Goal: Task Accomplishment & Management: Manage account settings

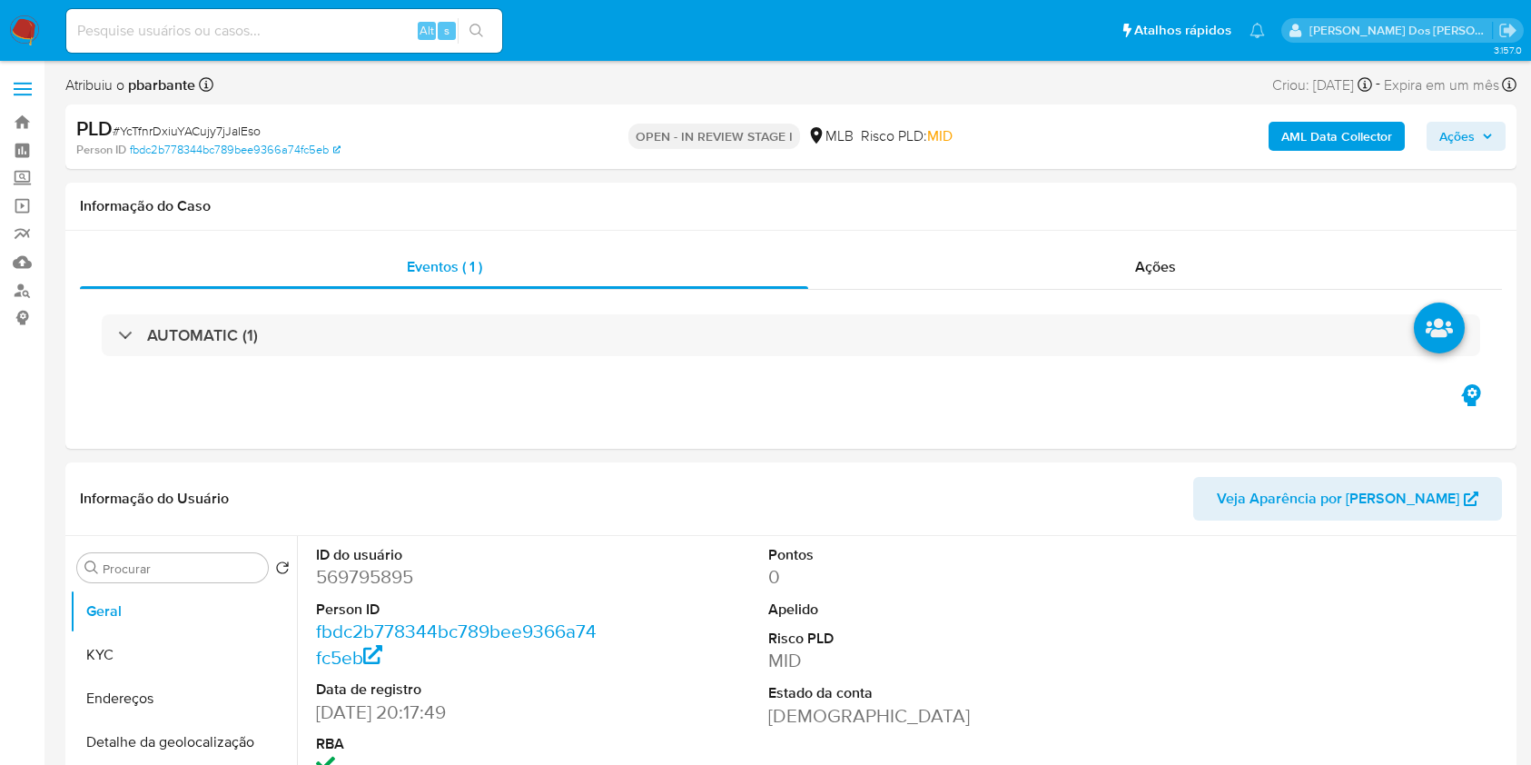
select select "10"
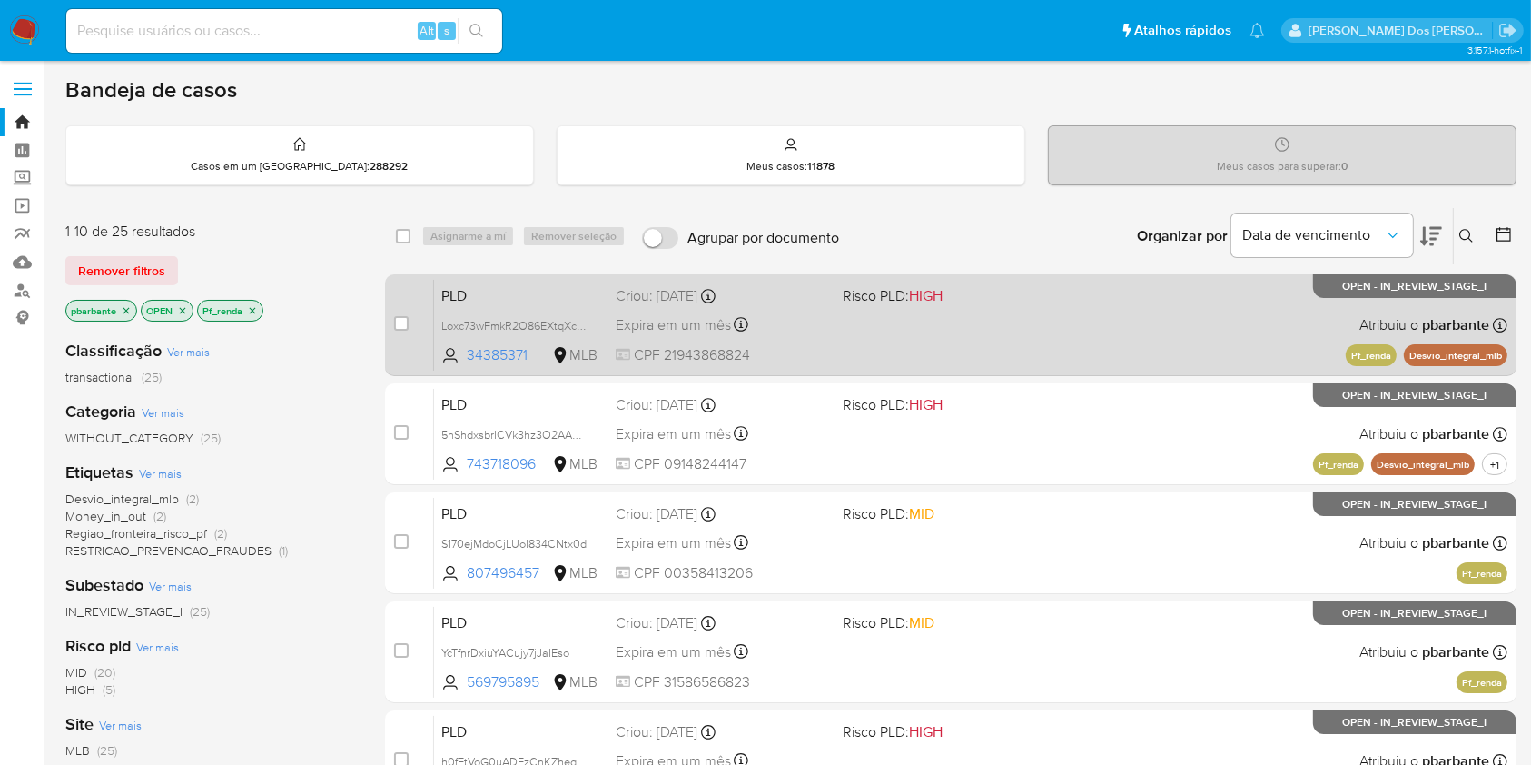
click at [968, 315] on div "PLD Loxc73wFmkR2O86EXtqXcnLX 34385371 MLB Risco PLD: HIGH Criou: 12/08/2025 Cri…" at bounding box center [971, 325] width 1074 height 92
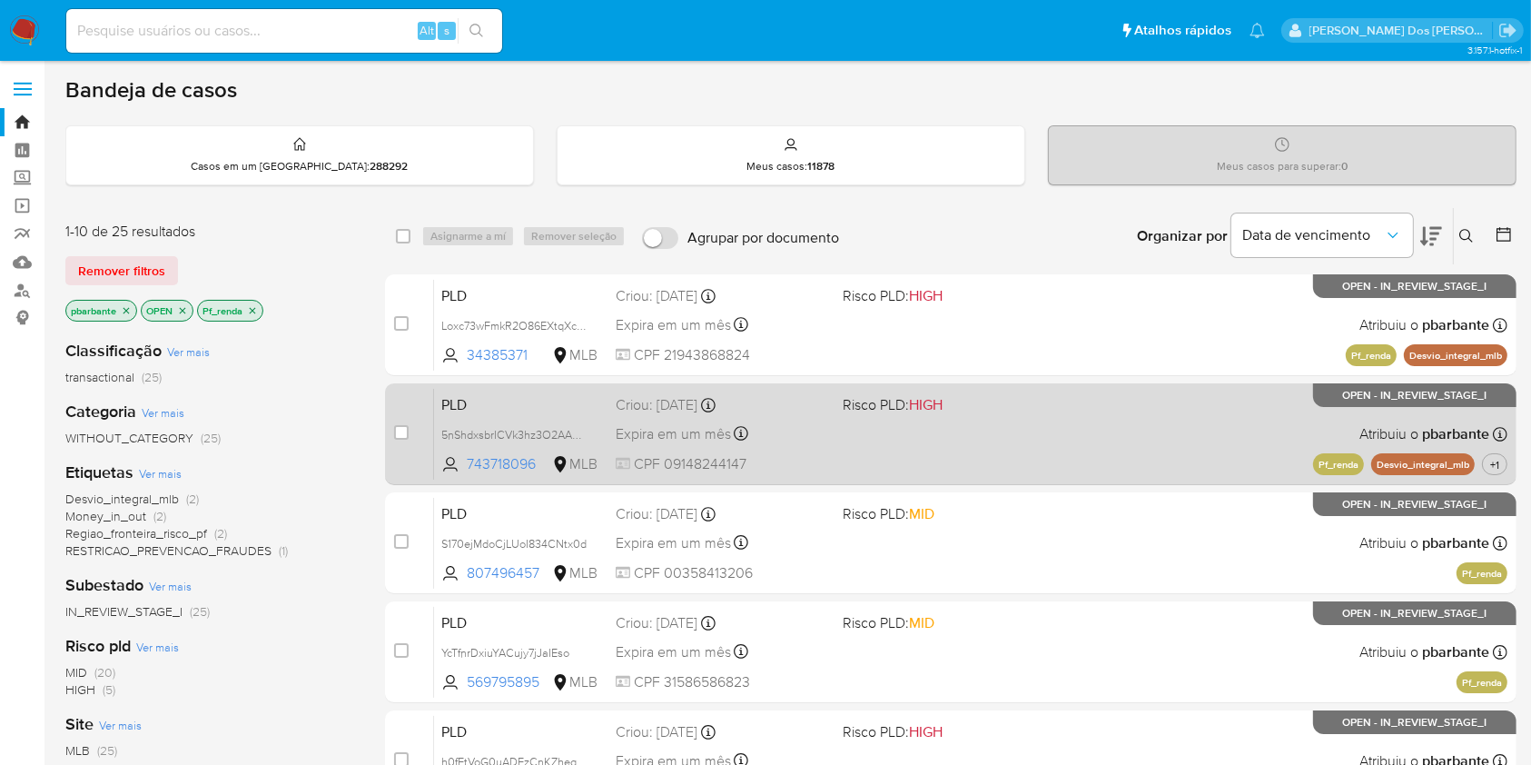
click at [968, 477] on div "PLD 5nShdxsbrICVk3hz3O2AA0sV 743718096 MLB Risco PLD: HIGH Criou: 12/08/2025 Cr…" at bounding box center [971, 434] width 1074 height 92
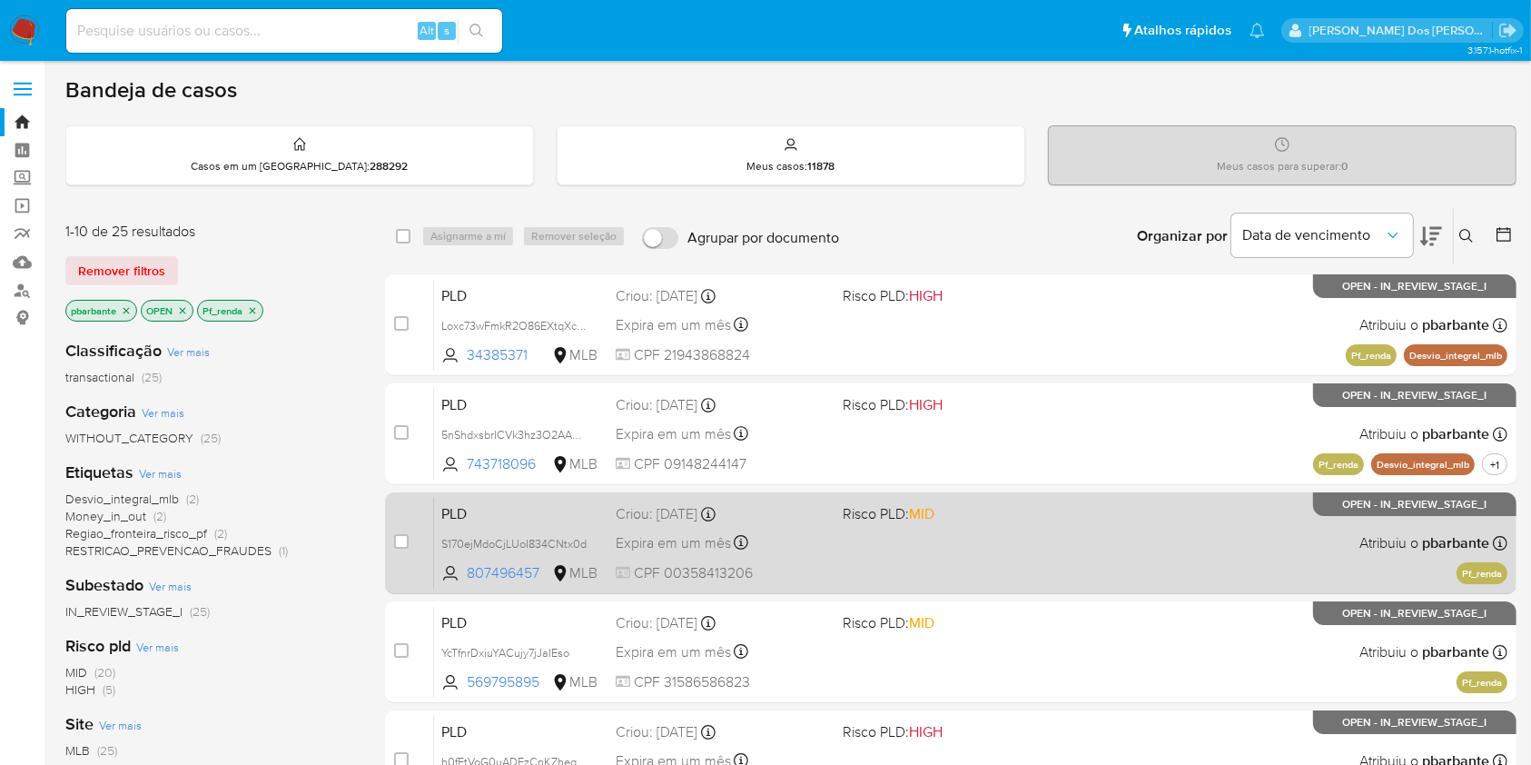
click at [935, 524] on span "MID" at bounding box center [921, 513] width 25 height 21
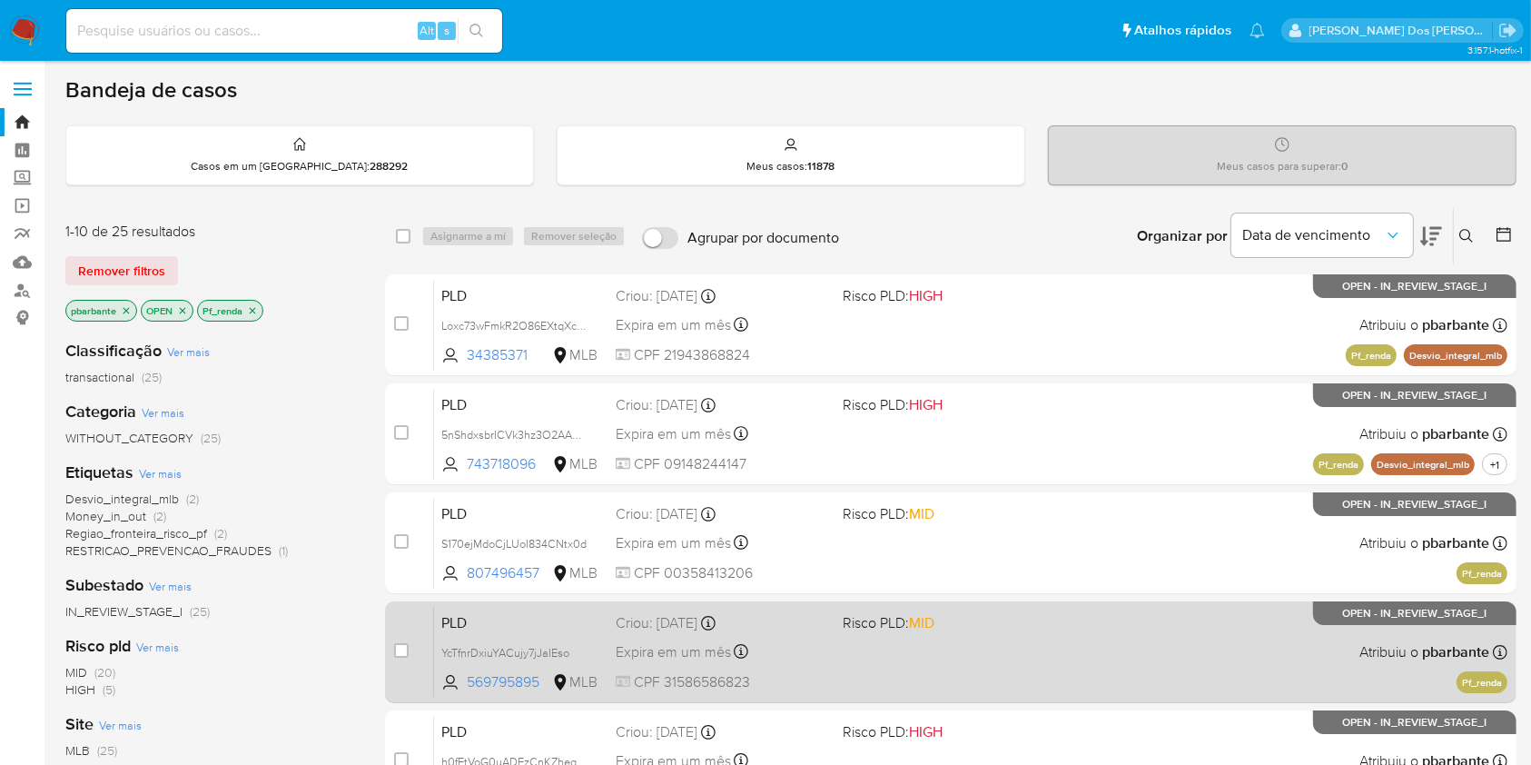
click at [991, 633] on span "Risco PLD: MID" at bounding box center [949, 621] width 212 height 24
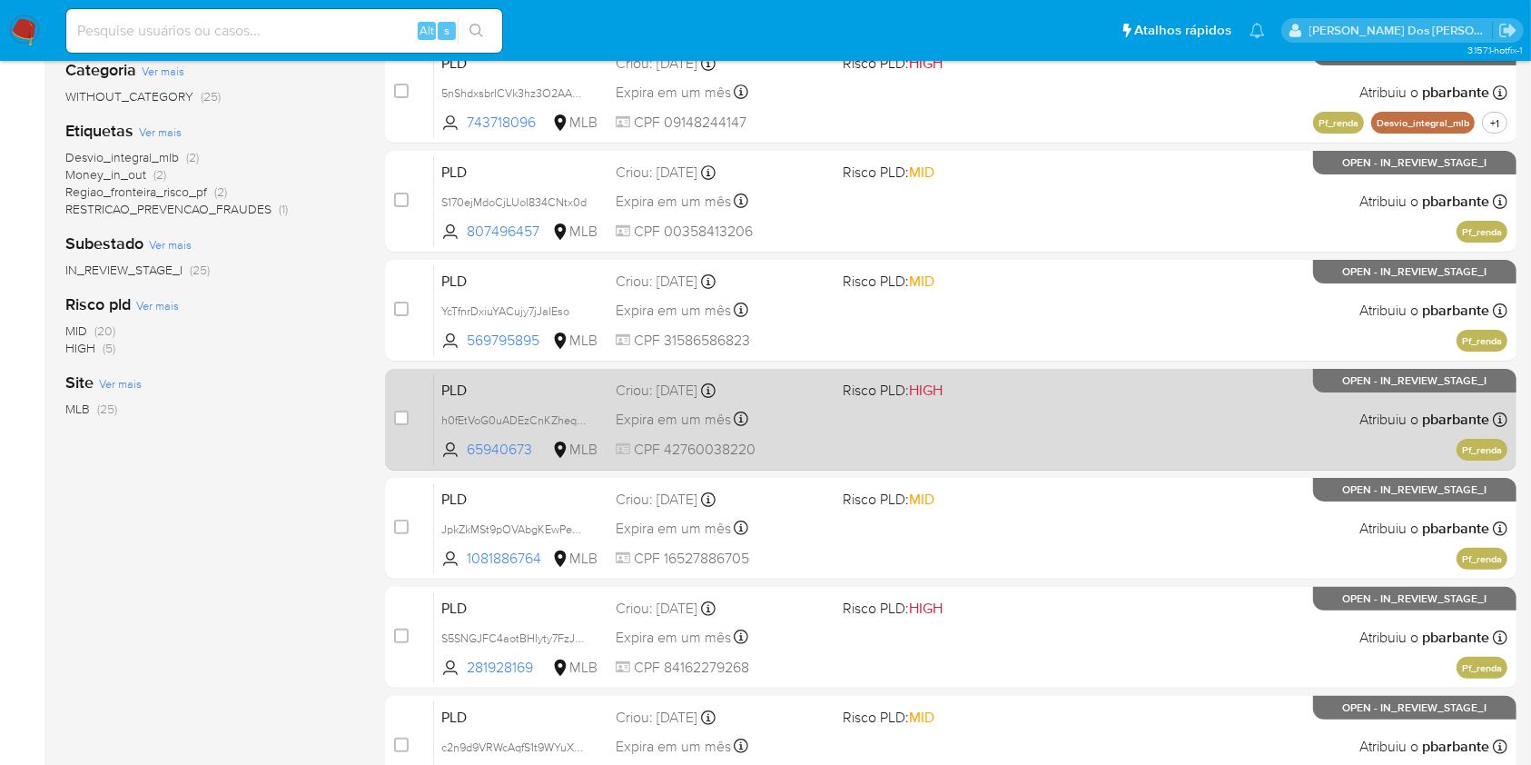
scroll to position [363, 0]
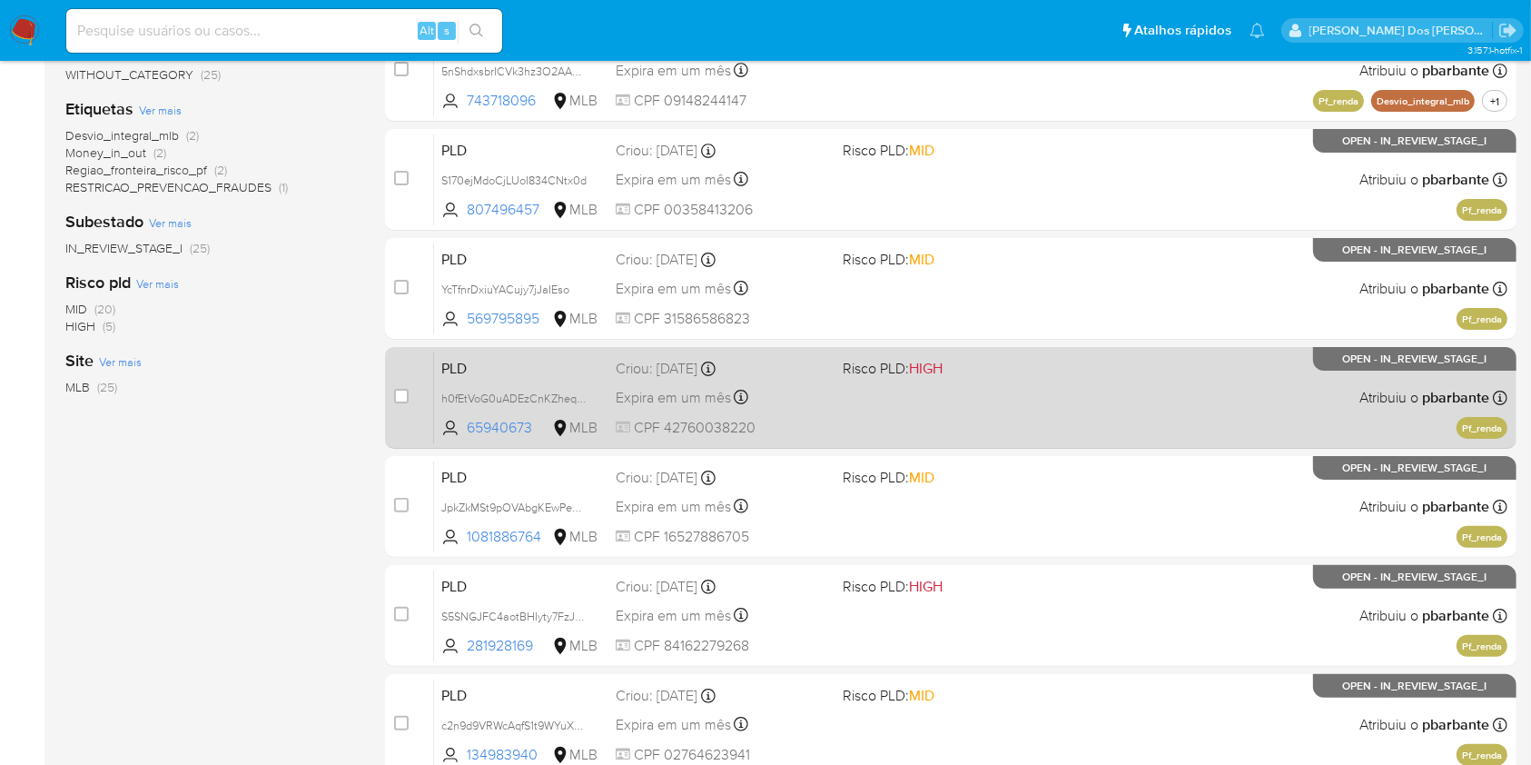
click at [1017, 443] on div "PLD h0fEtVoG0uADEzCnKZheq0B9 65940673 MLB Risco PLD: HIGH Criou: 12/08/2025 Cri…" at bounding box center [971, 397] width 1074 height 92
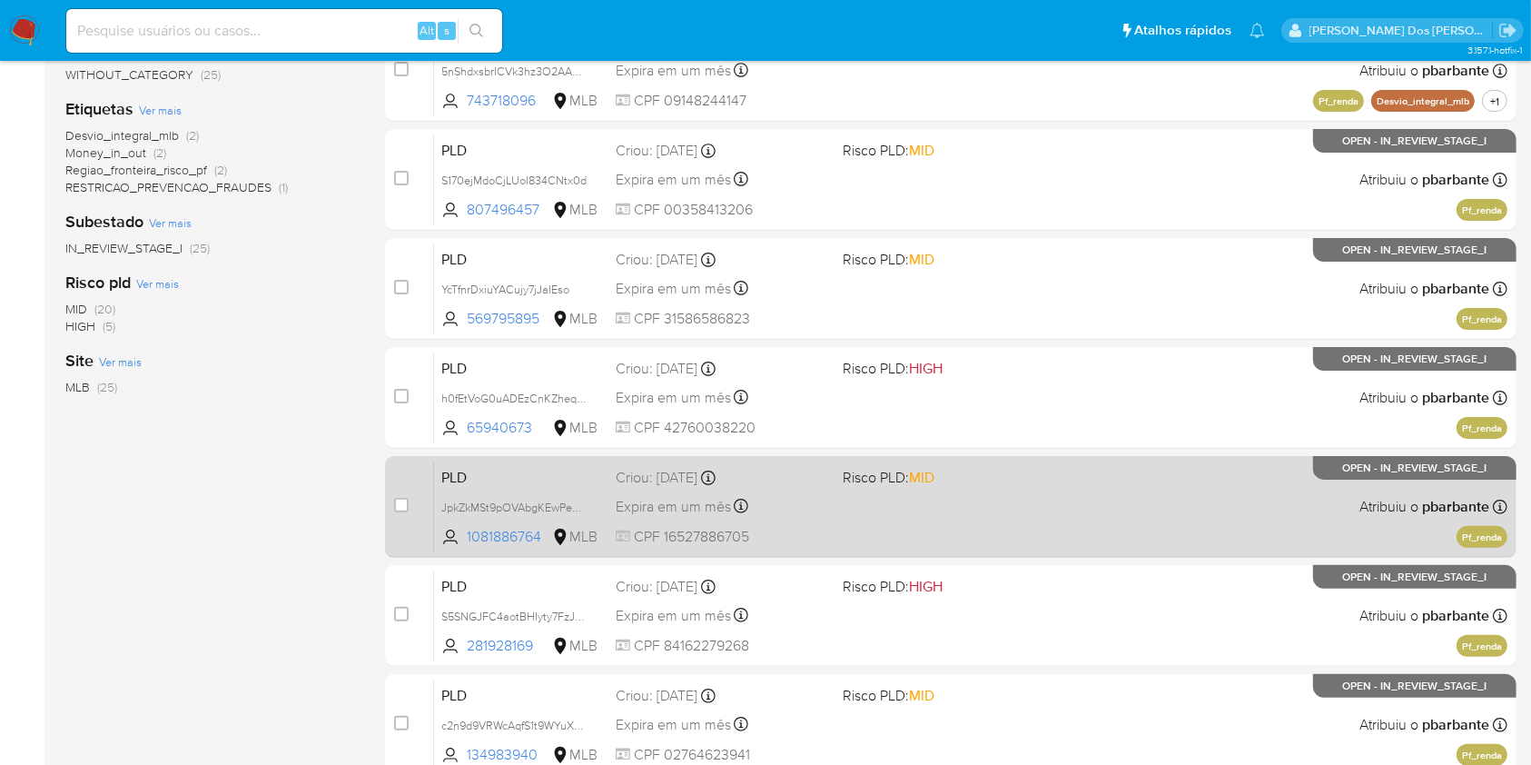
click at [1022, 488] on span "Risco PLD: MID" at bounding box center [949, 476] width 212 height 24
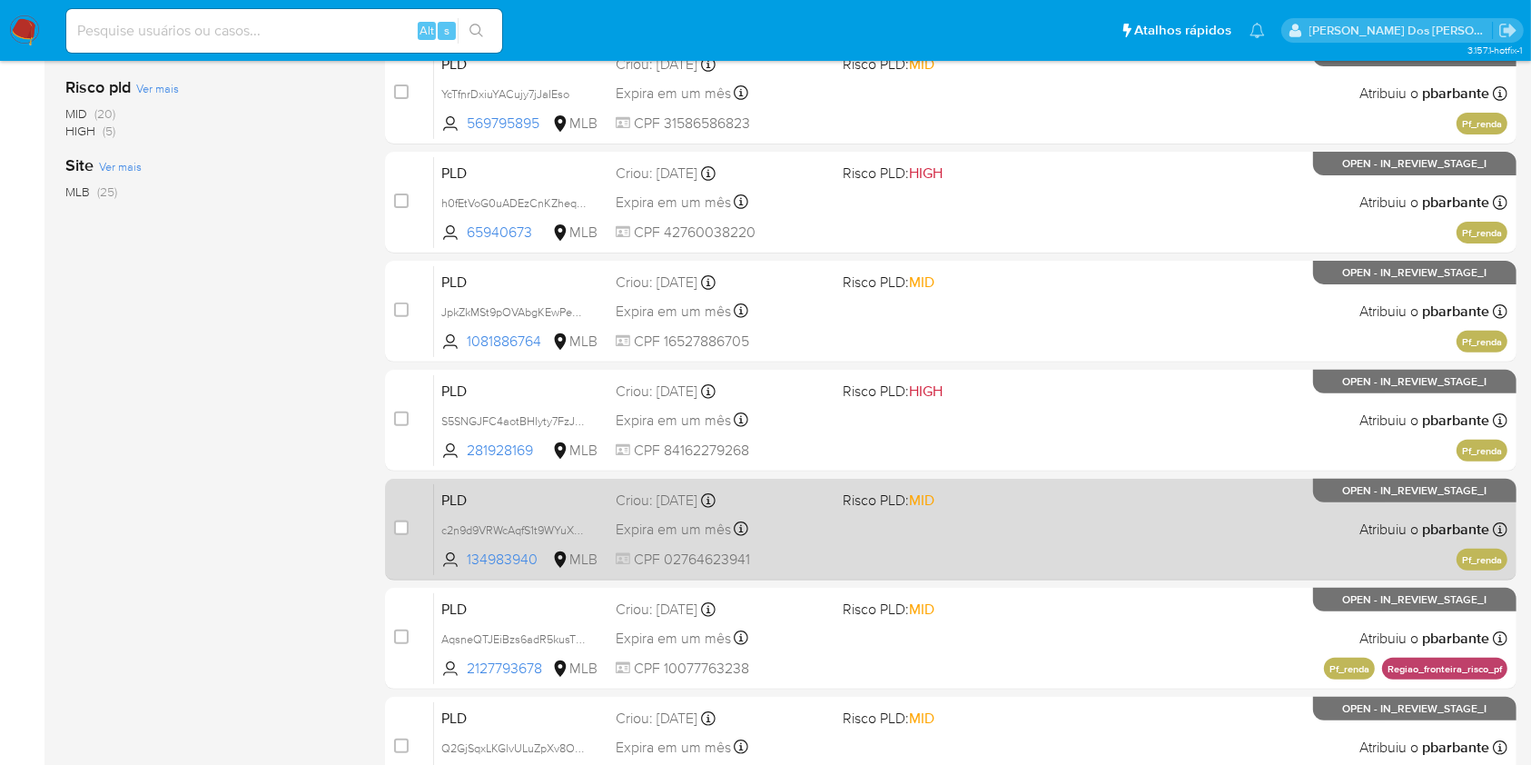
scroll to position [605, 0]
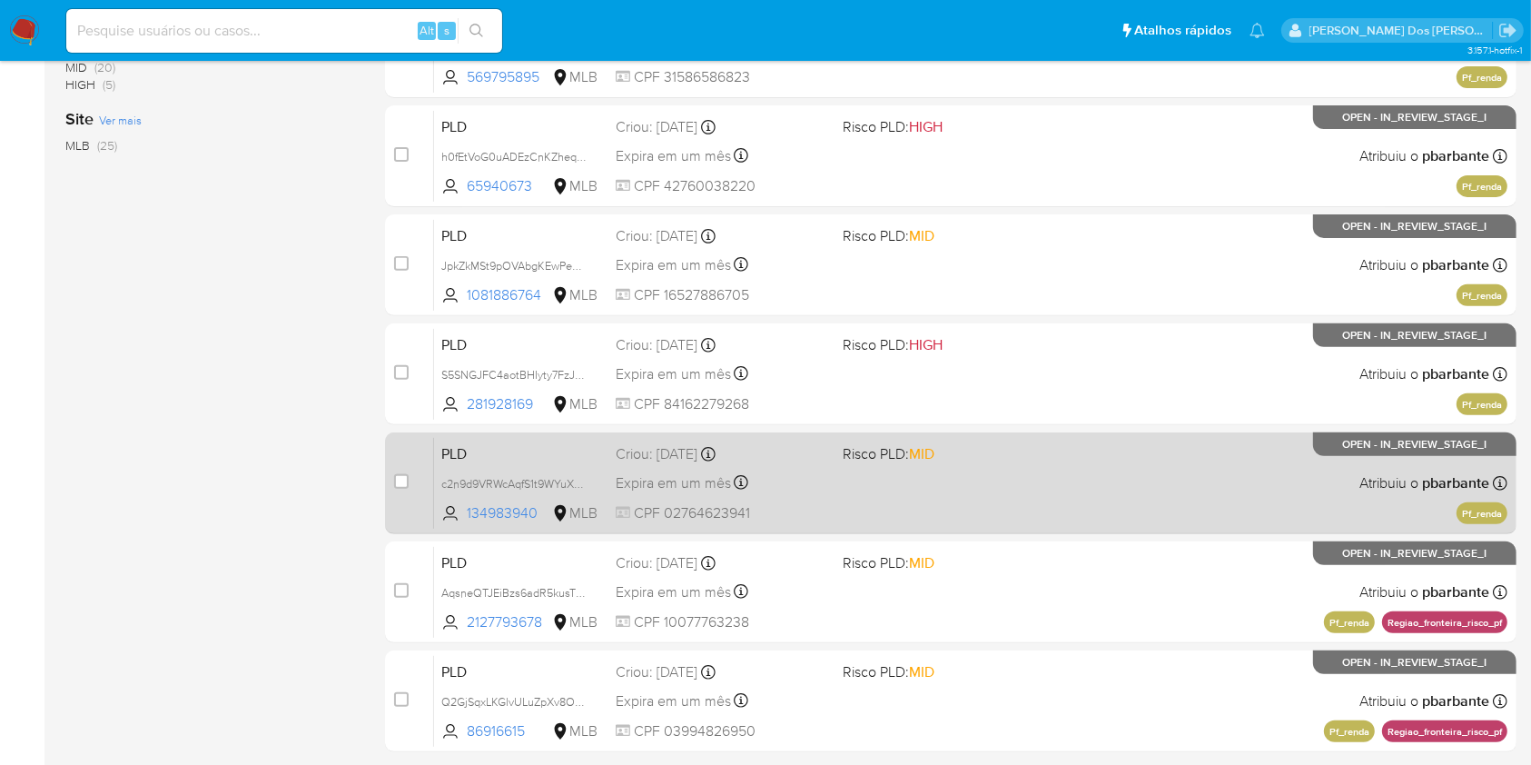
click at [1027, 420] on div "PLD S5SNGJFC4aotBHIyty7FzJcV 281928169 MLB Risco PLD: HIGH Criou: 12/08/2025 Cr…" at bounding box center [971, 374] width 1074 height 92
click at [1015, 529] on div "PLD c2n9d9VRWcAqfS1t9WYuXRWs 134983940 MLB Risco PLD: MID Criou: 12/08/2025 Cri…" at bounding box center [971, 483] width 1074 height 92
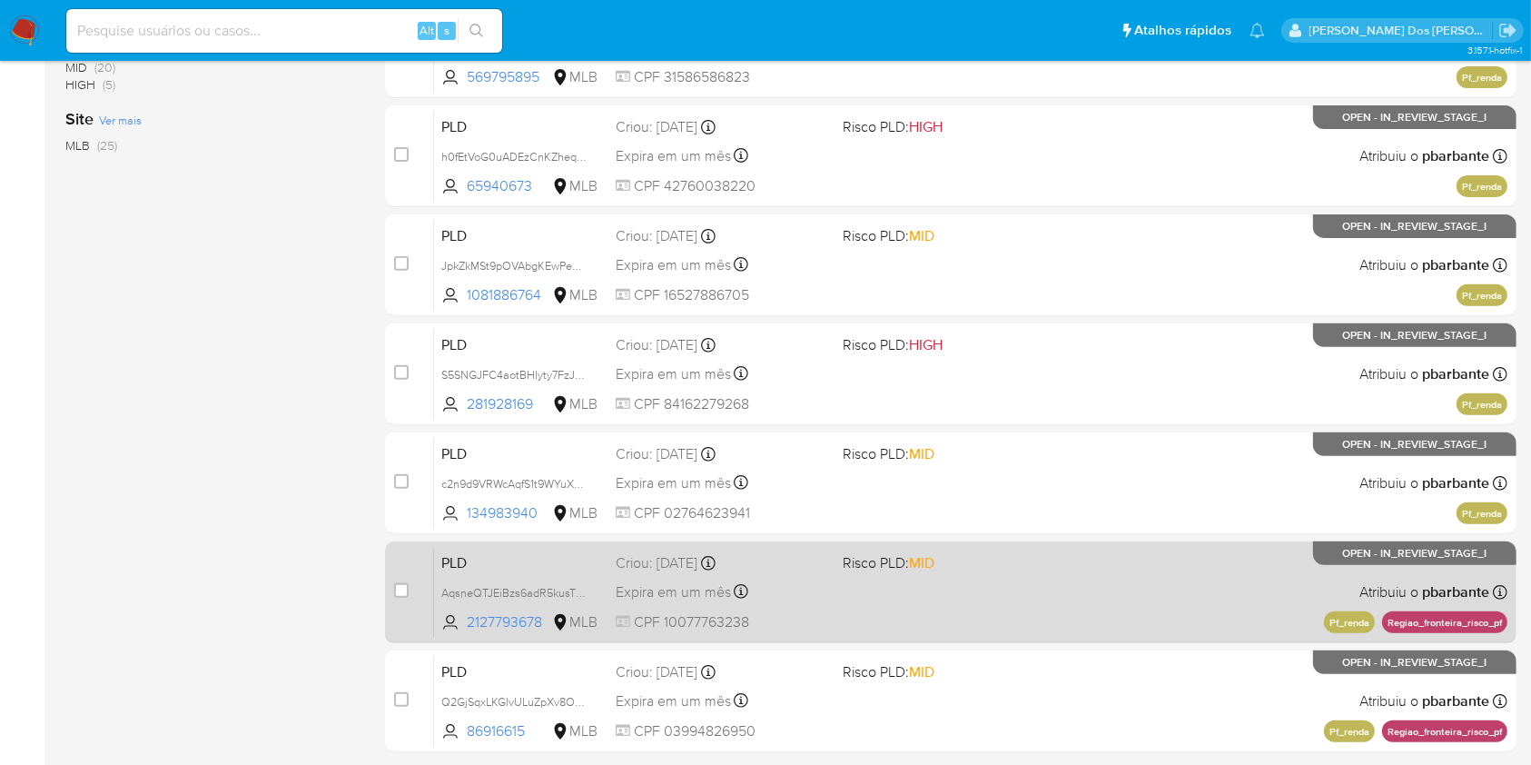
click at [1023, 573] on span "Risco PLD: MID" at bounding box center [949, 561] width 212 height 24
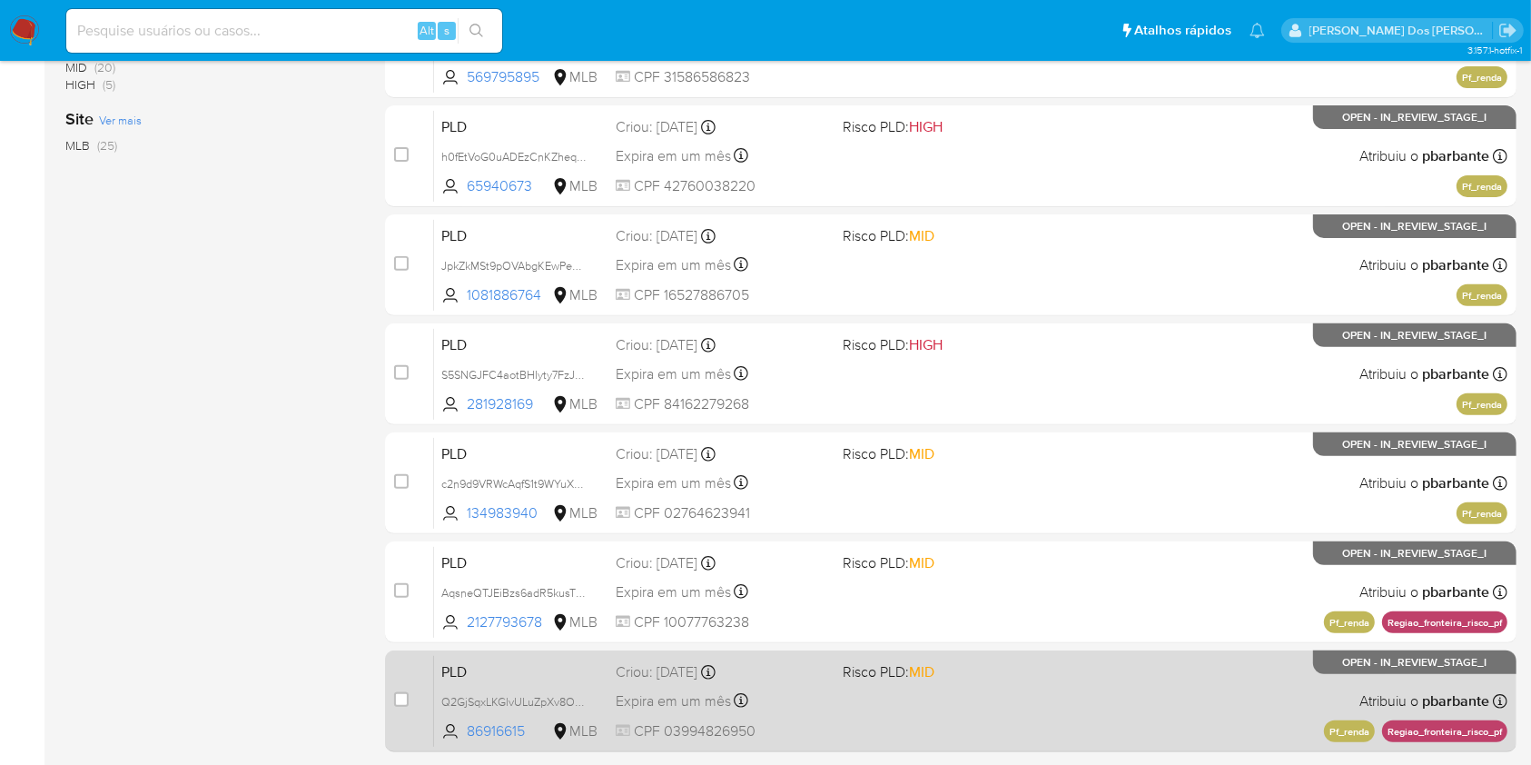
scroll to position [812, 0]
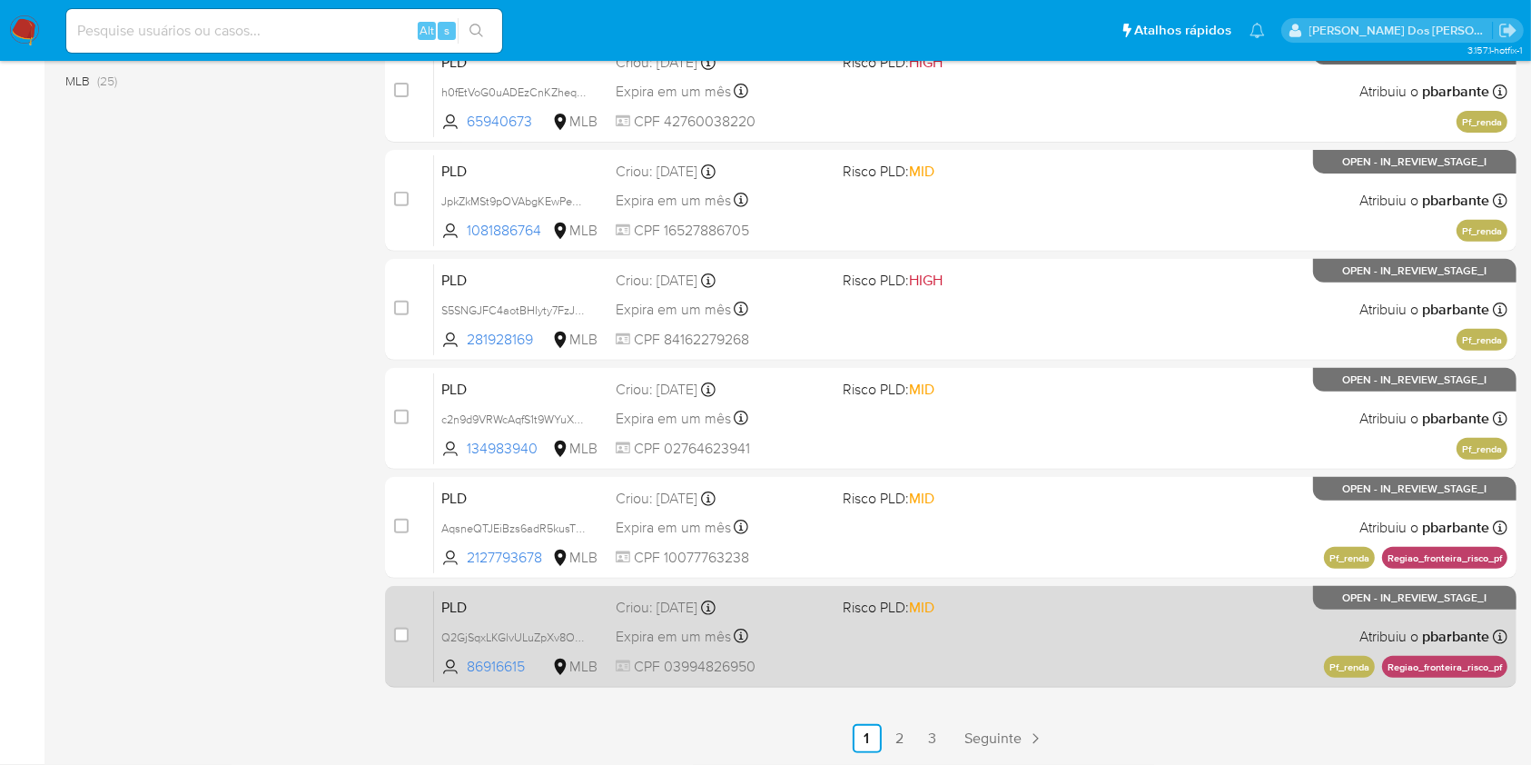
click at [1026, 619] on div "PLD Q2GjSqxLKGlvULuZpXv8OxyH 86916615 MLB Risco PLD: MID Criou: 12/08/2025 Crio…" at bounding box center [971, 636] width 1074 height 92
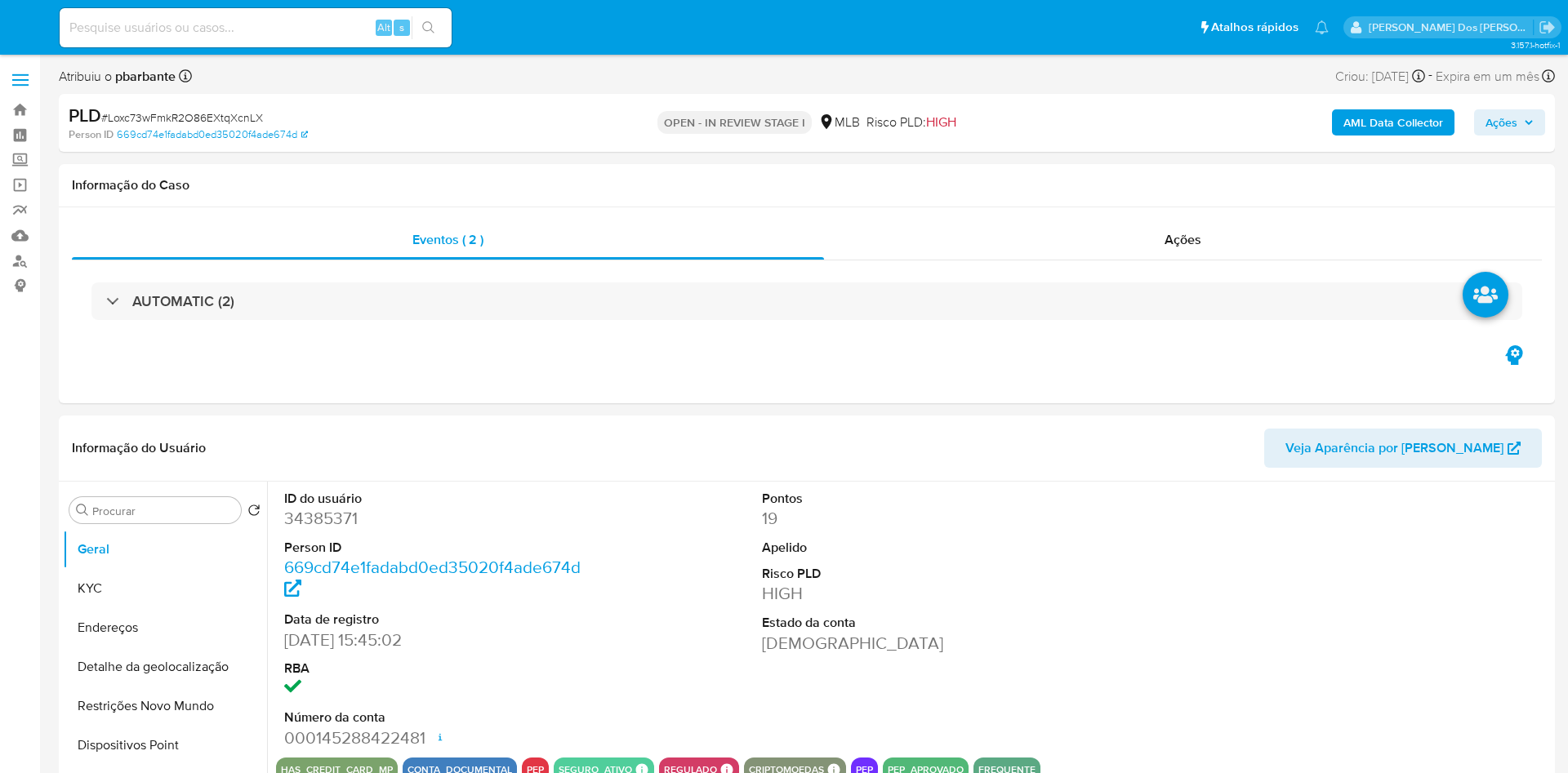
select select "10"
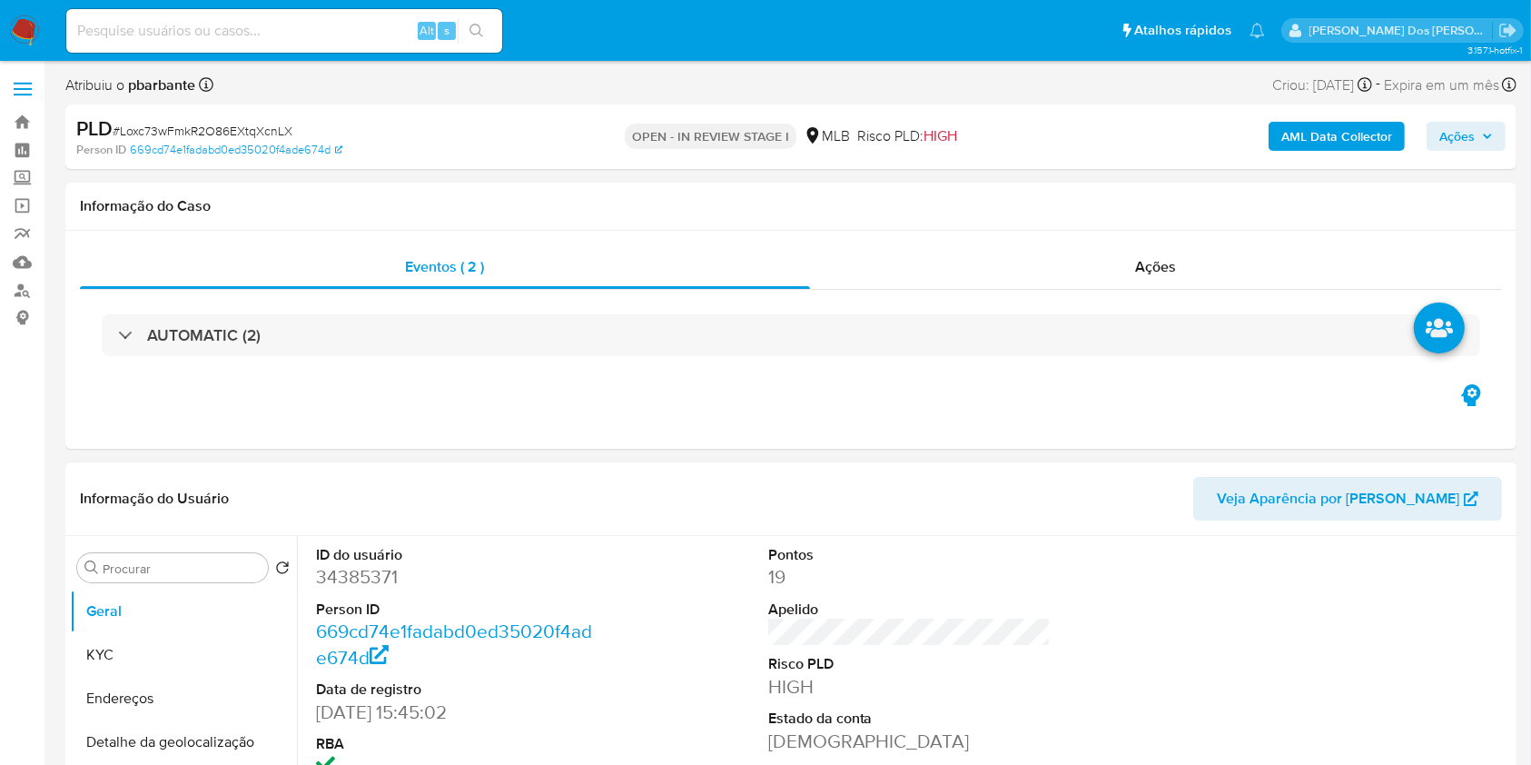
scroll to position [242, 0]
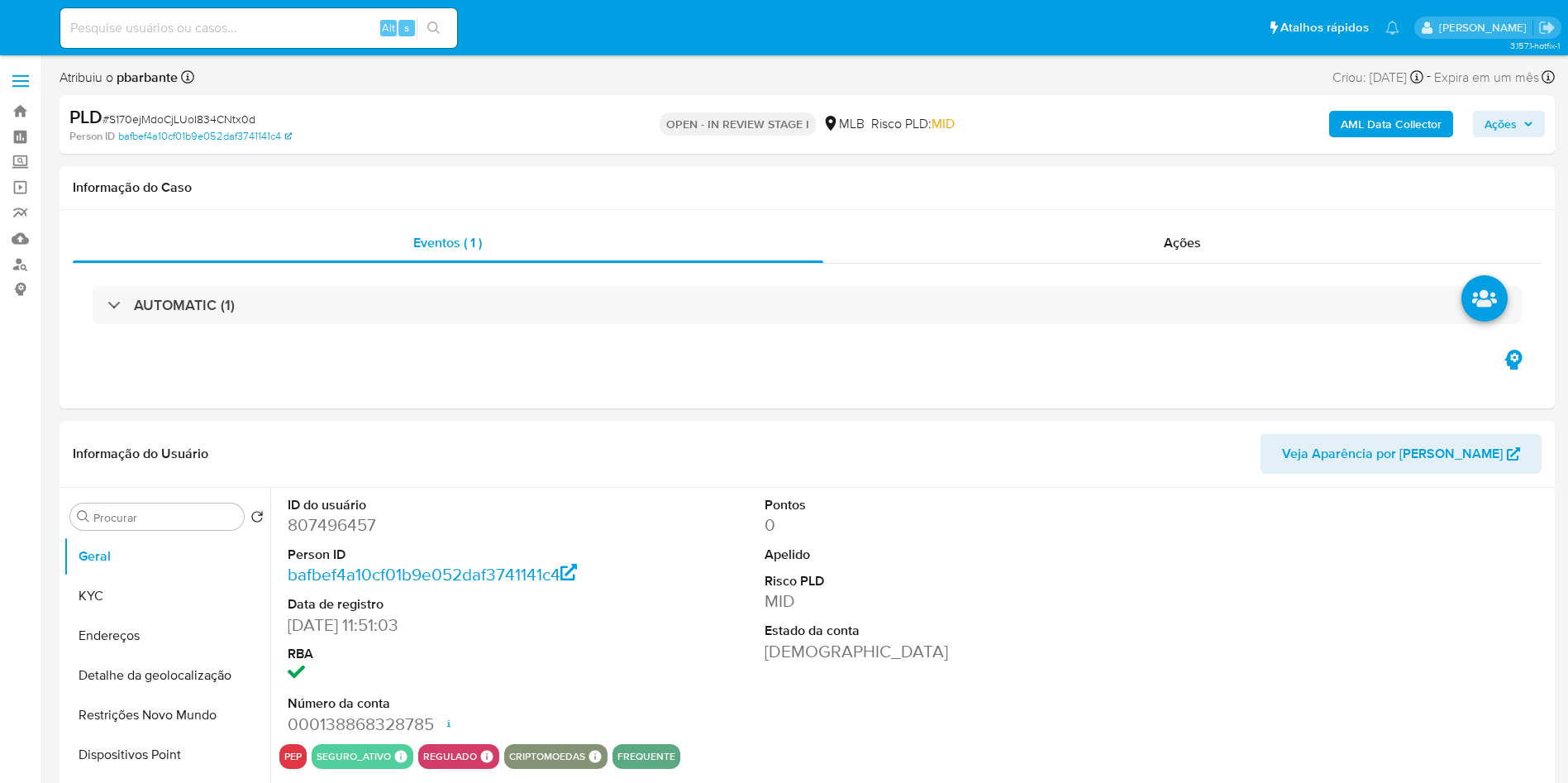
select select "10"
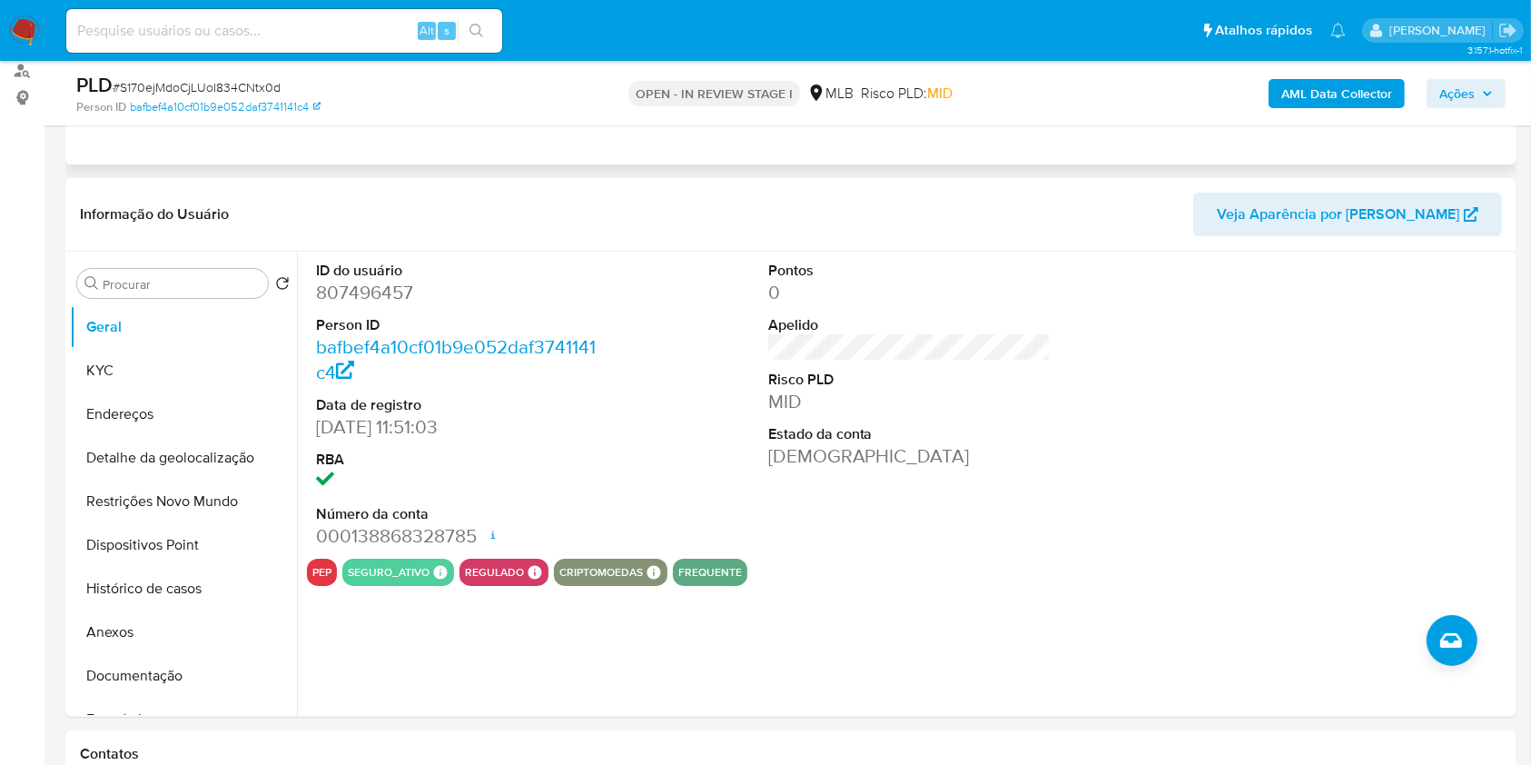
scroll to position [242, 0]
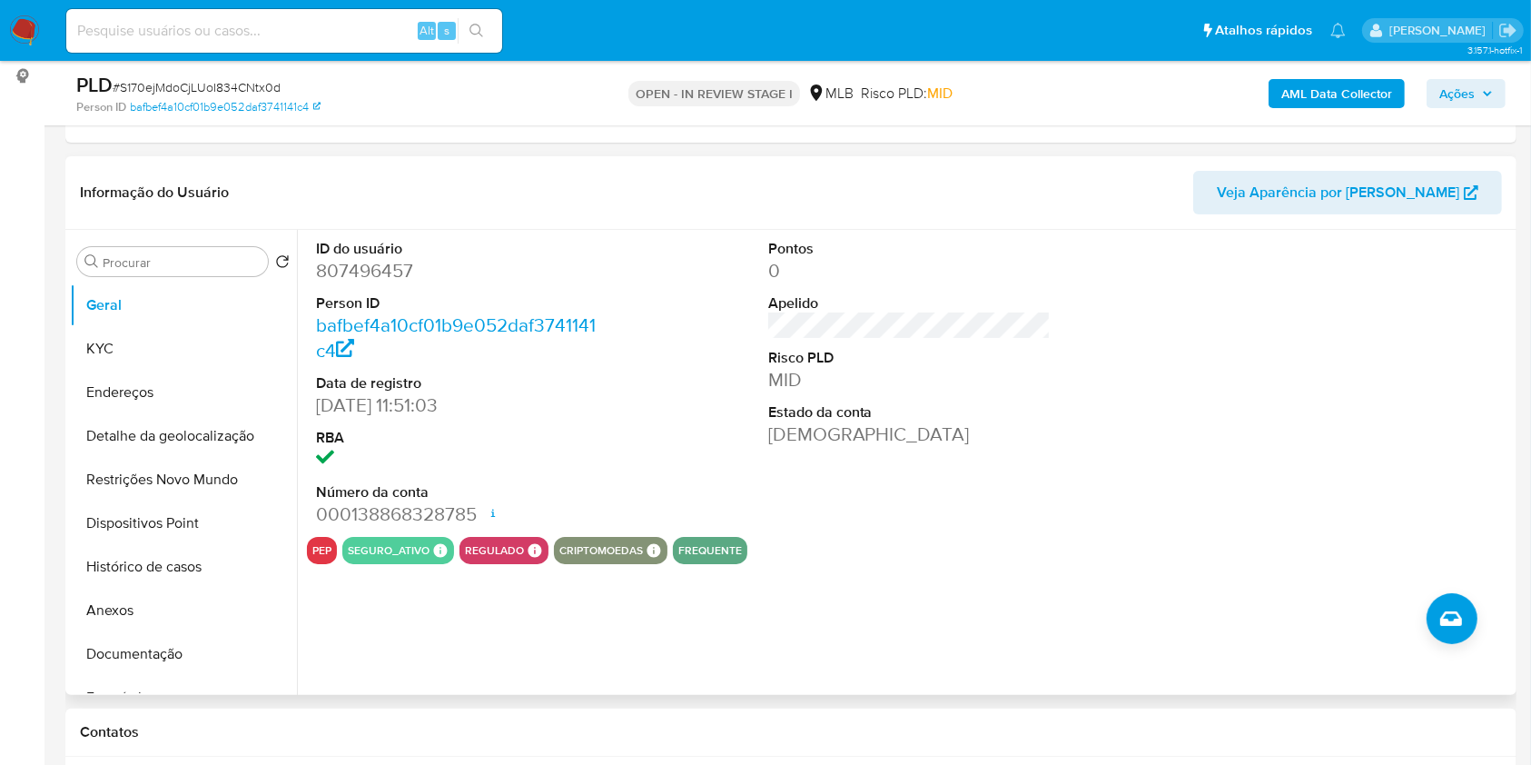
click at [356, 283] on dd "807496457" at bounding box center [457, 270] width 283 height 25
click at [400, 283] on dd "807496457" at bounding box center [457, 270] width 283 height 25
click at [394, 283] on dd "807496457" at bounding box center [457, 270] width 283 height 25
click at [153, 371] on button "KYC" at bounding box center [176, 349] width 213 height 44
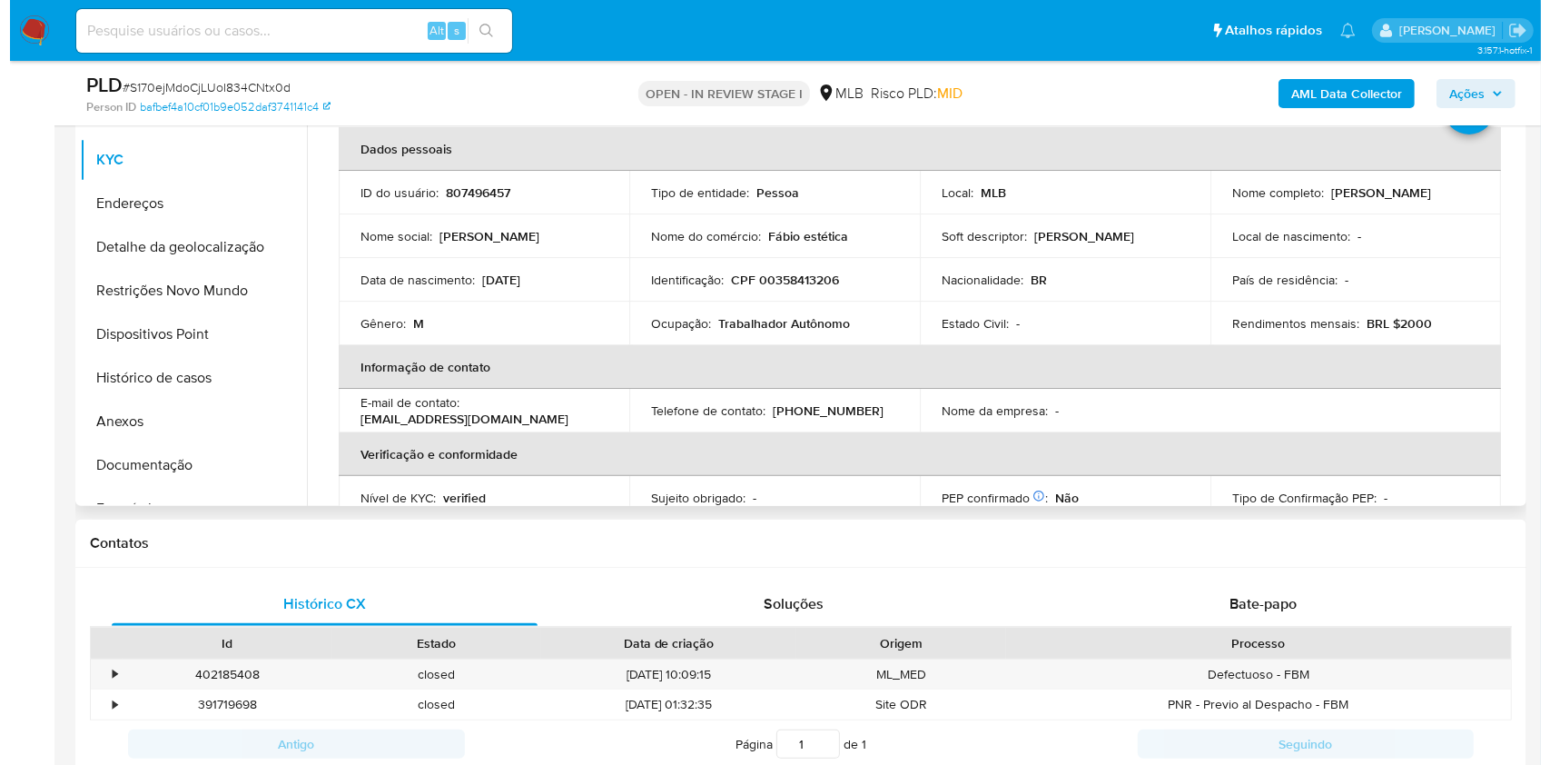
scroll to position [484, 0]
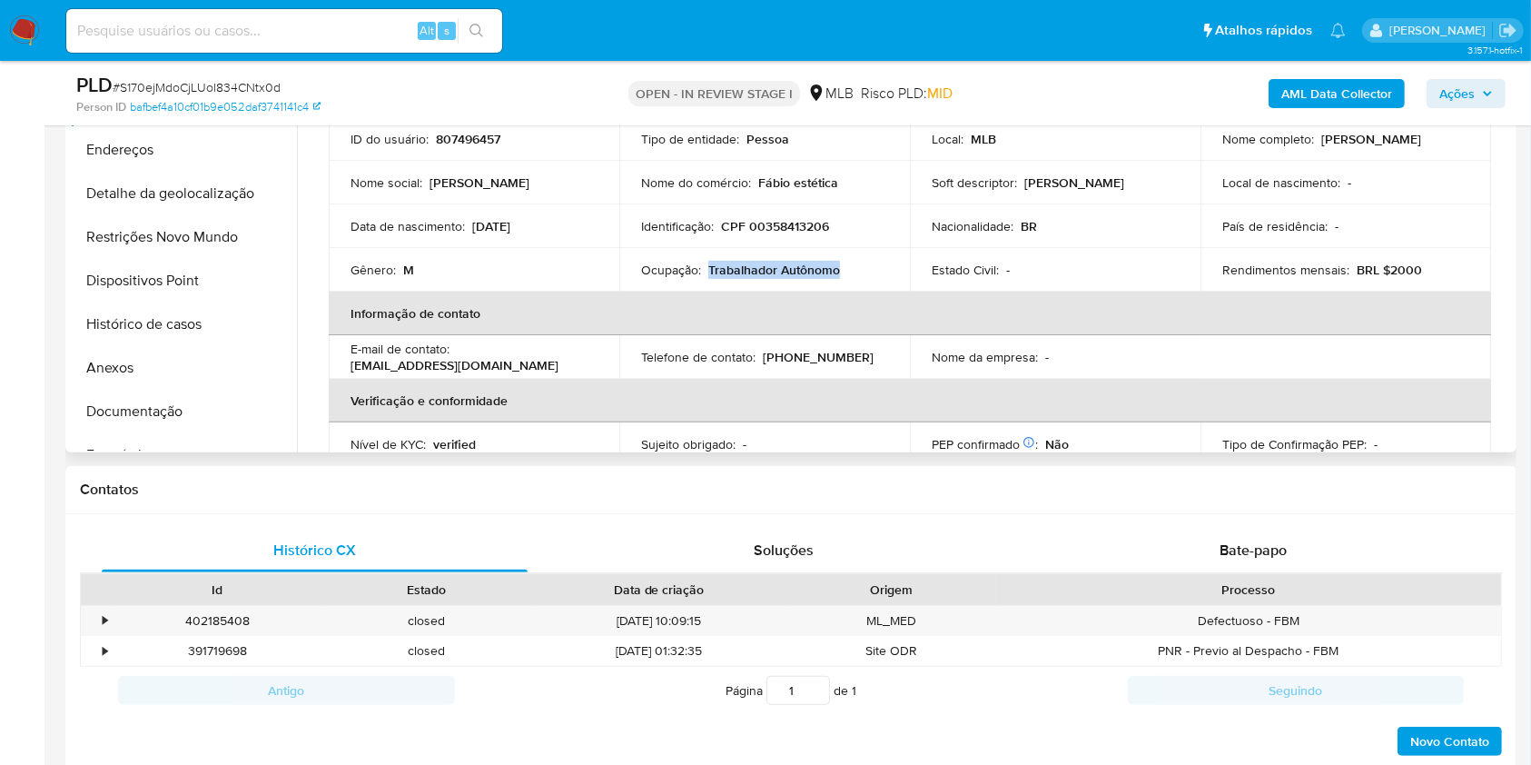
drag, startPoint x: 803, startPoint y: 316, endPoint x: 707, endPoint y: 297, distance: 98.1
click at [707, 292] on td "Ocupação : Trabalhador Autônomo" at bounding box center [764, 270] width 291 height 44
copy p "Trabalhador Autônomo"
click at [1371, 85] on b "AML Data Collector" at bounding box center [1337, 93] width 111 height 29
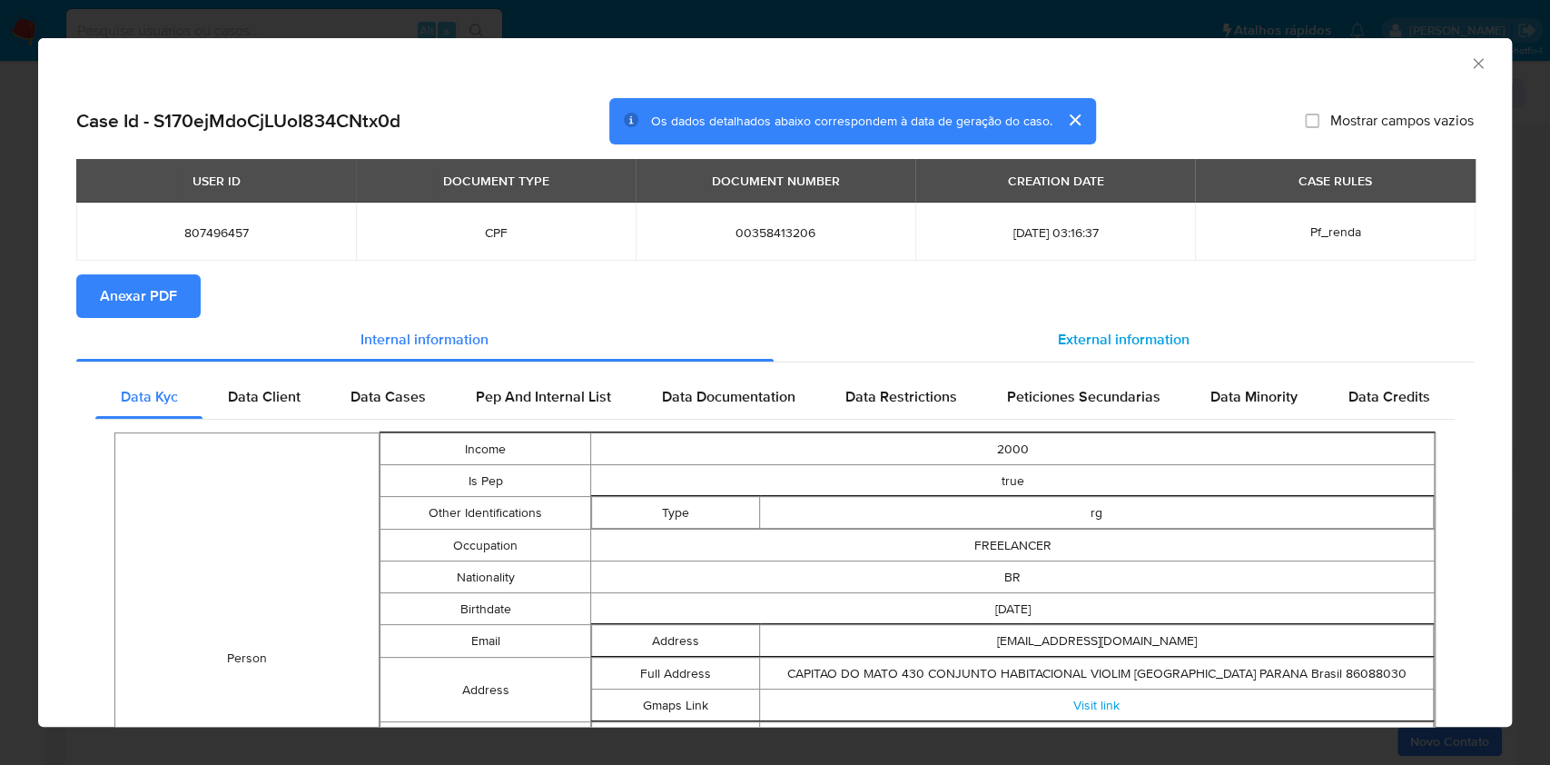
click at [1186, 341] on div "External information" at bounding box center [1124, 340] width 701 height 44
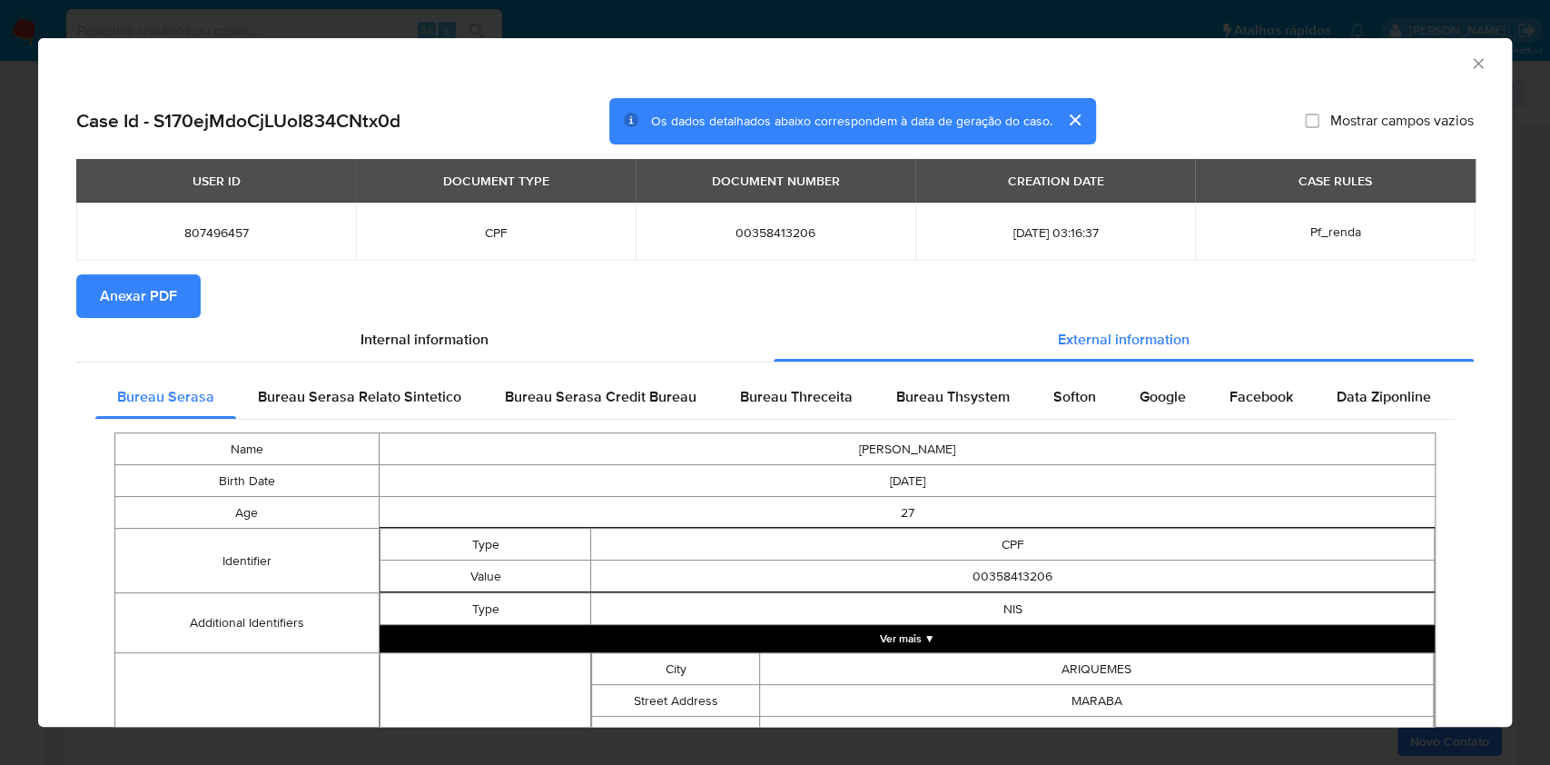
click at [158, 290] on span "Anexar PDF" at bounding box center [138, 296] width 77 height 40
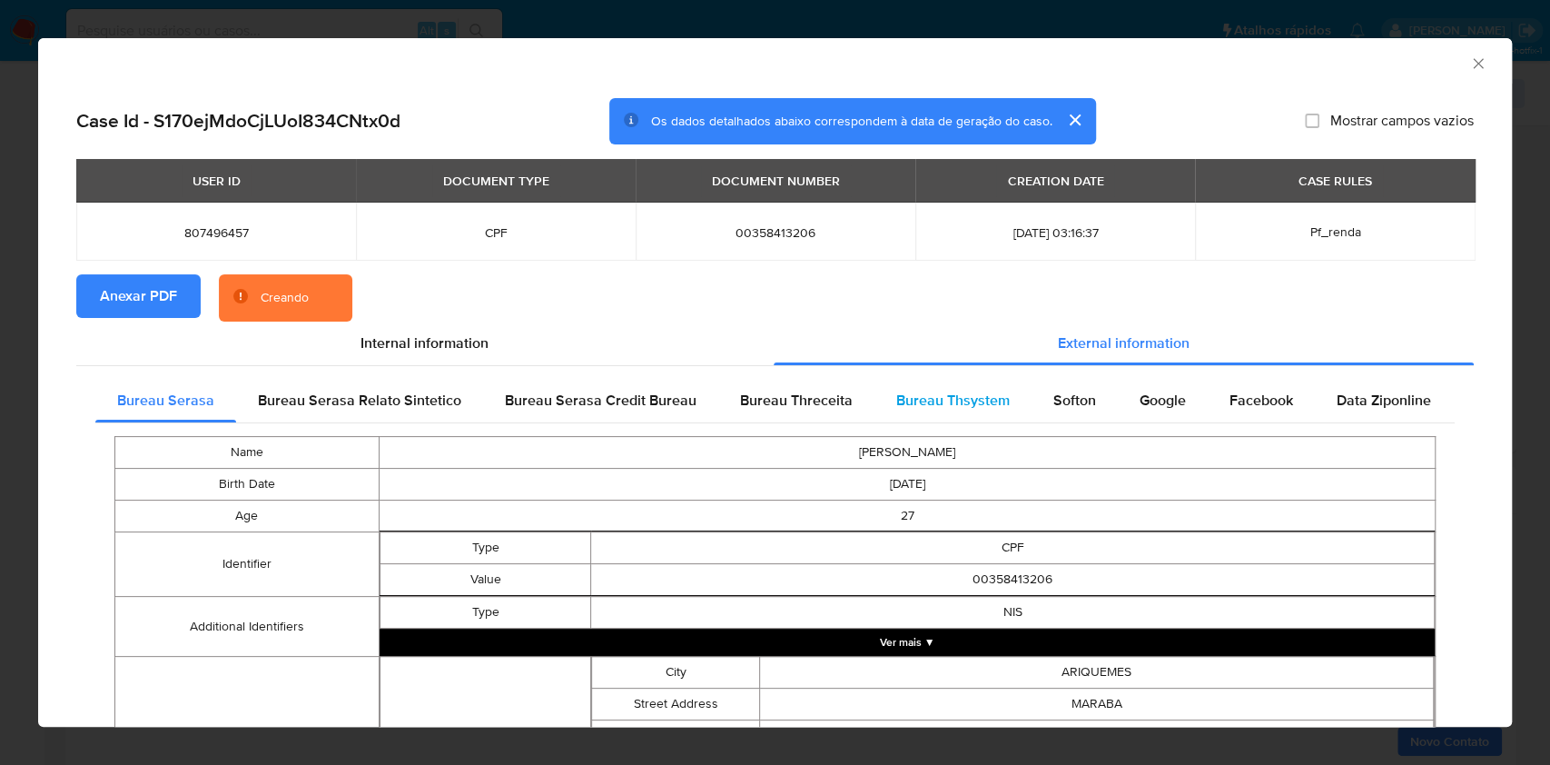
click at [901, 388] on div "Bureau Thsystem" at bounding box center [953, 401] width 157 height 44
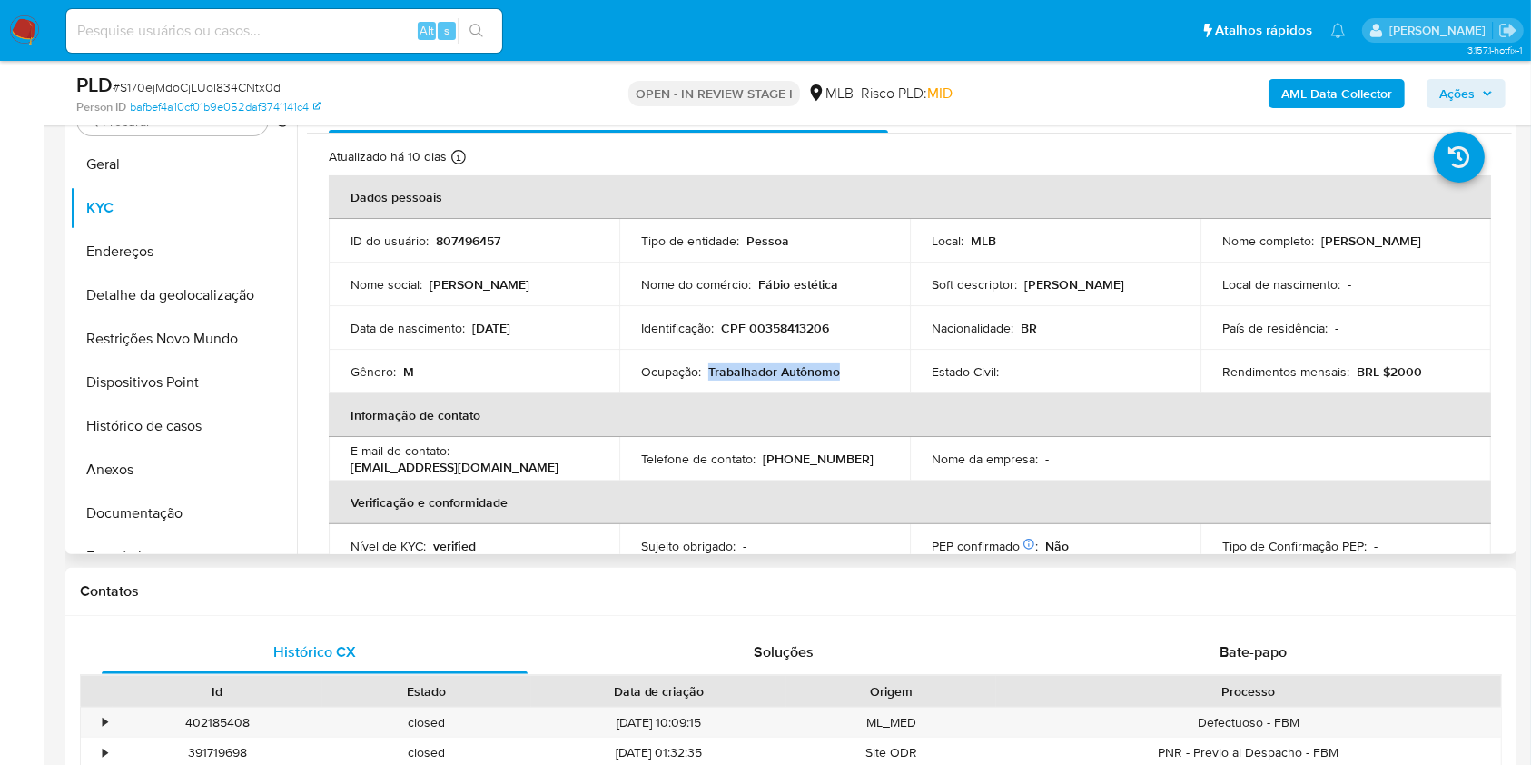
scroll to position [242, 0]
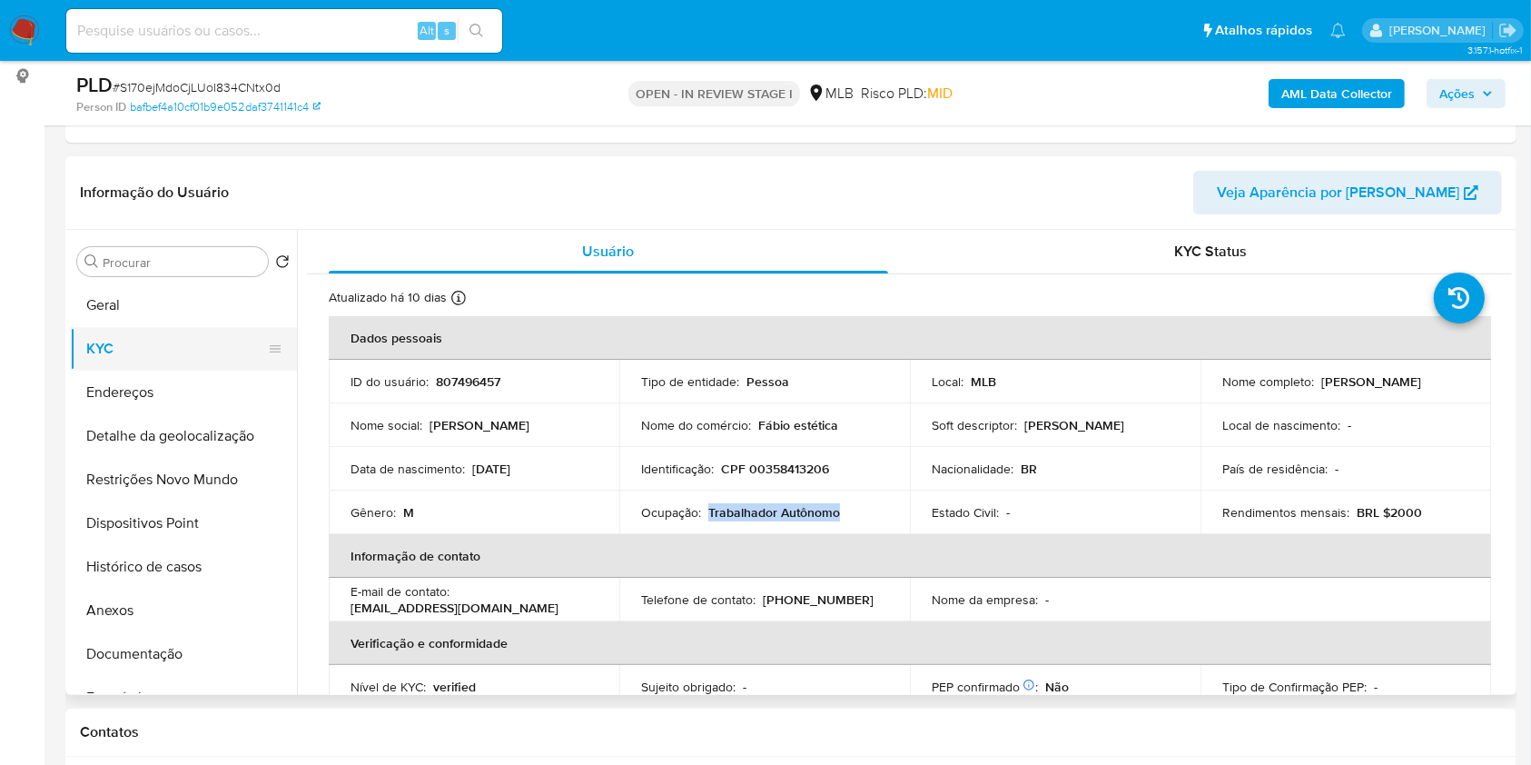
click at [164, 359] on button "KYC" at bounding box center [176, 349] width 213 height 44
click at [173, 327] on button "Geral" at bounding box center [176, 305] width 213 height 44
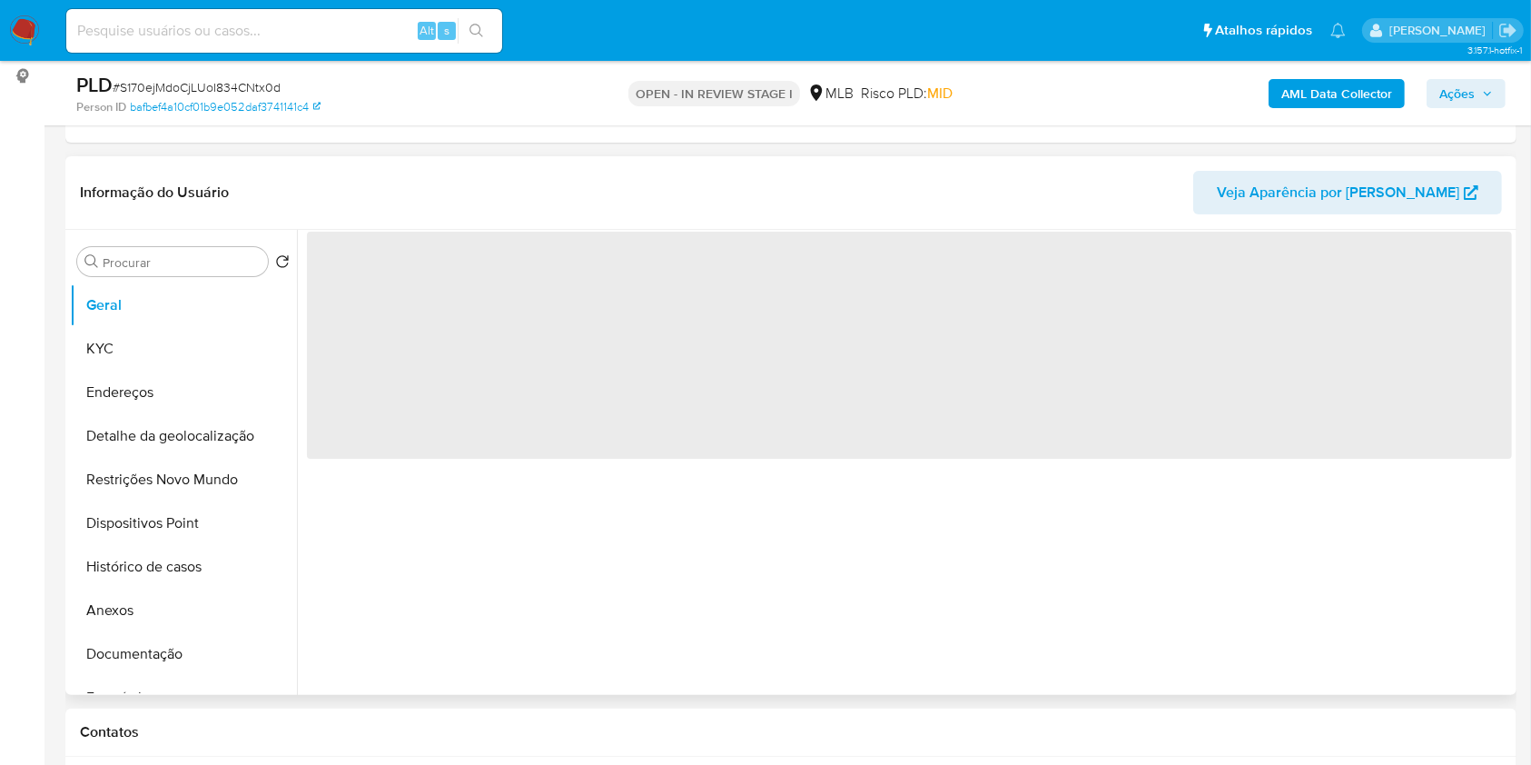
click at [685, 214] on header "Informação do Usuário Veja Aparência por Pessoa" at bounding box center [791, 193] width 1422 height 44
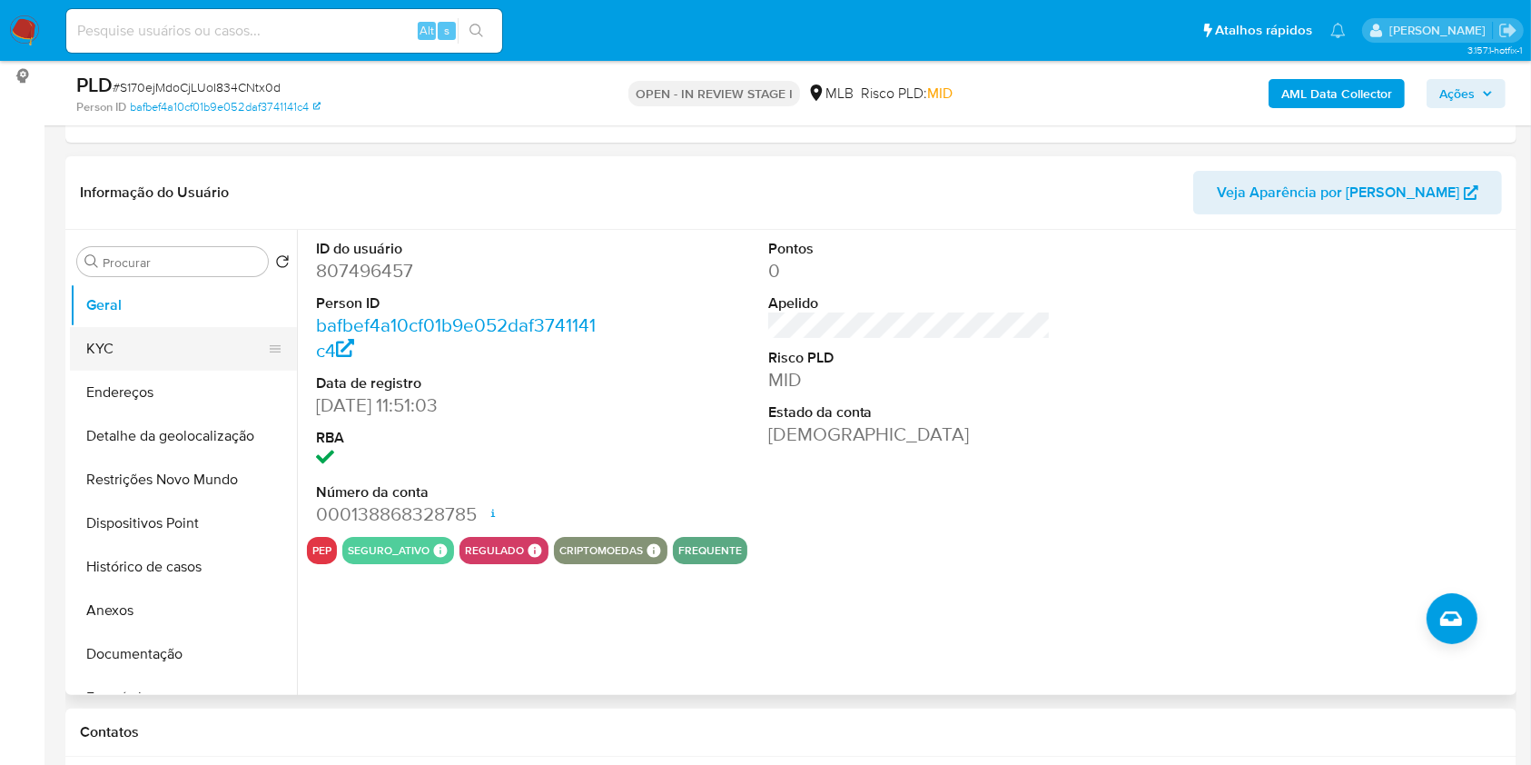
click at [134, 362] on button "KYC" at bounding box center [176, 349] width 213 height 44
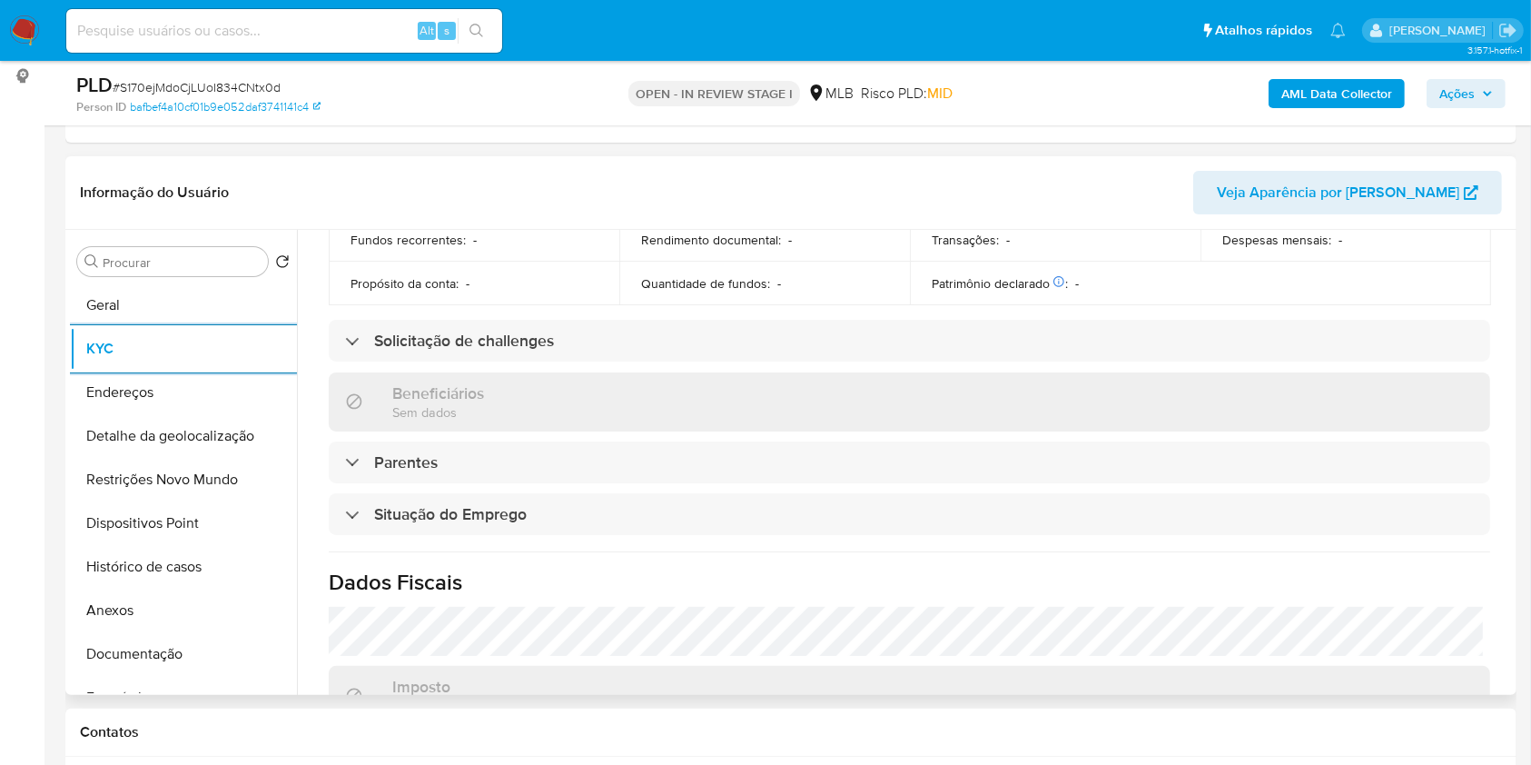
scroll to position [772, 0]
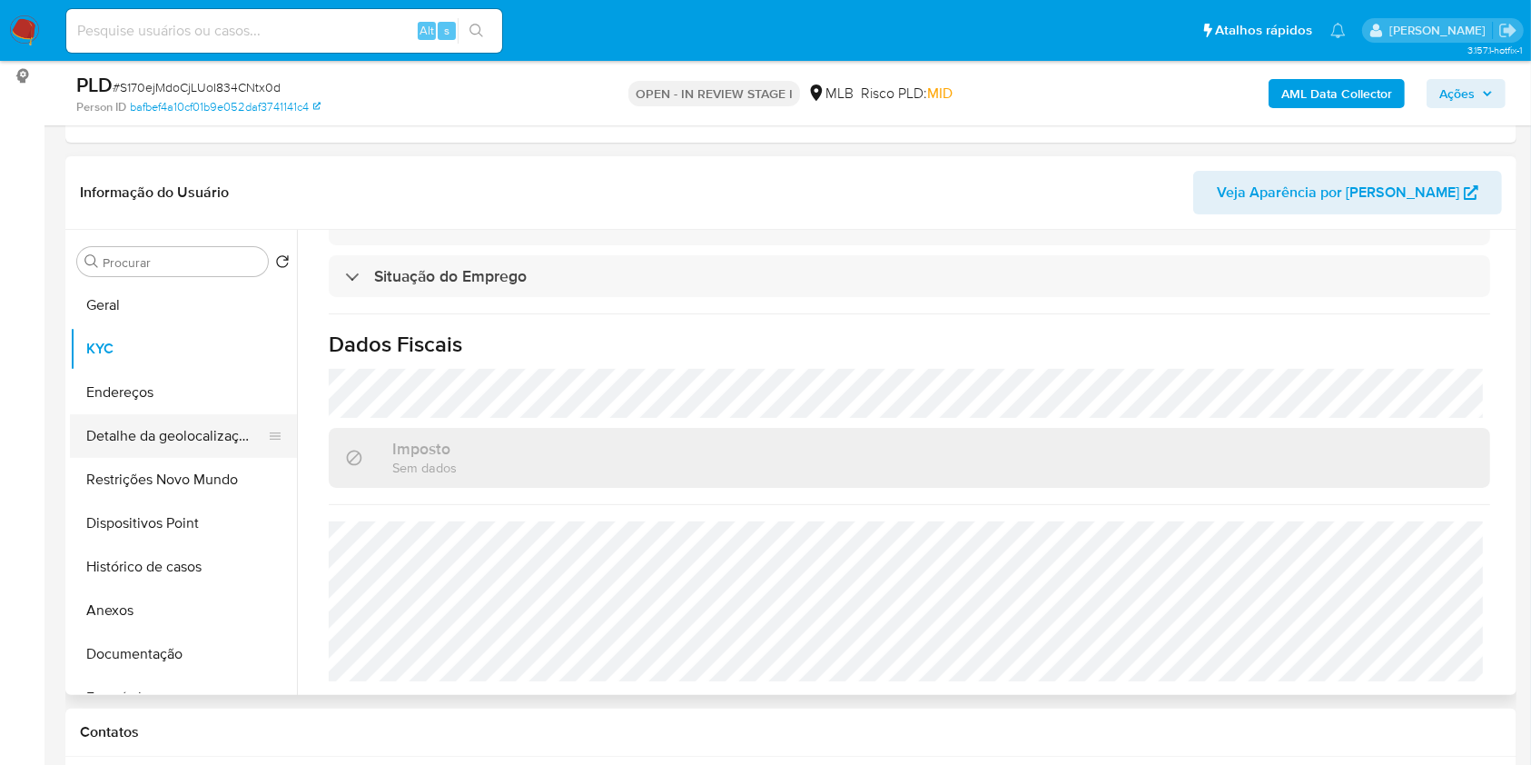
click at [201, 458] on button "Detalhe da geolocalização" at bounding box center [176, 436] width 213 height 44
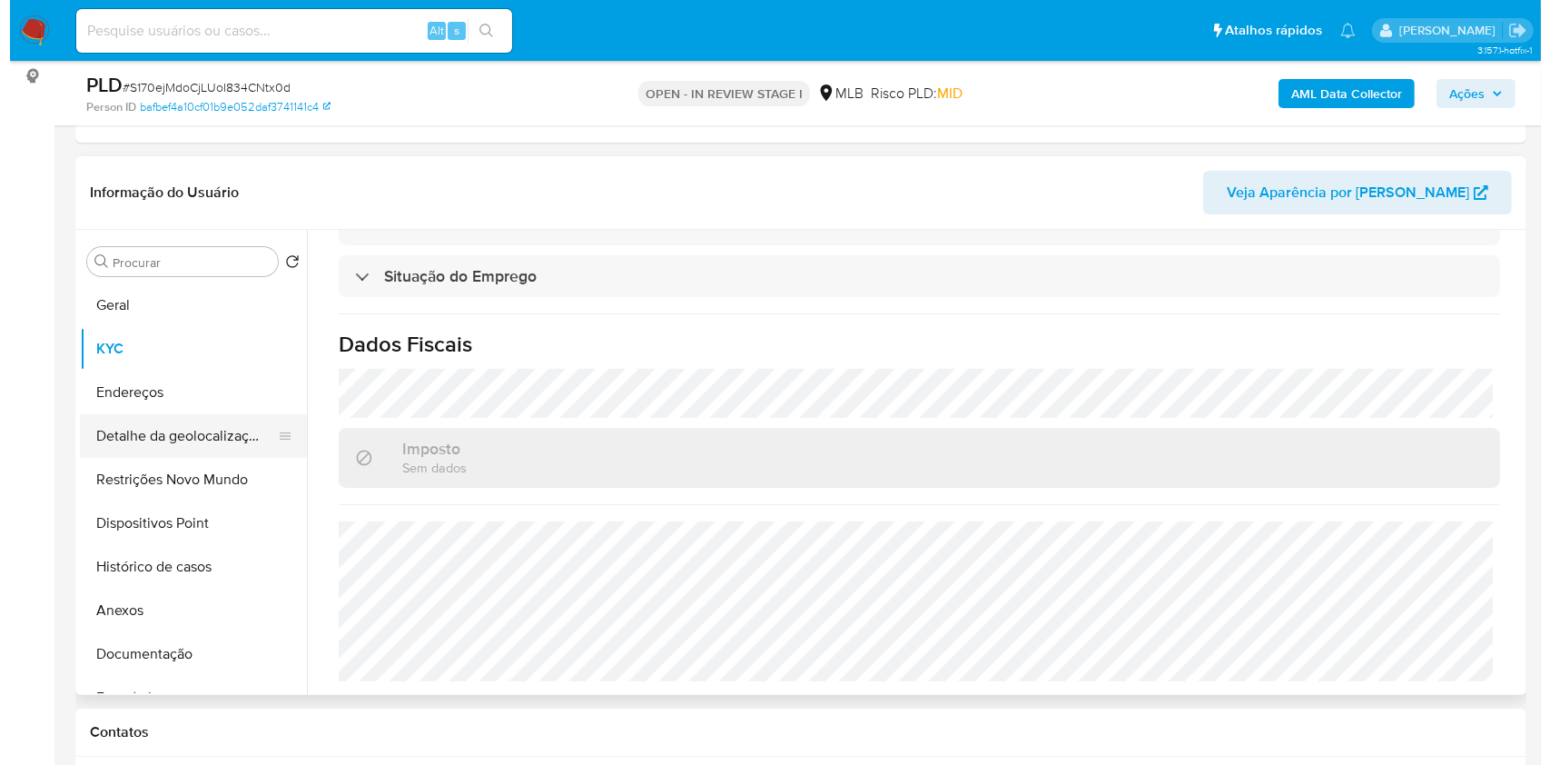
scroll to position [0, 0]
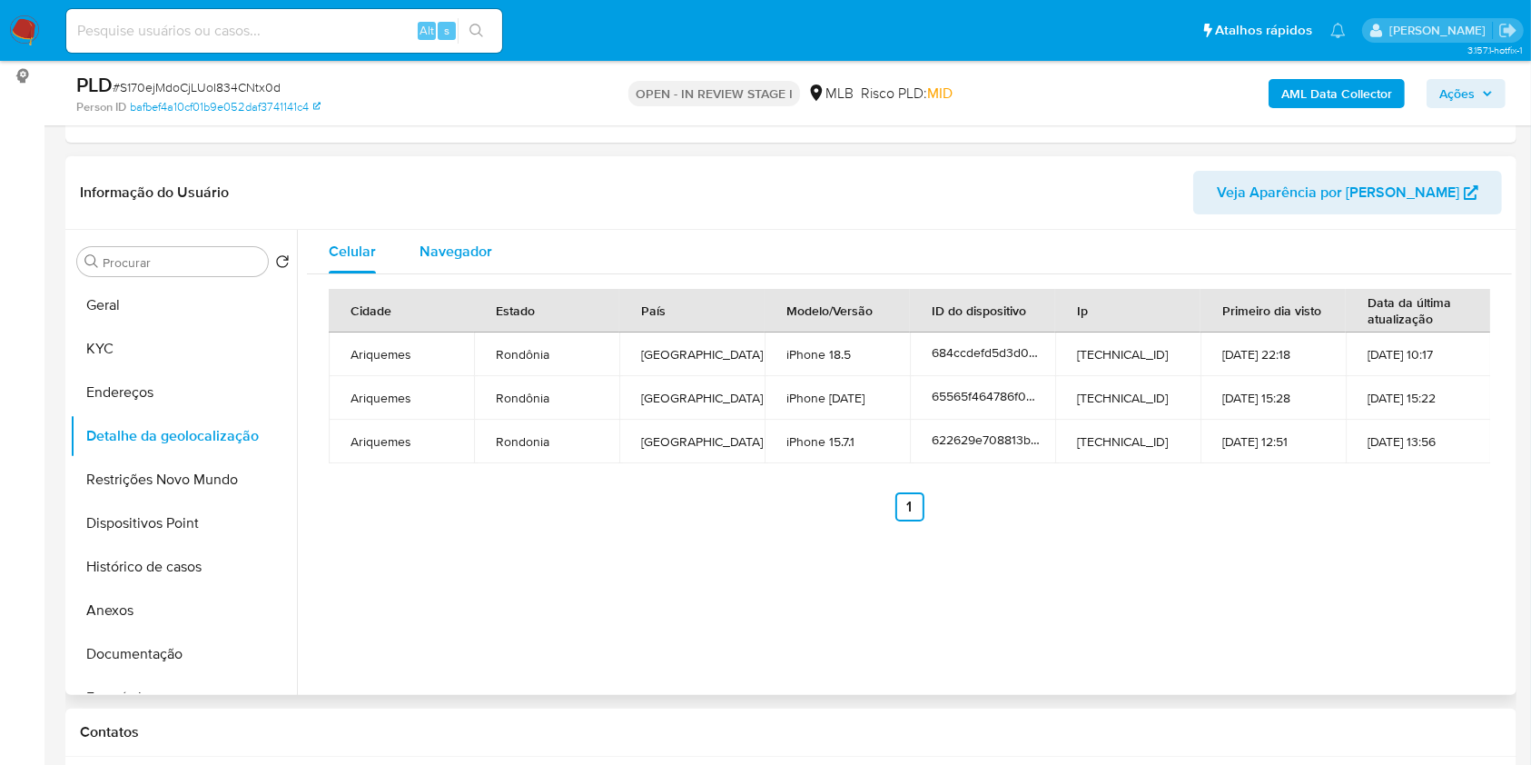
click at [451, 262] on span "Navegador" at bounding box center [456, 251] width 73 height 21
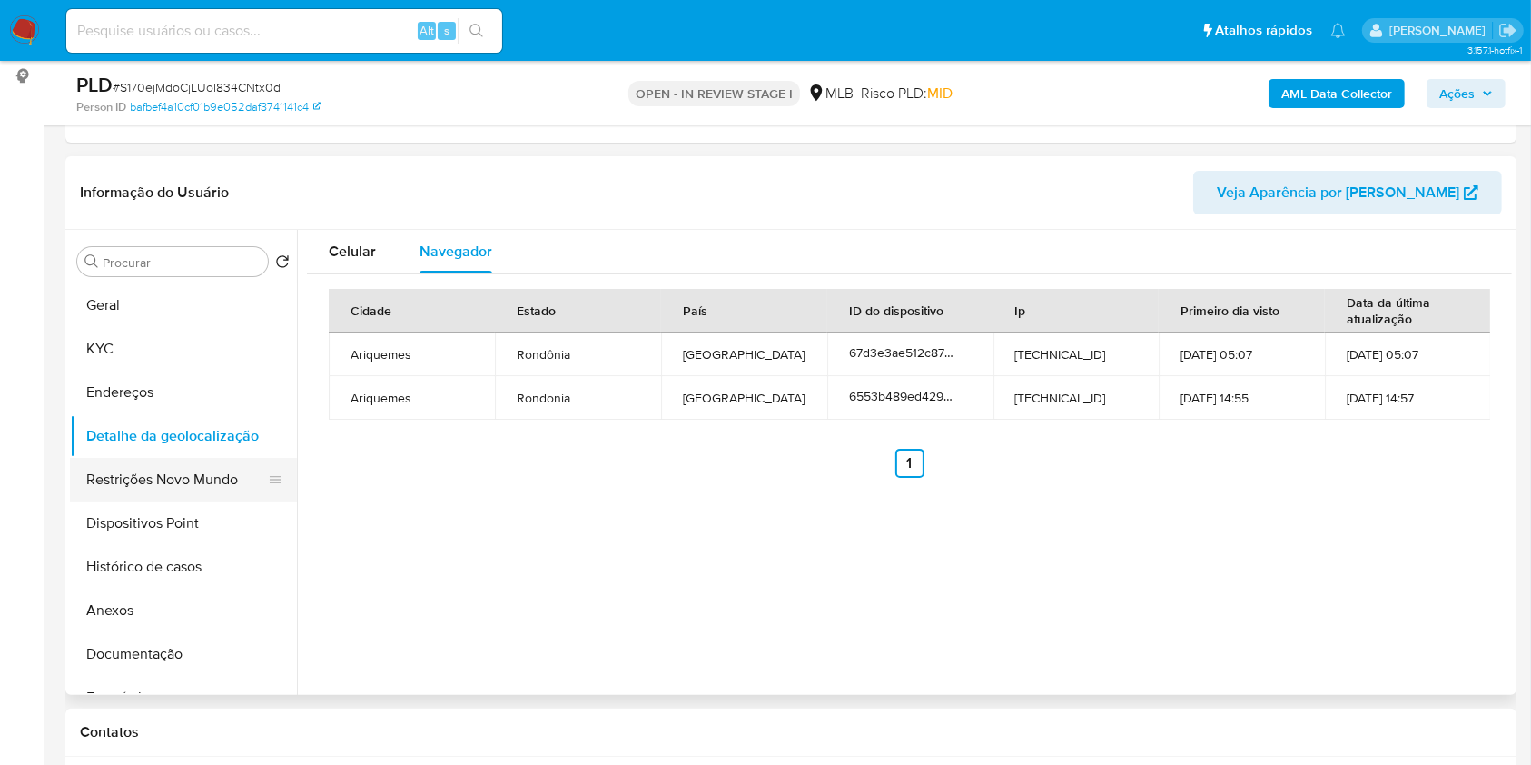
click at [193, 501] on button "Restrições Novo Mundo" at bounding box center [176, 480] width 213 height 44
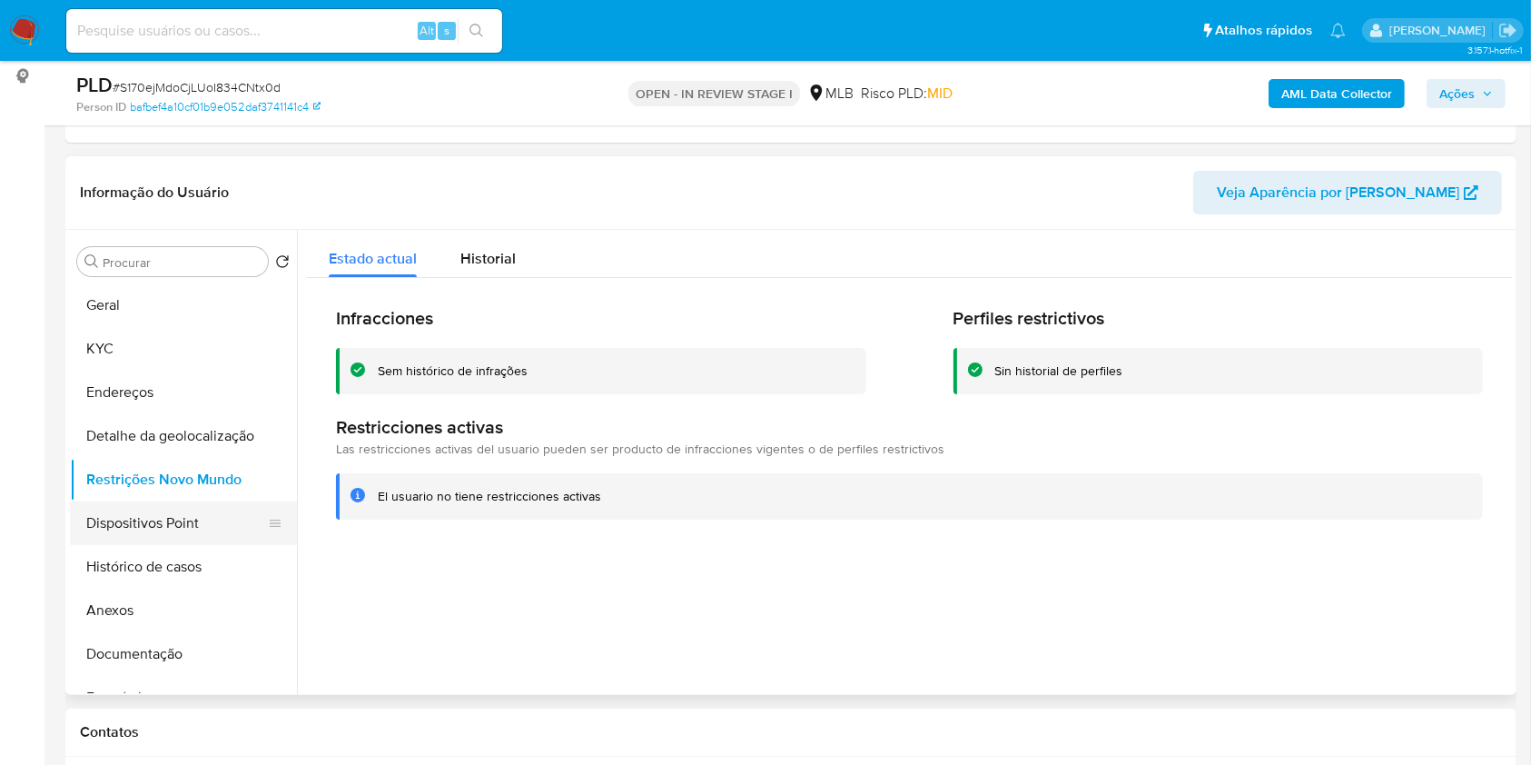
click at [205, 545] on button "Dispositivos Point" at bounding box center [176, 523] width 213 height 44
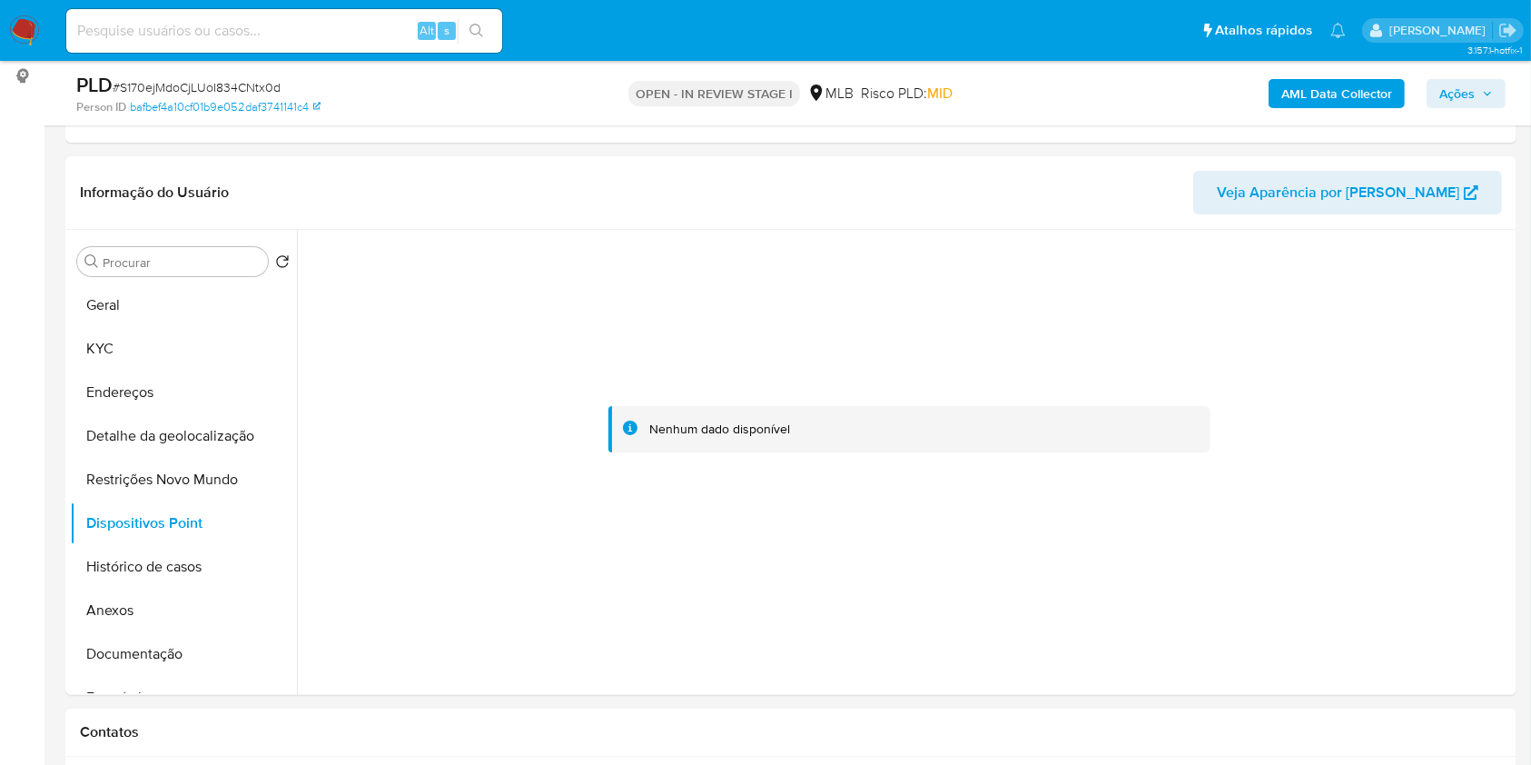
click at [1446, 88] on span "Ações" at bounding box center [1457, 93] width 35 height 29
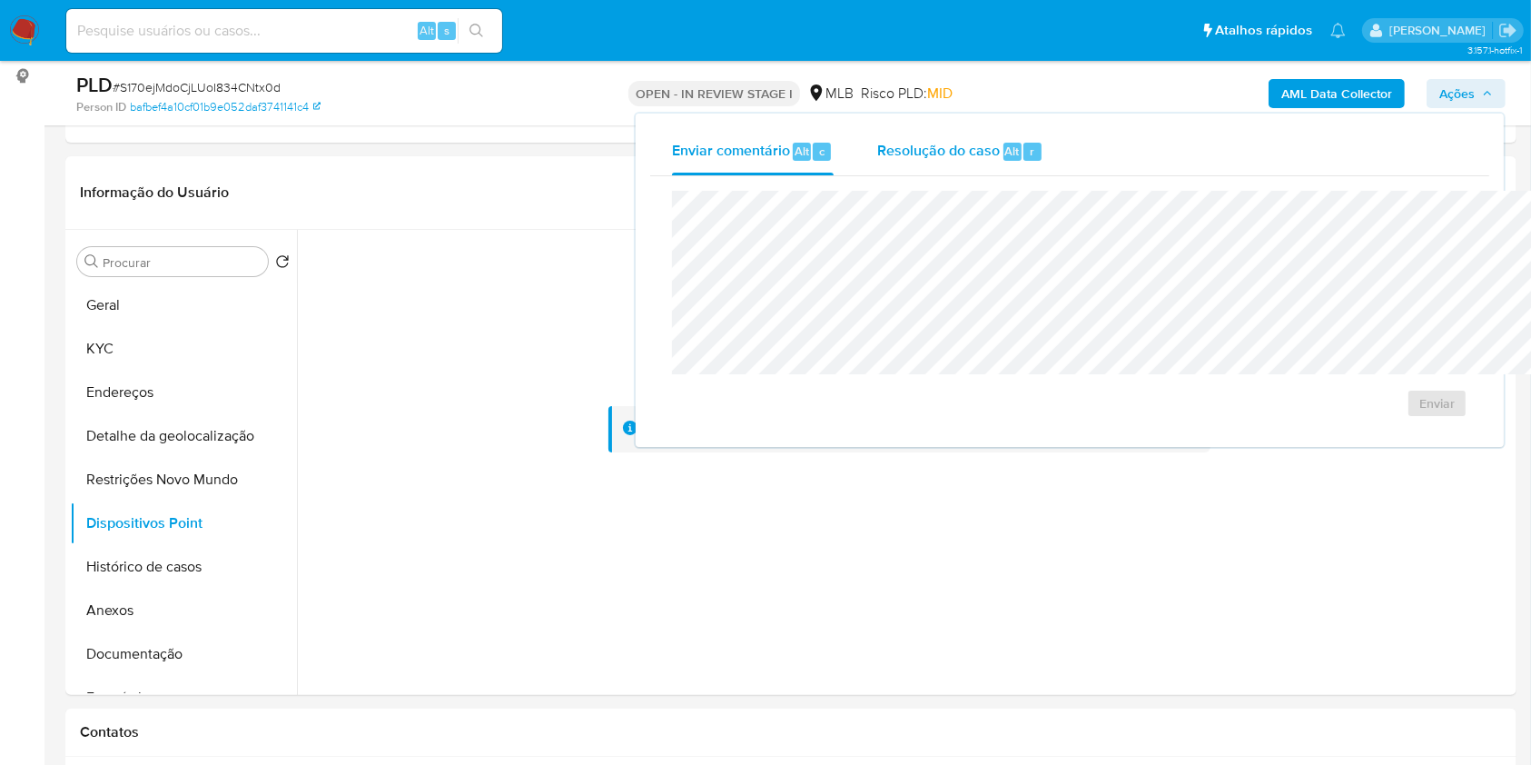
click at [877, 162] on div "Resolução do caso Alt r" at bounding box center [960, 151] width 166 height 47
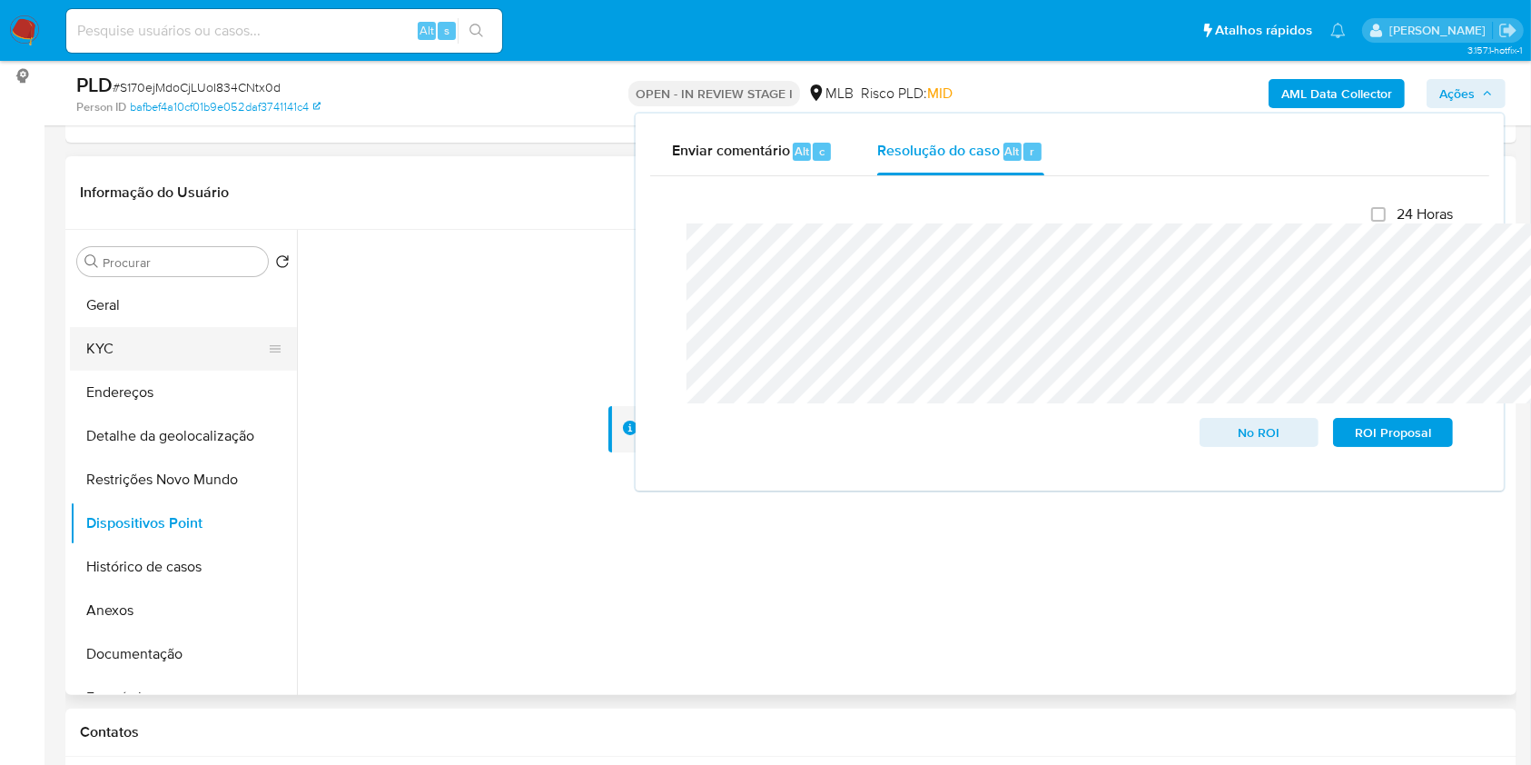
click at [143, 371] on button "KYC" at bounding box center [176, 349] width 213 height 44
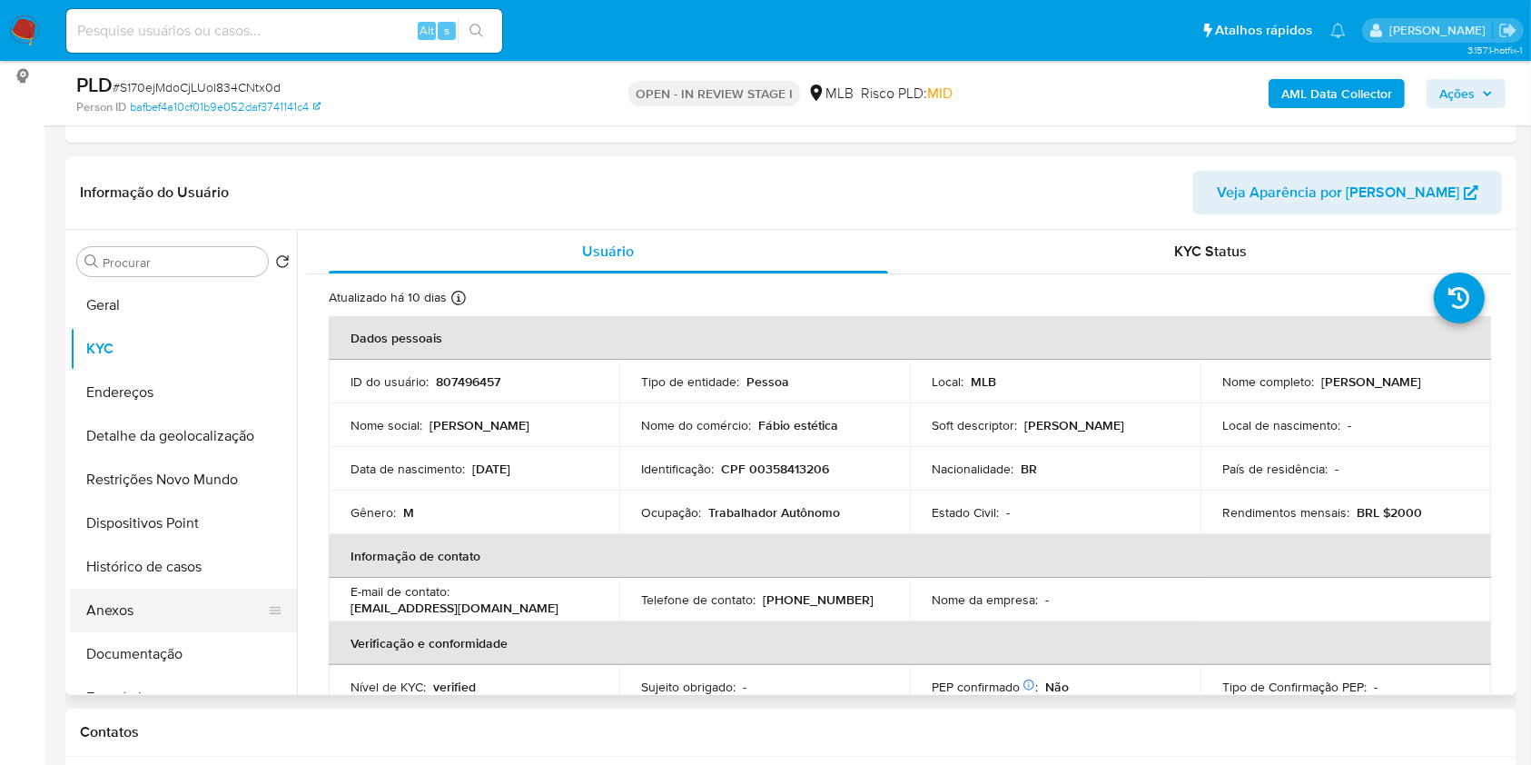
click at [149, 632] on button "Anexos" at bounding box center [176, 611] width 213 height 44
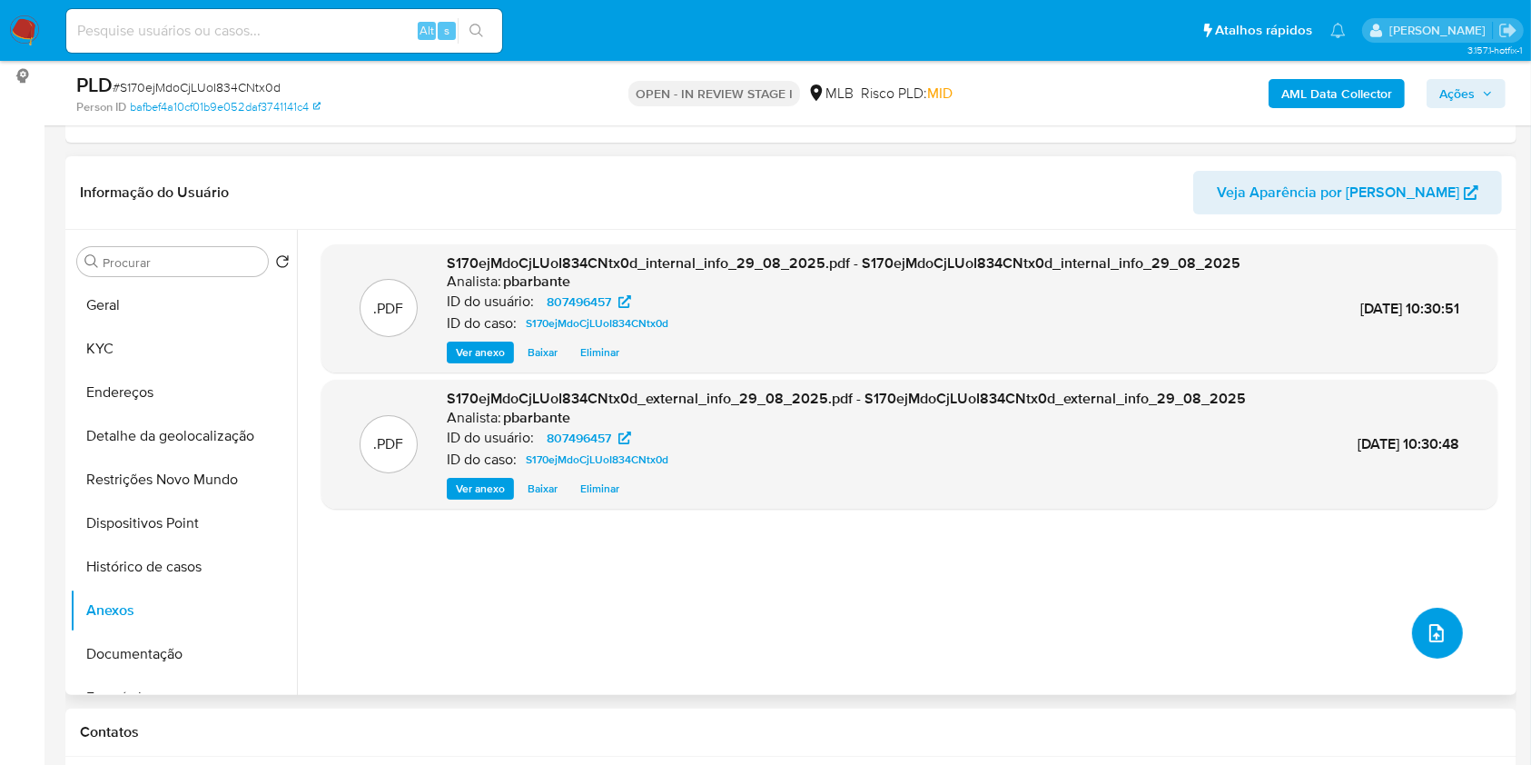
click at [1430, 644] on icon "upload-file" at bounding box center [1437, 633] width 22 height 22
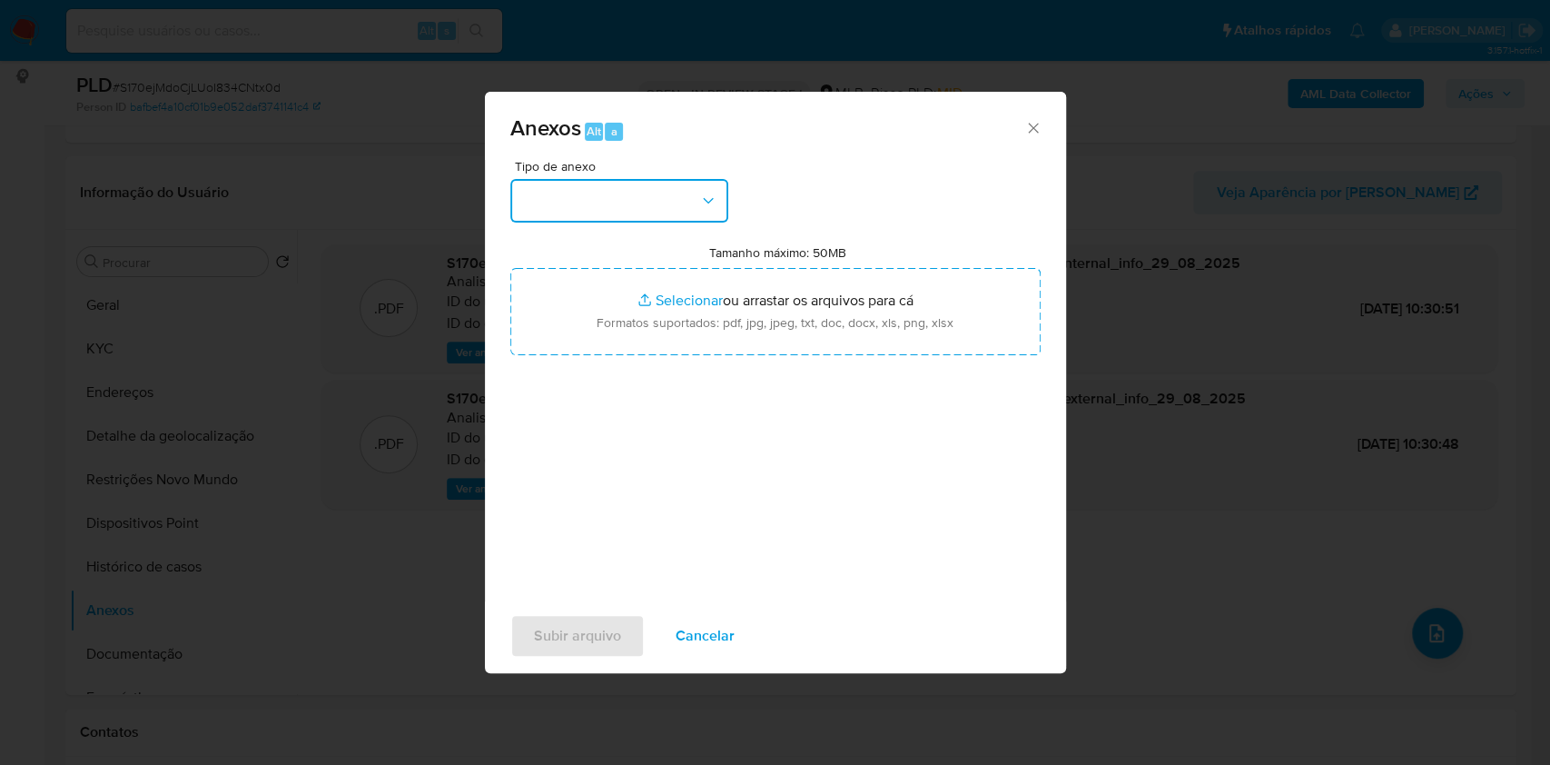
click at [594, 179] on button "button" at bounding box center [619, 201] width 218 height 44
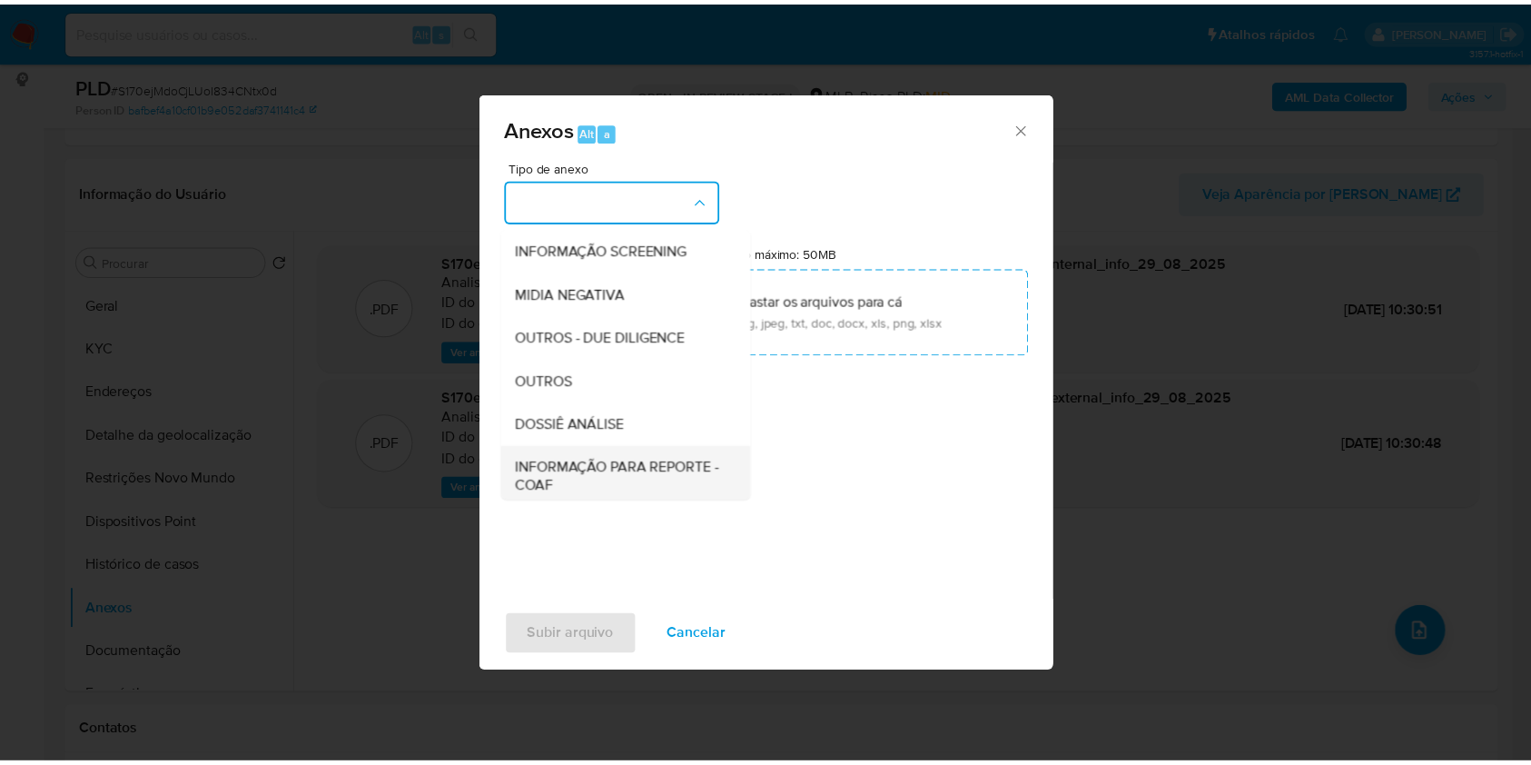
scroll to position [225, 0]
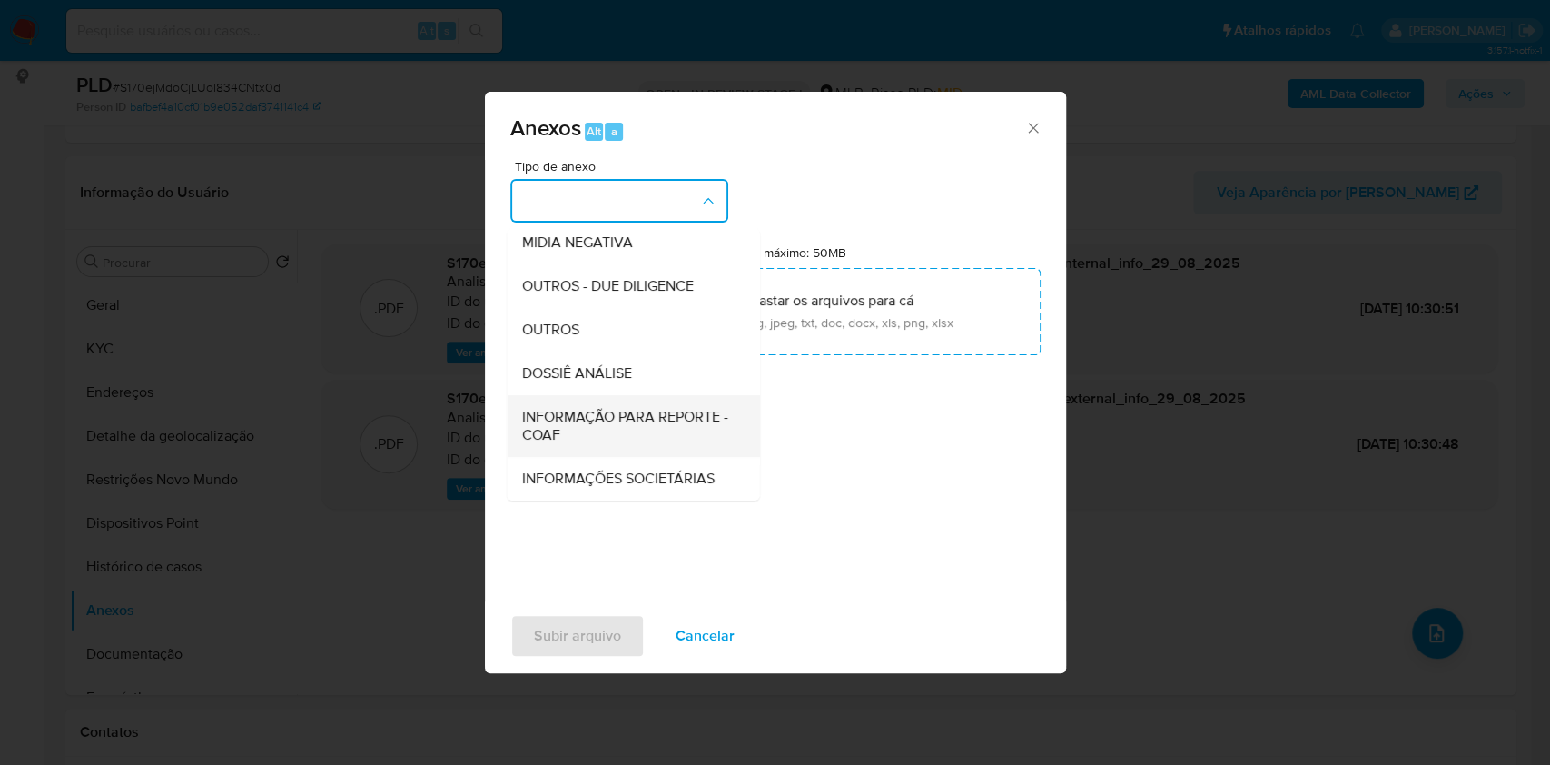
click at [583, 408] on span "INFORMAÇÃO PARA REPORTE - COAF" at bounding box center [627, 426] width 213 height 36
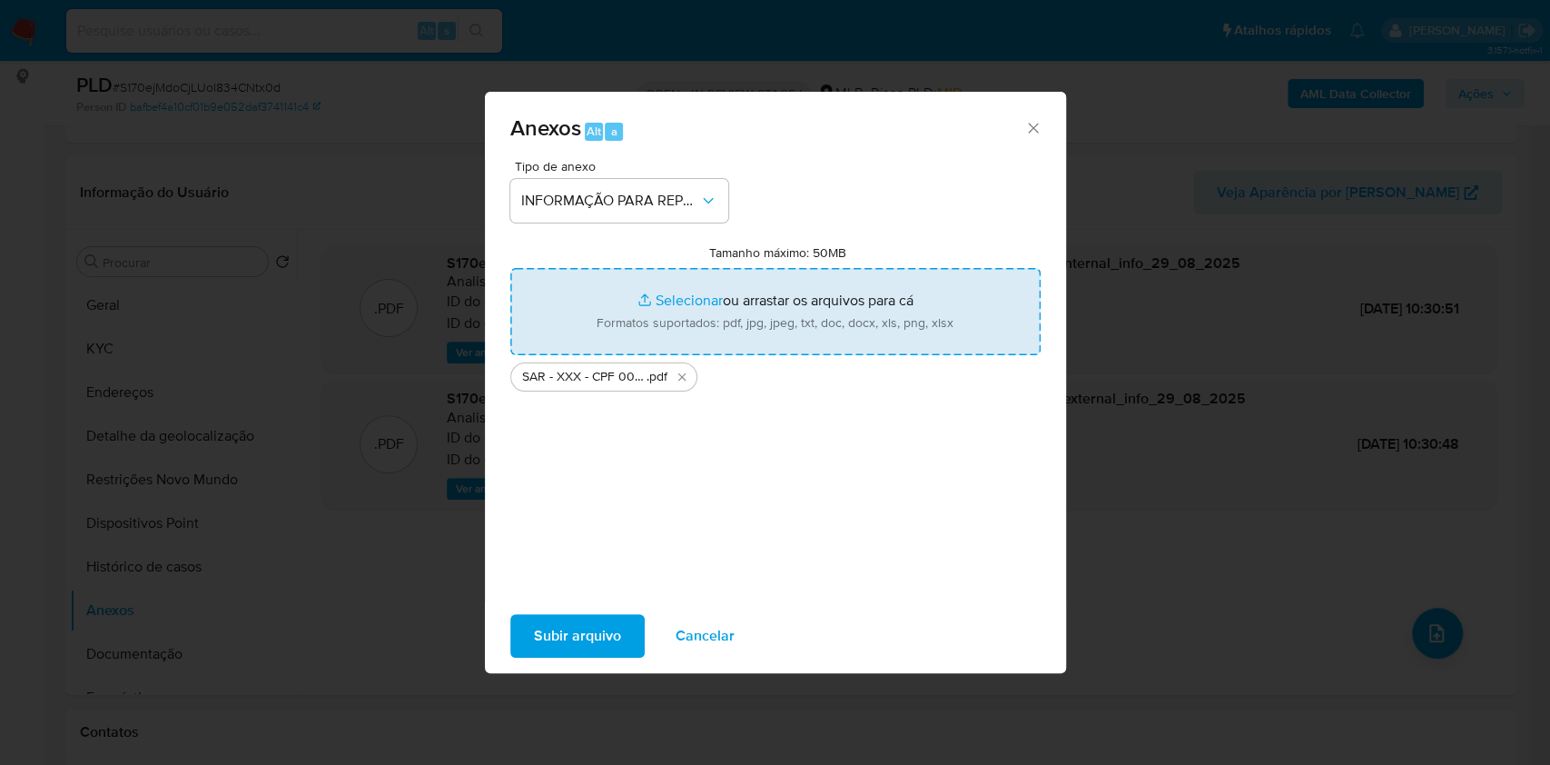
type input "C:\fakepath\Mulan 807496457_2025_08_27_09_58_02.xlsx"
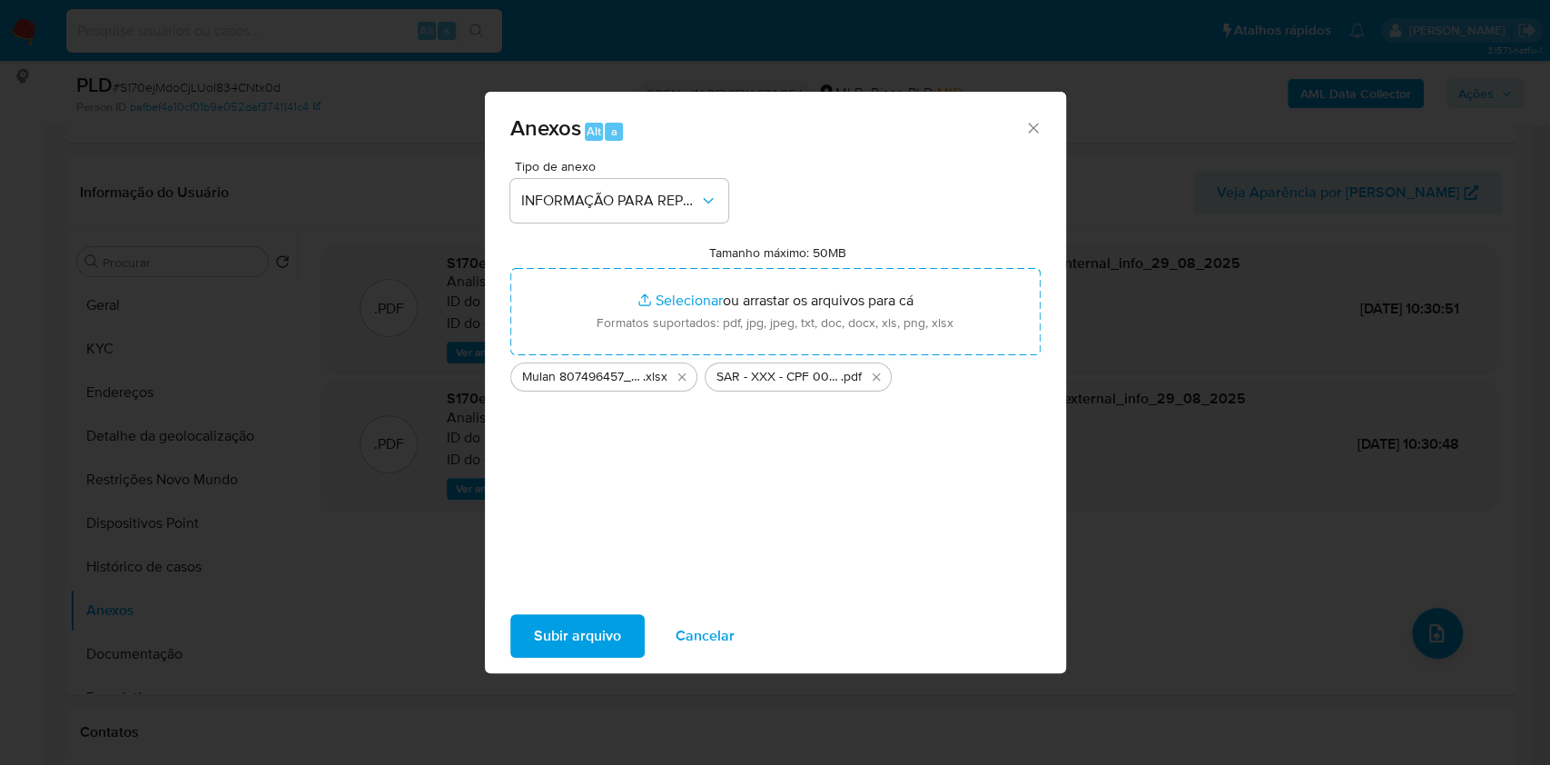
click at [561, 656] on span "Subir arquivo" at bounding box center [577, 636] width 87 height 40
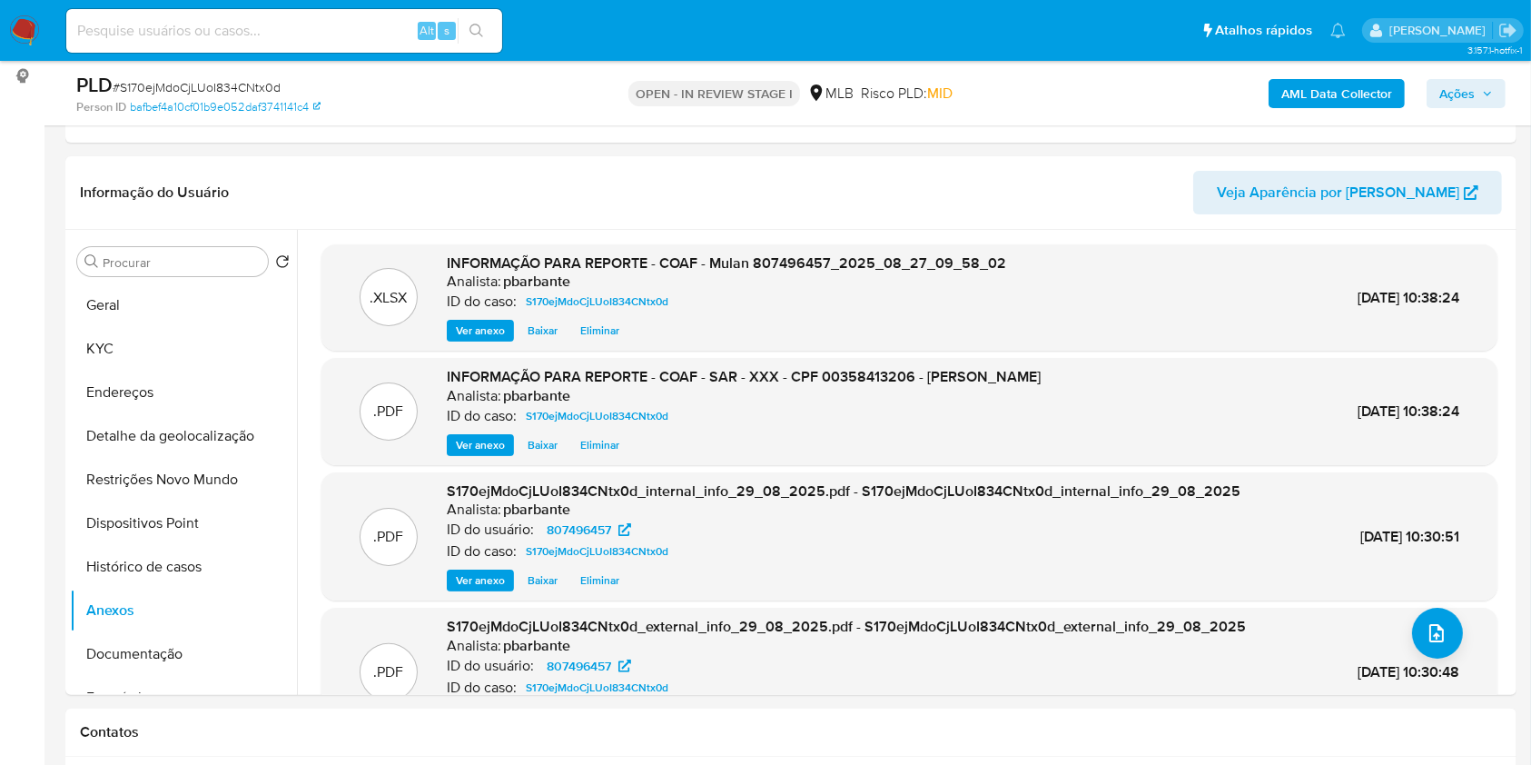
click at [1475, 94] on span "Ações" at bounding box center [1457, 93] width 35 height 29
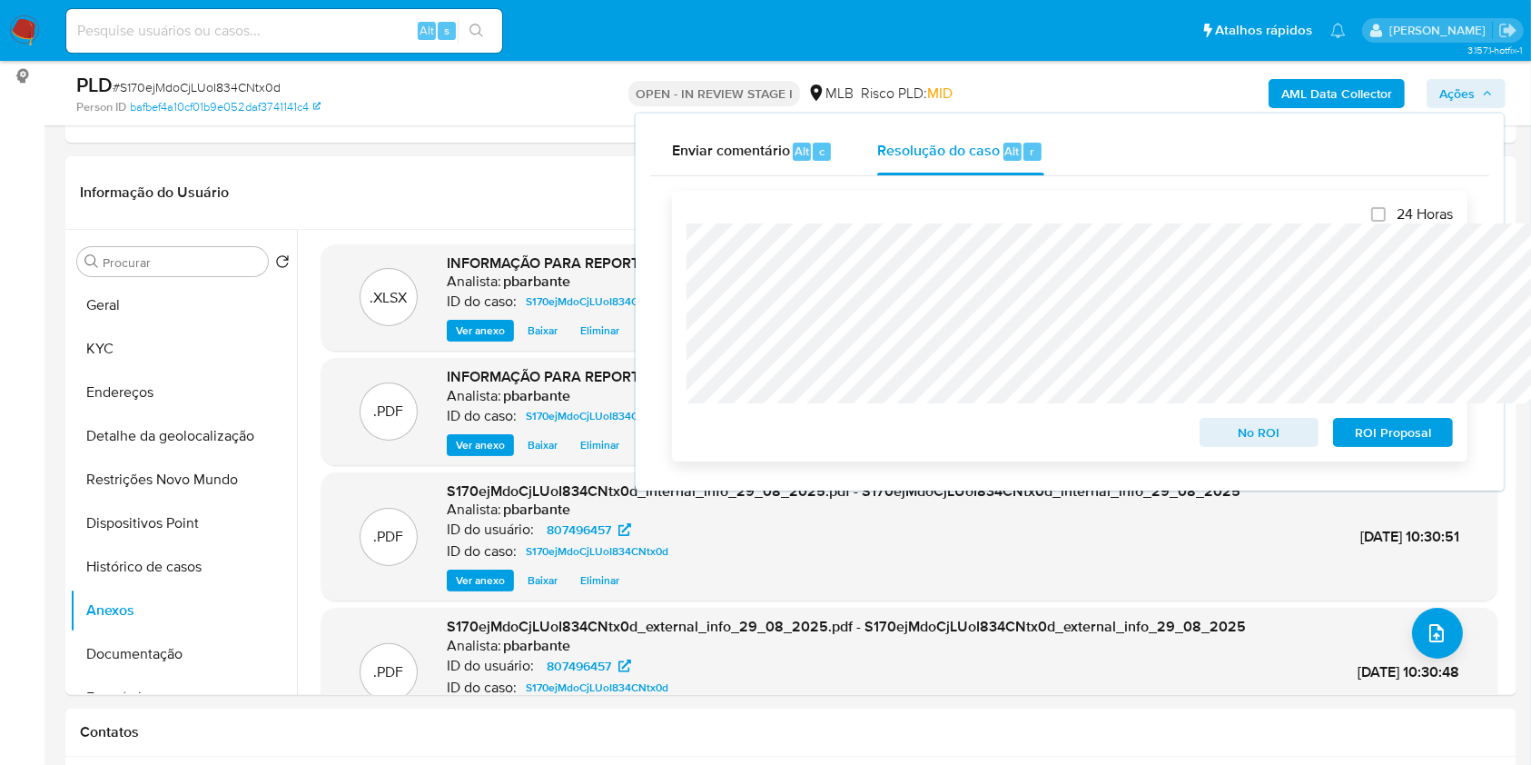
click at [1387, 435] on span "ROI Proposal" at bounding box center [1393, 432] width 94 height 25
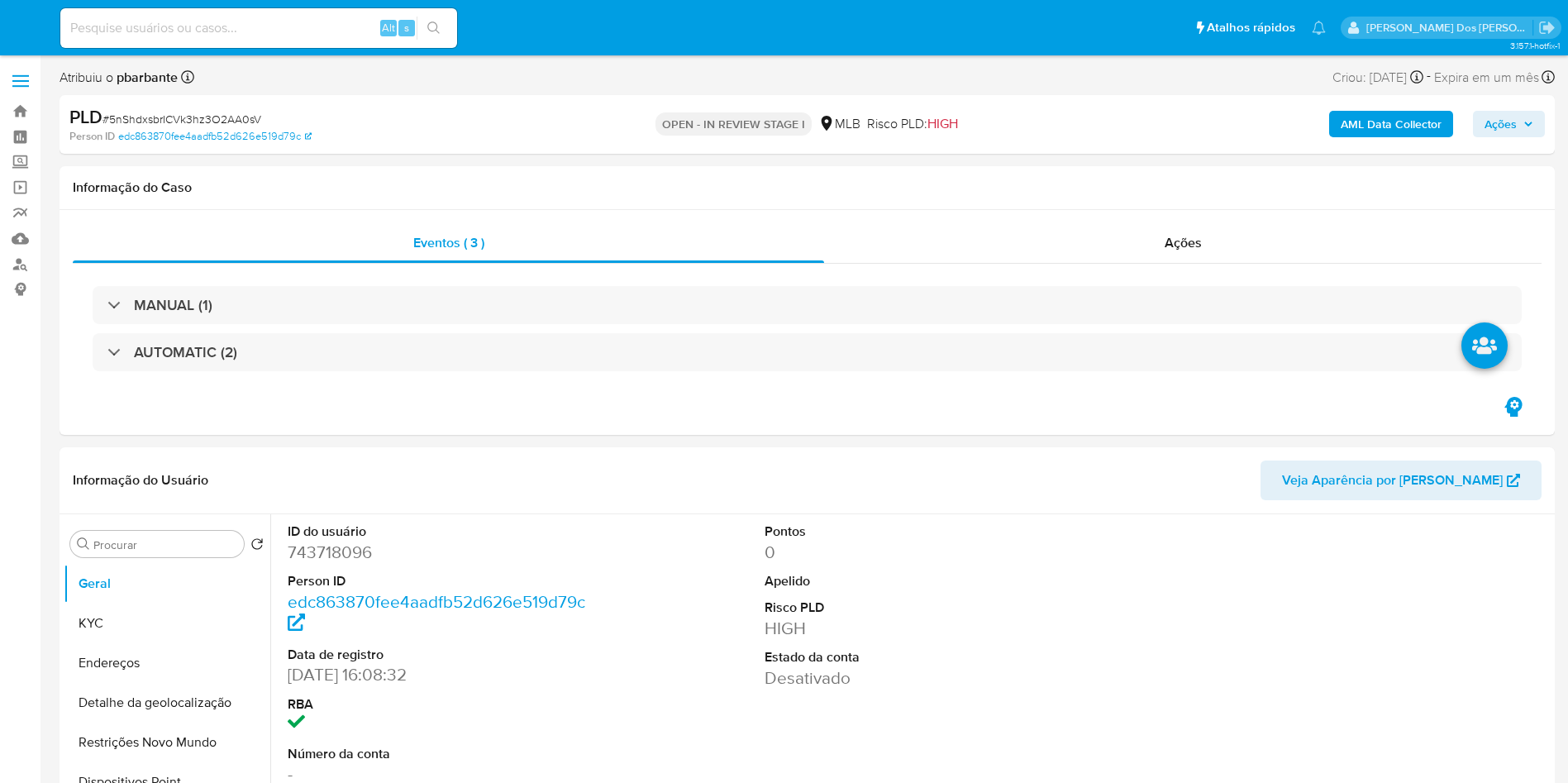
select select "10"
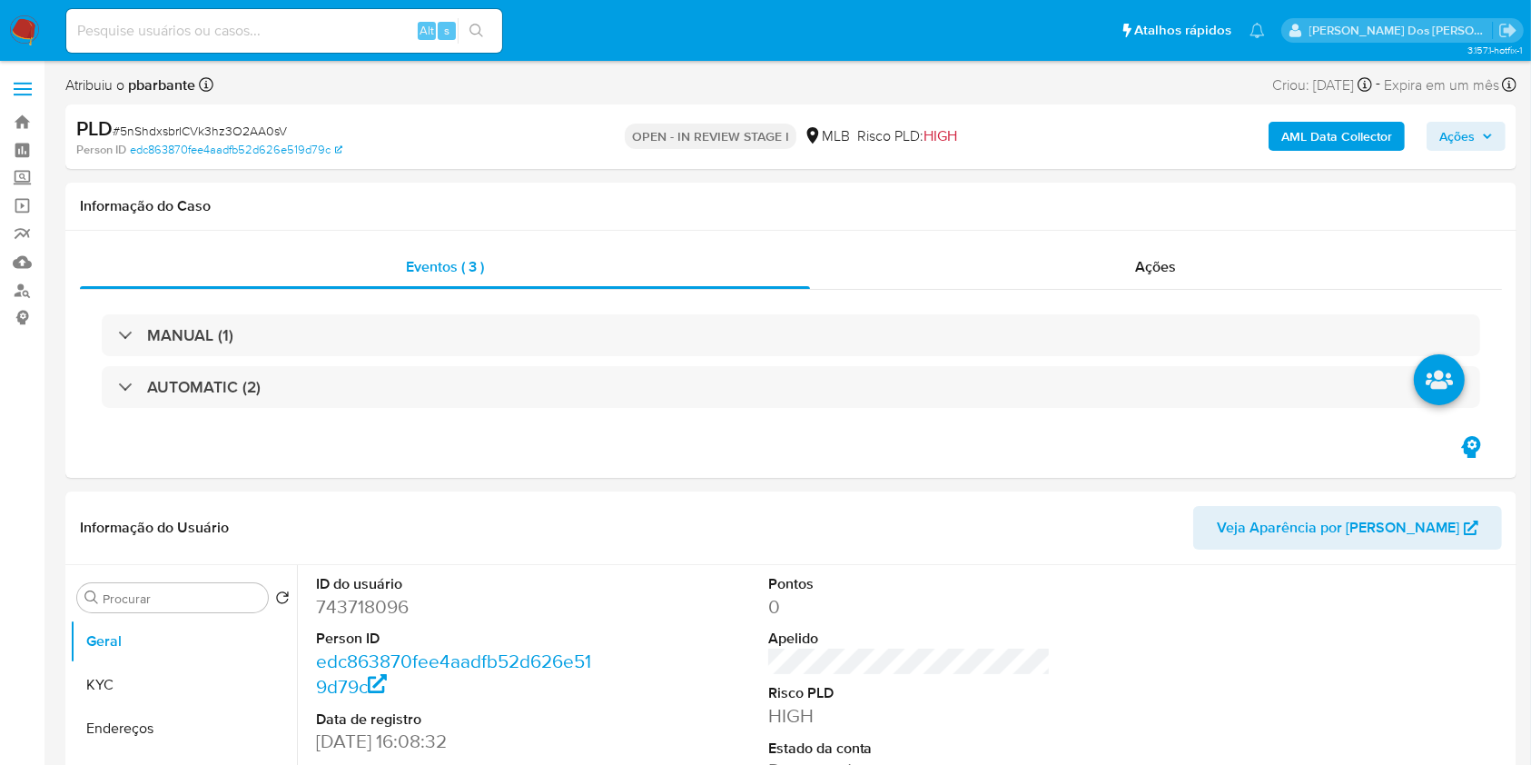
scroll to position [363, 0]
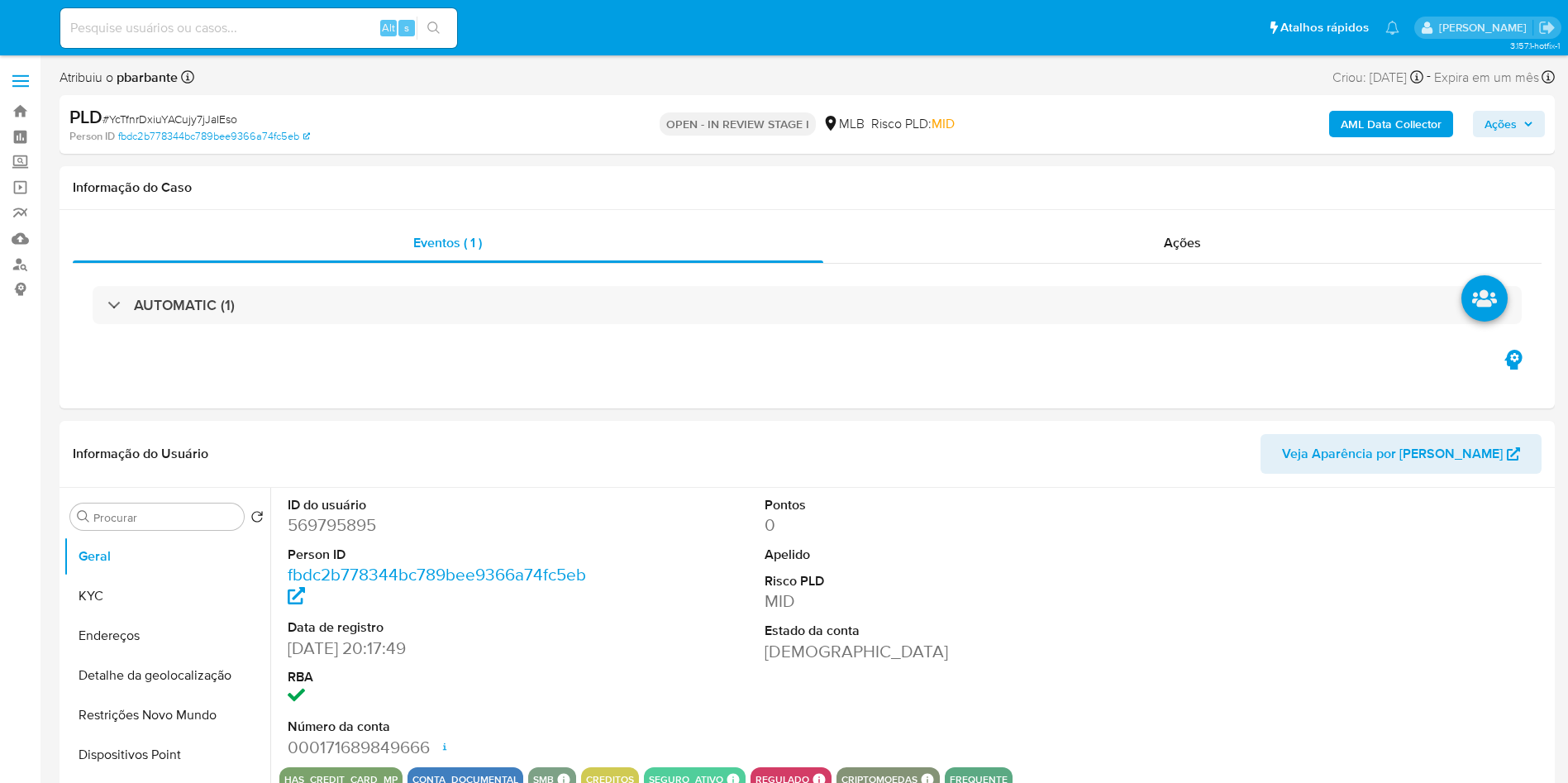
select select "10"
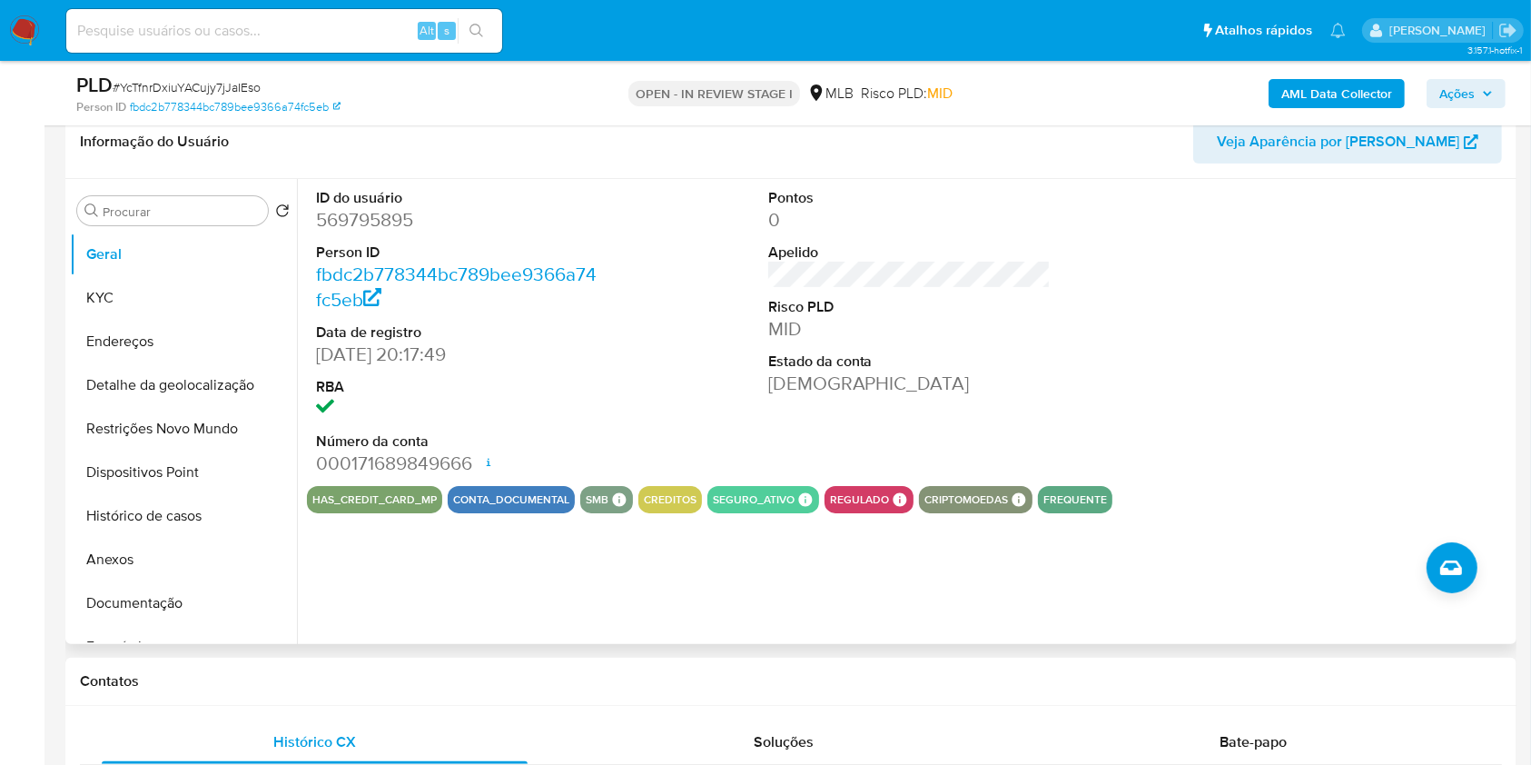
scroll to position [242, 0]
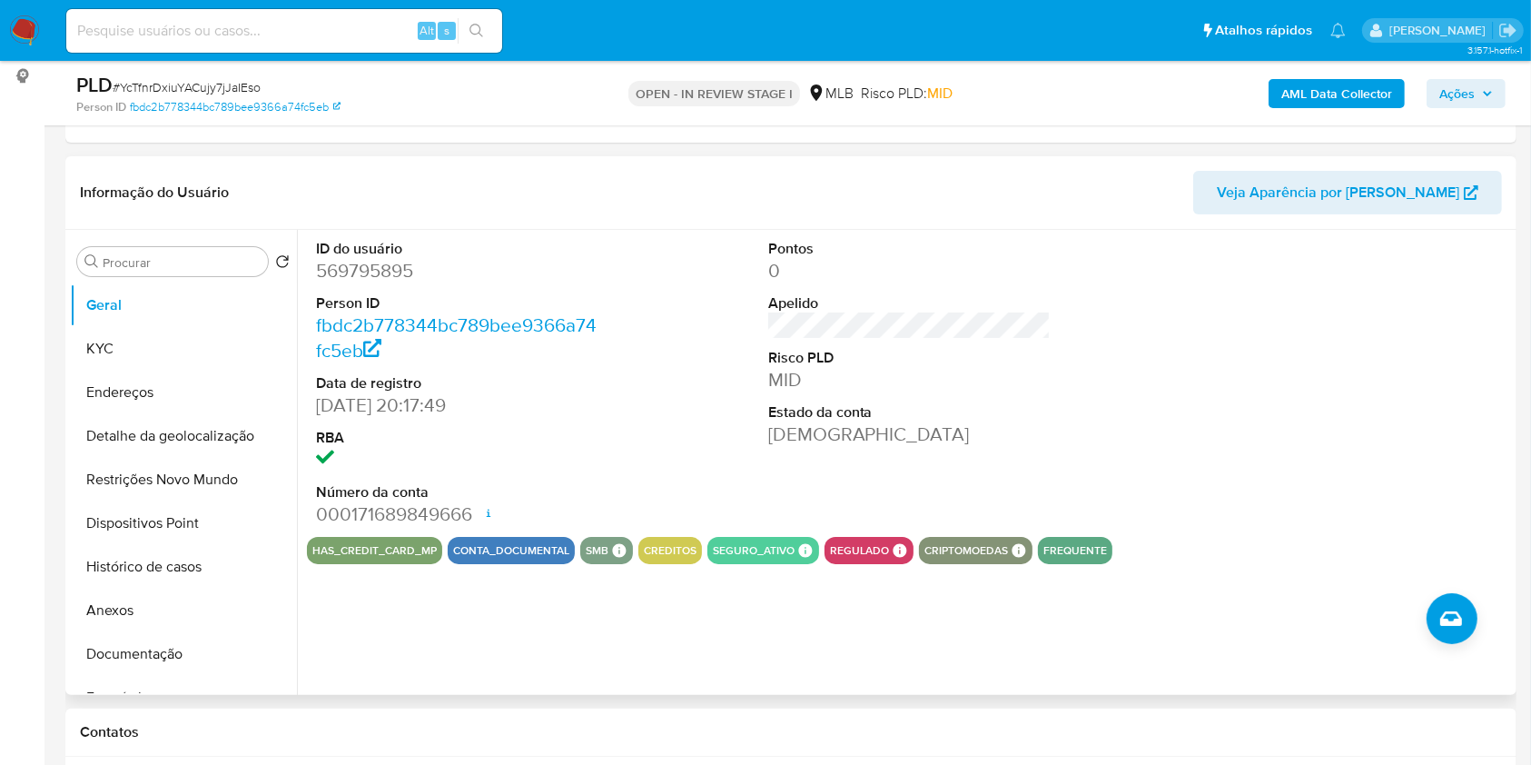
click at [348, 283] on dd "569795895" at bounding box center [457, 270] width 283 height 25
copy dd "569795895"
click at [156, 371] on button "KYC" at bounding box center [176, 349] width 213 height 44
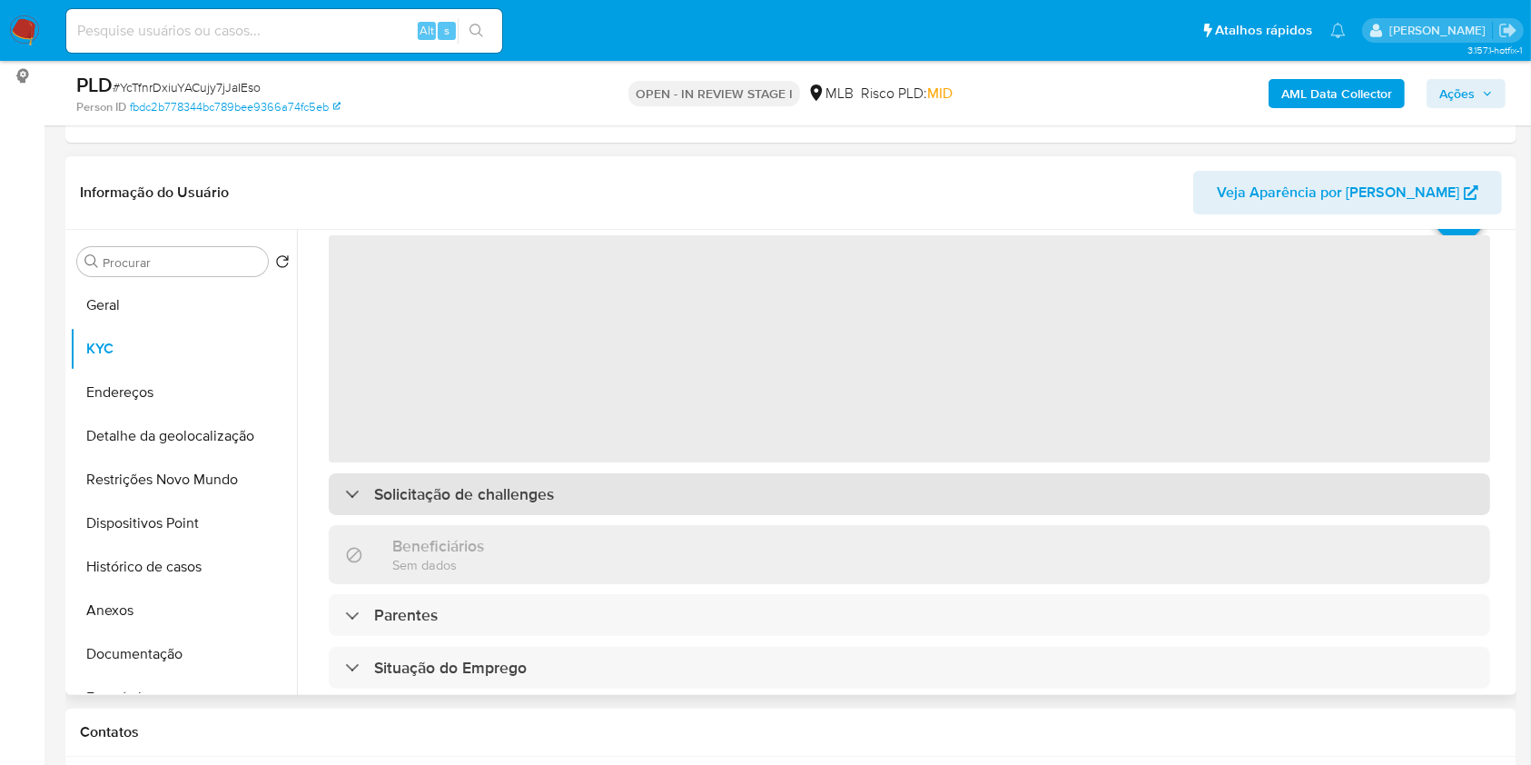
scroll to position [121, 0]
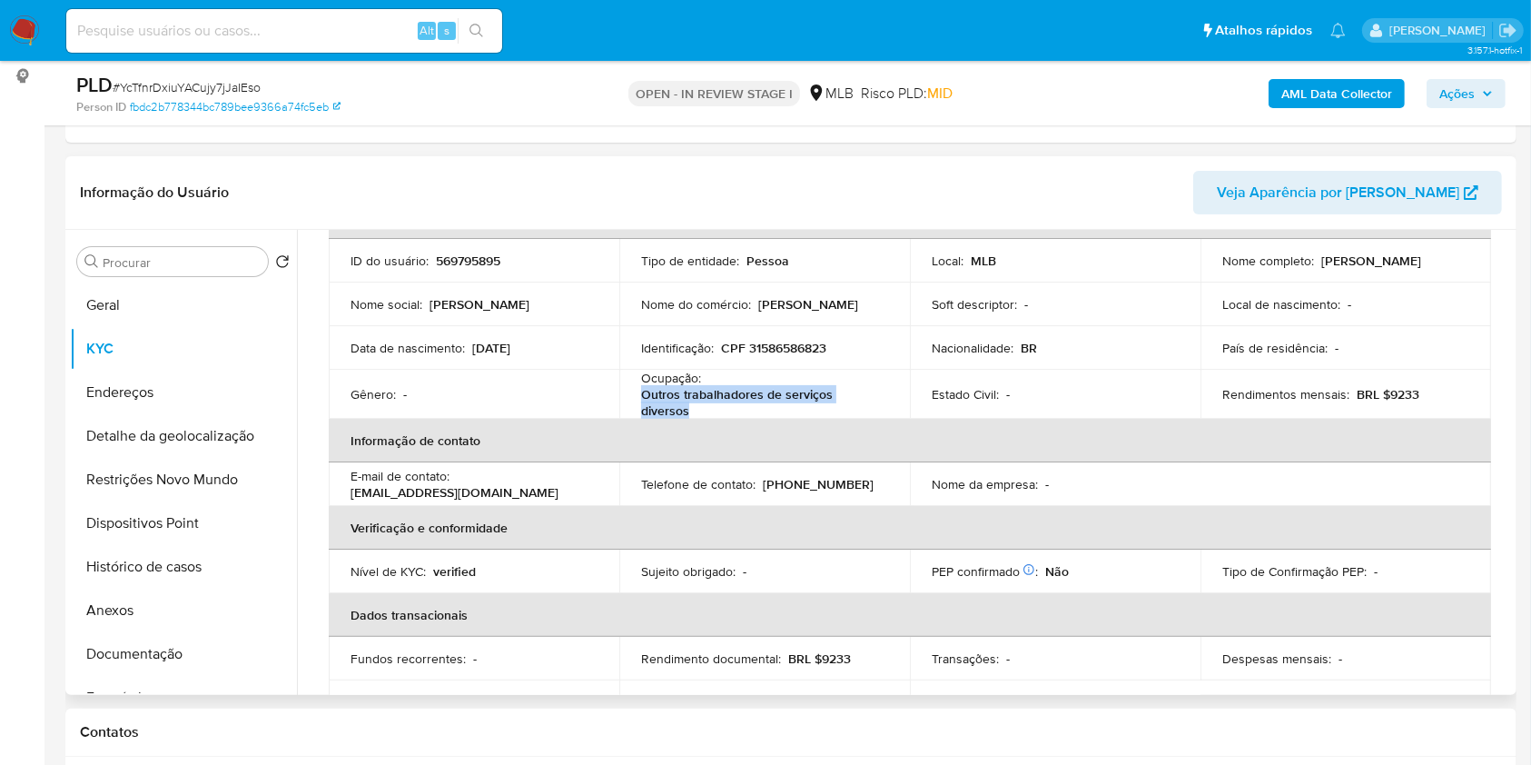
drag, startPoint x: 725, startPoint y: 450, endPoint x: 635, endPoint y: 422, distance: 94.0
click at [635, 419] on td "Ocupação : Outros trabalhadores de serviços diversos" at bounding box center [764, 394] width 291 height 49
copy p "Outros trabalhadores de serviços diversos"
click at [164, 674] on button "Documentação" at bounding box center [176, 654] width 213 height 44
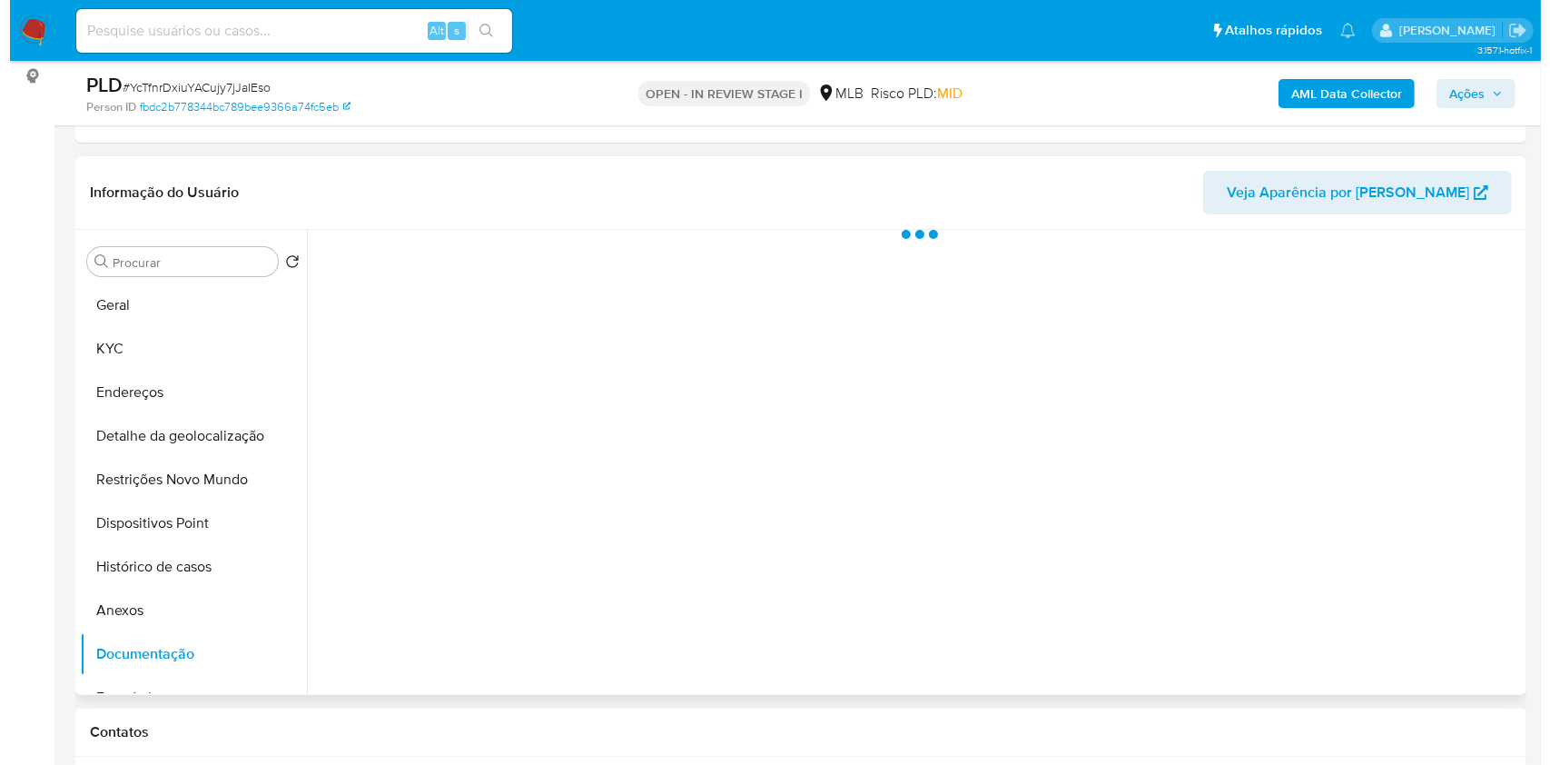
scroll to position [0, 0]
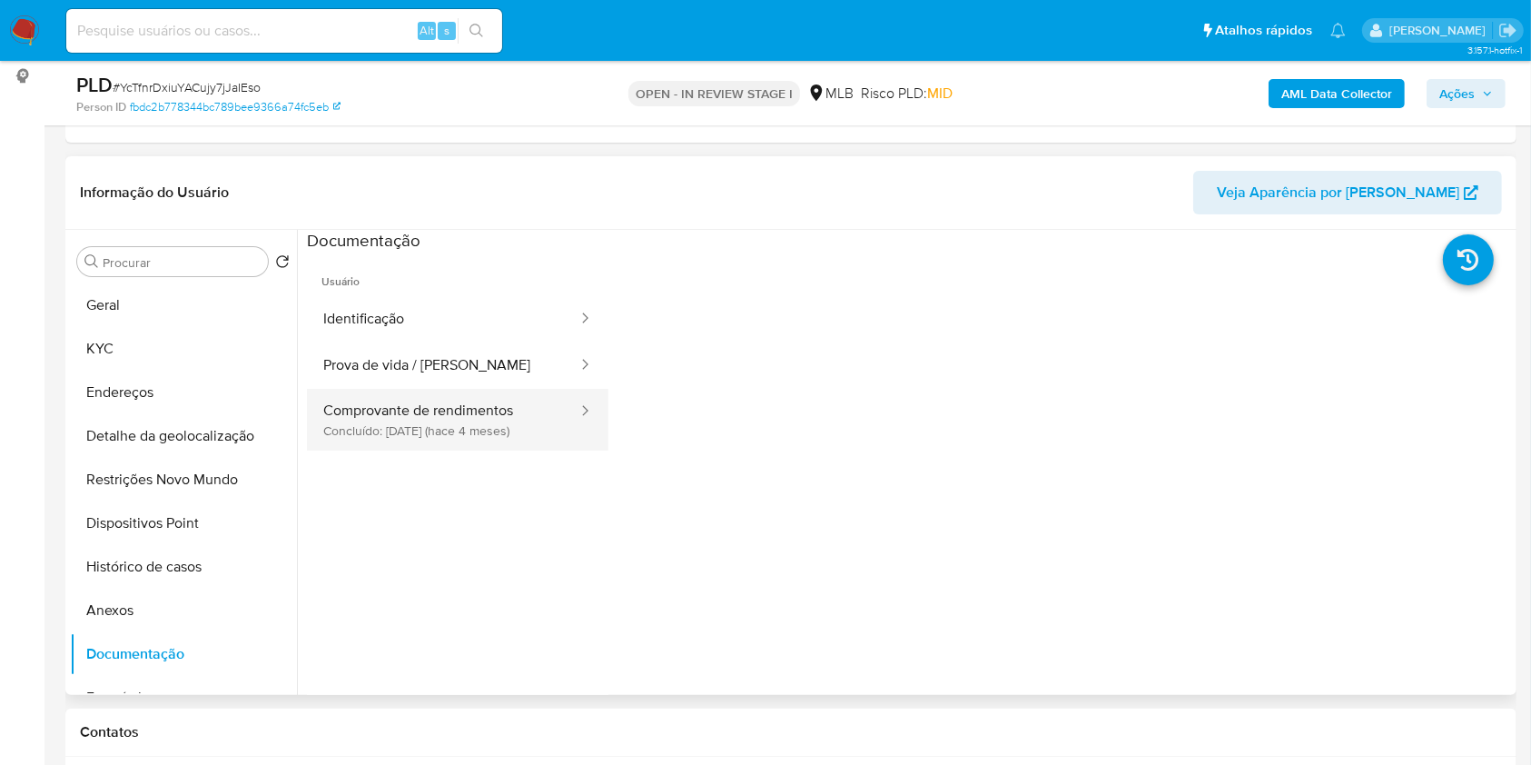
click at [443, 448] on button "Comprovante de rendimentos Concluído: 01/05/2025 (hace 4 meses)" at bounding box center [443, 420] width 272 height 62
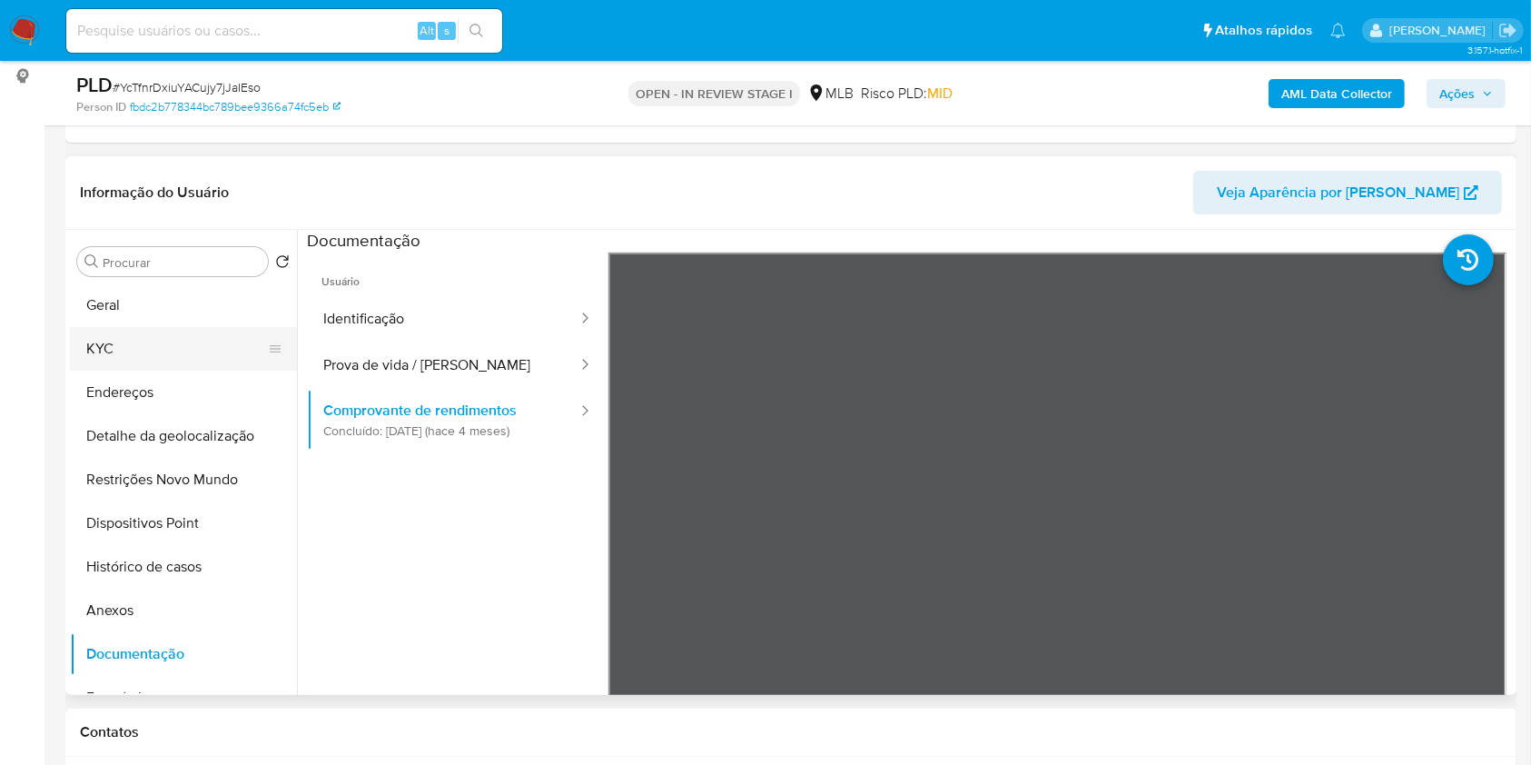
click at [139, 371] on button "KYC" at bounding box center [176, 349] width 213 height 44
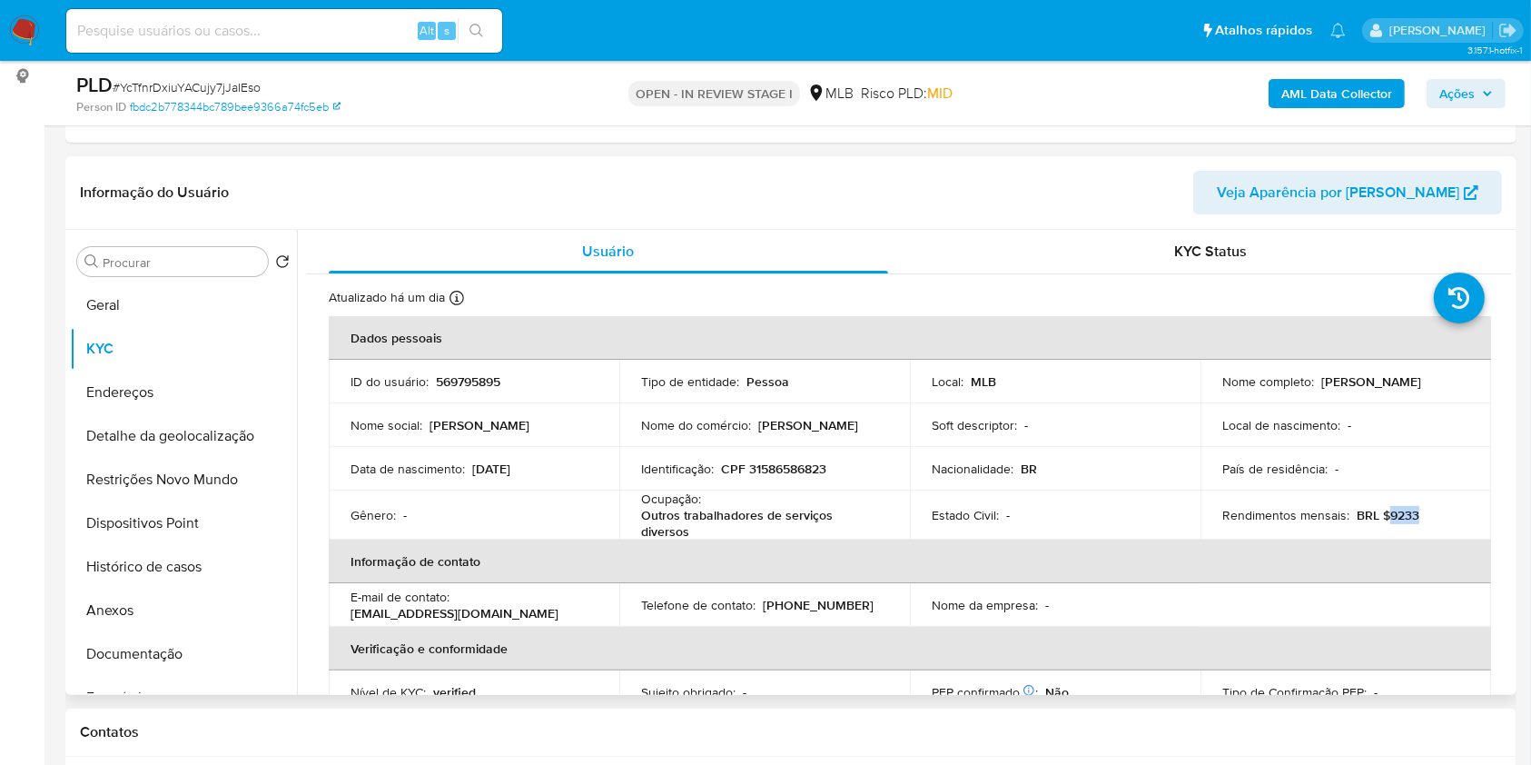
drag, startPoint x: 1423, startPoint y: 539, endPoint x: 1382, endPoint y: 534, distance: 41.1
click at [1383, 523] on div "Rendimentos mensais : BRL $9233" at bounding box center [1345, 515] width 247 height 16
copy p "9233"
click at [1352, 74] on div "AML Data Collector Ações" at bounding box center [1269, 93] width 471 height 43
click at [1336, 101] on b "AML Data Collector" at bounding box center [1337, 93] width 111 height 29
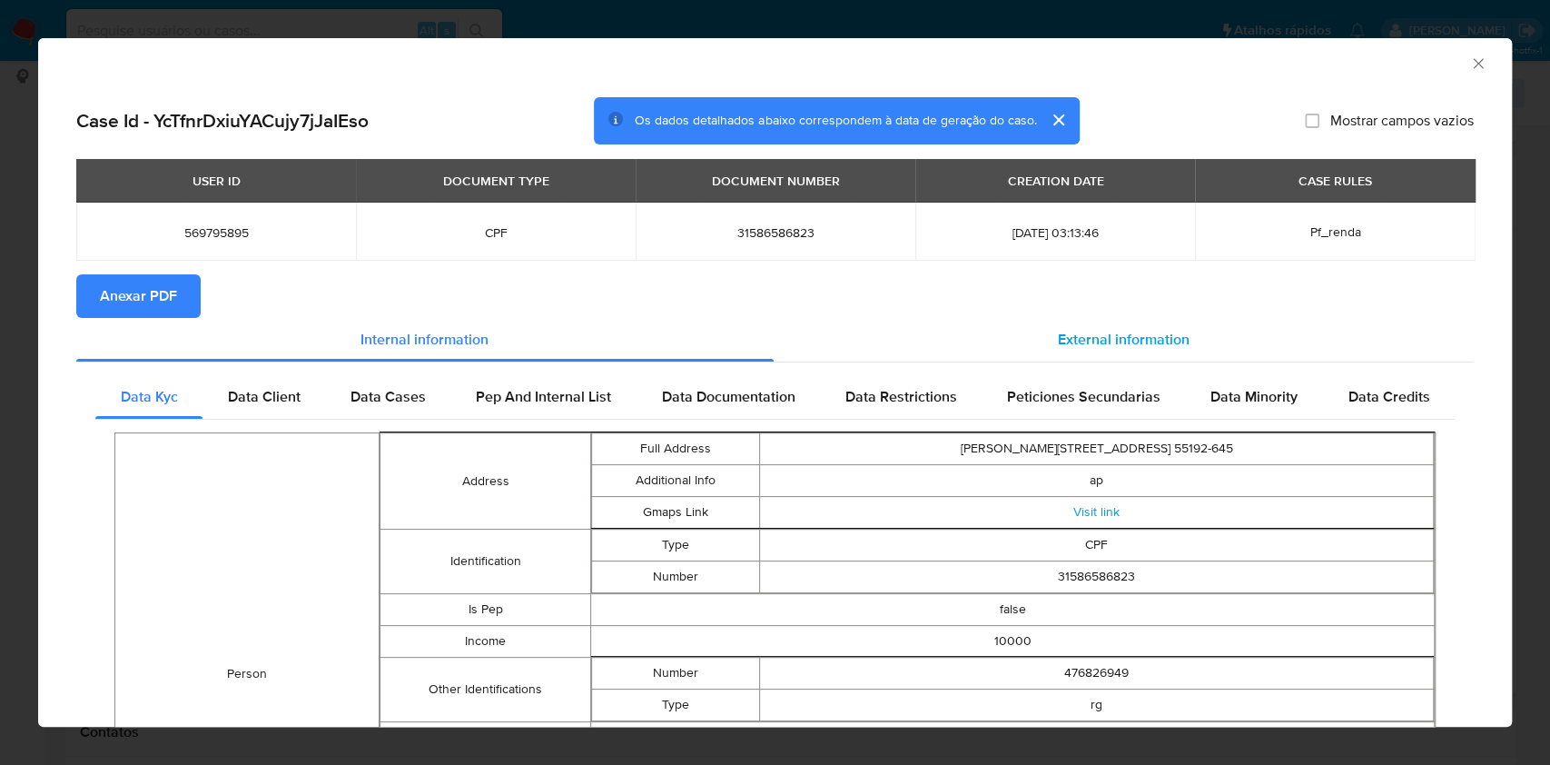
click at [1153, 361] on div "External information" at bounding box center [1124, 340] width 701 height 44
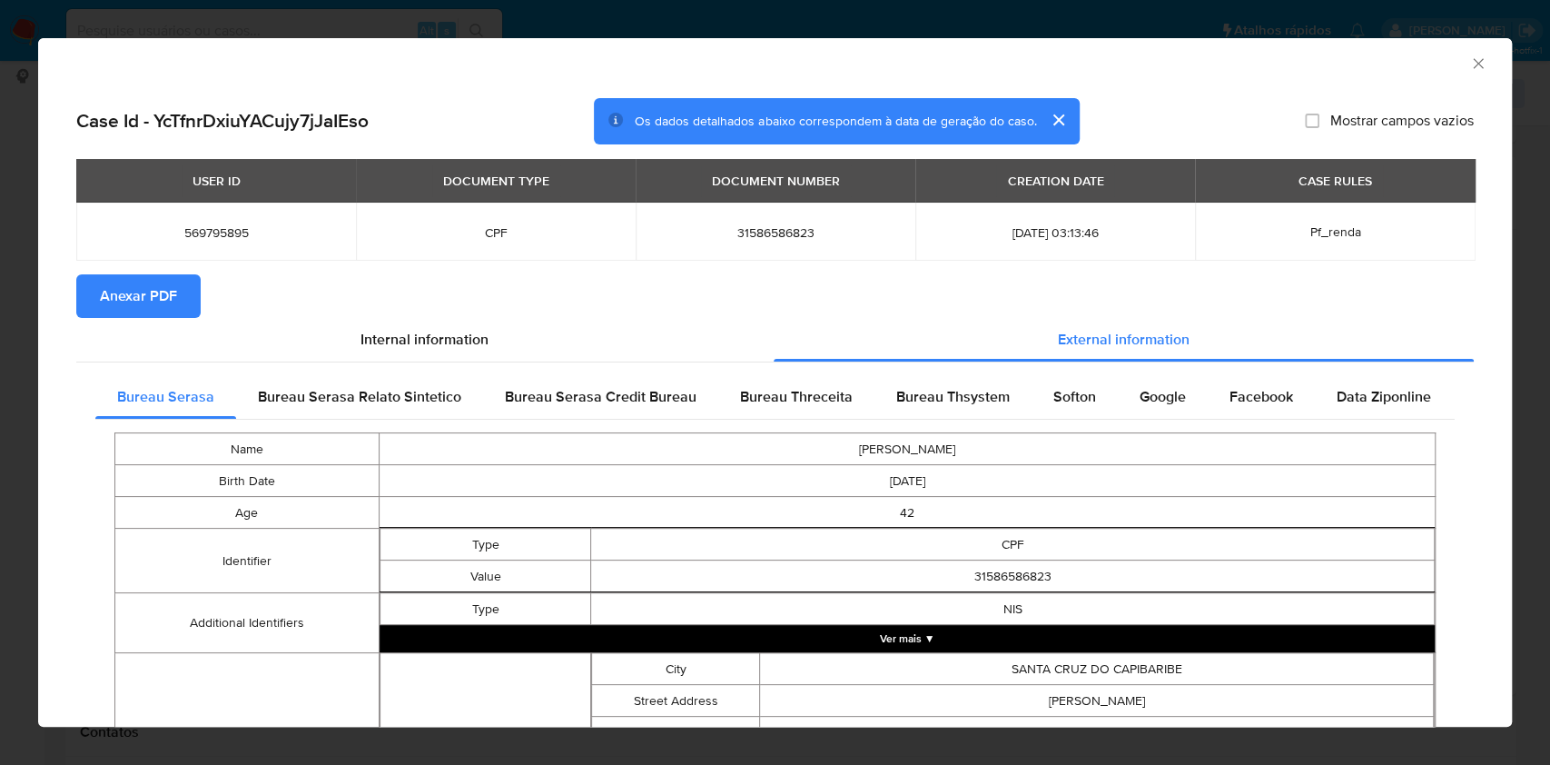
click at [767, 422] on div "Name MARIA JANAINA FERREIRA GOMES Birth Date 1983-03-31 Age 42 Identifier Type …" at bounding box center [775, 763] width 1360 height 687
click at [777, 391] on span "Bureau Threceita" at bounding box center [796, 396] width 113 height 21
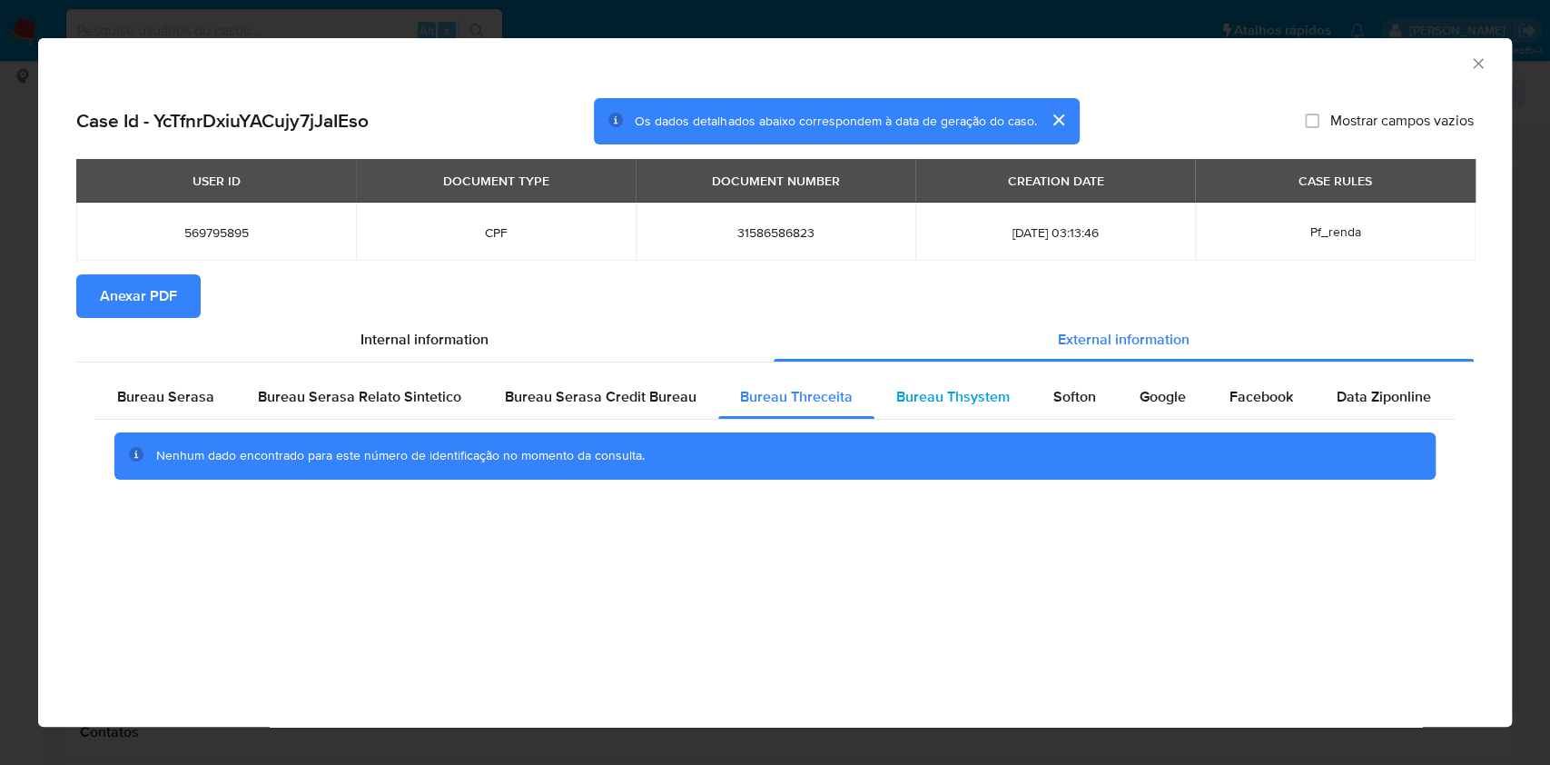
click at [962, 389] on span "Bureau Thsystem" at bounding box center [953, 396] width 114 height 21
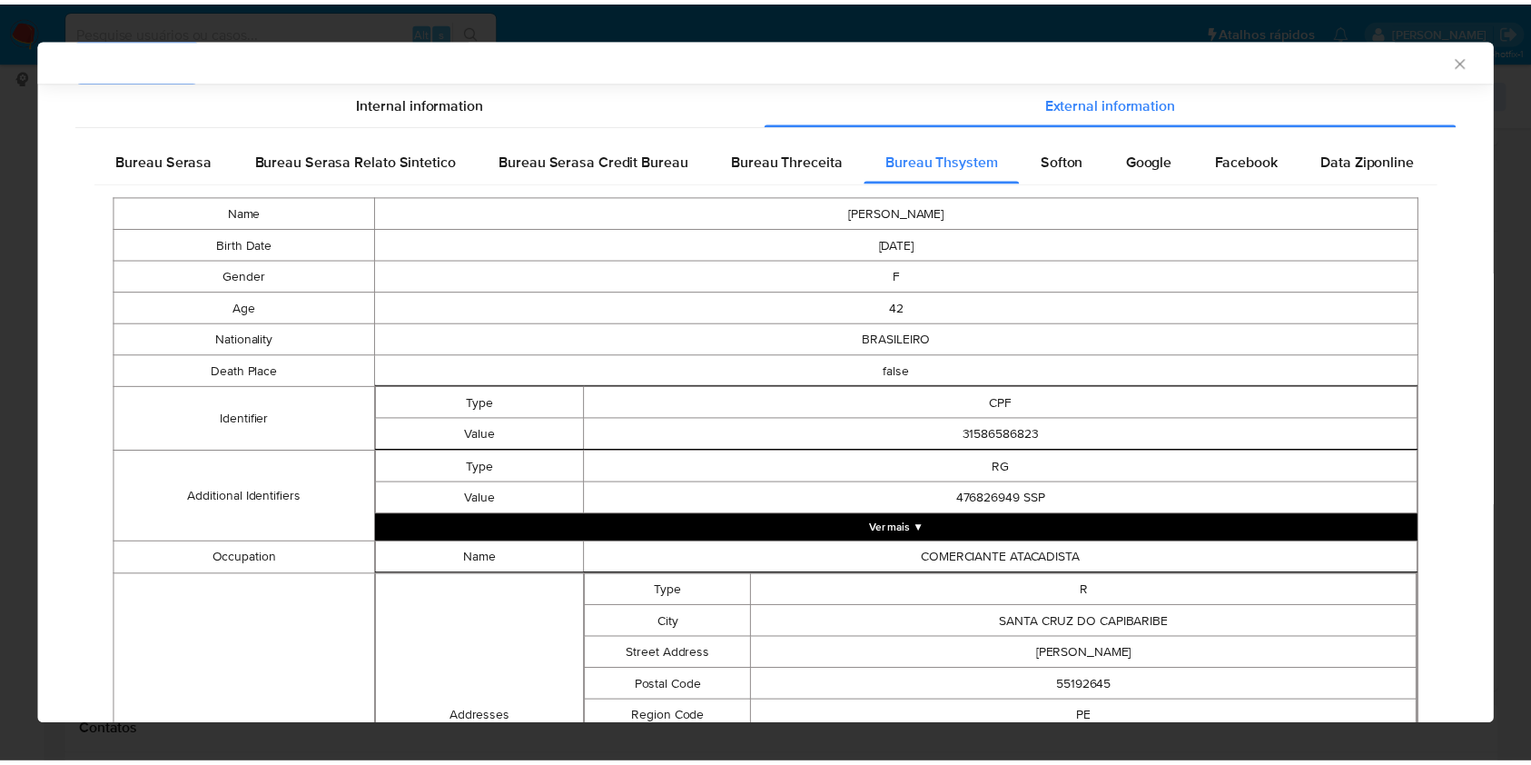
scroll to position [843, 0]
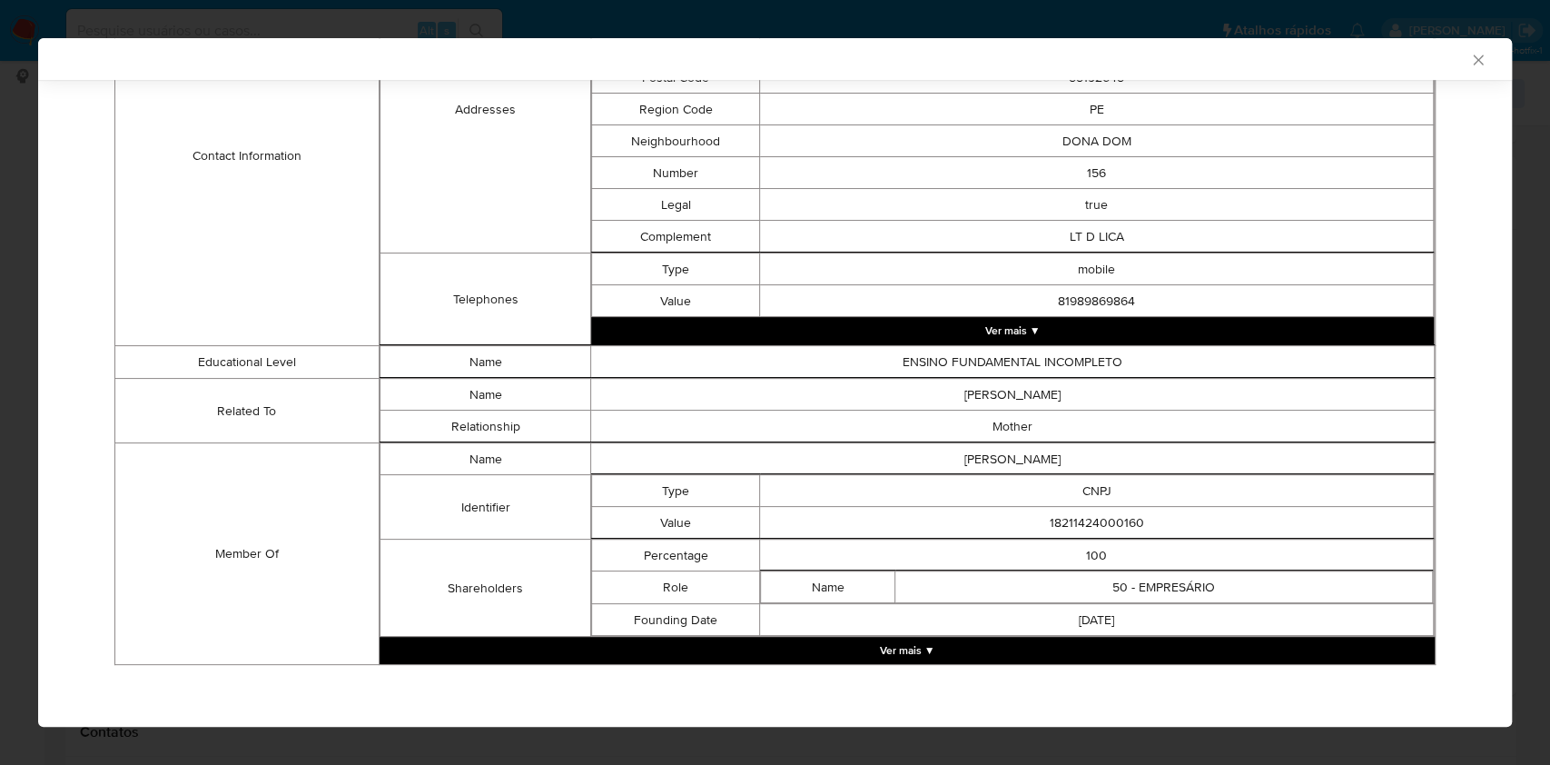
click at [1105, 530] on td "18211424000160" at bounding box center [1097, 523] width 674 height 32
copy td "18211424000160"
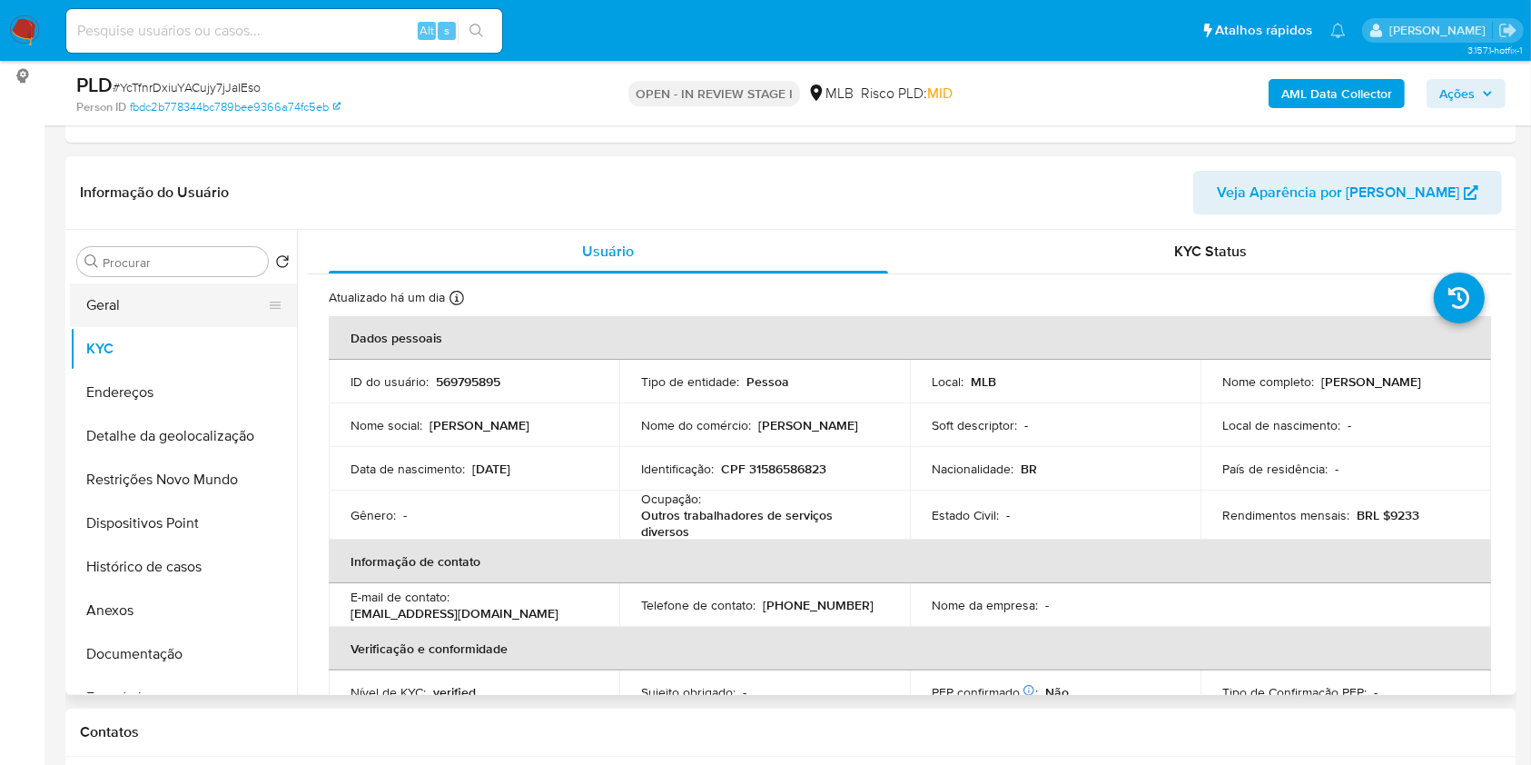
click at [124, 327] on button "Geral" at bounding box center [176, 305] width 213 height 44
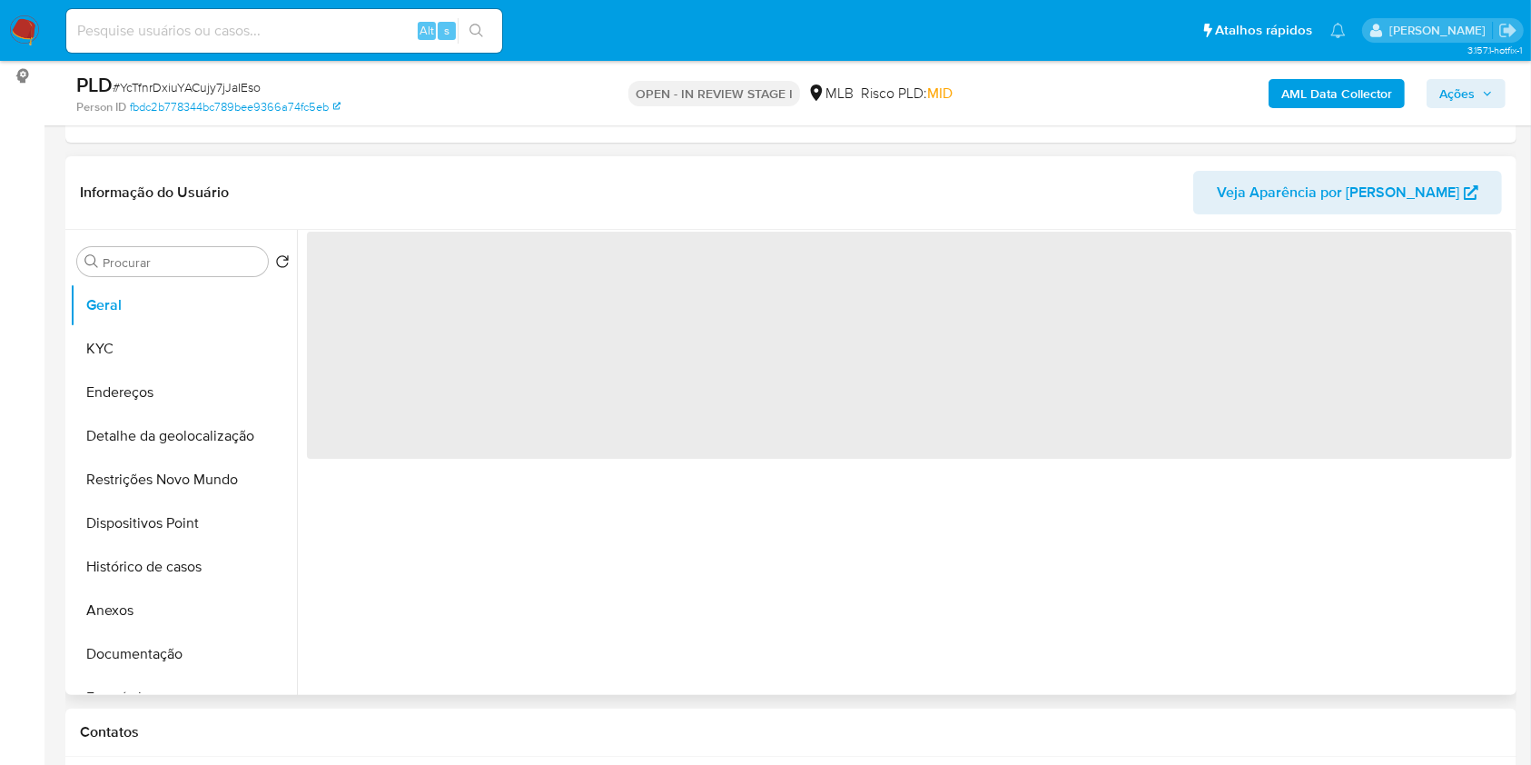
click at [917, 527] on div "‌" at bounding box center [904, 462] width 1215 height 465
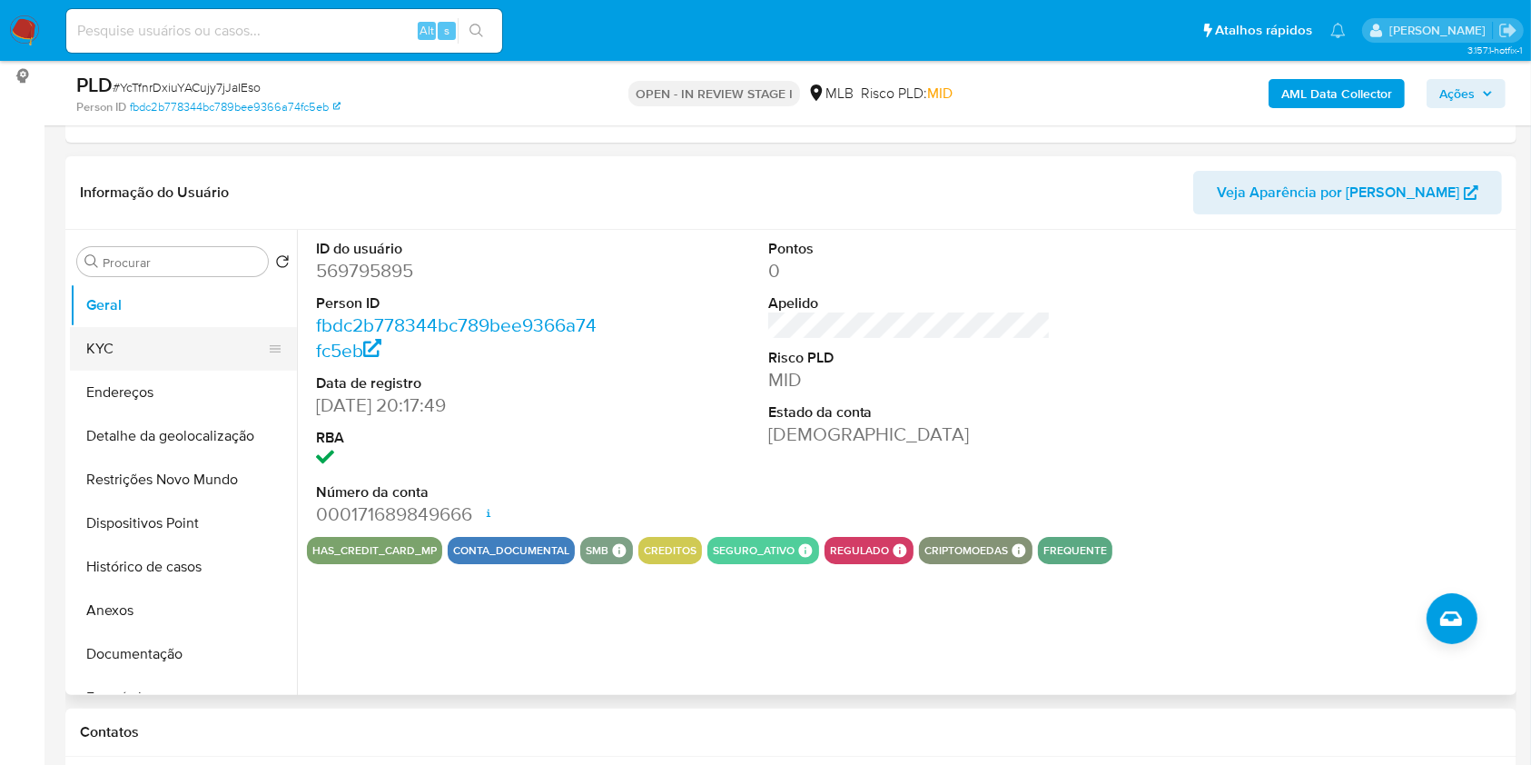
click at [148, 362] on button "KYC" at bounding box center [176, 349] width 213 height 44
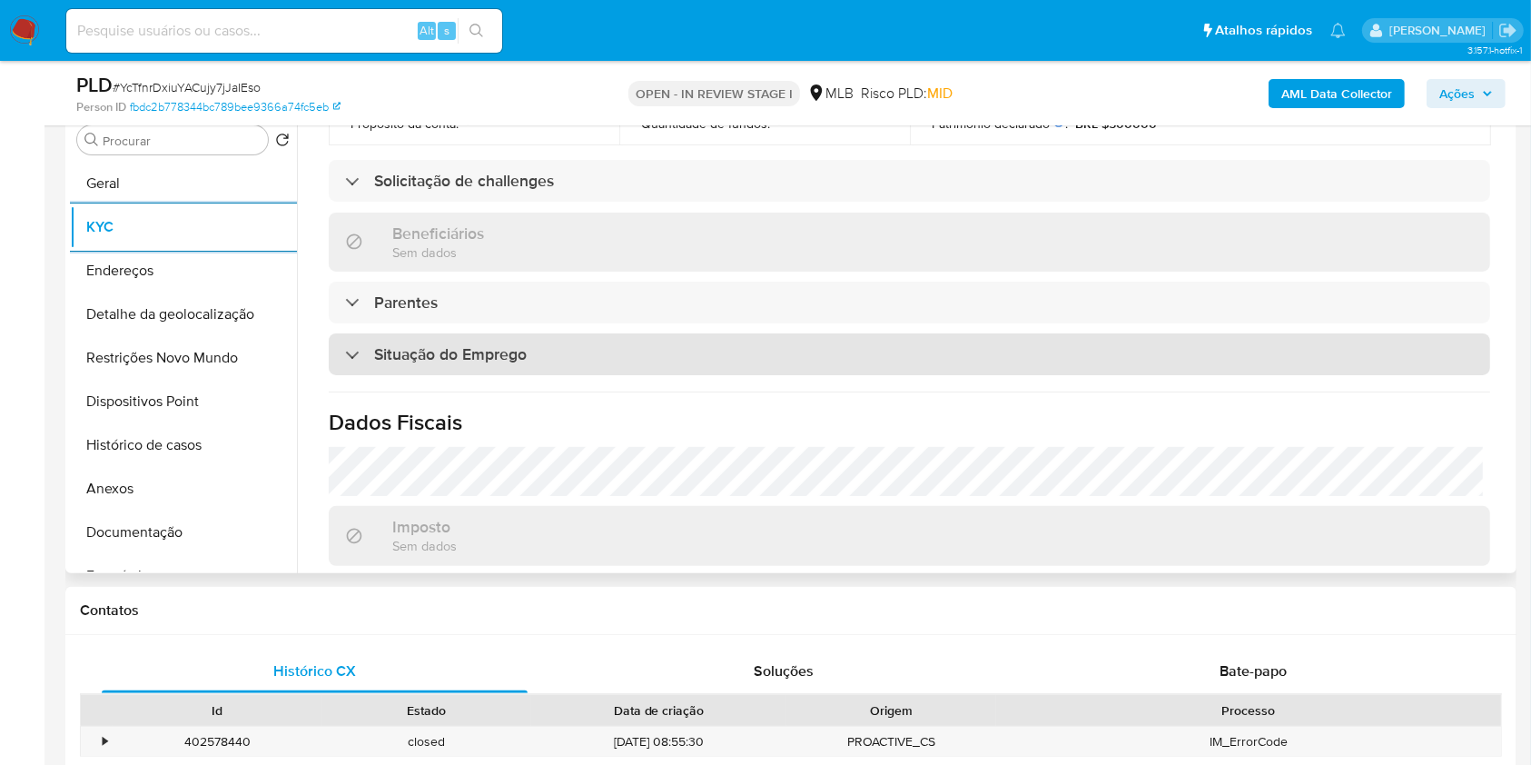
scroll to position [777, 0]
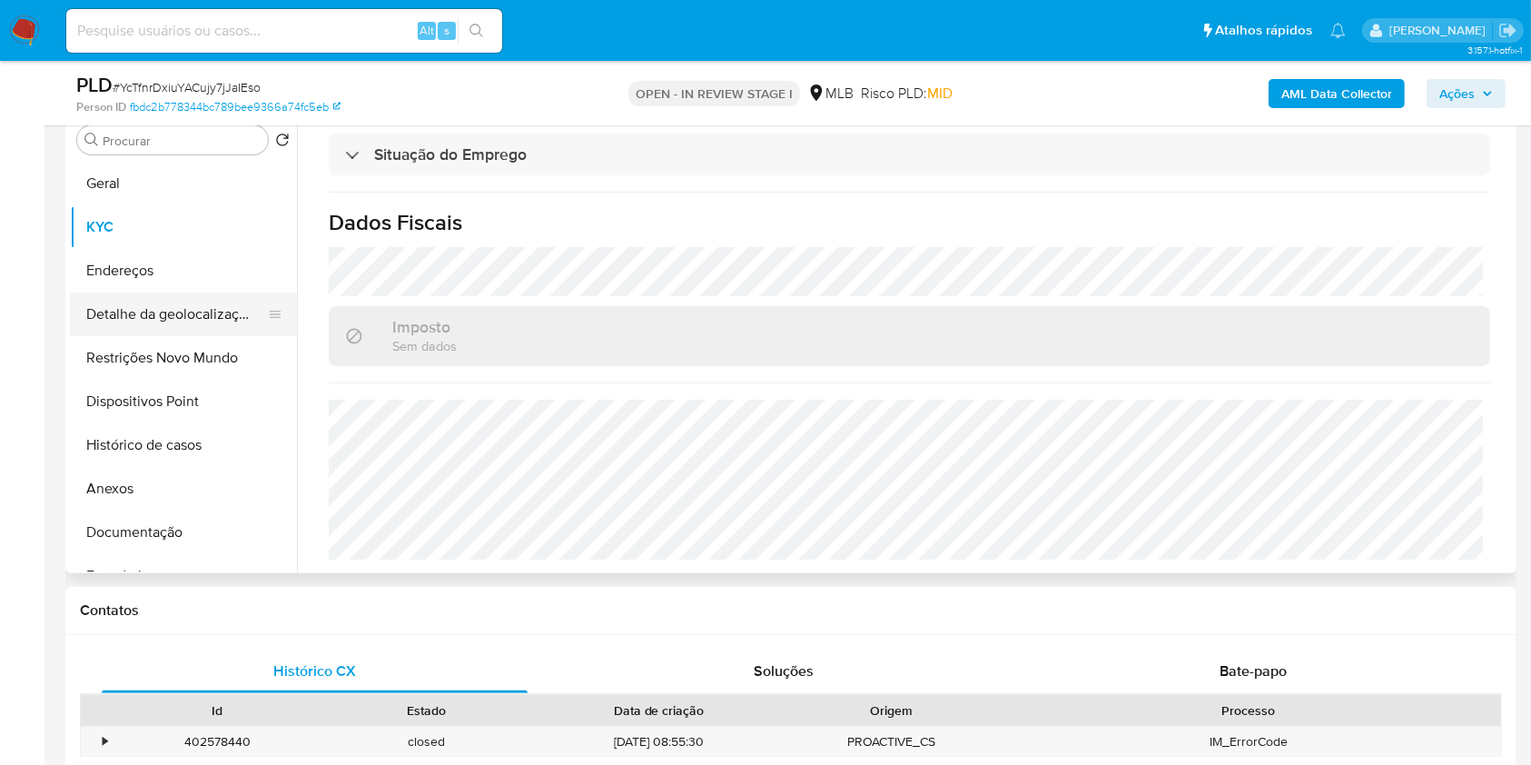
click at [191, 334] on button "Detalhe da geolocalização" at bounding box center [176, 314] width 213 height 44
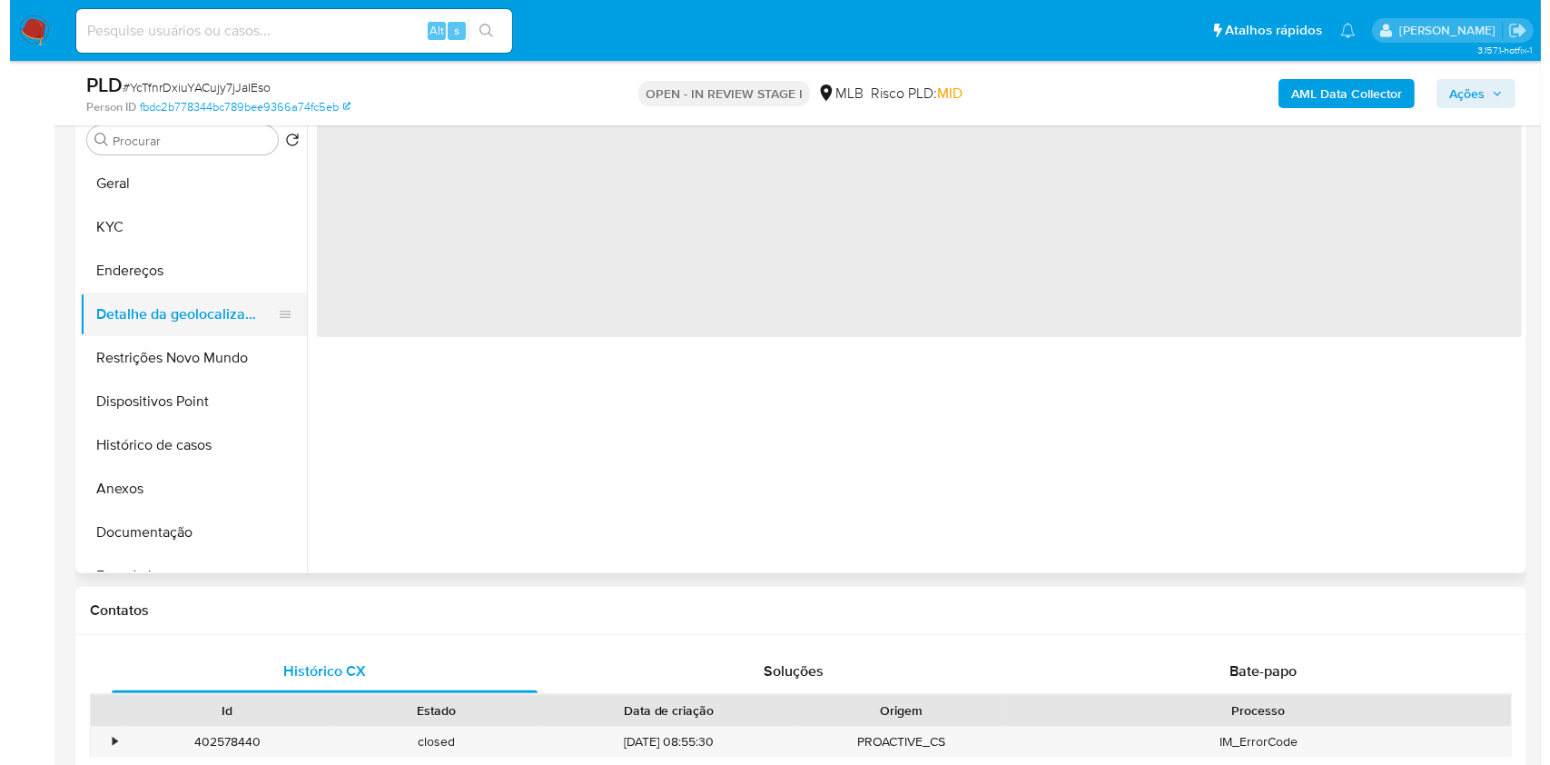
scroll to position [0, 0]
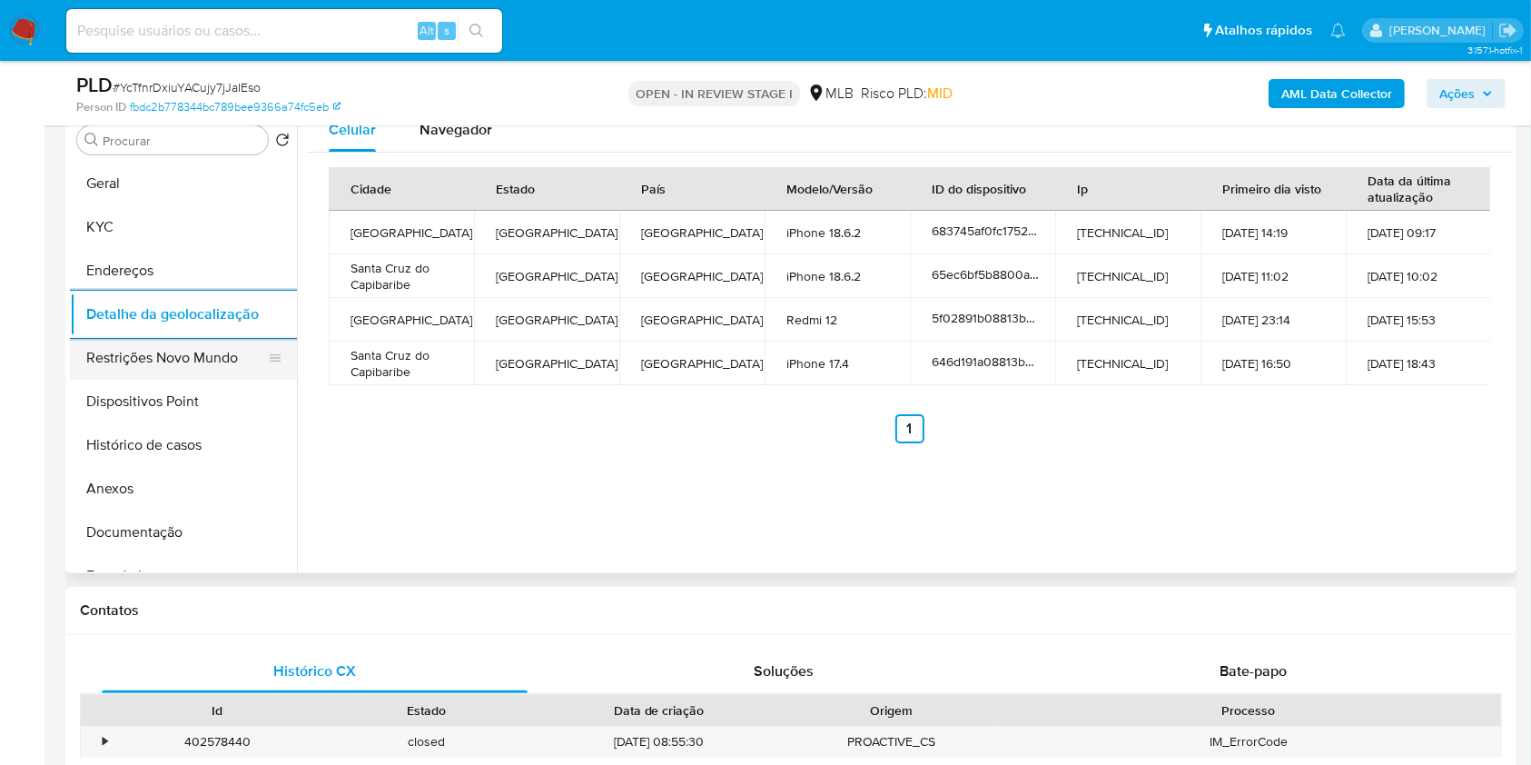
click at [158, 380] on button "Restrições Novo Mundo" at bounding box center [176, 358] width 213 height 44
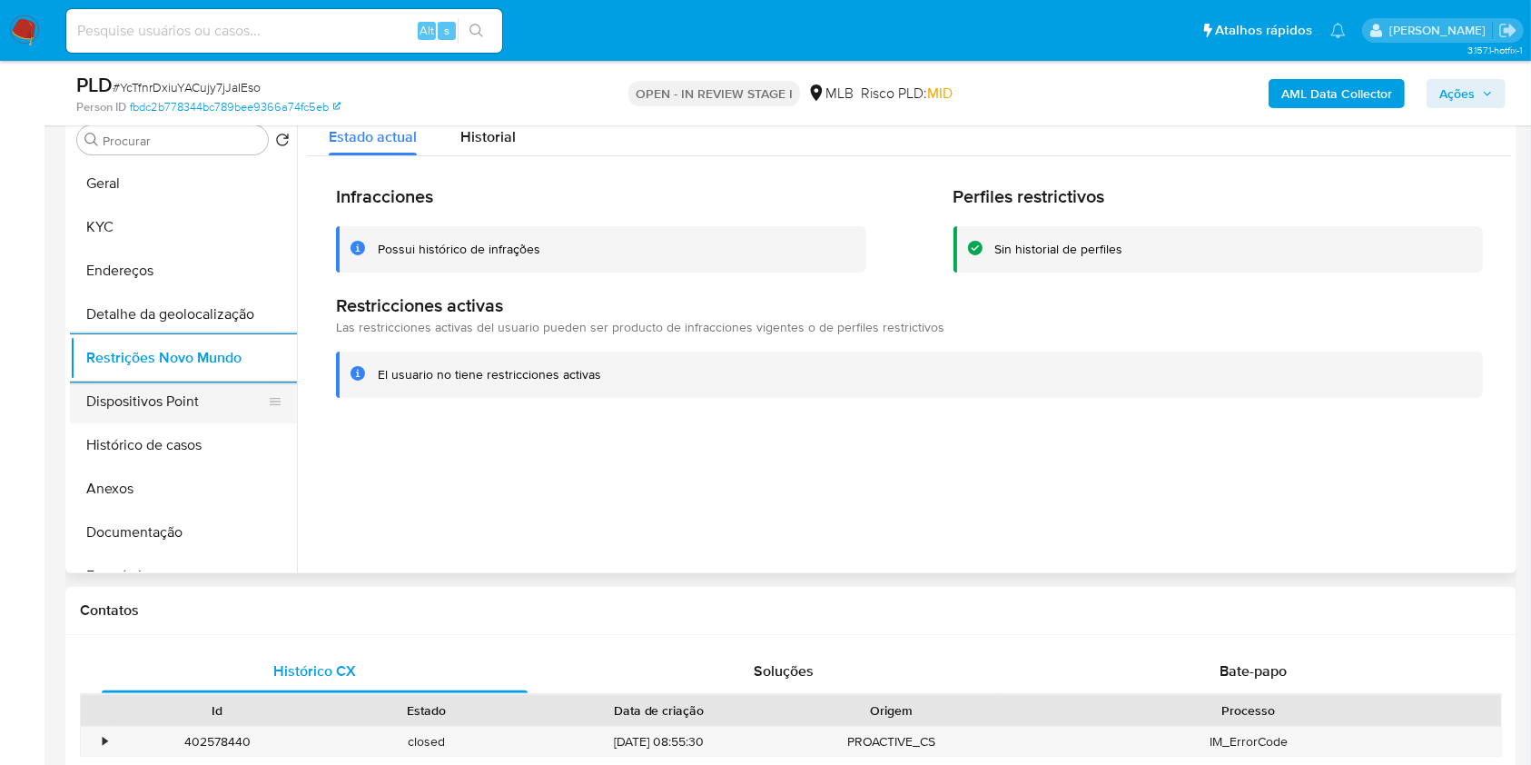
click at [176, 423] on button "Dispositivos Point" at bounding box center [176, 402] width 213 height 44
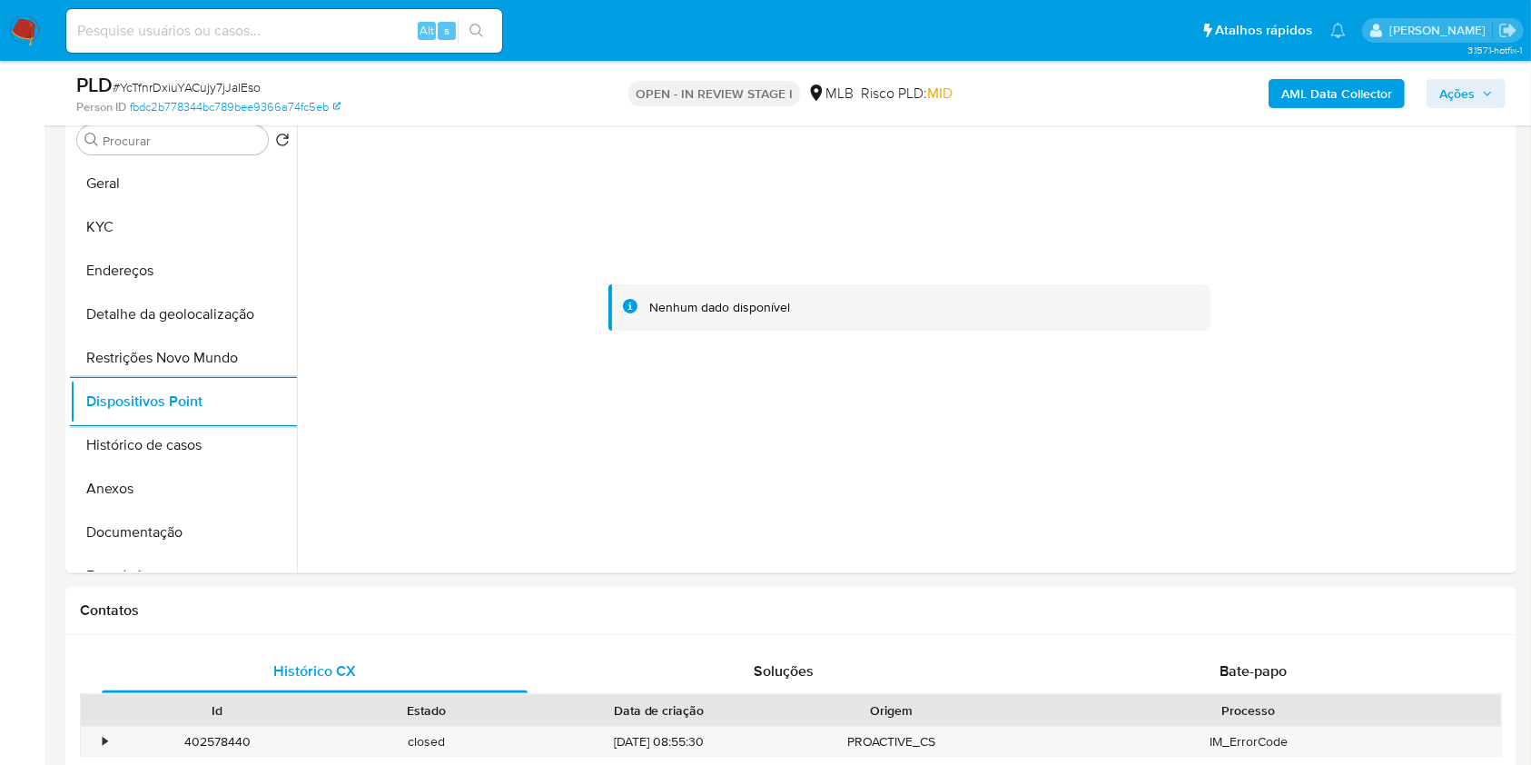
click at [1461, 105] on span "Ações" at bounding box center [1457, 93] width 35 height 29
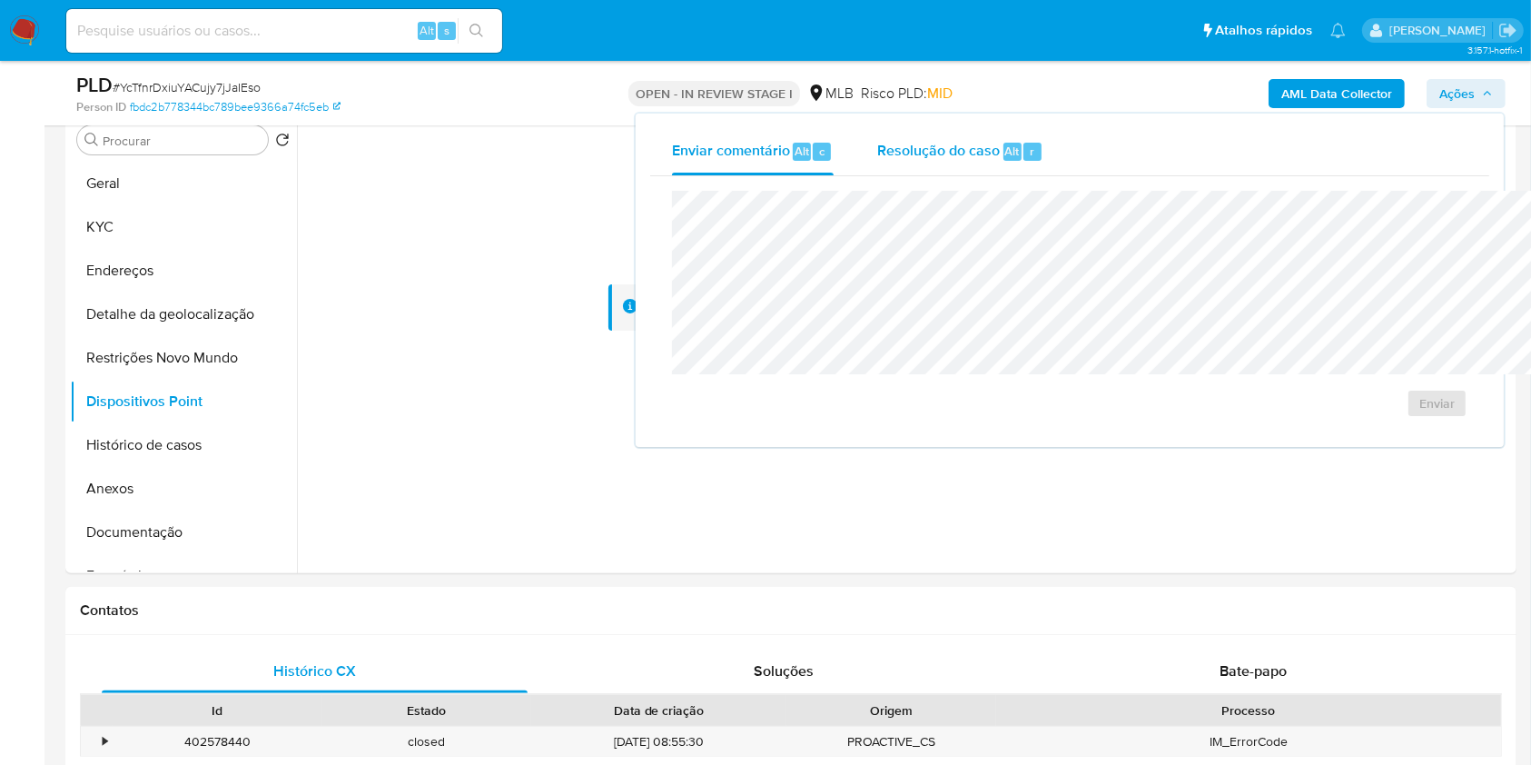
click at [877, 173] on div "Resolução do caso Alt r" at bounding box center [960, 151] width 166 height 47
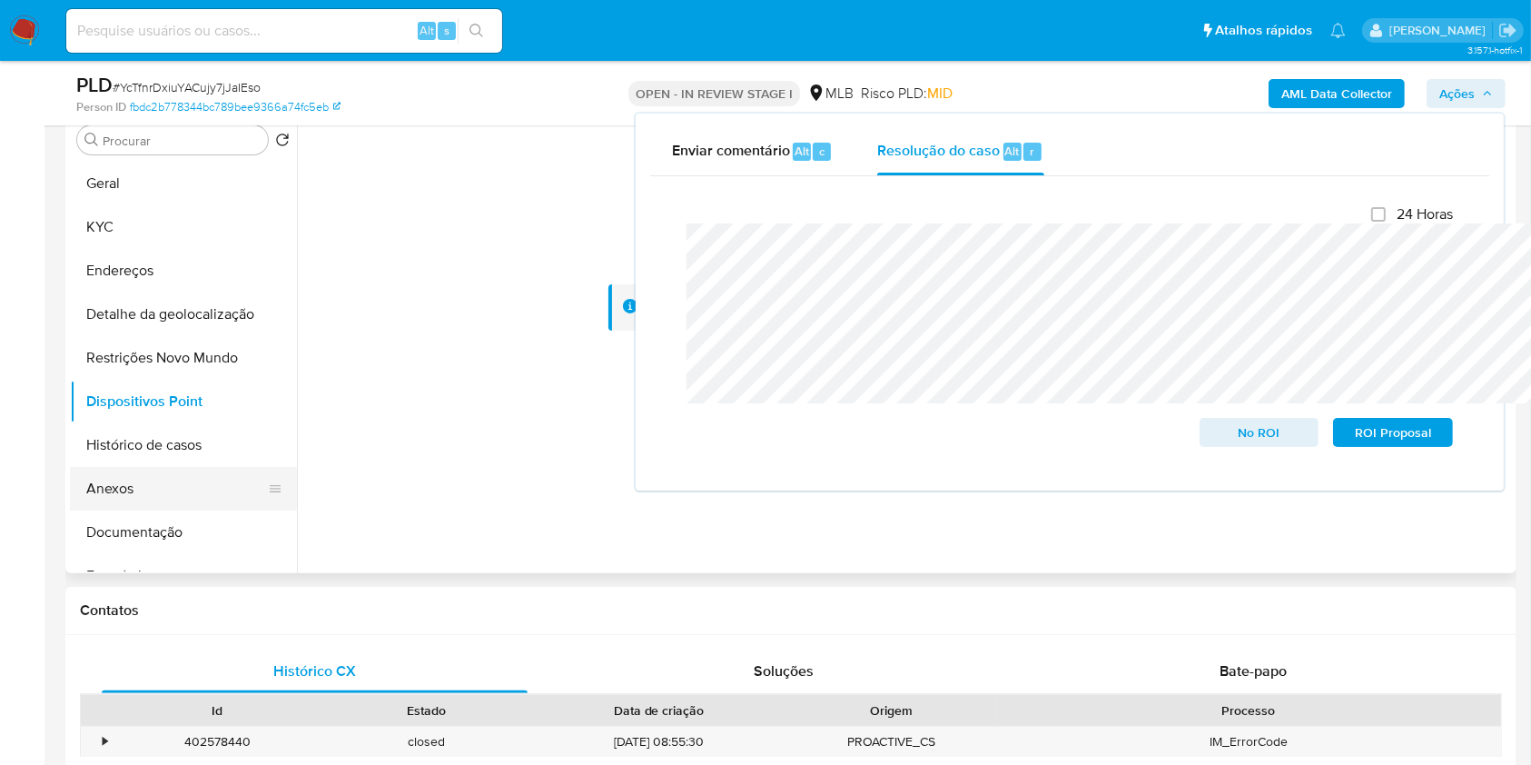
click at [151, 510] on button "Anexos" at bounding box center [176, 489] width 213 height 44
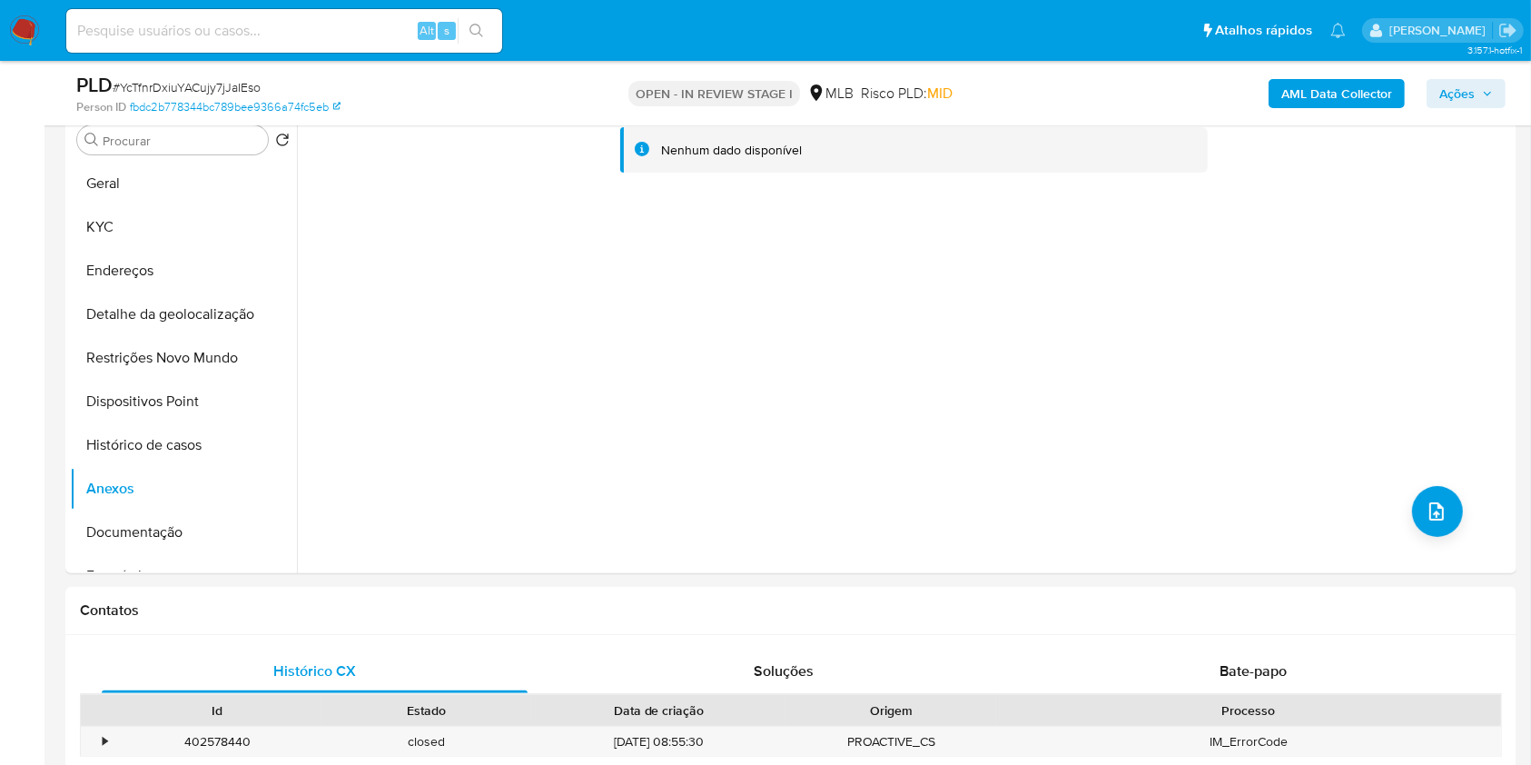
click at [1359, 86] on b "AML Data Collector" at bounding box center [1337, 93] width 111 height 29
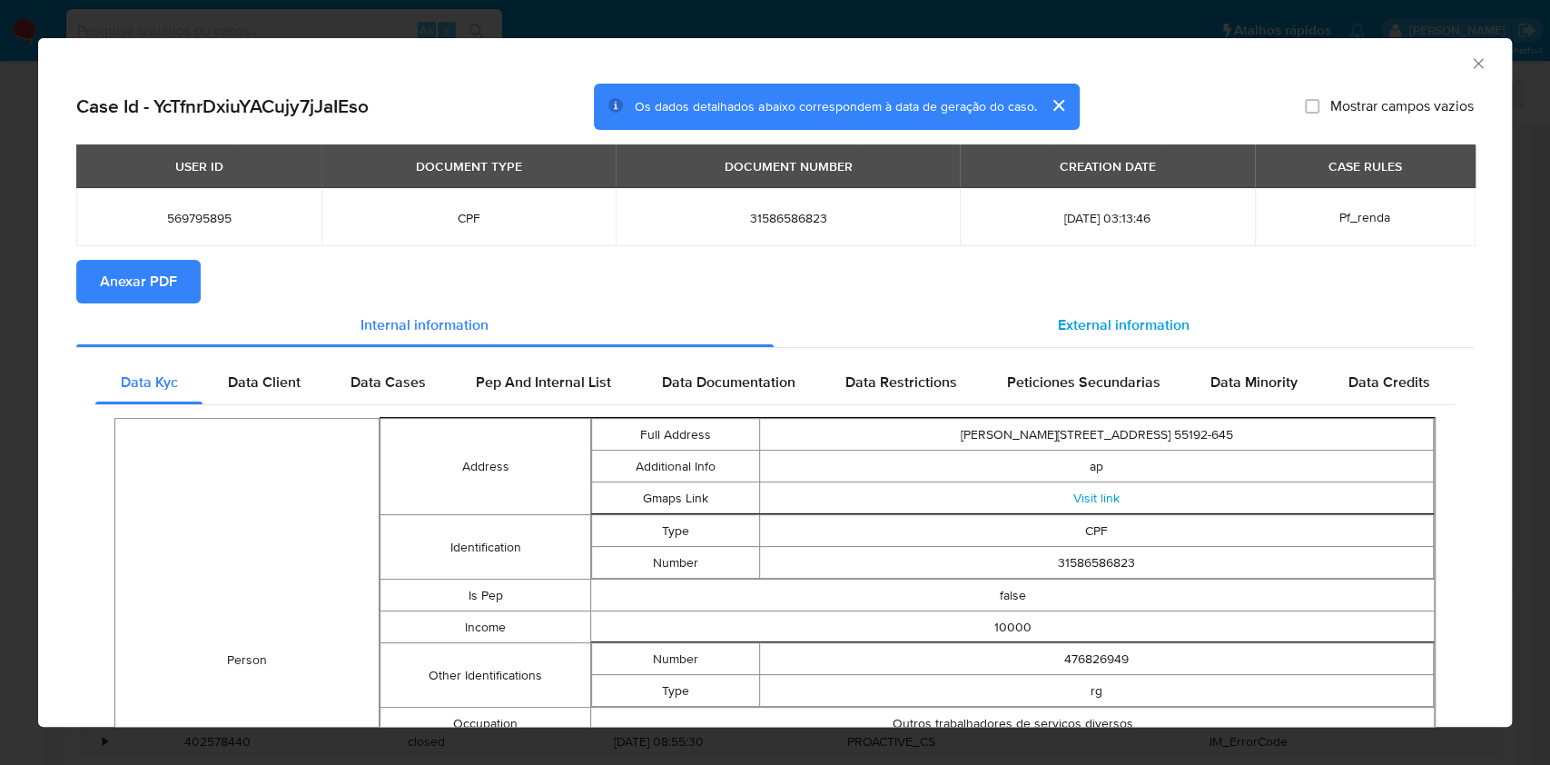
click at [1128, 327] on span "External information" at bounding box center [1124, 324] width 132 height 21
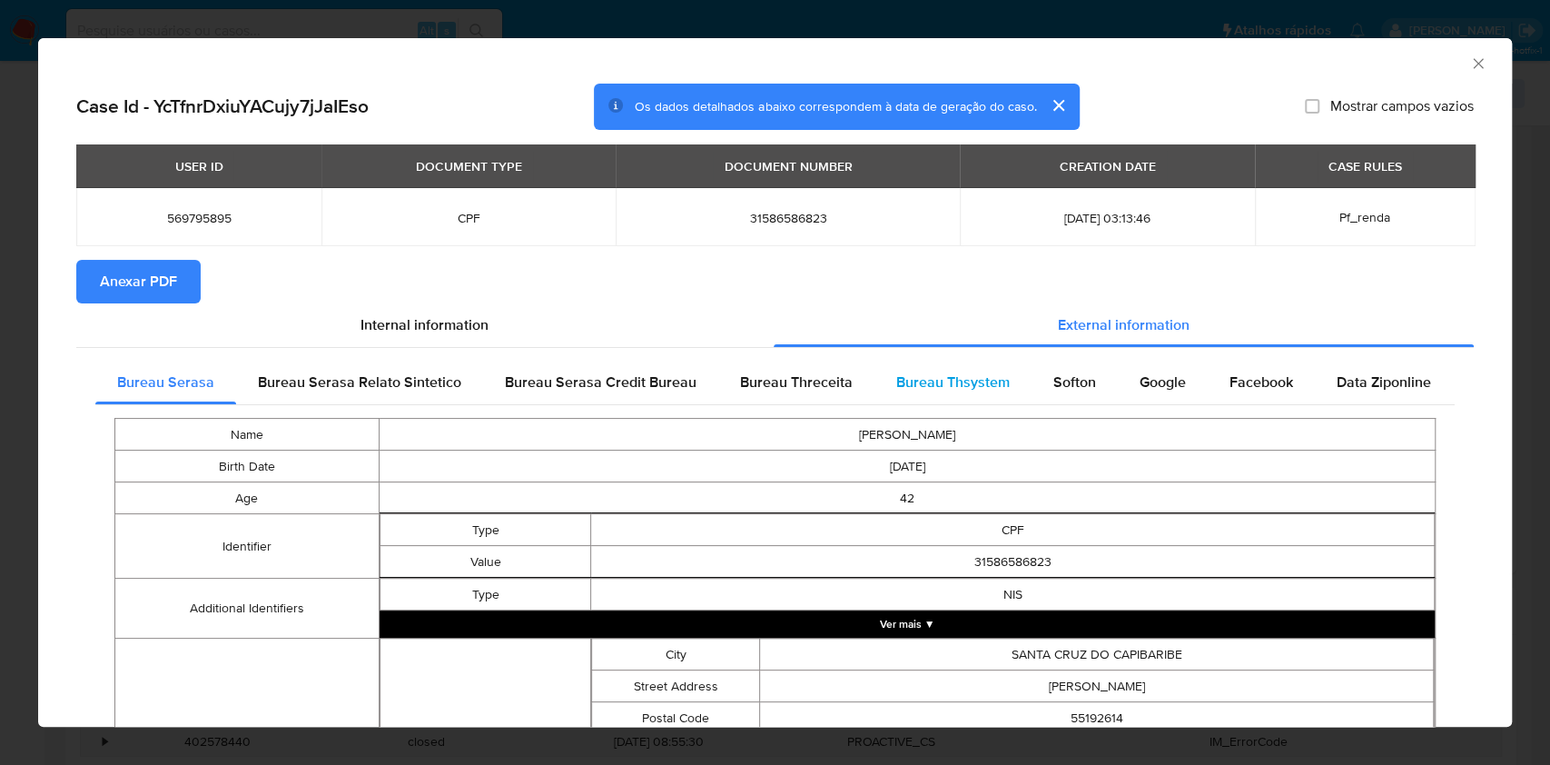
click at [912, 392] on span "Bureau Thsystem" at bounding box center [953, 381] width 114 height 21
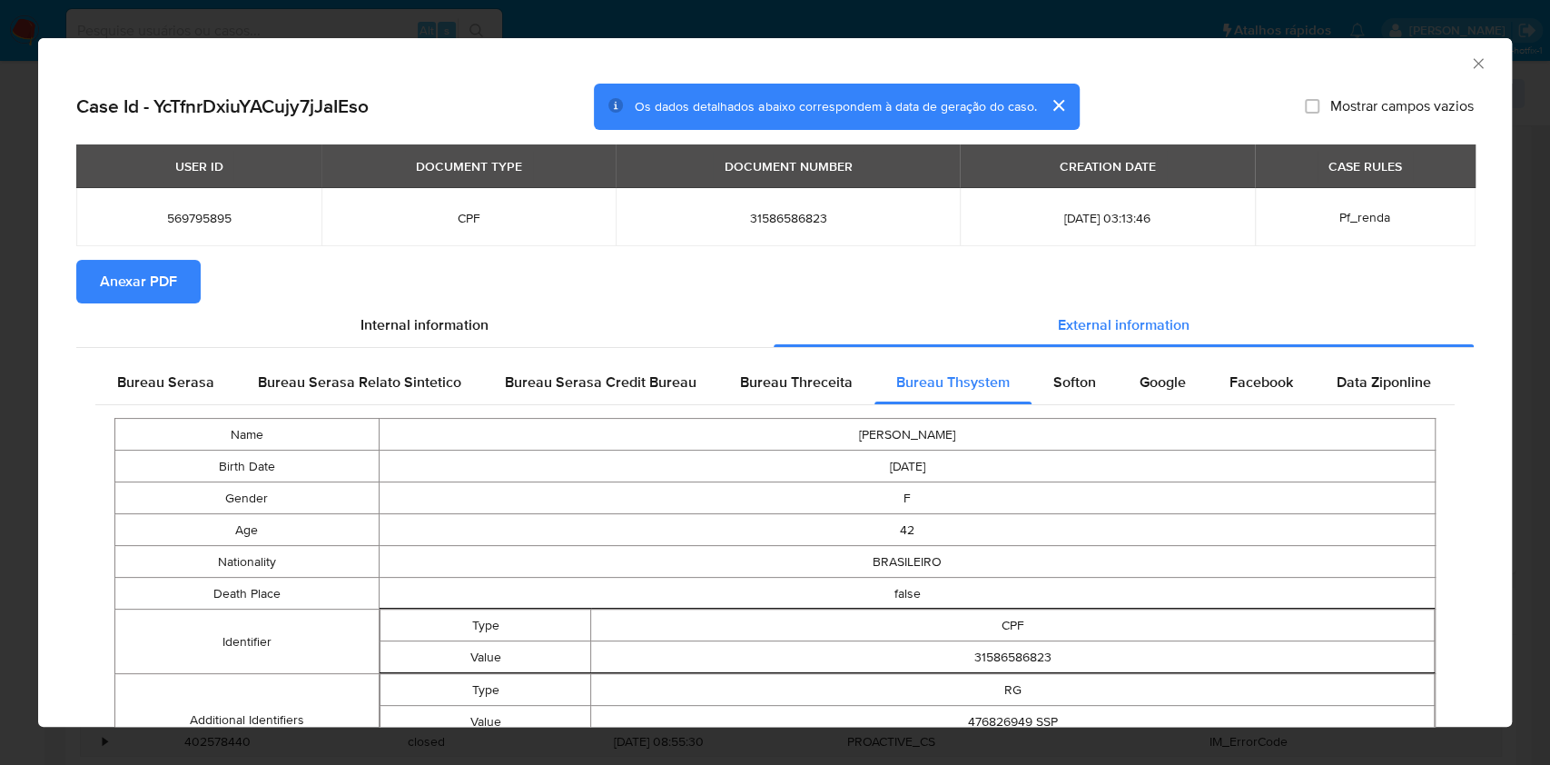
click at [148, 287] on span "Anexar PDF" at bounding box center [138, 282] width 77 height 40
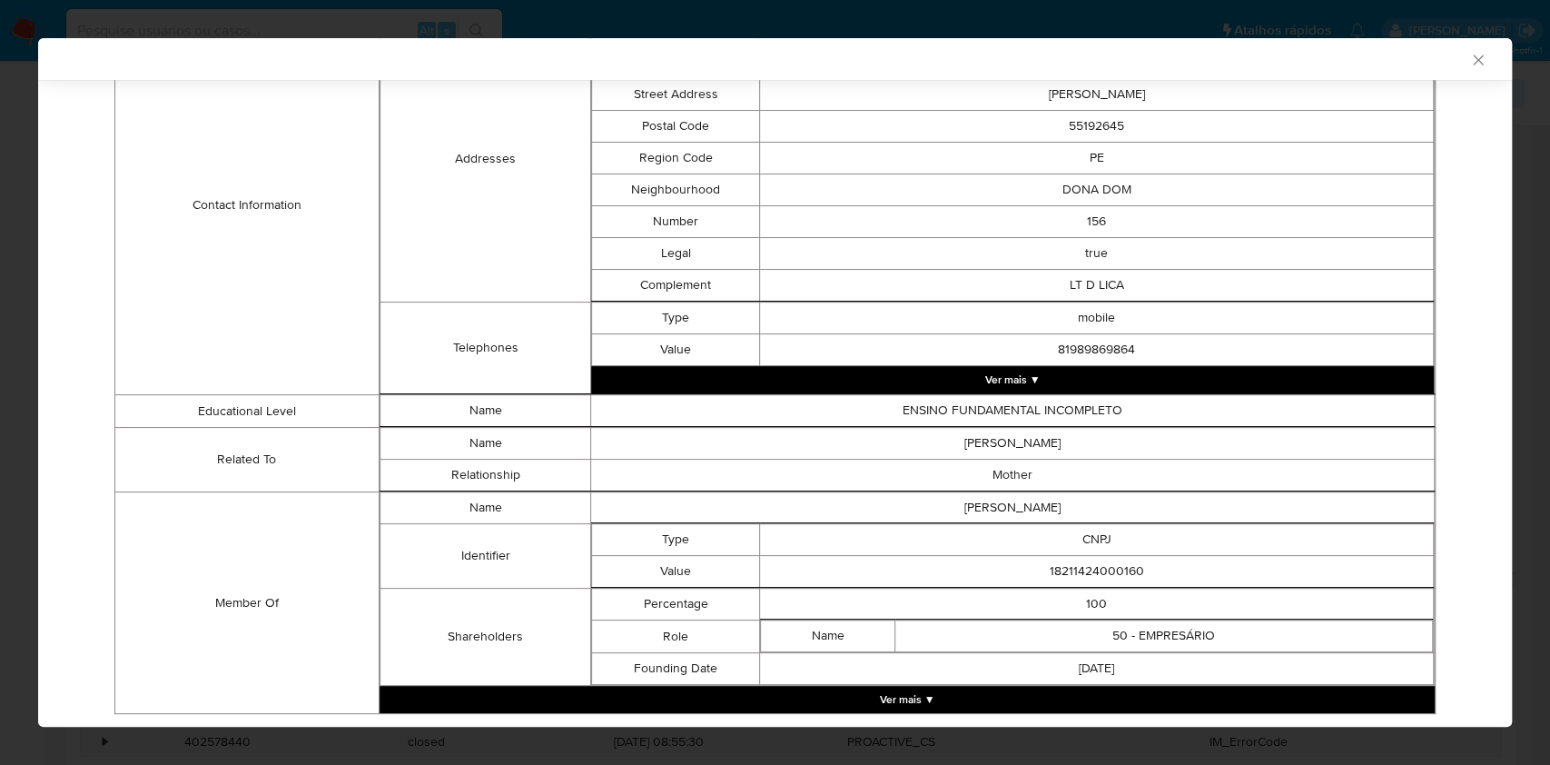
scroll to position [835, 0]
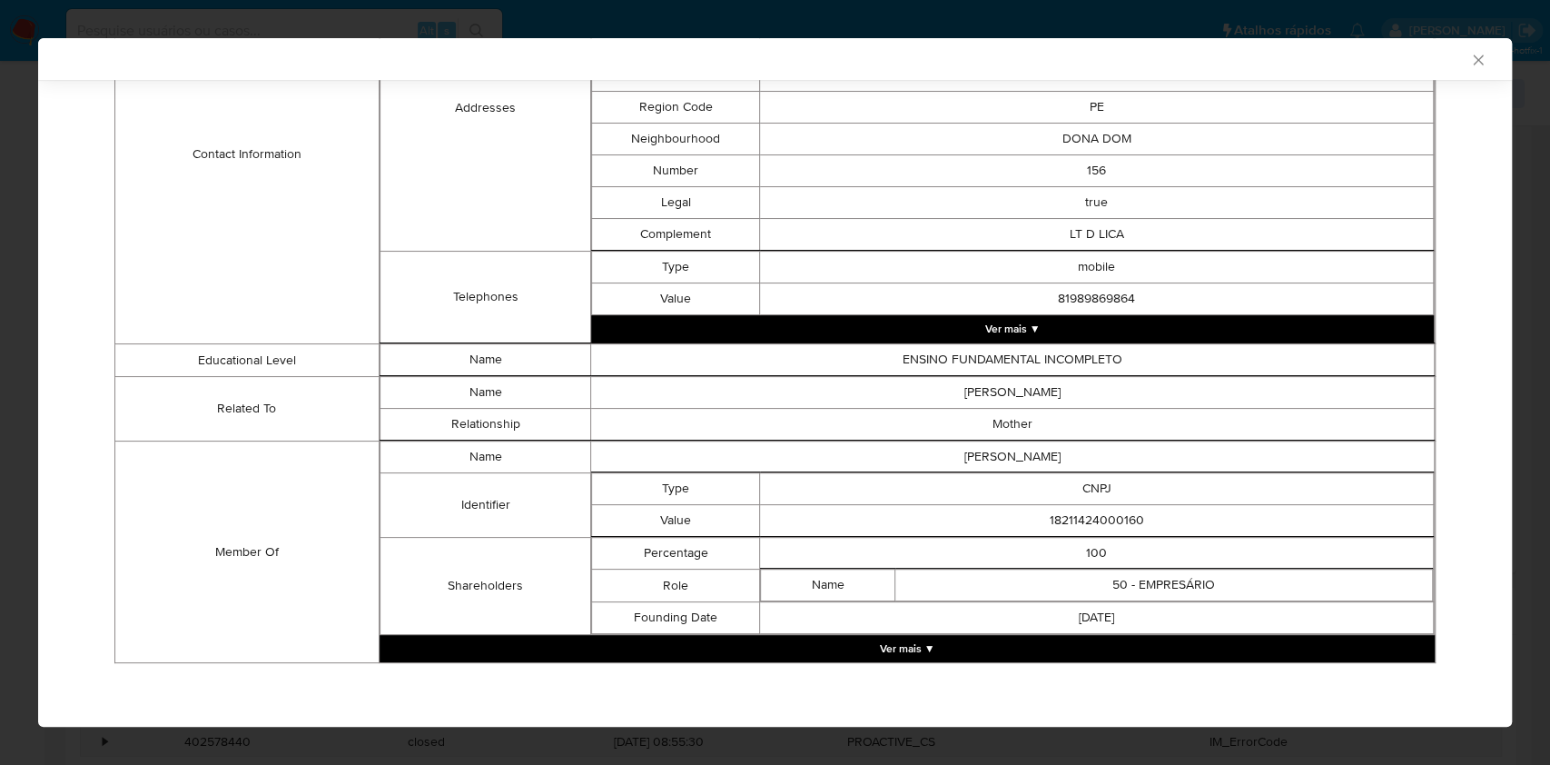
click at [967, 655] on button "Ver mais ▼" at bounding box center [907, 648] width 1055 height 27
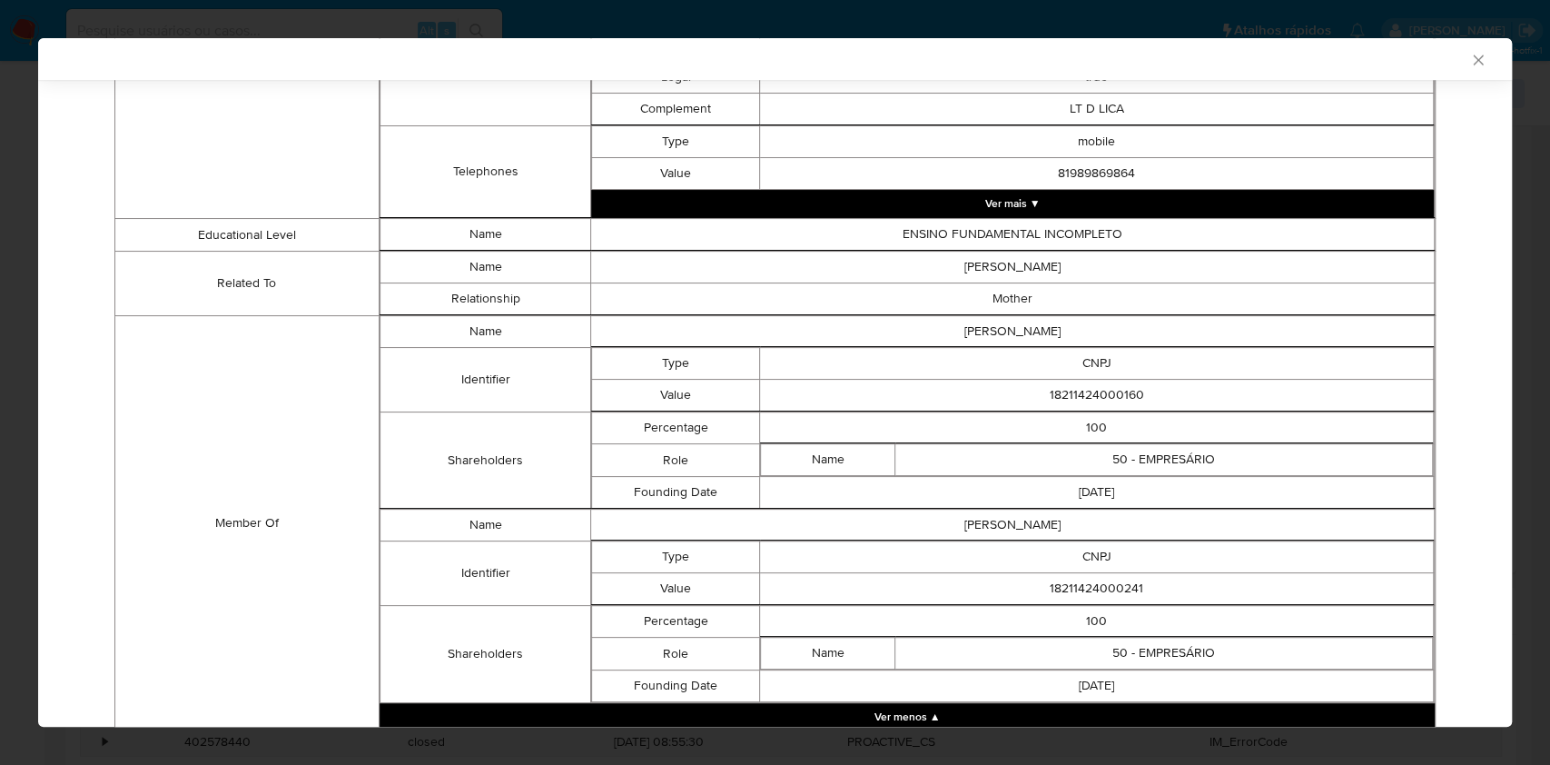
scroll to position [1027, 0]
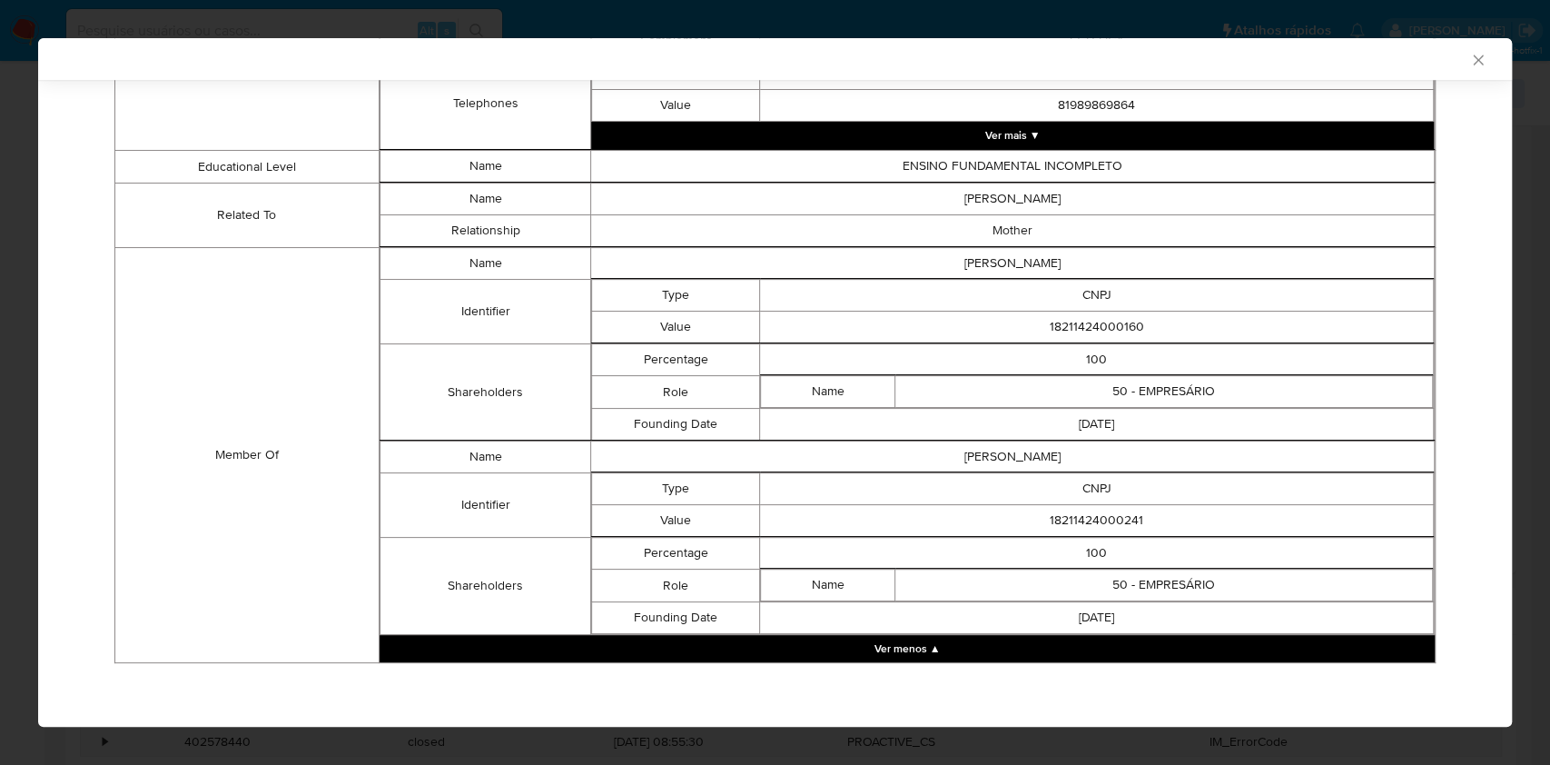
click at [1092, 510] on td "18211424000241" at bounding box center [1097, 521] width 674 height 32
copy td "18211424000241"
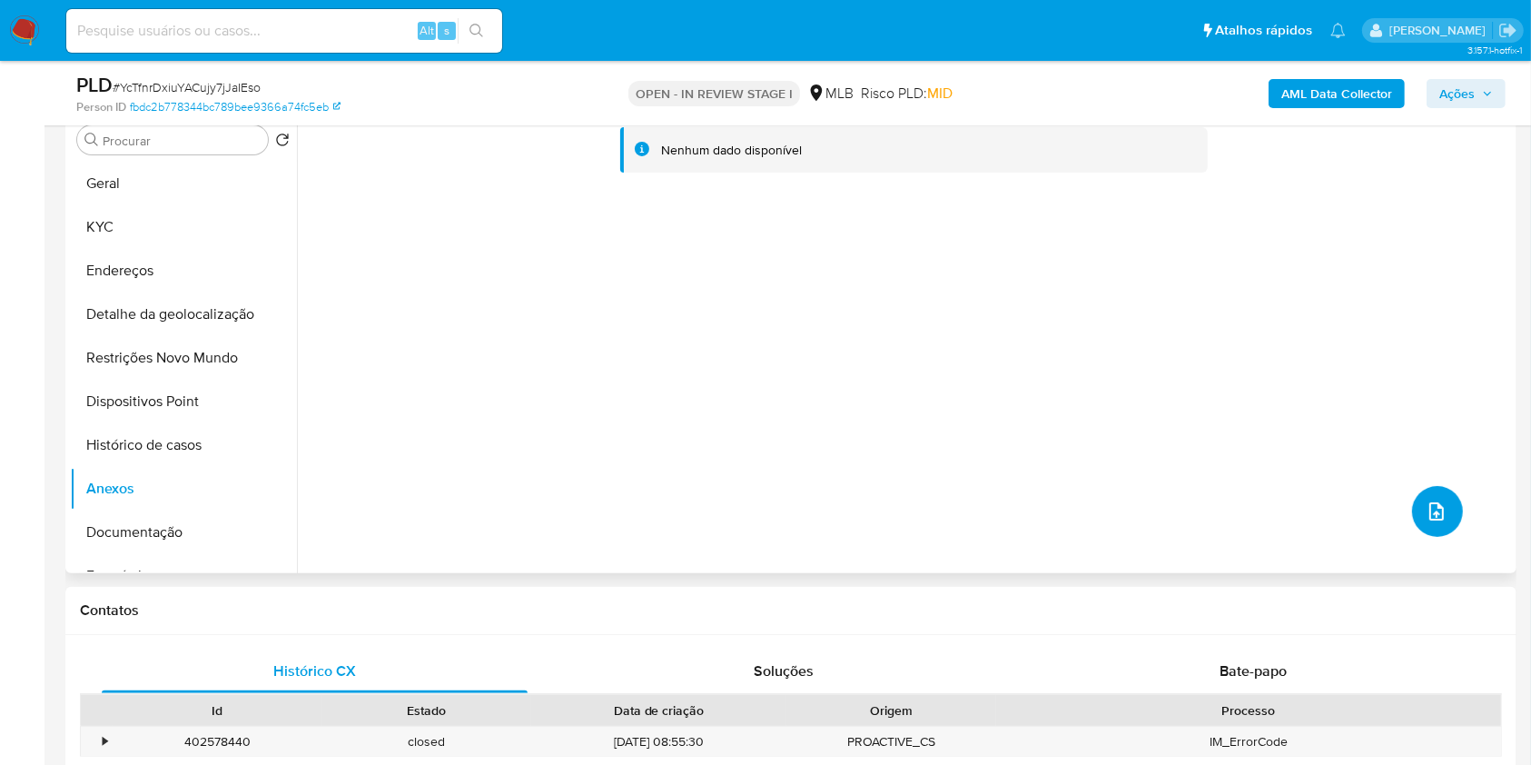
click at [1430, 520] on icon "upload-file" at bounding box center [1437, 511] width 15 height 18
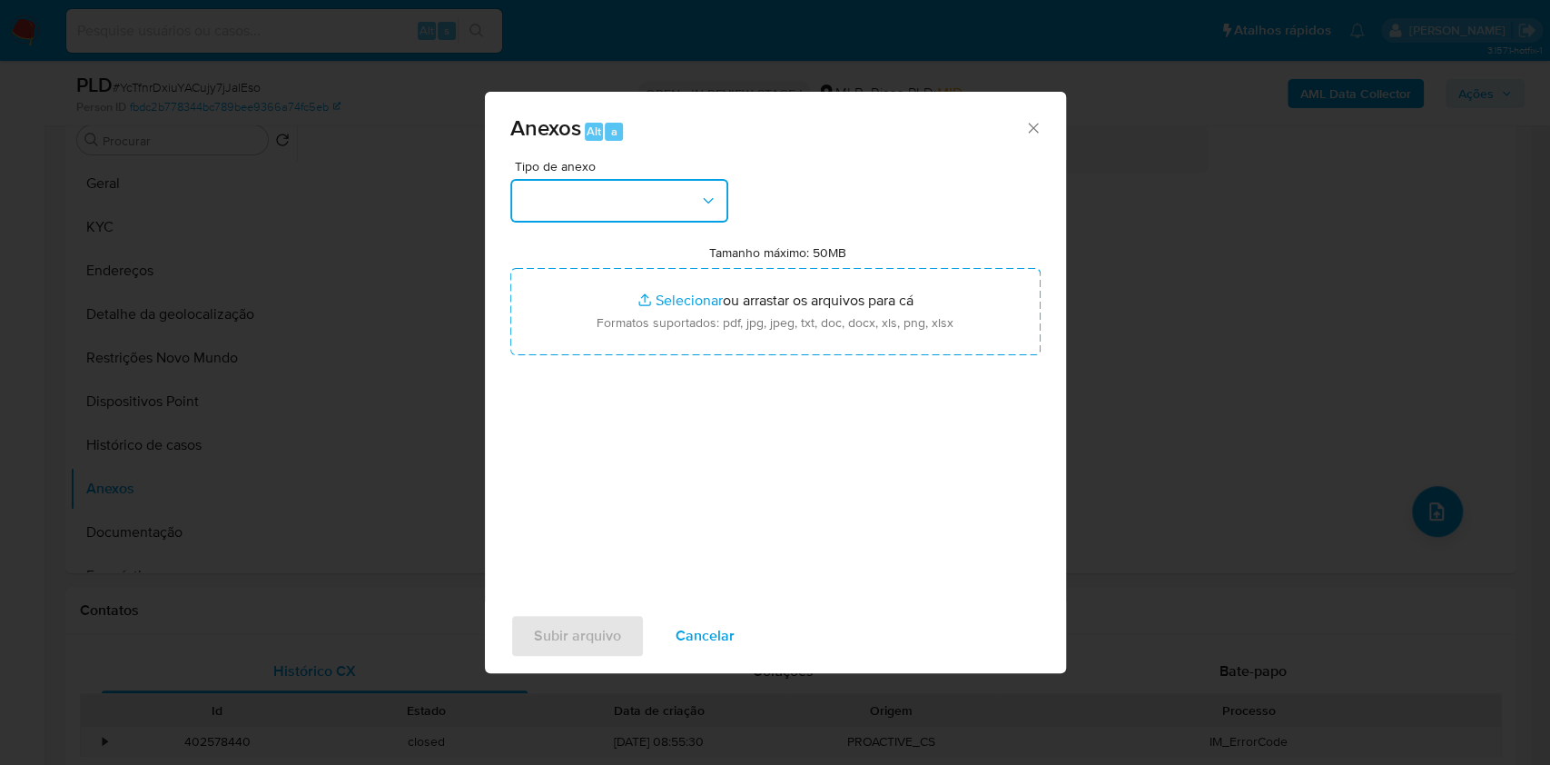
click at [635, 179] on button "button" at bounding box center [619, 201] width 218 height 44
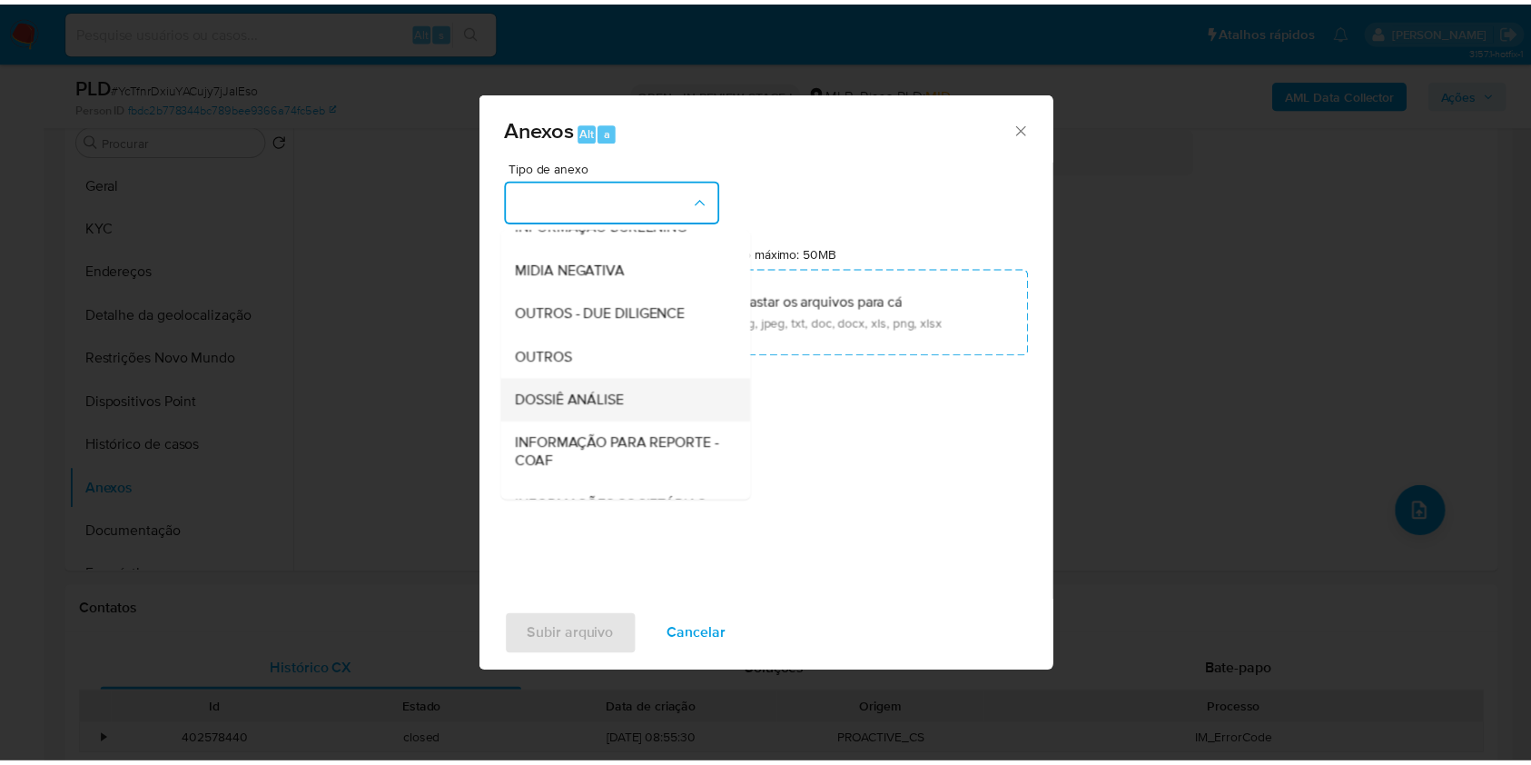
scroll to position [225, 0]
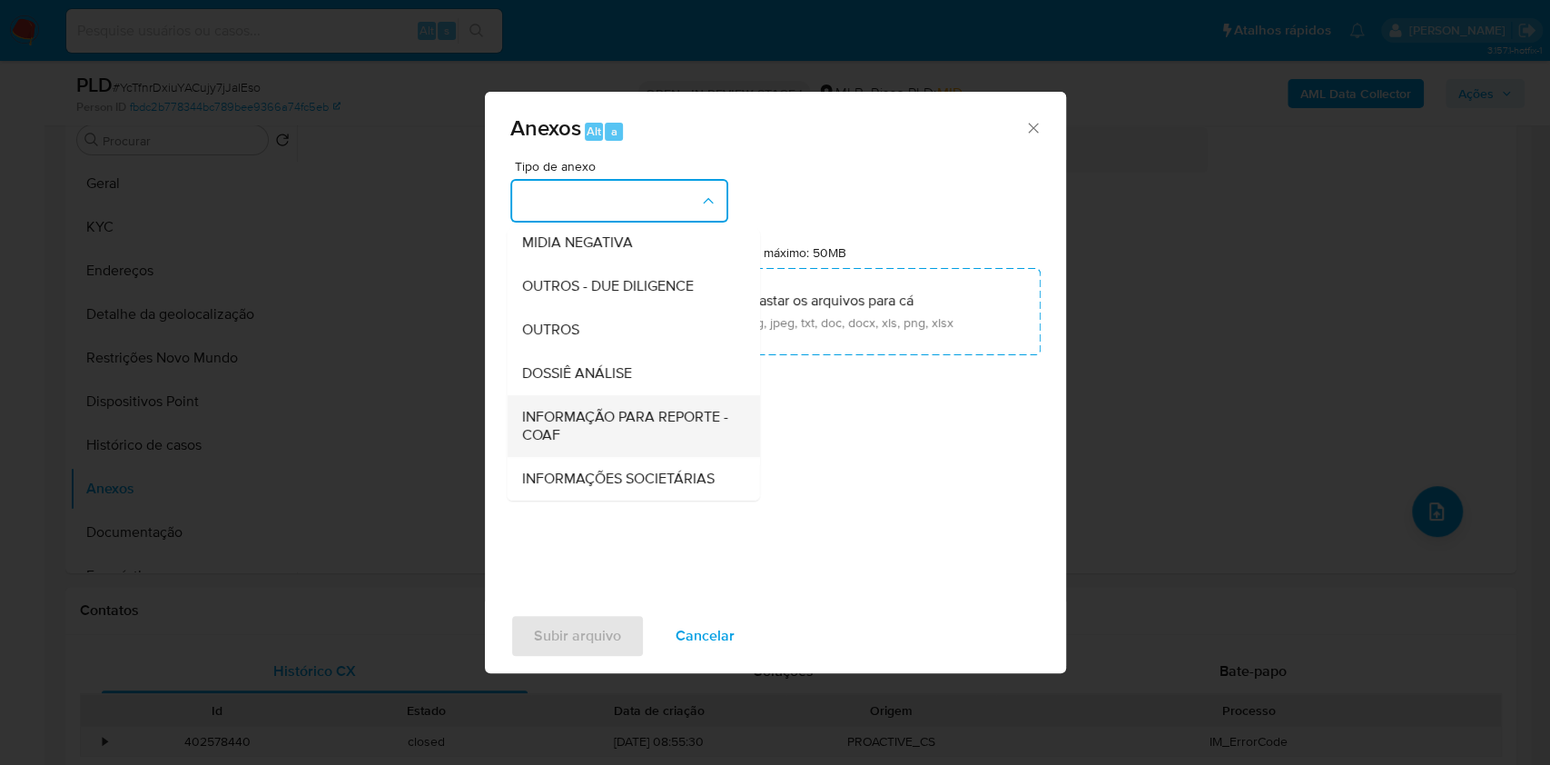
click at [607, 408] on span "INFORMAÇÃO PARA REPORTE - COAF" at bounding box center [627, 426] width 213 height 36
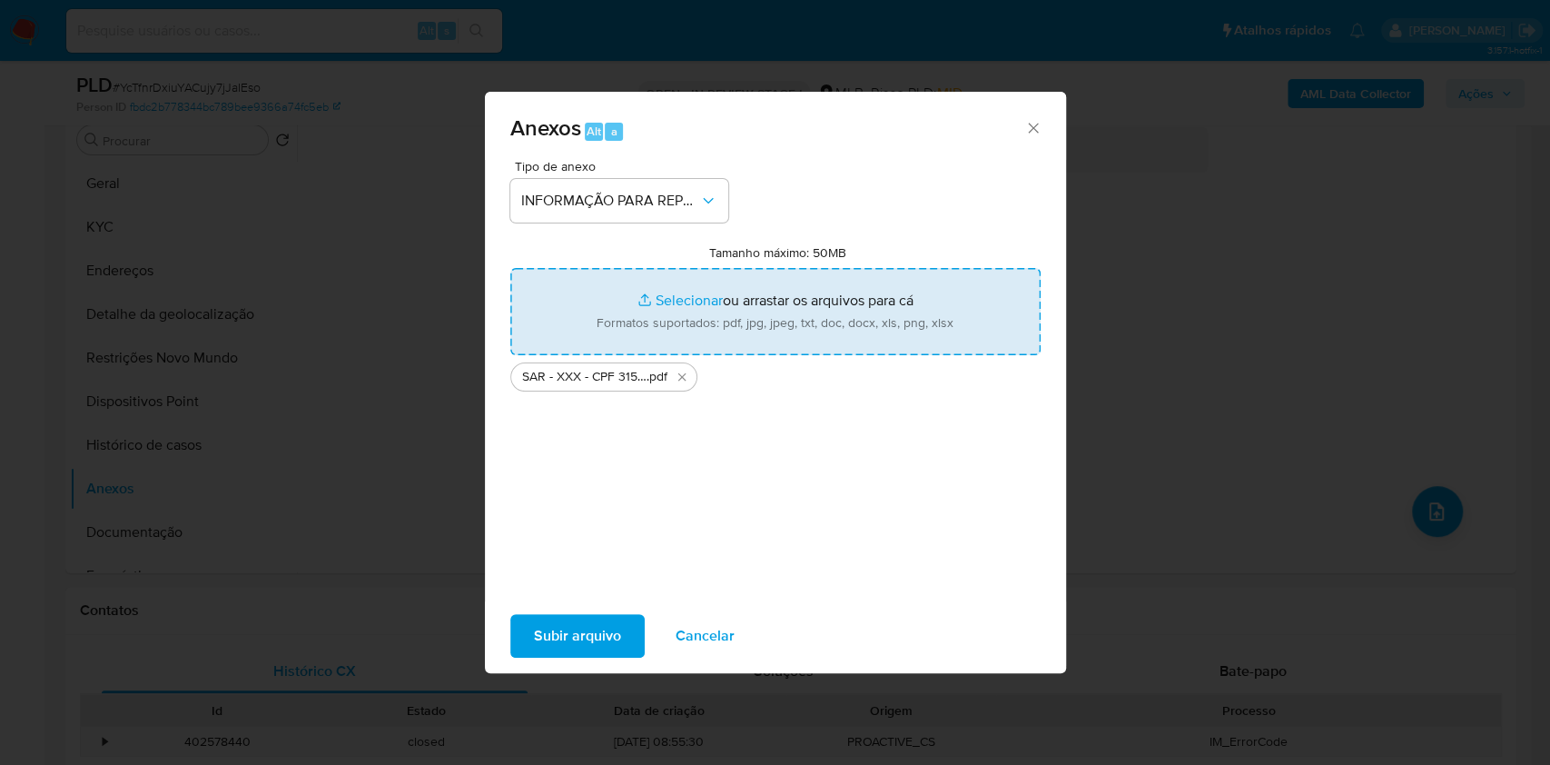
type input "C:\fakepath\Mulan 569795895_2025_08_27_09_58_06.xlsx"
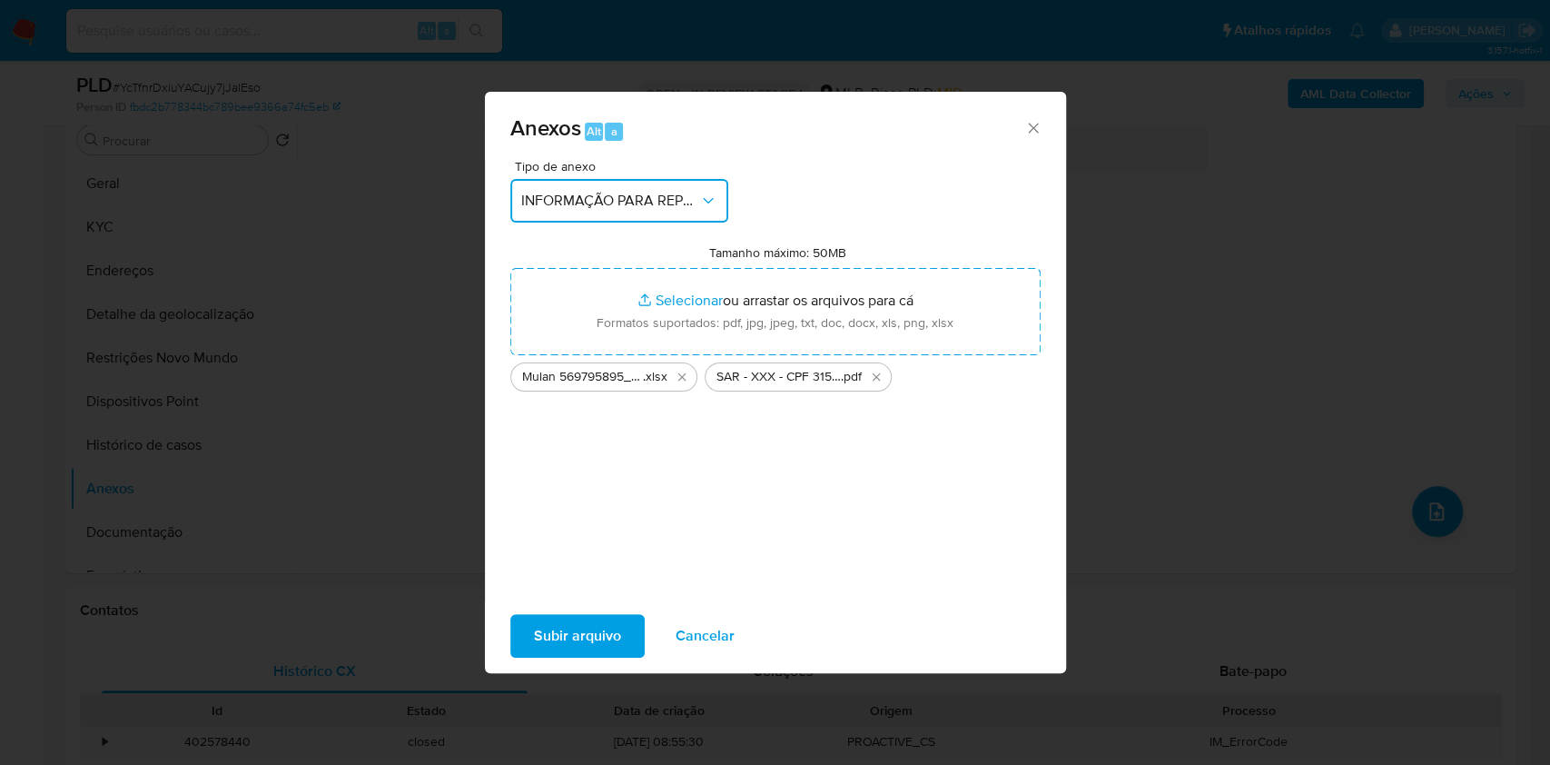
copy td "18211424000241"
click at [536, 626] on div "Subir arquivo Cancelar" at bounding box center [775, 635] width 581 height 69
click at [549, 639] on span "Subir arquivo" at bounding box center [577, 636] width 87 height 40
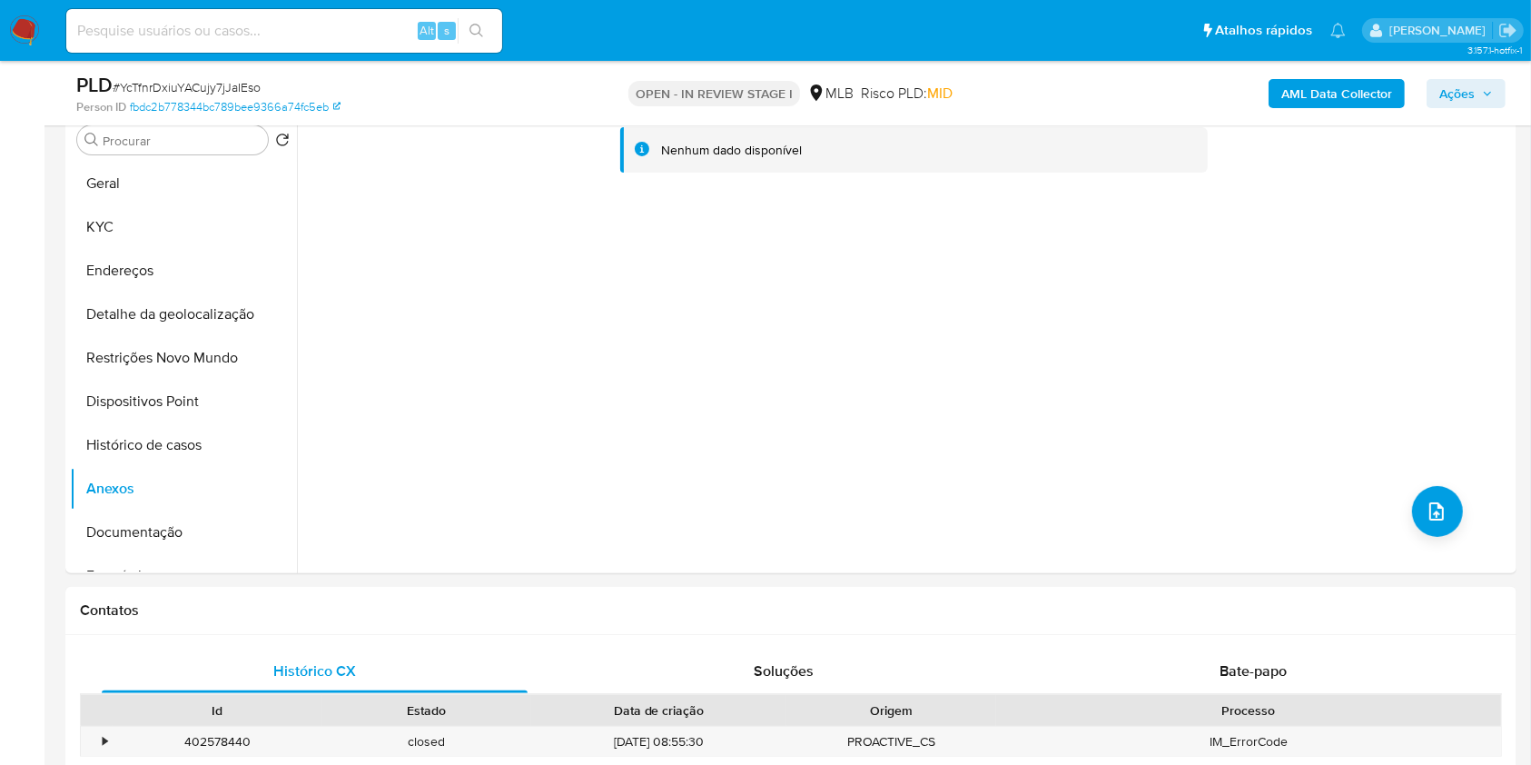
drag, startPoint x: 1442, startPoint y: 91, endPoint x: 1438, endPoint y: 103, distance: 12.7
click at [1445, 91] on span "Ações" at bounding box center [1457, 93] width 35 height 29
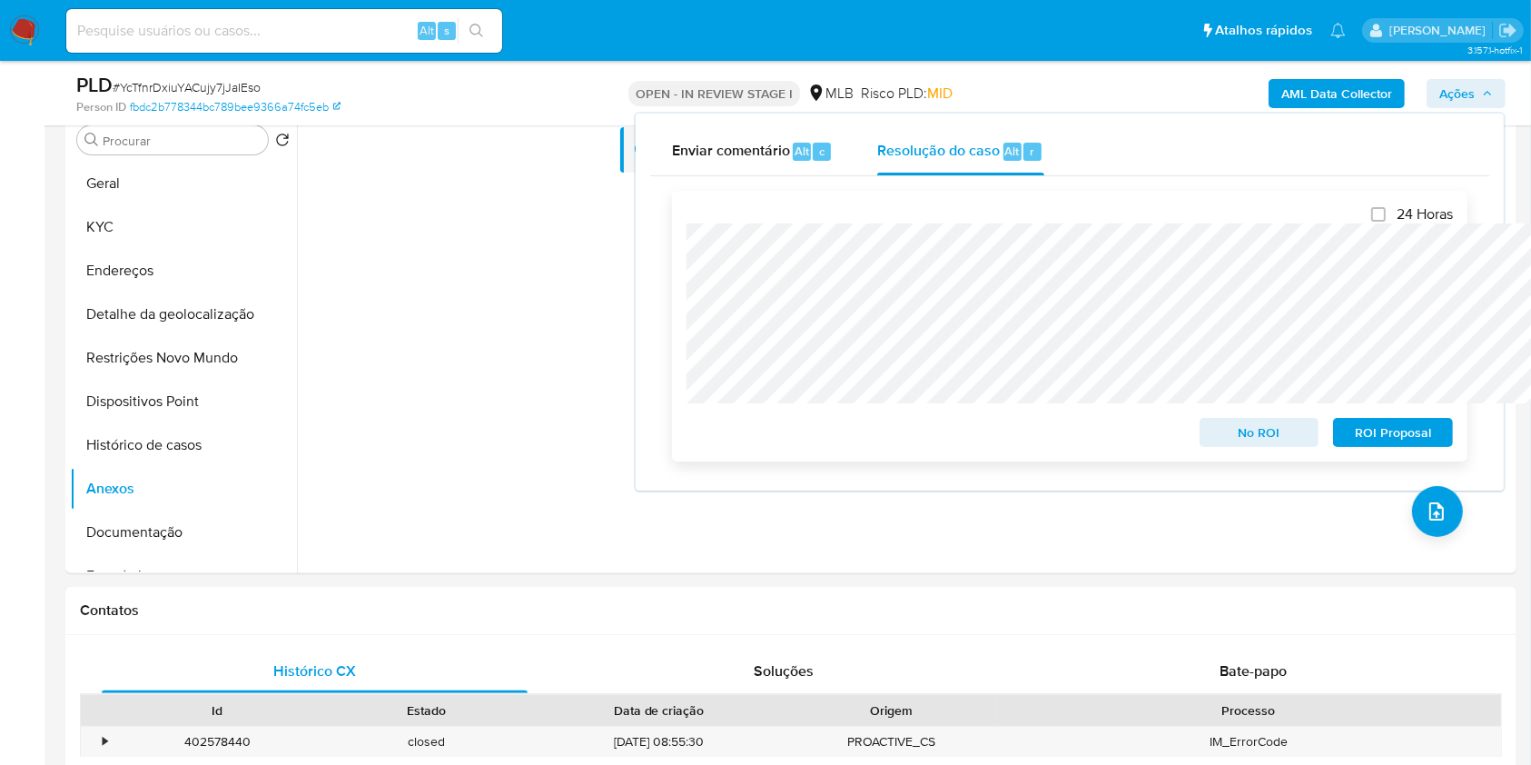
click at [1402, 440] on span "ROI Proposal" at bounding box center [1393, 432] width 94 height 25
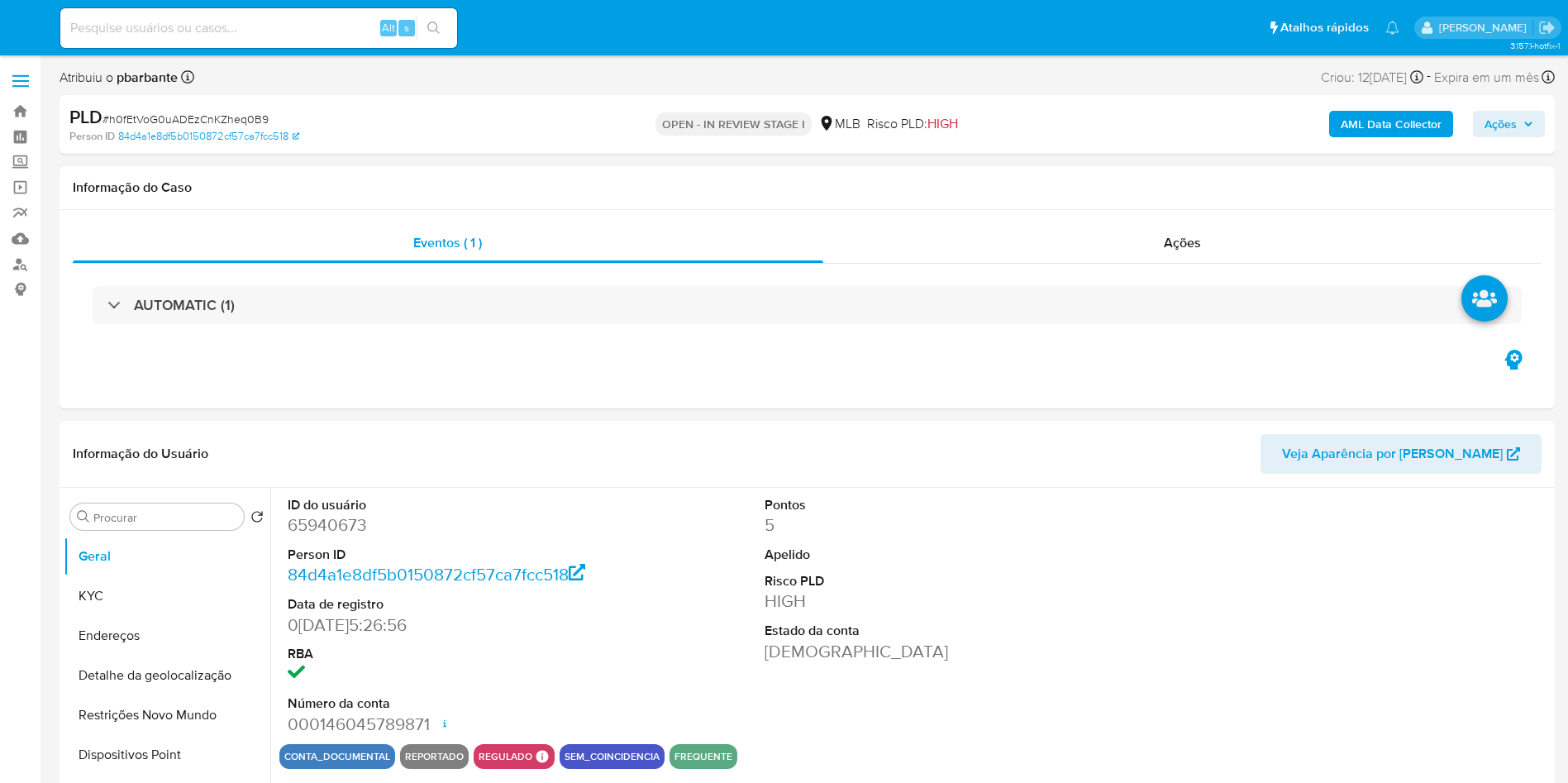
select select "10"
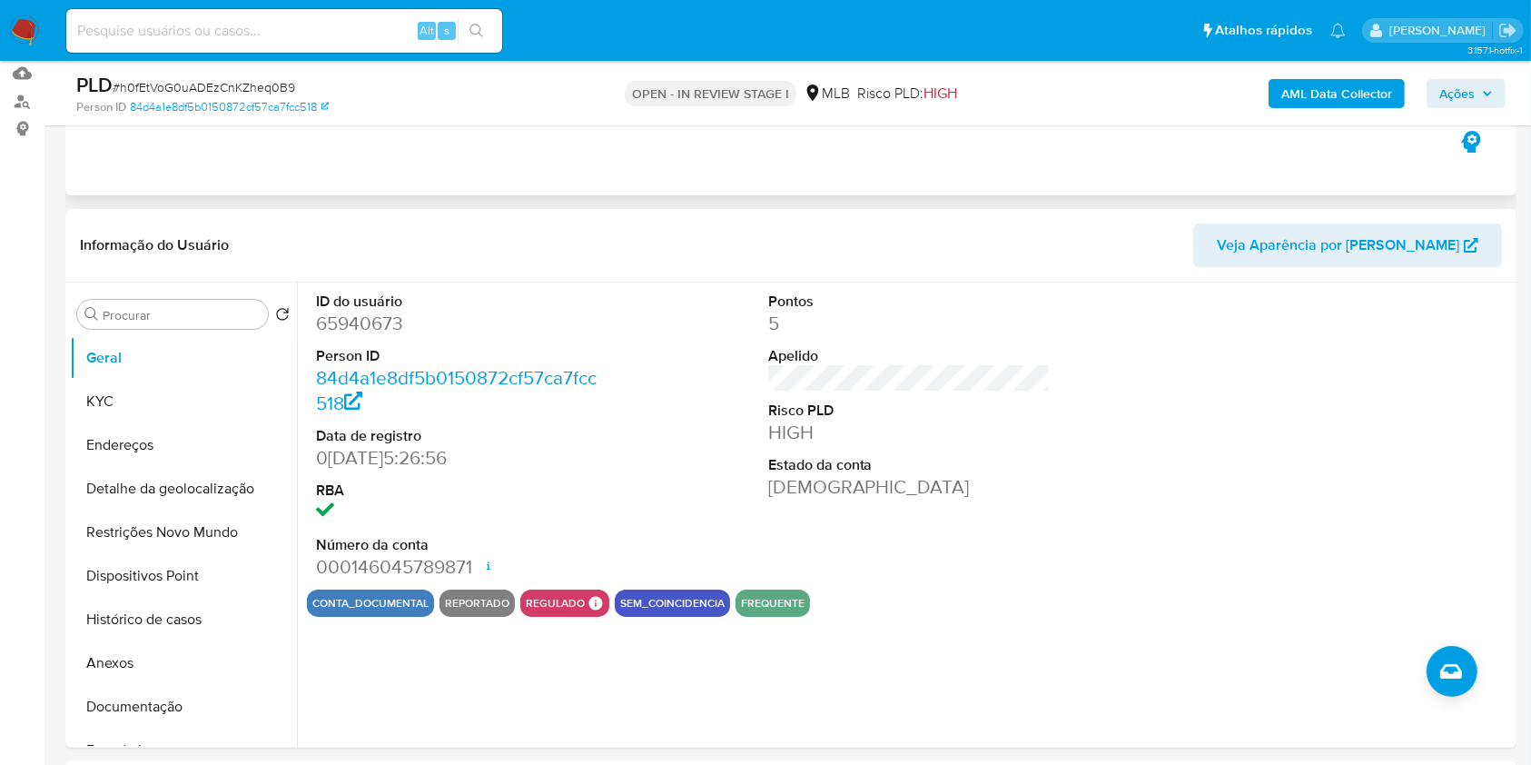
scroll to position [242, 0]
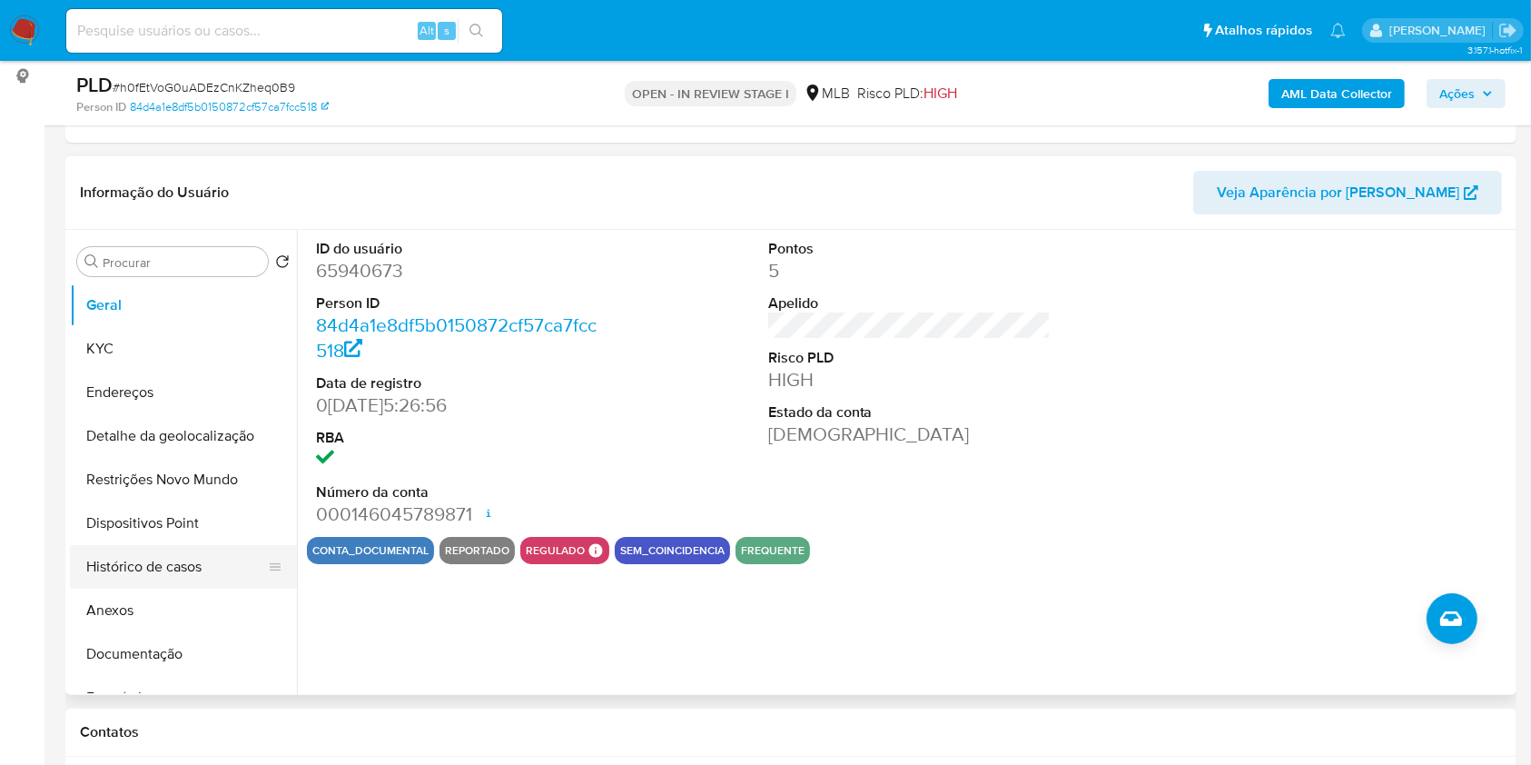
click at [160, 587] on button "Histórico de casos" at bounding box center [176, 567] width 213 height 44
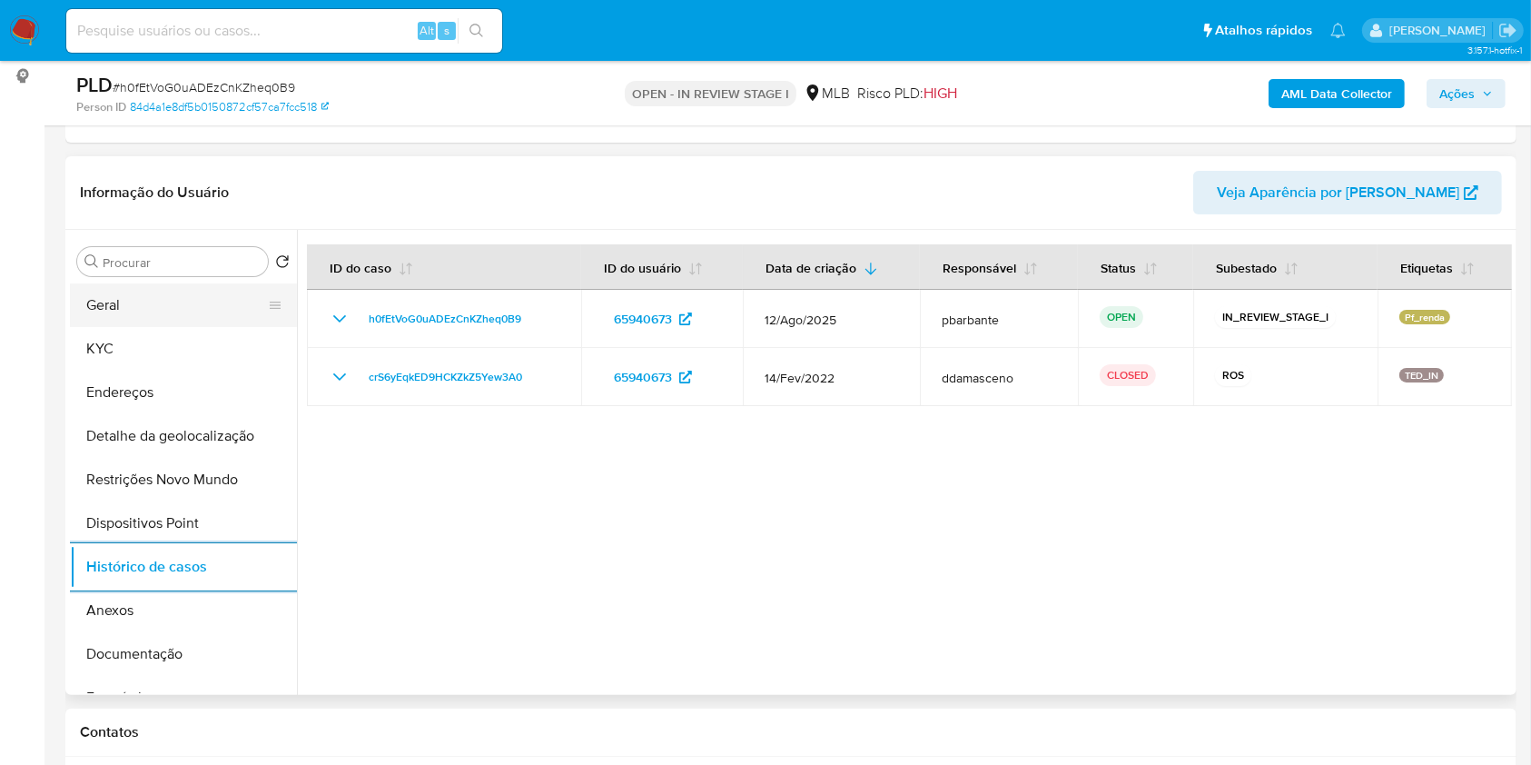
click at [151, 327] on button "Geral" at bounding box center [176, 305] width 213 height 44
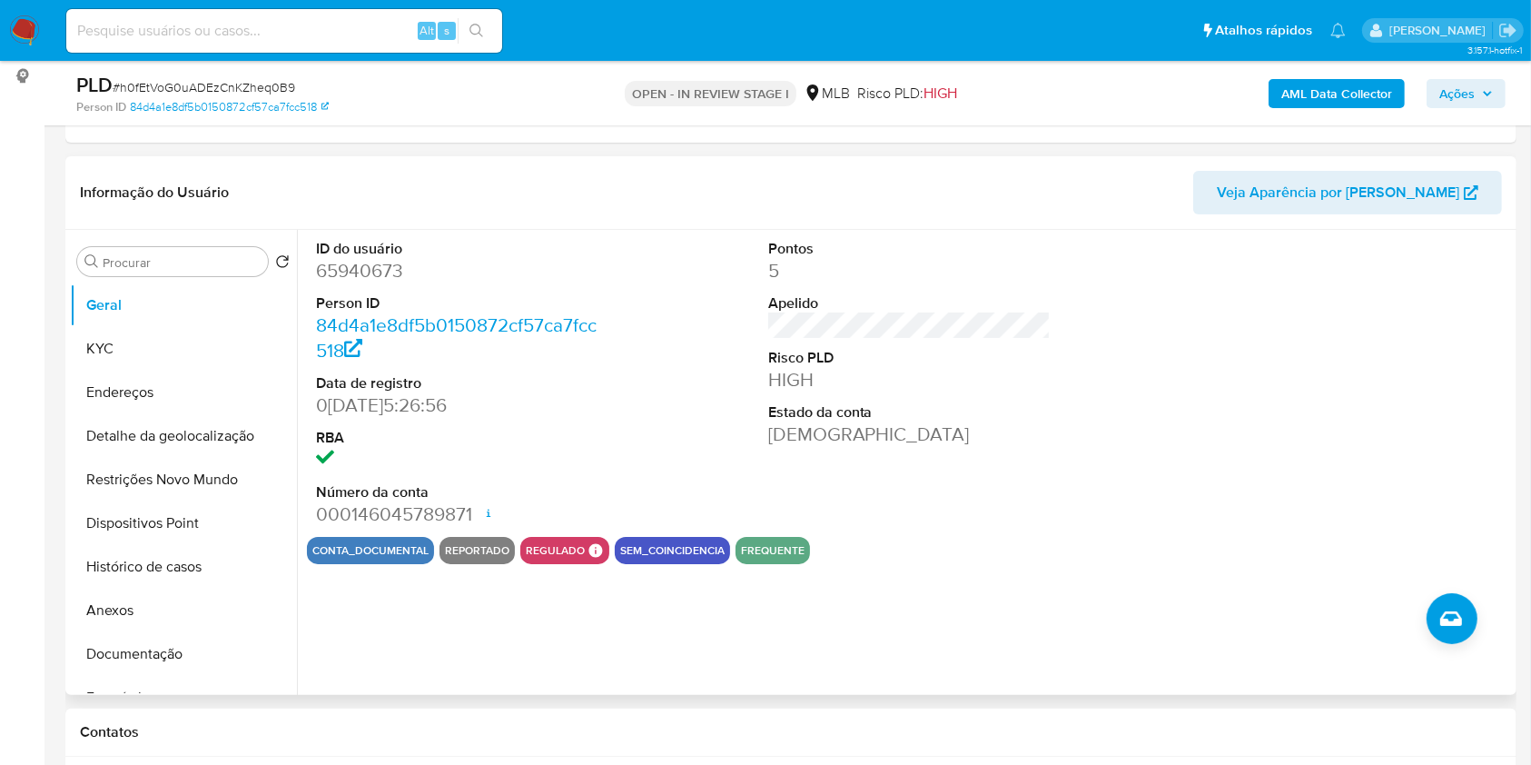
click at [361, 283] on dd "65940673" at bounding box center [457, 270] width 283 height 25
copy dd "65940673"
click at [137, 371] on button "KYC" at bounding box center [176, 349] width 213 height 44
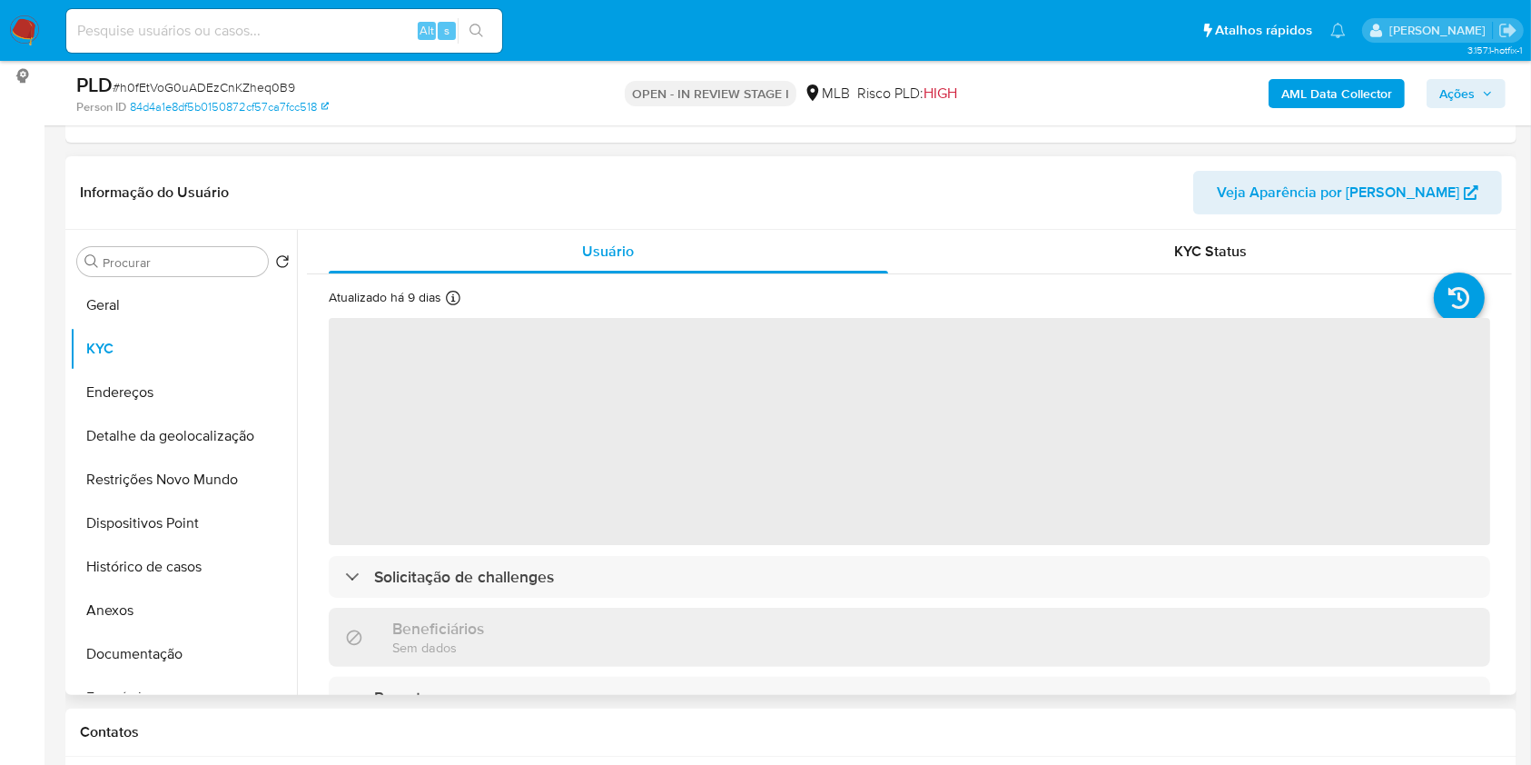
scroll to position [121, 0]
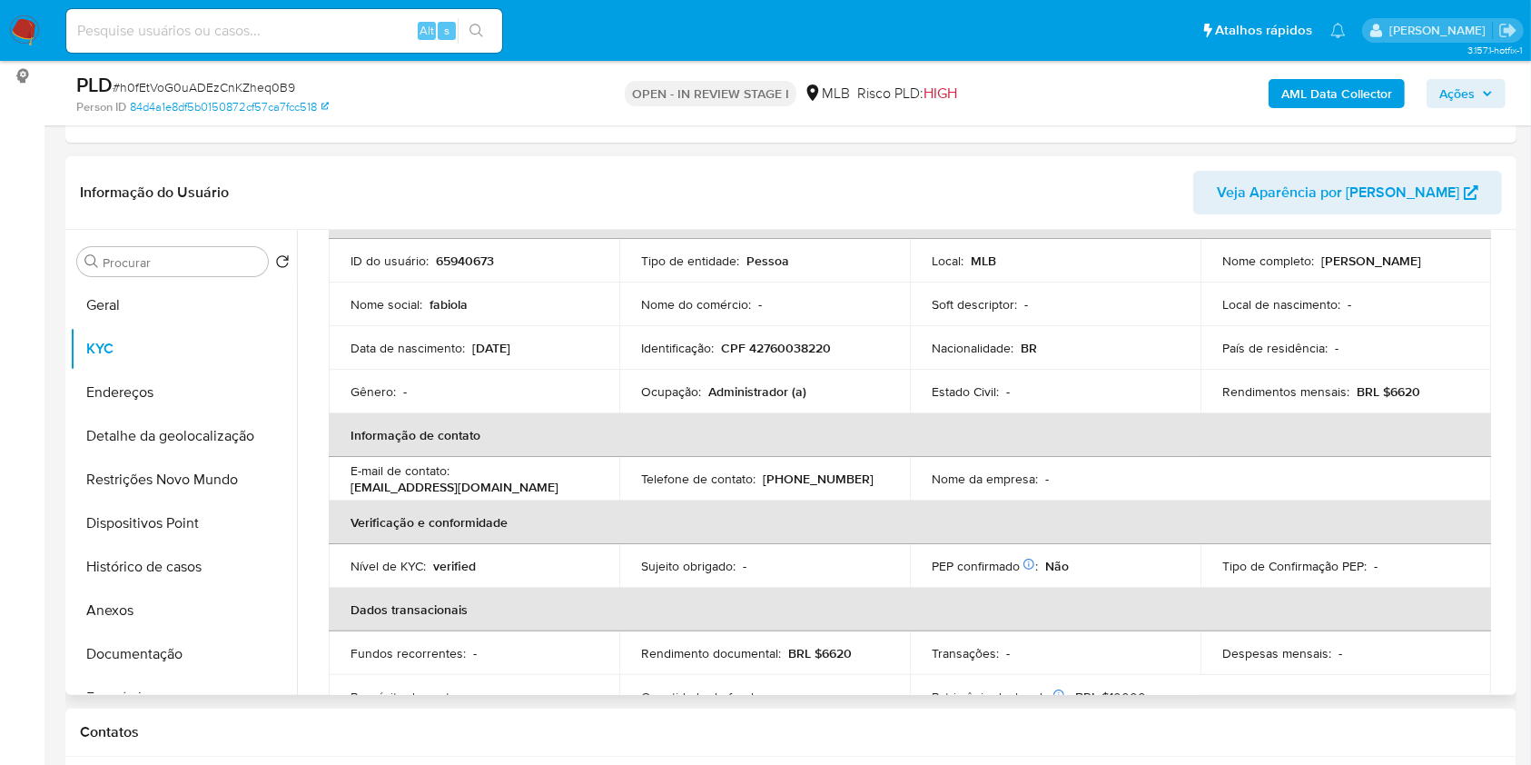
click at [756, 400] on p "Administrador (a)" at bounding box center [757, 391] width 98 height 16
click at [757, 400] on p "Administrador (a)" at bounding box center [757, 391] width 98 height 16
copy p "Administrador"
click at [170, 676] on button "Documentação" at bounding box center [176, 654] width 213 height 44
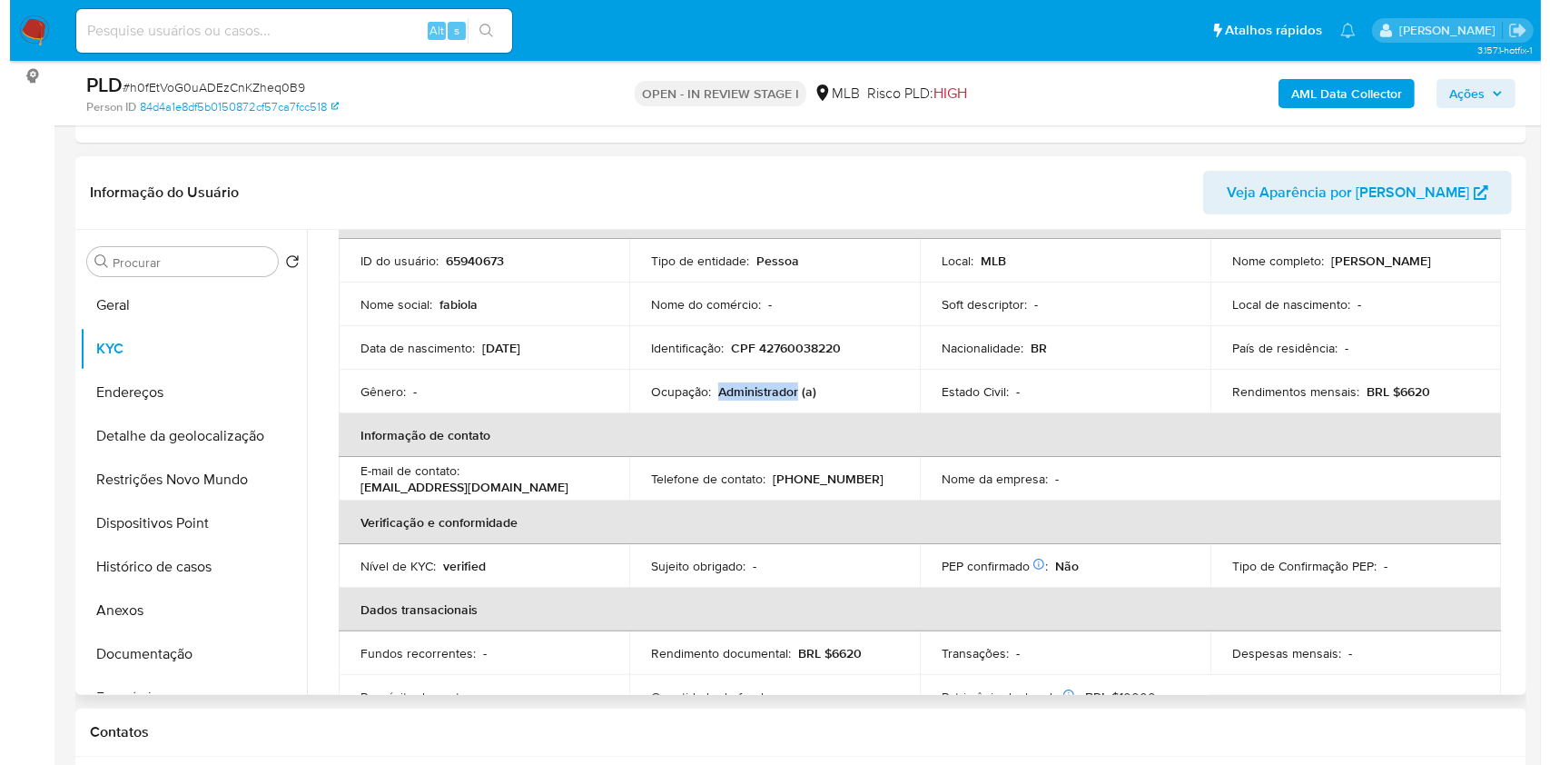
scroll to position [0, 0]
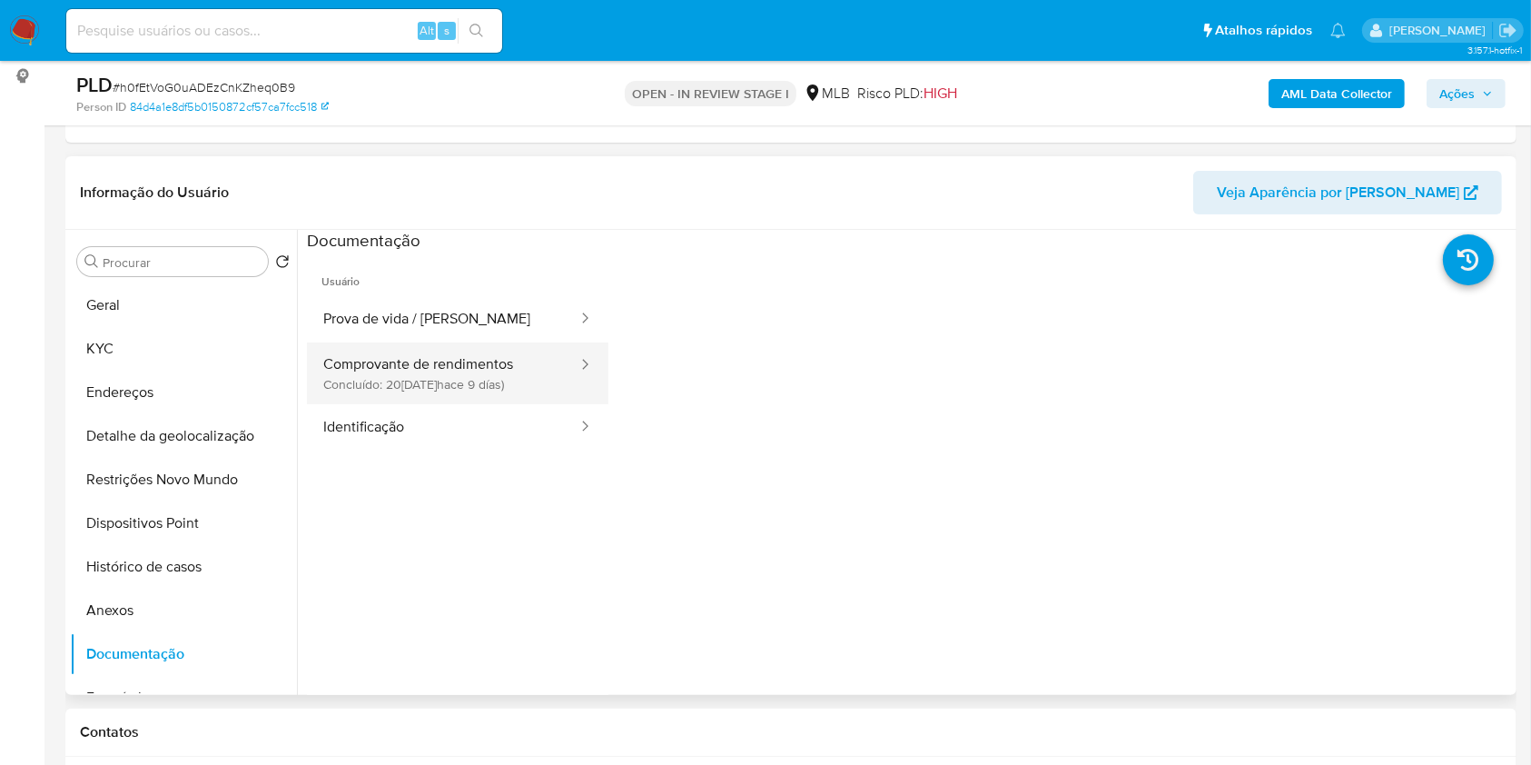
click at [419, 401] on button "Comprovante de rendimentos Concluído: 20/08/2025 (hace 9 días)" at bounding box center [443, 373] width 272 height 62
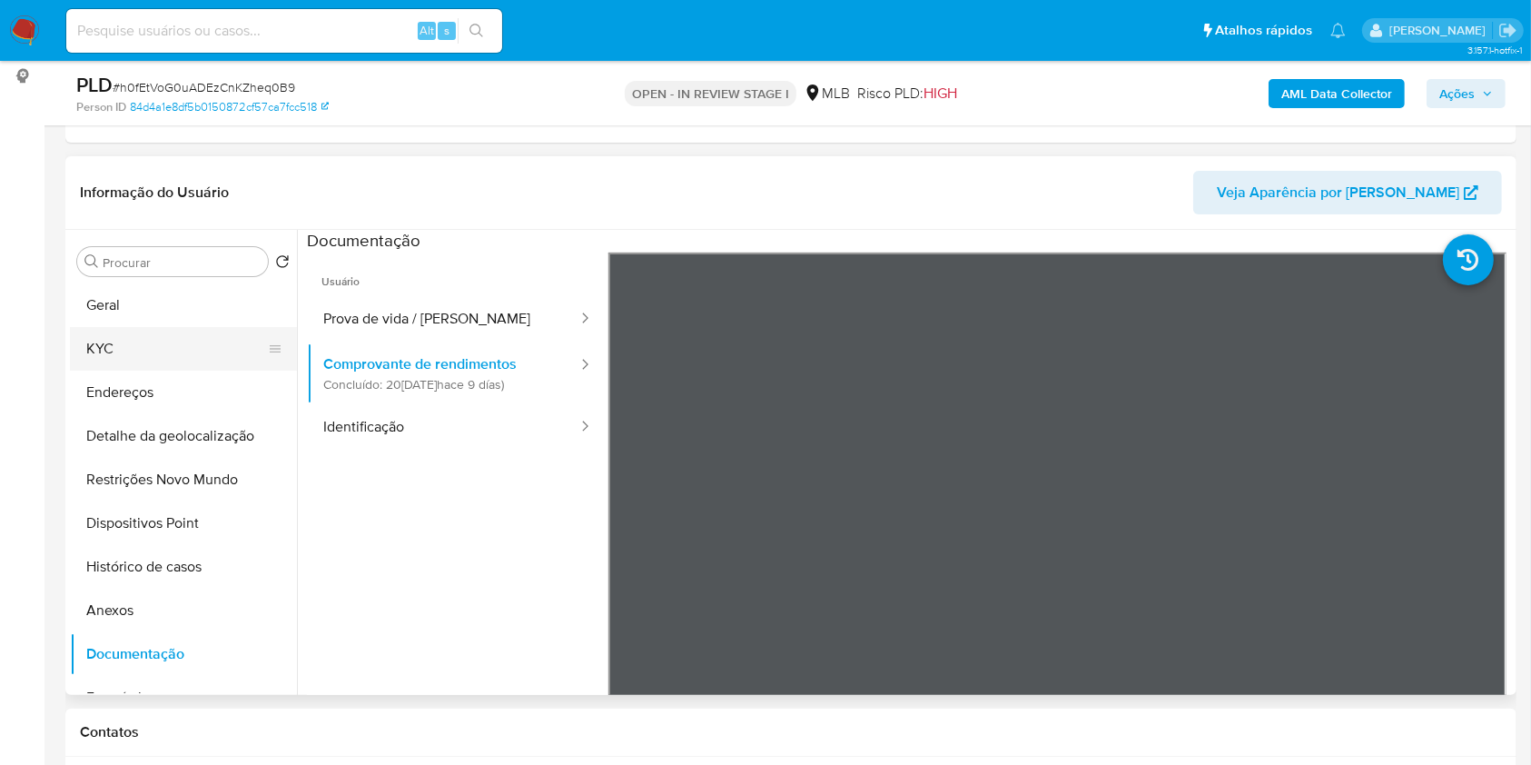
click at [155, 371] on button "KYC" at bounding box center [176, 349] width 213 height 44
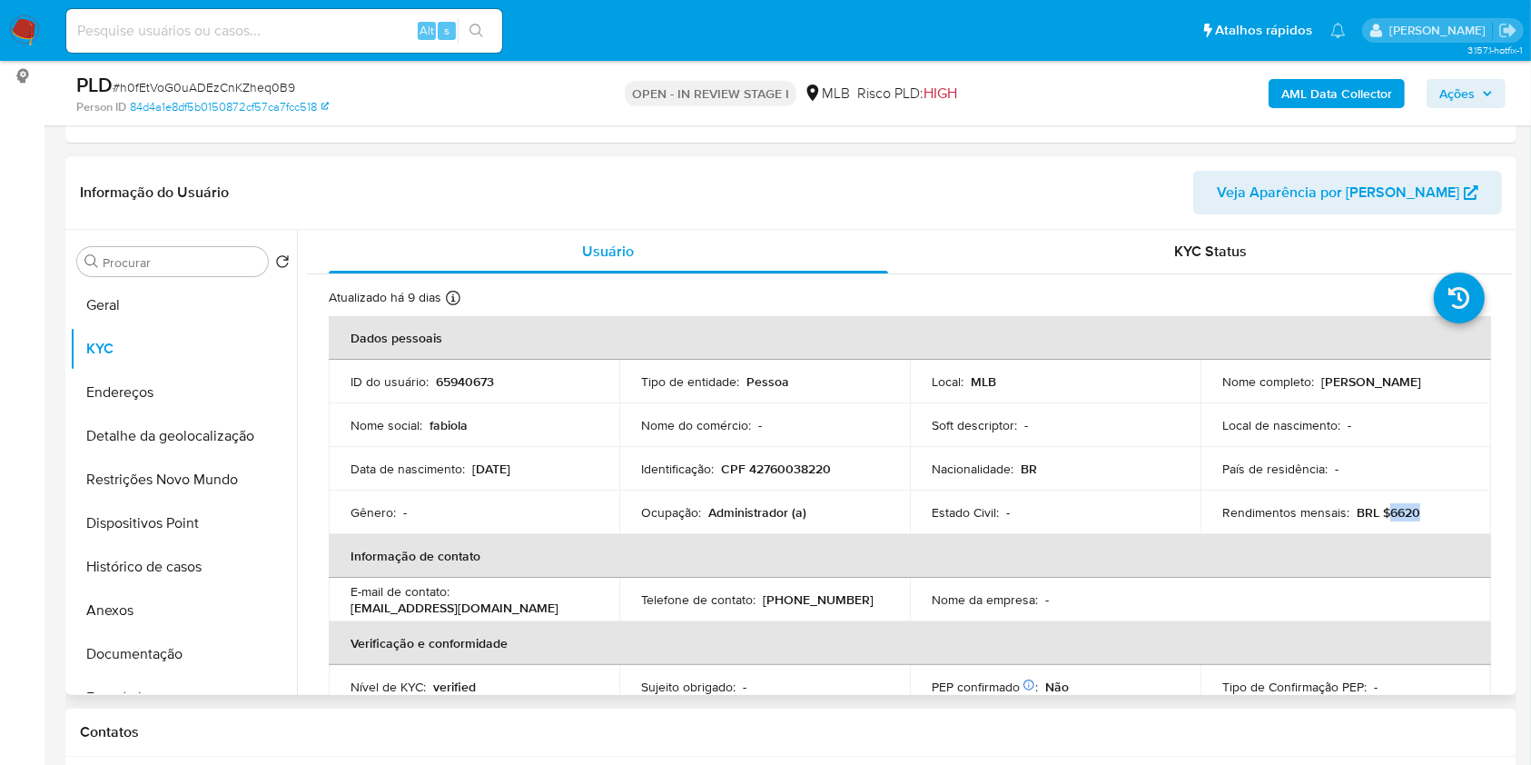
drag, startPoint x: 1429, startPoint y: 549, endPoint x: 1383, endPoint y: 547, distance: 45.4
click at [1383, 534] on td "Rendimentos mensais : BRL $6620" at bounding box center [1346, 512] width 291 height 44
copy p "6620"
click at [130, 327] on button "Geral" at bounding box center [176, 305] width 213 height 44
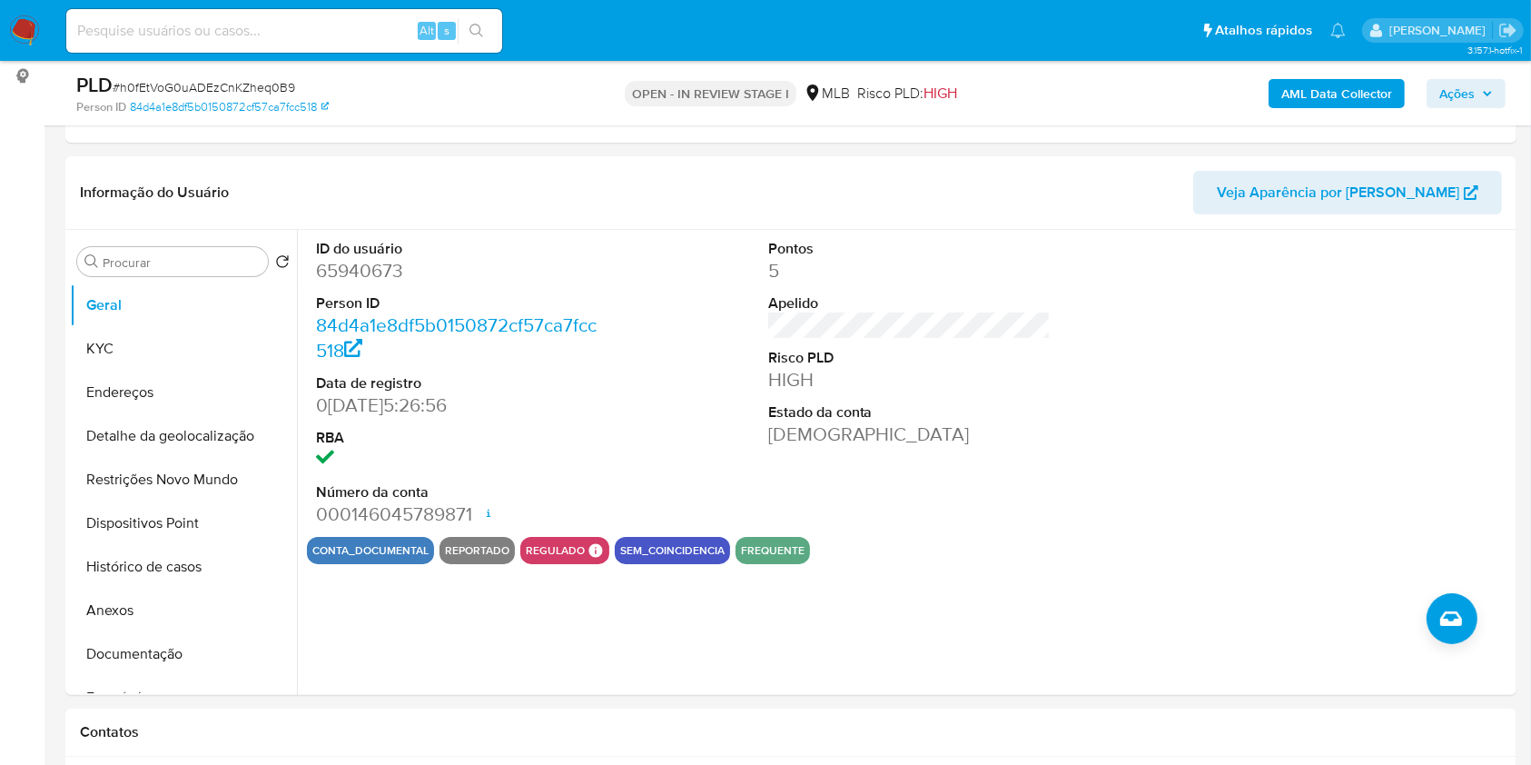
click at [1328, 87] on b "AML Data Collector" at bounding box center [1337, 93] width 111 height 29
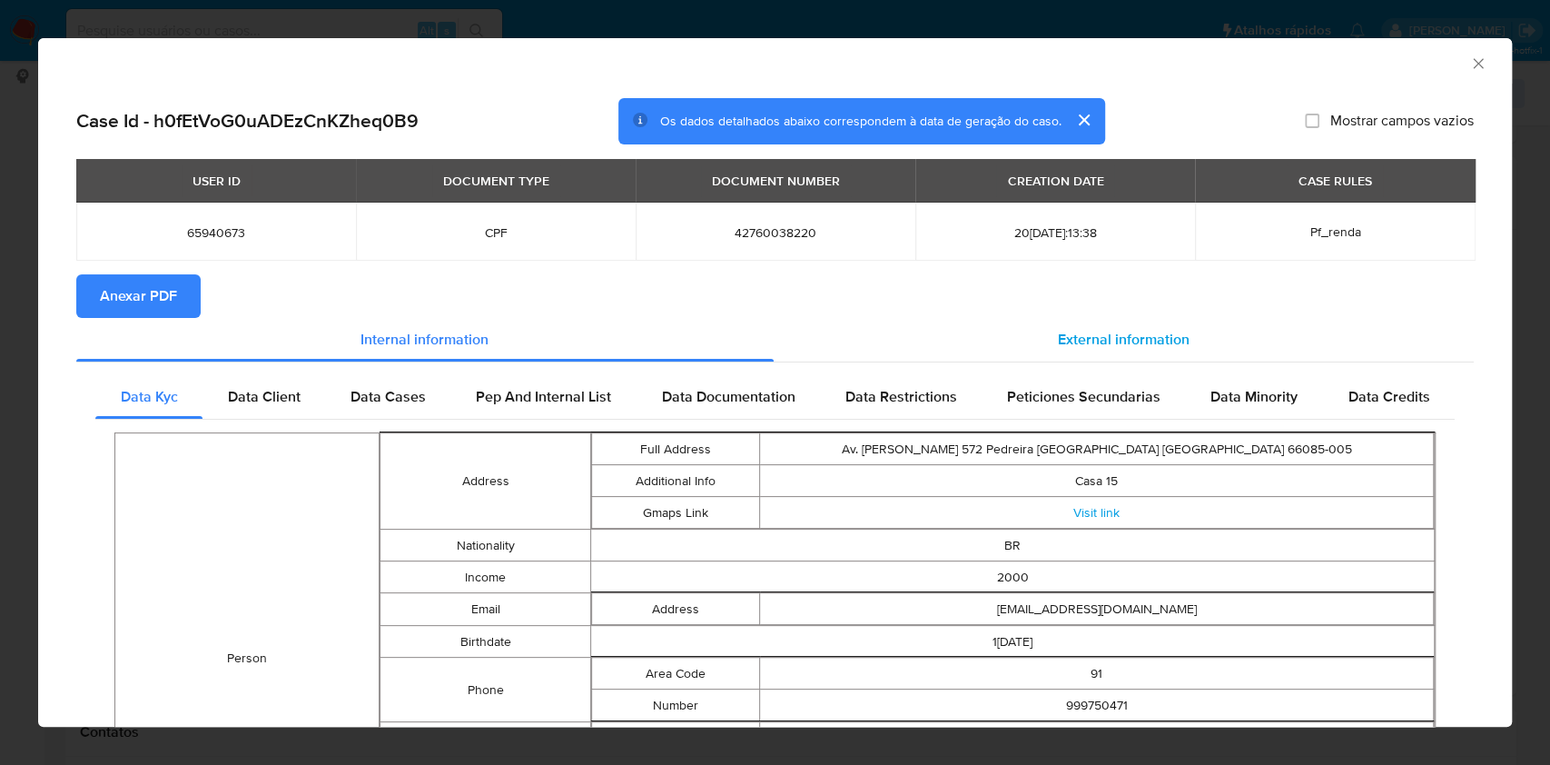
click at [1086, 335] on span "External information" at bounding box center [1124, 339] width 132 height 21
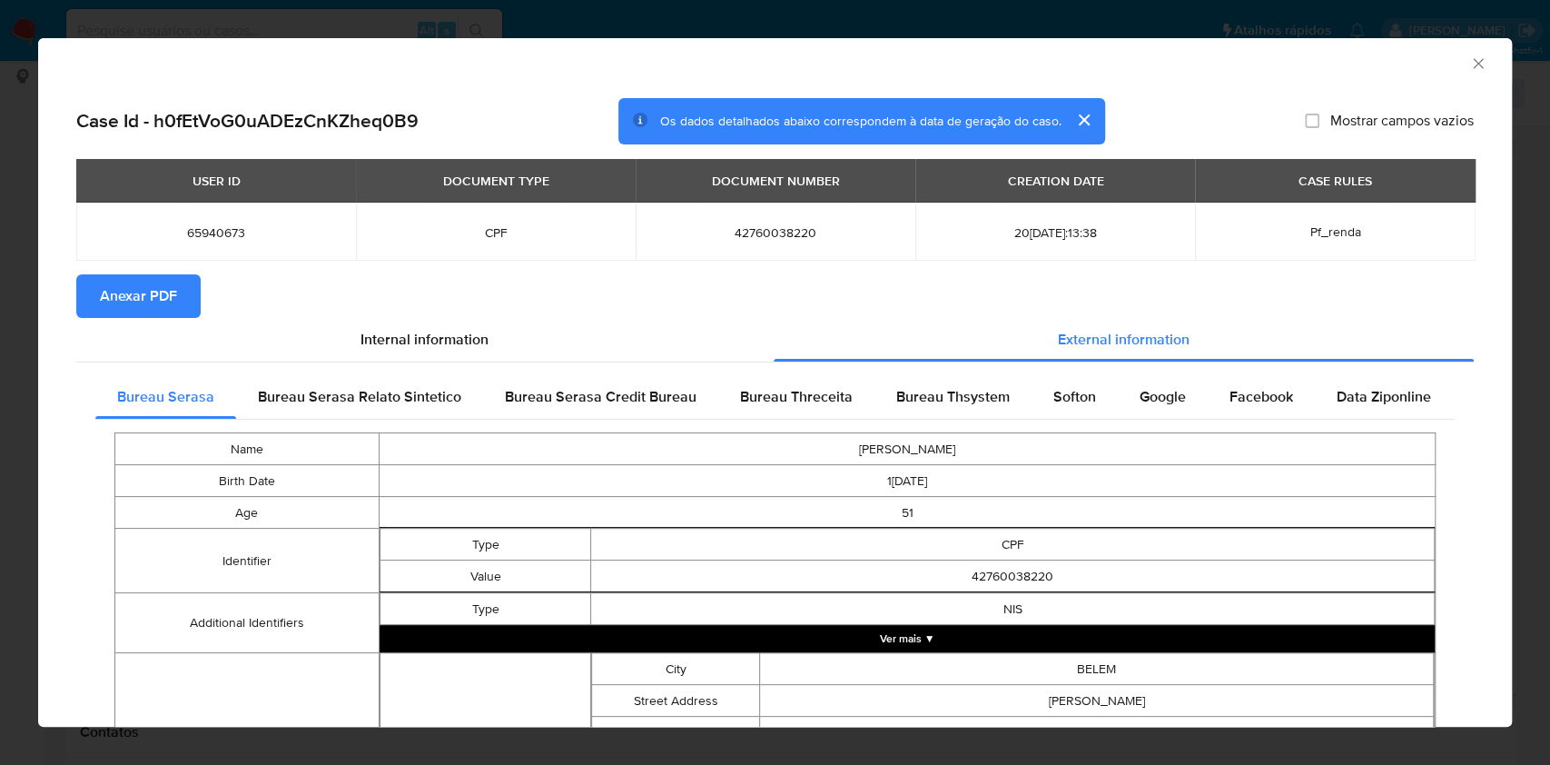
click at [156, 307] on span "Anexar PDF" at bounding box center [138, 296] width 77 height 40
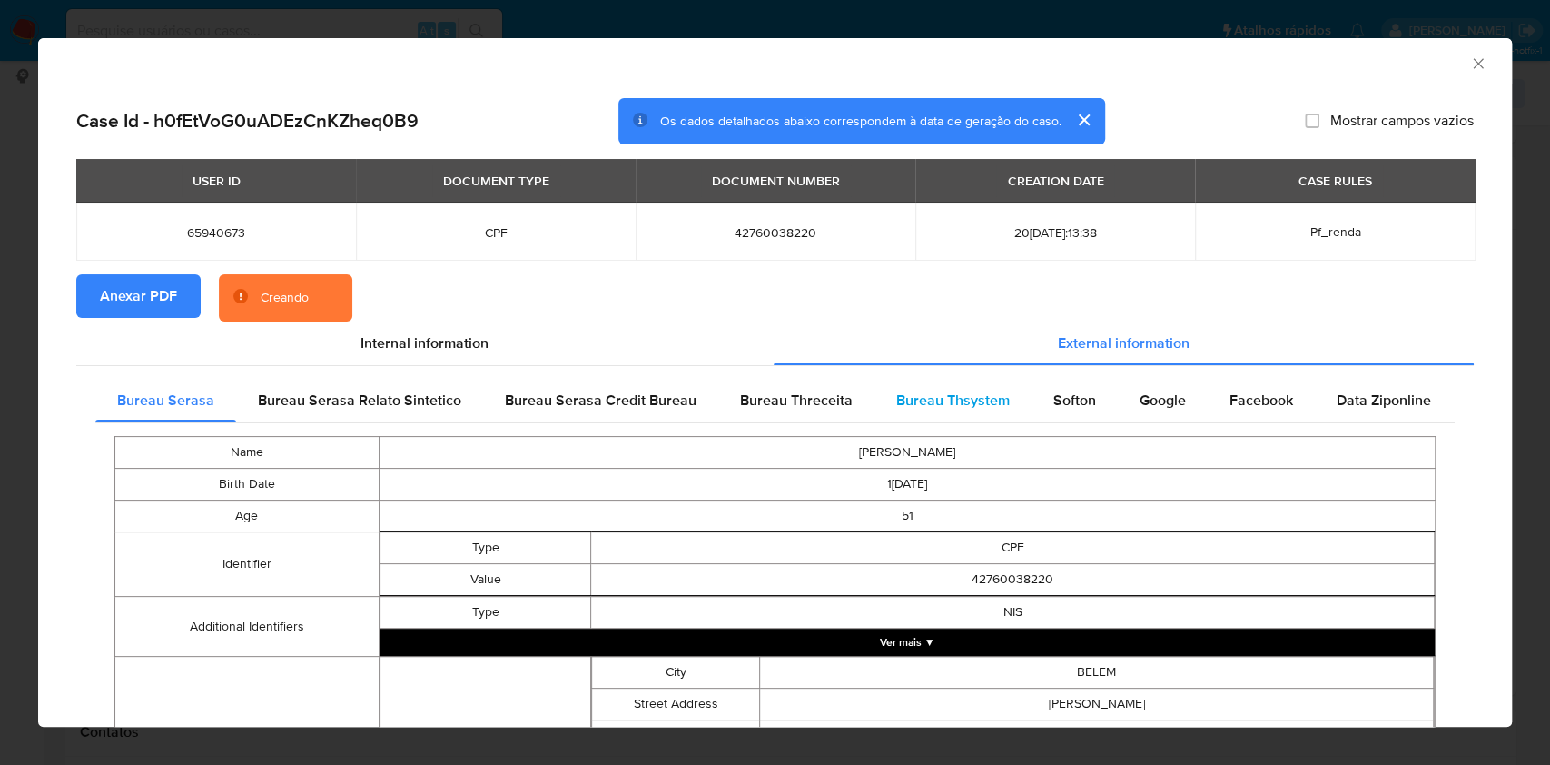
click at [916, 399] on span "Bureau Thsystem" at bounding box center [953, 400] width 114 height 21
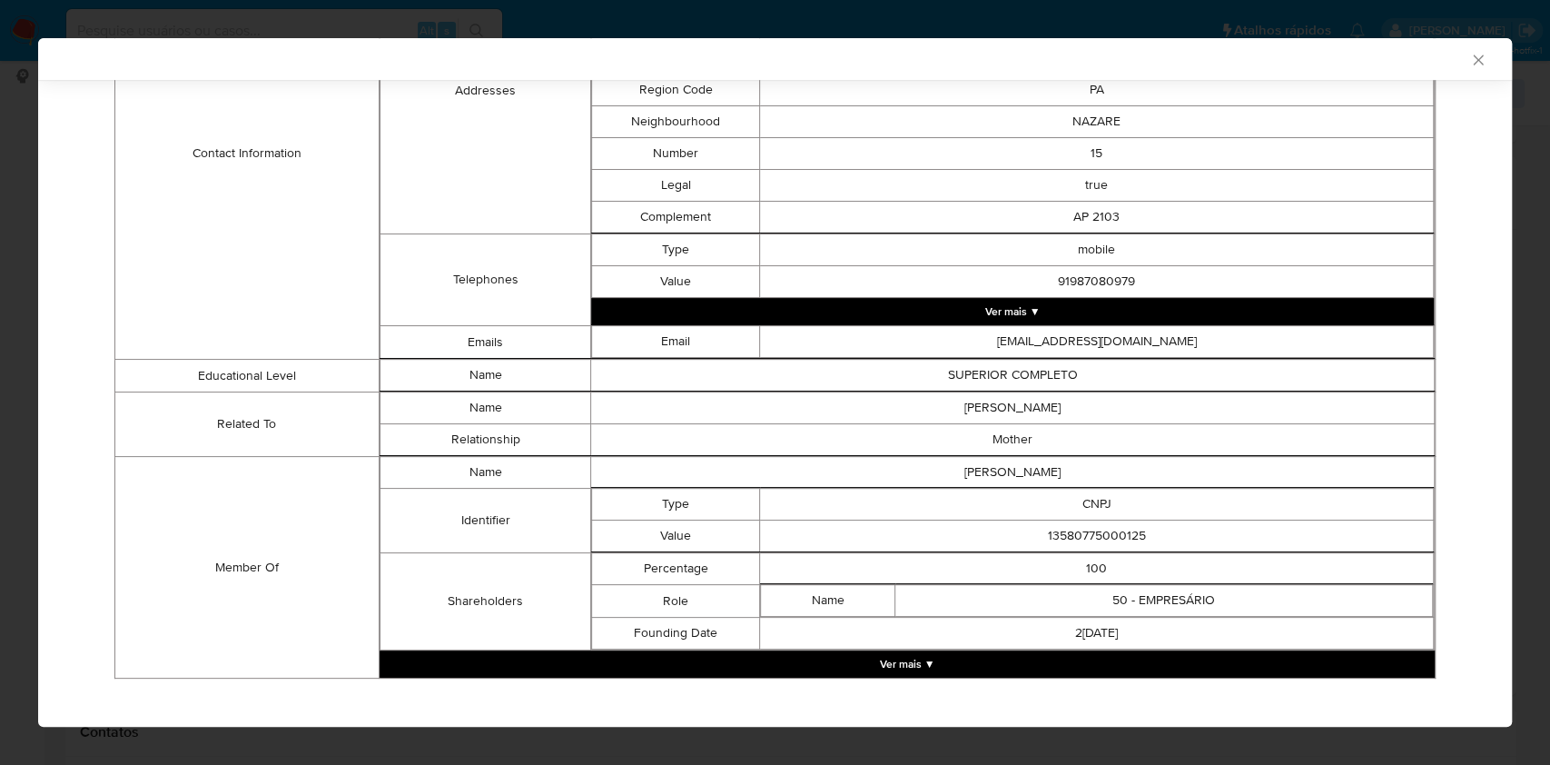
scroll to position [878, 0]
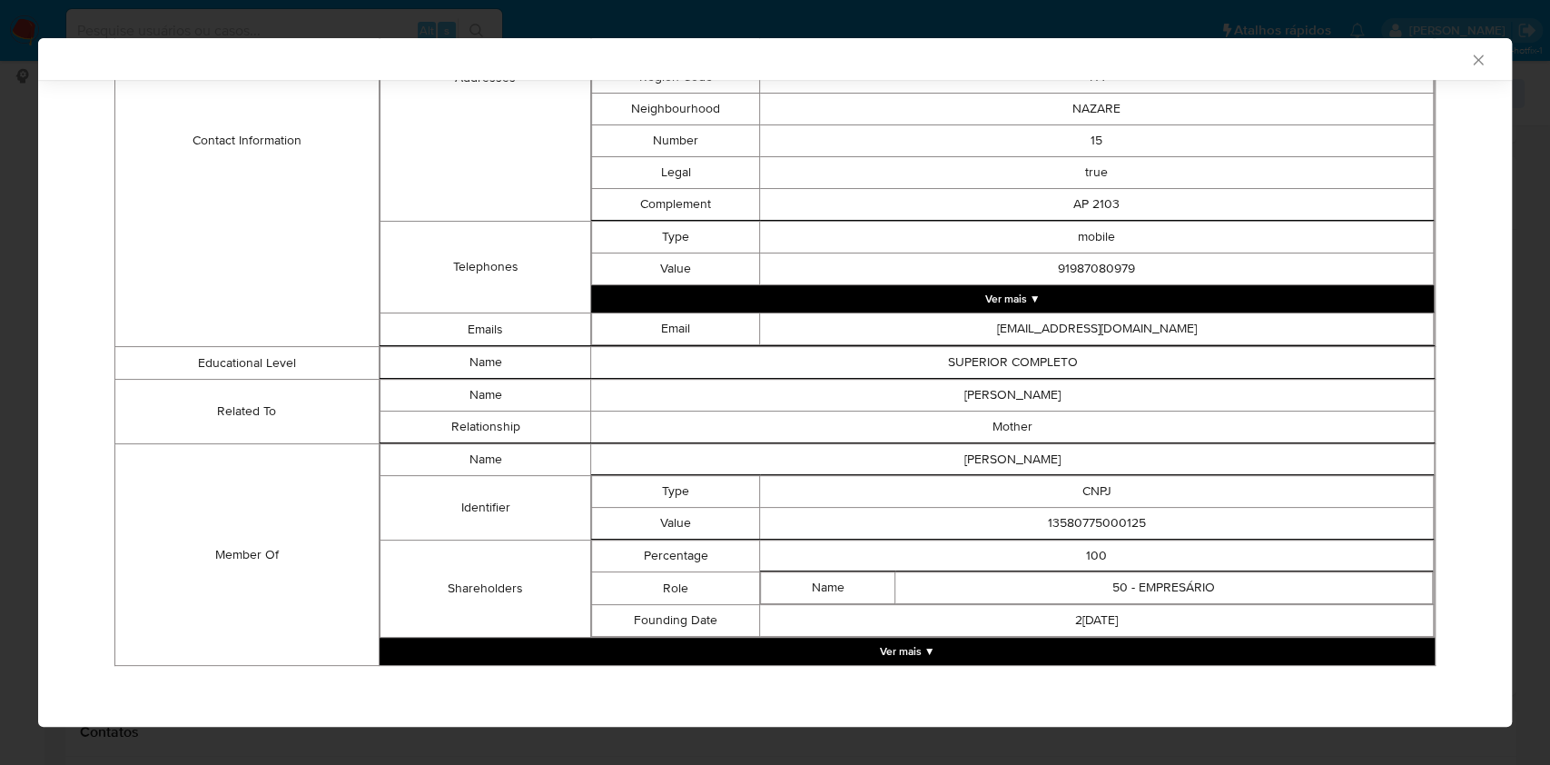
click at [1076, 527] on td "13580775000125" at bounding box center [1097, 524] width 674 height 32
copy td "13580775000125"
click at [1017, 654] on button "Ver mais ▼" at bounding box center [907, 651] width 1055 height 27
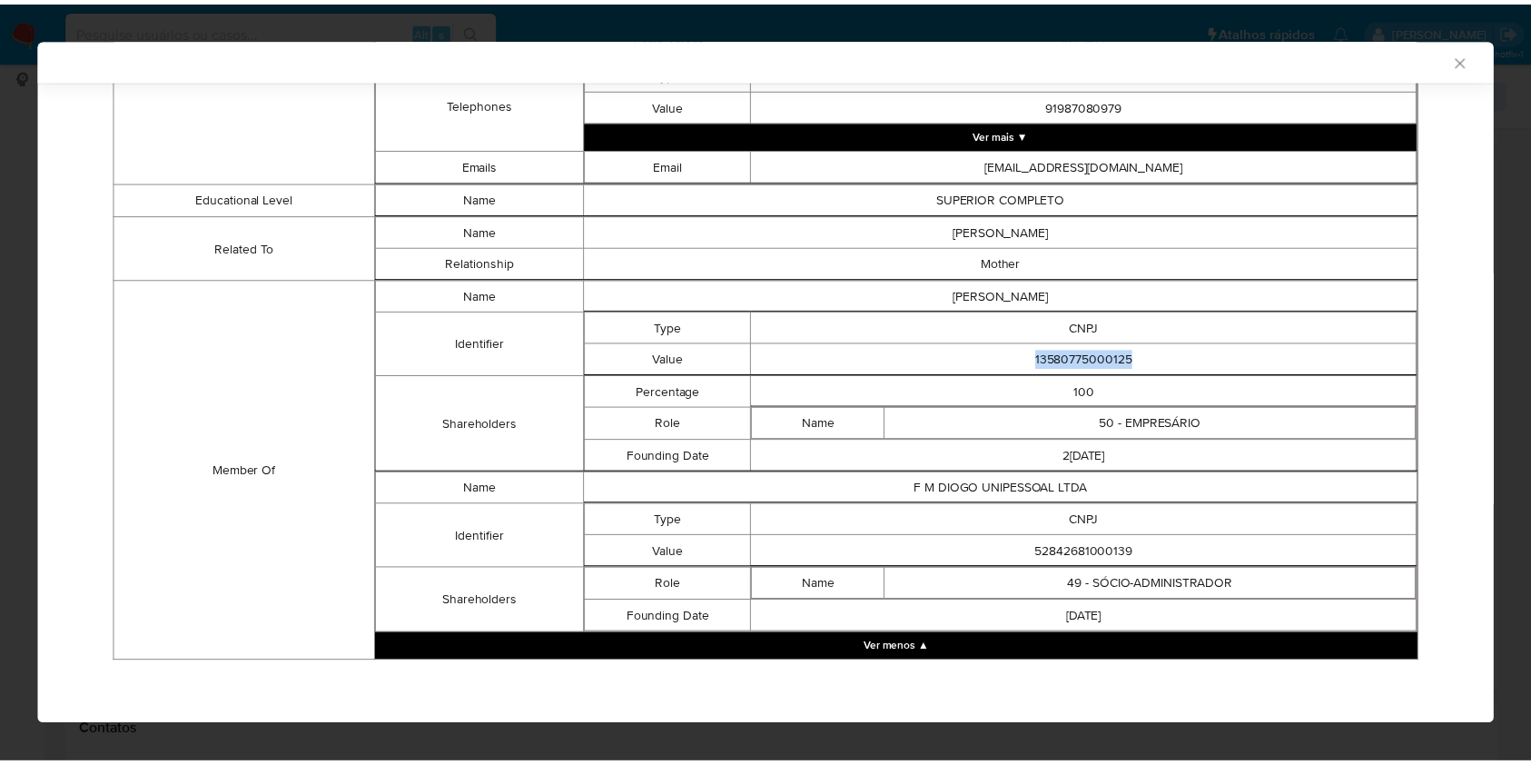
scroll to position [1035, 0]
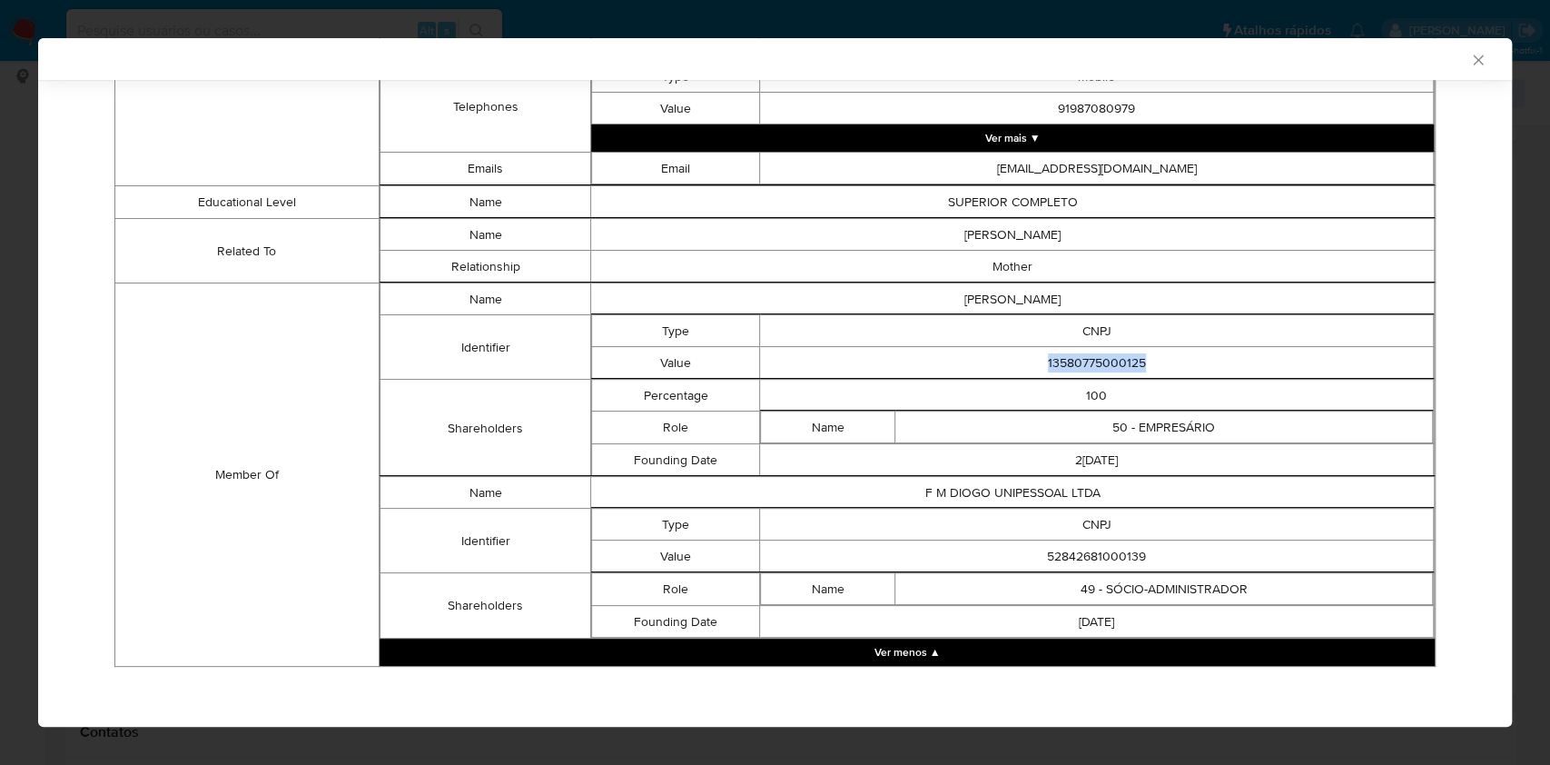
click at [1097, 560] on td "52842681000139" at bounding box center [1097, 556] width 674 height 32
click at [1099, 560] on td "52842681000139" at bounding box center [1097, 556] width 674 height 32
copy td "52842681000139"
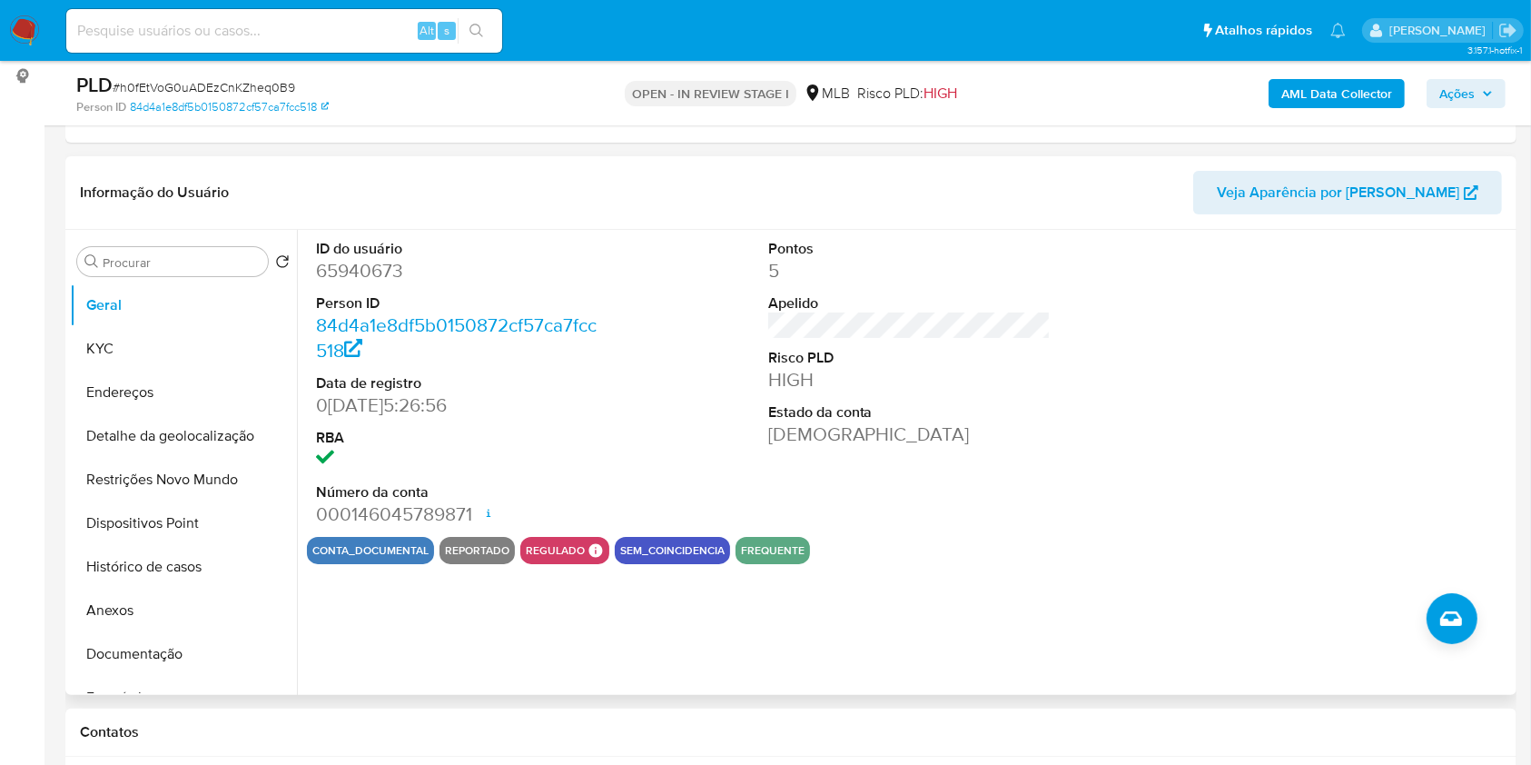
click at [983, 422] on dt "Estado da conta" at bounding box center [909, 412] width 283 height 20
click at [163, 371] on button "KYC" at bounding box center [176, 349] width 213 height 44
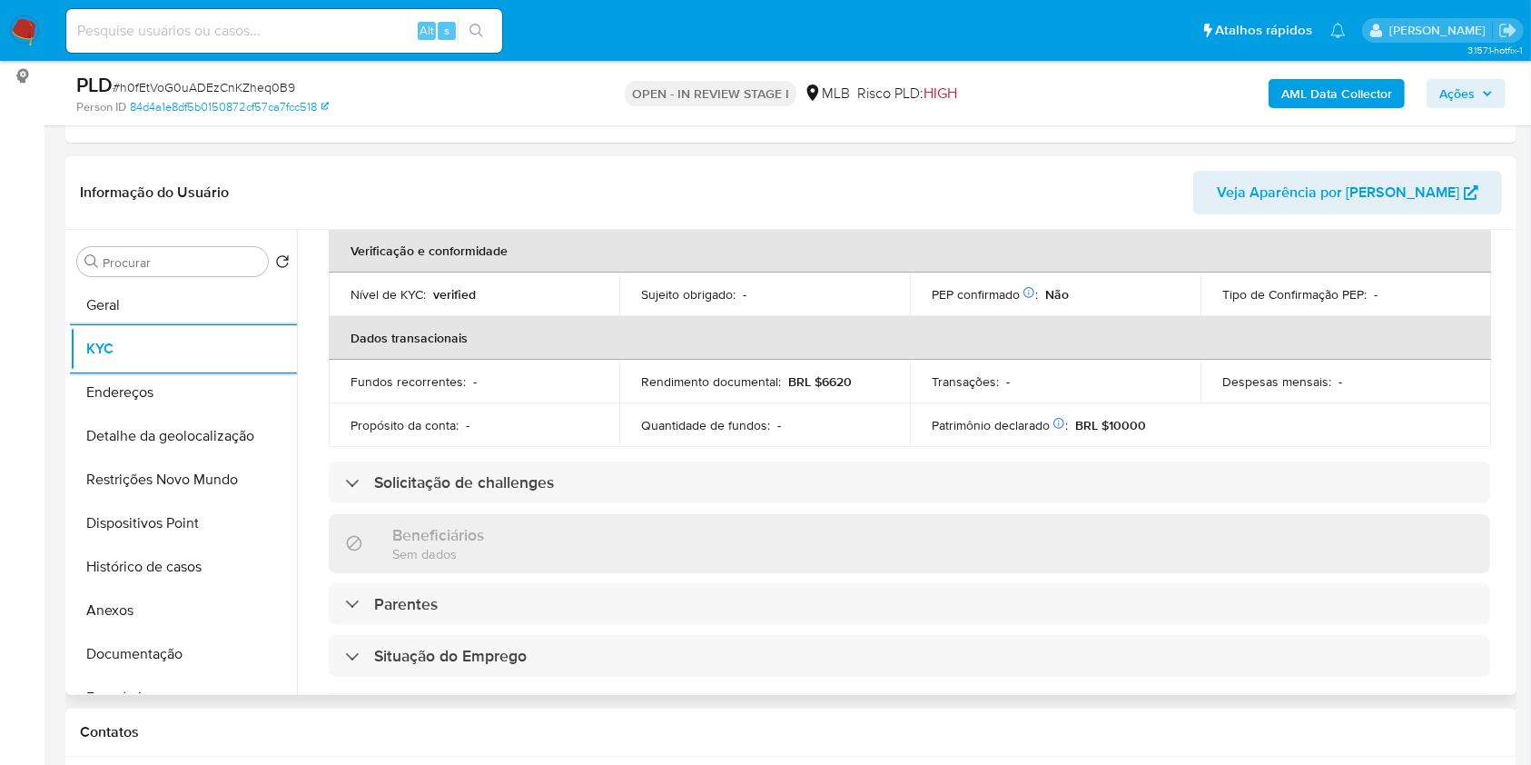
scroll to position [772, 0]
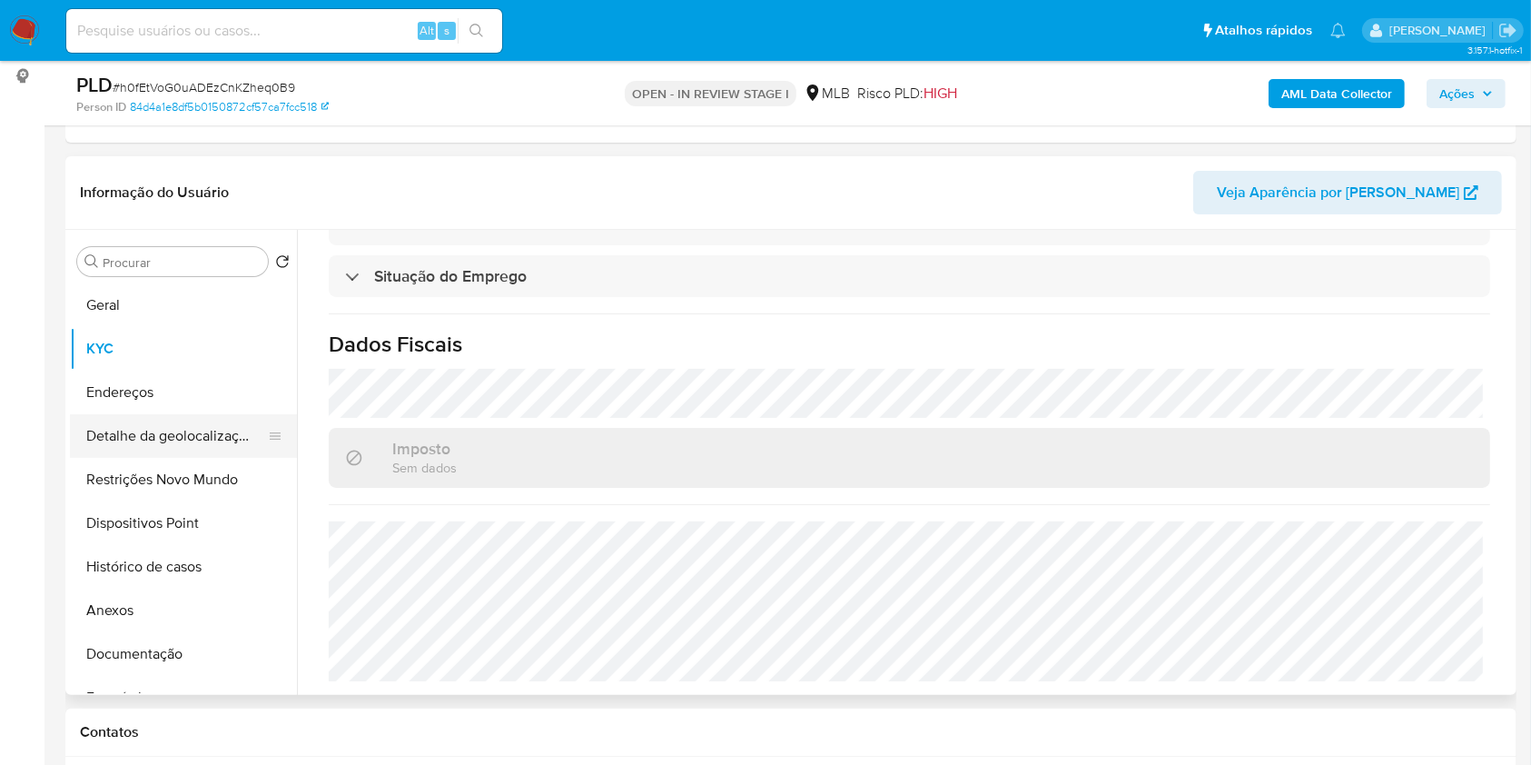
click at [174, 458] on button "Detalhe da geolocalização" at bounding box center [176, 436] width 213 height 44
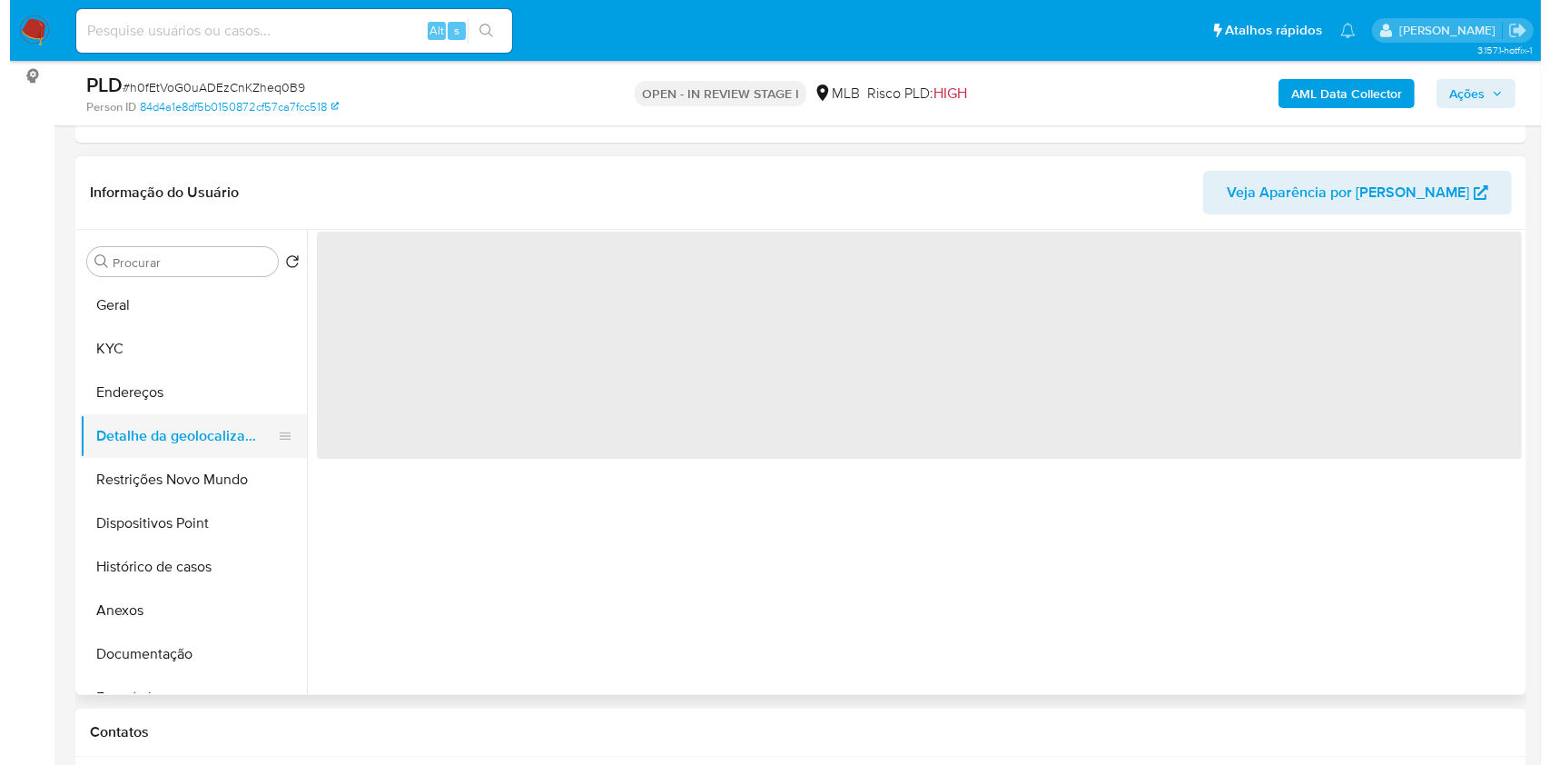
scroll to position [0, 0]
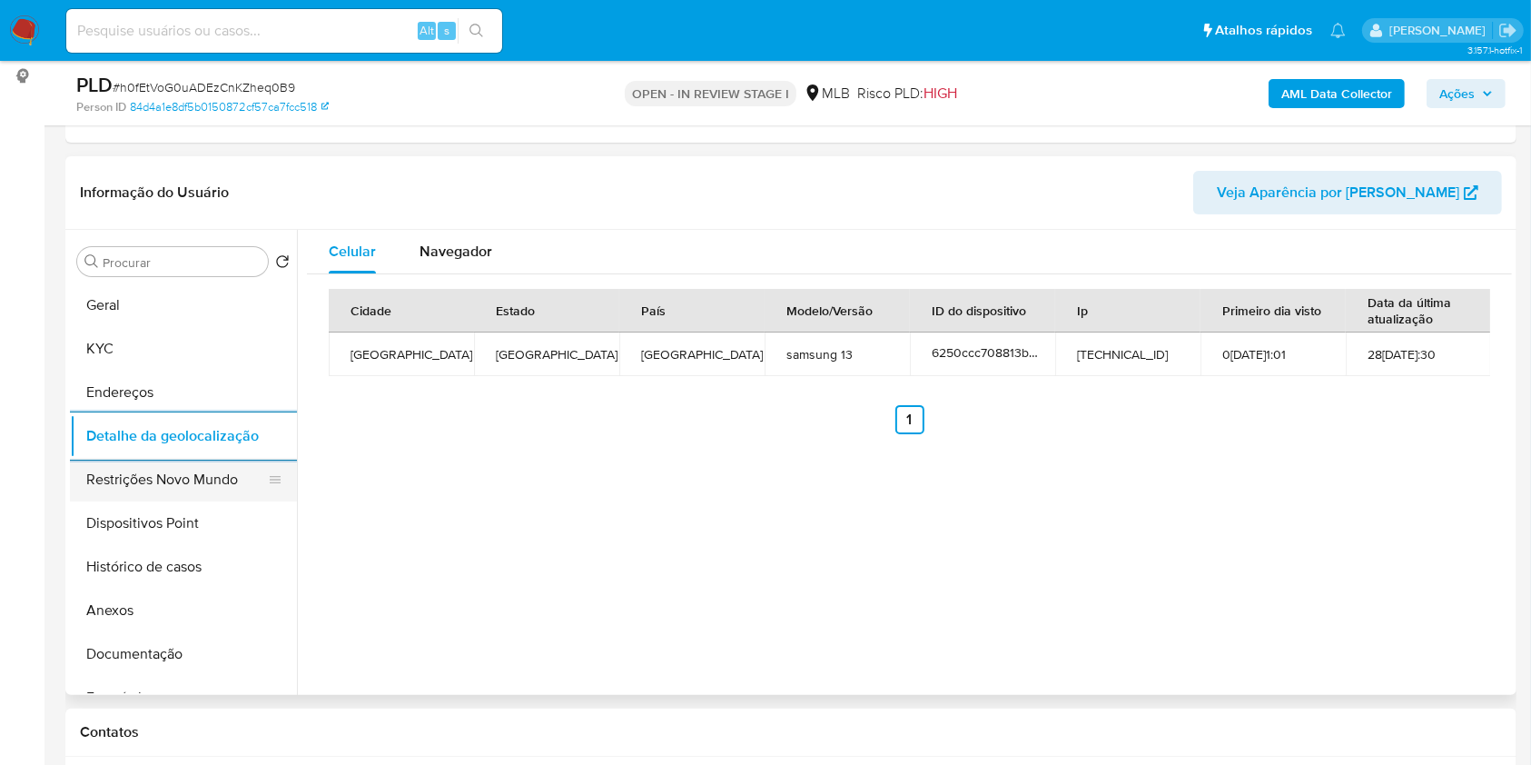
click at [203, 501] on button "Restrições Novo Mundo" at bounding box center [176, 480] width 213 height 44
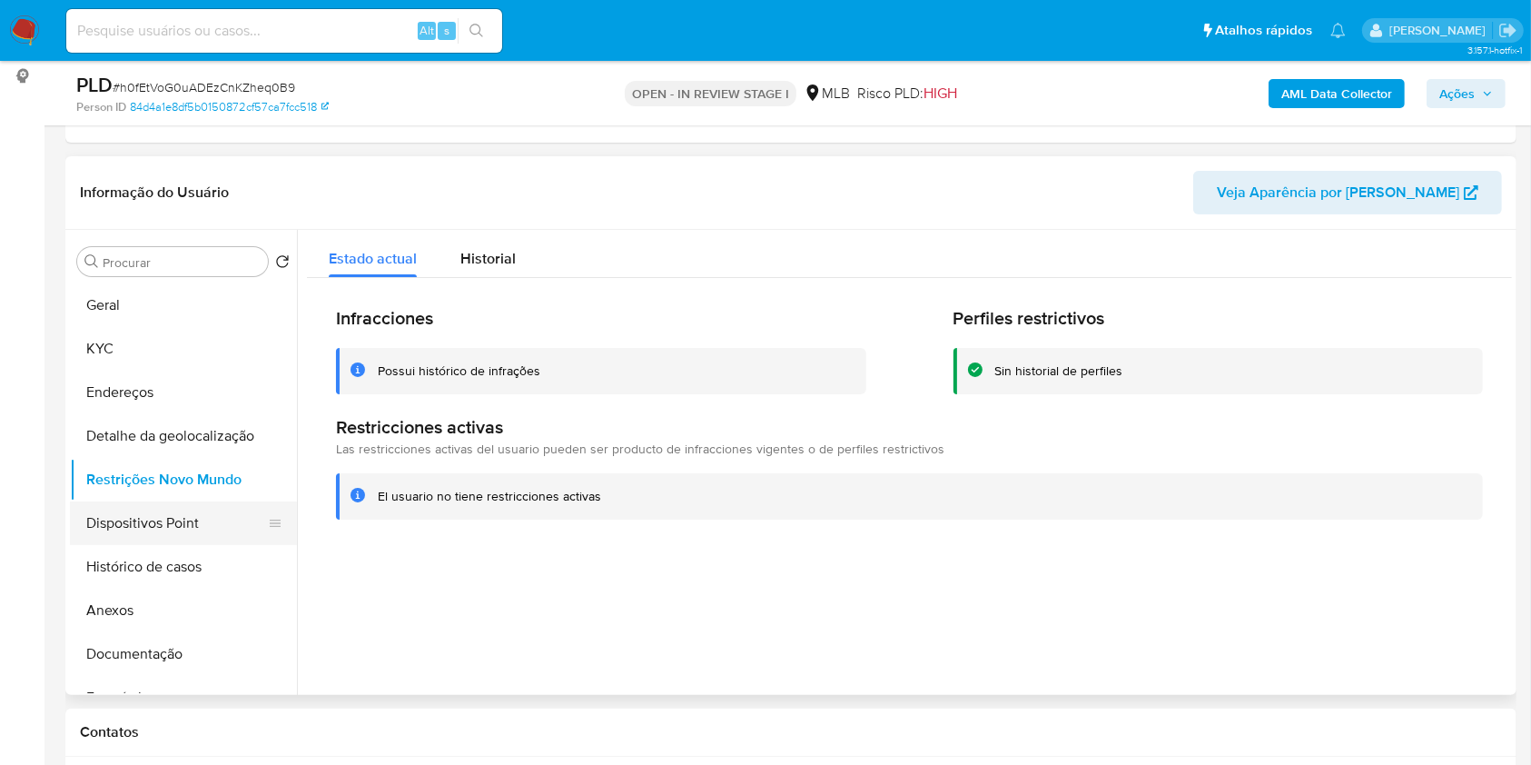
click at [187, 545] on button "Dispositivos Point" at bounding box center [176, 523] width 213 height 44
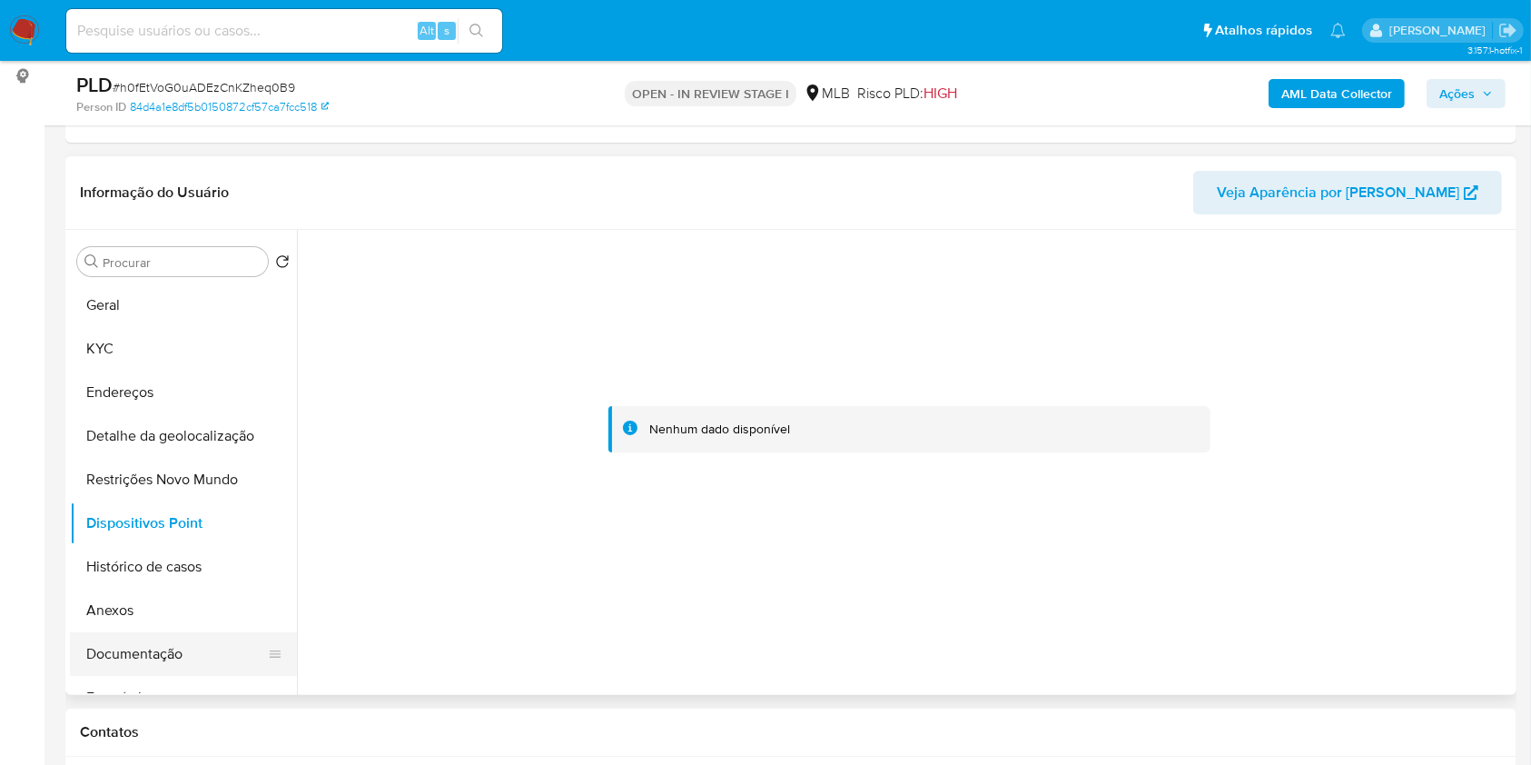
click at [138, 676] on button "Documentação" at bounding box center [176, 654] width 213 height 44
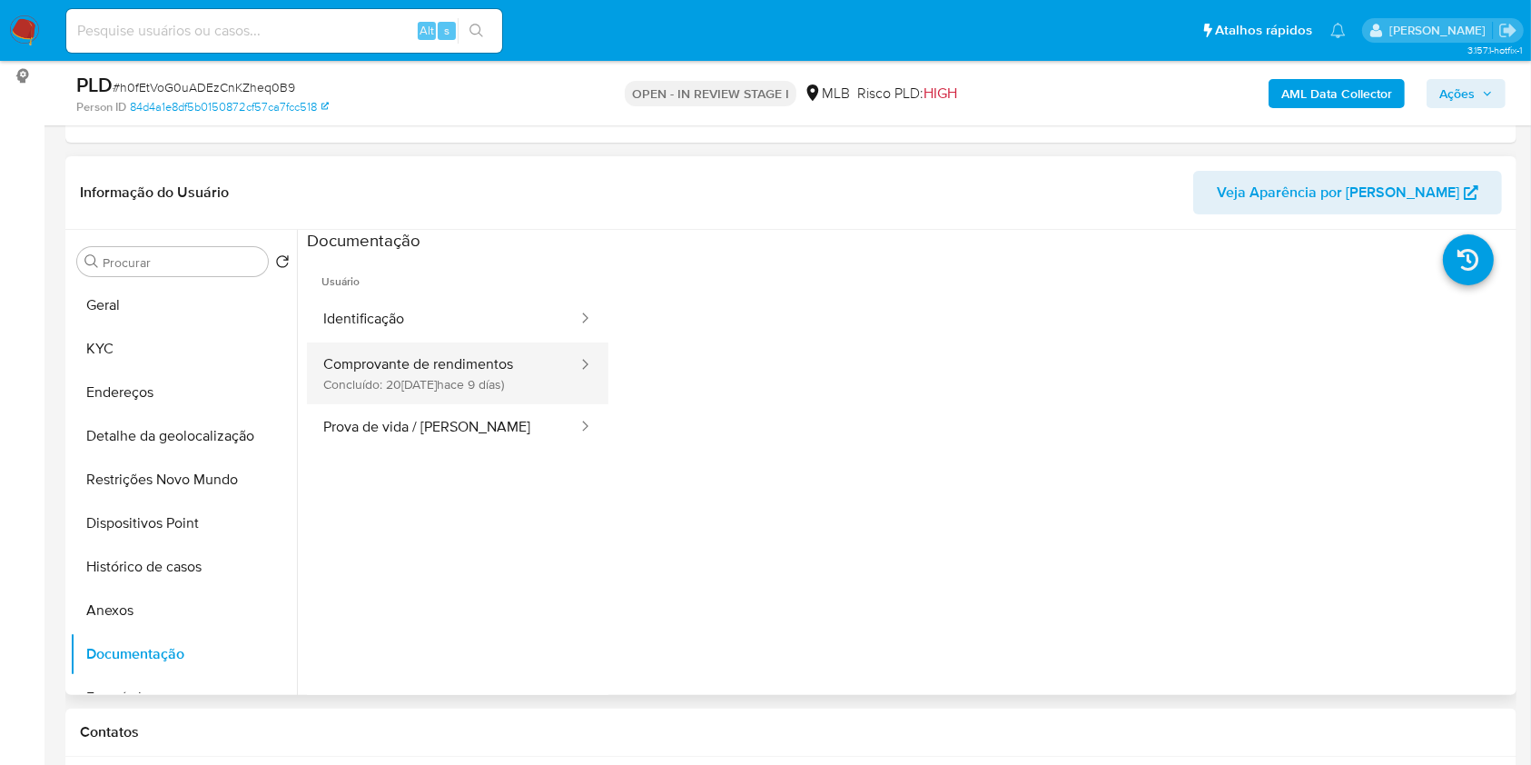
click at [386, 404] on button "Comprovante de rendimentos Concluído: 20/08/2025 (hace 9 días)" at bounding box center [443, 373] width 272 height 62
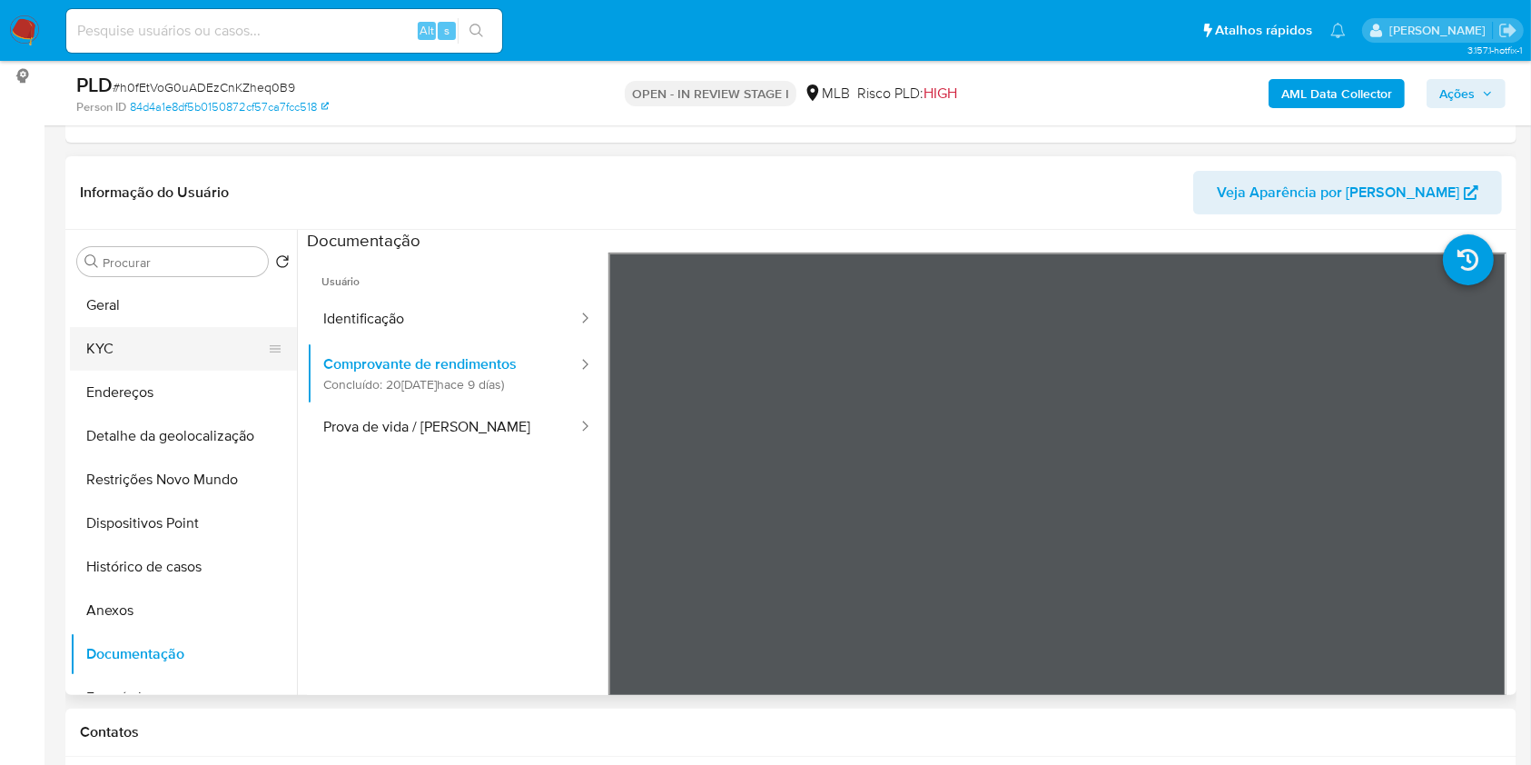
click at [212, 371] on button "KYC" at bounding box center [176, 349] width 213 height 44
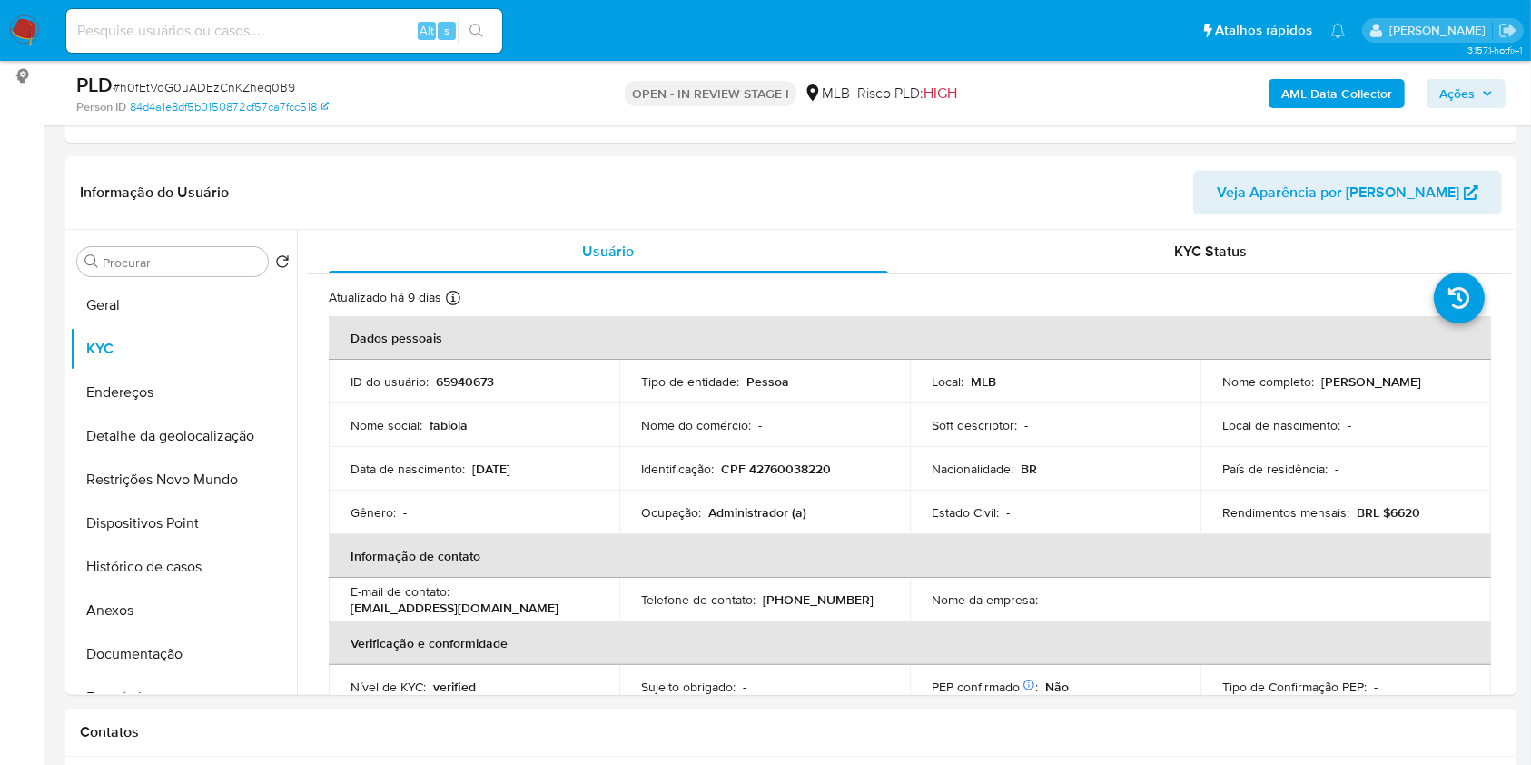
click at [1490, 84] on span "Ações" at bounding box center [1467, 93] width 54 height 25
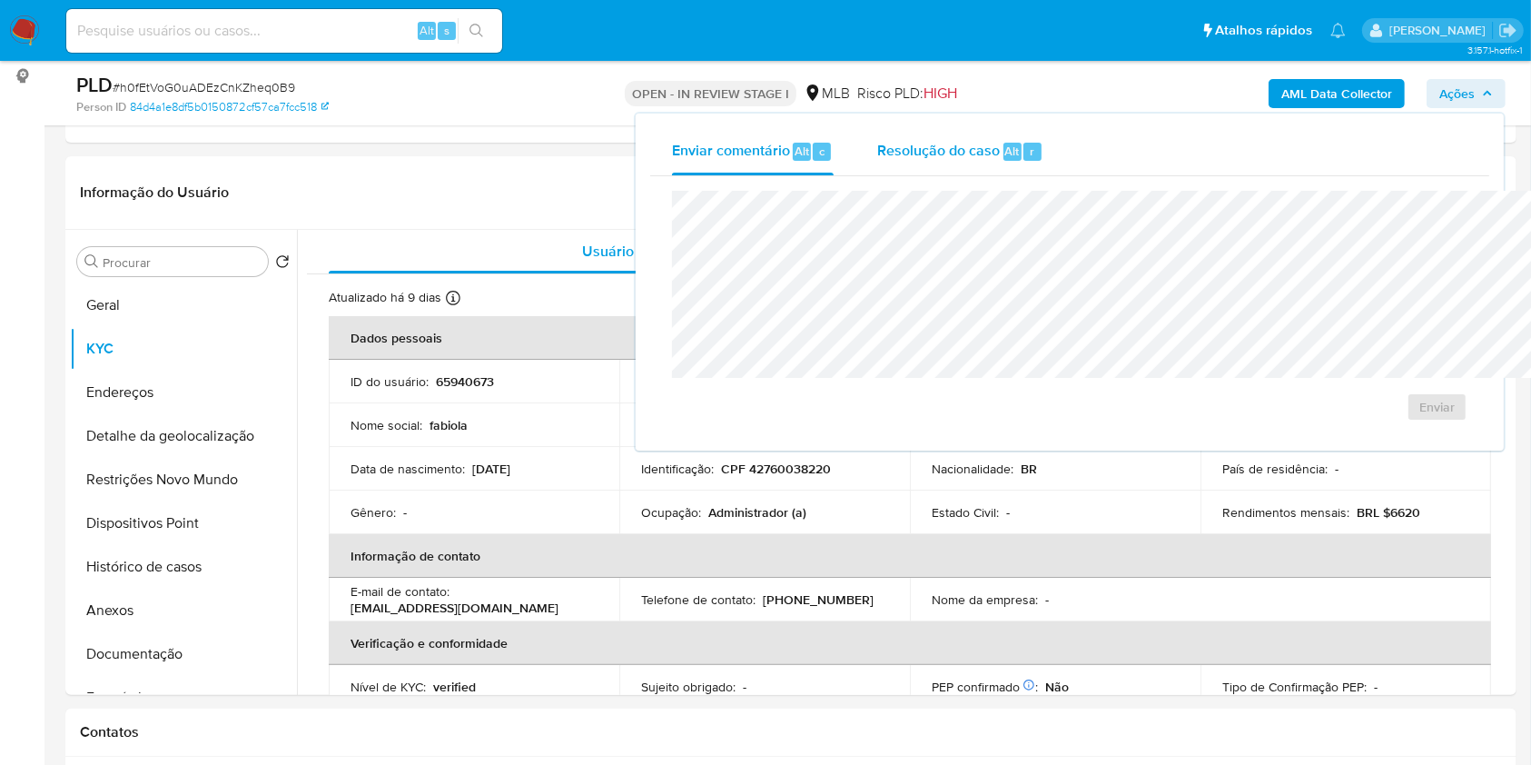
click at [877, 149] on span "Resolução do caso" at bounding box center [938, 150] width 123 height 21
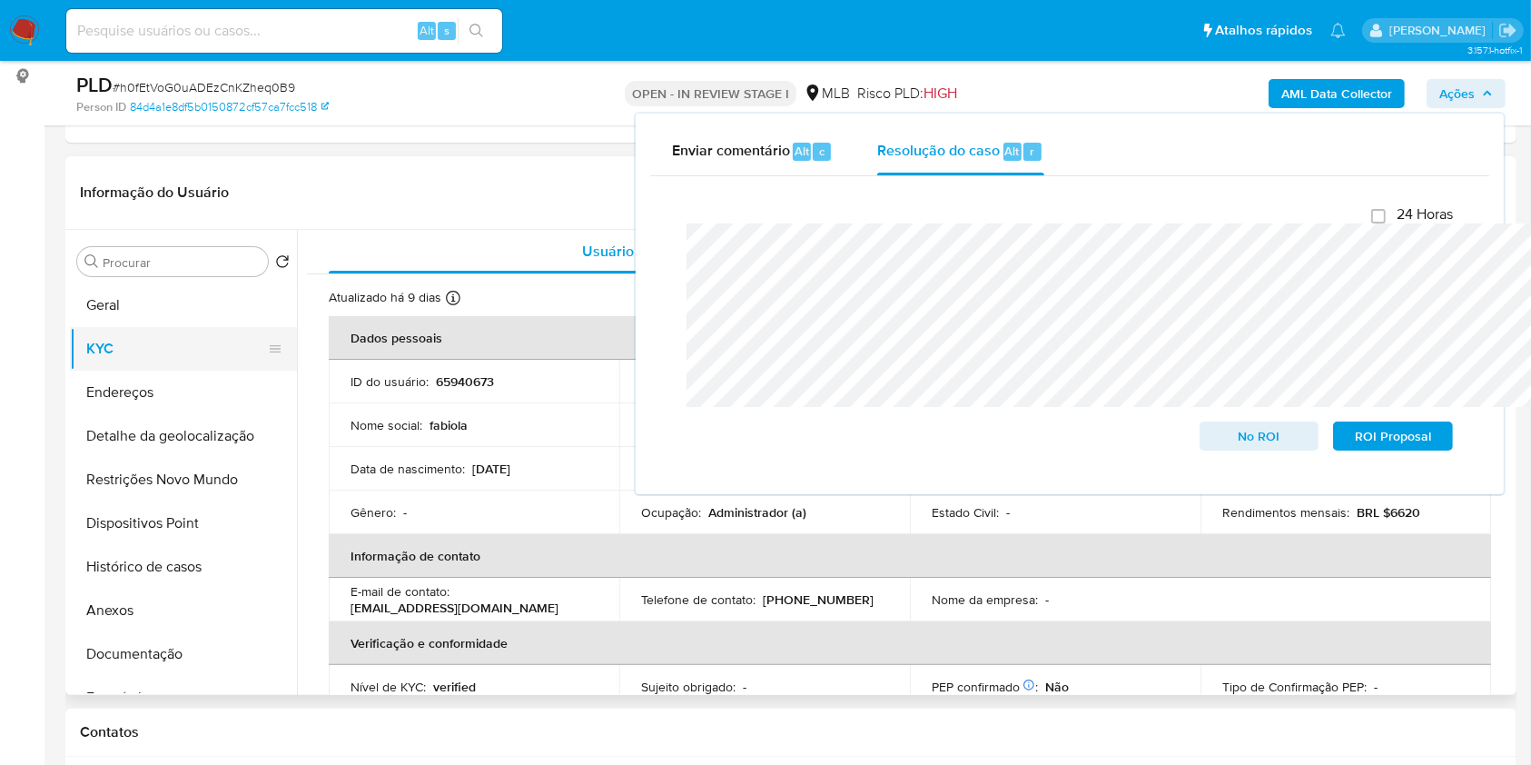
click at [144, 371] on button "KYC" at bounding box center [176, 349] width 213 height 44
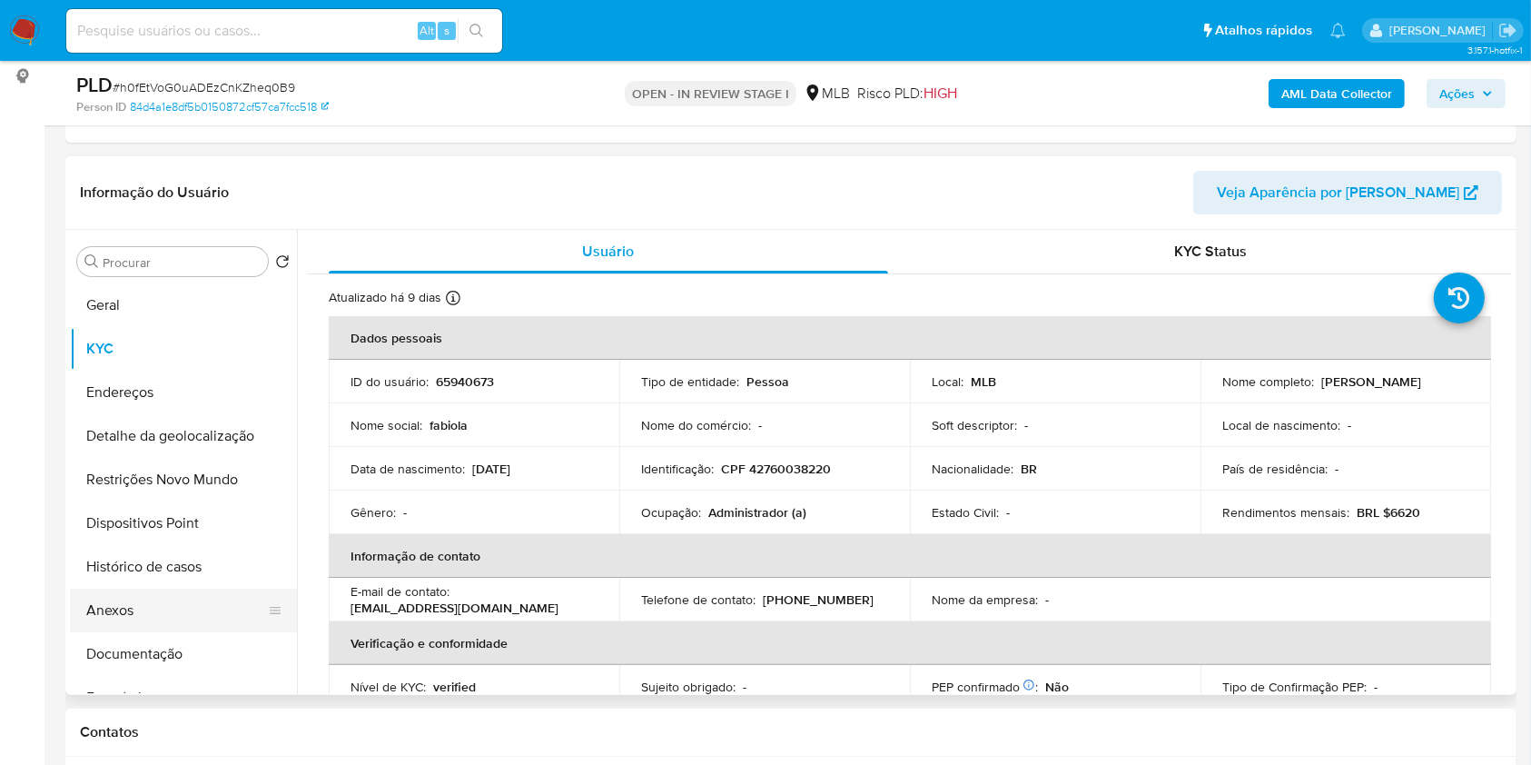
click at [131, 632] on button "Anexos" at bounding box center [176, 611] width 213 height 44
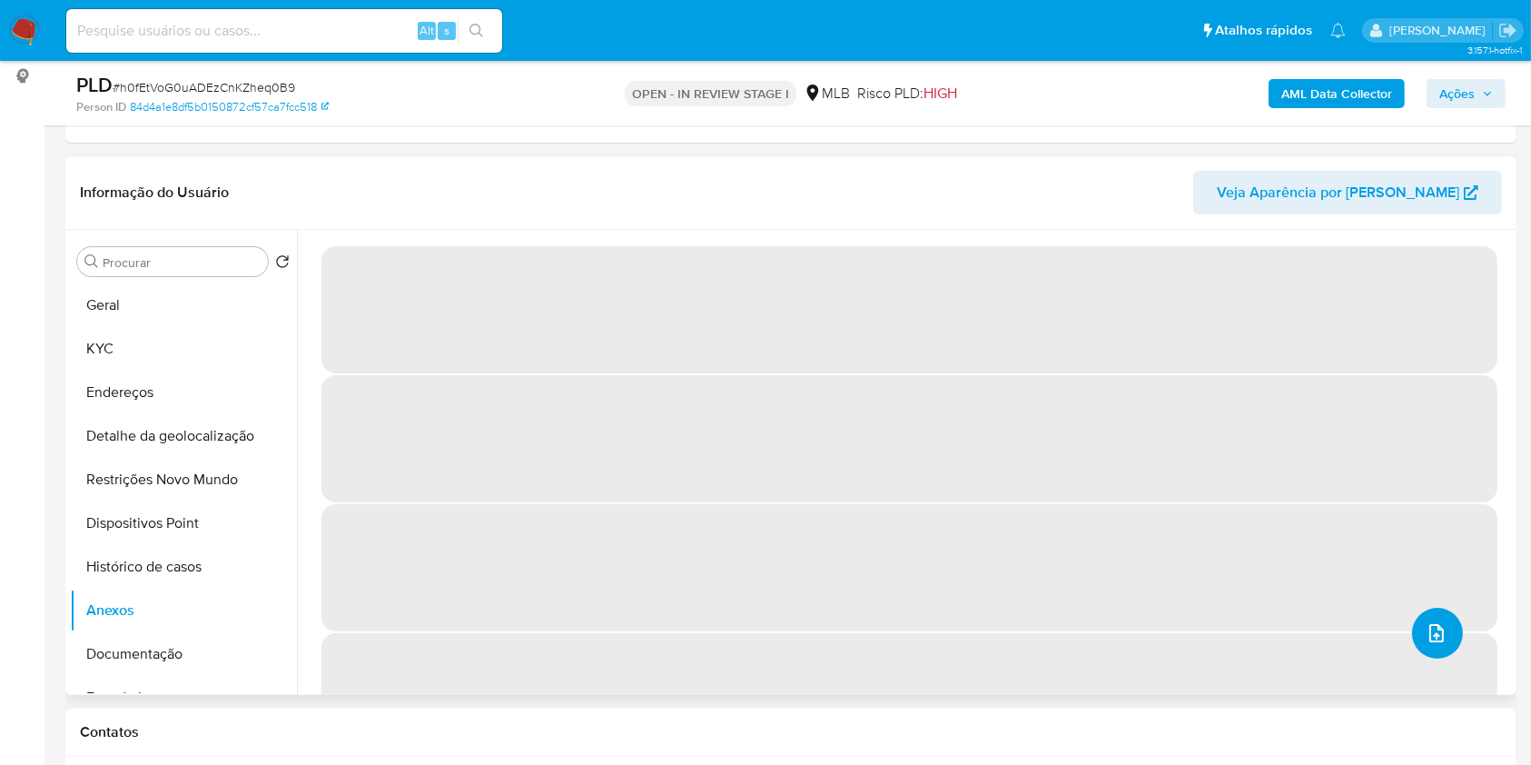
click at [1450, 658] on button "upload-file" at bounding box center [1437, 633] width 51 height 51
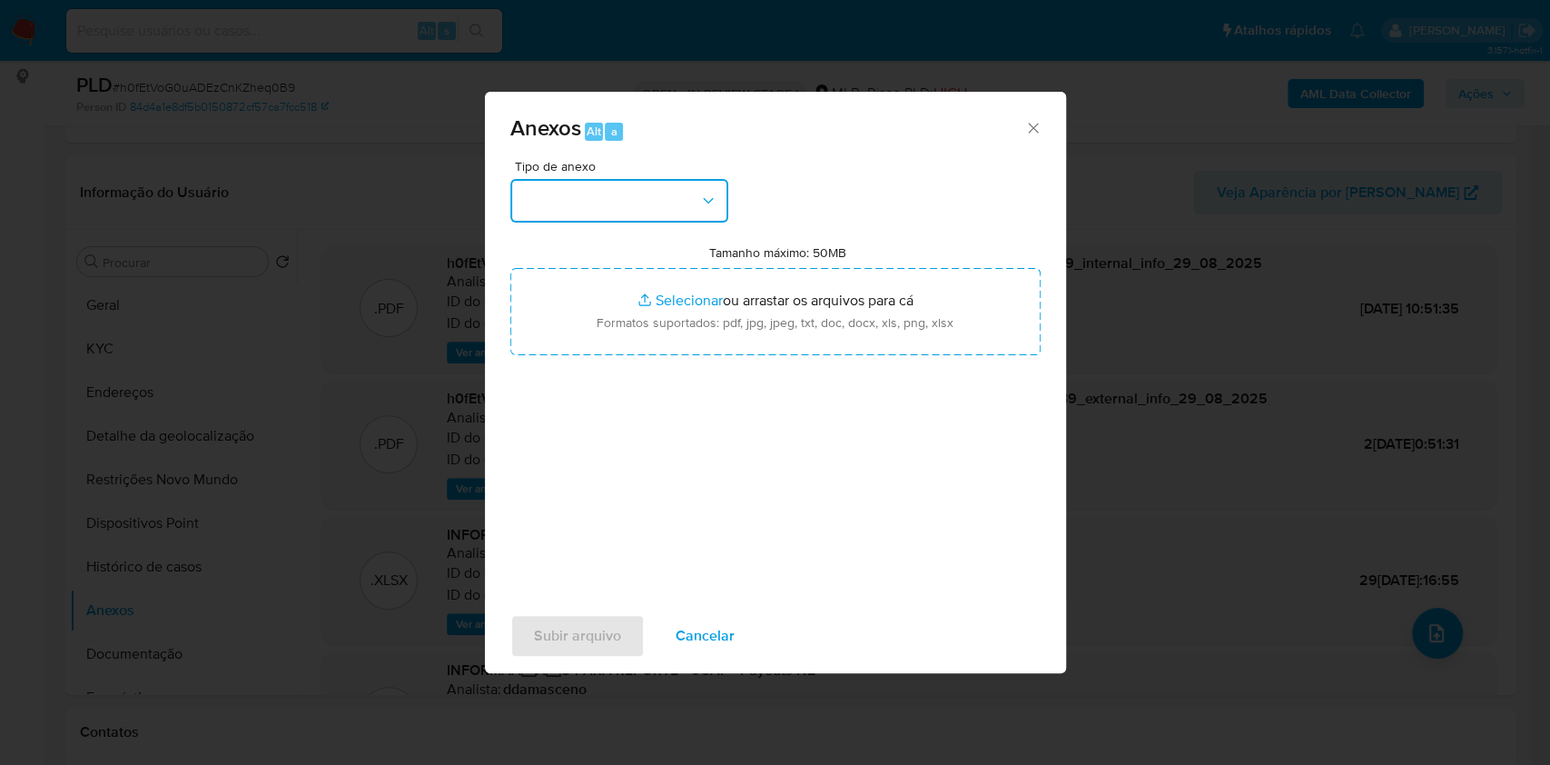
click at [569, 179] on button "button" at bounding box center [619, 201] width 218 height 44
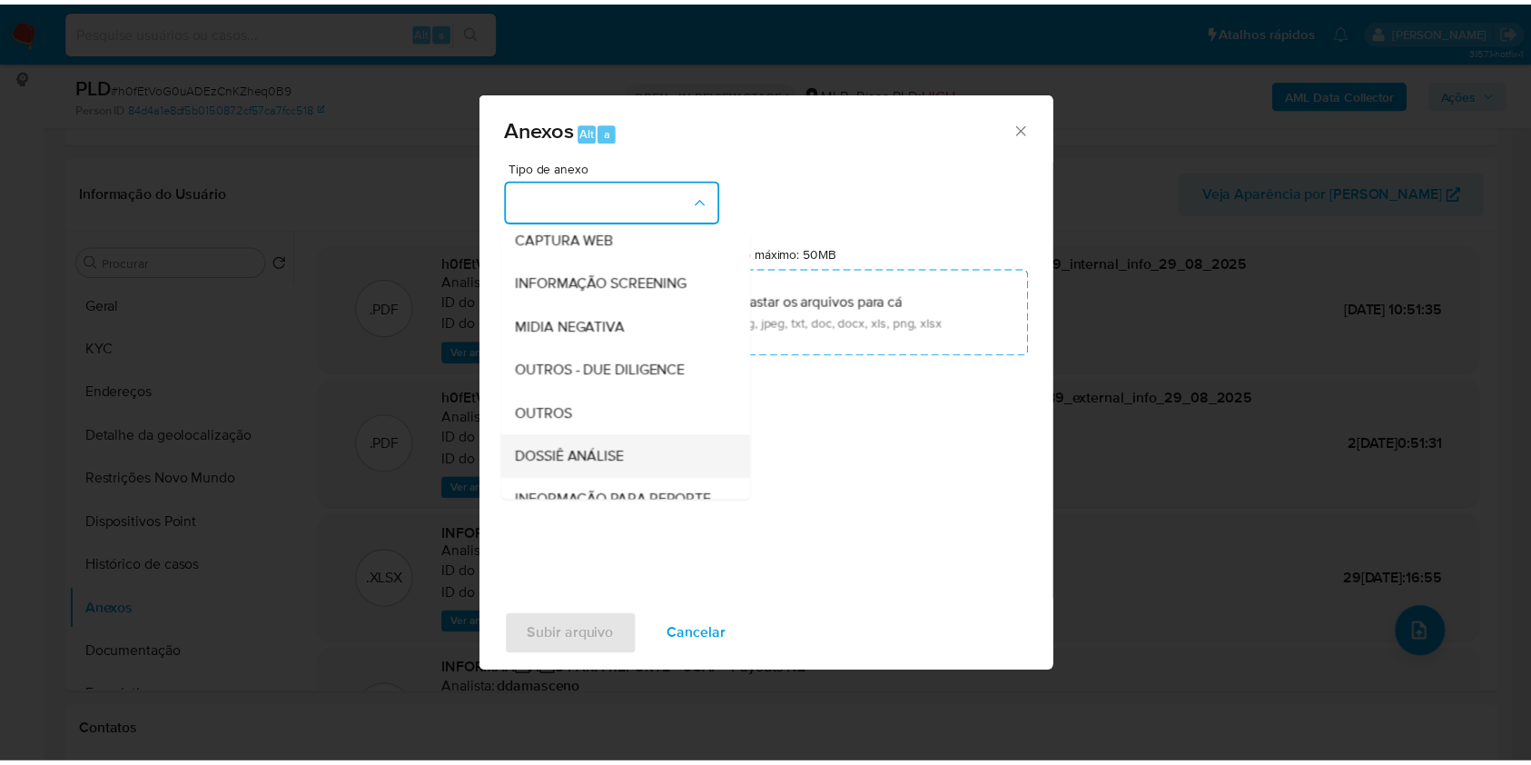
scroll to position [225, 0]
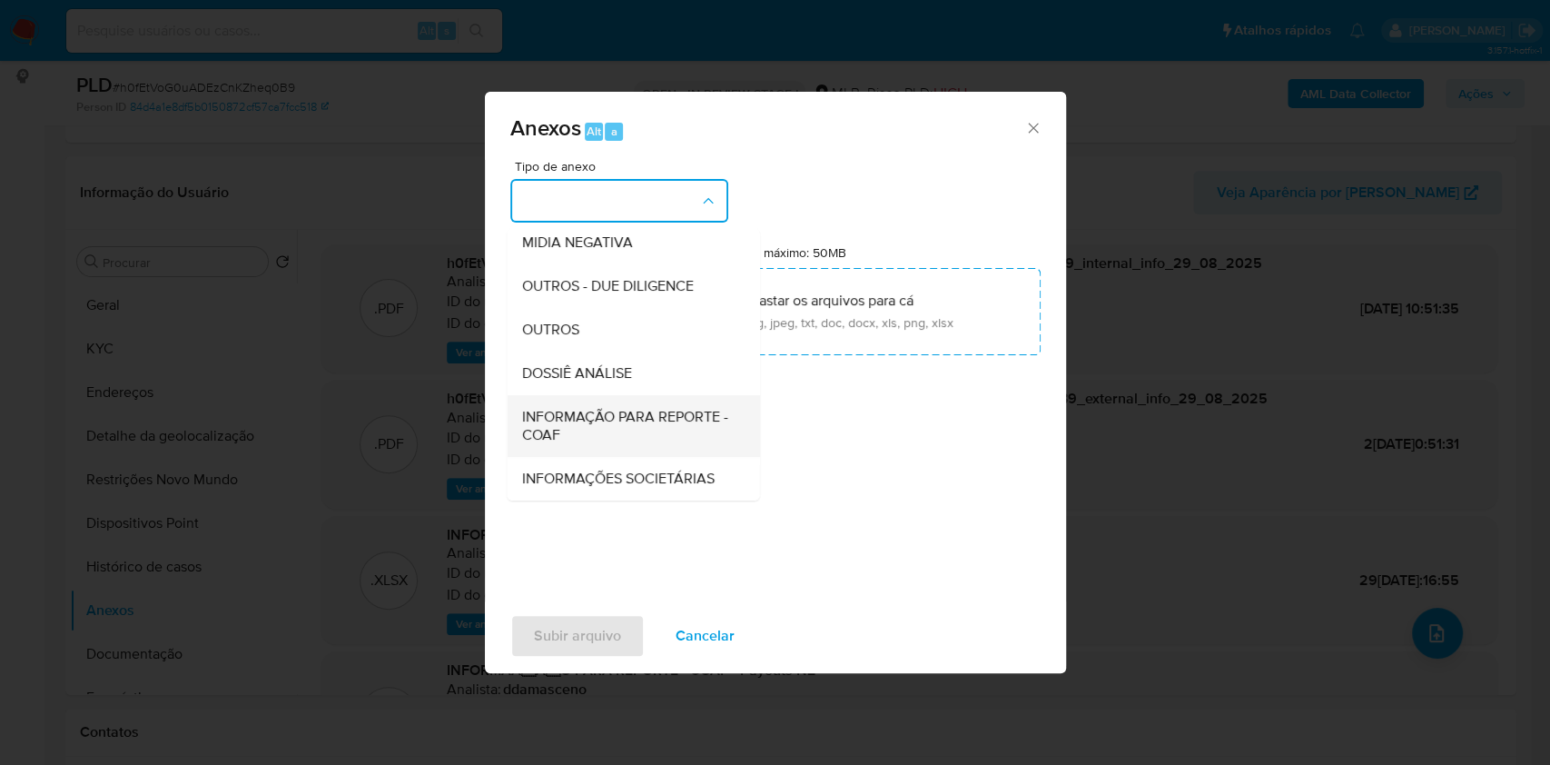
click at [573, 408] on span "INFORMAÇÃO PARA REPORTE - COAF" at bounding box center [627, 426] width 213 height 36
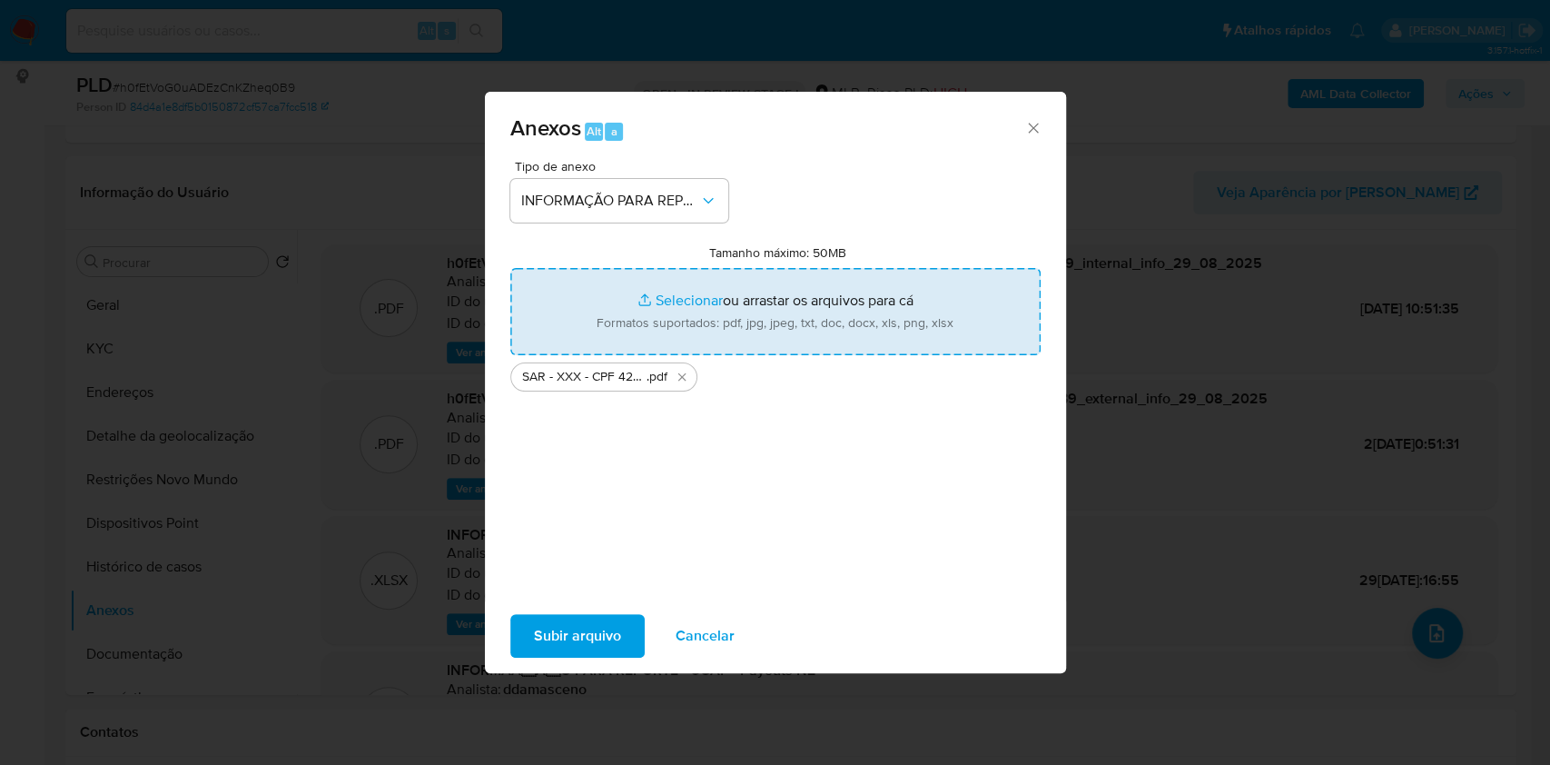
type input "C:\fakepath\Mulan 65940673_2025_08_27_09_58_25.xlsx"
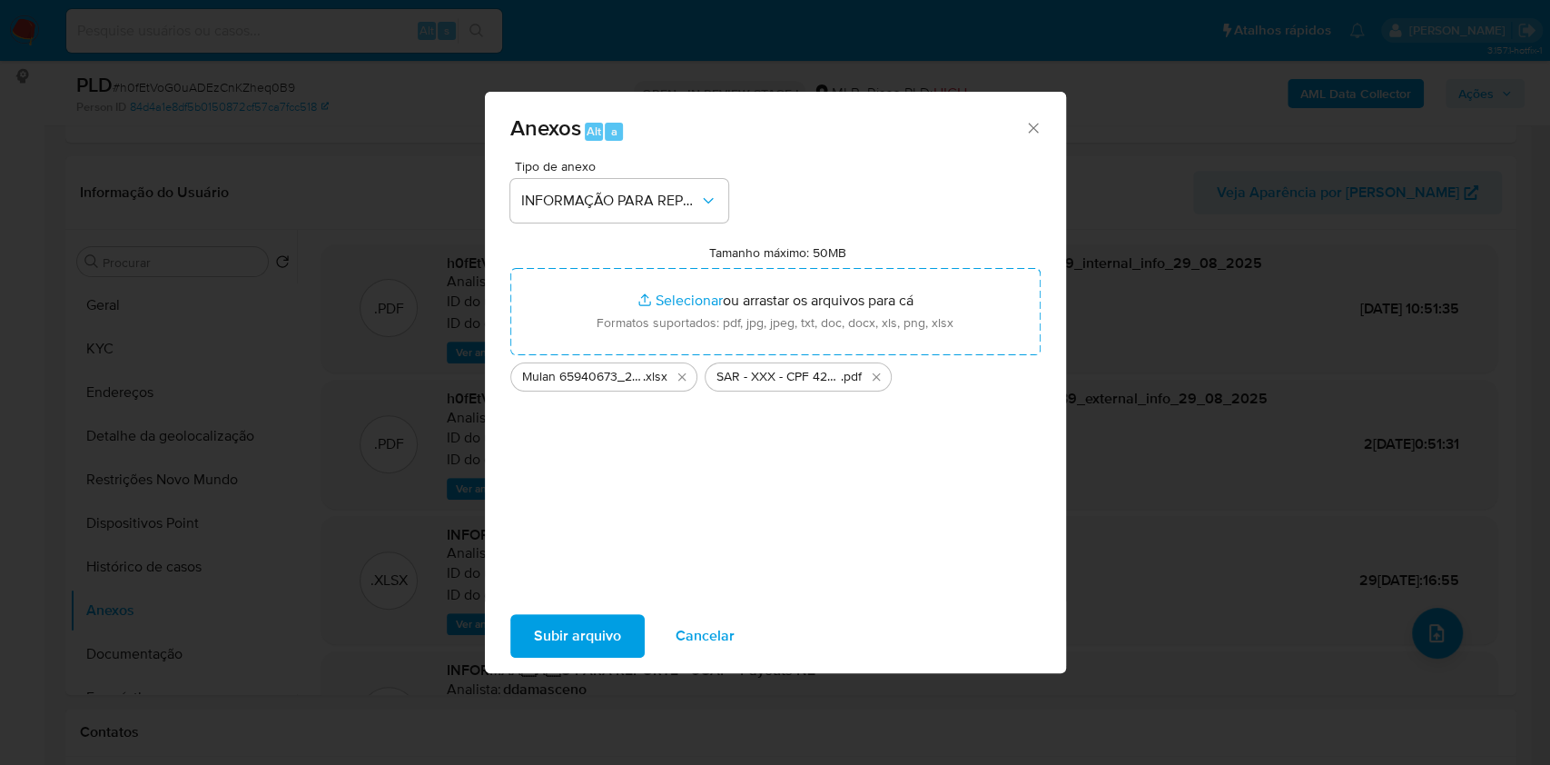
click at [543, 656] on span "Subir arquivo" at bounding box center [577, 636] width 87 height 40
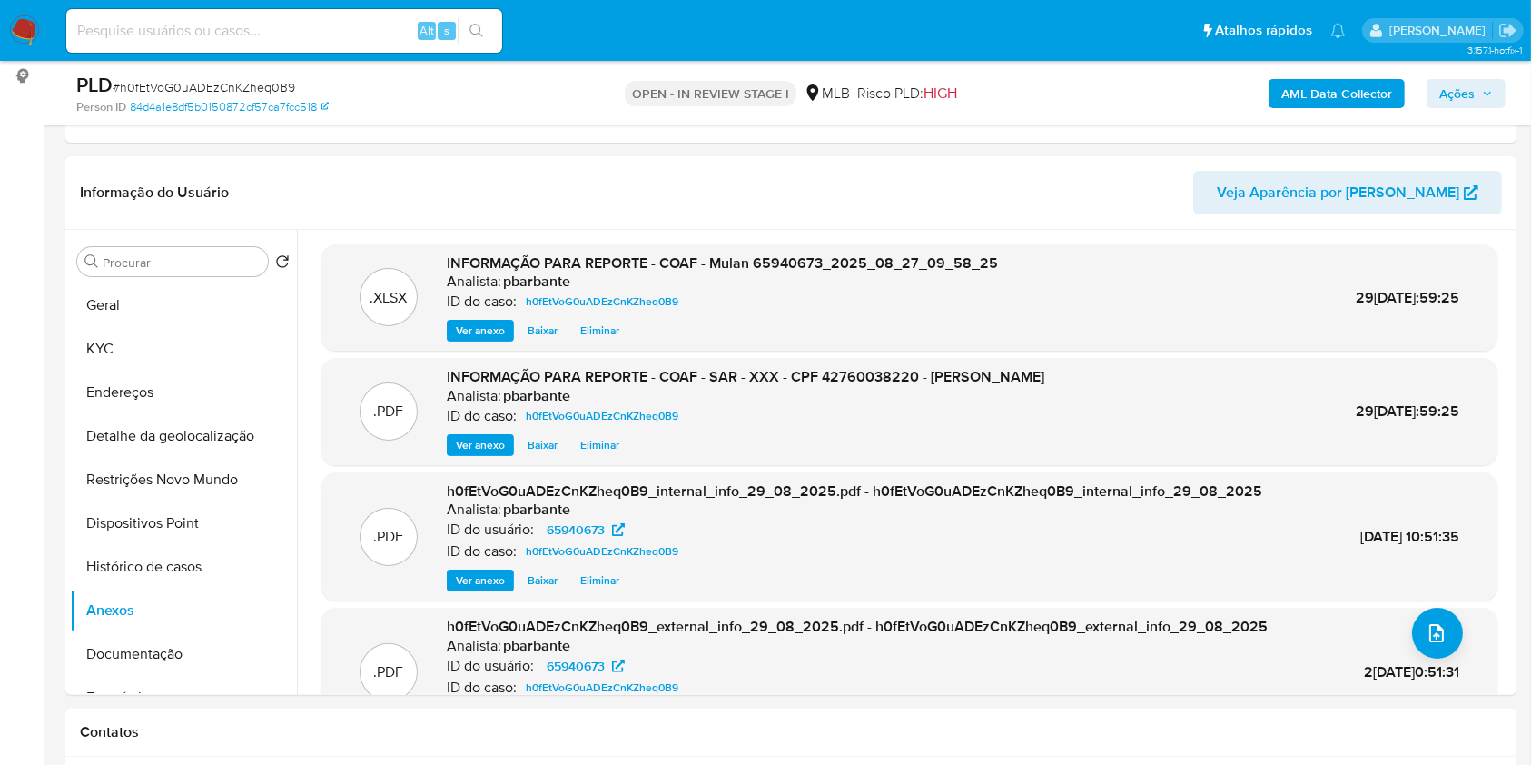
click at [1480, 94] on span "Ações" at bounding box center [1467, 93] width 54 height 25
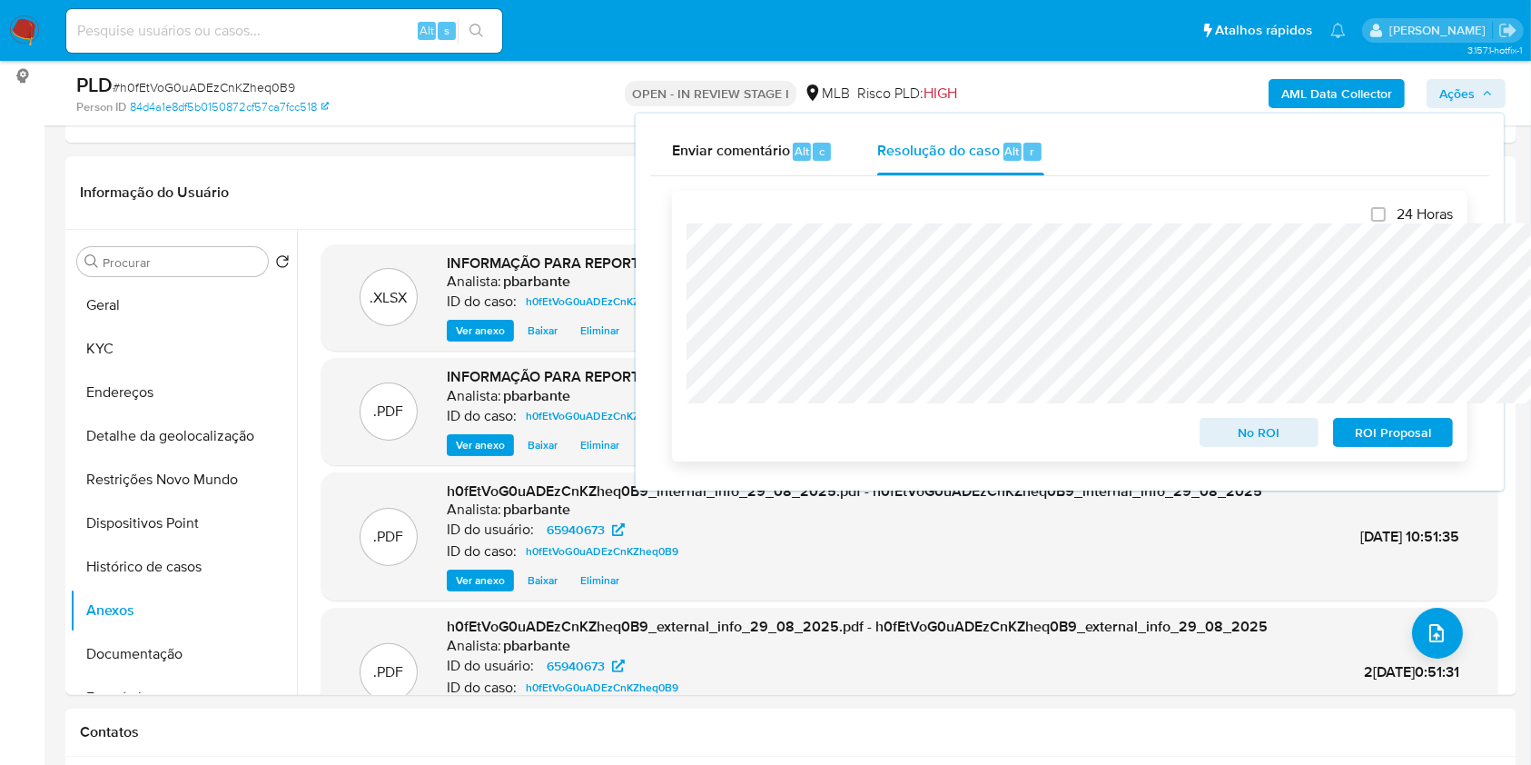
click at [1391, 431] on span "ROI Proposal" at bounding box center [1393, 432] width 94 height 25
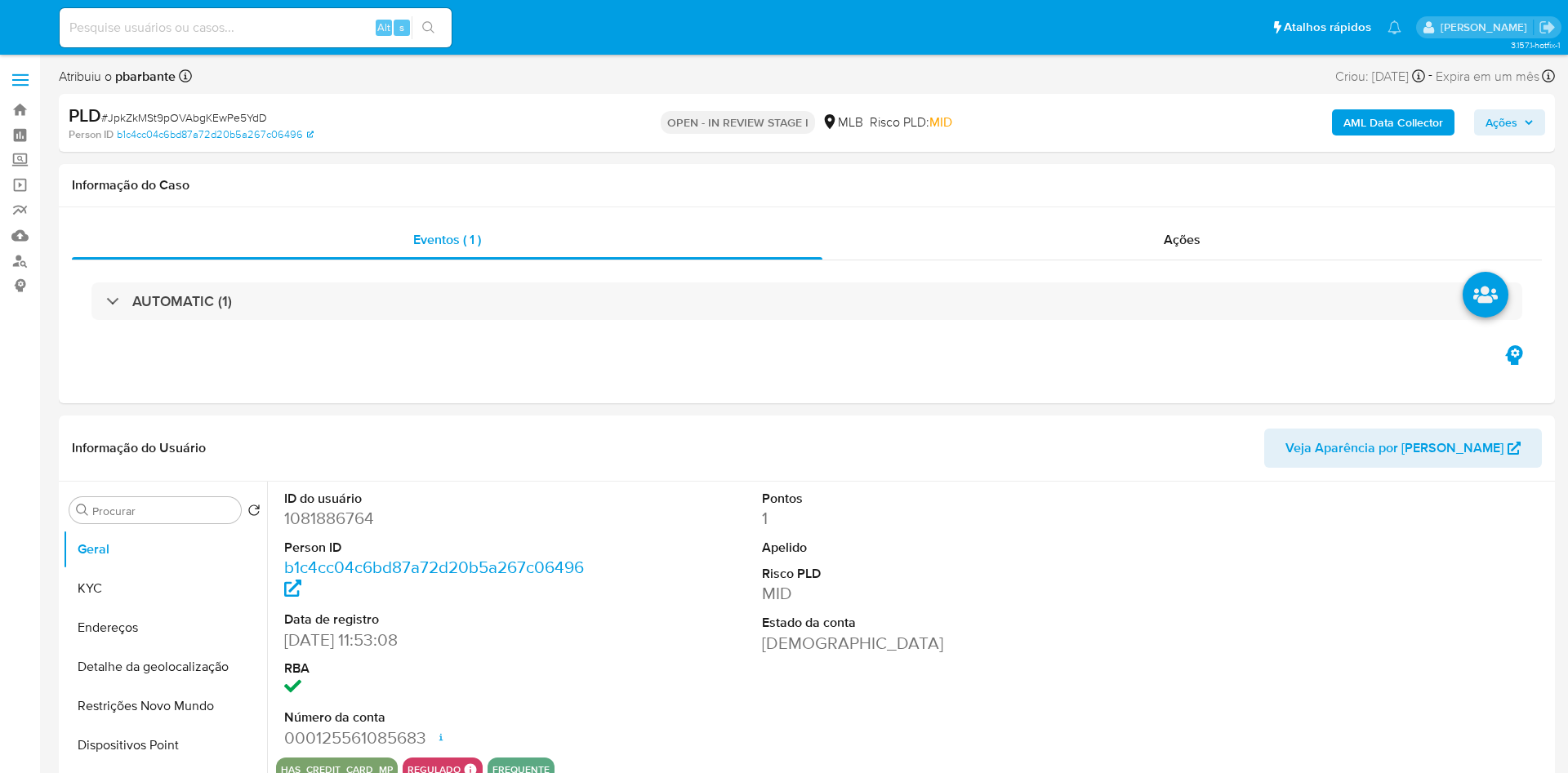
select select "10"
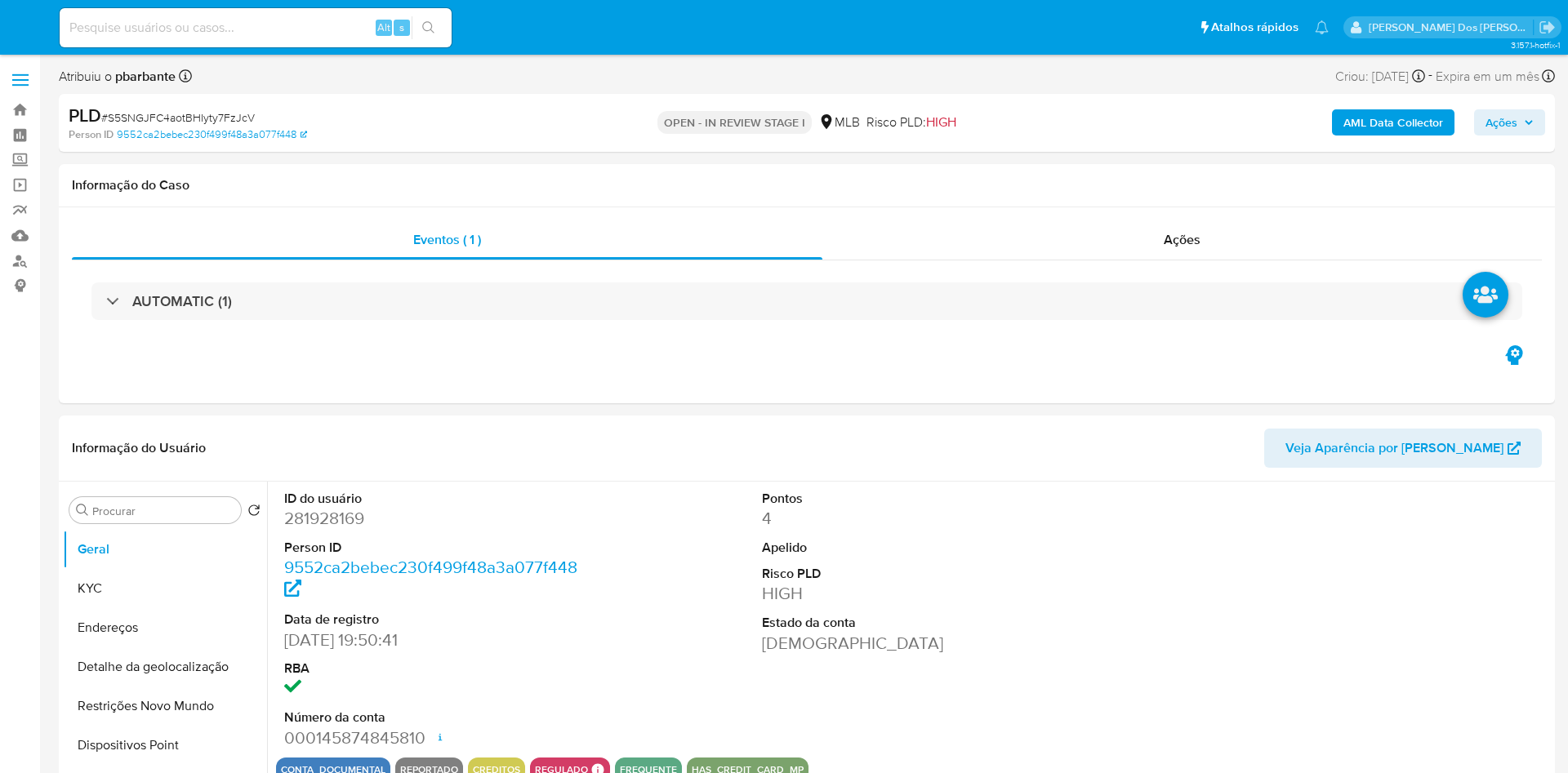
select select "10"
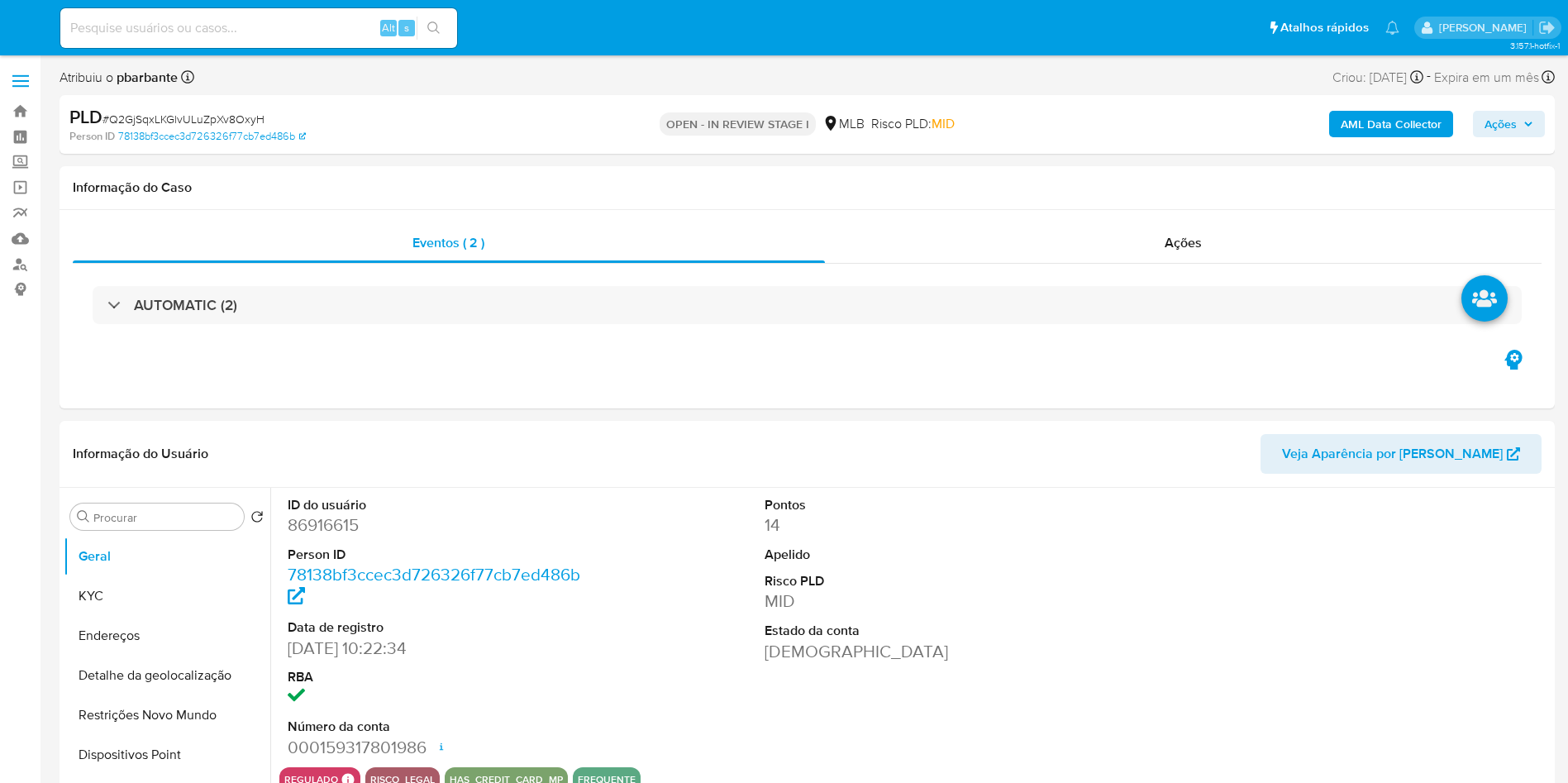
select select "10"
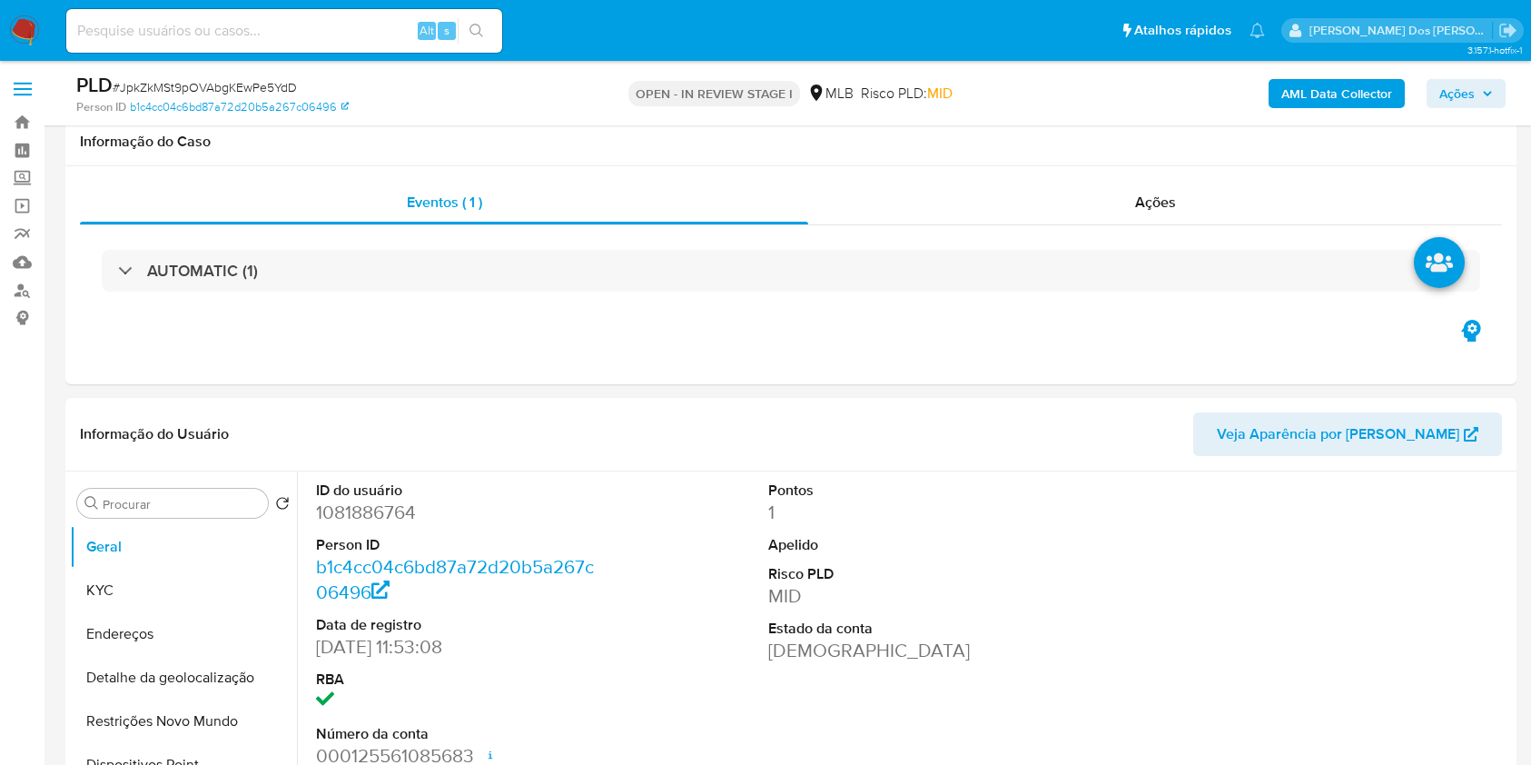
select select "10"
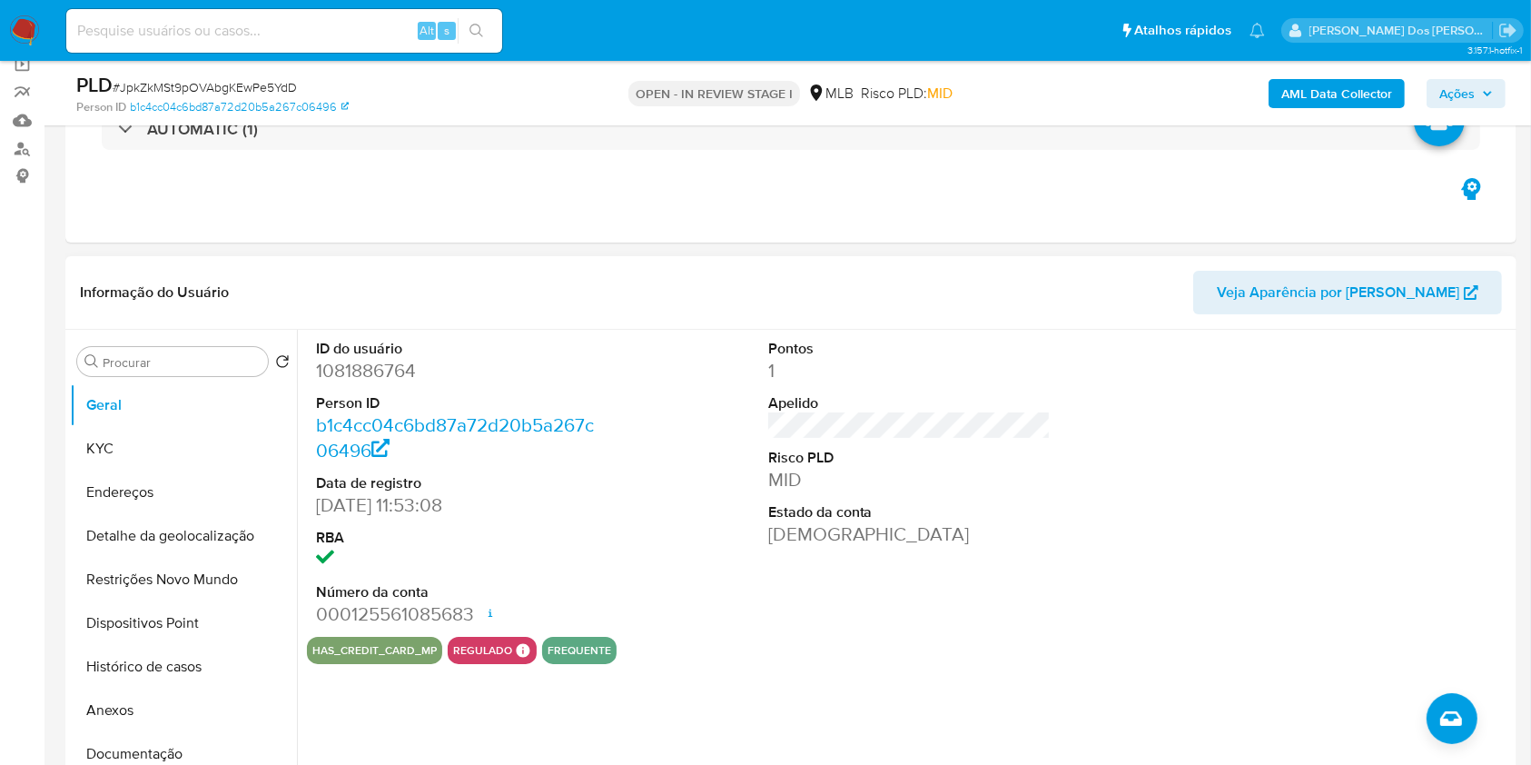
scroll to position [121, 0]
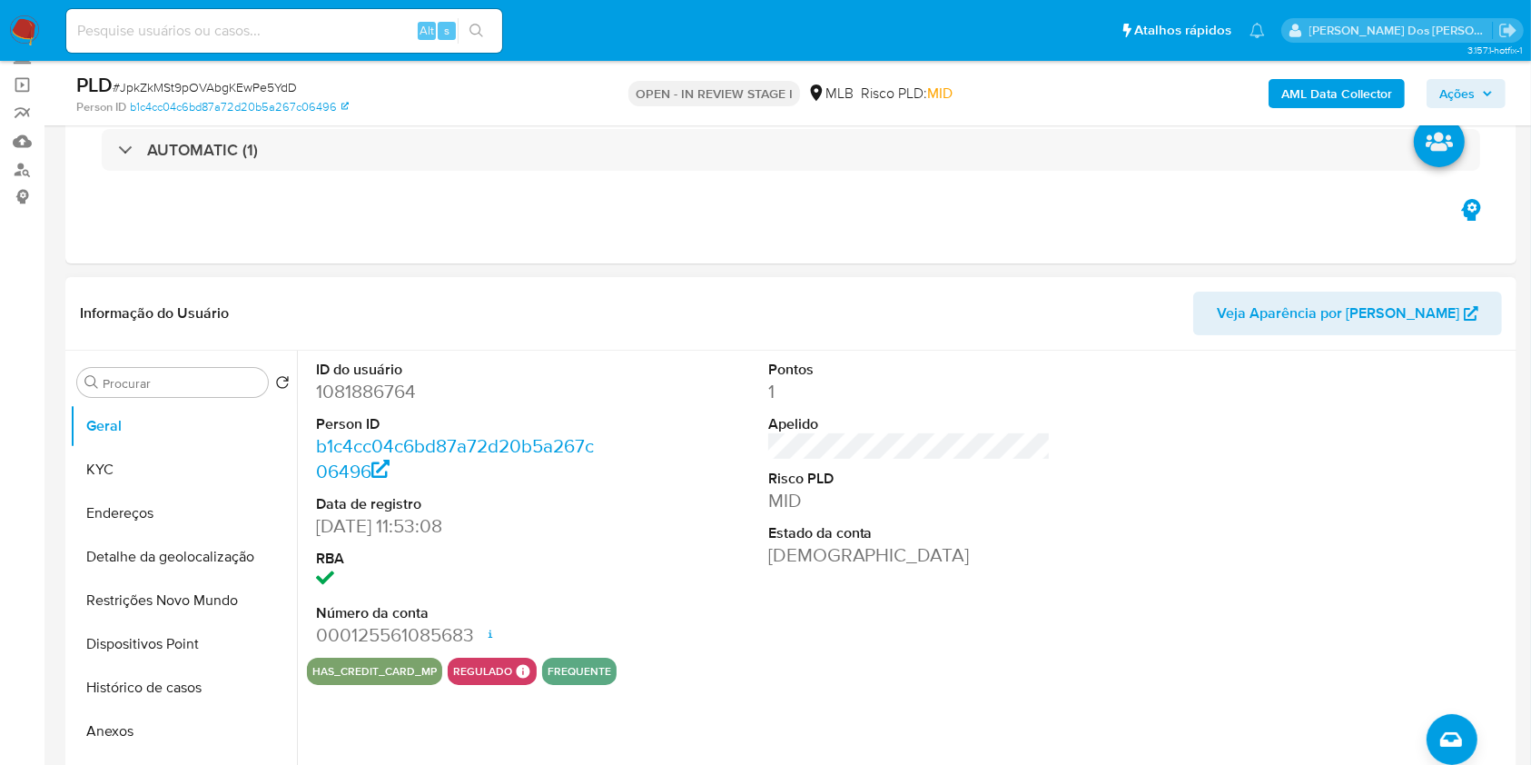
click at [401, 404] on dd "1081886764" at bounding box center [457, 391] width 283 height 25
click at [401, 432] on dl "ID do usuário 1081886764 Person ID b1c4cc04c6bd87a72d20b5a267c06496 Data de reg…" at bounding box center [457, 504] width 283 height 289
click at [392, 404] on dd "1081886764" at bounding box center [457, 391] width 283 height 25
copy dd "1081886764"
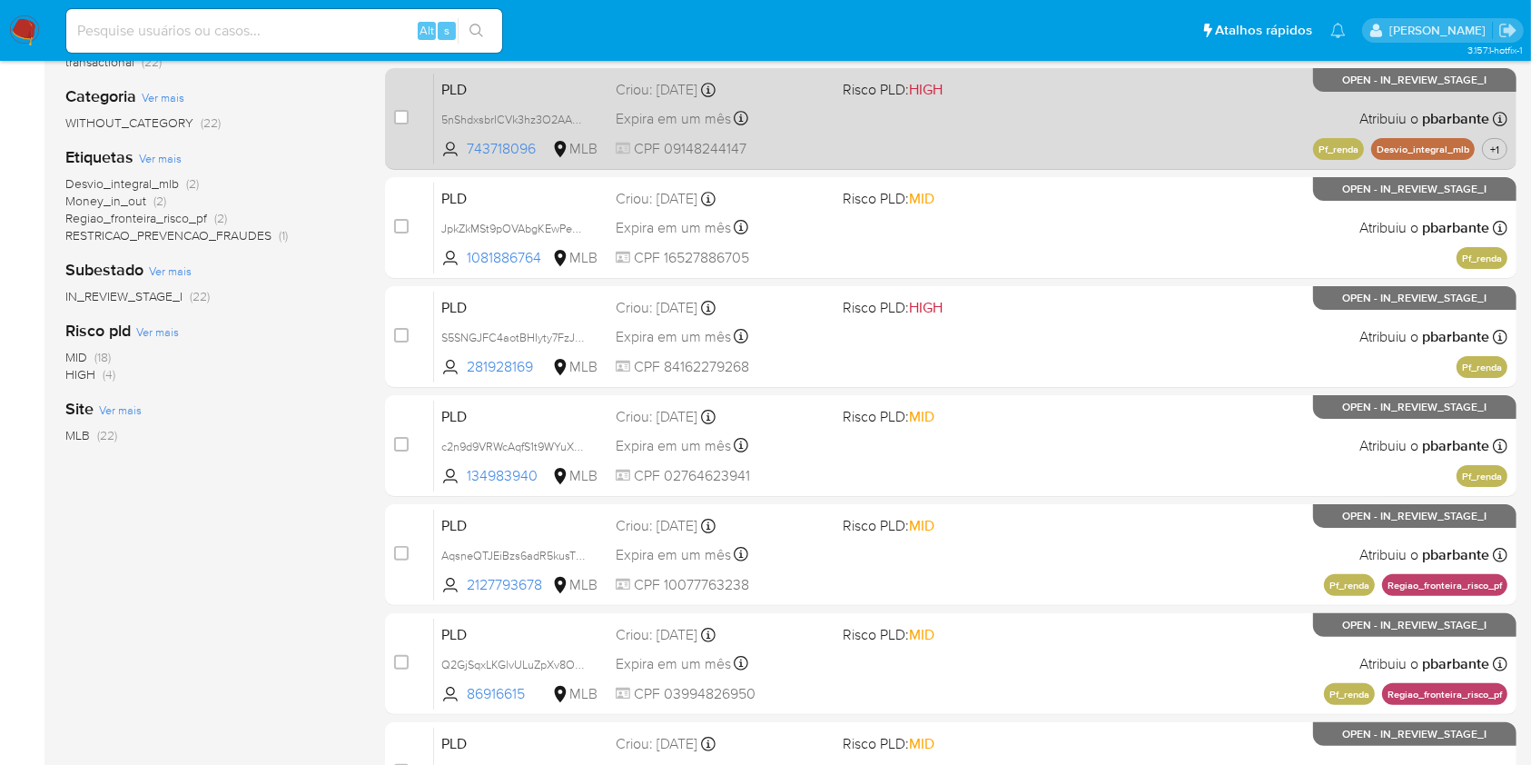
scroll to position [363, 0]
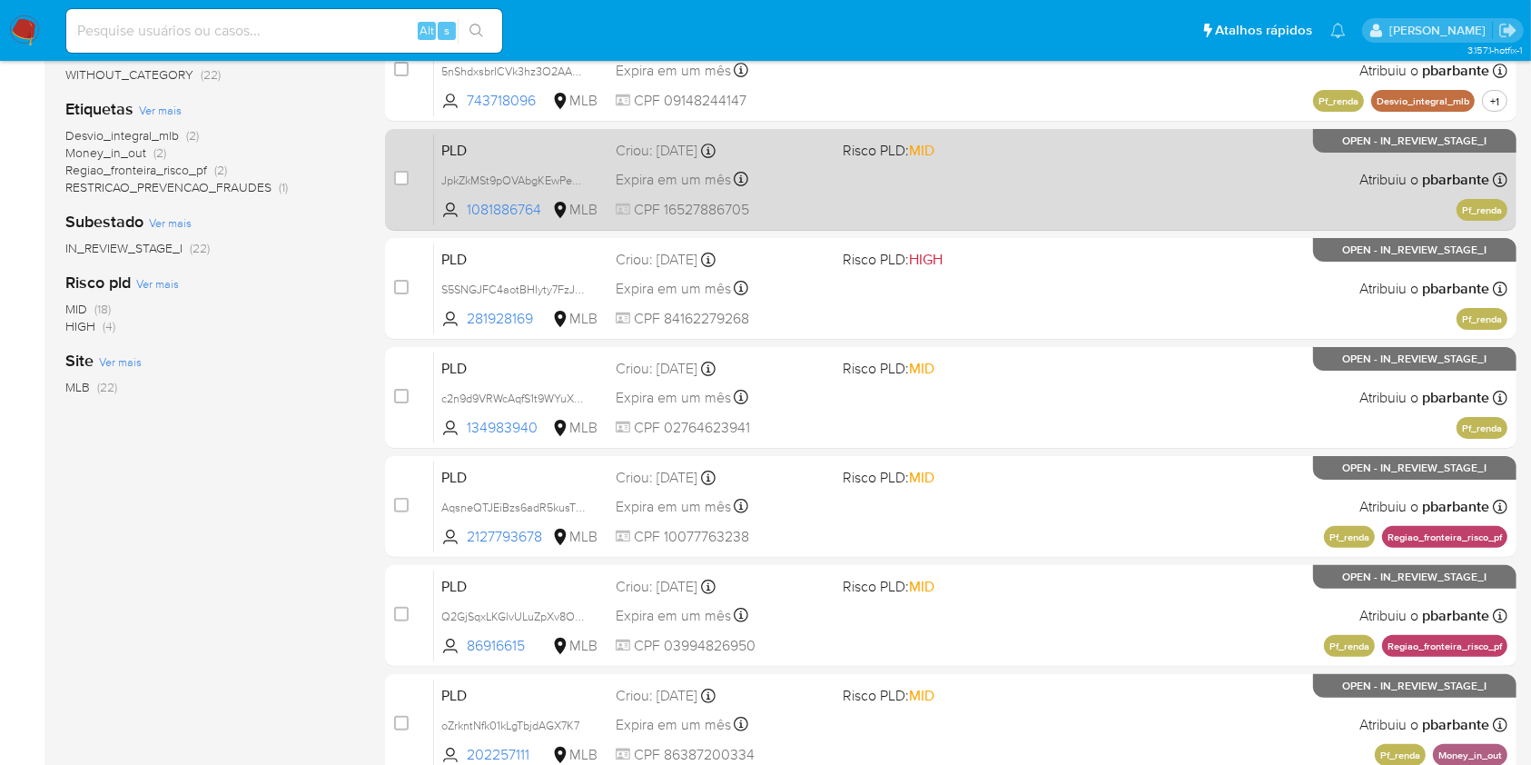
click at [995, 200] on div "PLD JpkZkMSt9pOVAbgKEwPe5YdD 1081886764 MLB Risco PLD: MID Criou: [DATE] Criou:…" at bounding box center [971, 180] width 1074 height 92
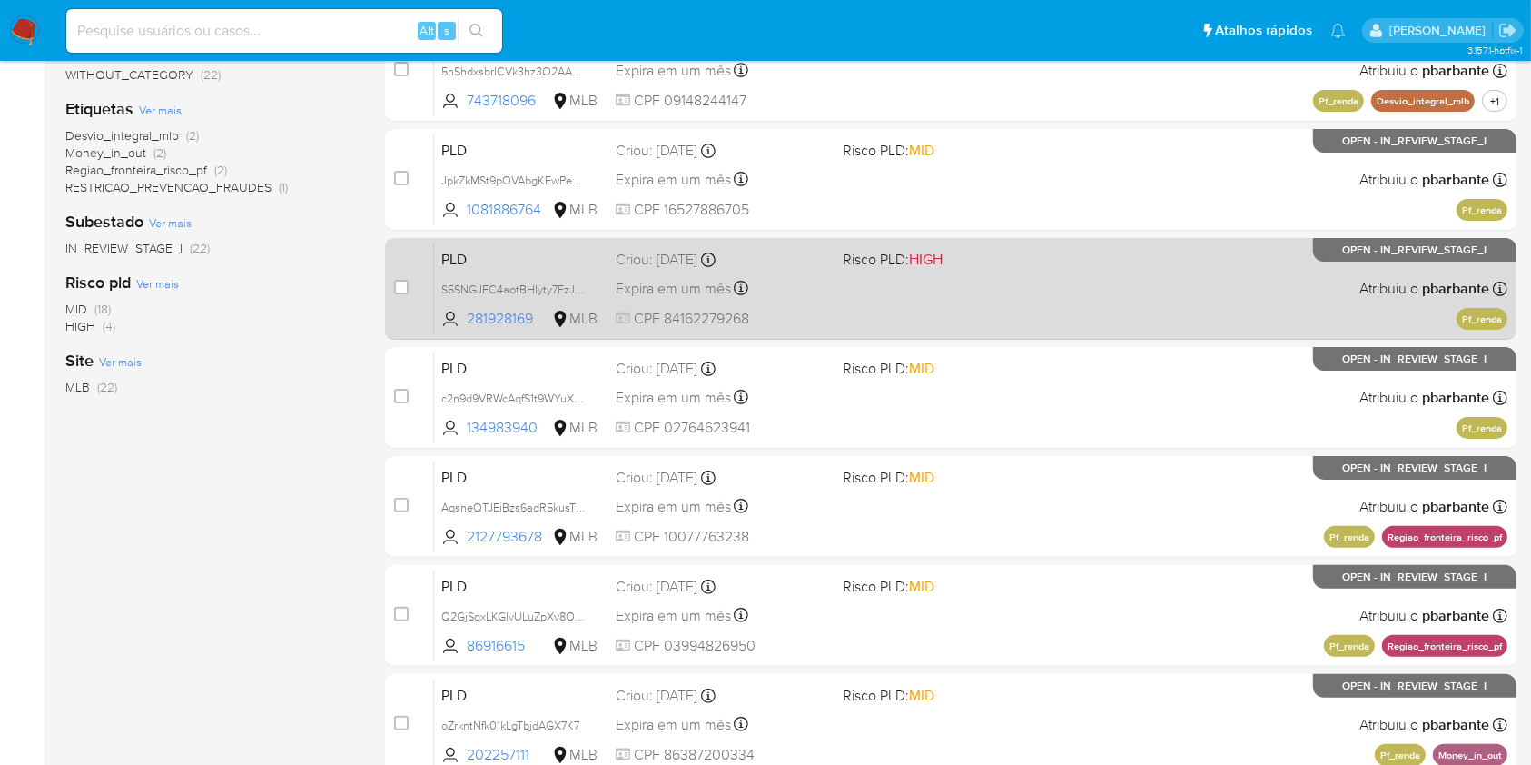
click at [943, 270] on span "HIGH" at bounding box center [926, 259] width 34 height 21
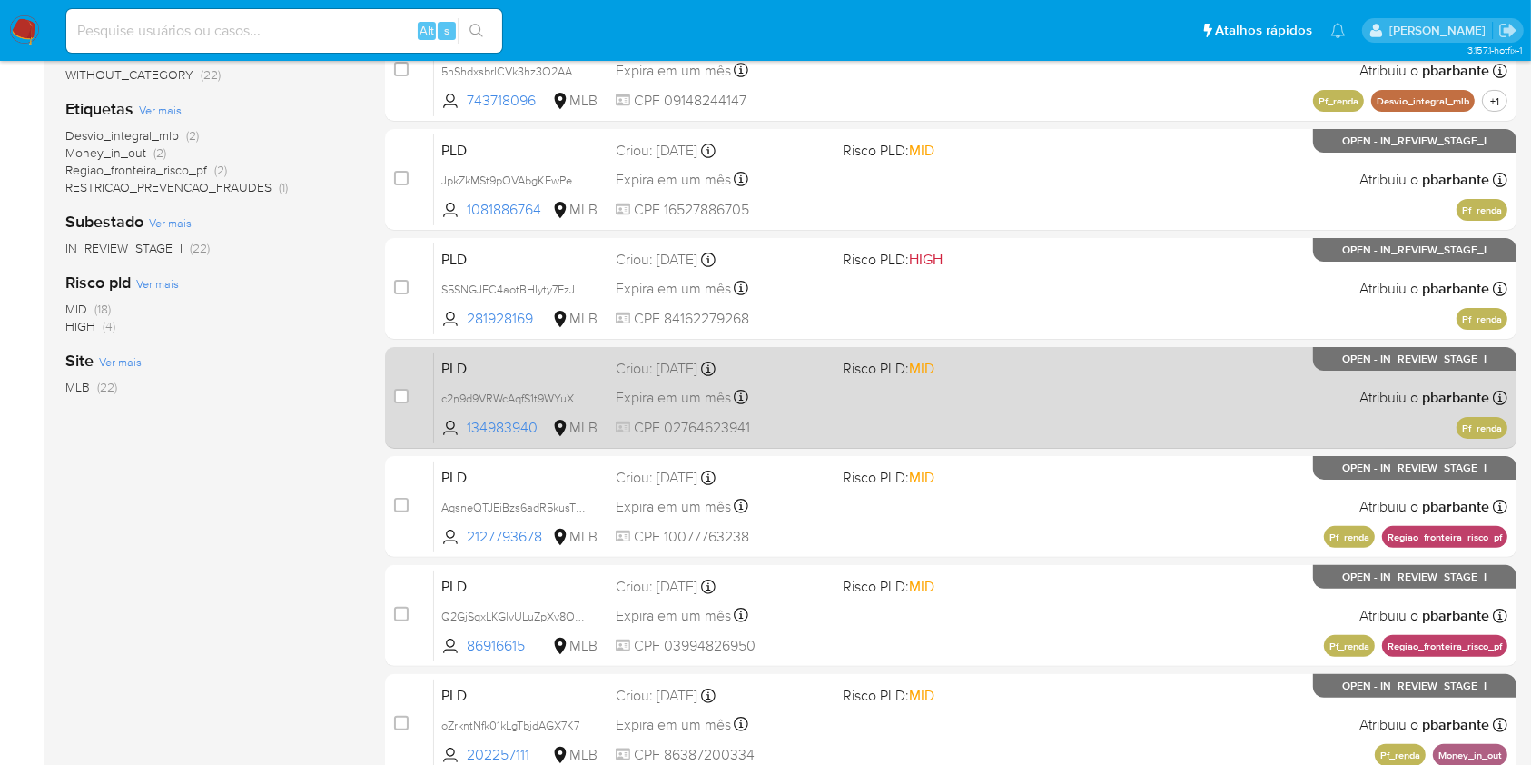
click at [935, 379] on span "MID" at bounding box center [921, 368] width 25 height 21
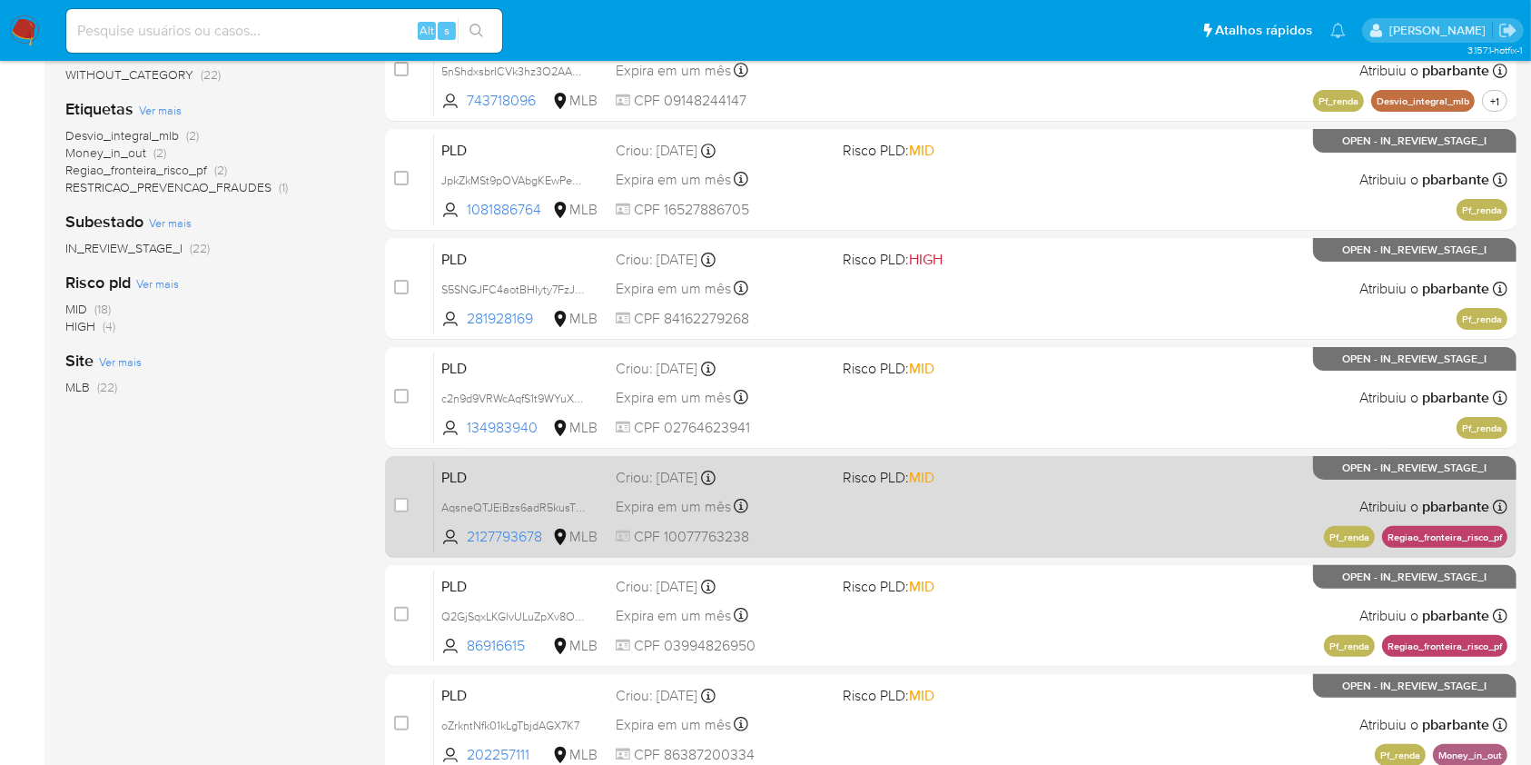
click at [970, 552] on div "PLD AqsneQTJEiBzs6adR5kusTlM 2127793678 MLB Risco PLD: MID Criou: [DATE] Criou:…" at bounding box center [971, 506] width 1074 height 92
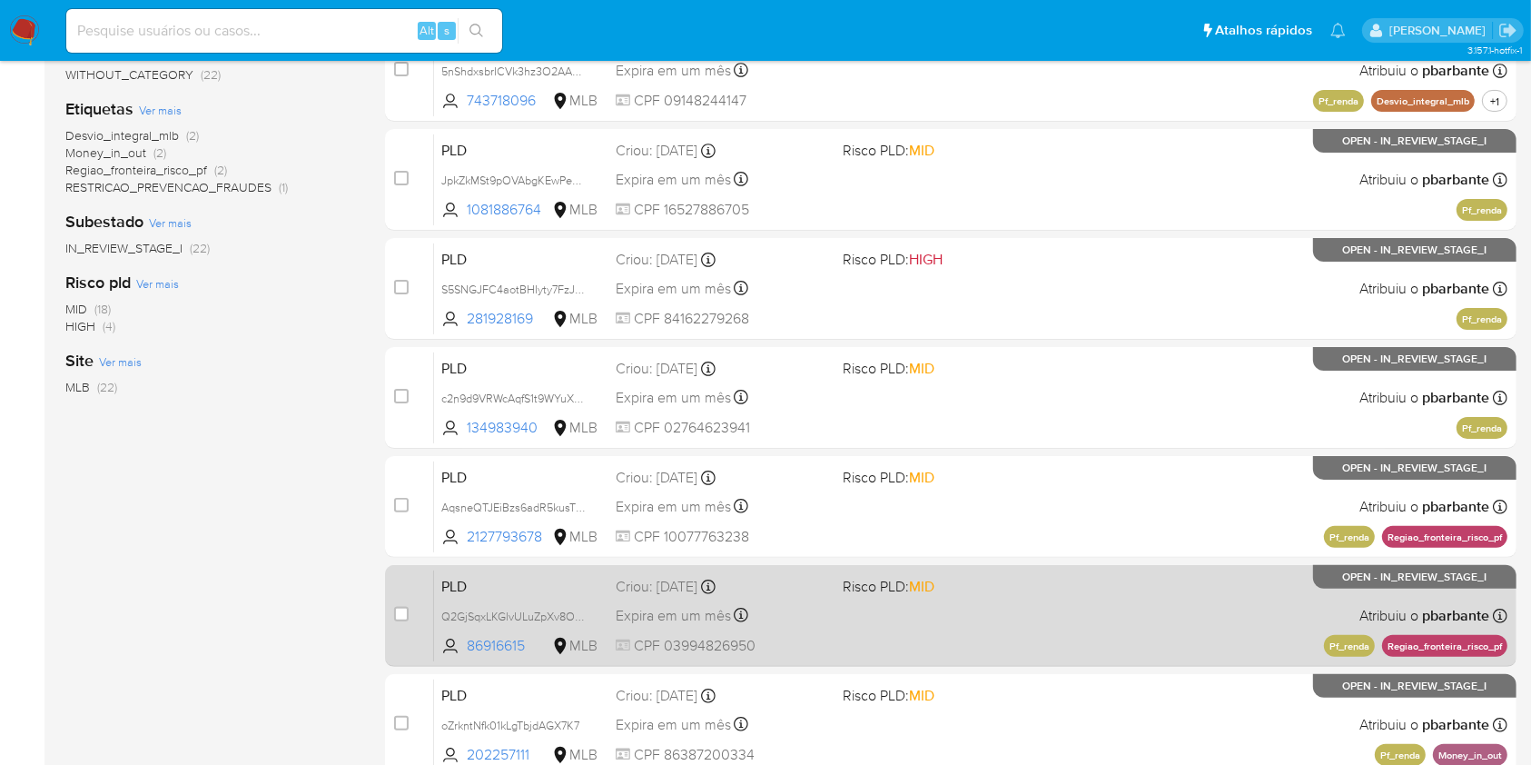
click at [967, 597] on span "Risco PLD: MID" at bounding box center [949, 585] width 212 height 24
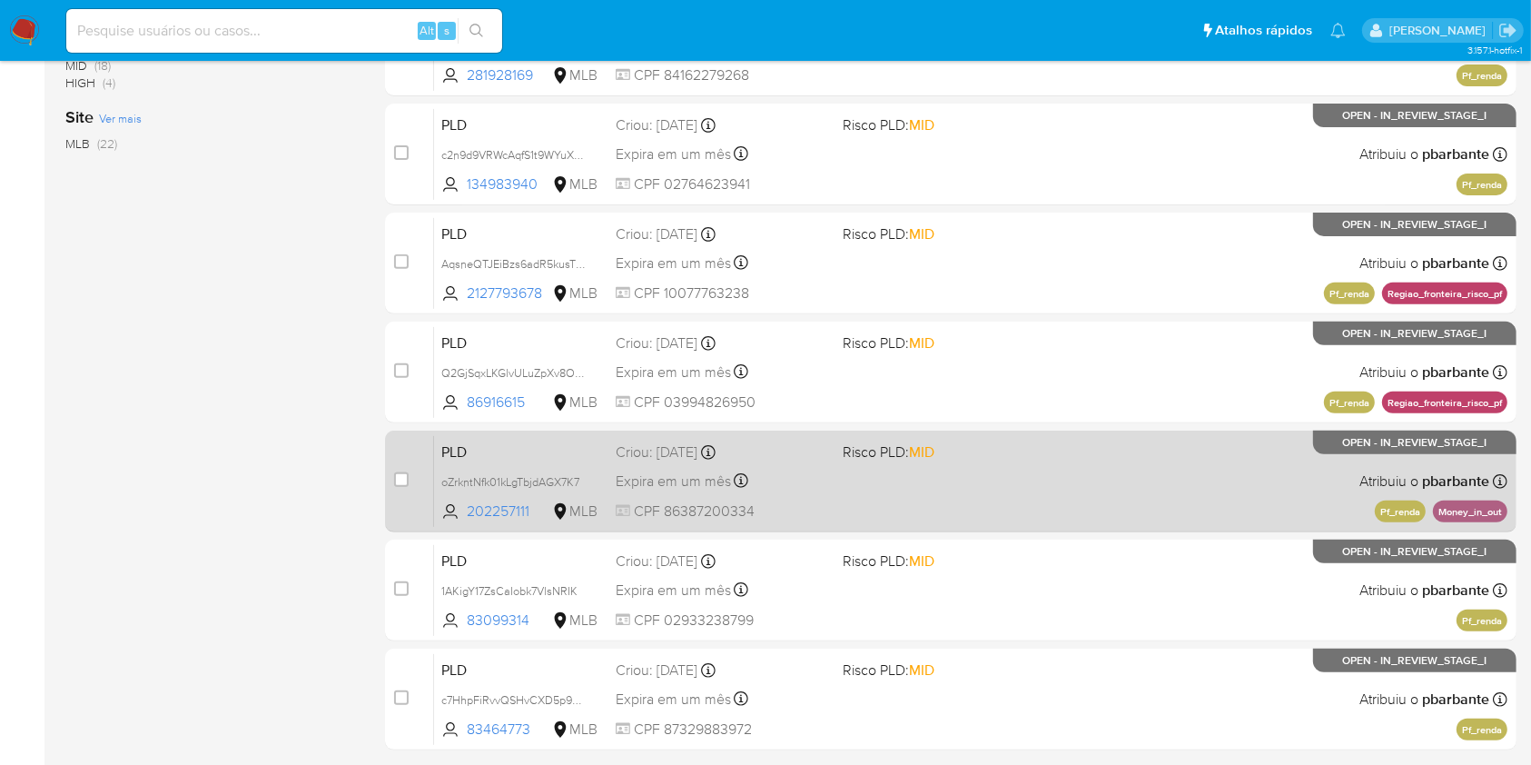
scroll to position [727, 0]
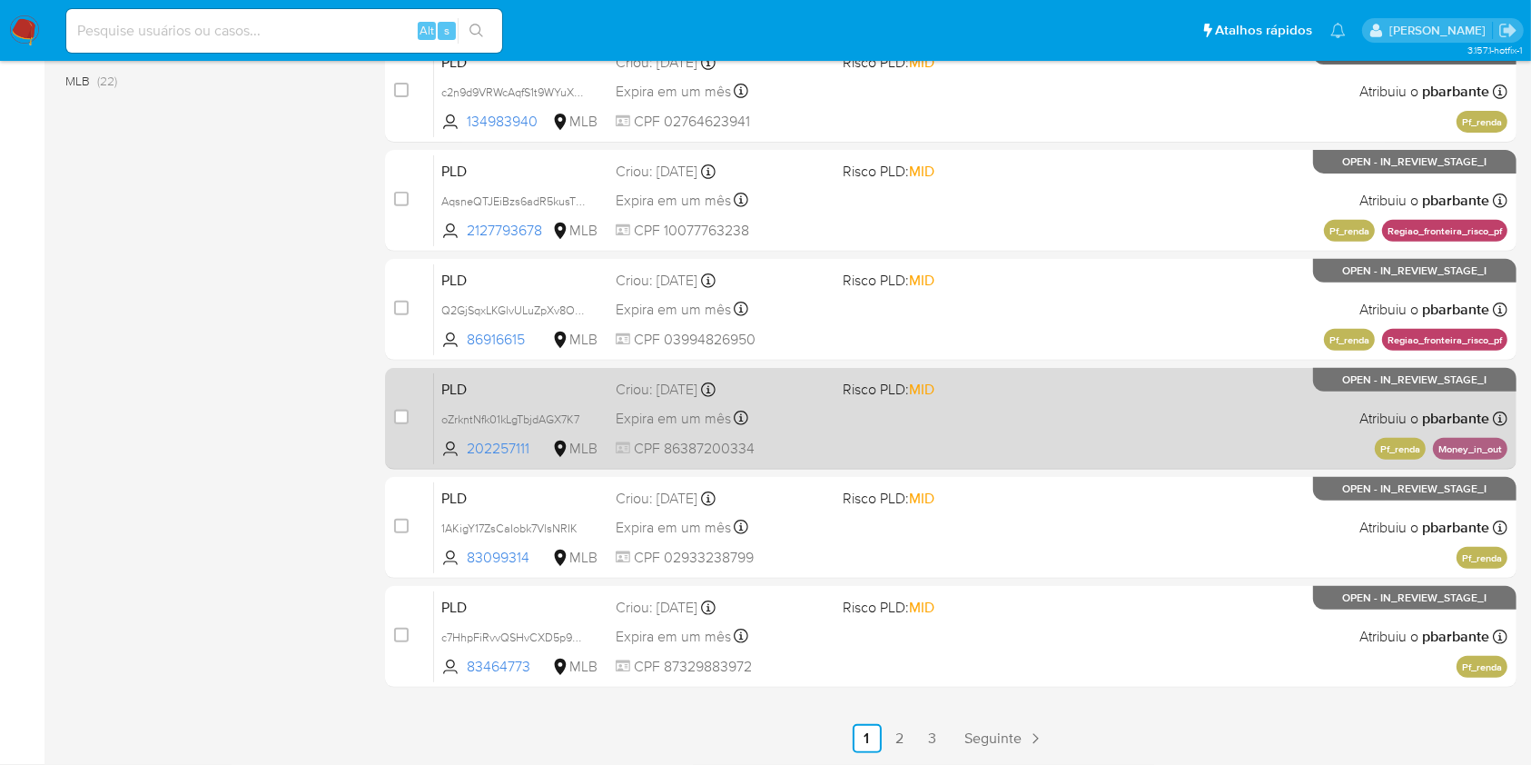
click at [986, 453] on div "PLD oZrkntNfk01kLgTbjdAGX7K7 202257111 MLB Risco PLD: MID Criou: [DATE] Criou: …" at bounding box center [971, 418] width 1074 height 92
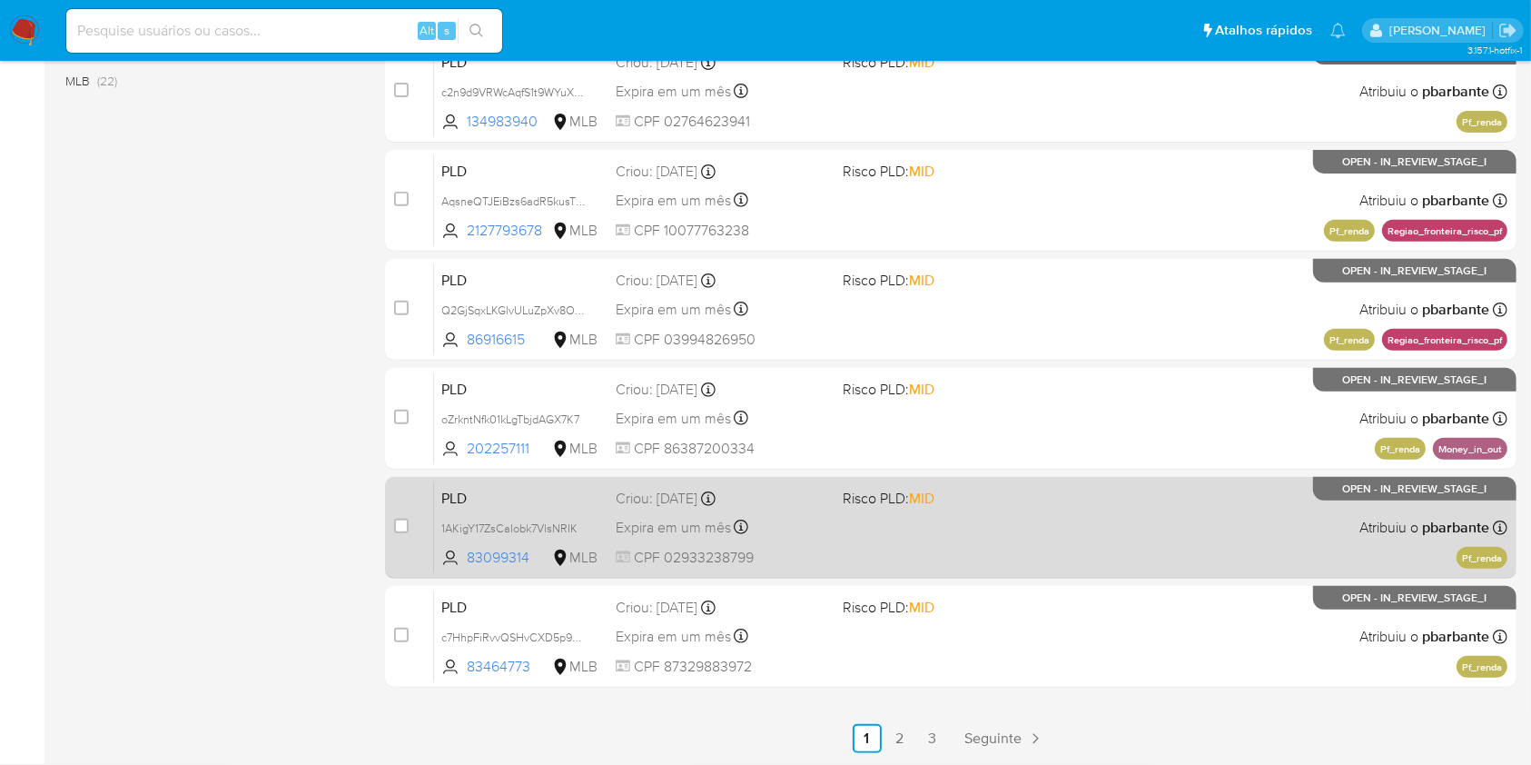
click at [935, 509] on span "MID" at bounding box center [921, 498] width 25 height 21
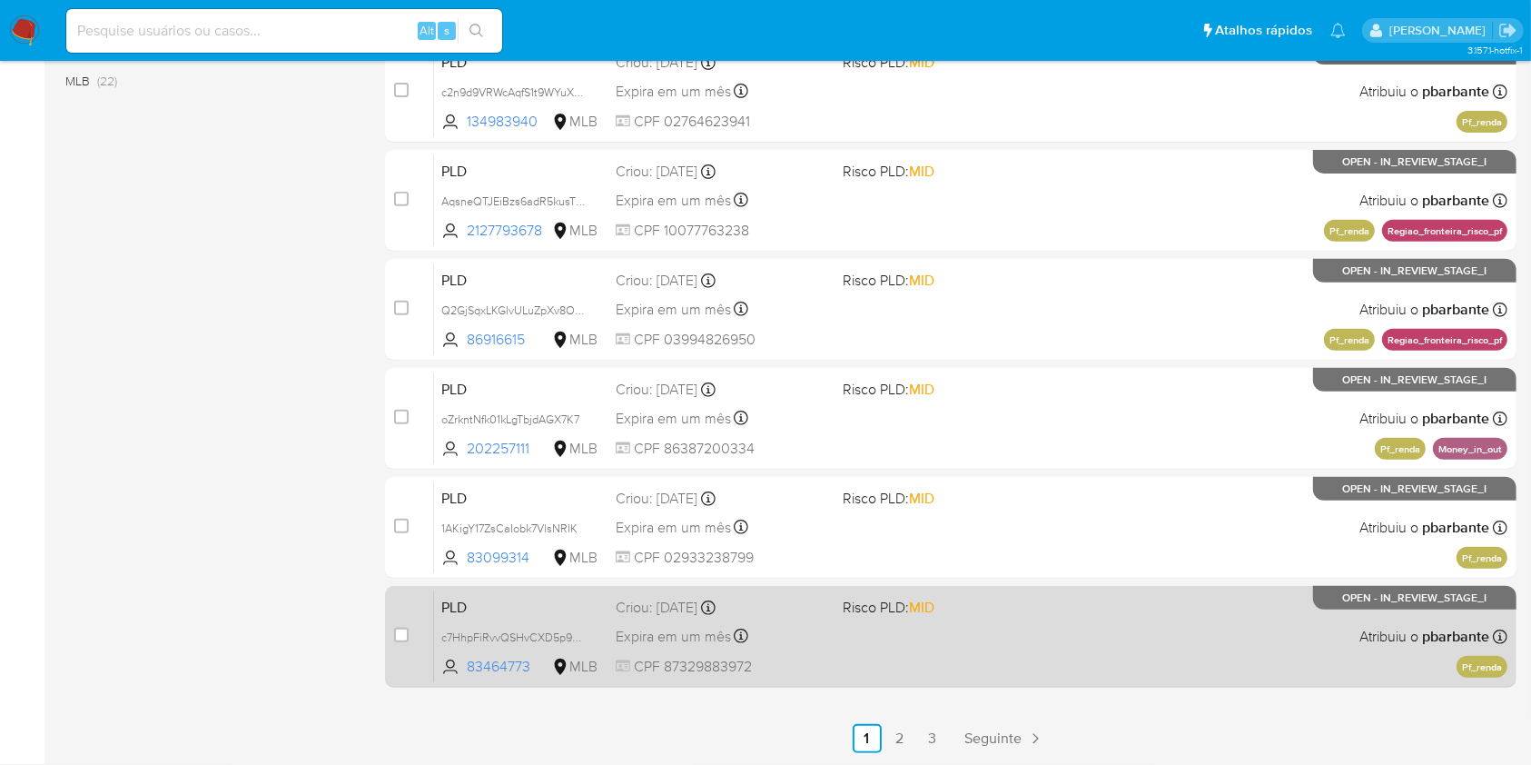
click at [935, 603] on span "MID" at bounding box center [921, 607] width 25 height 21
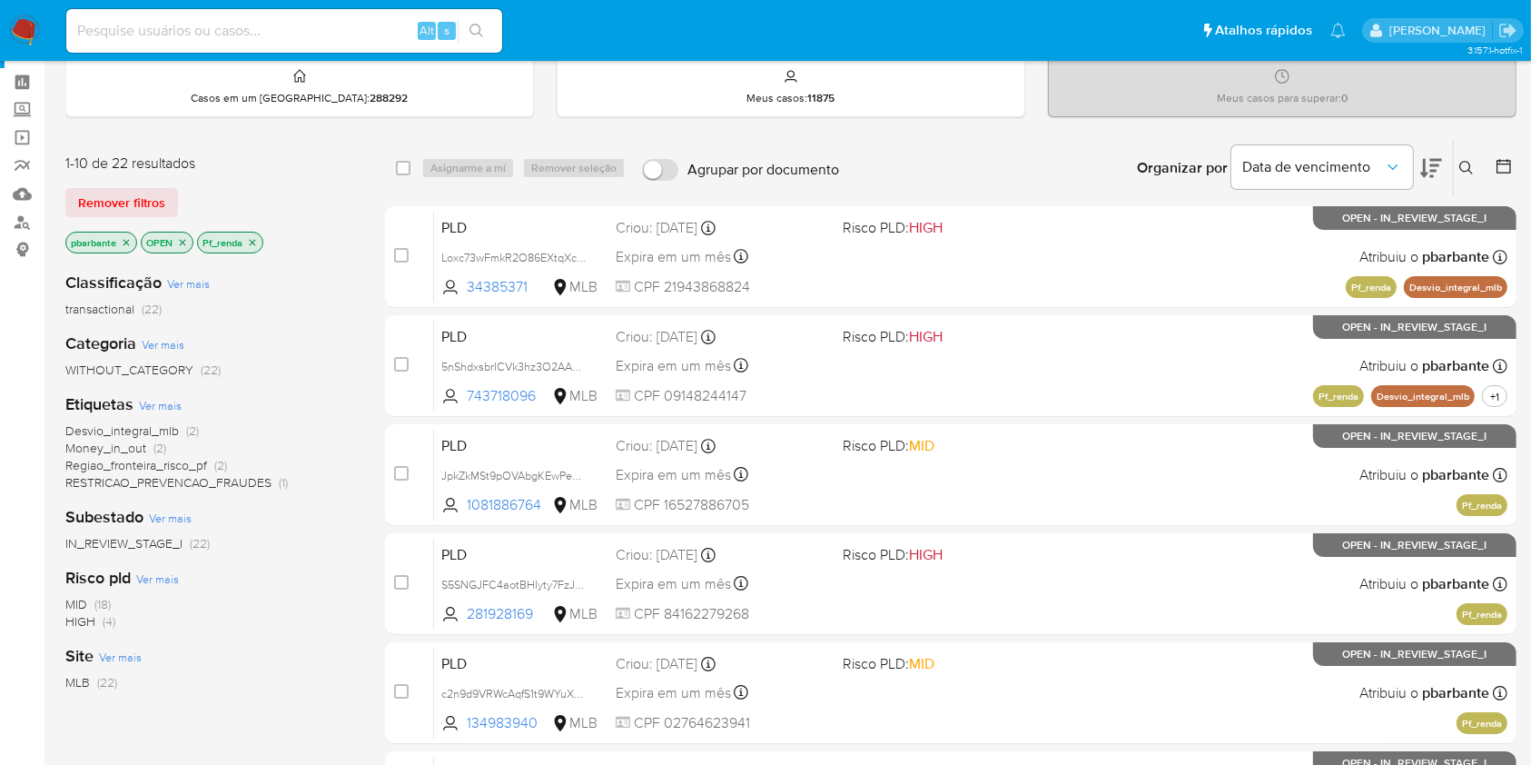
scroll to position [0, 0]
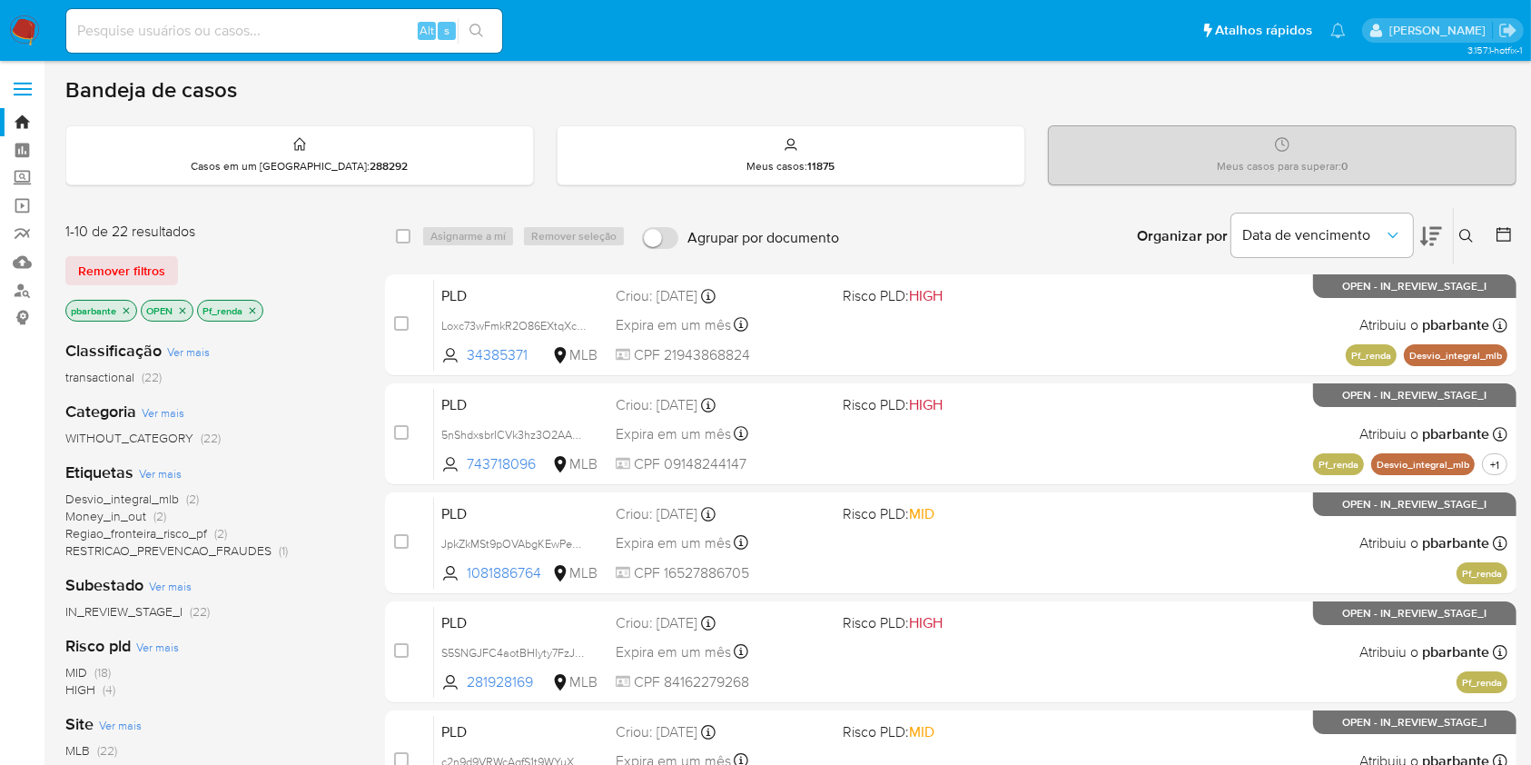
click at [261, 312] on p "Pf_renda" at bounding box center [230, 311] width 64 height 20
click at [261, 314] on p "Pf_renda" at bounding box center [230, 311] width 64 height 20
click at [255, 314] on icon "close-filter" at bounding box center [252, 310] width 11 height 11
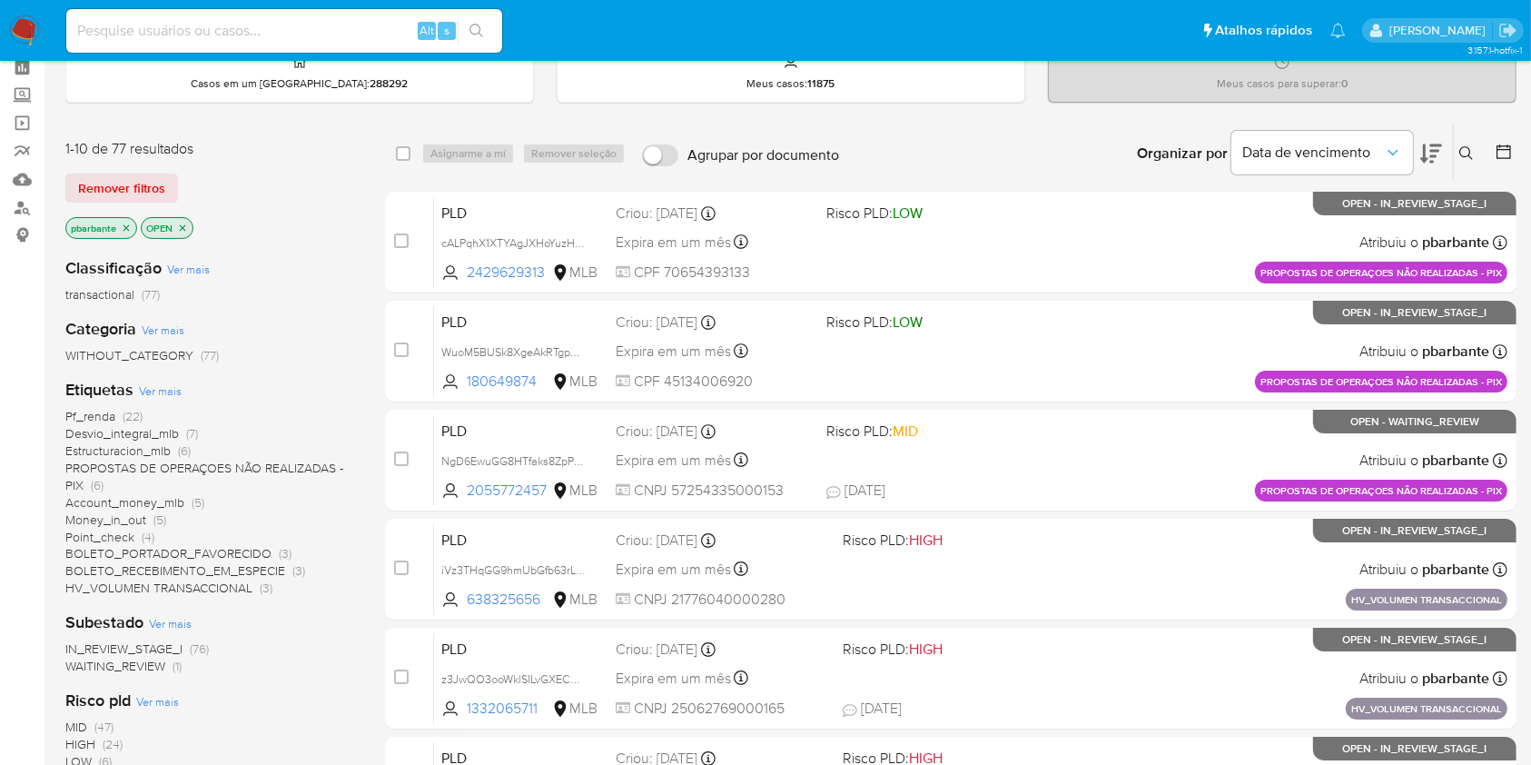
scroll to position [121, 0]
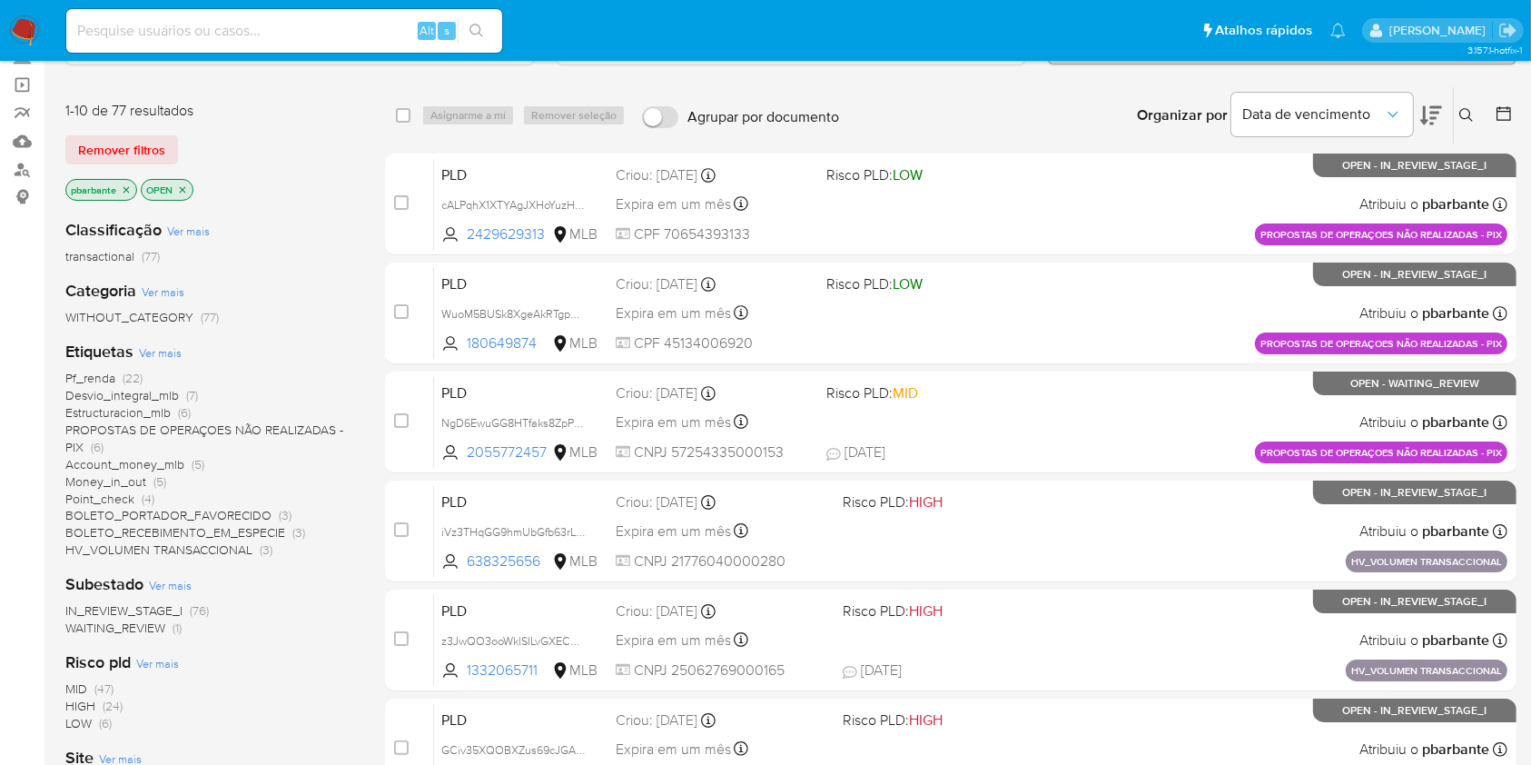
click at [283, 433] on span "PROPOSTAS DE OPERAÇOES NÃO REALIZADAS - PIX" at bounding box center [204, 438] width 278 height 35
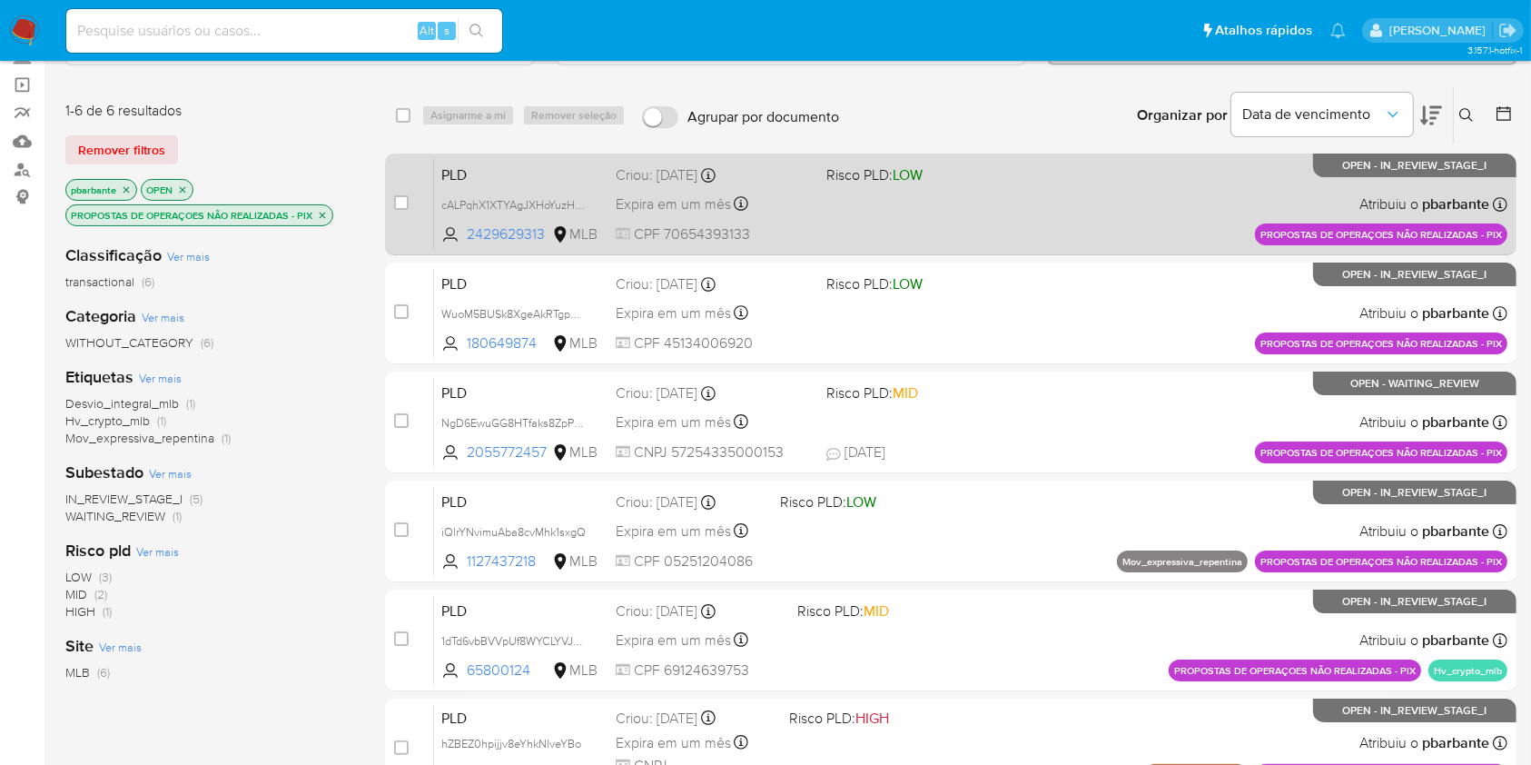
click at [1141, 207] on div "PLD cALPqhX1XTYAgJXHoYuzHbMz 2429629313 MLB Risco PLD: LOW Criou: [DATE] Criou:…" at bounding box center [971, 204] width 1074 height 92
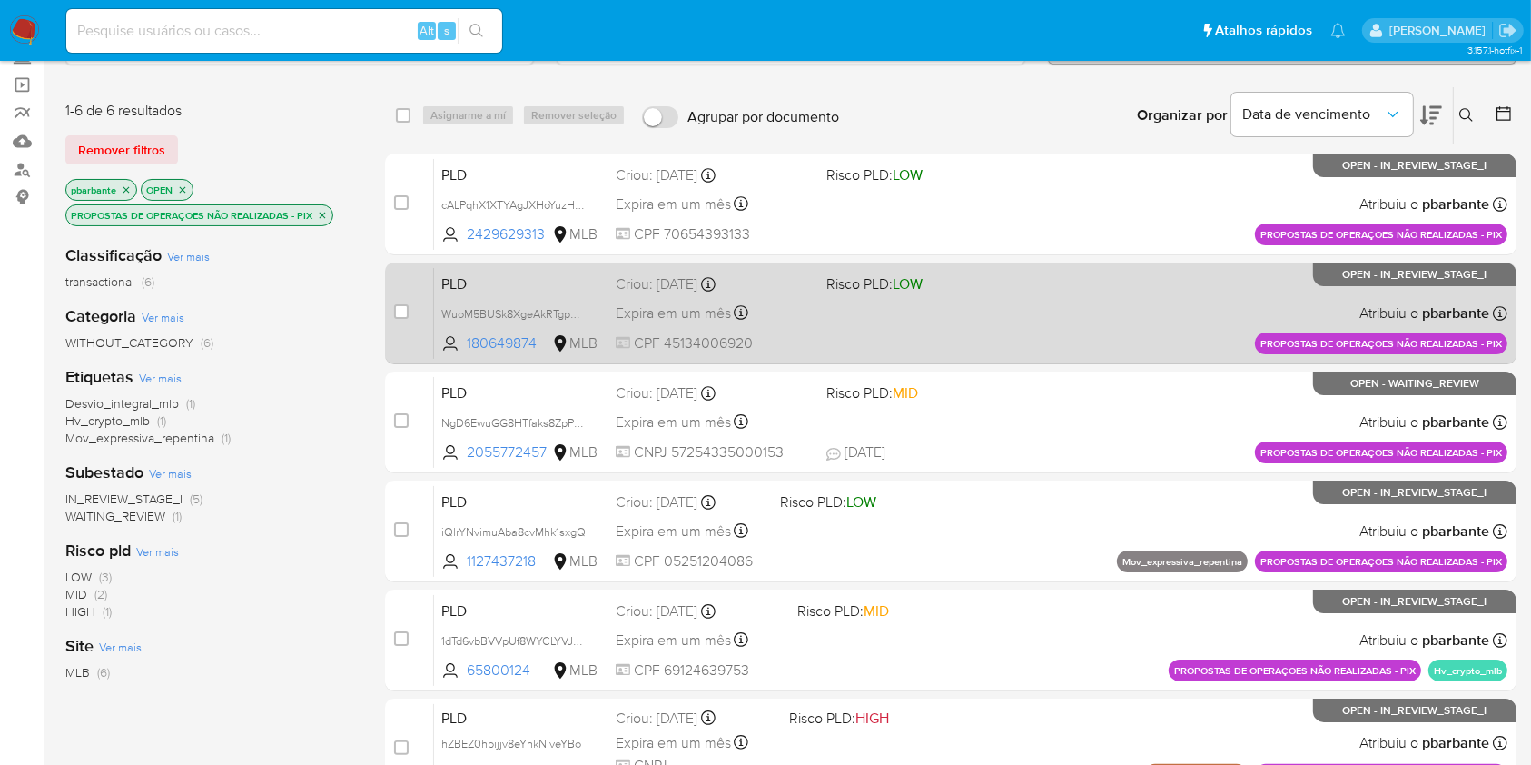
click at [1132, 323] on div "PLD WuoM5BUSk8XgeAkRTgpHcgY4 180649874 MLB Risco PLD: LOW Criou: [DATE] Criou: …" at bounding box center [971, 313] width 1074 height 92
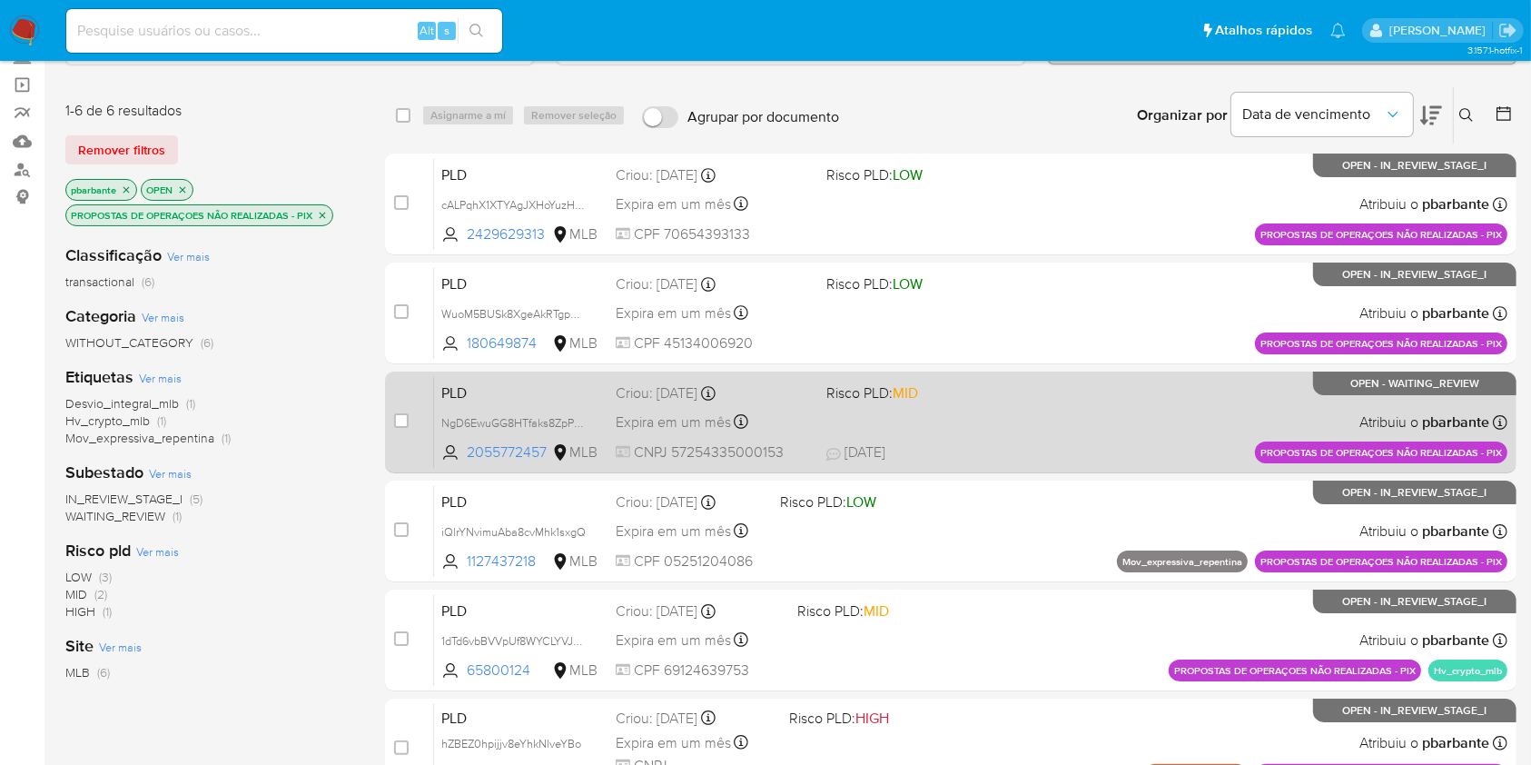
click at [1031, 460] on div "PLD NgD6EwuGG8HTfaks8ZpPqgap 2055772457 MLB Risco PLD: MID Criou: [DATE] Criou:…" at bounding box center [971, 422] width 1074 height 92
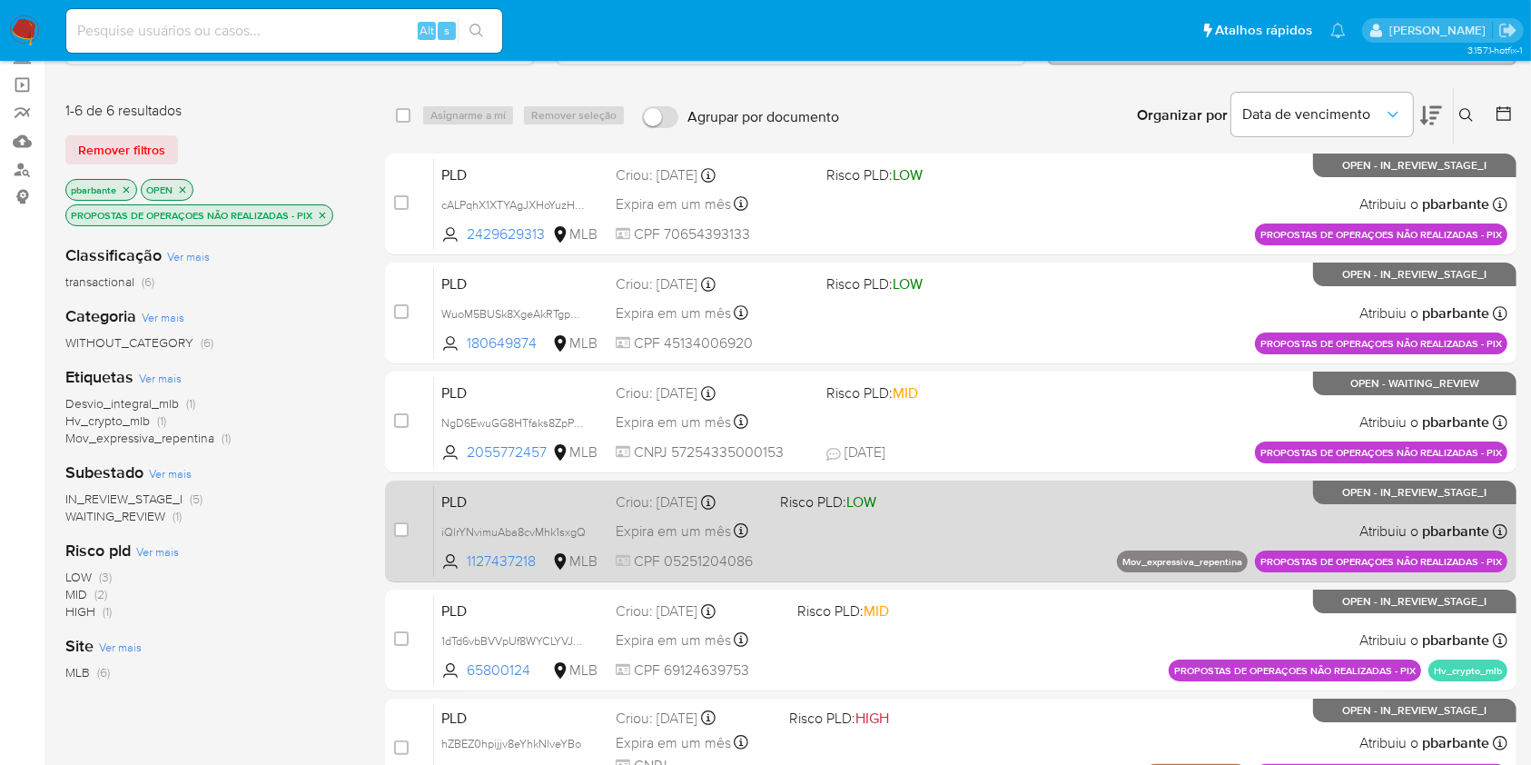
drag, startPoint x: 917, startPoint y: 575, endPoint x: 916, endPoint y: 608, distance: 32.7
click at [917, 577] on div "PLD iQlrYNvimuAba8cvMhk1sxgQ 1127437218 MLB Risco PLD: LOW Criou: [DATE] Criou:…" at bounding box center [971, 531] width 1074 height 92
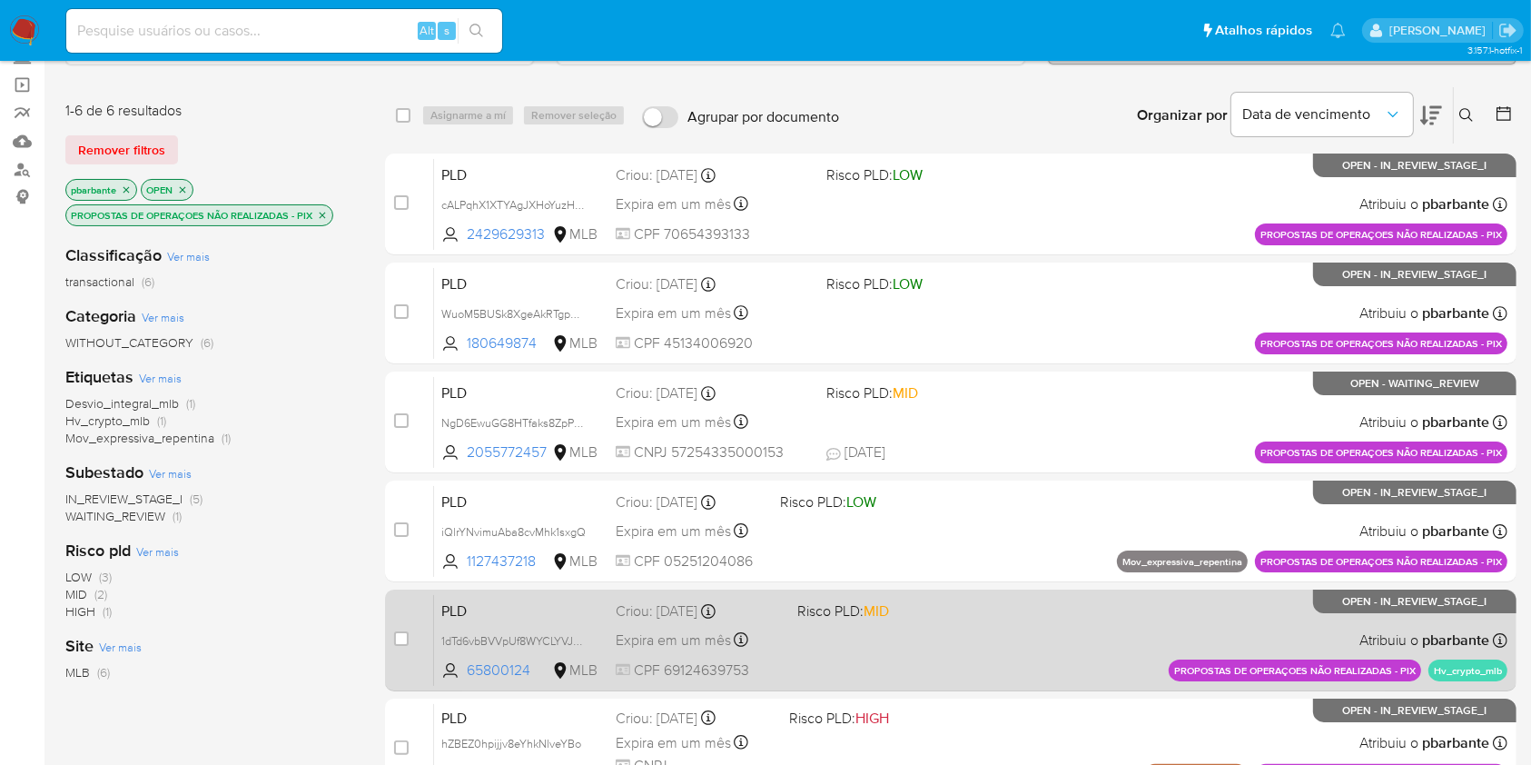
click at [889, 620] on span "Risco PLD: MID" at bounding box center [843, 610] width 92 height 20
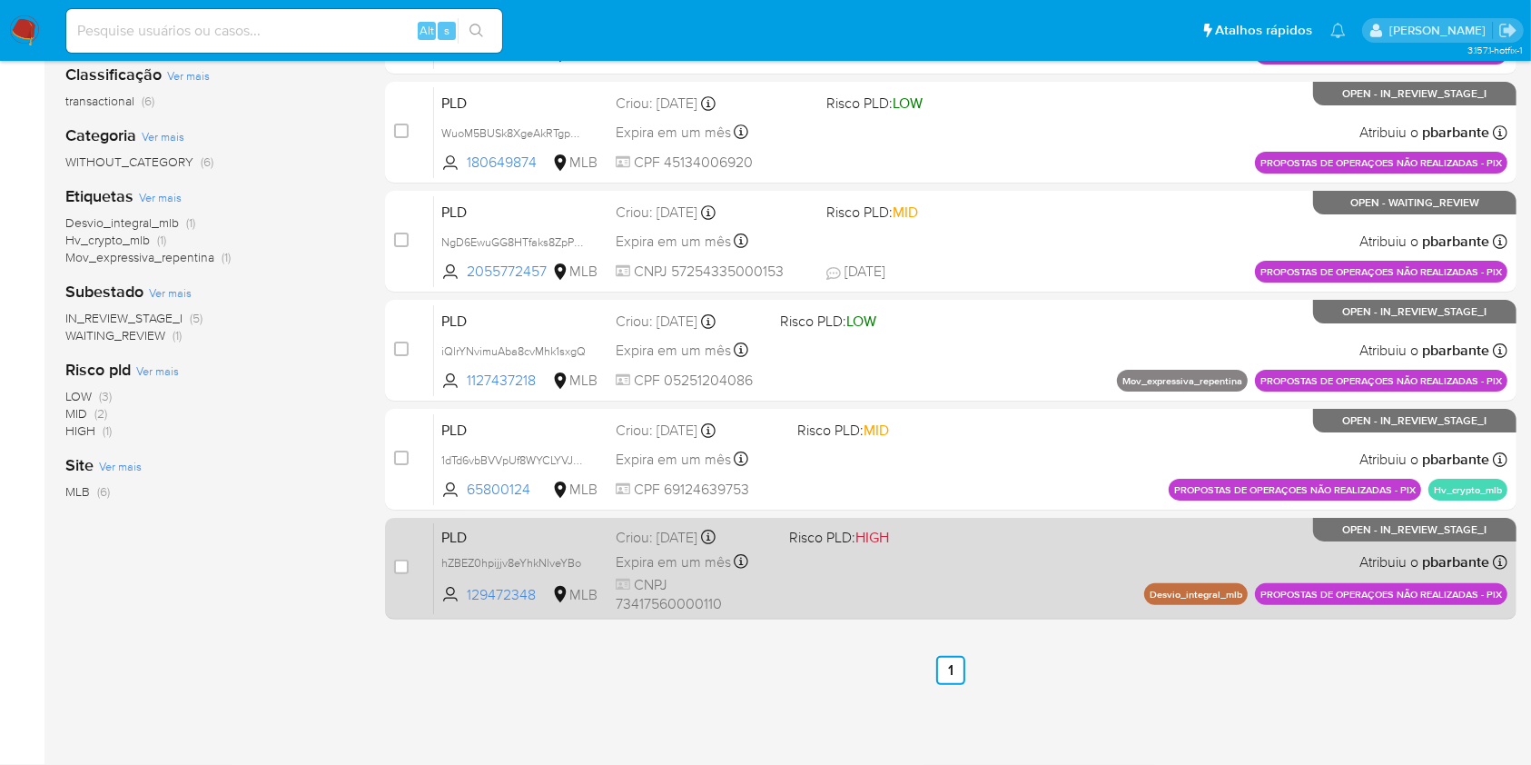
click at [915, 614] on div "PLD hZBEZ0hpijjv8eYhkNlveYBo 129472348 MLB Risco PLD: HIGH Criou: 12/08/2025 Cr…" at bounding box center [971, 568] width 1074 height 92
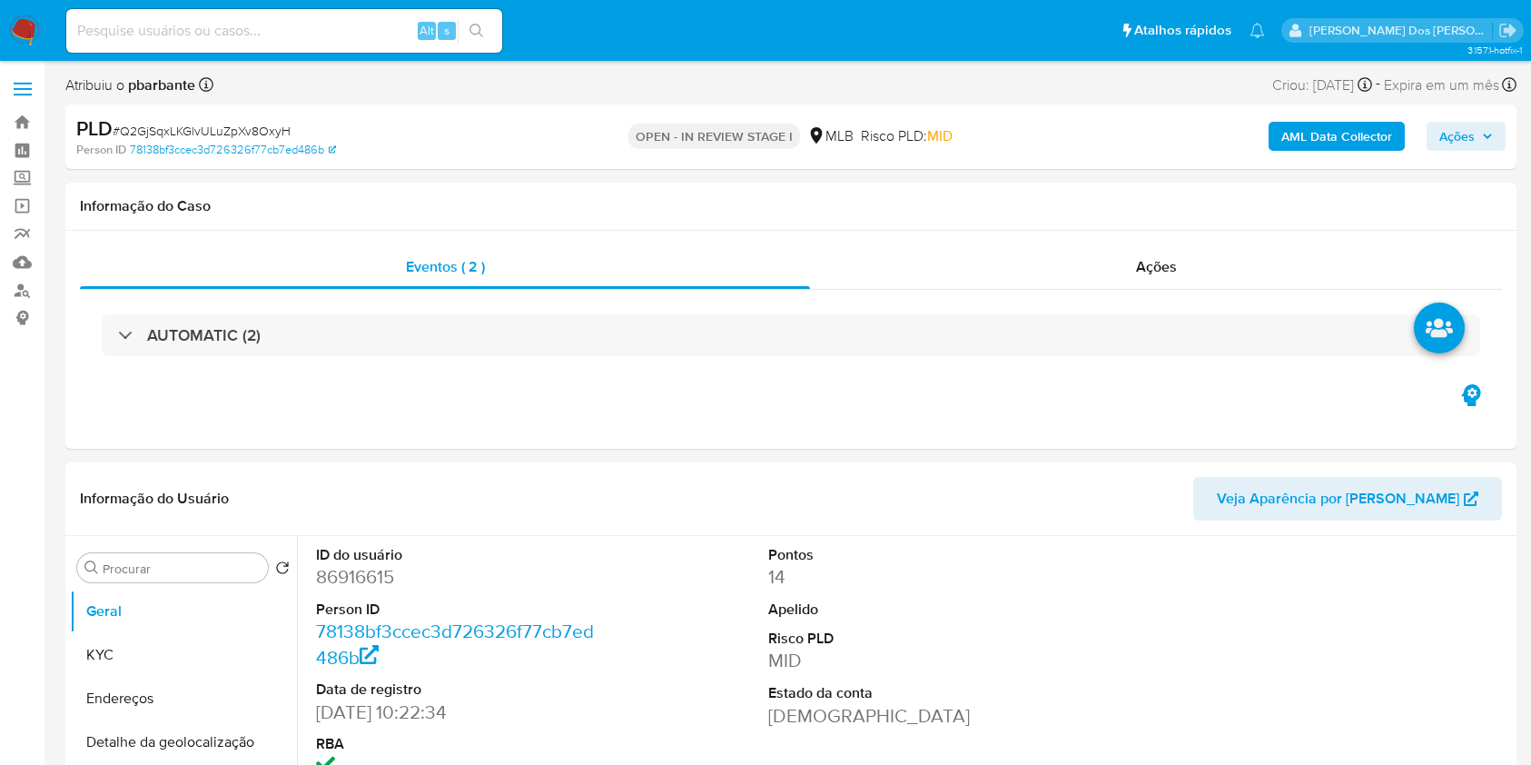
select select "10"
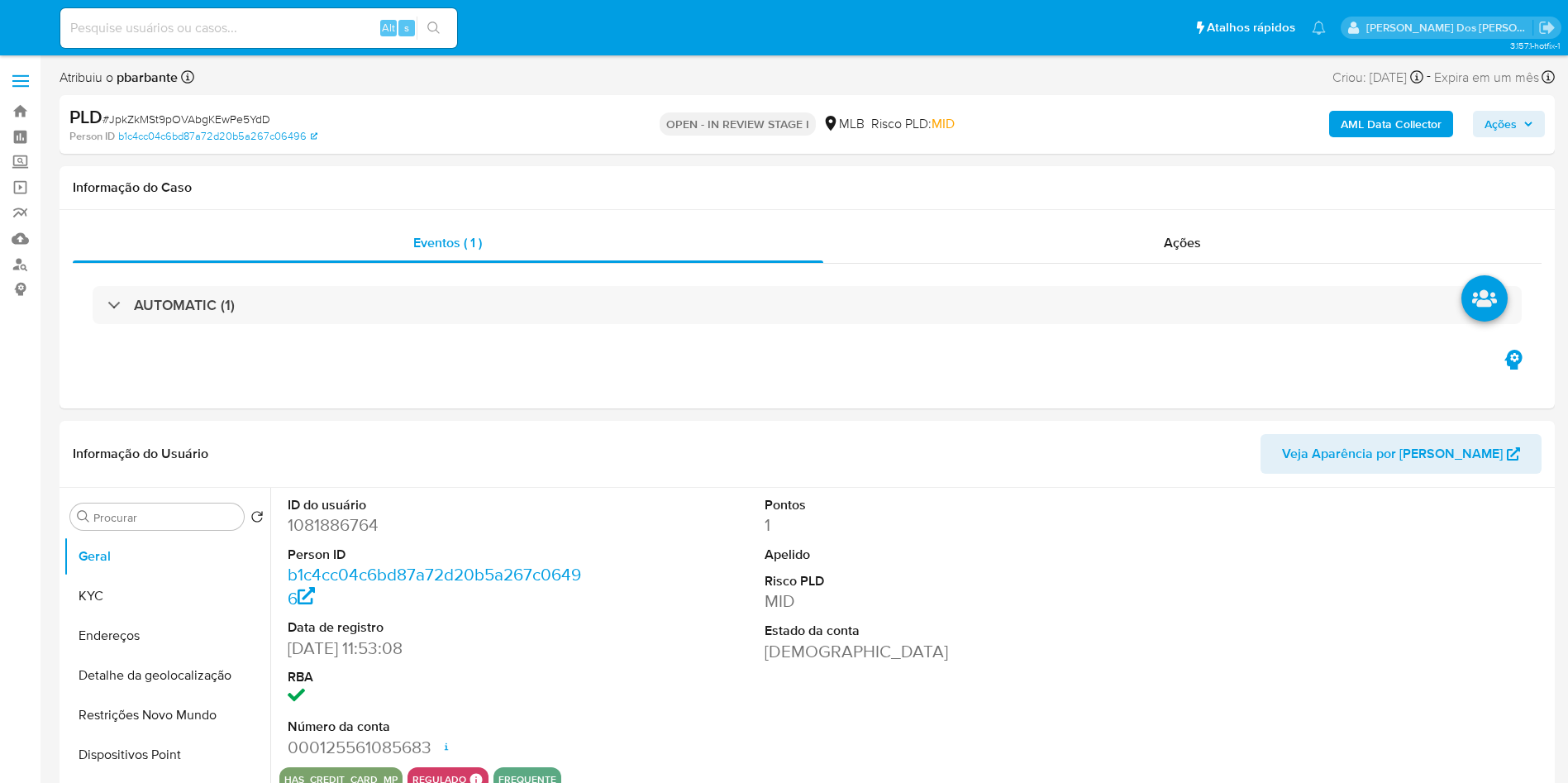
select select "10"
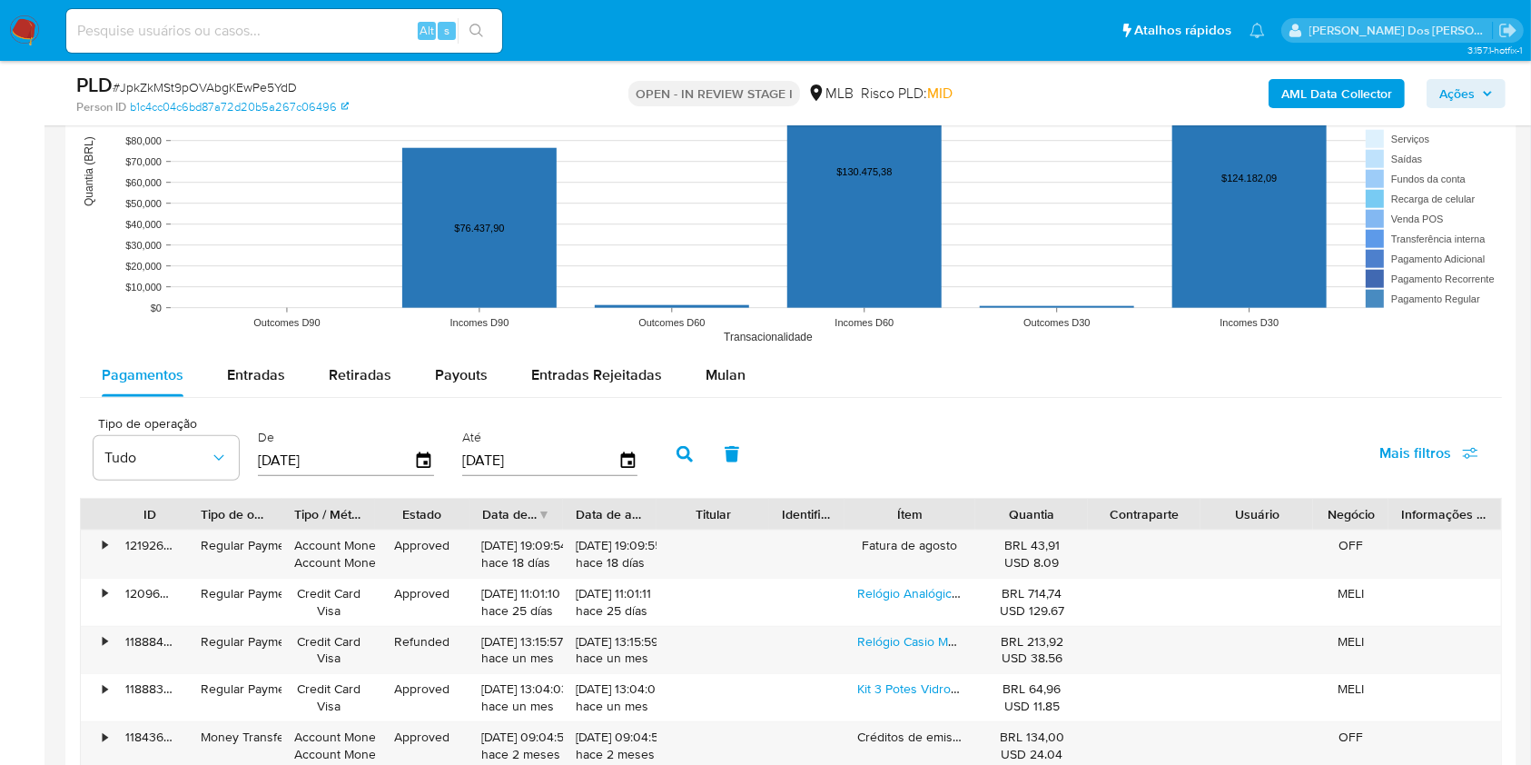
scroll to position [1816, 0]
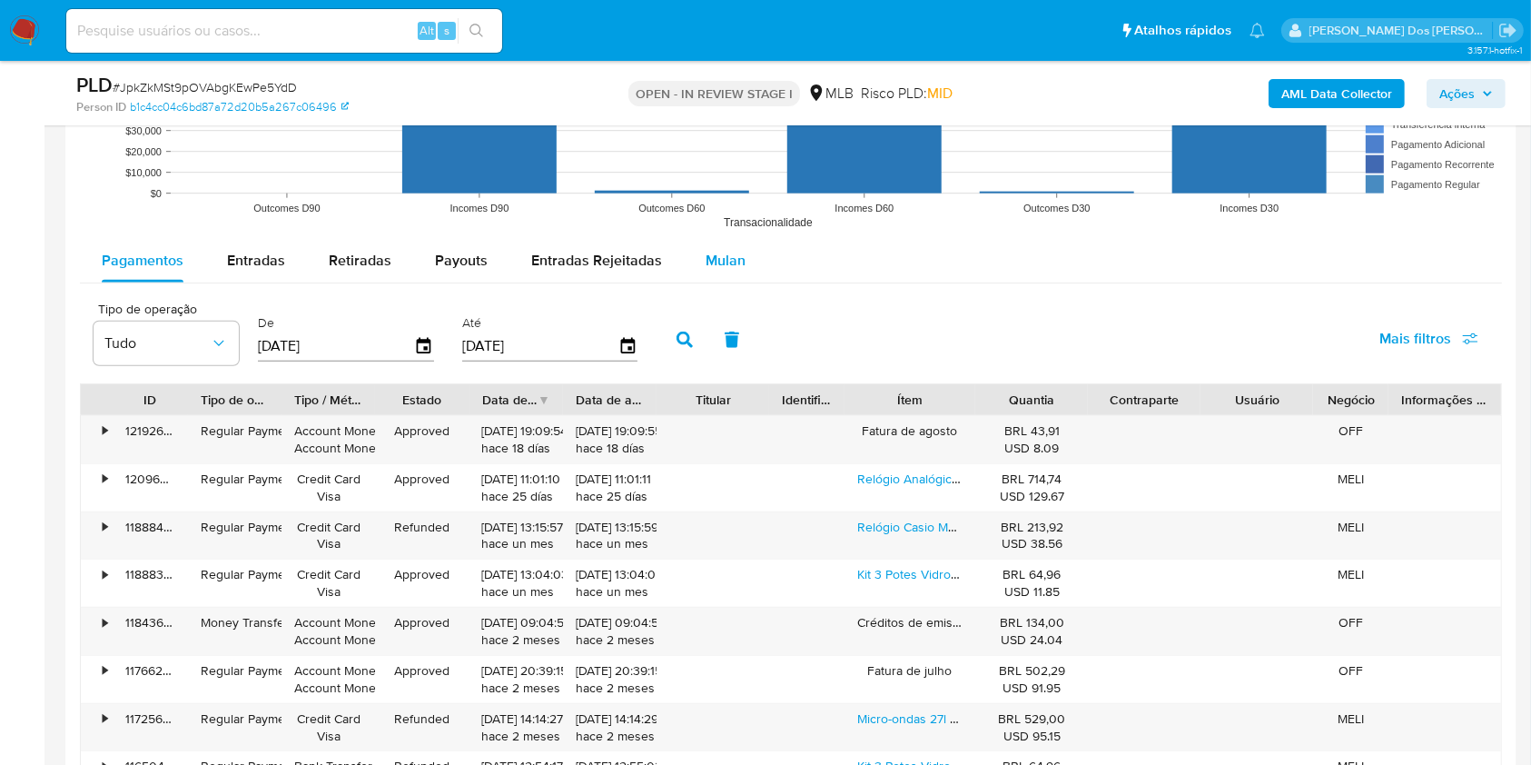
click at [690, 282] on button "Mulan" at bounding box center [726, 261] width 84 height 44
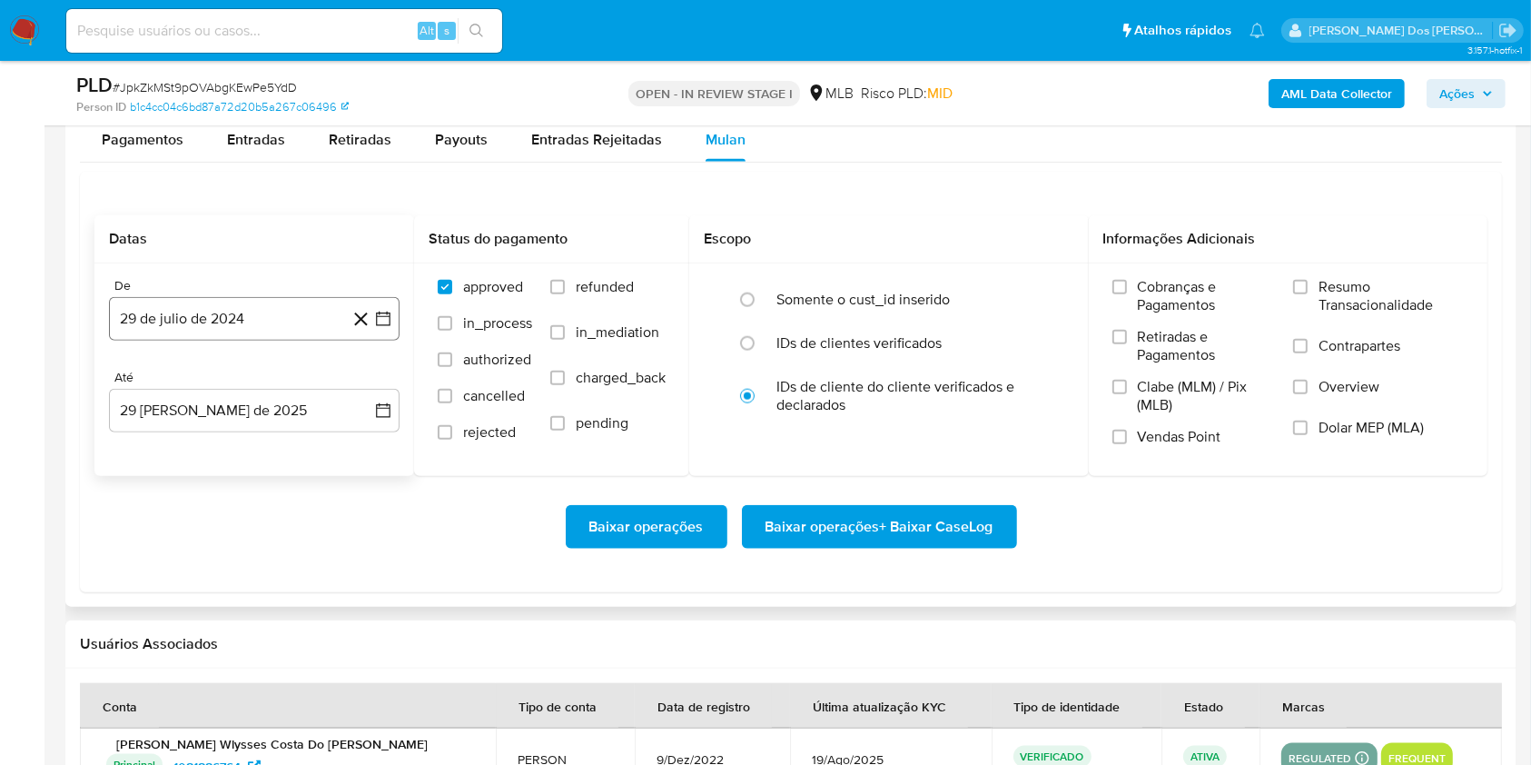
click at [381, 341] on button "29 de julio de 2024" at bounding box center [254, 319] width 291 height 44
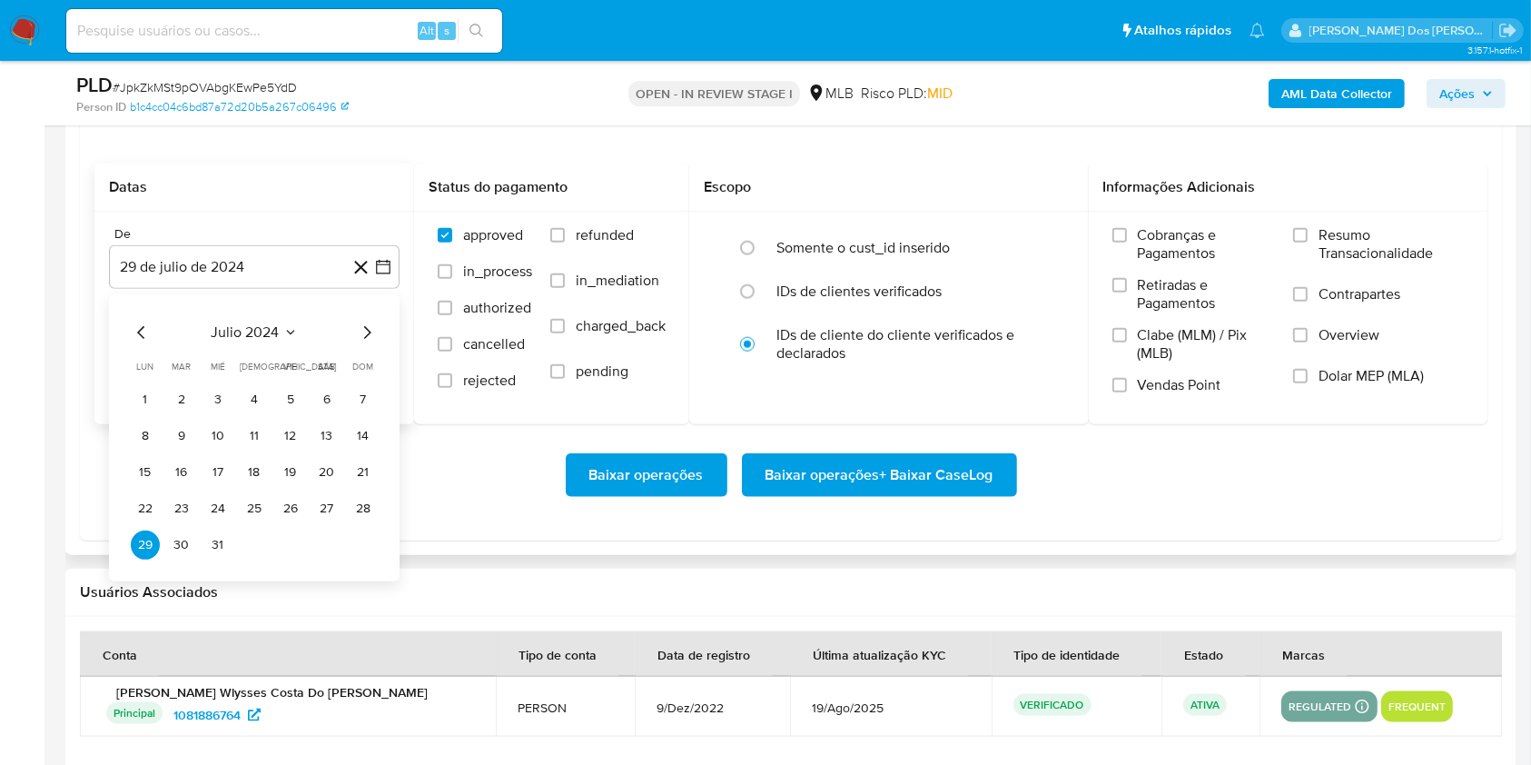
scroll to position [2058, 0]
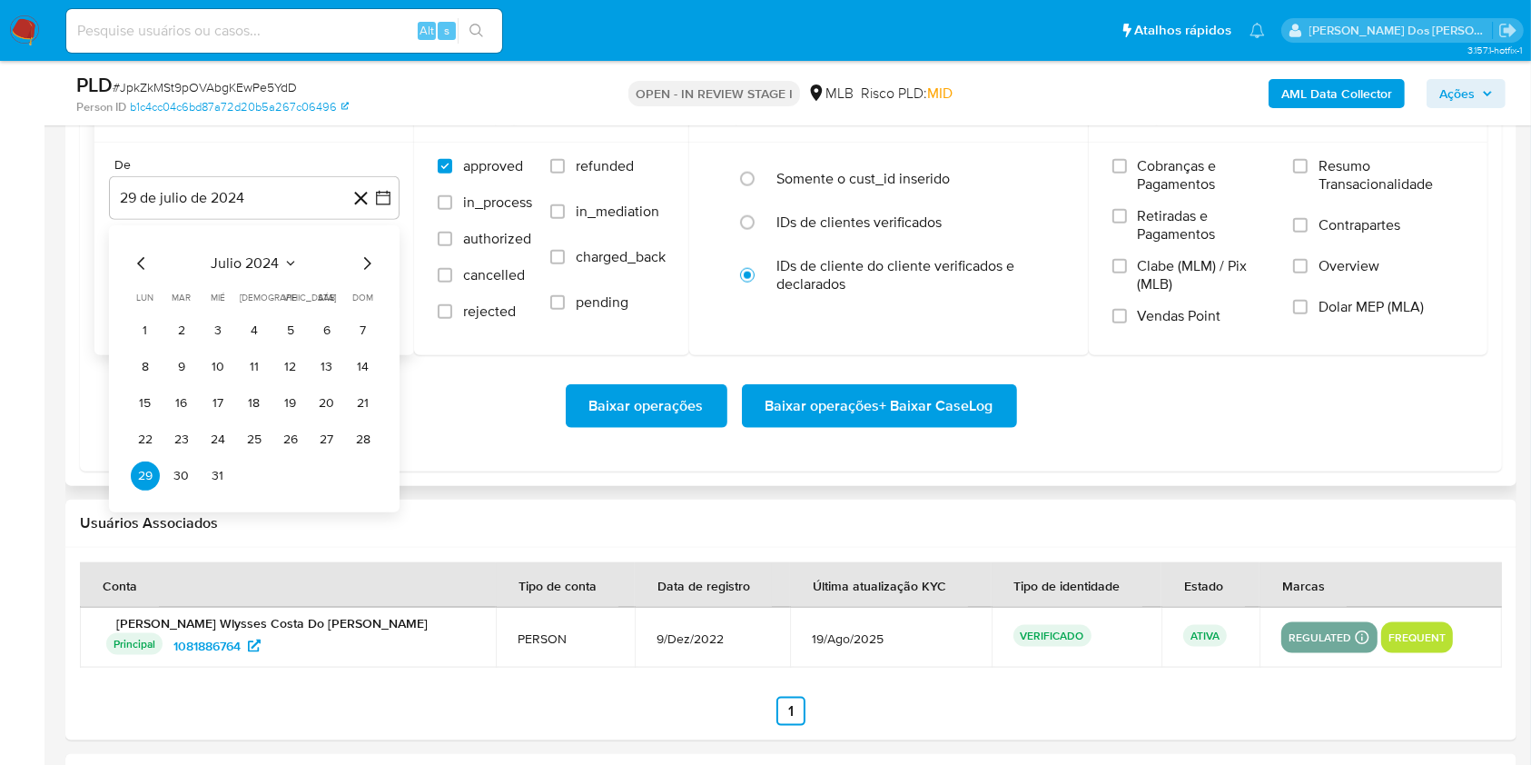
click at [367, 274] on icon "Mes siguiente" at bounding box center [367, 263] width 22 height 22
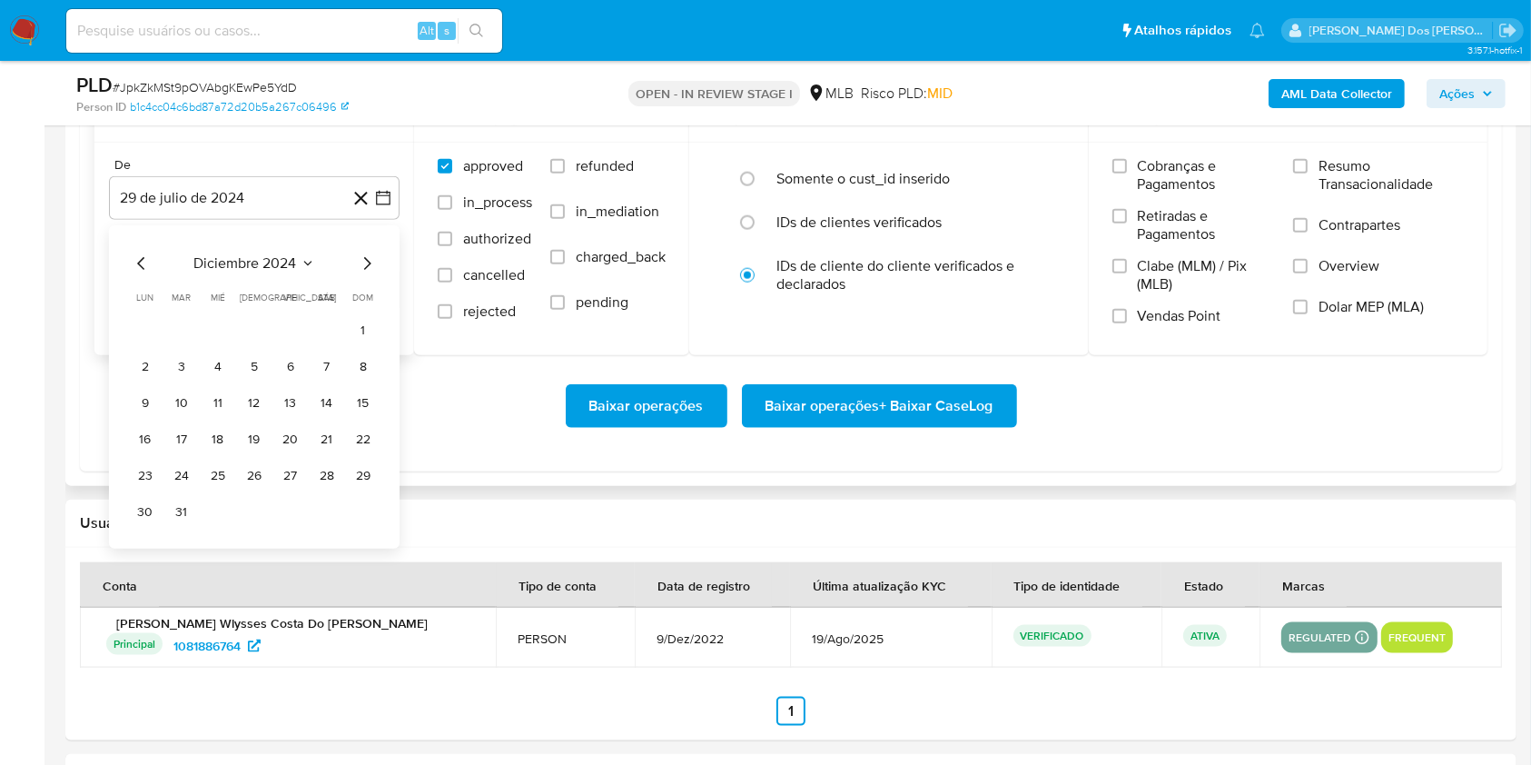
click at [367, 274] on icon "Mes siguiente" at bounding box center [367, 263] width 22 height 22
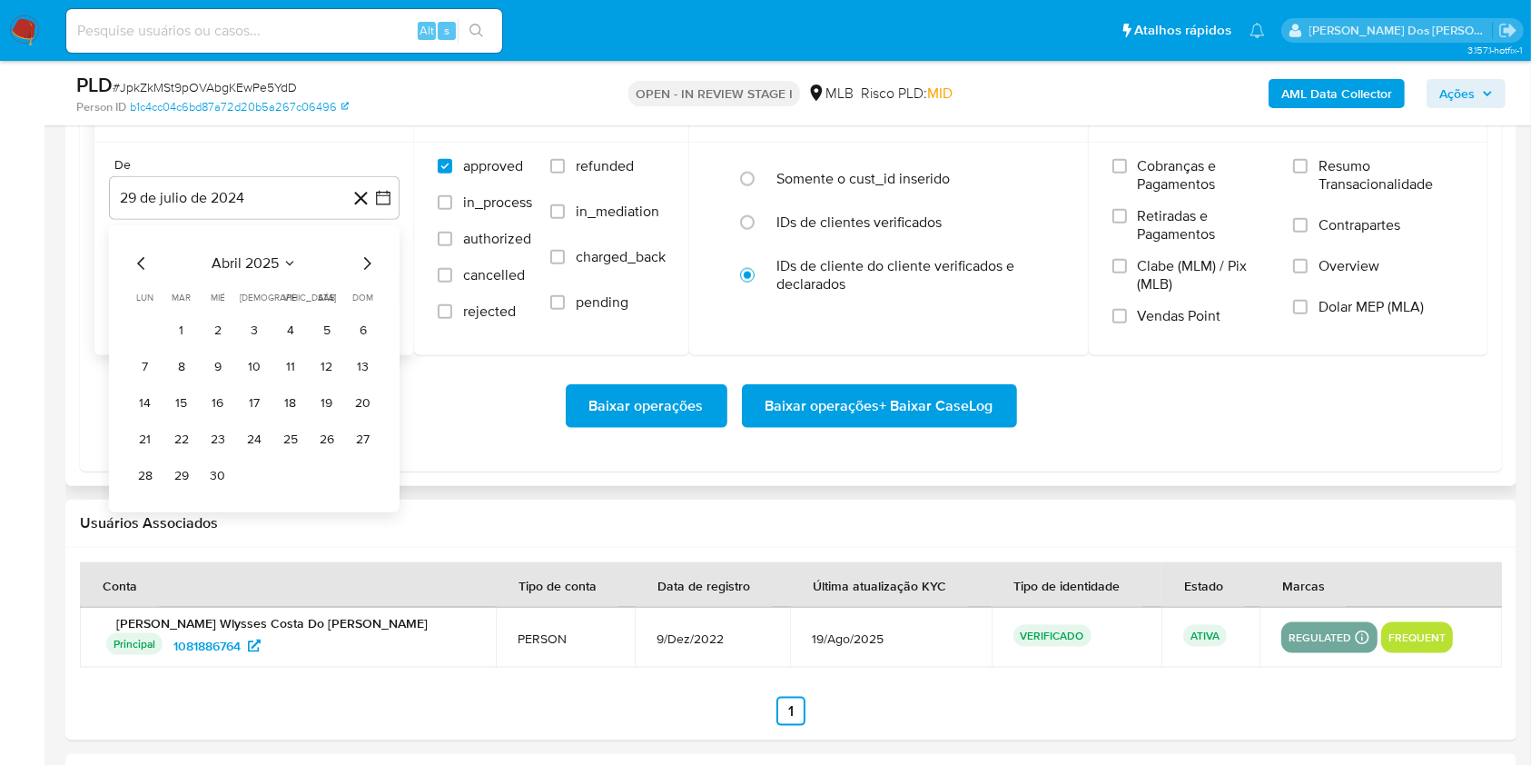
click at [367, 274] on icon "Mes siguiente" at bounding box center [367, 263] width 22 height 22
click at [183, 345] on button "1" at bounding box center [181, 330] width 29 height 29
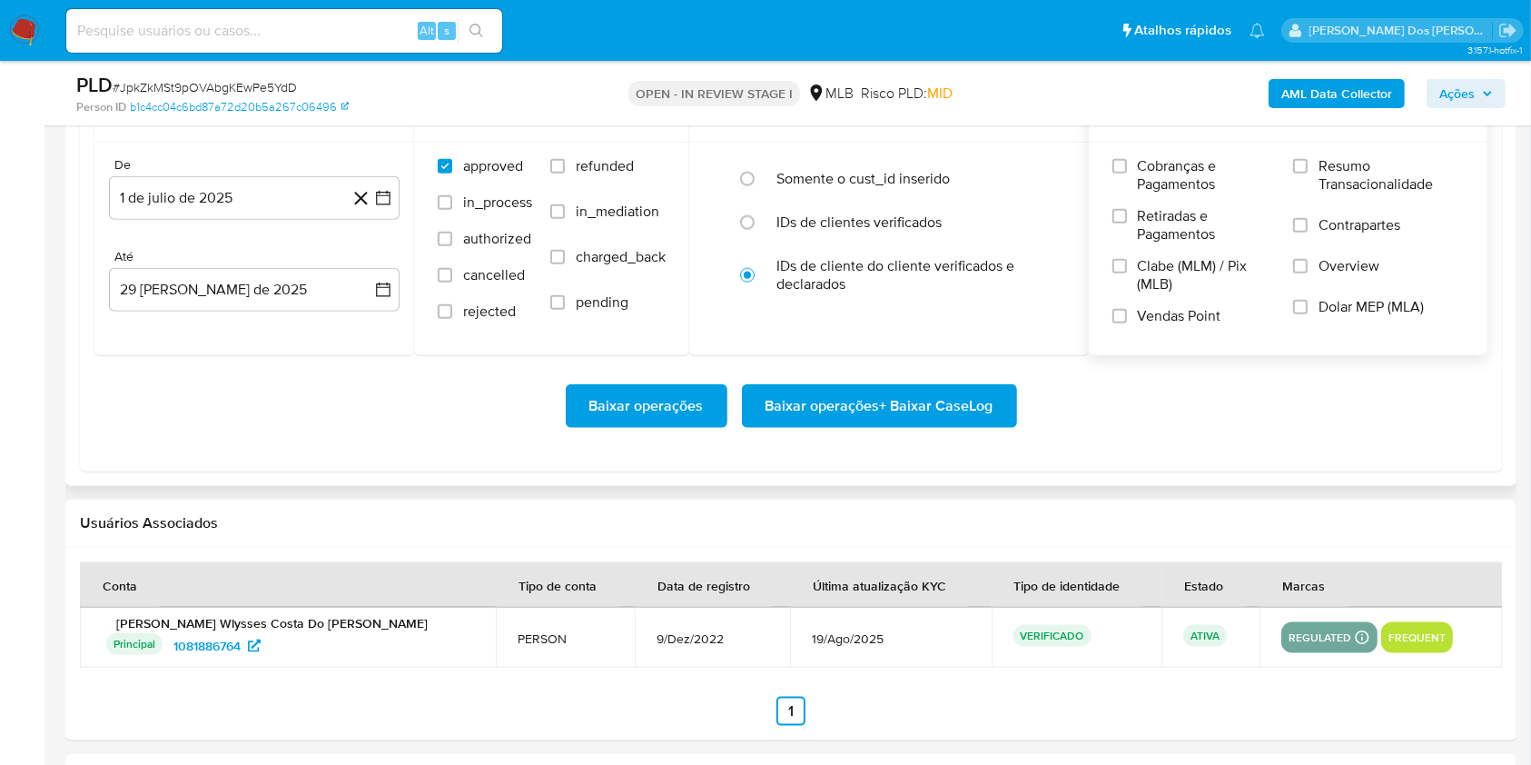
click at [1310, 190] on label "Resumo Transacionalidade" at bounding box center [1378, 186] width 171 height 59
click at [1308, 173] on input "Resumo Transacionalidade" at bounding box center [1300, 166] width 15 height 15
click at [798, 426] on span "Baixar operações + Baixar CaseLog" at bounding box center [880, 406] width 228 height 40
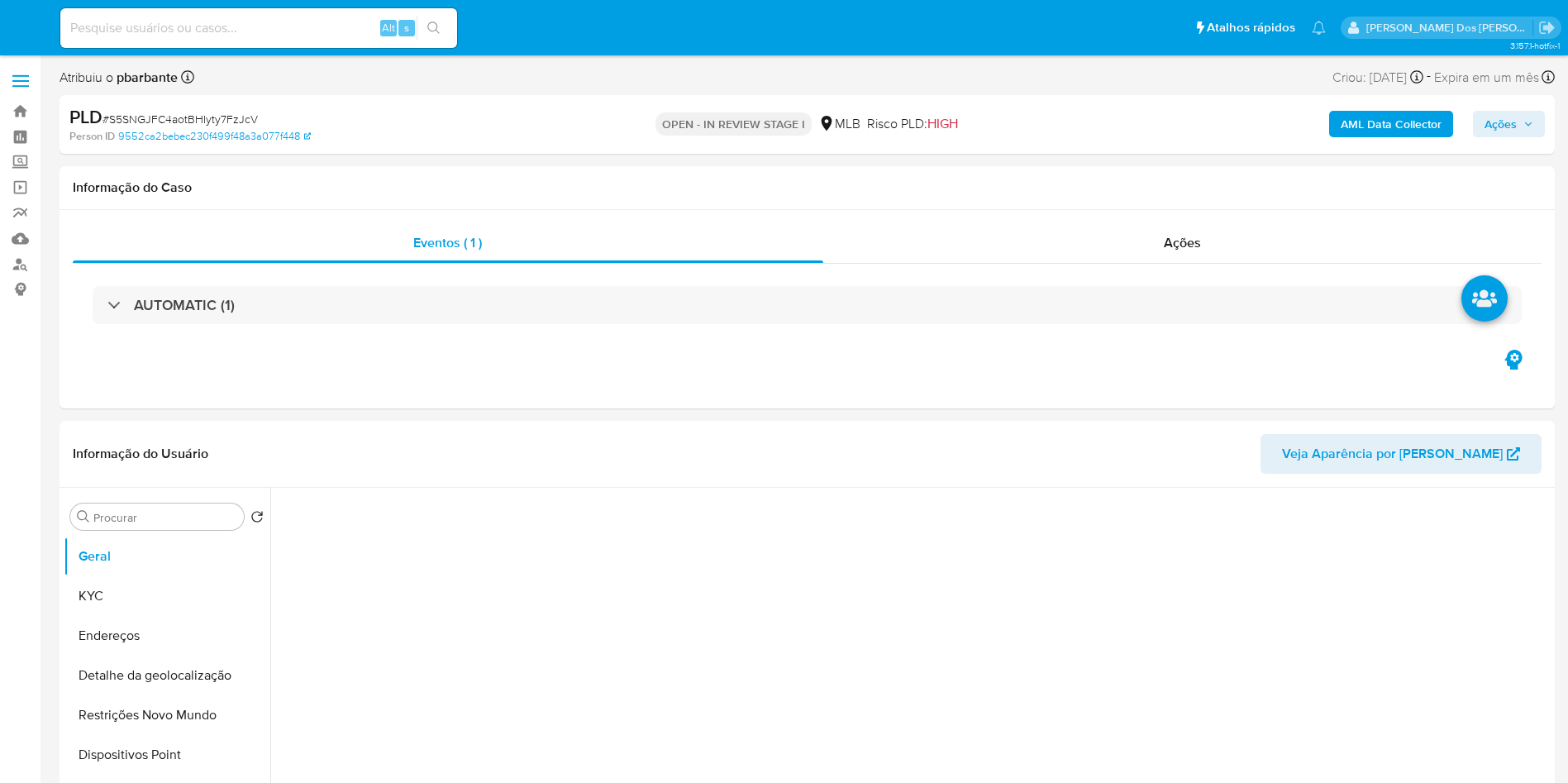
select select "10"
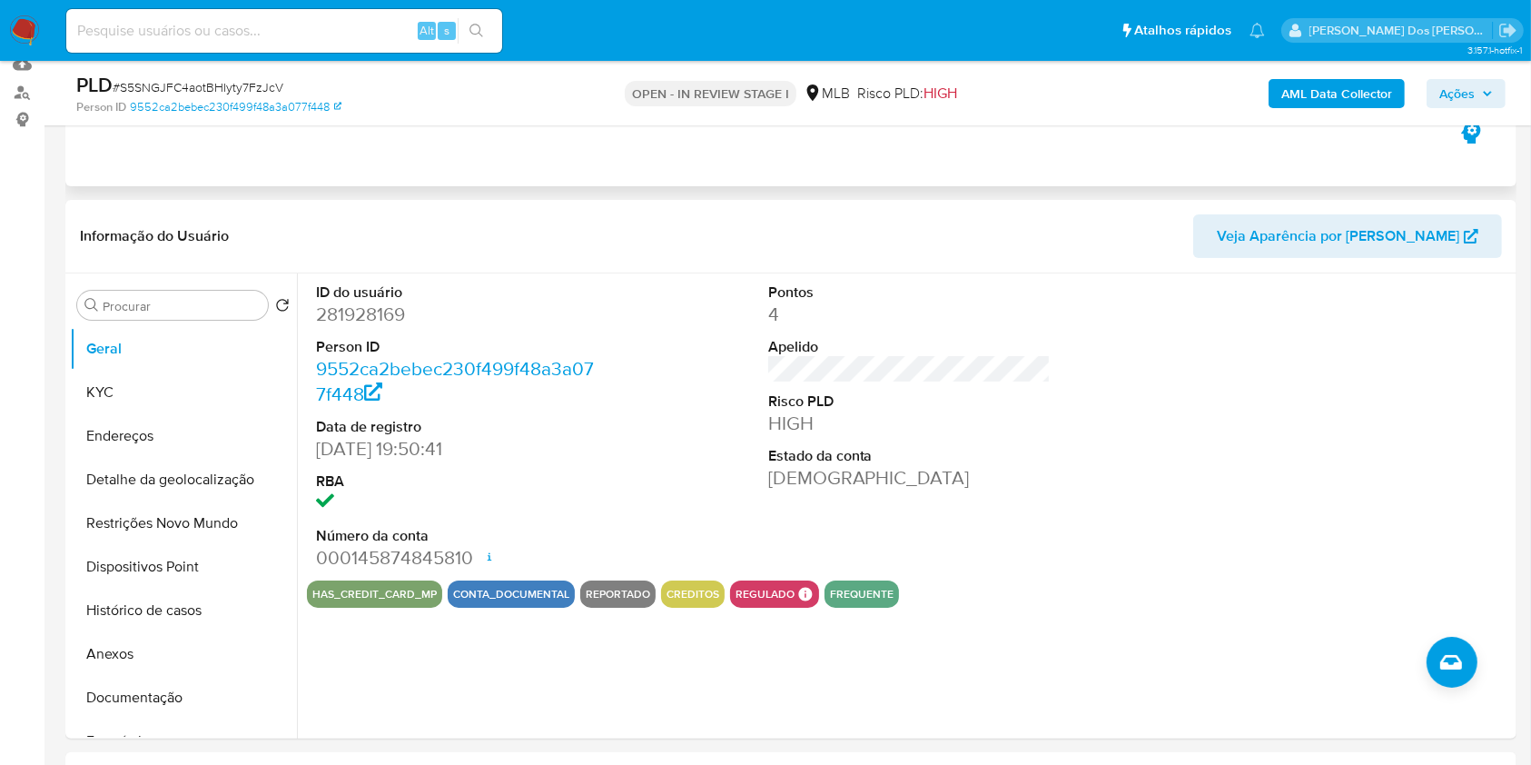
scroll to position [363, 0]
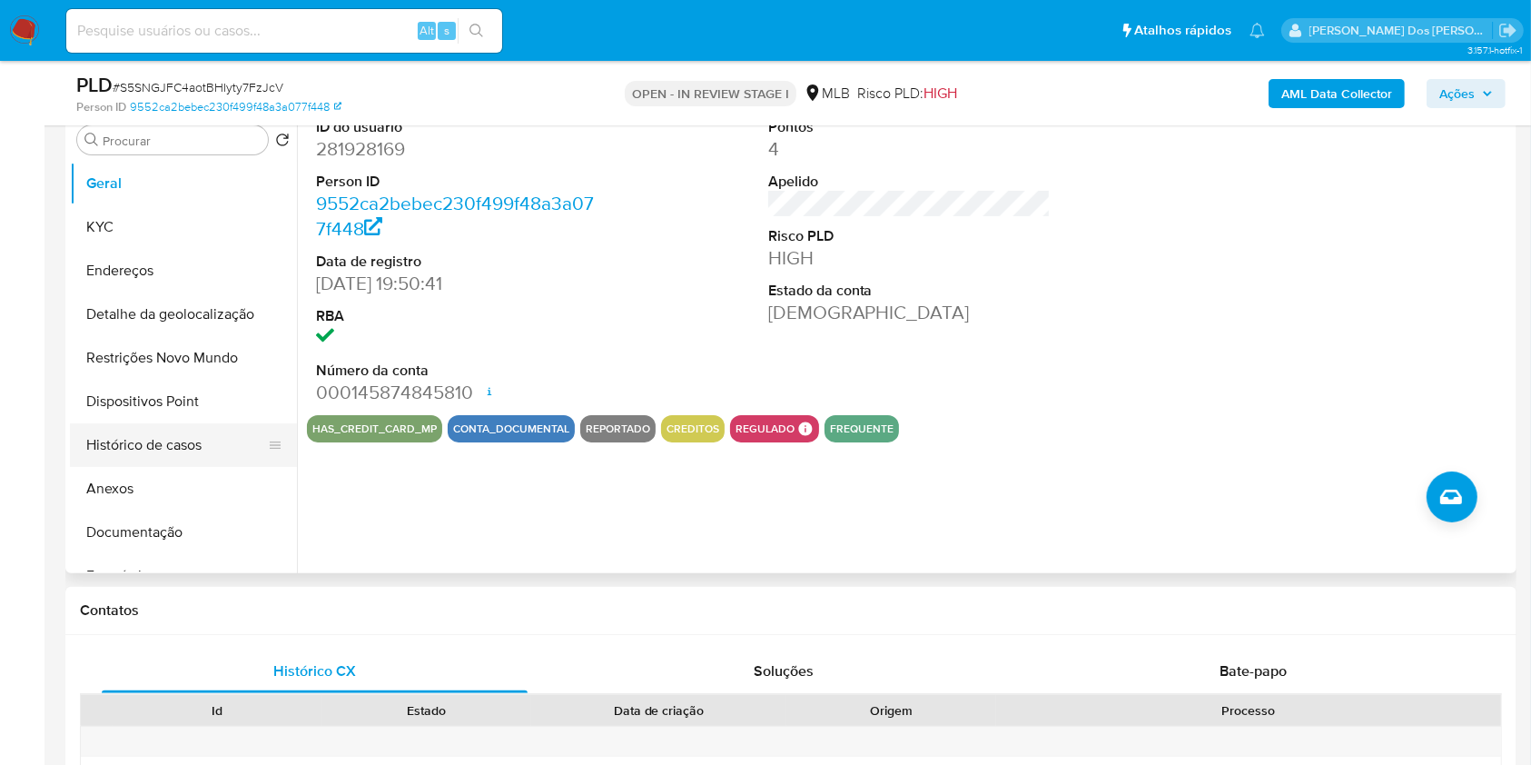
click at [160, 467] on button "Histórico de casos" at bounding box center [176, 445] width 213 height 44
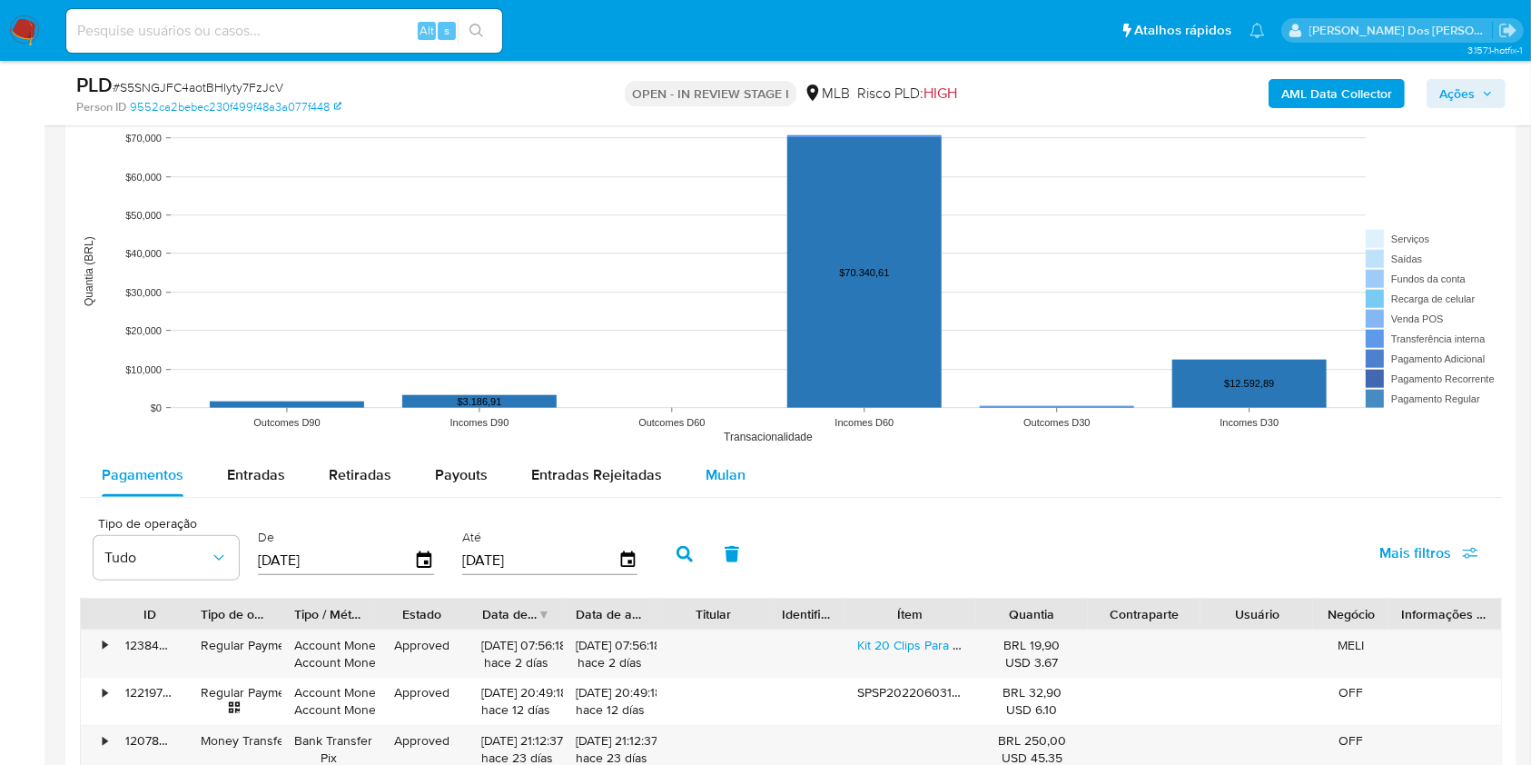
click at [731, 485] on span "Mulan" at bounding box center [726, 474] width 40 height 21
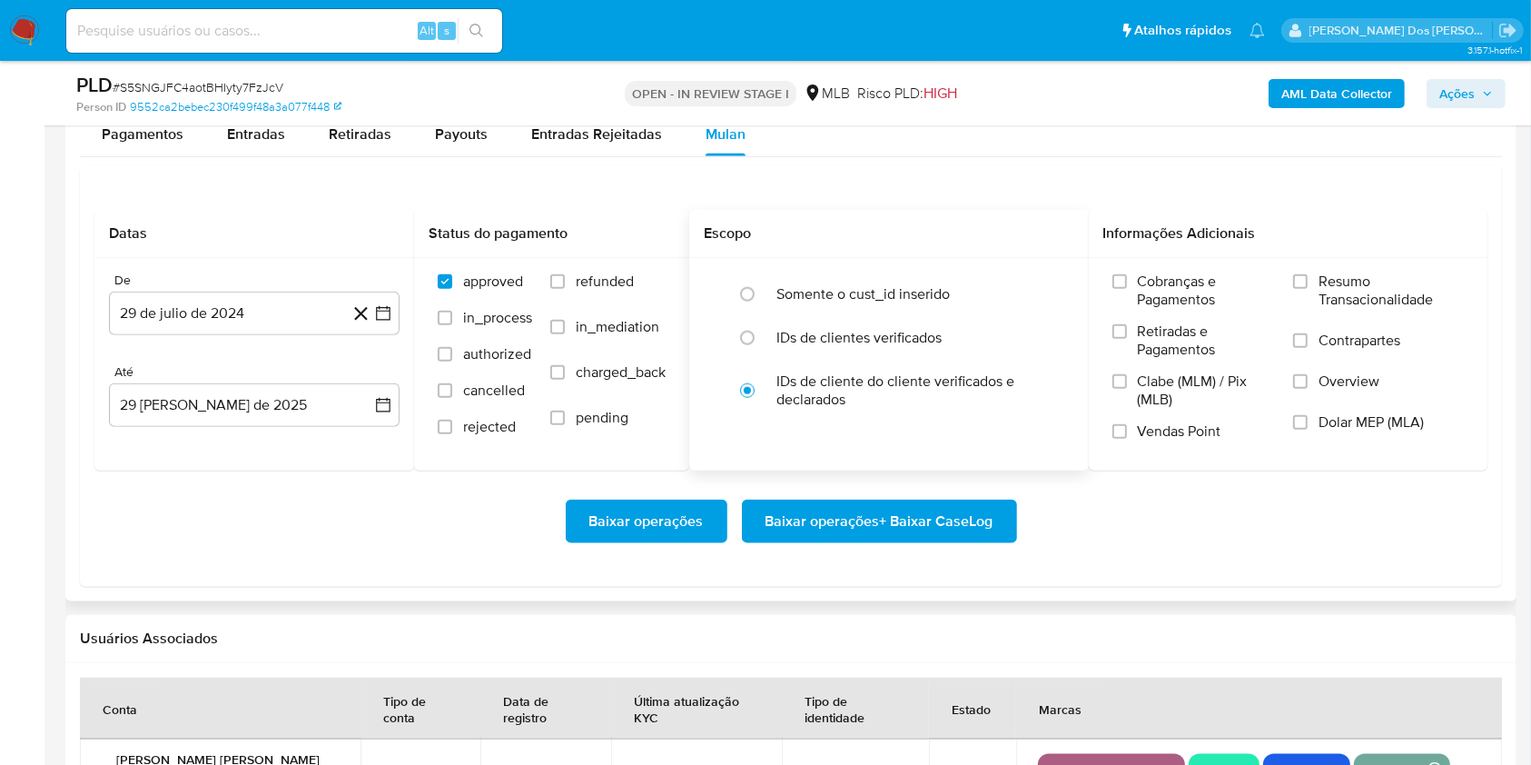
scroll to position [2058, 0]
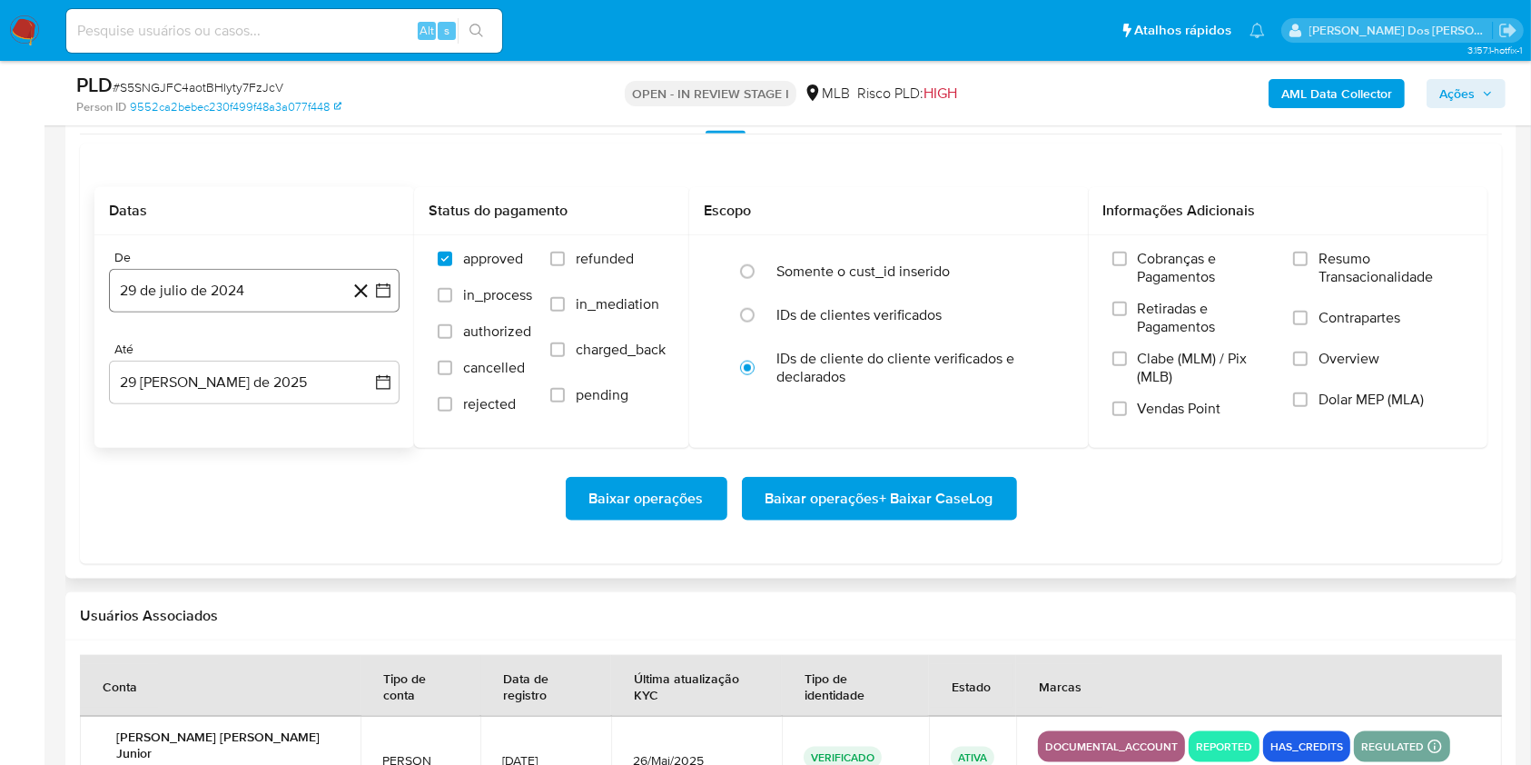
click at [384, 300] on icon "button" at bounding box center [383, 291] width 18 height 18
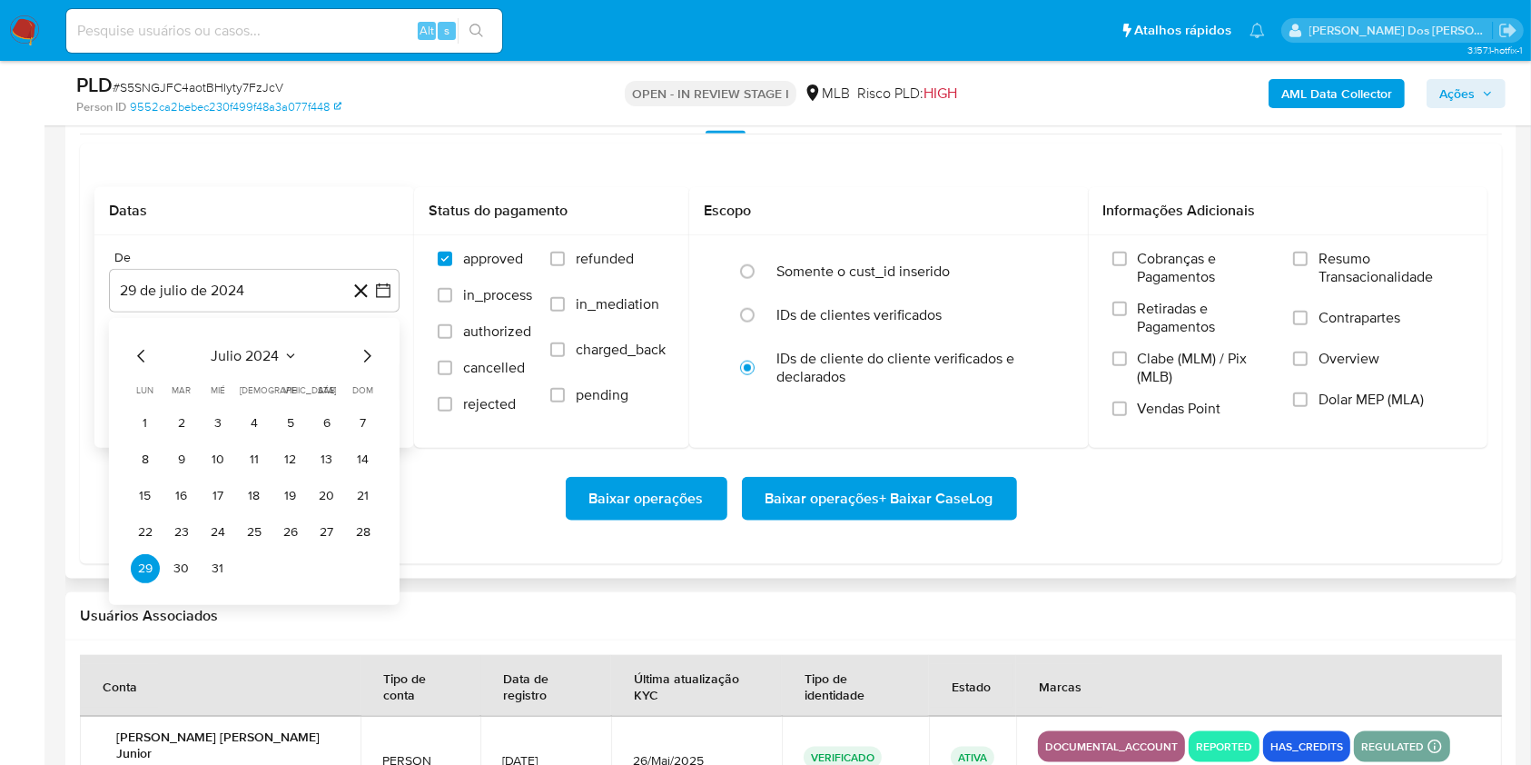
click at [371, 367] on icon "Mes siguiente" at bounding box center [367, 356] width 22 height 22
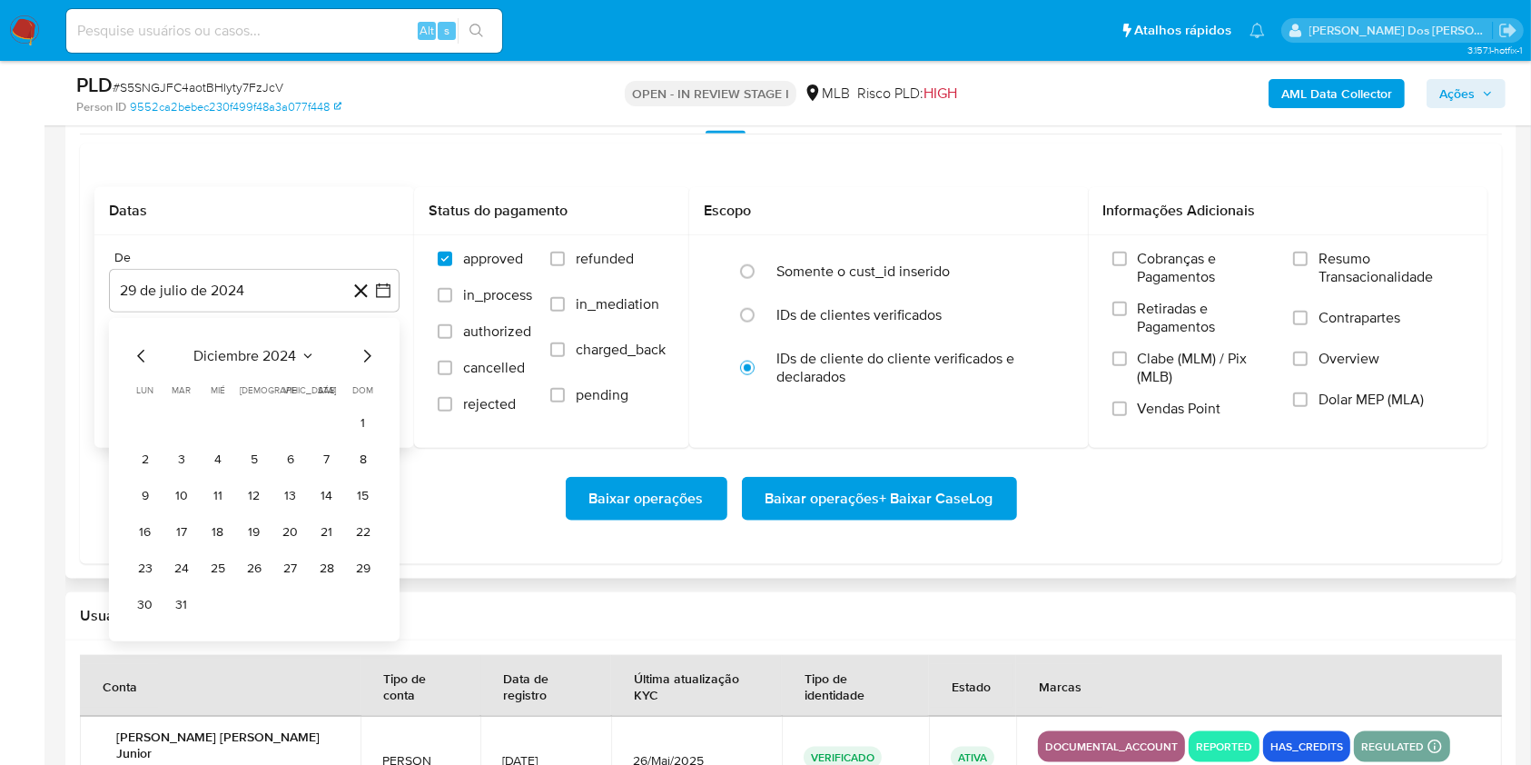
click at [371, 367] on icon "Mes siguiente" at bounding box center [367, 356] width 22 height 22
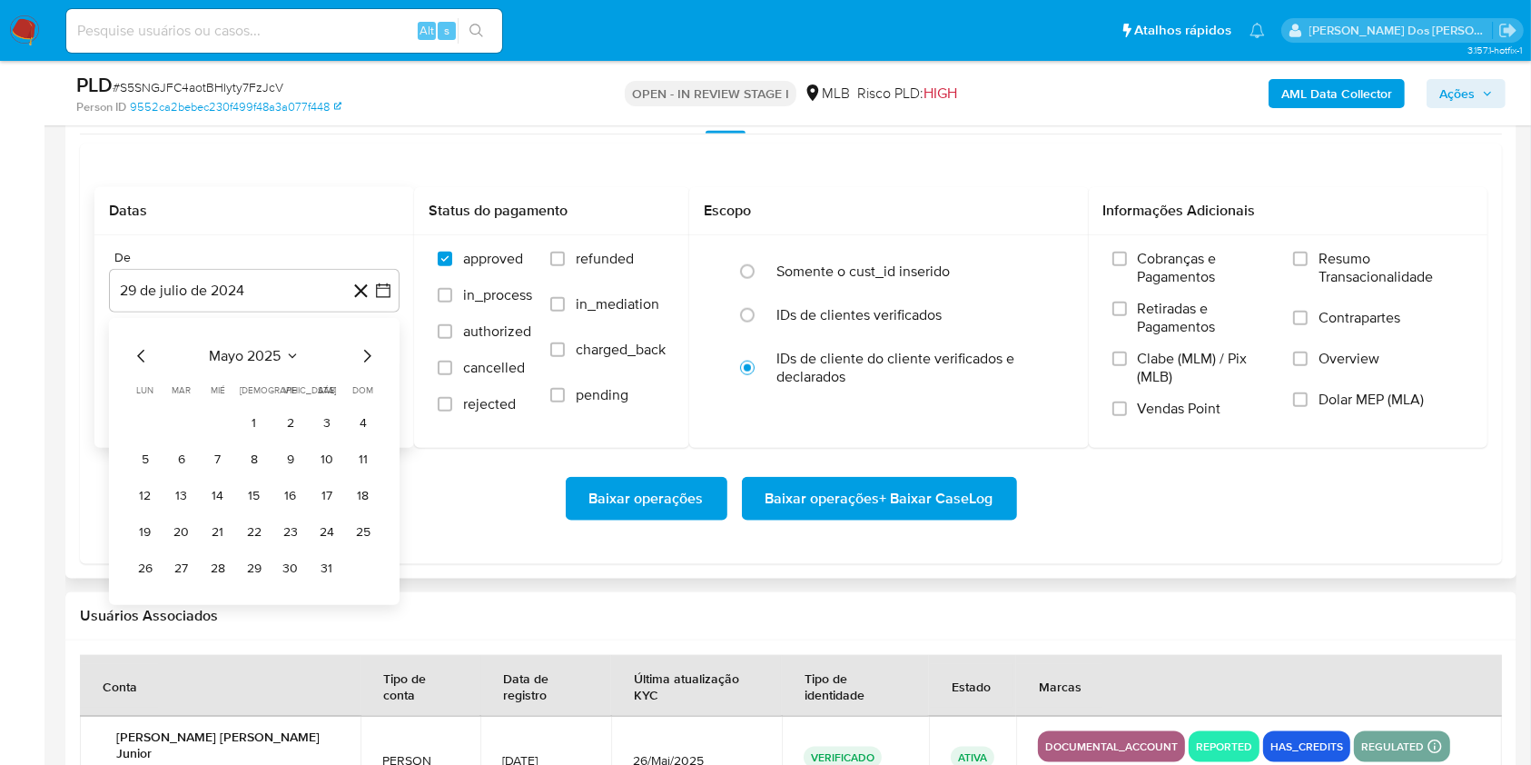
click at [371, 367] on icon "Mes siguiente" at bounding box center [367, 356] width 22 height 22
click at [191, 438] on button "1" at bounding box center [181, 423] width 29 height 29
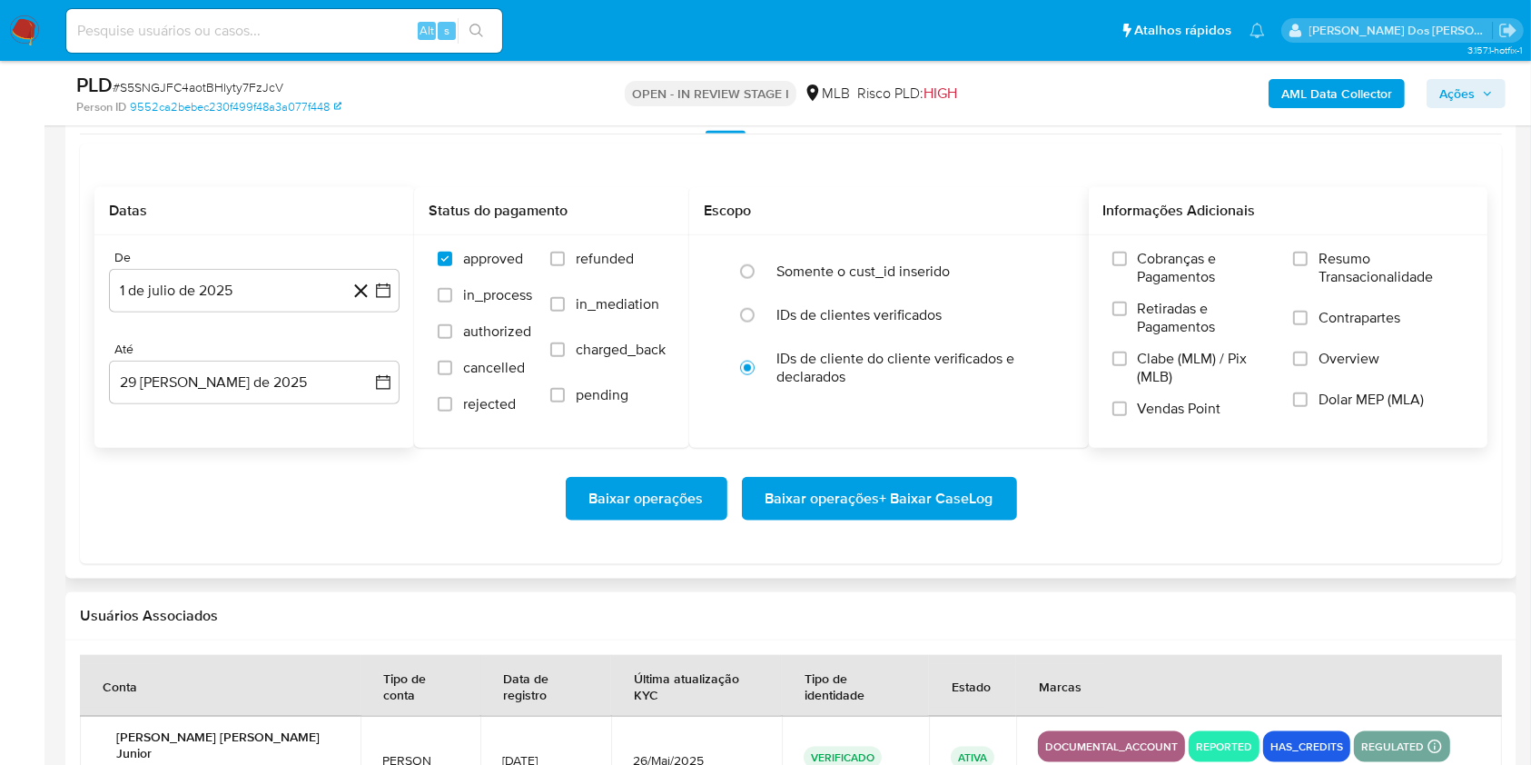
click at [1375, 286] on span "Resumo Transacionalidade" at bounding box center [1391, 268] width 145 height 36
click at [1308, 266] on input "Resumo Transacionalidade" at bounding box center [1300, 259] width 15 height 15
click at [930, 519] on span "Baixar operações + Baixar CaseLog" at bounding box center [880, 499] width 228 height 40
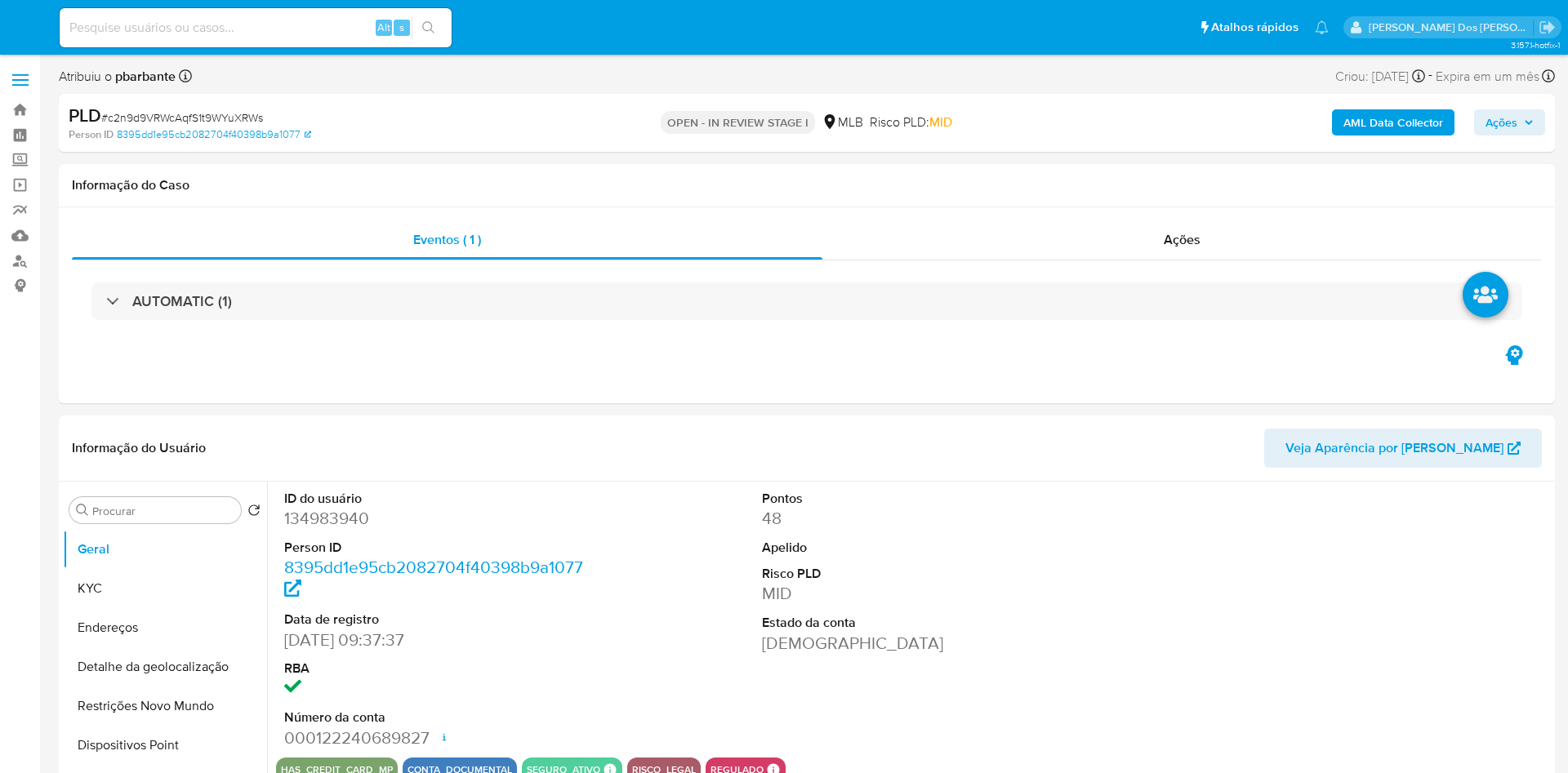
select select "10"
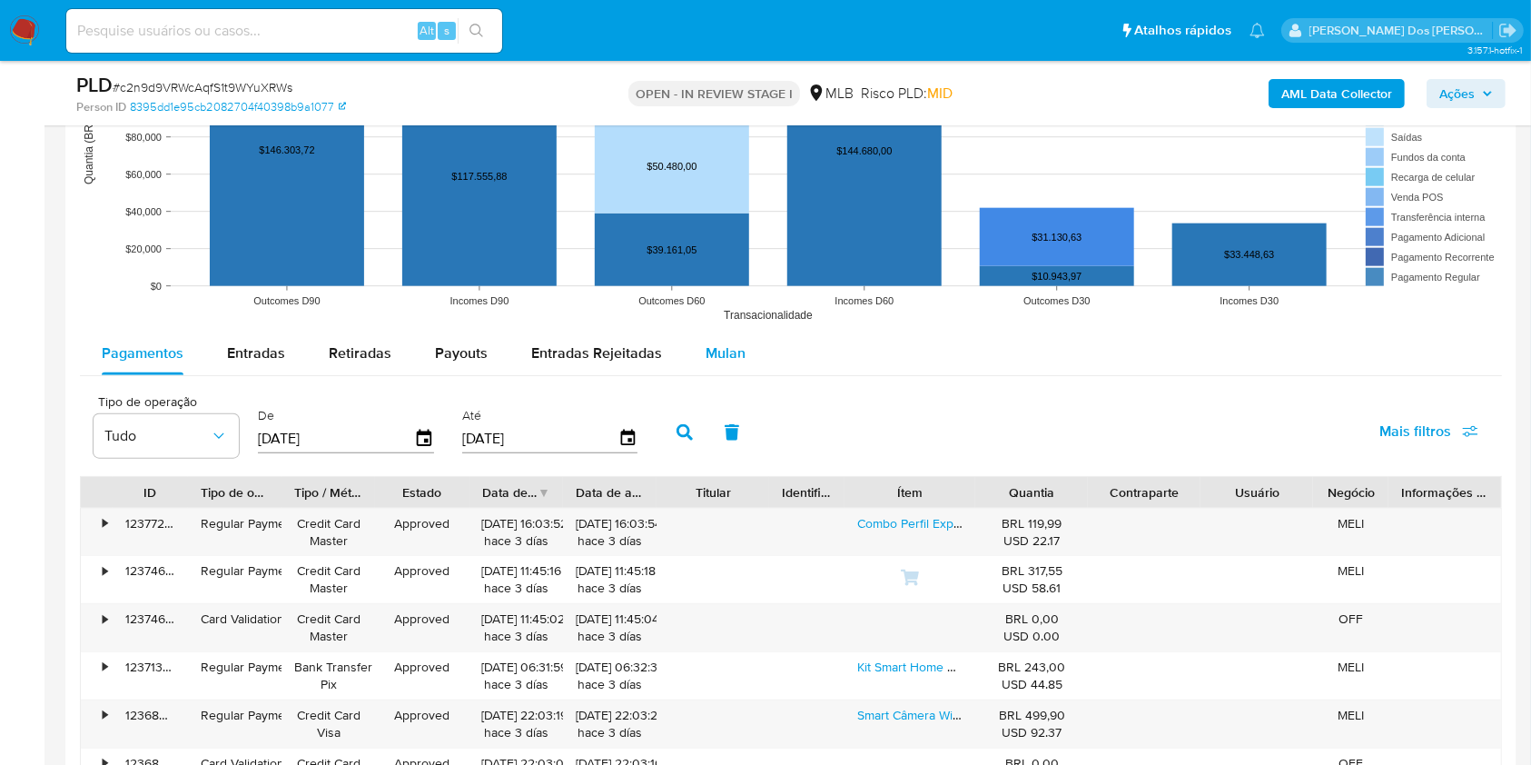
click at [717, 363] on span "Mulan" at bounding box center [726, 352] width 40 height 21
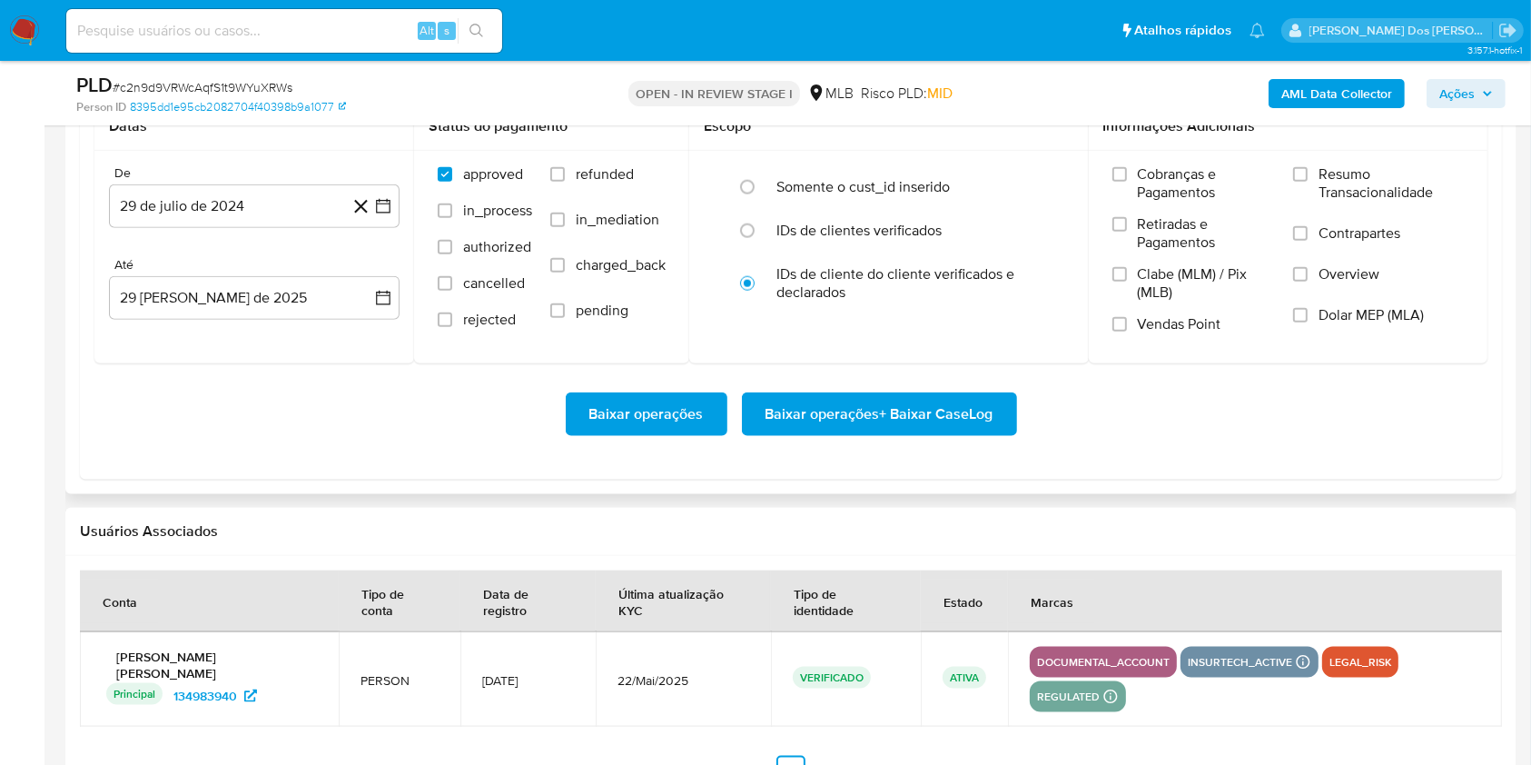
scroll to position [2180, 0]
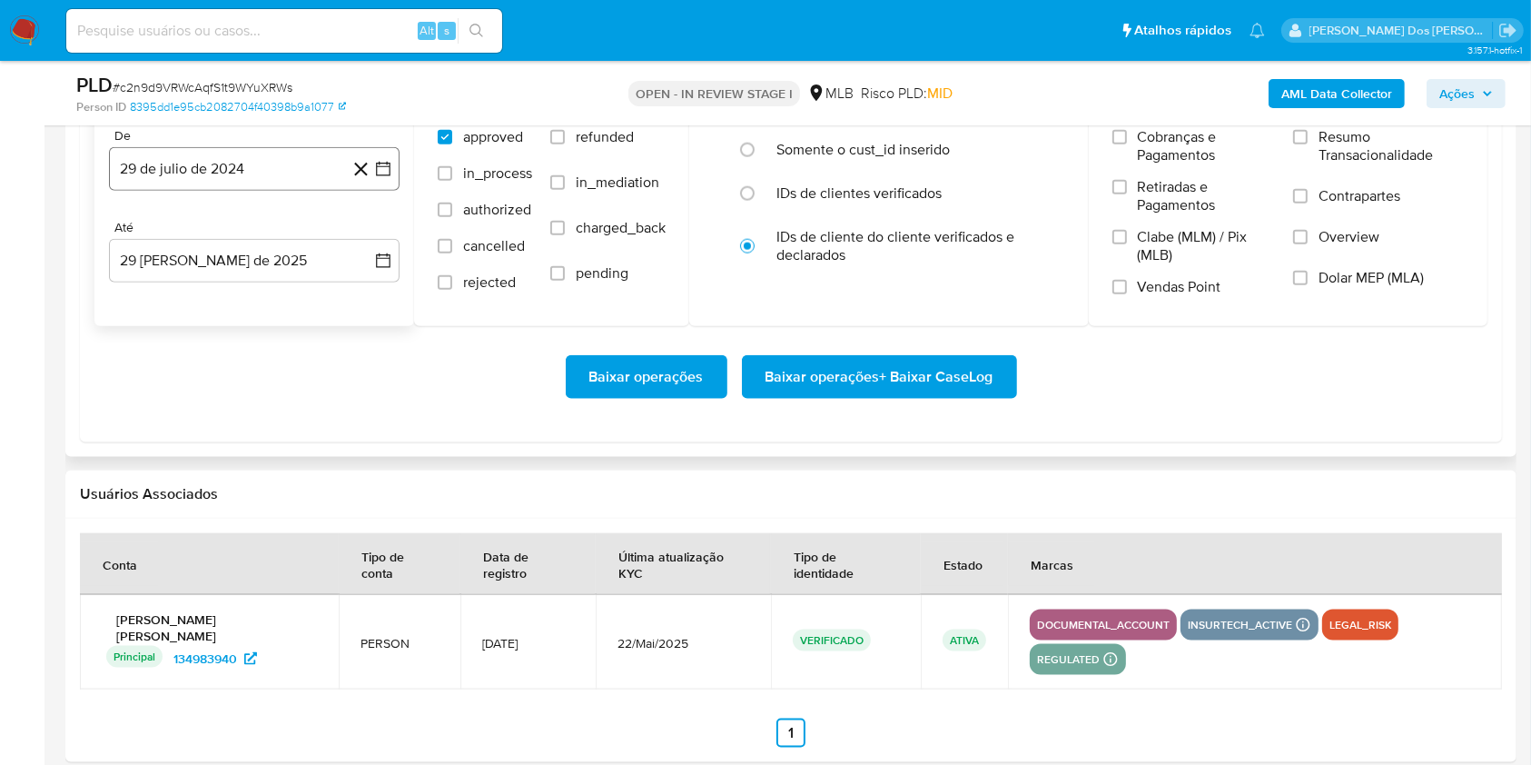
click at [384, 191] on button "29 de julio de 2024" at bounding box center [254, 169] width 291 height 44
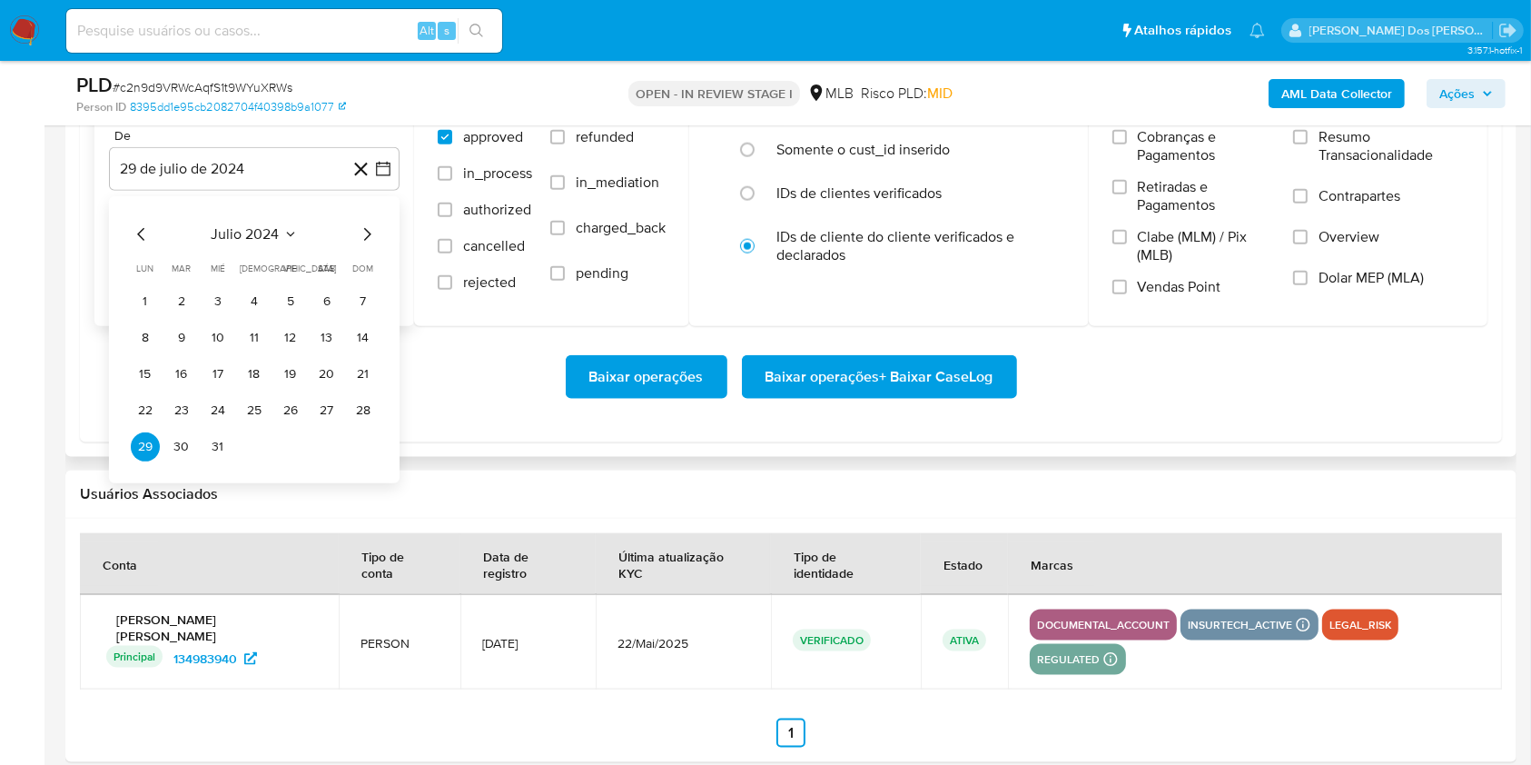
click at [363, 245] on icon "Mes siguiente" at bounding box center [367, 234] width 22 height 22
click at [364, 245] on icon "Mes siguiente" at bounding box center [367, 234] width 22 height 22
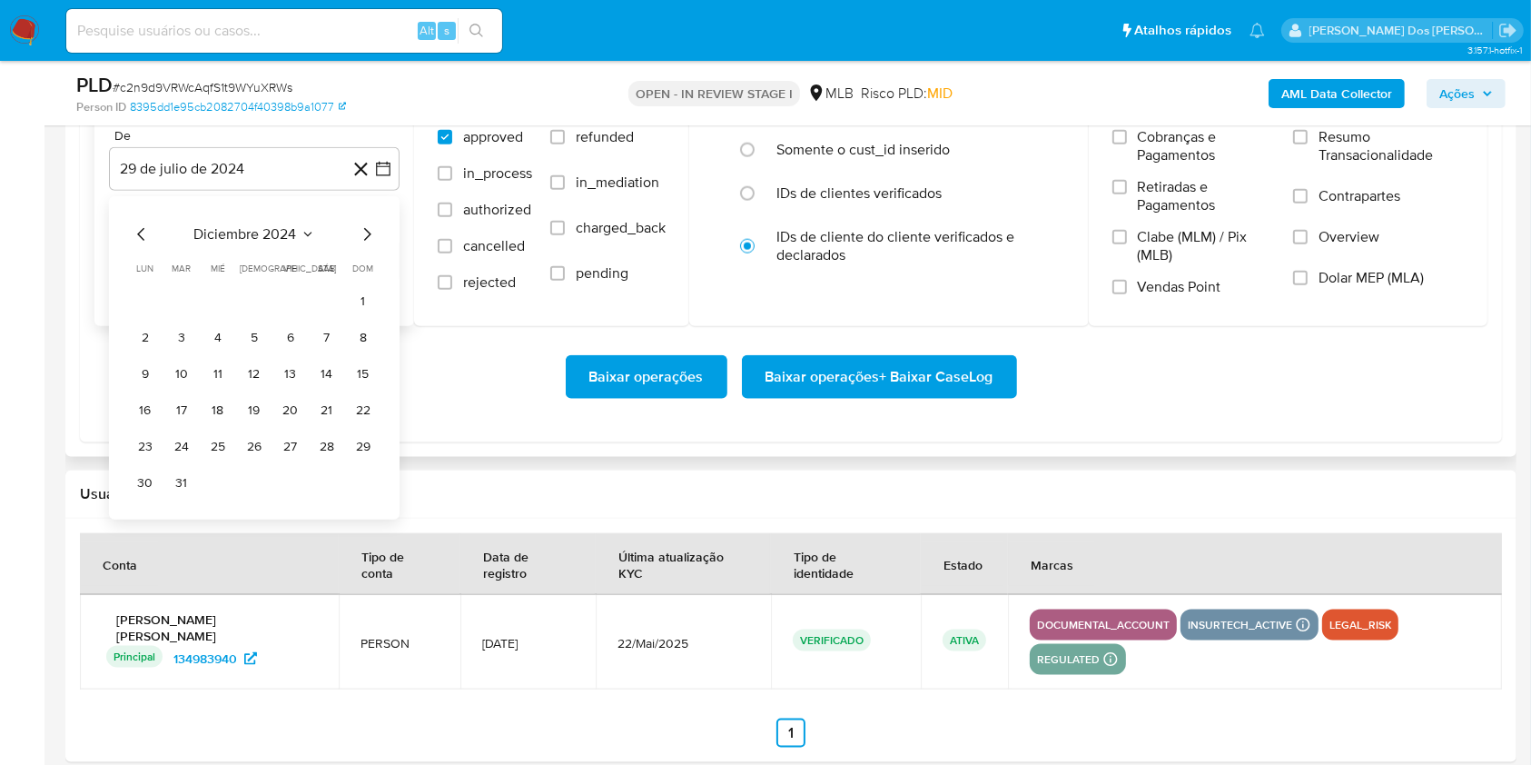
click at [367, 245] on icon "Mes siguiente" at bounding box center [367, 234] width 22 height 22
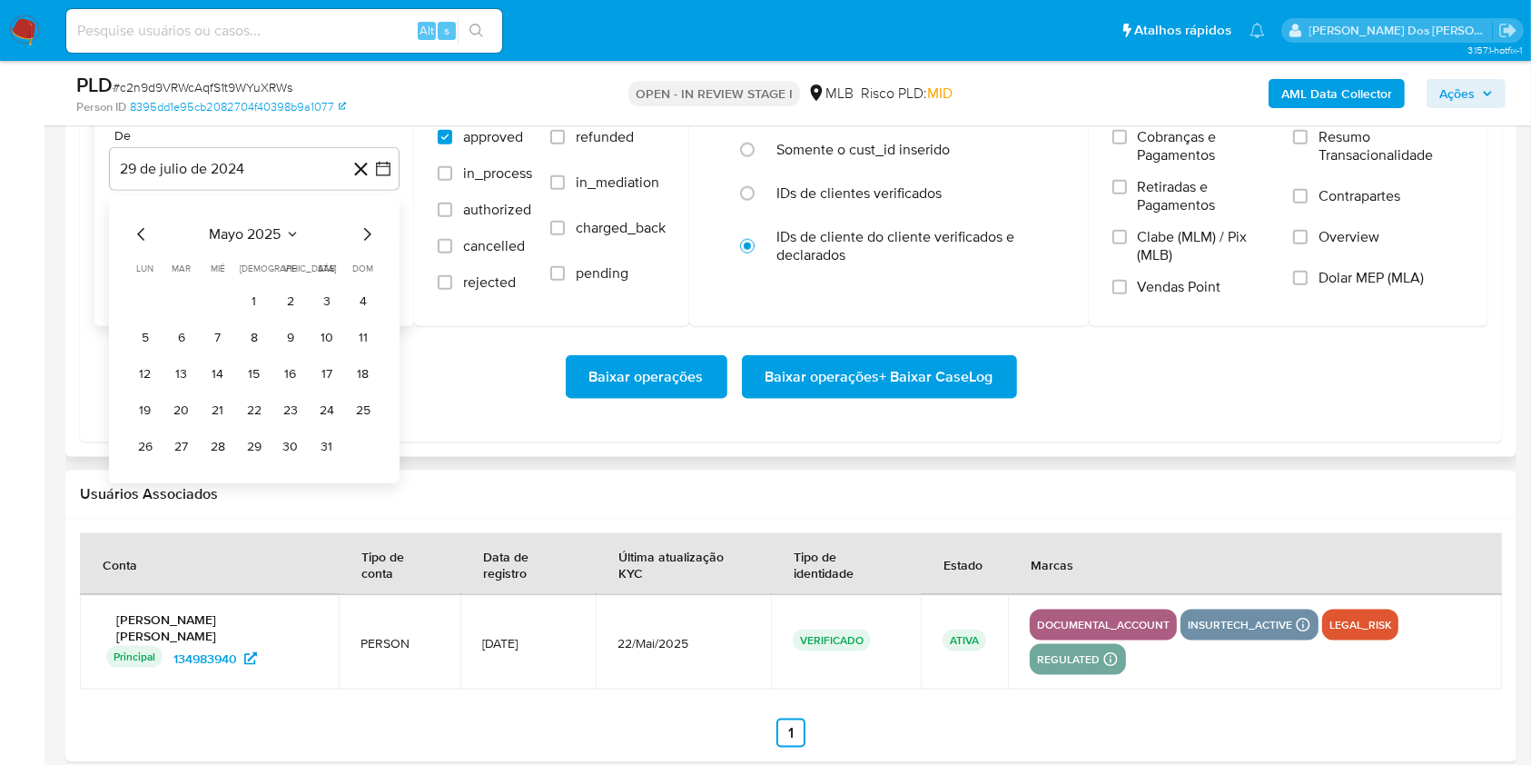
click at [367, 245] on icon "Mes siguiente" at bounding box center [367, 234] width 22 height 22
click at [174, 316] on button "1" at bounding box center [181, 301] width 29 height 29
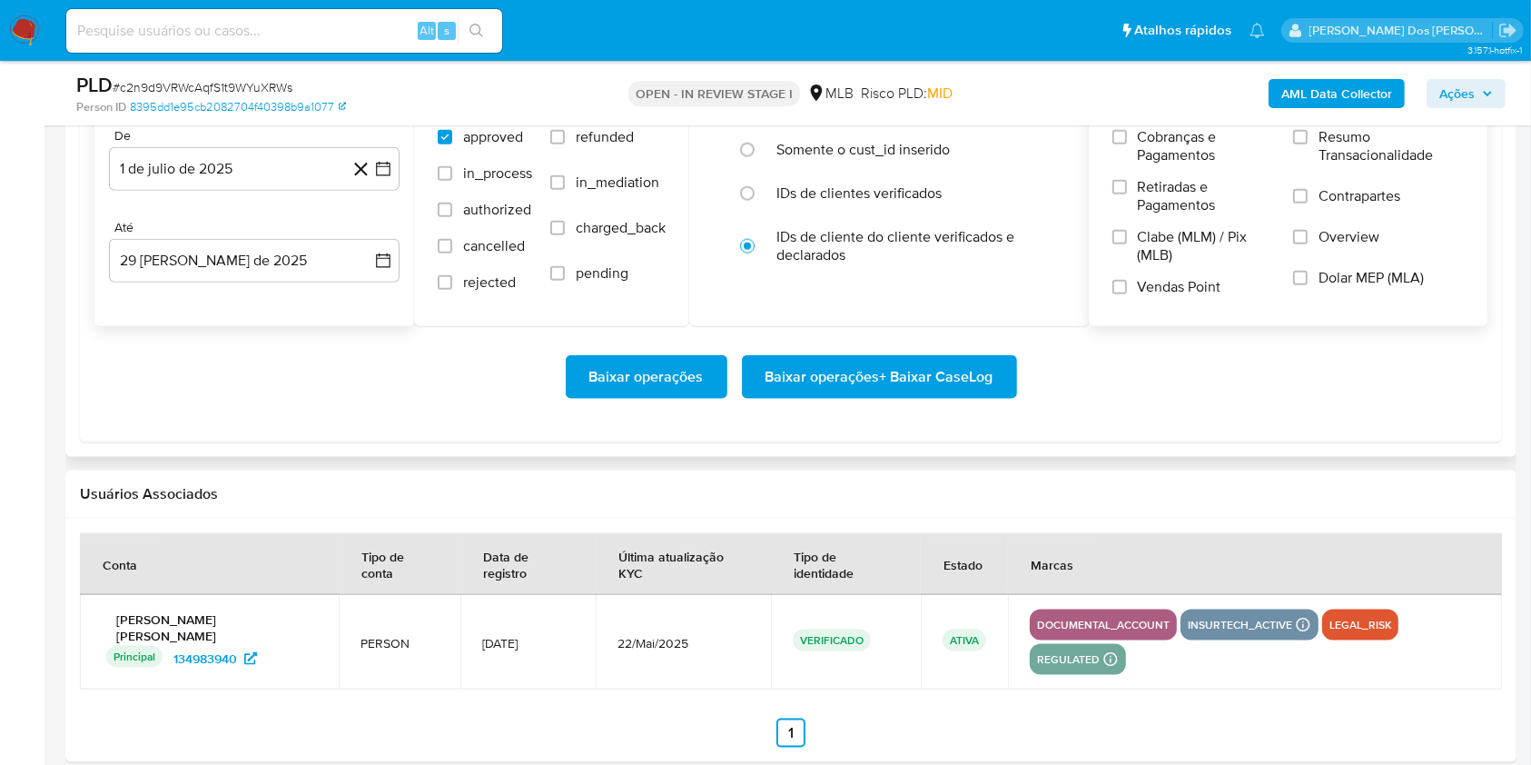
click at [1395, 164] on span "Resumo Transacionalidade" at bounding box center [1391, 146] width 145 height 36
click at [1308, 144] on input "Resumo Transacionalidade" at bounding box center [1300, 137] width 15 height 15
click at [895, 397] on span "Baixar operações + Baixar CaseLog" at bounding box center [880, 377] width 228 height 40
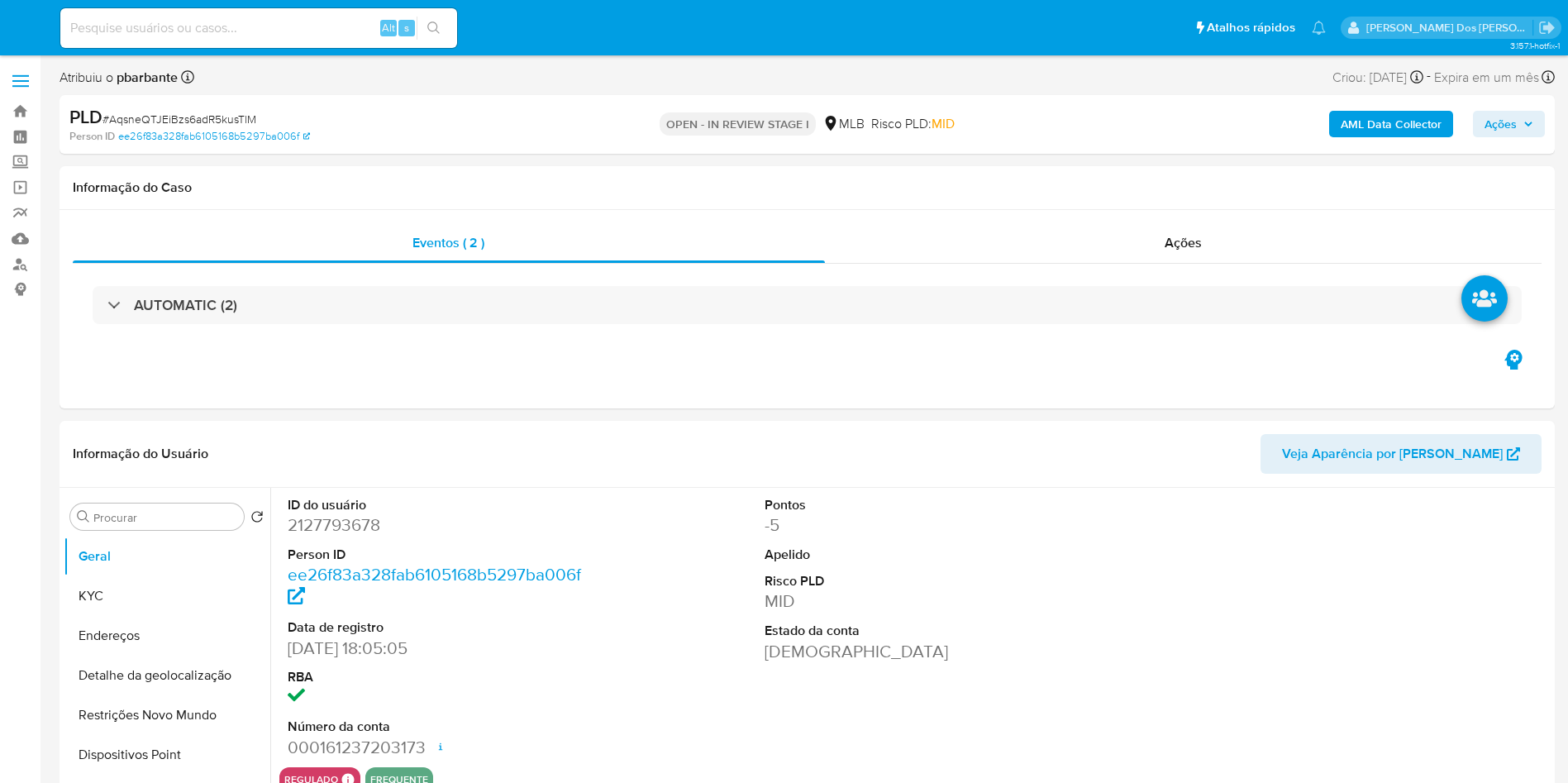
select select "10"
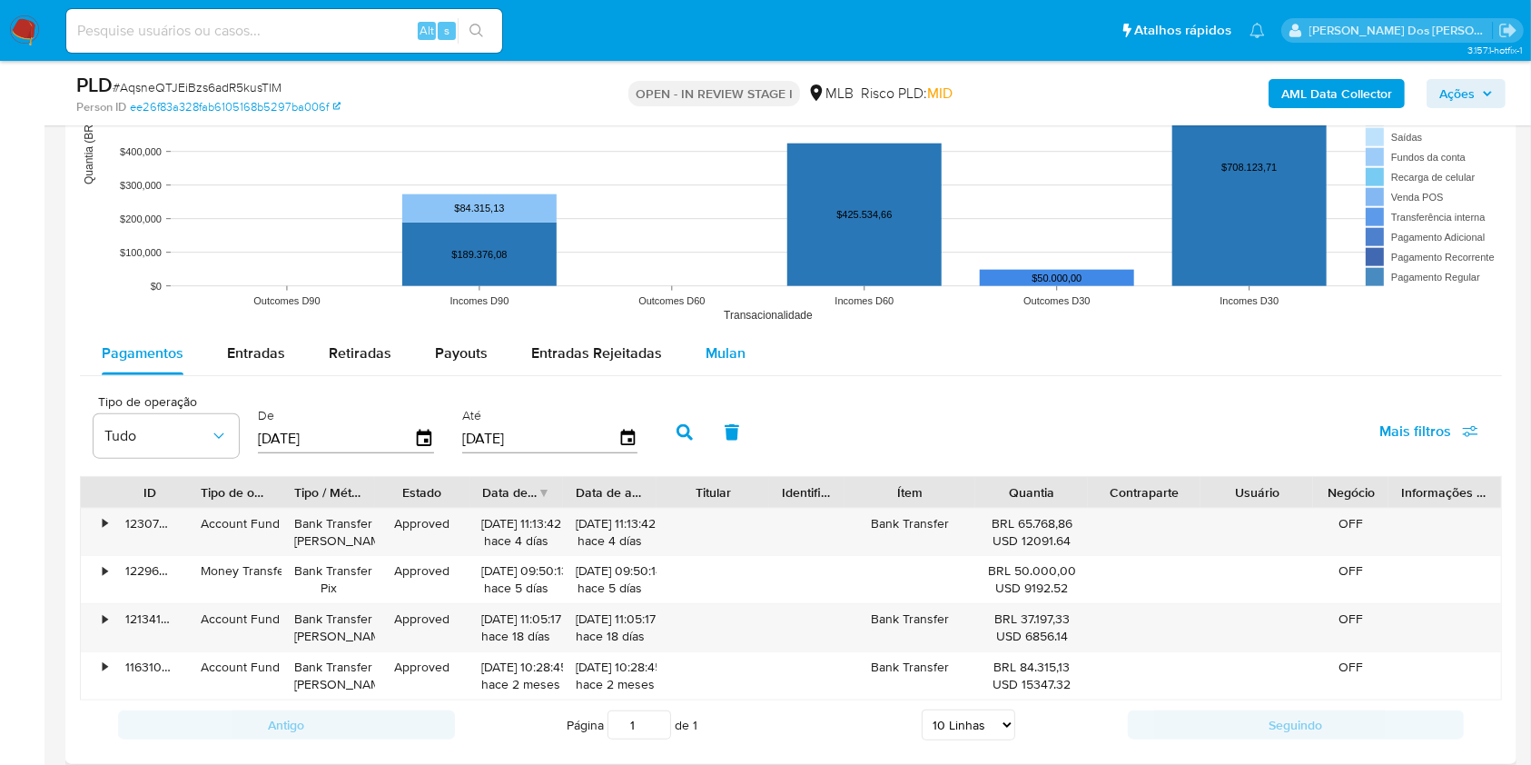
click at [716, 363] on span "Mulan" at bounding box center [726, 352] width 40 height 21
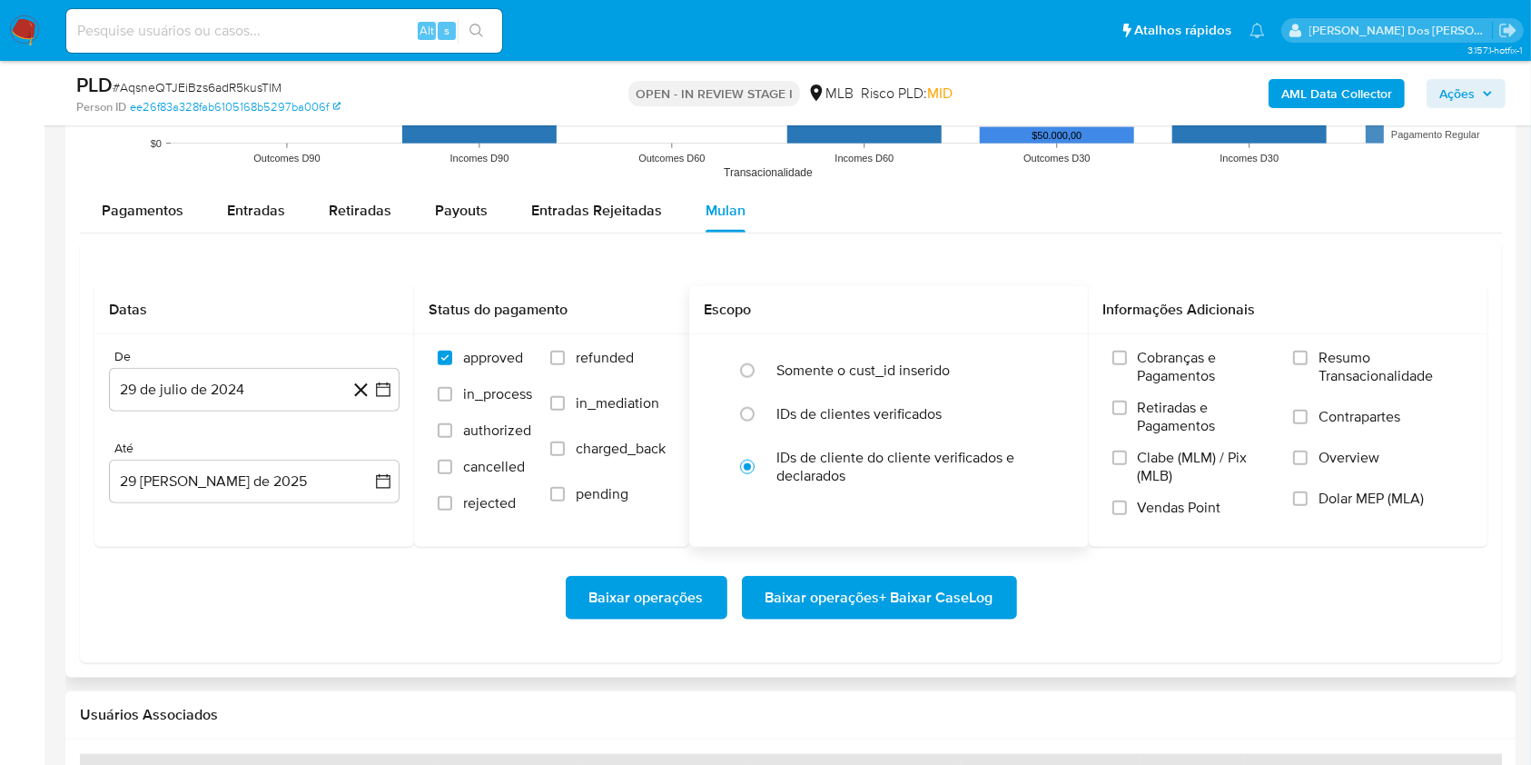
scroll to position [2058, 0]
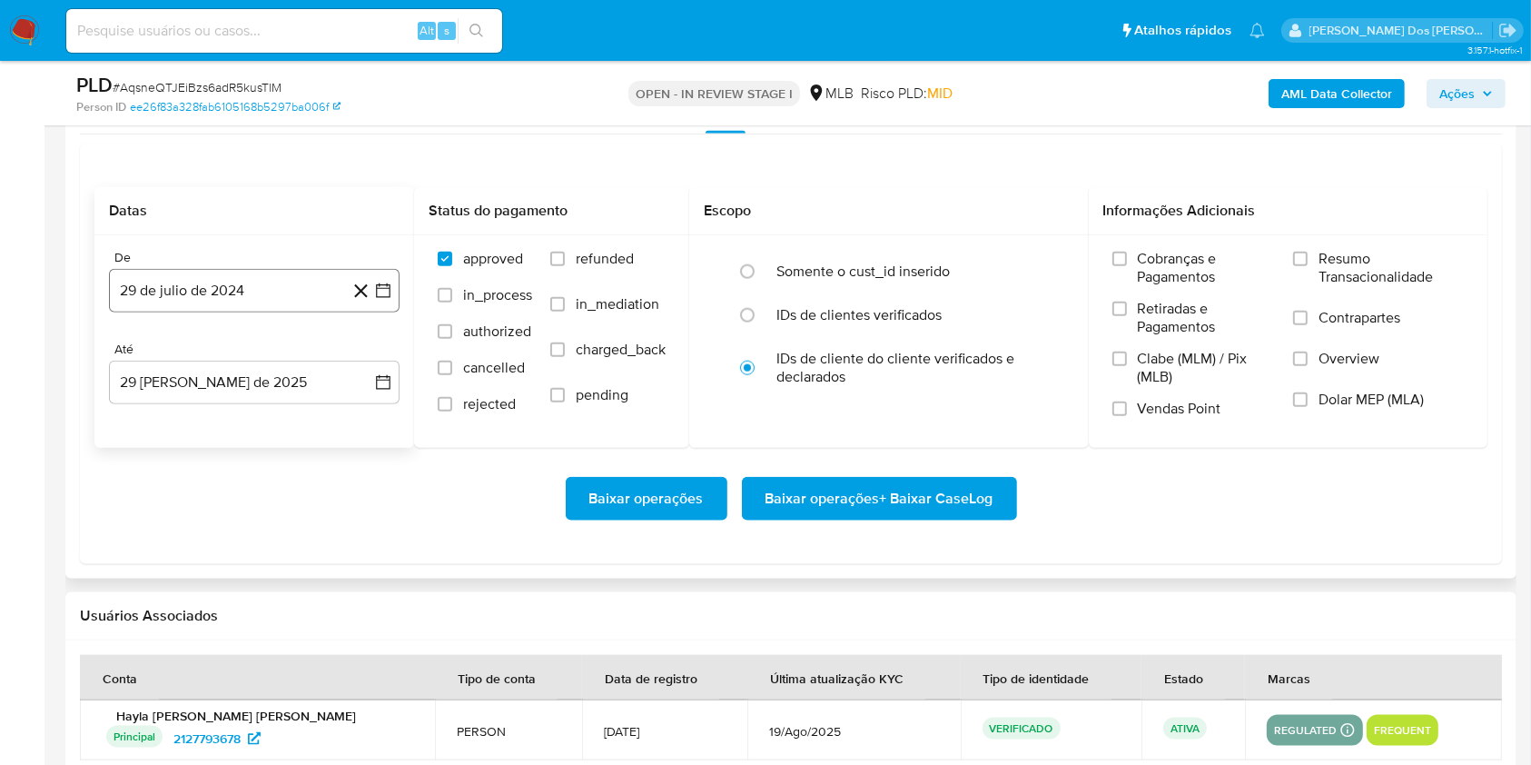
click at [383, 300] on icon "button" at bounding box center [383, 291] width 18 height 18
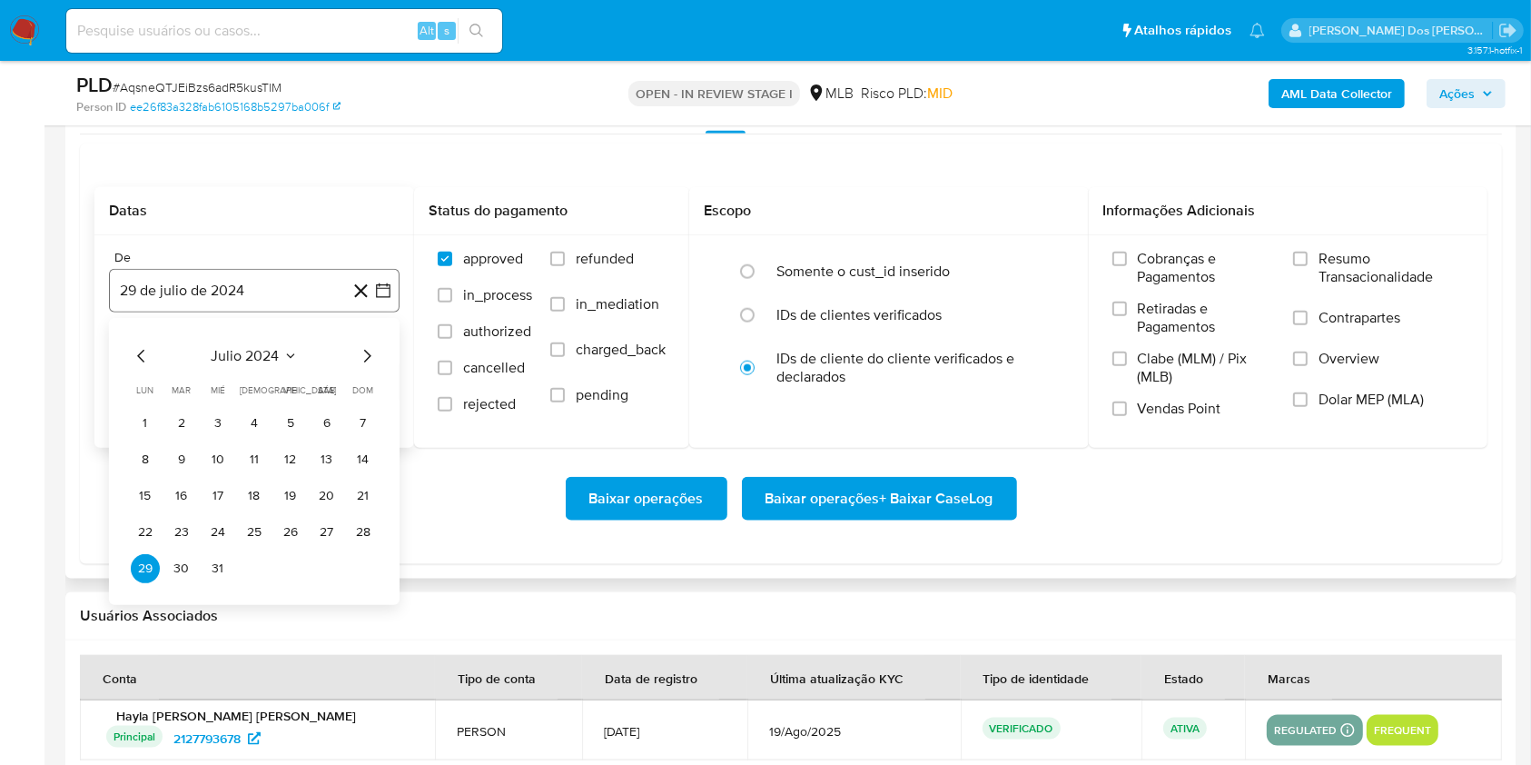
scroll to position [2180, 0]
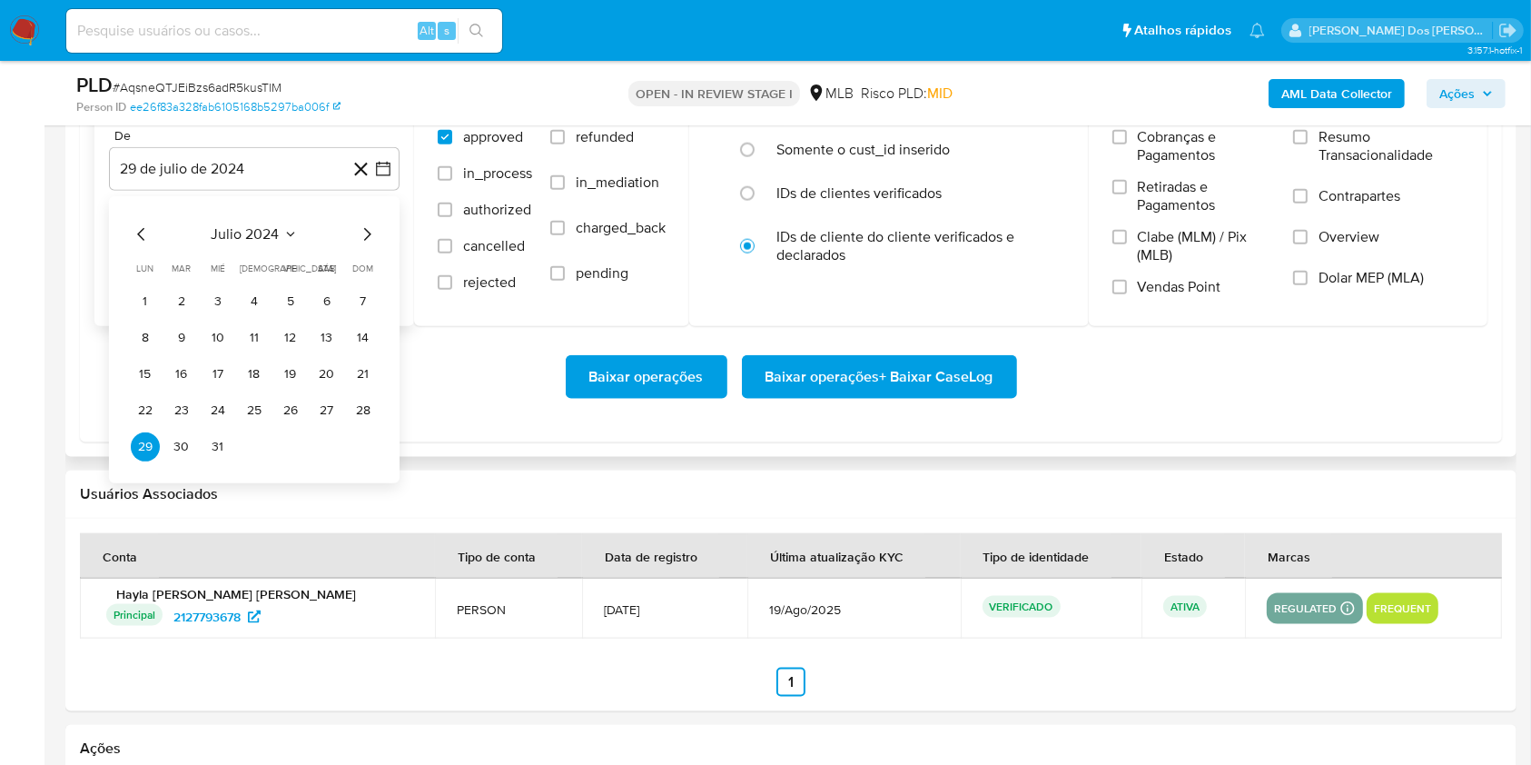
click at [374, 275] on div "julio 2024 julio 2024 lun lunes mar martes mié miércoles jue jueves vie viernes…" at bounding box center [254, 342] width 247 height 238
click at [358, 278] on div "julio 2024 julio 2024 lun lunes mar martes mié miércoles jue jueves vie viernes…" at bounding box center [254, 342] width 247 height 238
click at [362, 245] on icon "Mes siguiente" at bounding box center [367, 234] width 22 height 22
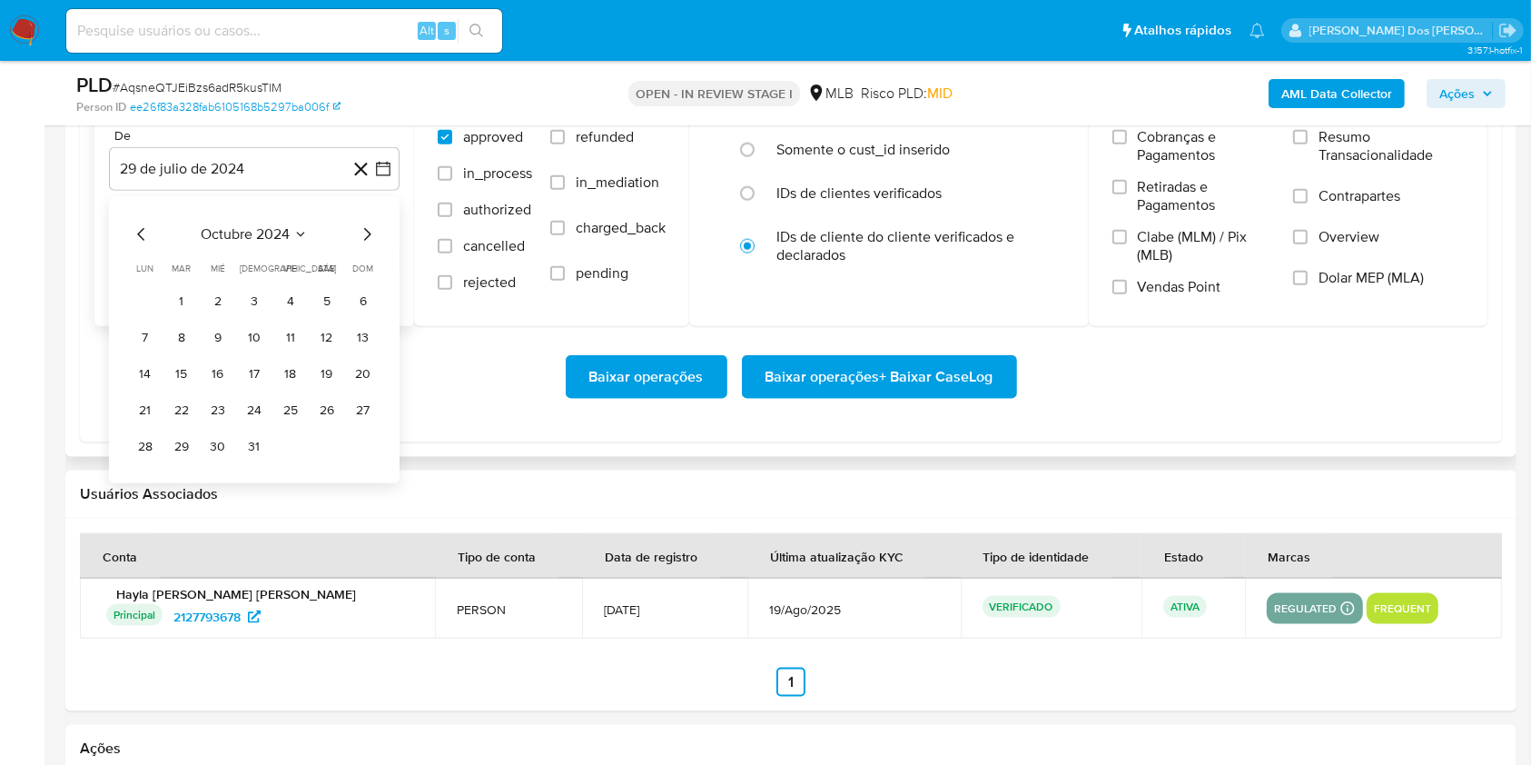
click at [362, 245] on icon "Mes siguiente" at bounding box center [367, 234] width 22 height 22
click at [371, 245] on icon "Mes siguiente" at bounding box center [367, 234] width 22 height 22
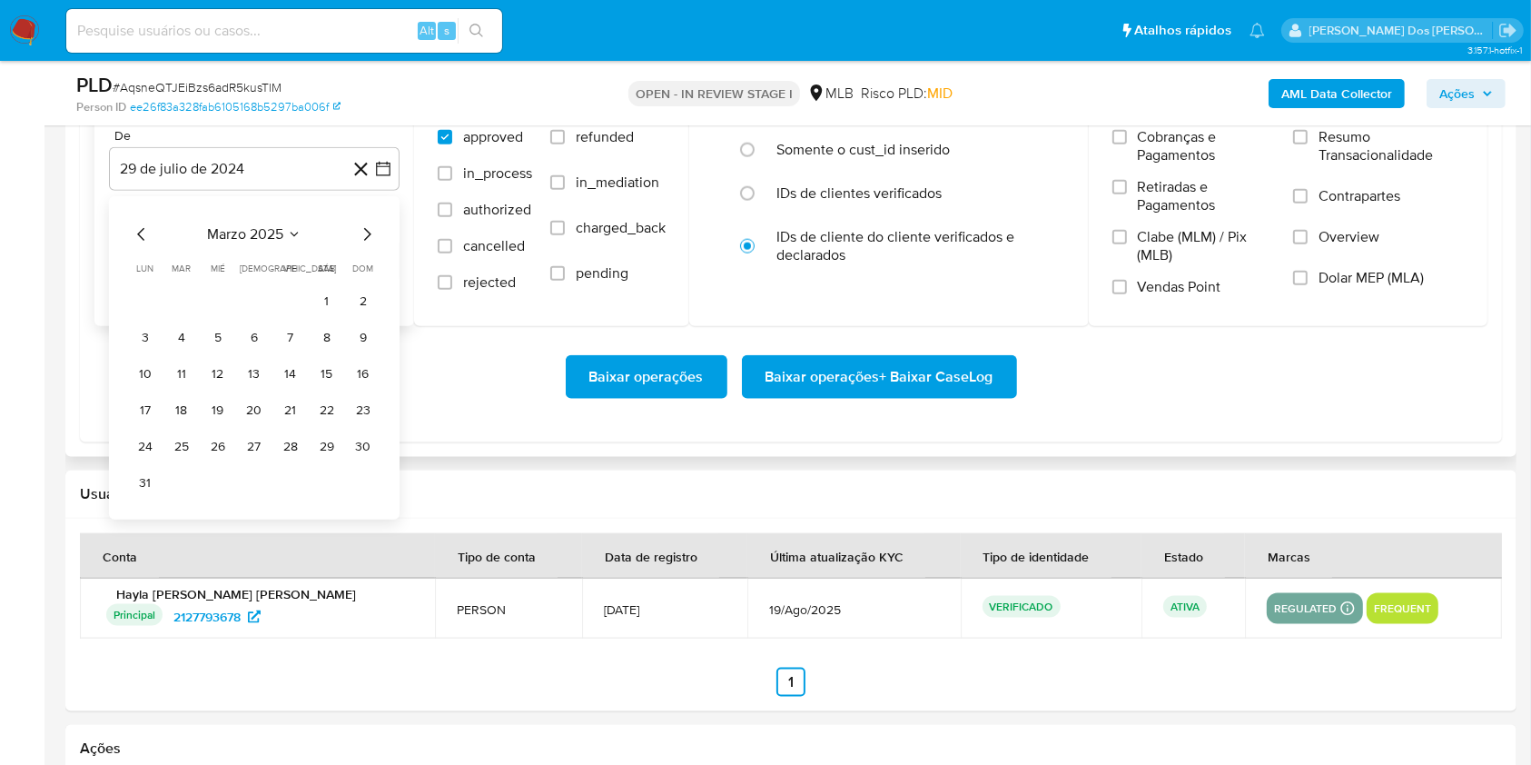
click at [371, 245] on icon "Mes siguiente" at bounding box center [367, 234] width 22 height 22
click at [376, 245] on icon "Mes siguiente" at bounding box center [367, 234] width 22 height 22
click at [183, 316] on button "1" at bounding box center [181, 301] width 29 height 29
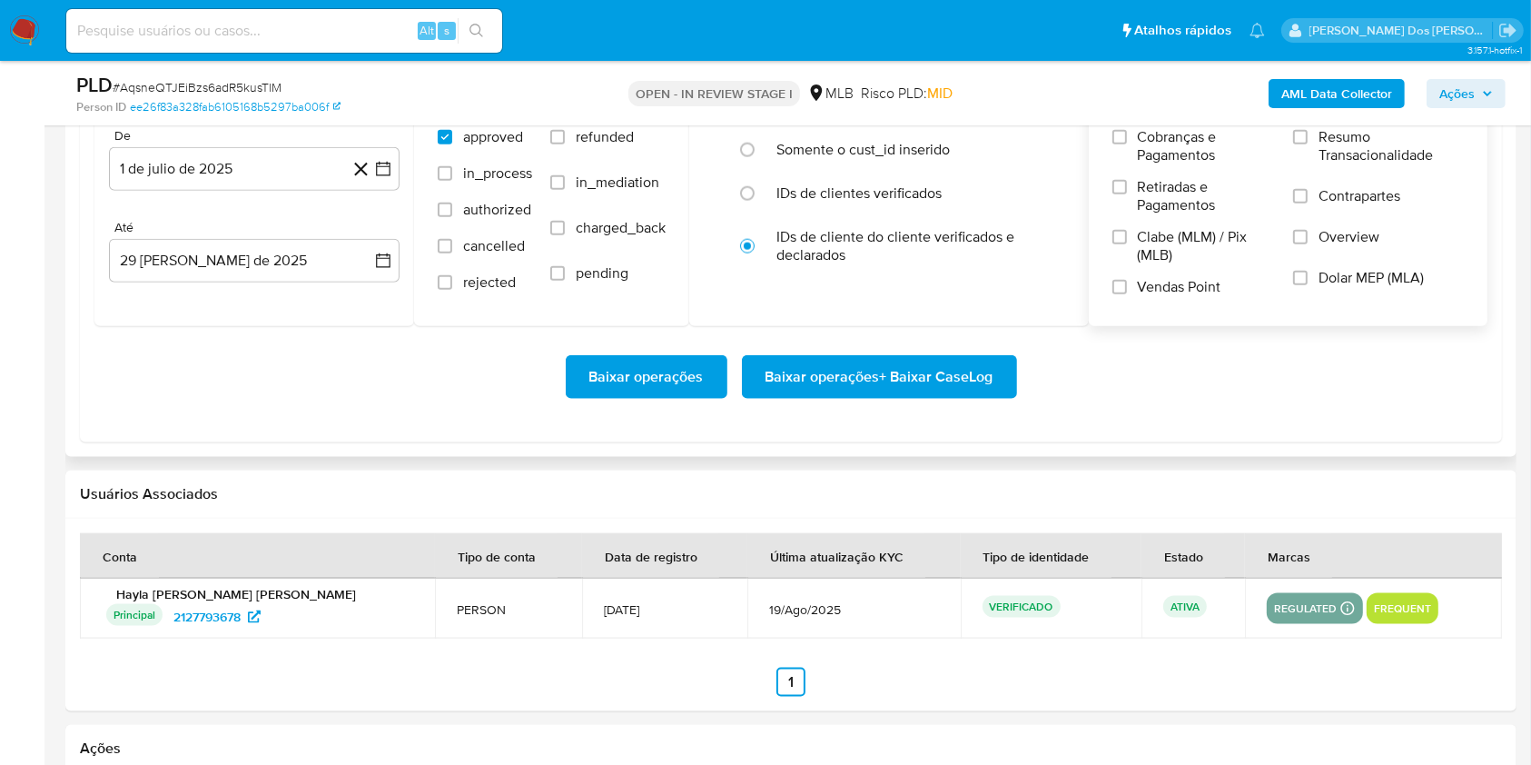
drag, startPoint x: 1376, startPoint y: 186, endPoint x: 1328, endPoint y: 238, distance: 70.7
click at [1375, 164] on span "Resumo Transacionalidade" at bounding box center [1391, 146] width 145 height 36
click at [1299, 174] on label "Resumo Transacionalidade" at bounding box center [1378, 157] width 171 height 59
click at [1299, 144] on input "Resumo Transacionalidade" at bounding box center [1300, 137] width 15 height 15
click at [849, 397] on span "Baixar operações + Baixar CaseLog" at bounding box center [880, 377] width 228 height 40
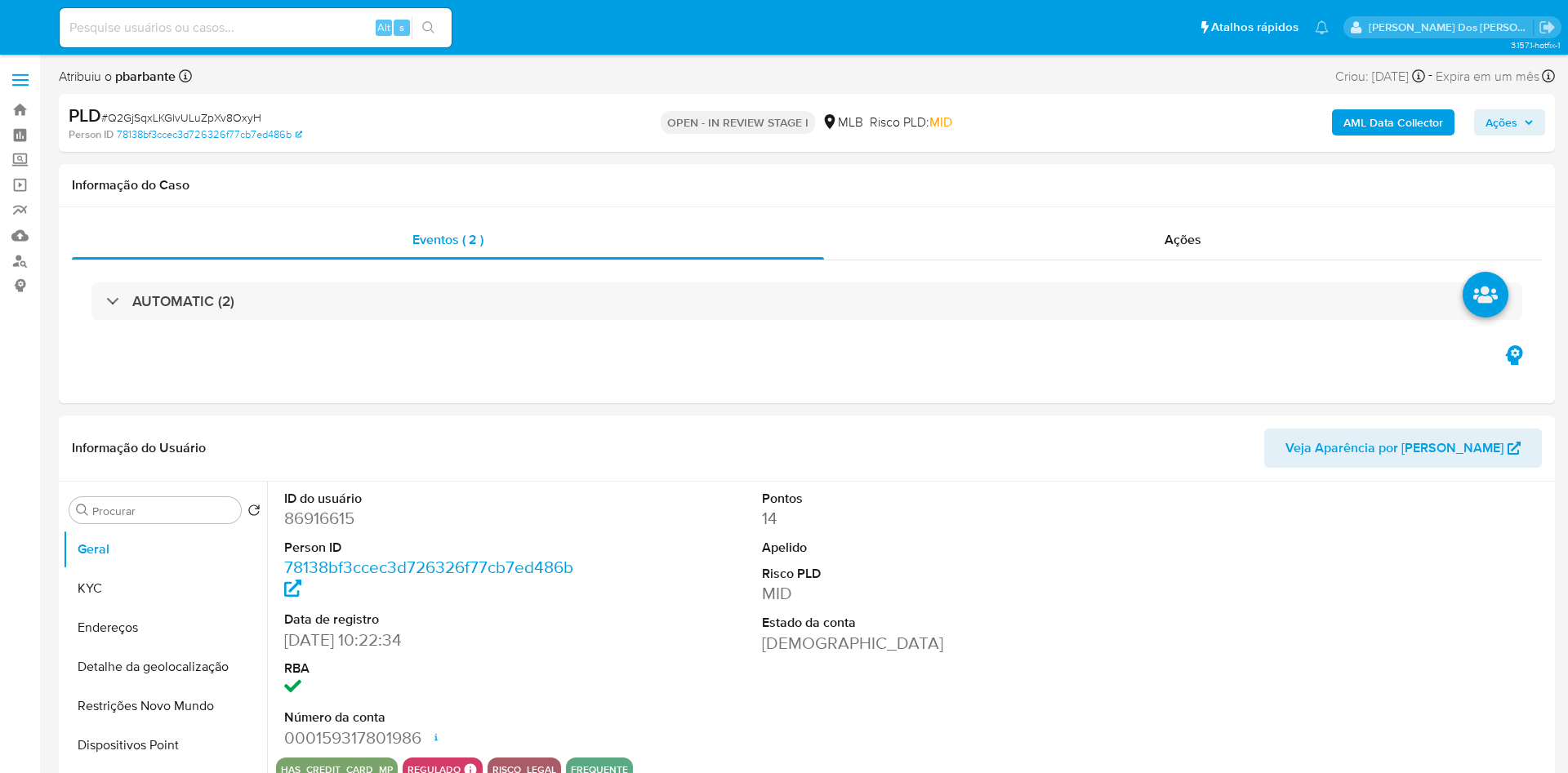
select select "10"
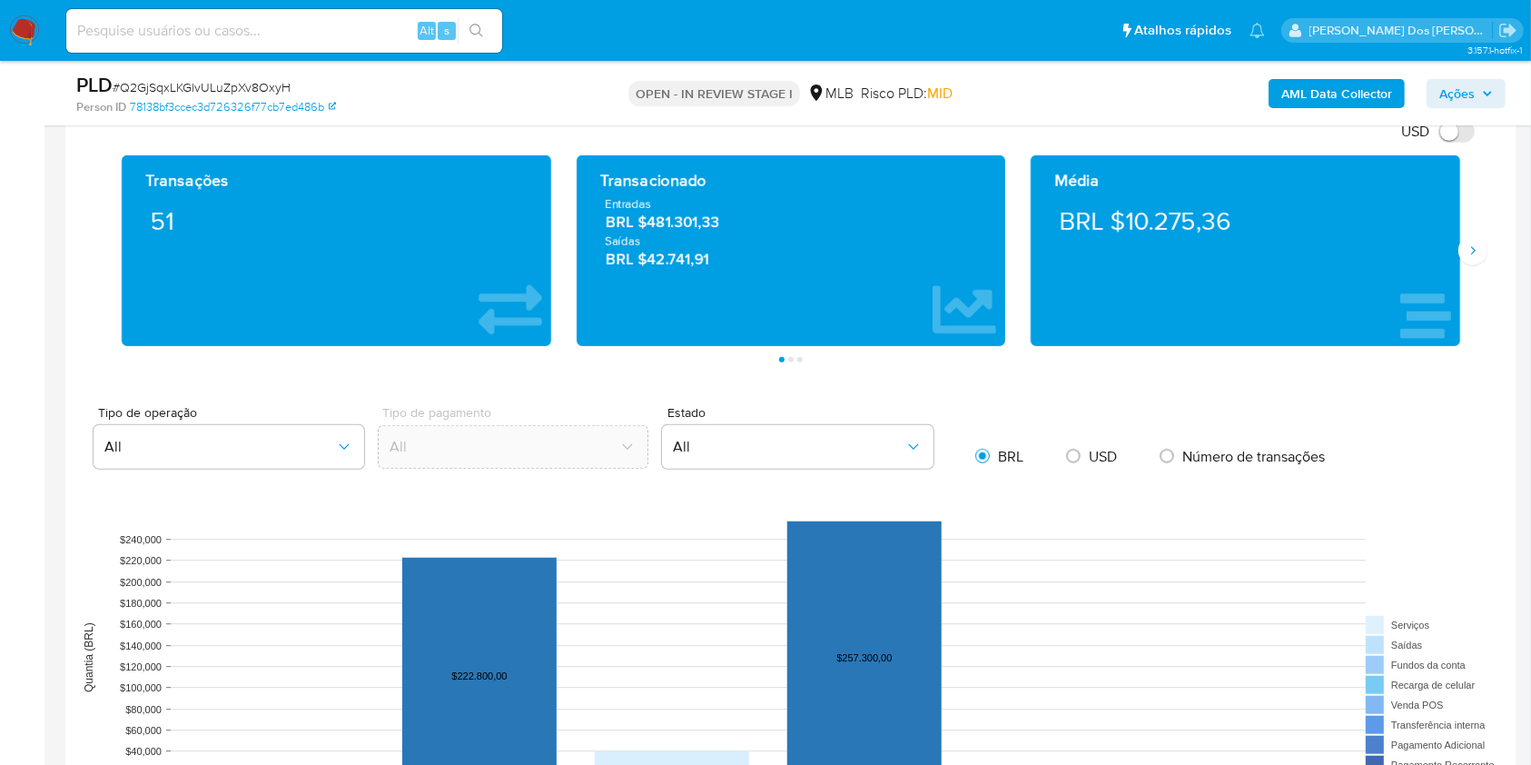
scroll to position [1574, 0]
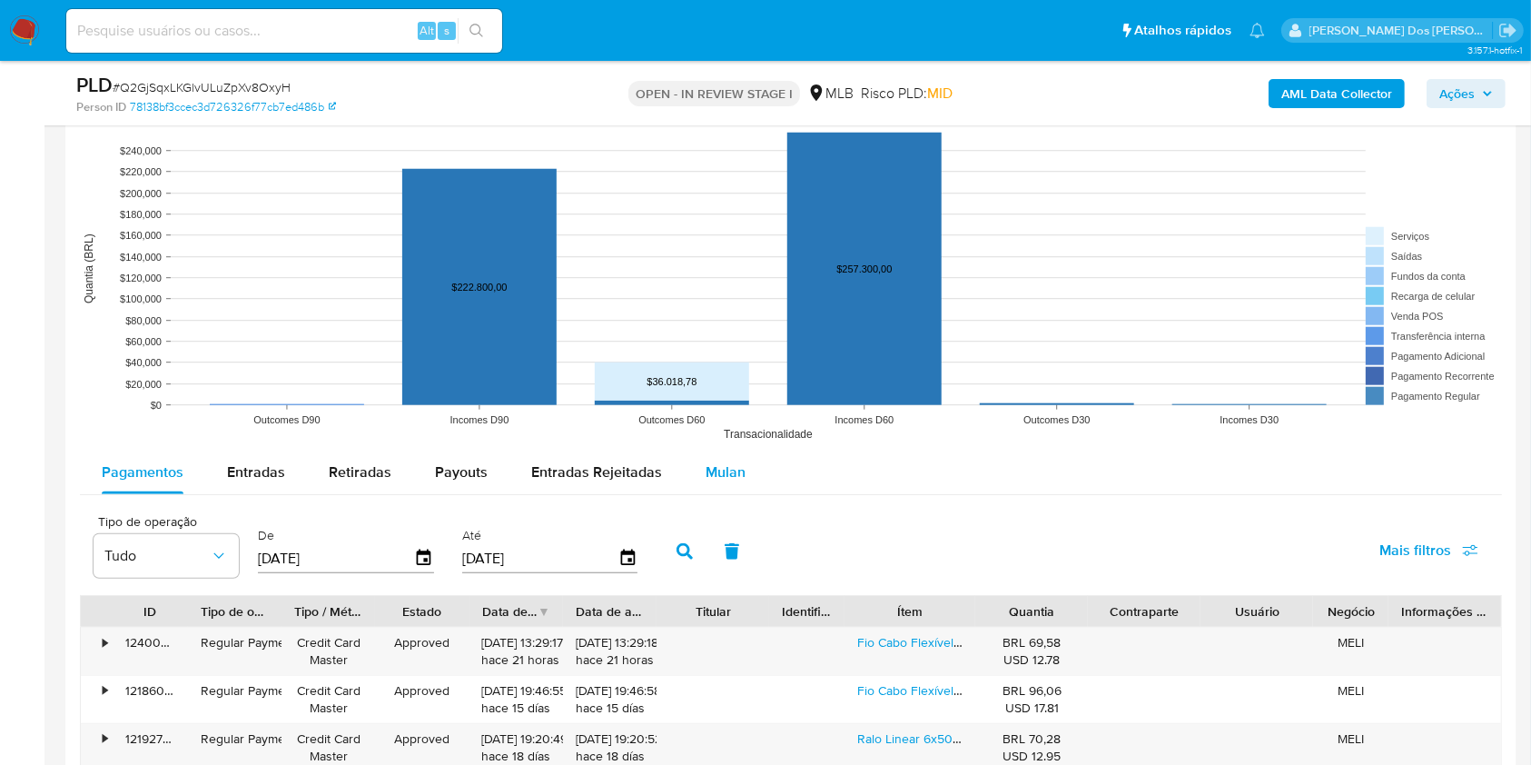
click at [734, 482] on span "Mulan" at bounding box center [726, 471] width 40 height 21
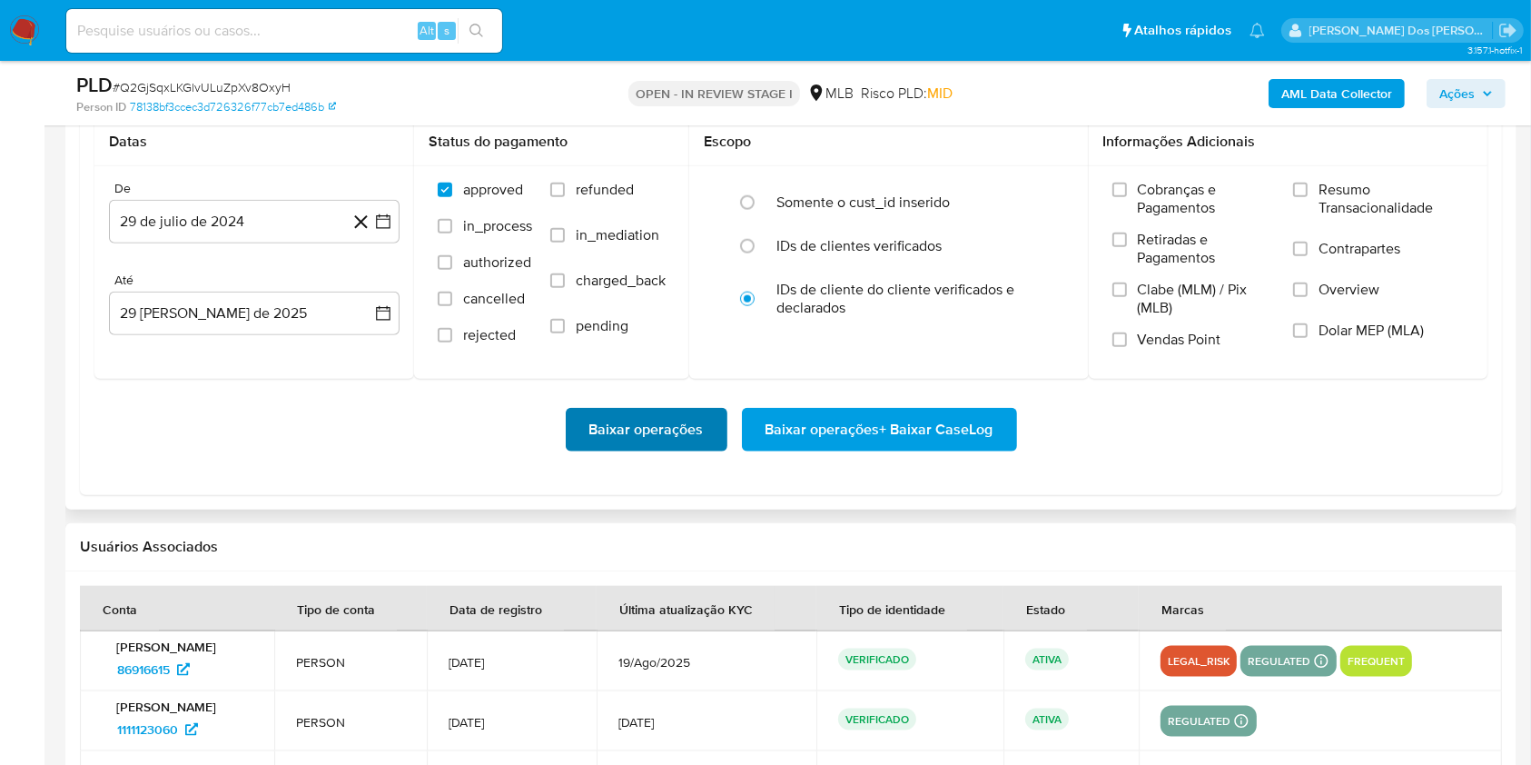
scroll to position [2058, 0]
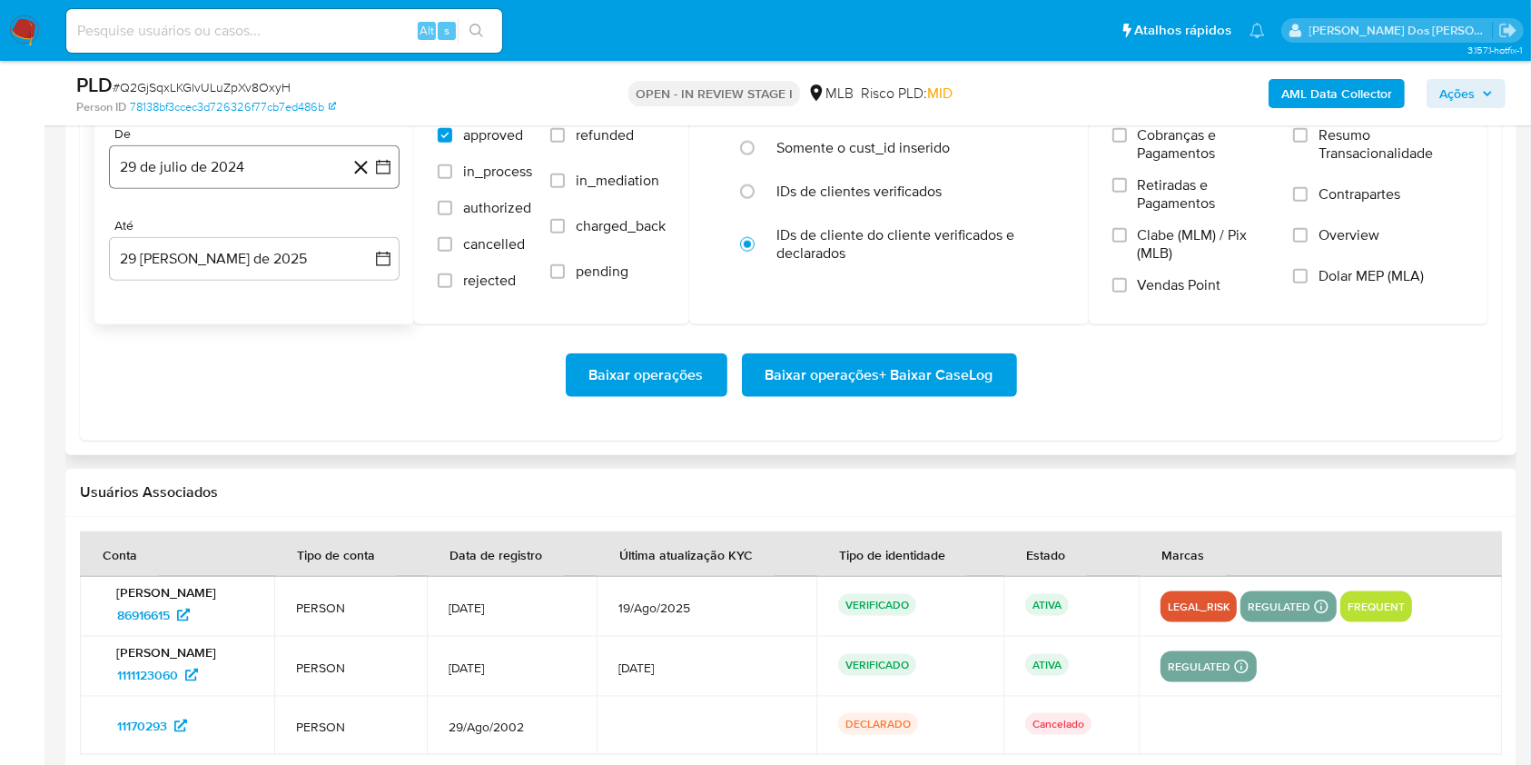
click at [390, 189] on button "29 de julio de 2024" at bounding box center [254, 167] width 291 height 44
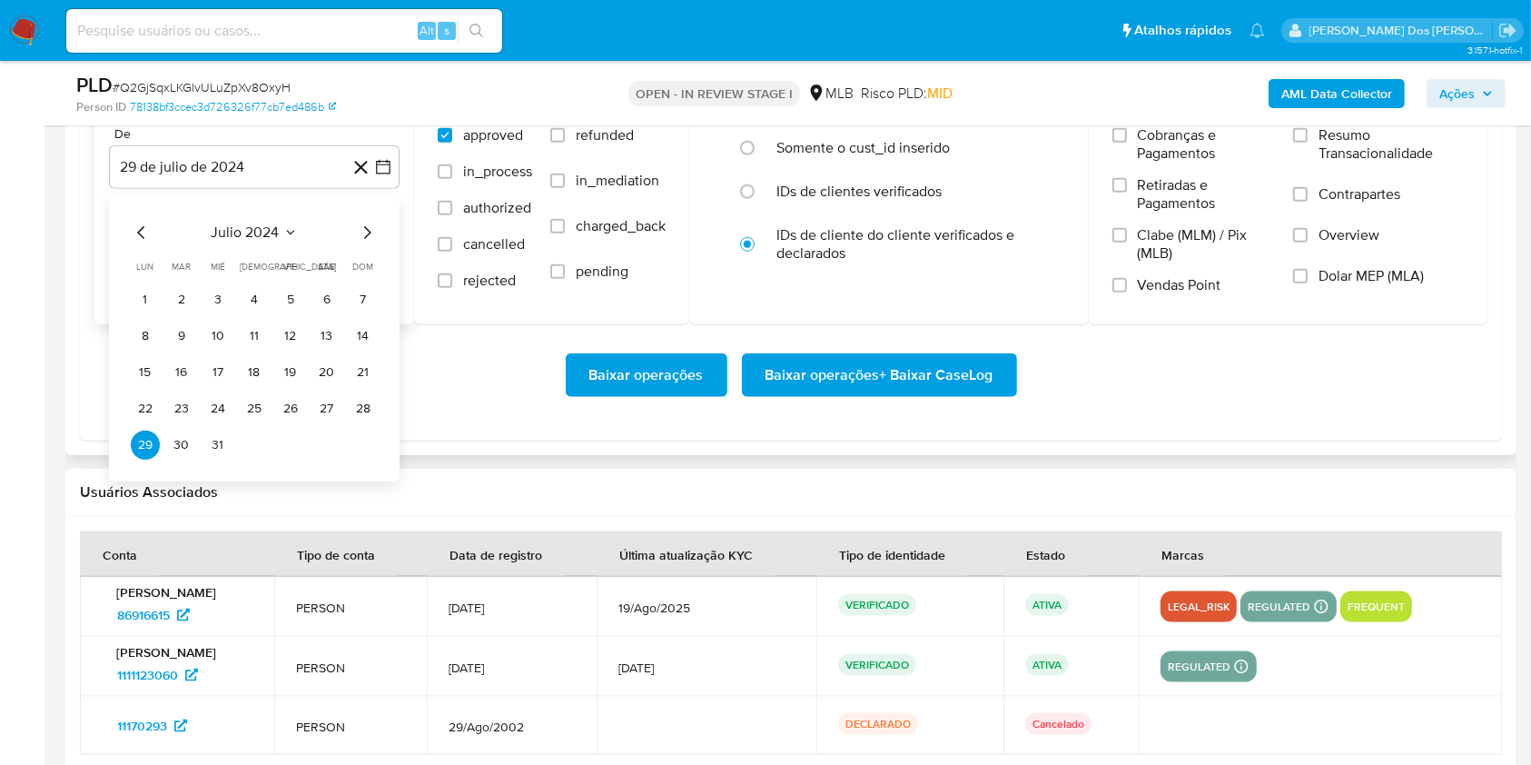
click at [362, 243] on icon "Mes siguiente" at bounding box center [367, 233] width 22 height 22
click at [367, 243] on icon "Mes siguiente" at bounding box center [367, 233] width 22 height 22
click at [371, 243] on icon "Mes siguiente" at bounding box center [367, 233] width 22 height 22
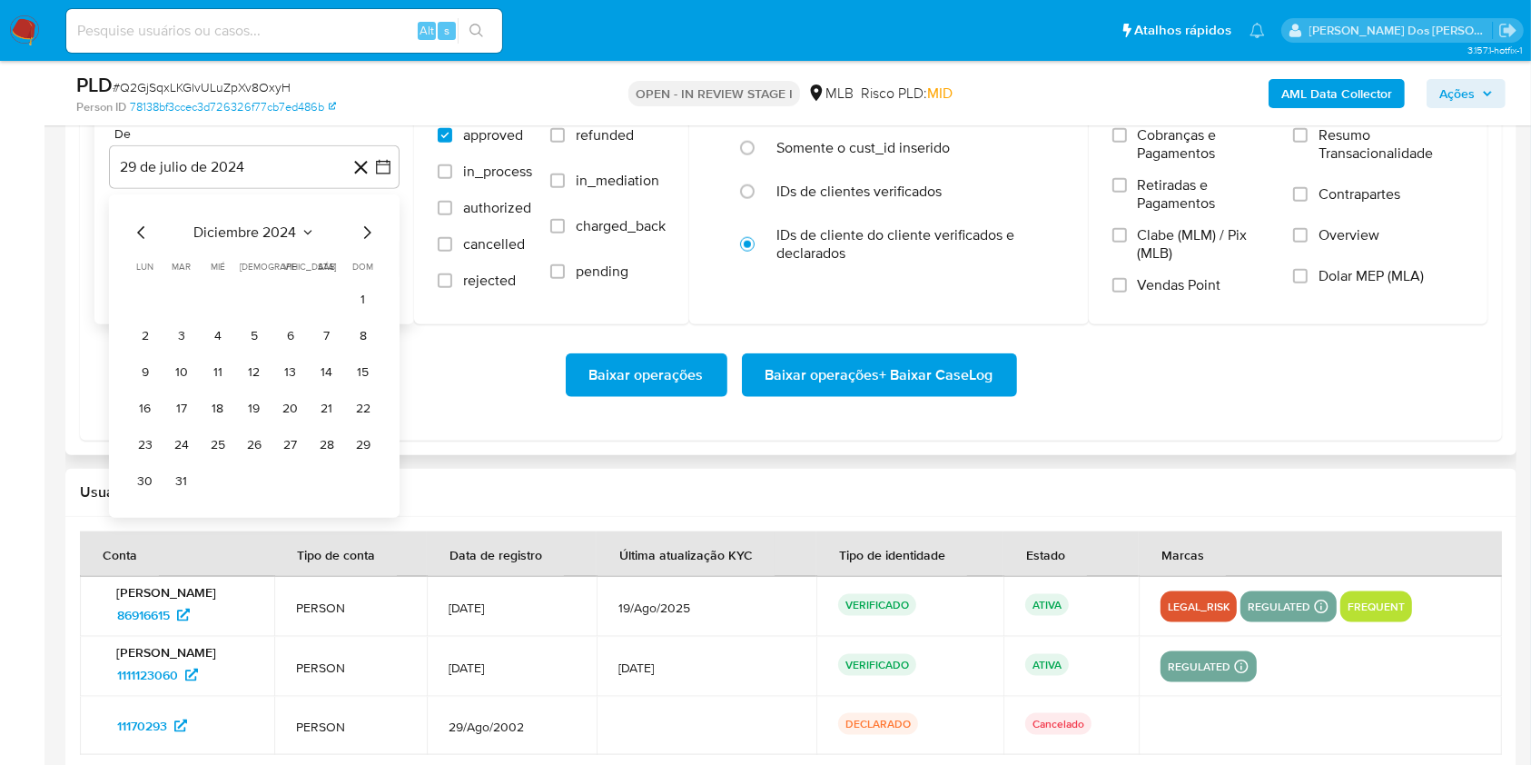
click at [371, 243] on icon "Mes siguiente" at bounding box center [367, 233] width 22 height 22
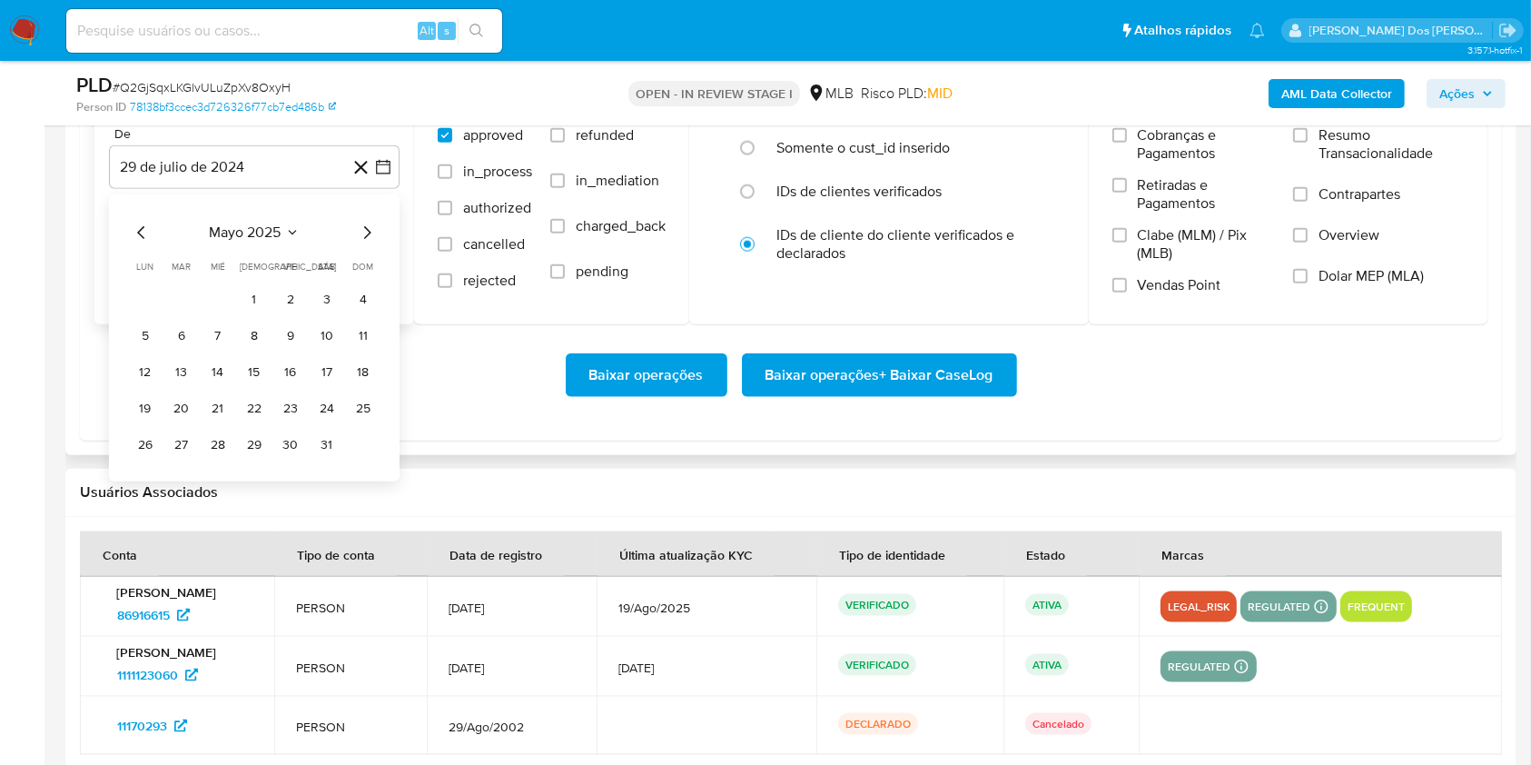
click at [371, 243] on icon "Mes siguiente" at bounding box center [367, 233] width 22 height 22
click at [373, 274] on div "julio 2025 julio 2025 lun lunes mar martes mié miércoles jue jueves vie viernes…" at bounding box center [254, 341] width 247 height 238
click at [179, 314] on button "1" at bounding box center [181, 299] width 29 height 29
click at [1372, 161] on span "Resumo Transacionalidade" at bounding box center [1391, 144] width 145 height 36
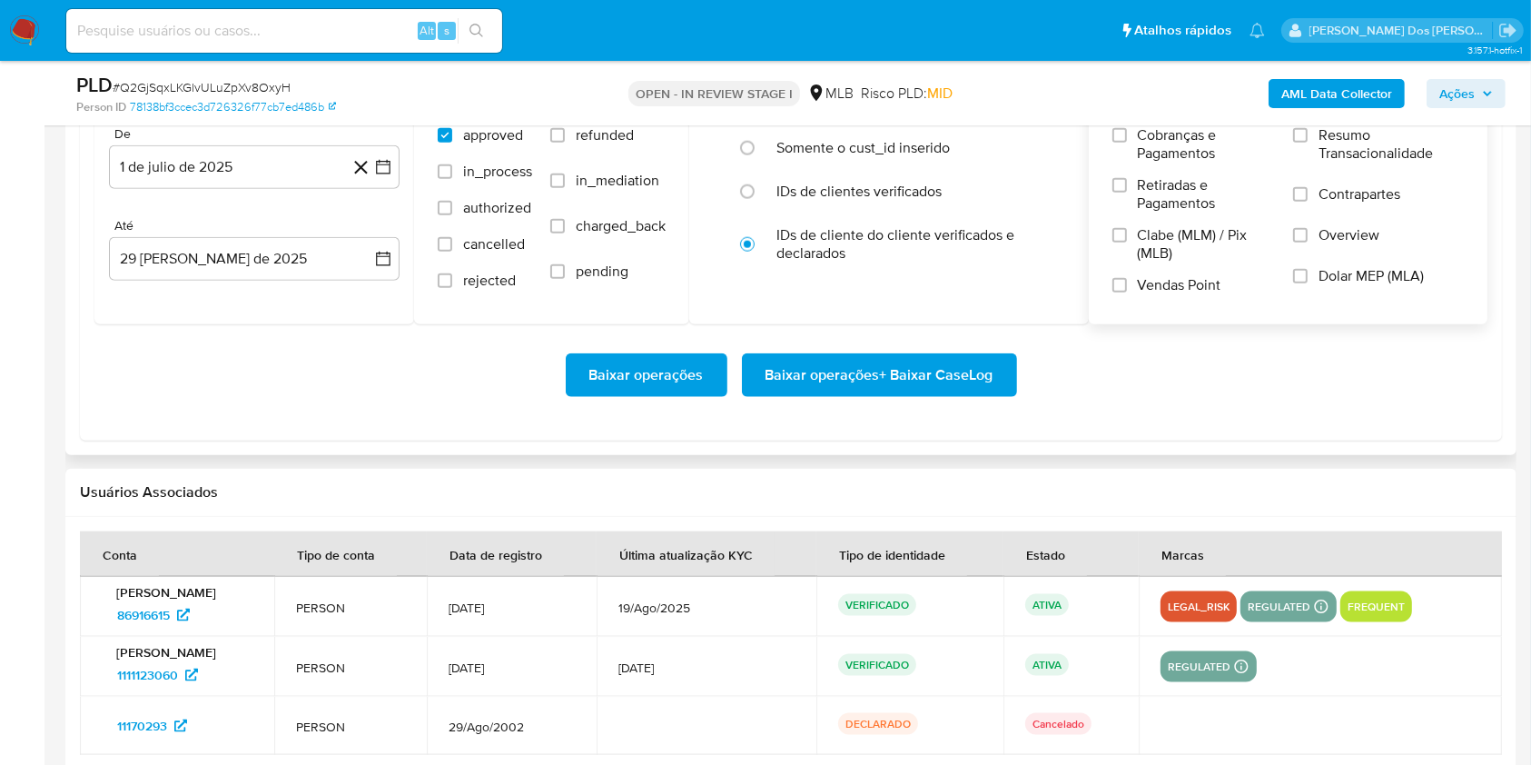
click at [1308, 143] on input "Resumo Transacionalidade" at bounding box center [1300, 135] width 15 height 15
click at [894, 395] on span "Baixar operações + Baixar CaseLog" at bounding box center [880, 375] width 228 height 40
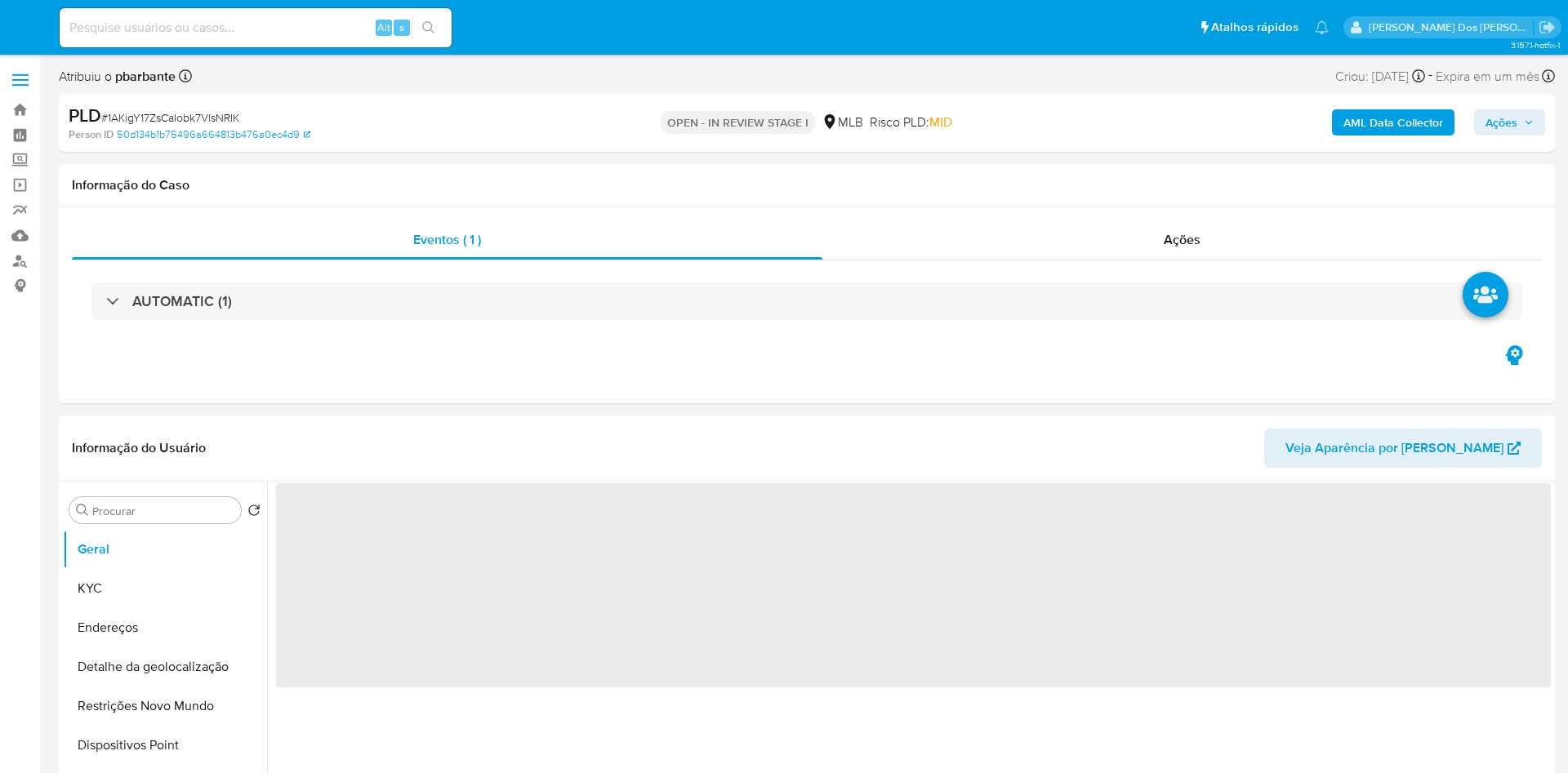
select select "10"
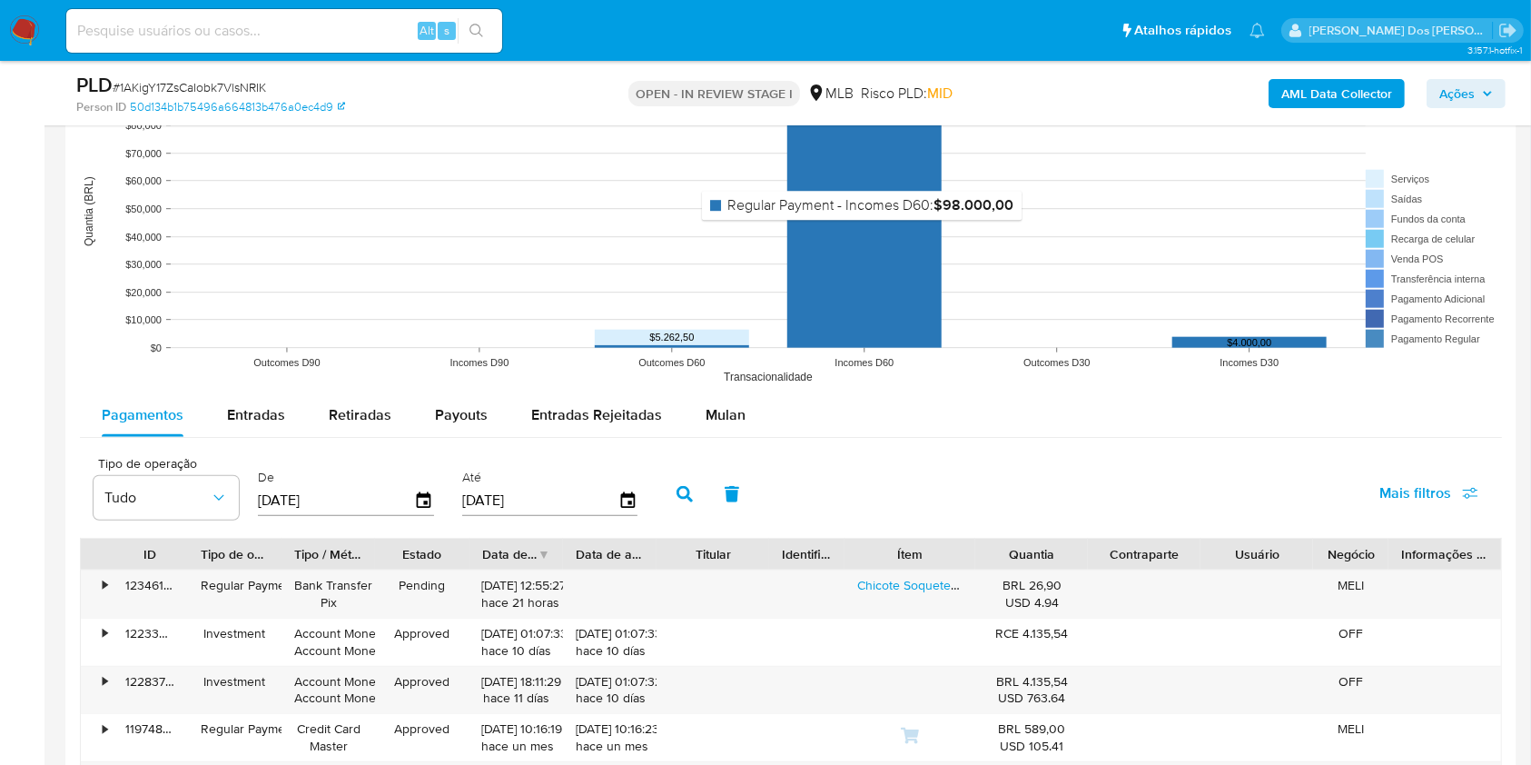
scroll to position [1816, 0]
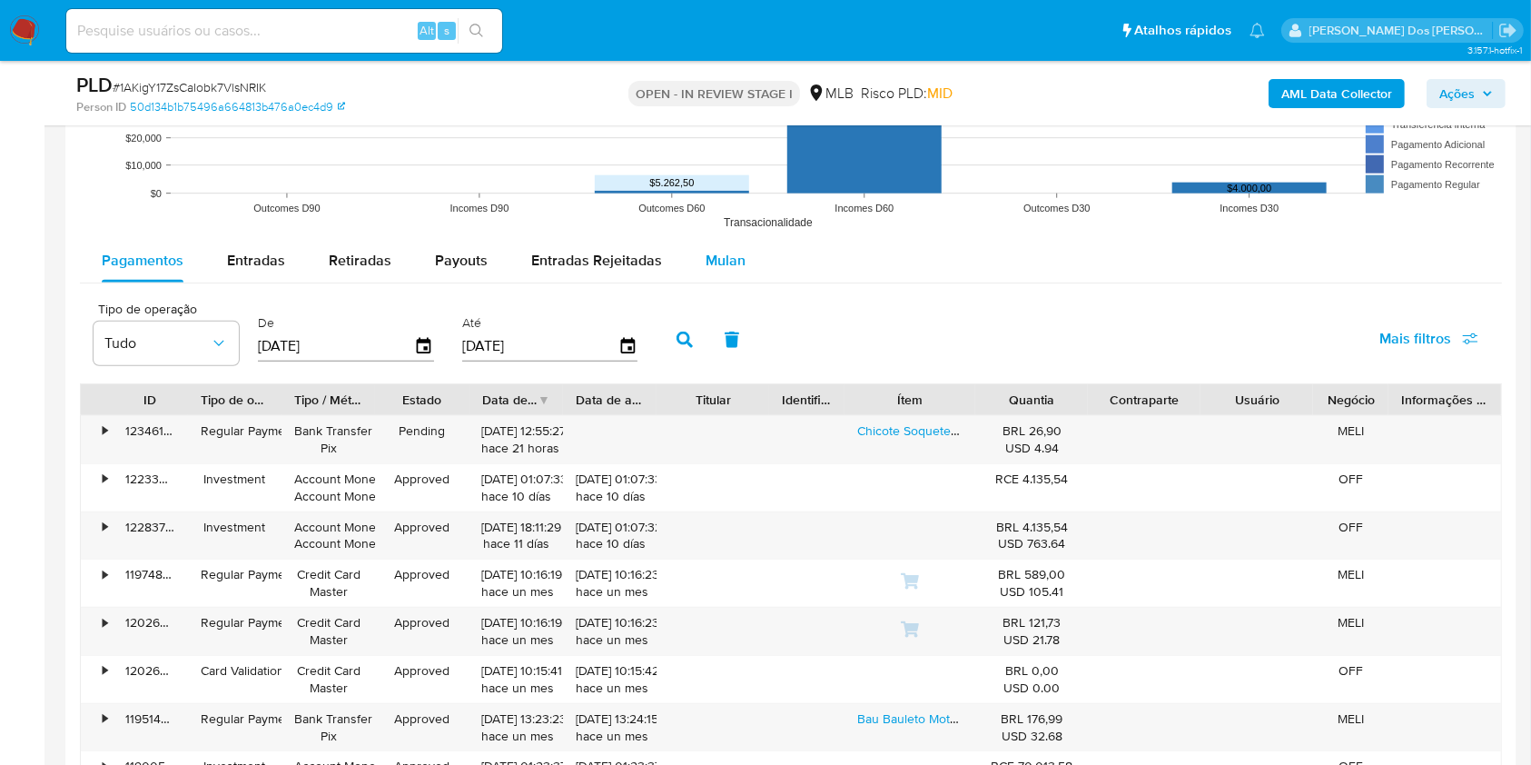
click at [741, 282] on button "Mulan" at bounding box center [726, 261] width 84 height 44
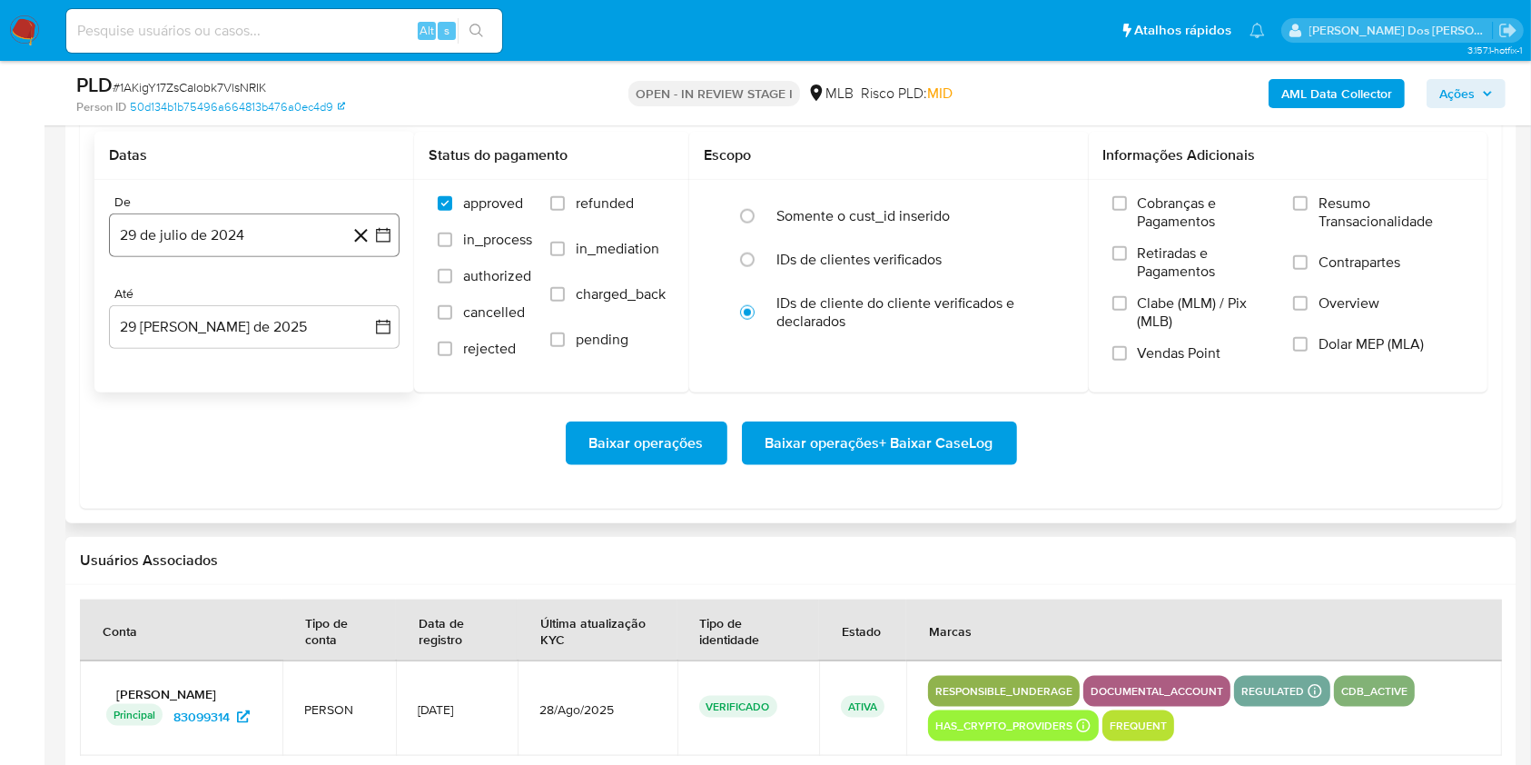
scroll to position [2058, 0]
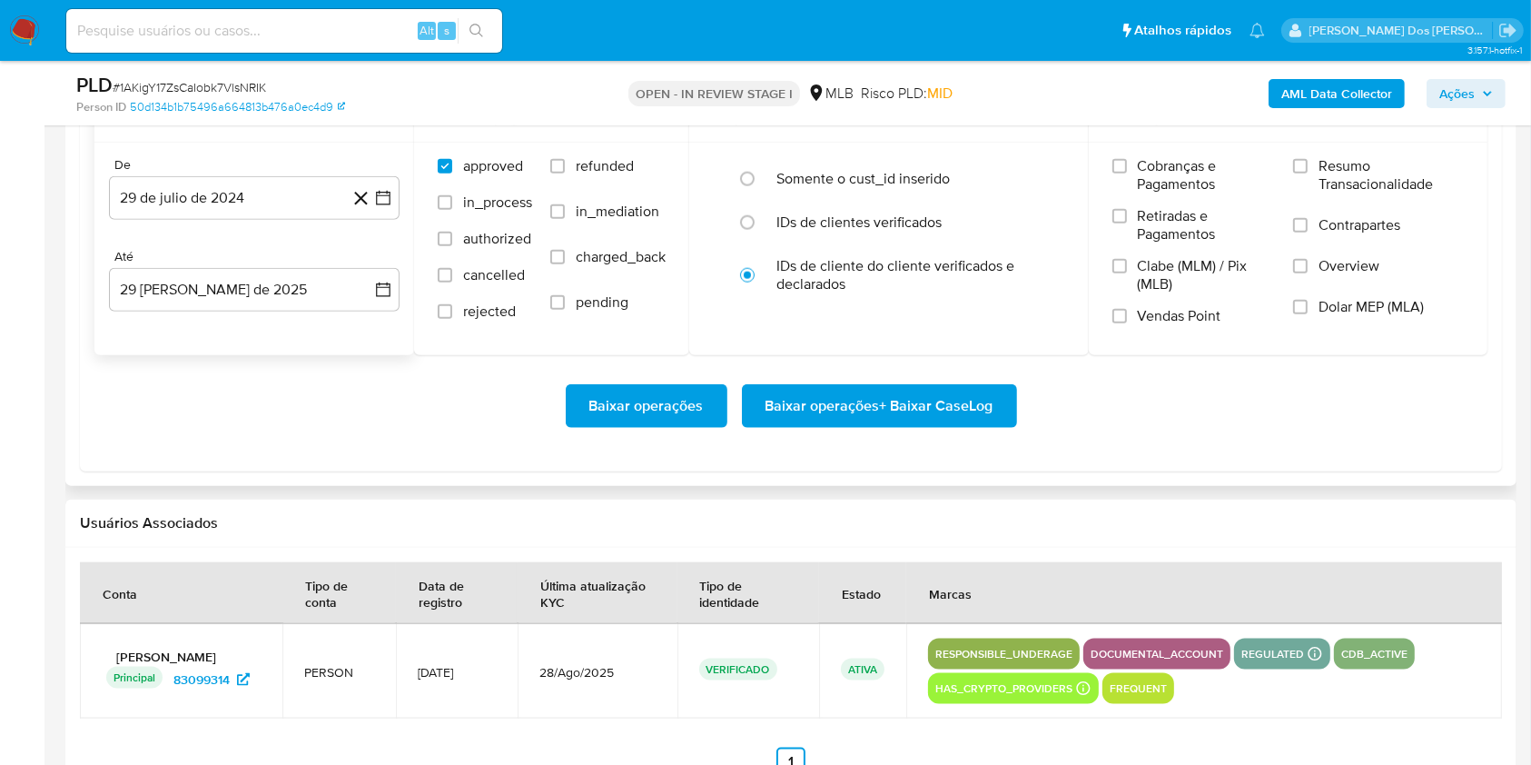
click at [400, 235] on div "De 29 de [PERSON_NAME] de 2024 [DATE] Até 29 [PERSON_NAME] de 2025 [DATE]" at bounding box center [254, 249] width 320 height 213
click at [401, 235] on div "De 29 de [PERSON_NAME] de 2024 [DATE] Até 29 [PERSON_NAME] de 2025 [DATE]" at bounding box center [254, 249] width 320 height 213
click at [381, 207] on icon "button" at bounding box center [383, 198] width 18 height 18
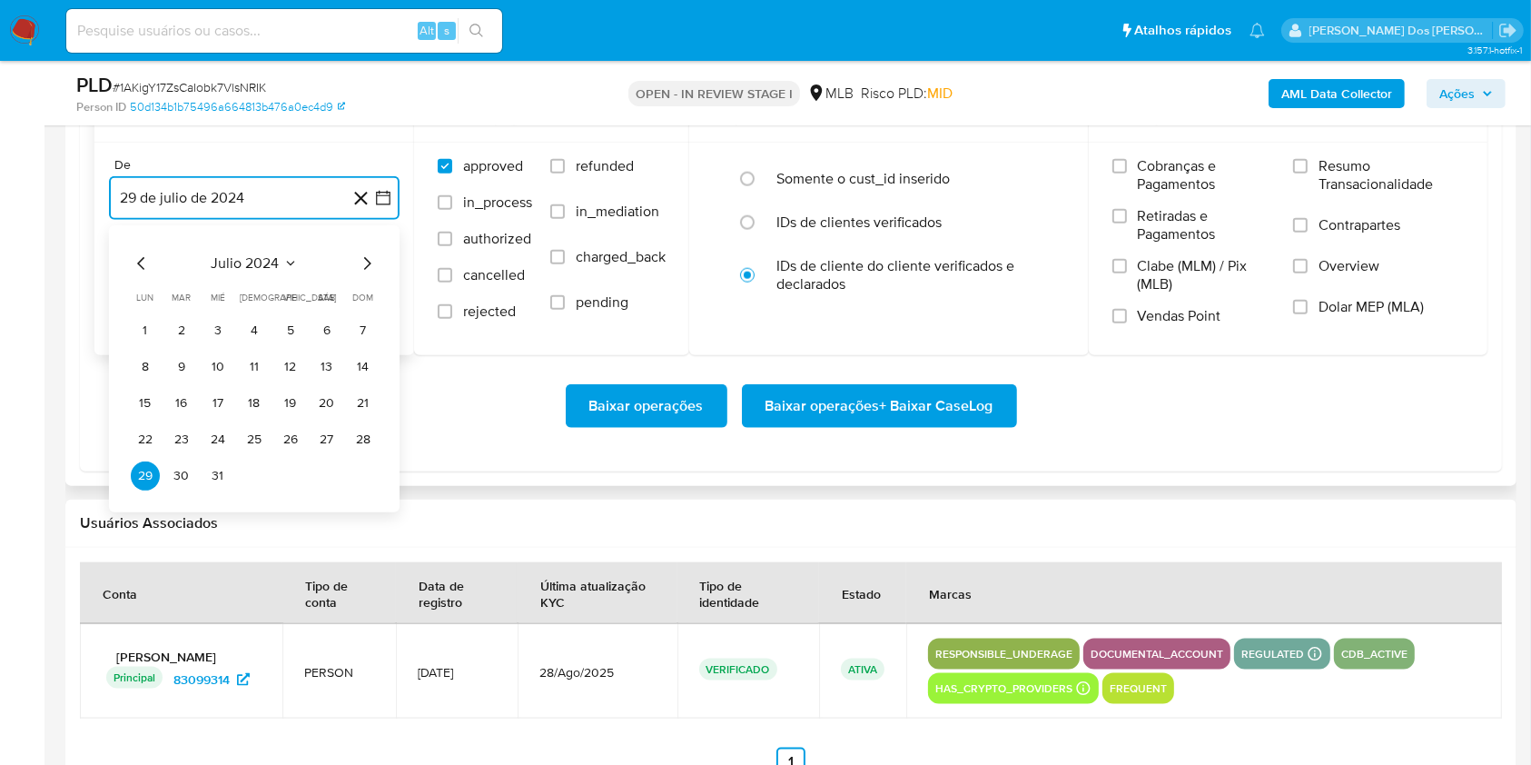
click at [371, 274] on icon "Mes siguiente" at bounding box center [367, 263] width 22 height 22
click at [368, 274] on icon "Mes siguiente" at bounding box center [367, 263] width 22 height 22
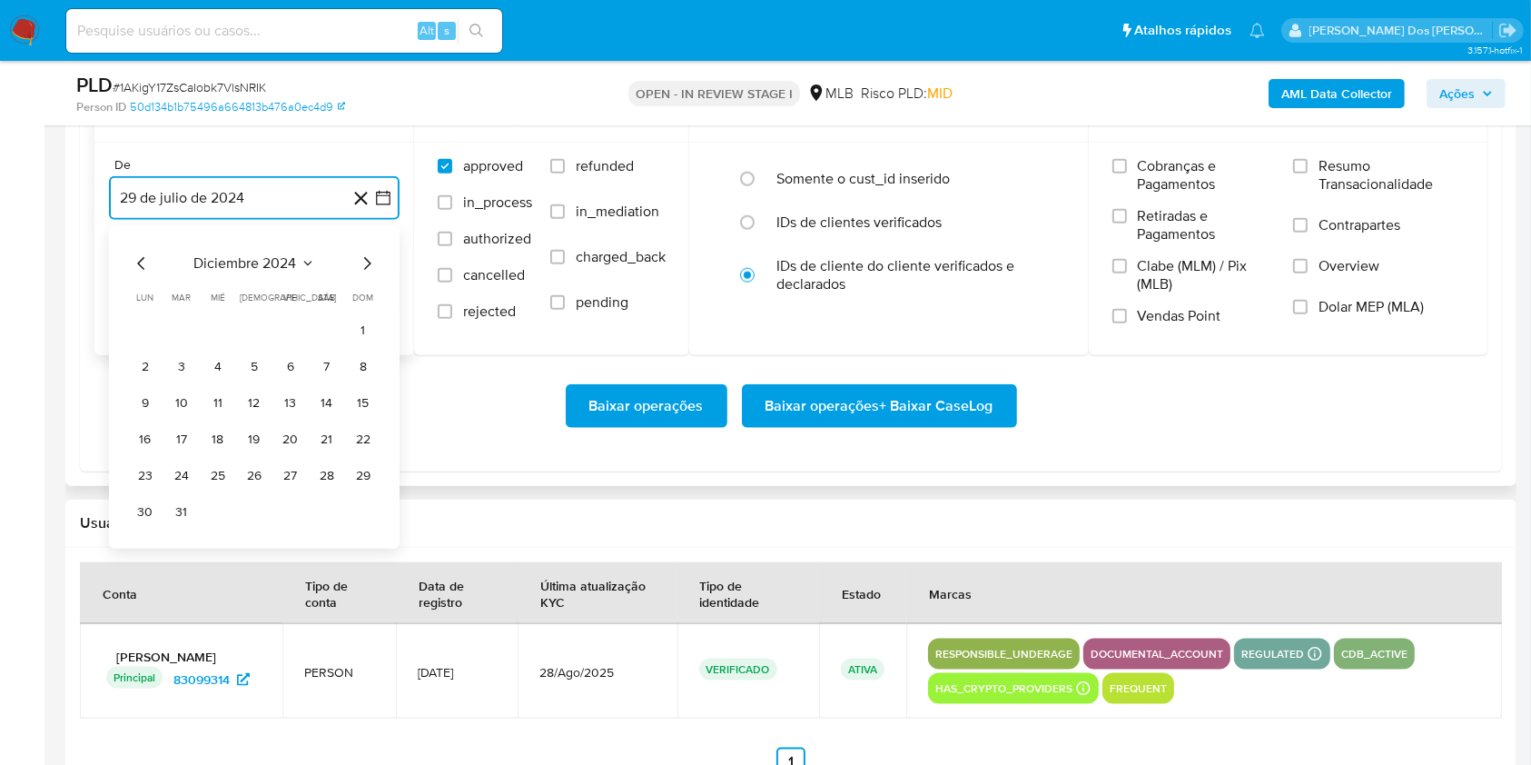
click at [368, 274] on icon "Mes siguiente" at bounding box center [367, 263] width 22 height 22
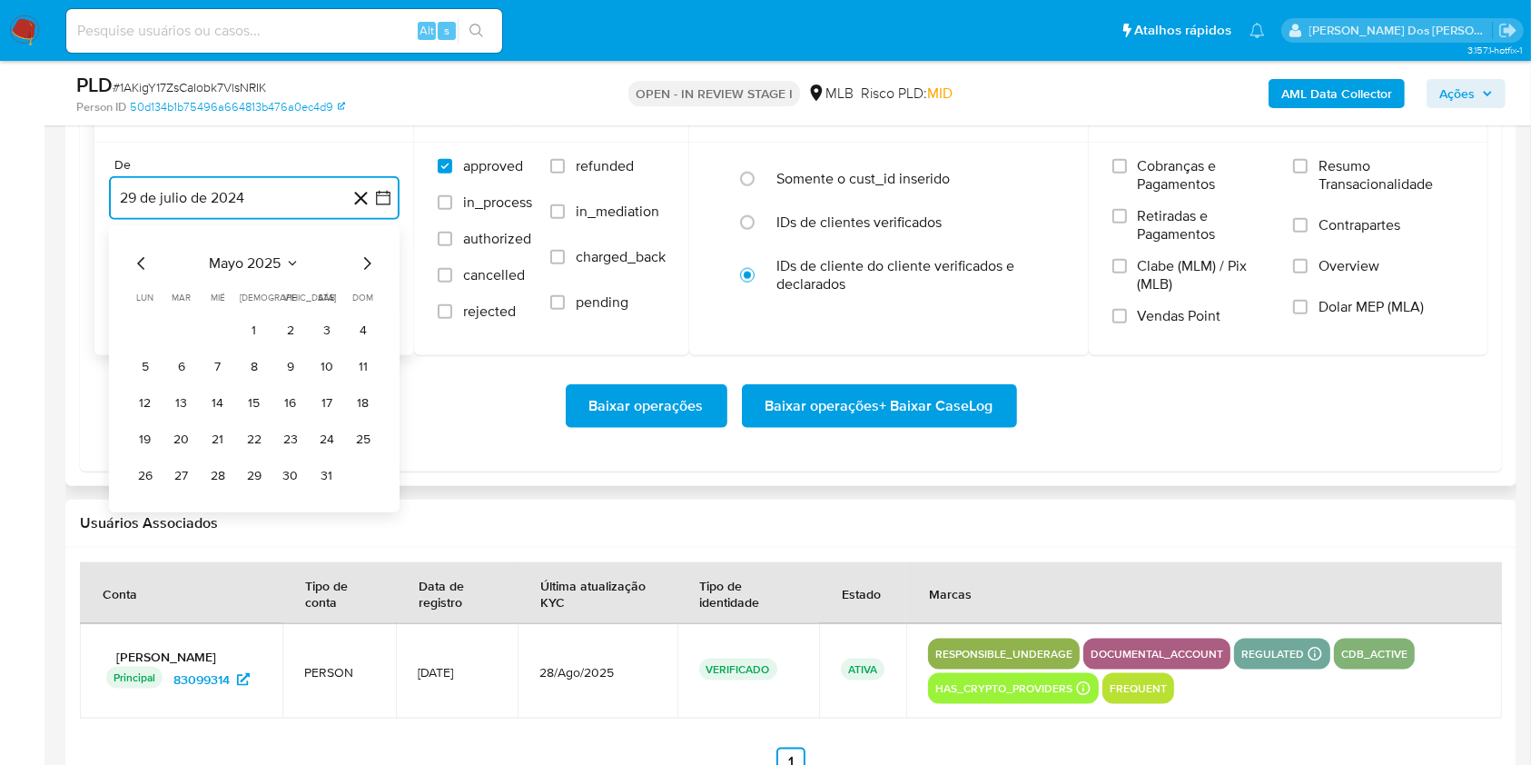
click at [368, 274] on icon "Mes siguiente" at bounding box center [367, 263] width 22 height 22
click at [186, 345] on button "1" at bounding box center [181, 330] width 29 height 29
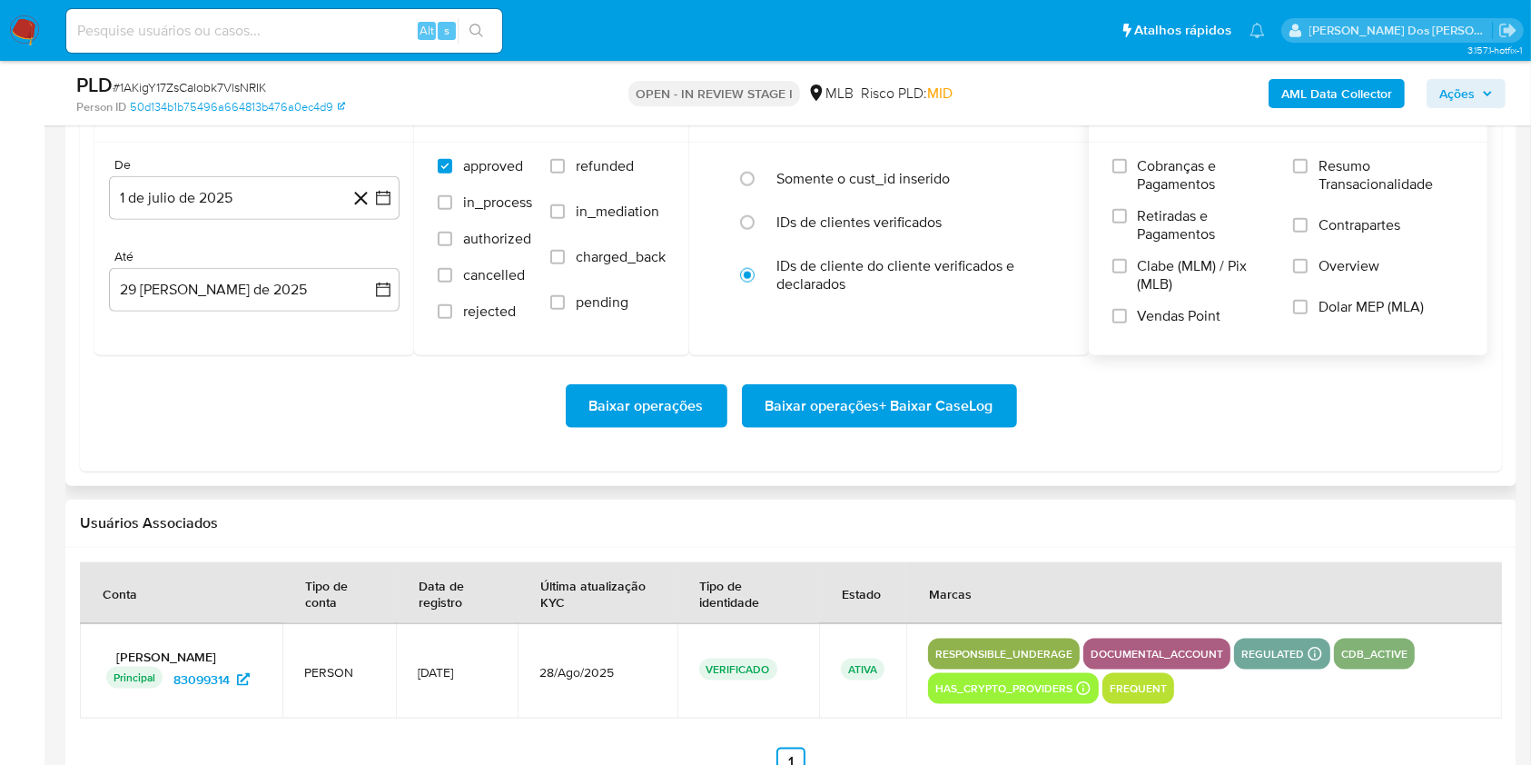
click at [1380, 193] on span "Resumo Transacionalidade" at bounding box center [1391, 175] width 145 height 36
click at [1308, 173] on input "Resumo Transacionalidade" at bounding box center [1300, 166] width 15 height 15
click at [850, 426] on span "Baixar operações + Baixar CaseLog" at bounding box center [880, 406] width 228 height 40
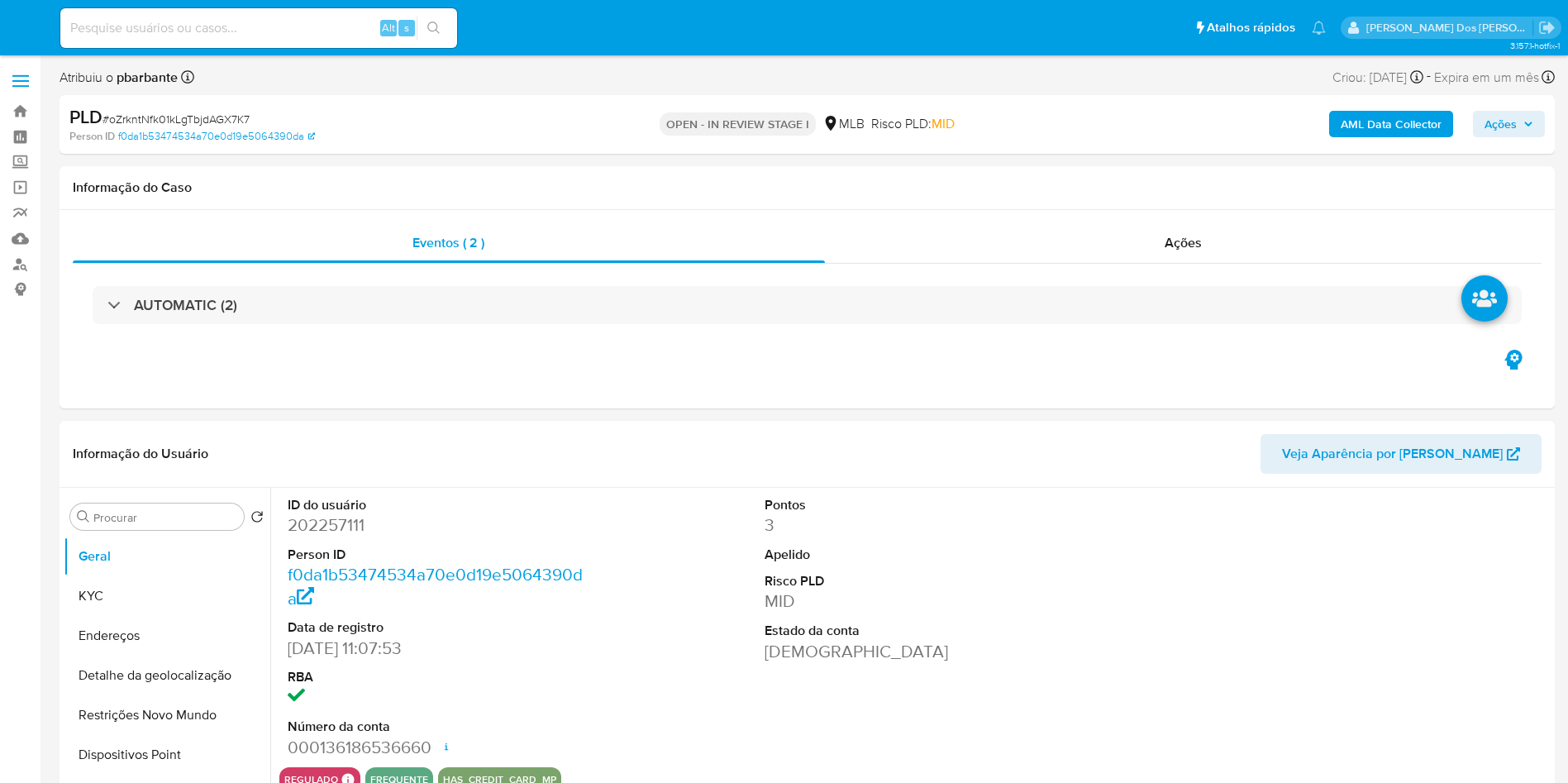
select select "10"
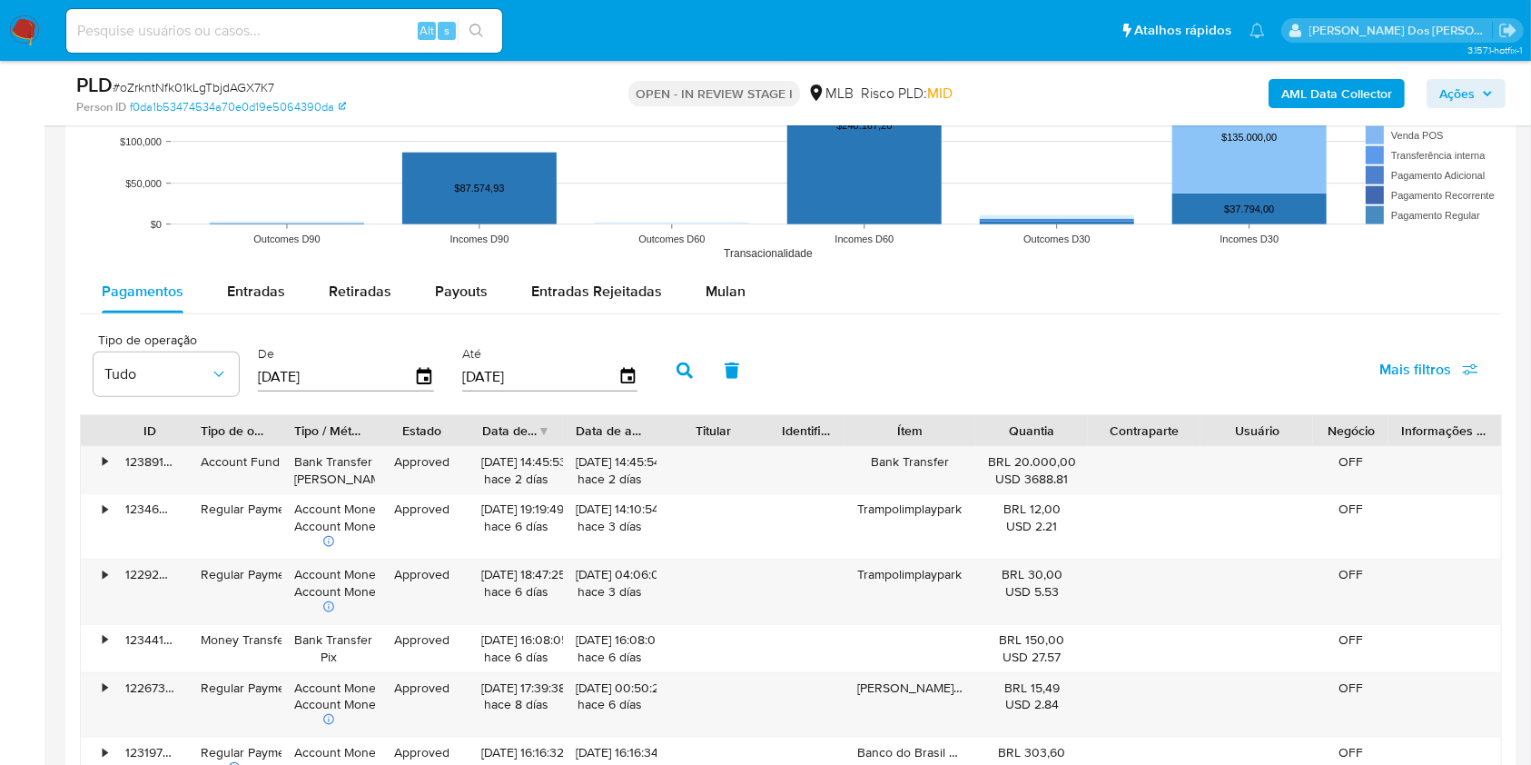
scroll to position [1937, 0]
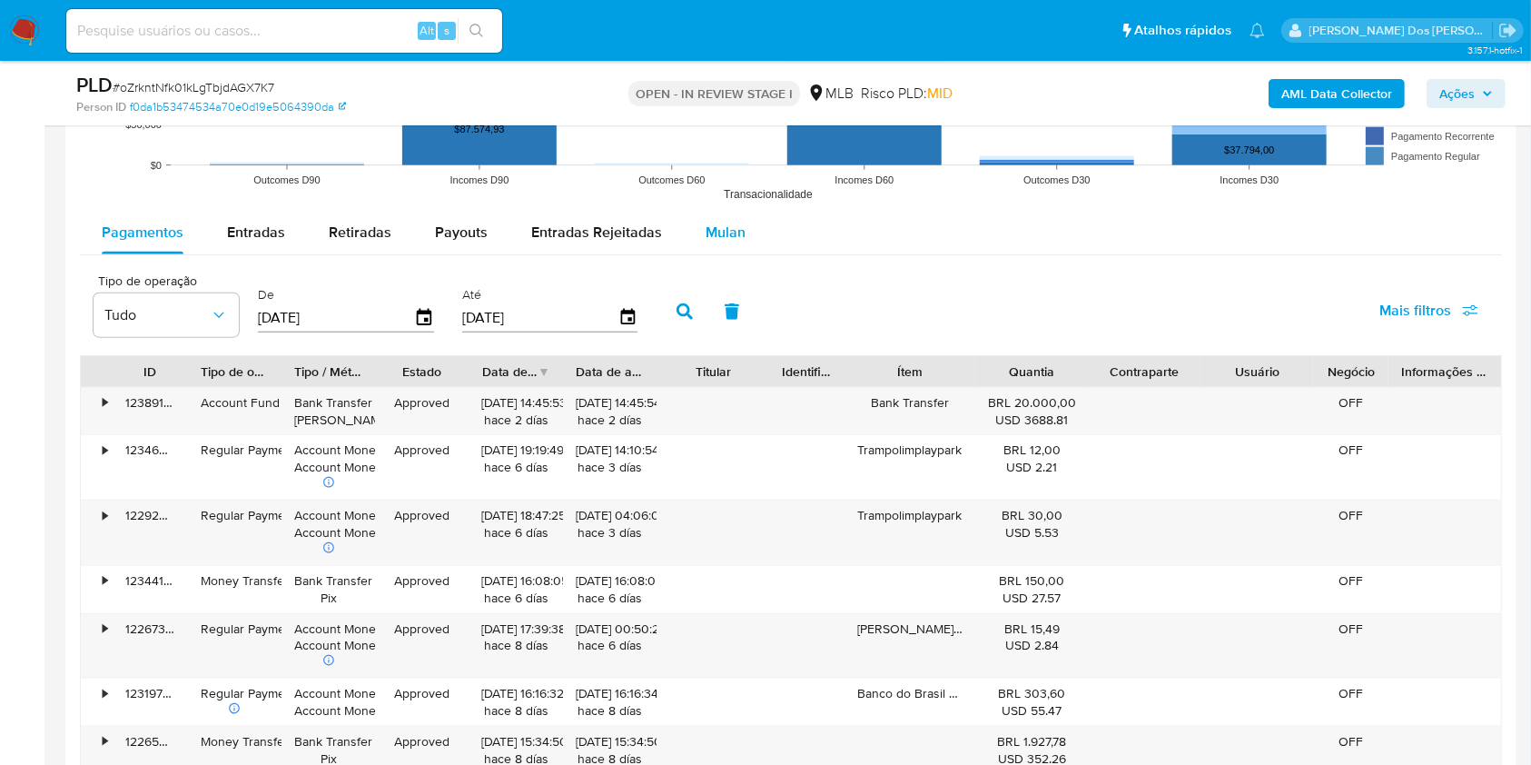
click at [734, 243] on span "Mulan" at bounding box center [726, 232] width 40 height 21
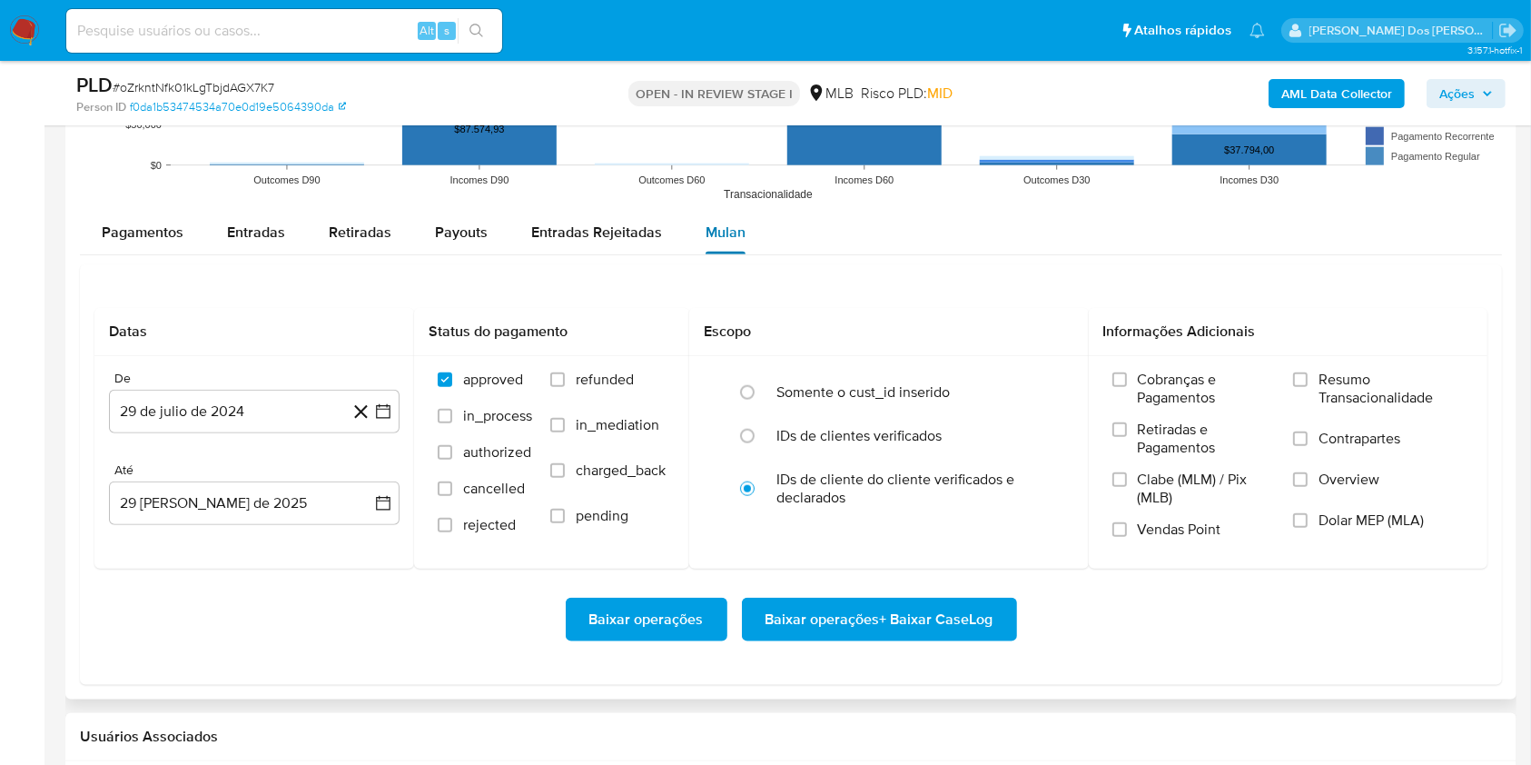
scroll to position [2180, 0]
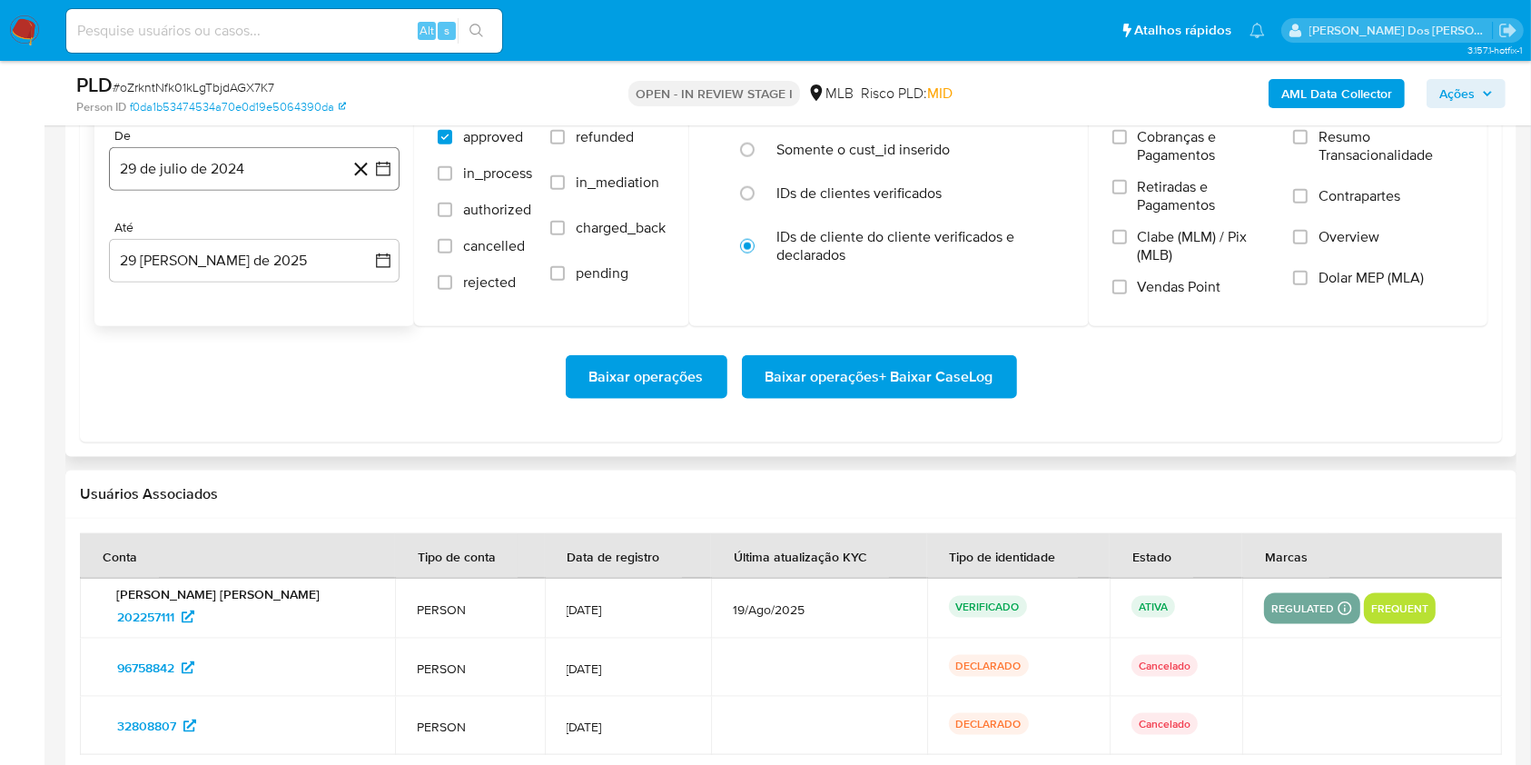
click at [376, 176] on icon "button" at bounding box center [383, 169] width 15 height 15
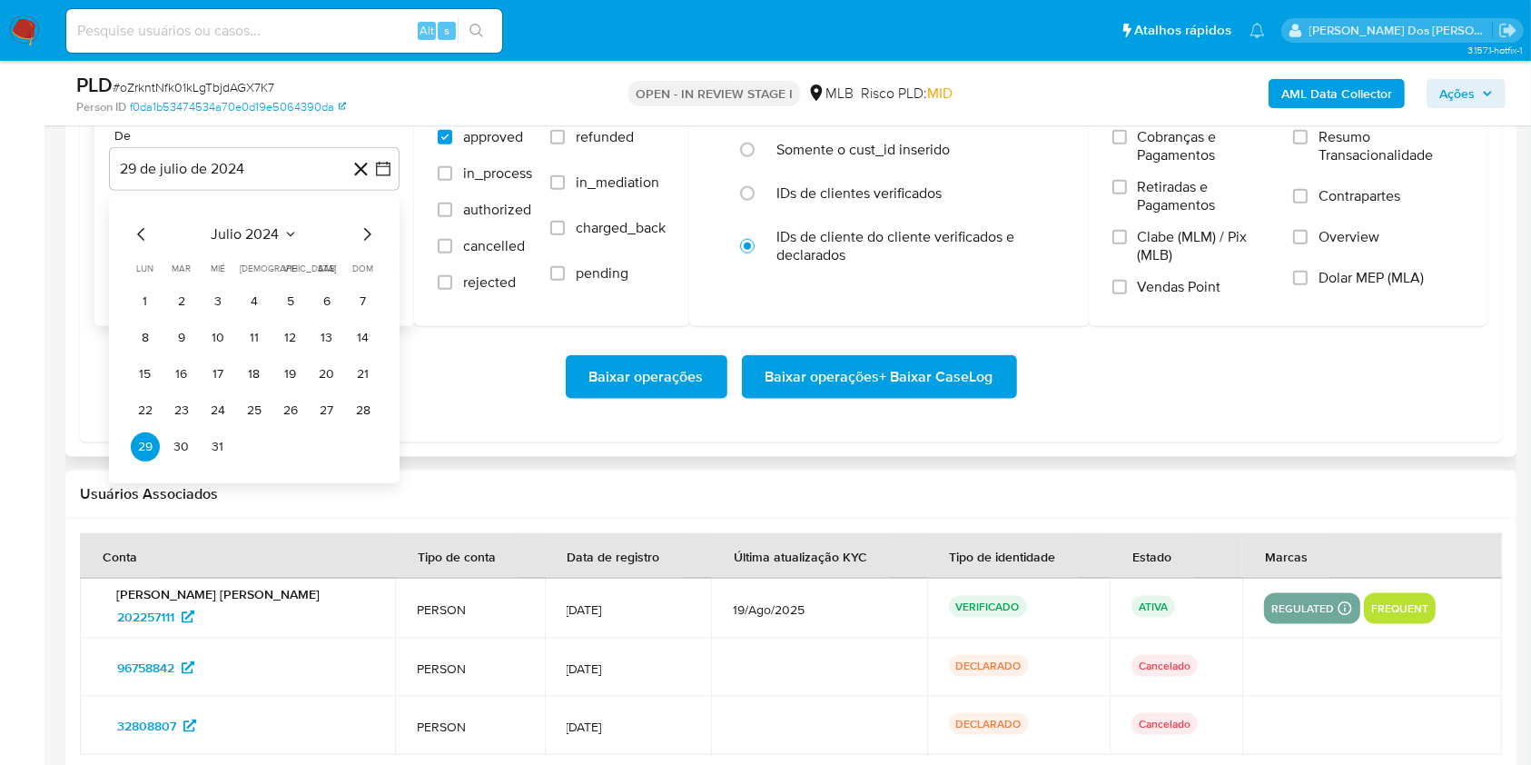
click at [359, 245] on icon "Mes siguiente" at bounding box center [367, 234] width 22 height 22
click at [363, 245] on icon "Mes siguiente" at bounding box center [367, 234] width 22 height 22
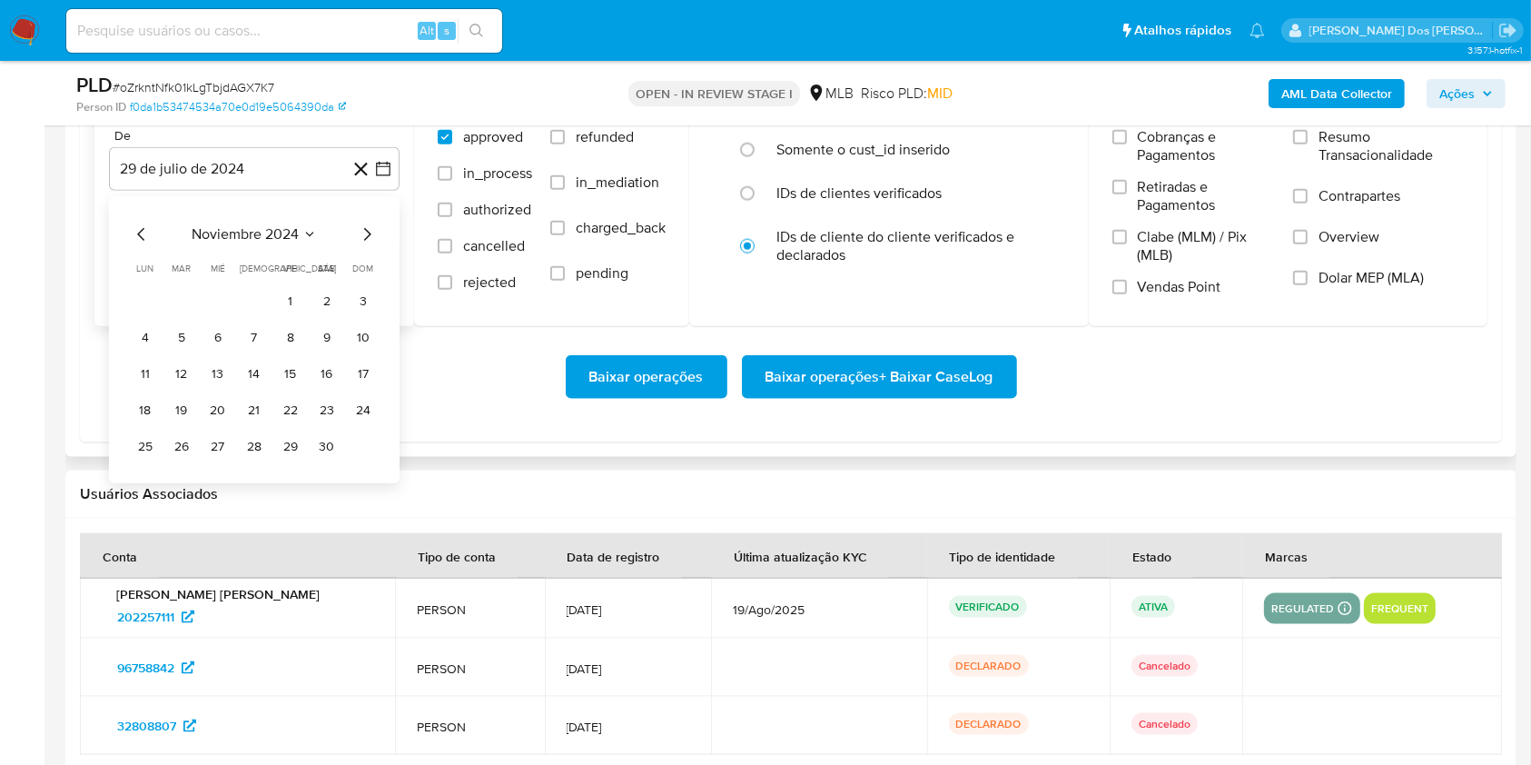
click at [363, 245] on icon "Mes siguiente" at bounding box center [367, 234] width 22 height 22
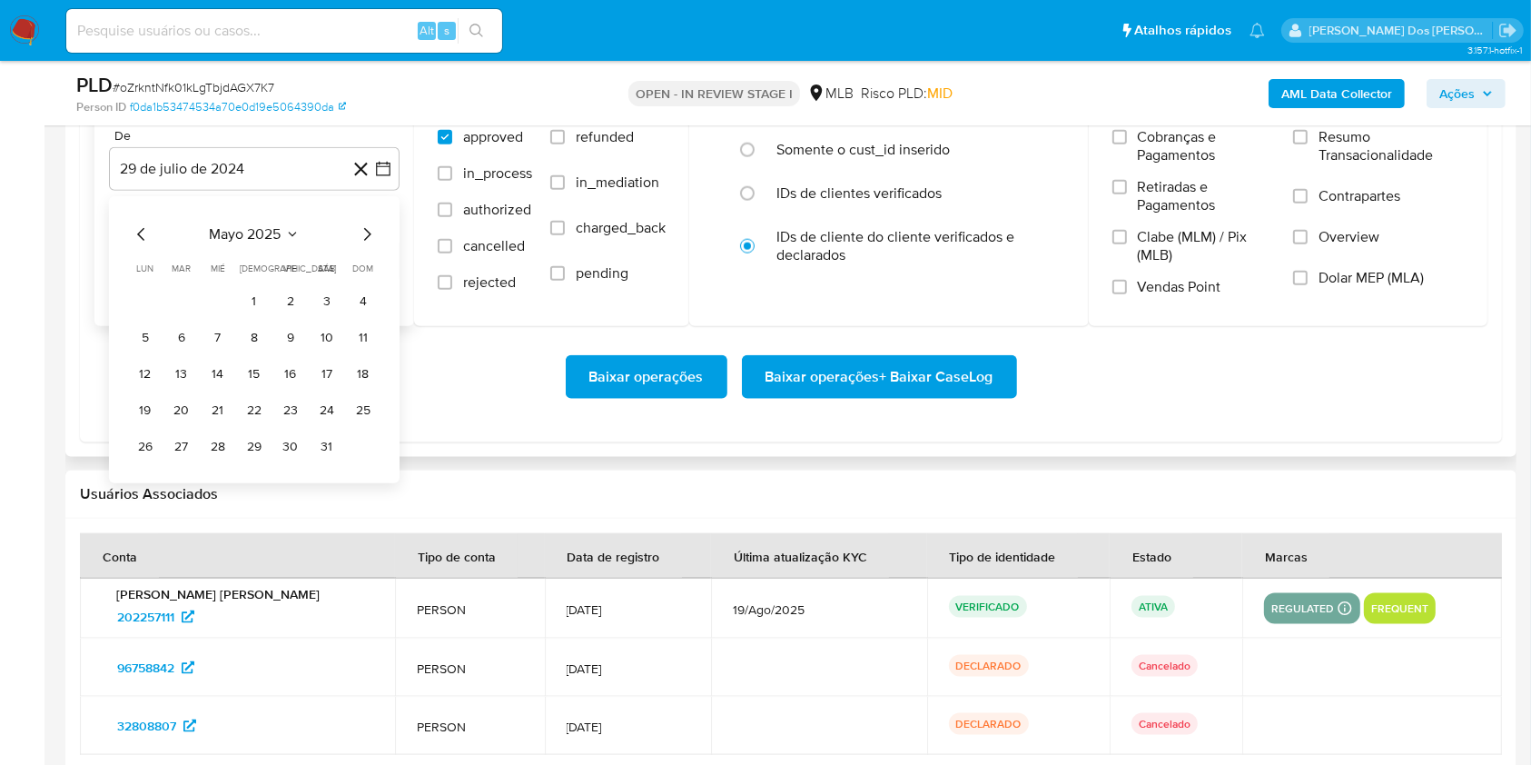
click at [363, 245] on icon "Mes siguiente" at bounding box center [367, 234] width 22 height 22
click at [144, 245] on icon "Mes anterior" at bounding box center [142, 234] width 22 height 22
click at [191, 316] on button "1" at bounding box center [181, 301] width 29 height 29
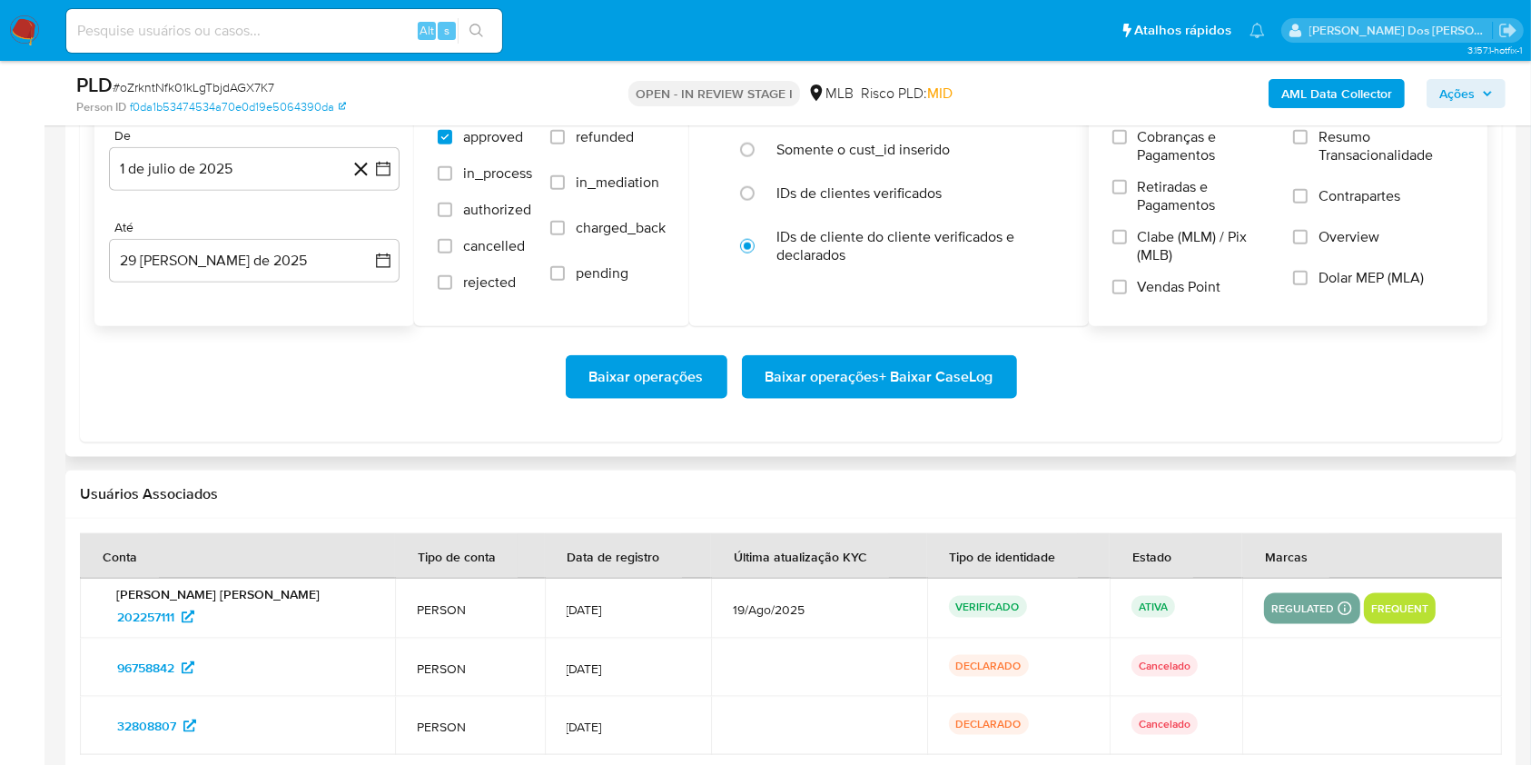
click at [1374, 164] on span "Resumo Transacionalidade" at bounding box center [1391, 146] width 145 height 36
click at [1308, 144] on input "Resumo Transacionalidade" at bounding box center [1300, 137] width 15 height 15
click at [877, 396] on span "Baixar operações + Baixar CaseLog" at bounding box center [880, 377] width 228 height 40
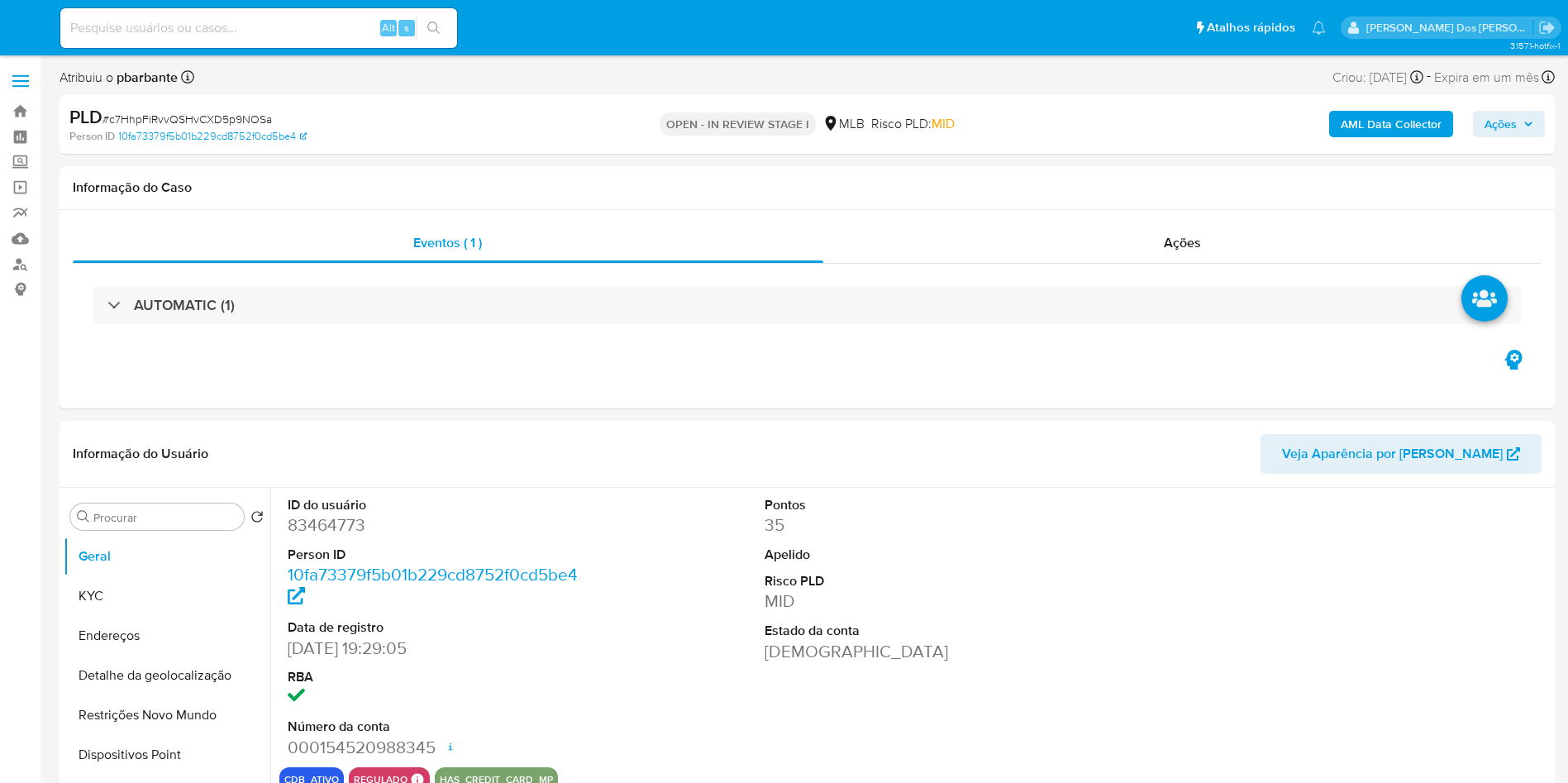
select select "10"
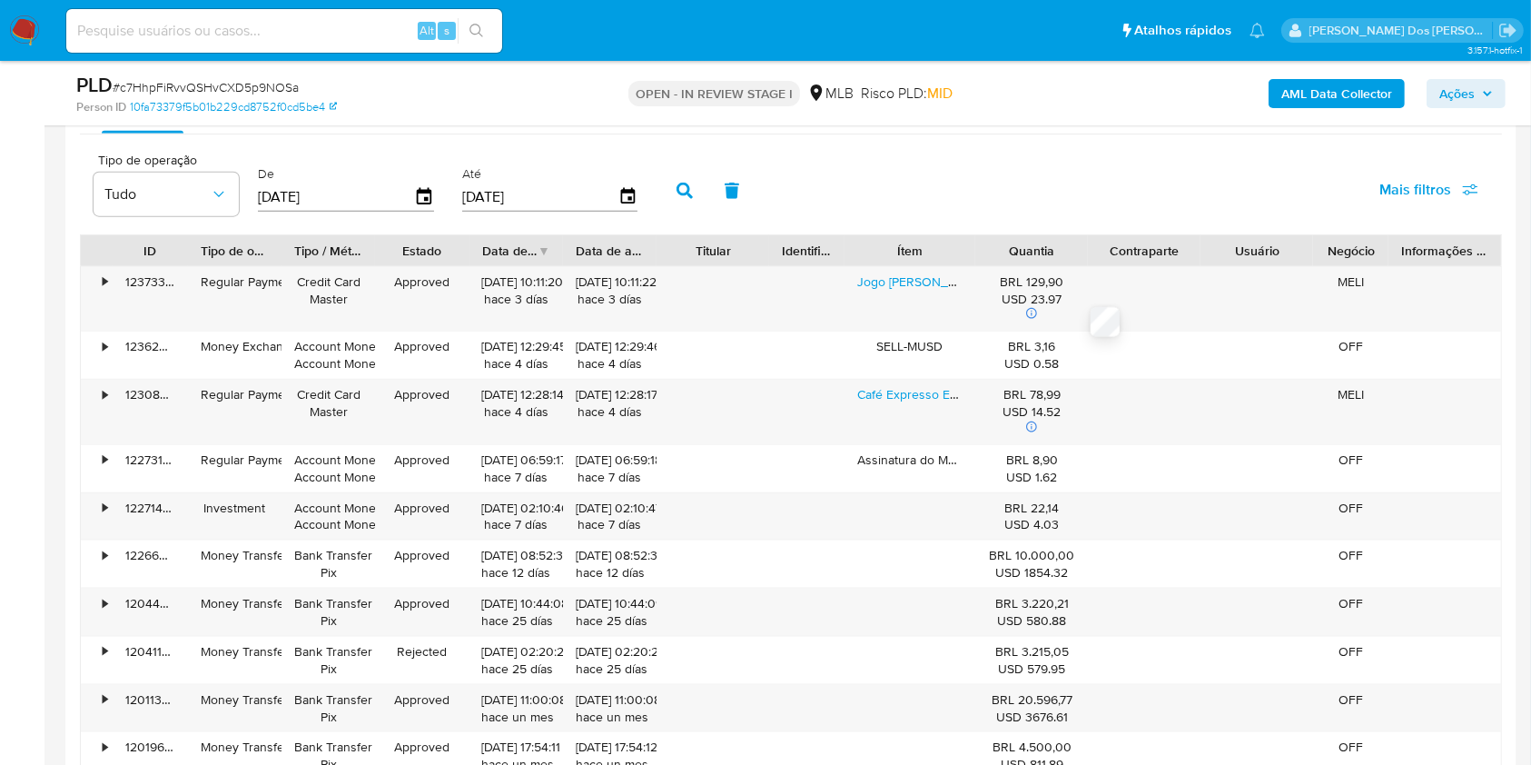
scroll to position [1937, 0]
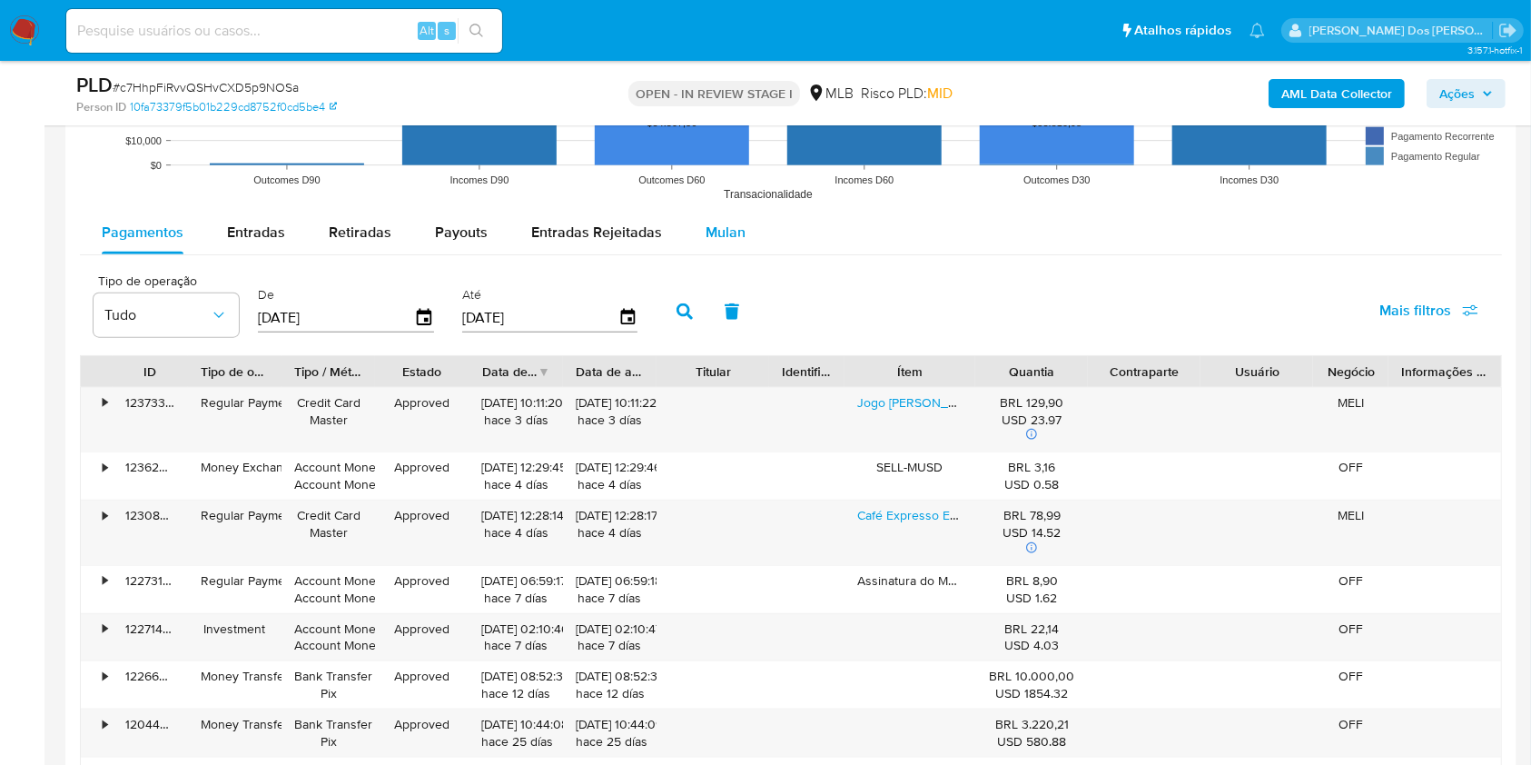
click at [737, 243] on span "Mulan" at bounding box center [726, 232] width 40 height 21
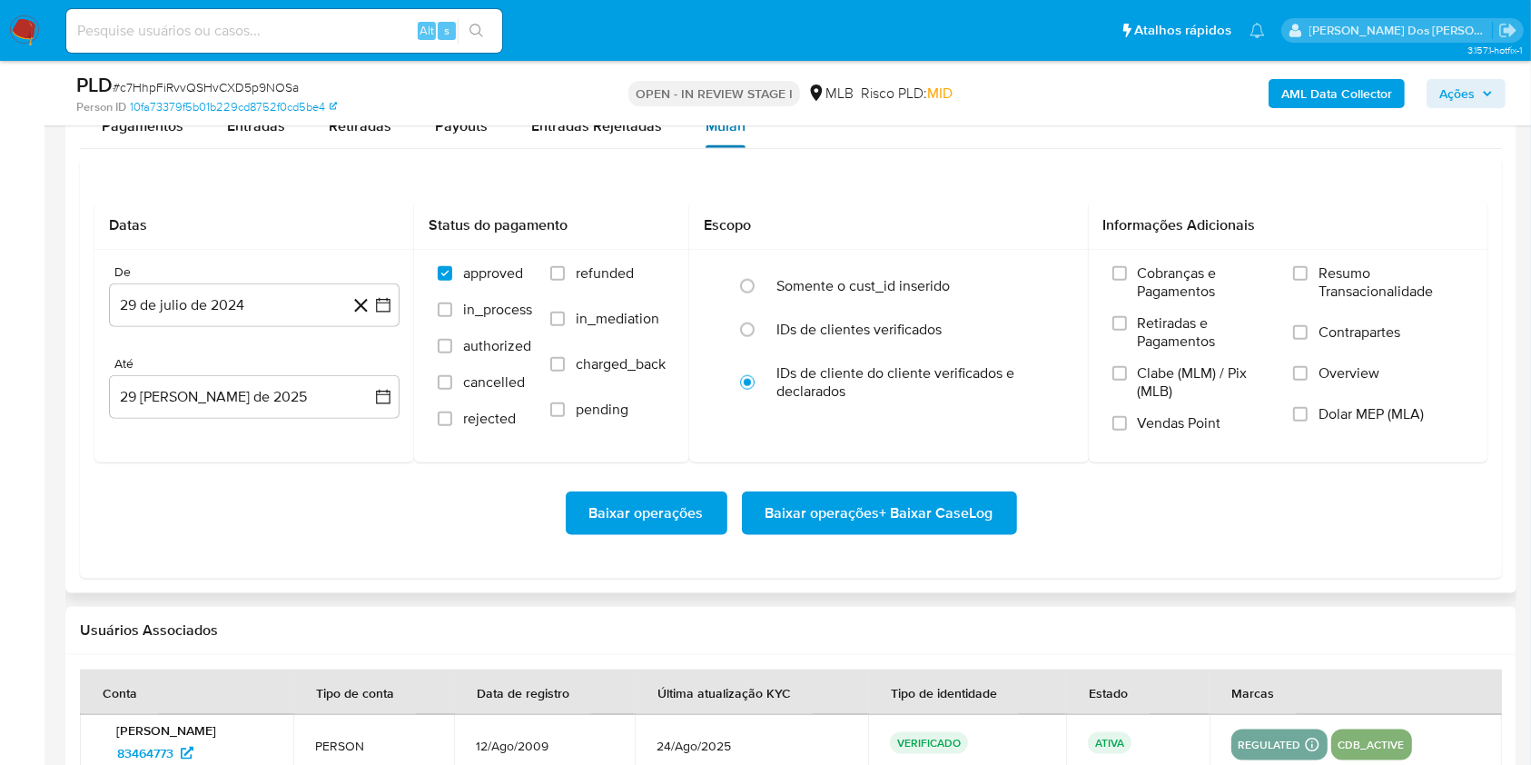
scroll to position [2180, 0]
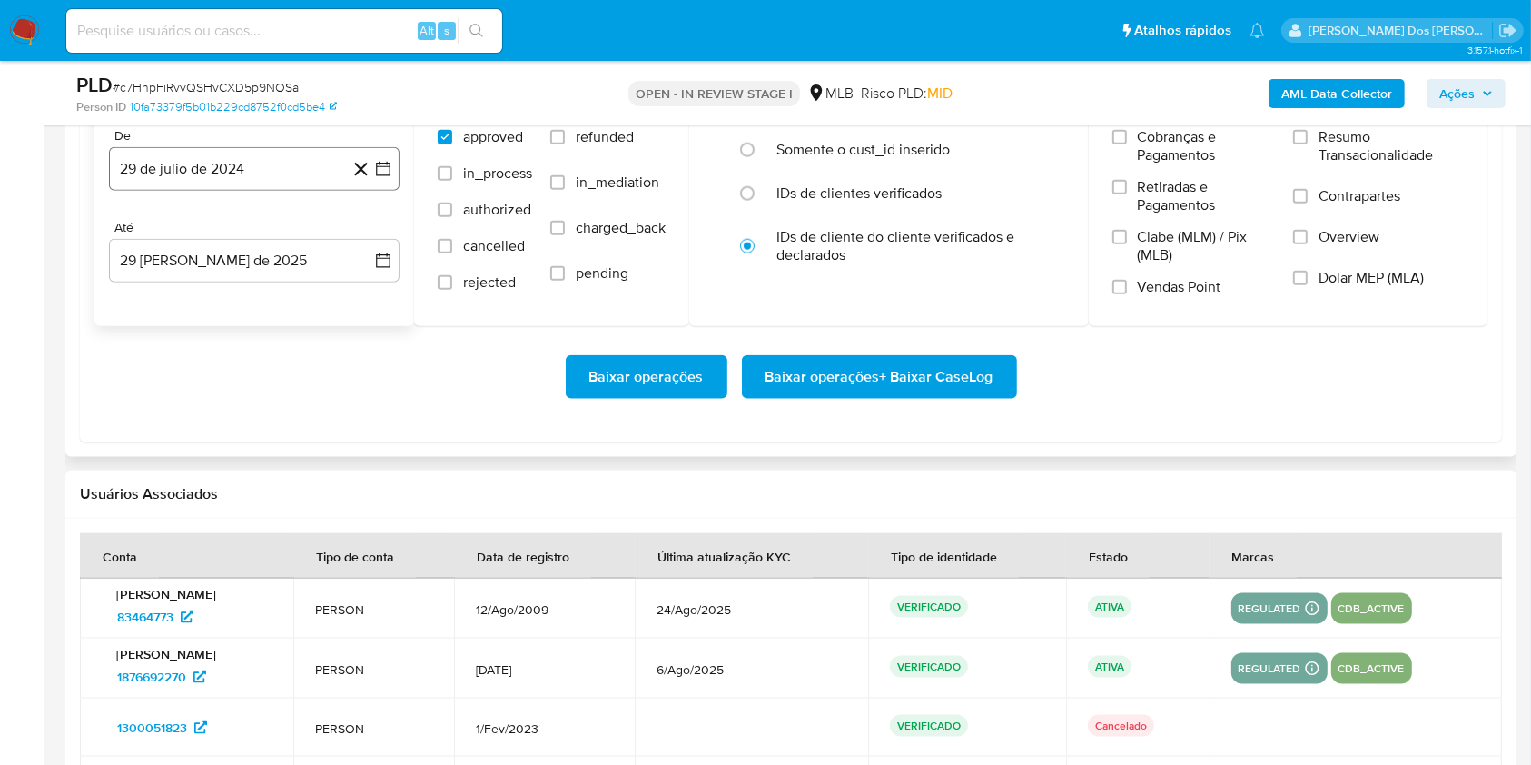
click at [396, 191] on button "29 de julio de 2024" at bounding box center [254, 169] width 291 height 44
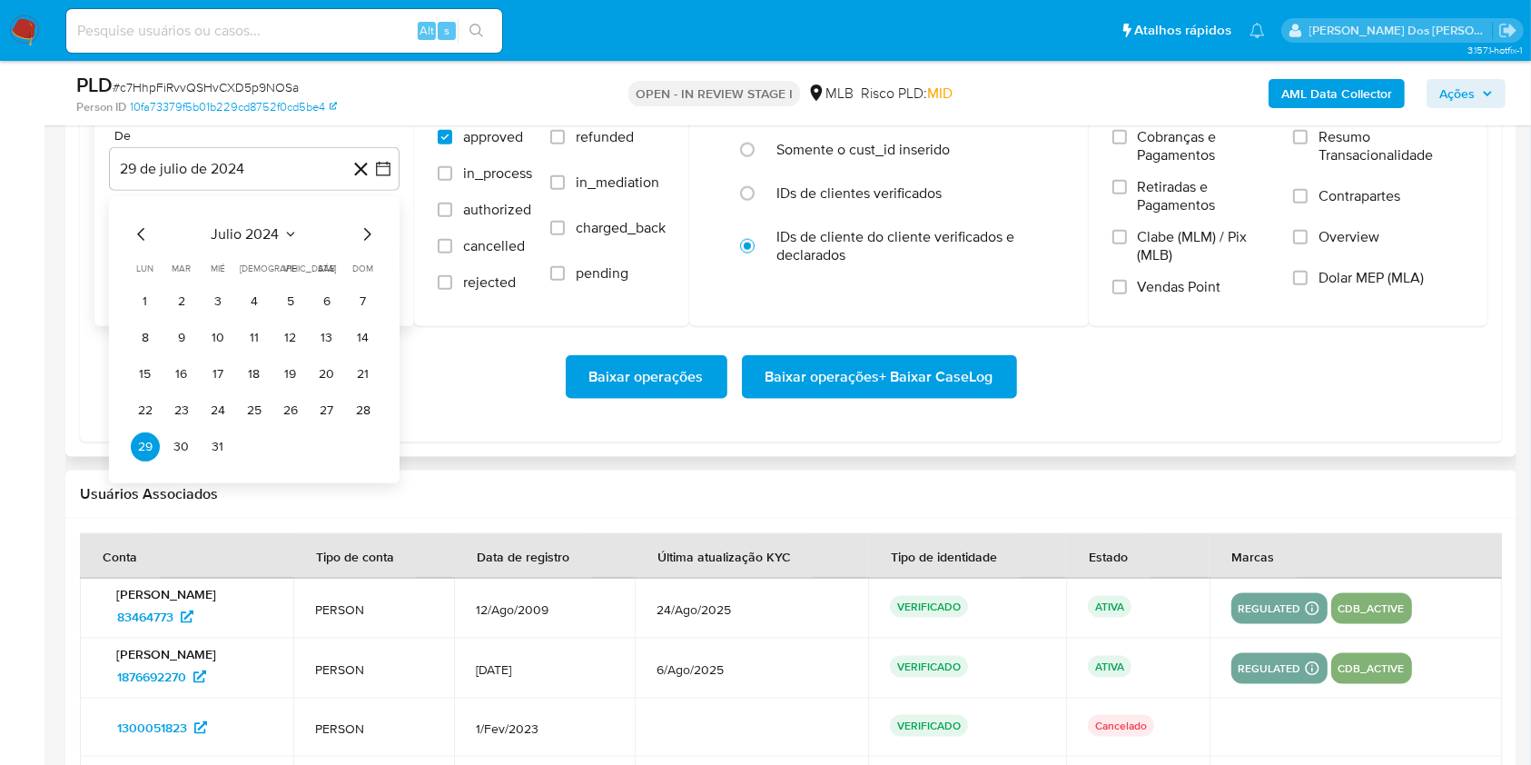
click at [362, 245] on icon "Mes siguiente" at bounding box center [367, 234] width 22 height 22
click at [365, 245] on icon "Mes siguiente" at bounding box center [367, 234] width 22 height 22
click at [365, 241] on icon "Mes siguiente" at bounding box center [367, 234] width 7 height 13
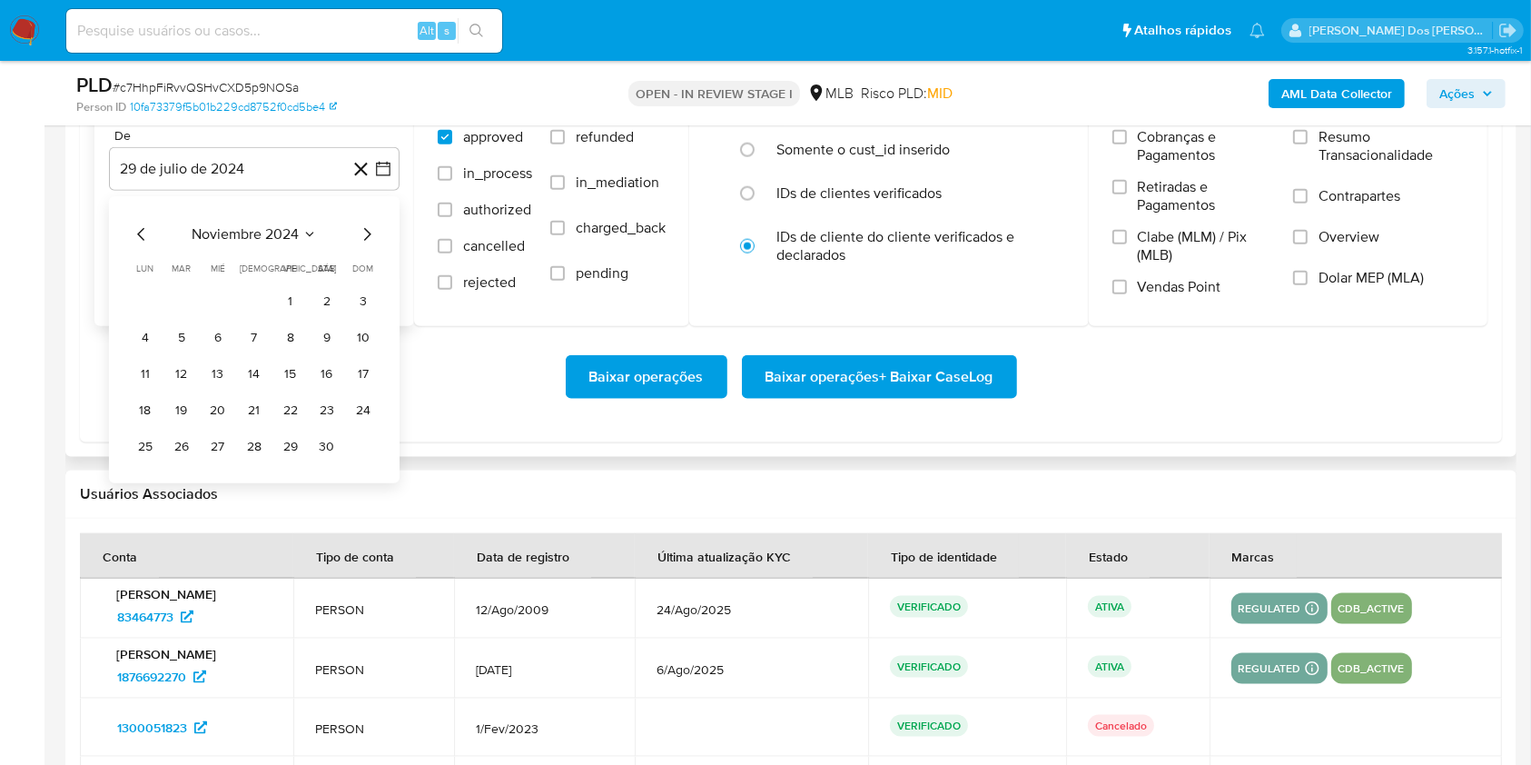
click at [365, 241] on icon "Mes siguiente" at bounding box center [367, 234] width 7 height 13
click at [365, 245] on icon "Mes siguiente" at bounding box center [367, 234] width 22 height 22
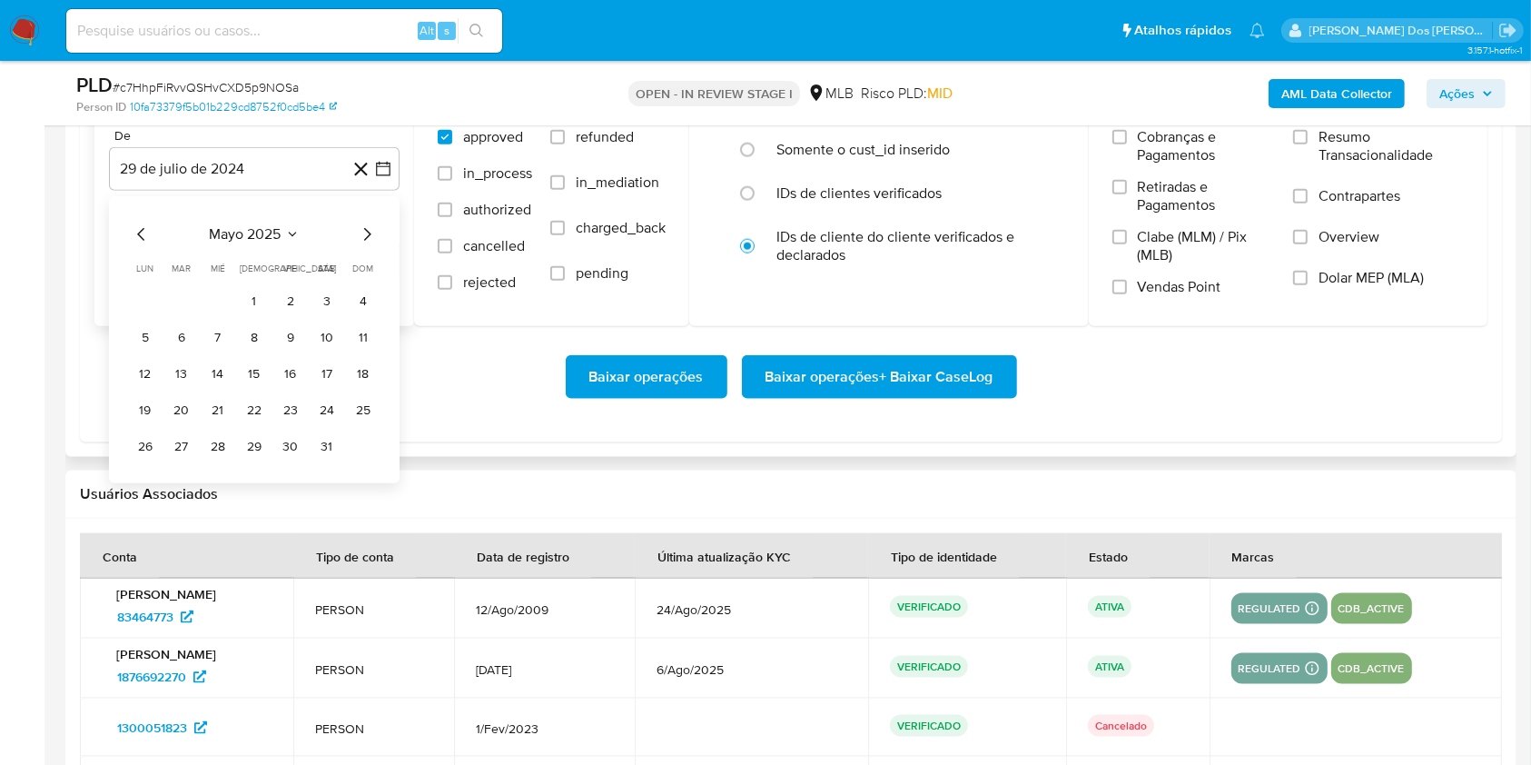
click at [365, 245] on icon "Mes siguiente" at bounding box center [367, 234] width 22 height 22
click at [173, 316] on button "1" at bounding box center [181, 301] width 29 height 29
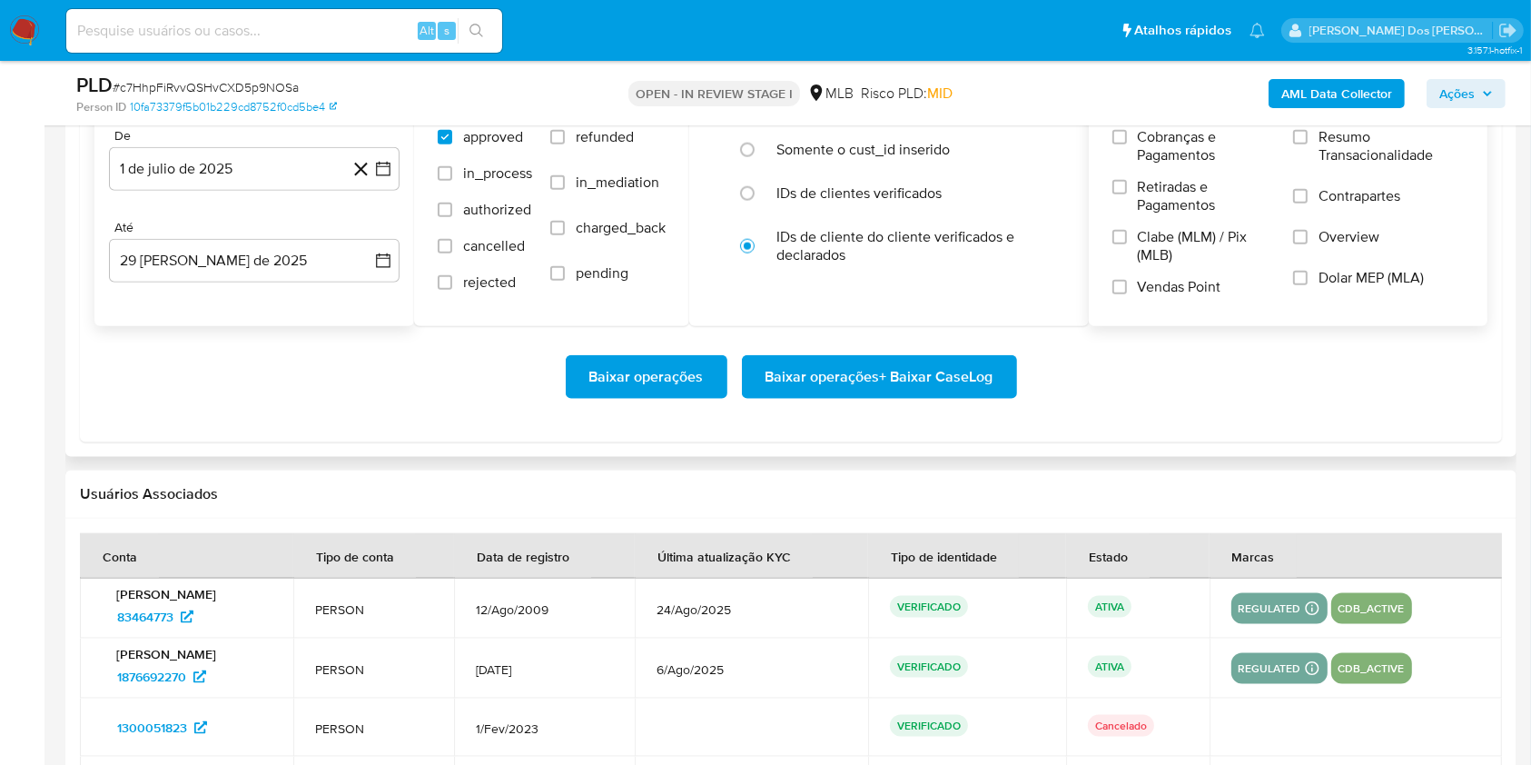
click at [1331, 164] on span "Resumo Transacionalidade" at bounding box center [1391, 146] width 145 height 36
click at [1308, 144] on input "Resumo Transacionalidade" at bounding box center [1300, 137] width 15 height 15
click at [946, 397] on span "Baixar operações + Baixar CaseLog" at bounding box center [880, 377] width 228 height 40
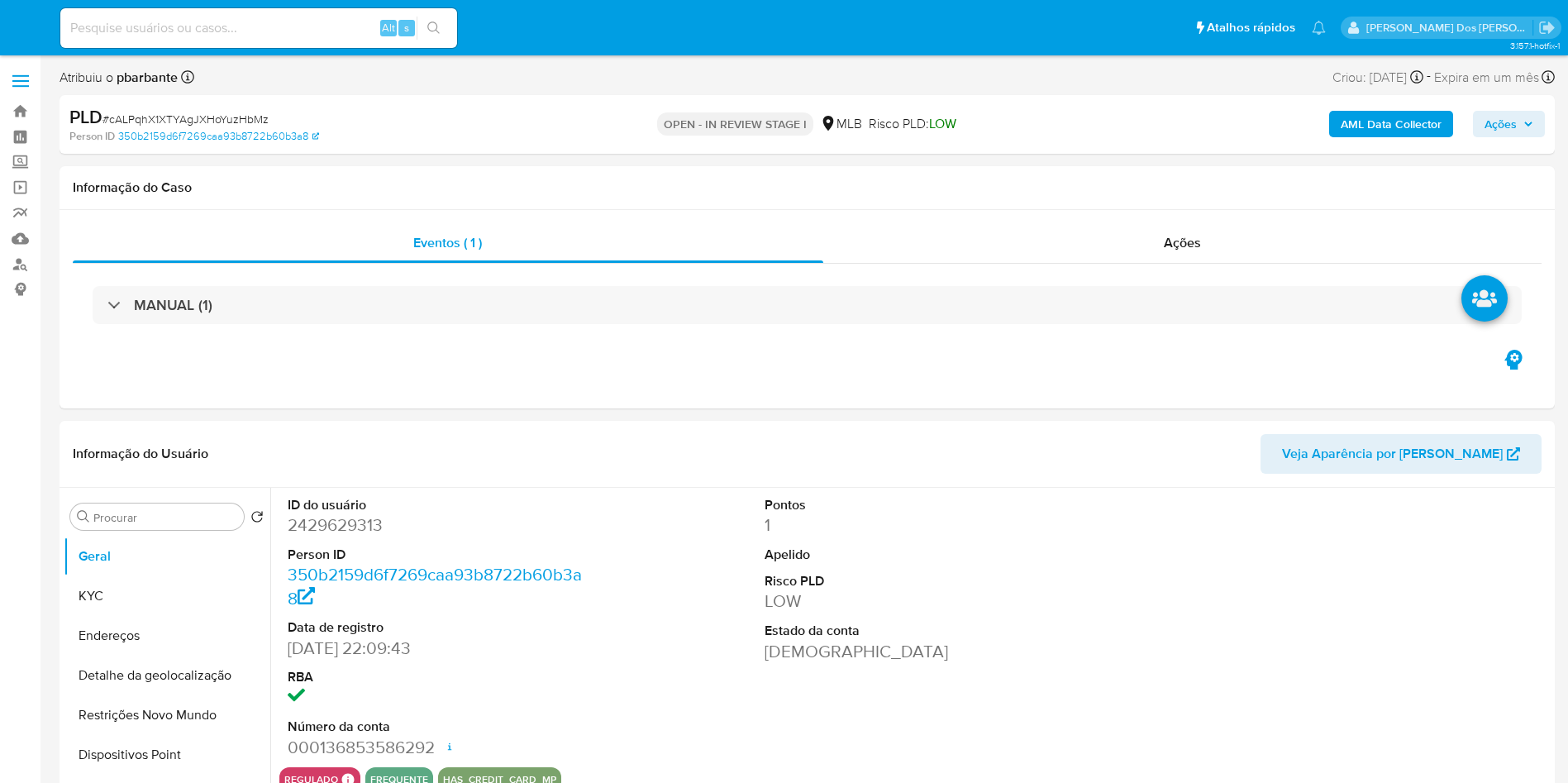
select select "10"
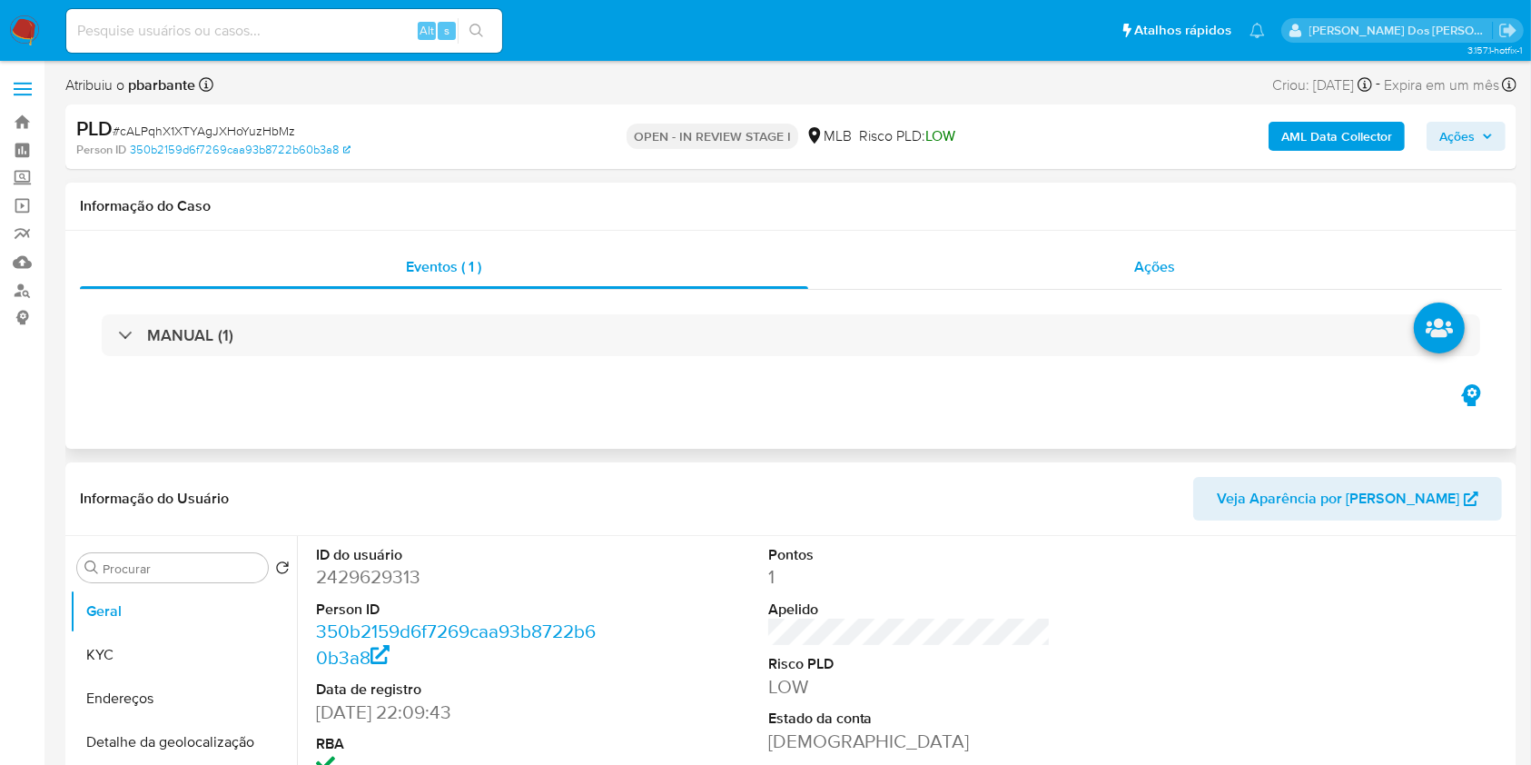
click at [1177, 255] on div "Ações" at bounding box center [1155, 267] width 694 height 44
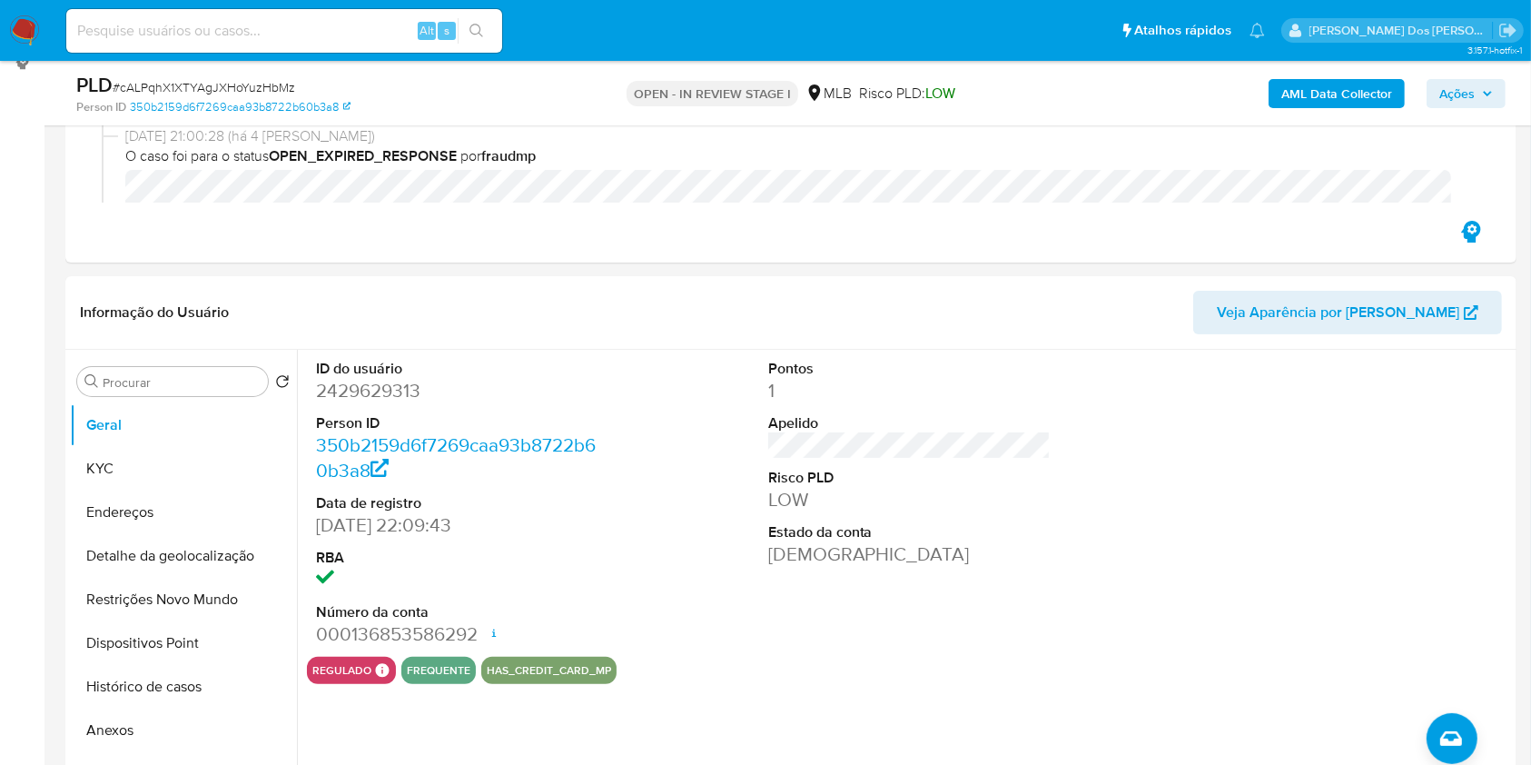
scroll to position [727, 0]
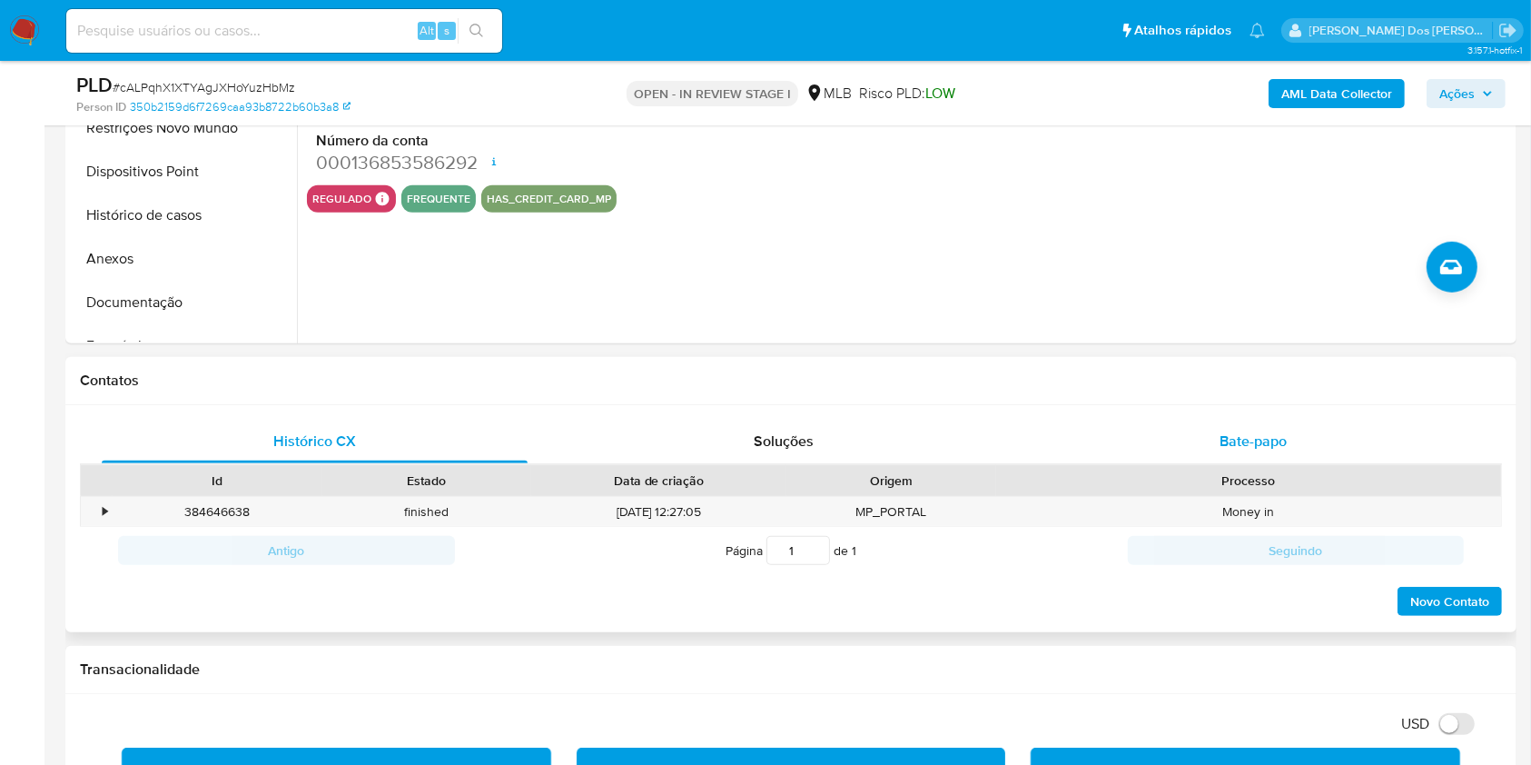
click at [1296, 463] on div "Bate-papo" at bounding box center [1254, 442] width 426 height 44
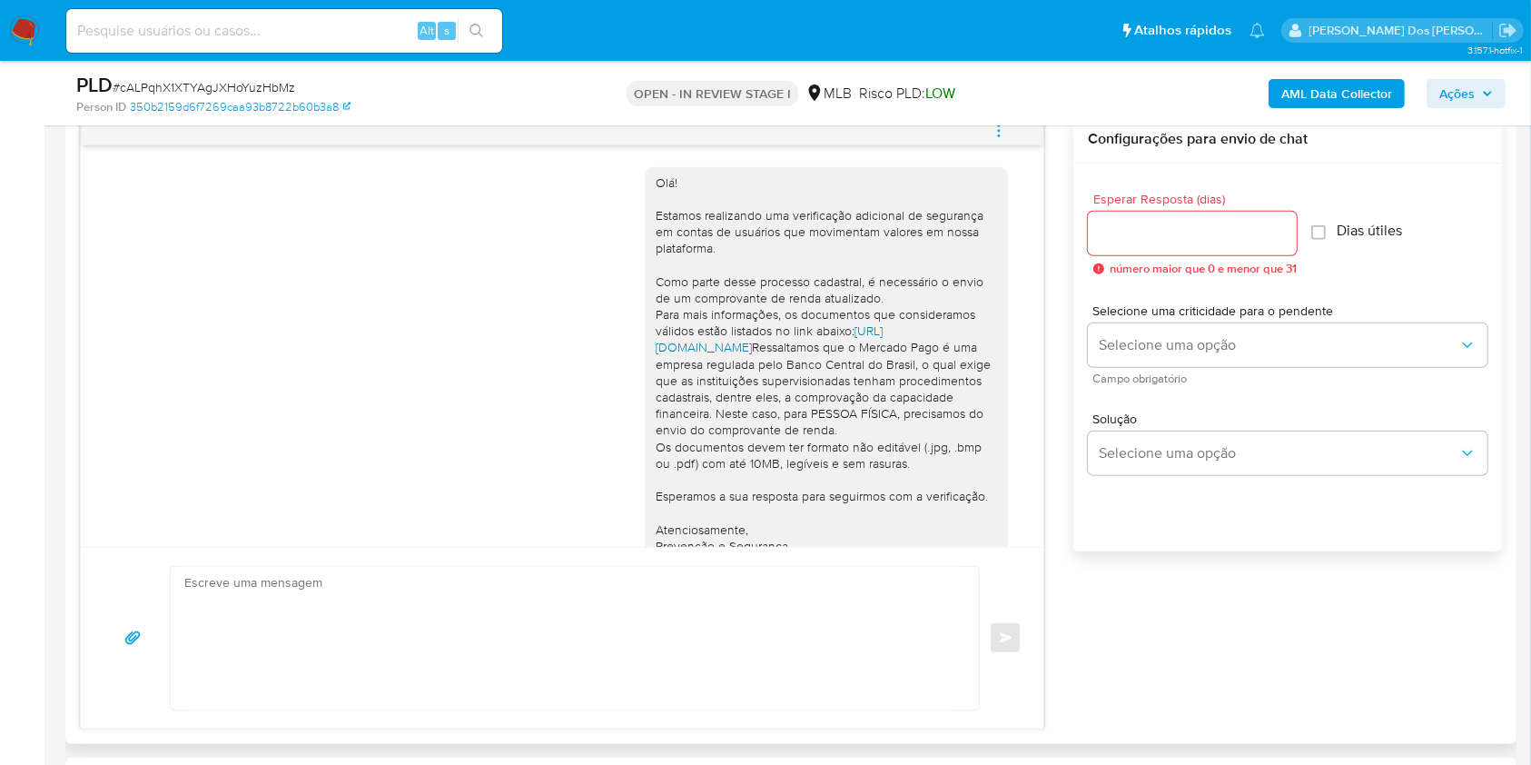
scroll to position [363, 0]
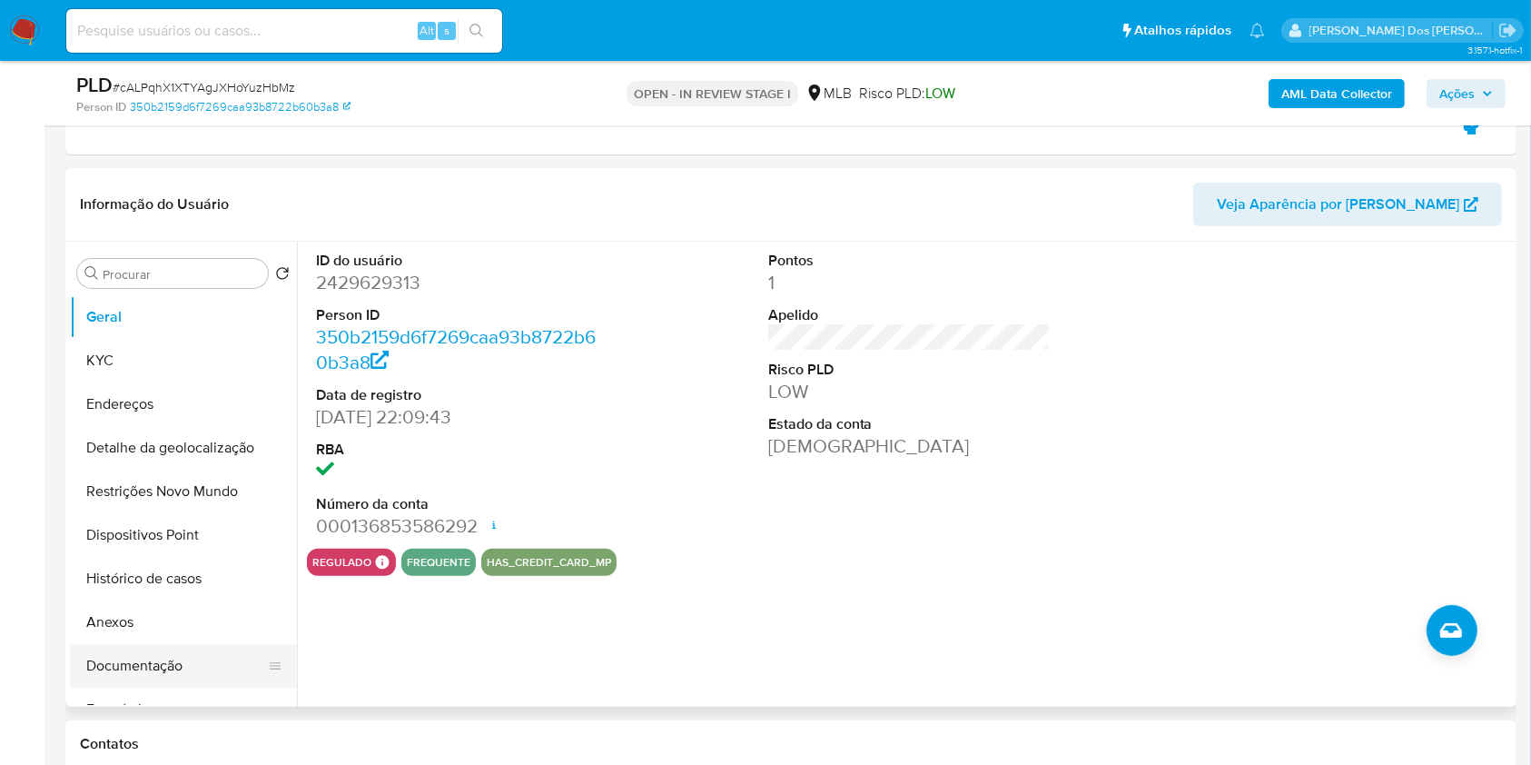
click at [180, 688] on button "Documentação" at bounding box center [176, 666] width 213 height 44
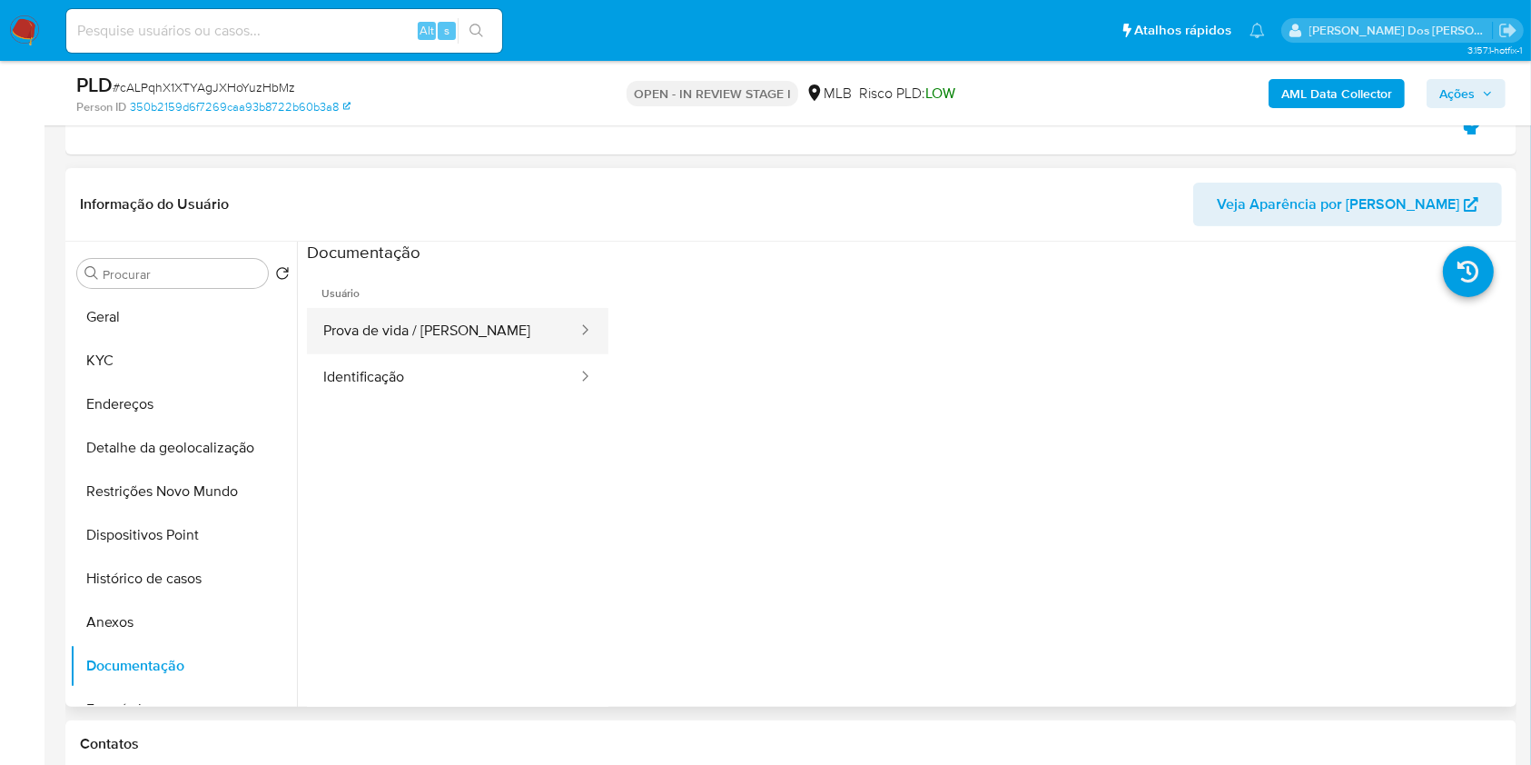
click at [457, 354] on button "Prova de vida / [PERSON_NAME]" at bounding box center [443, 331] width 272 height 46
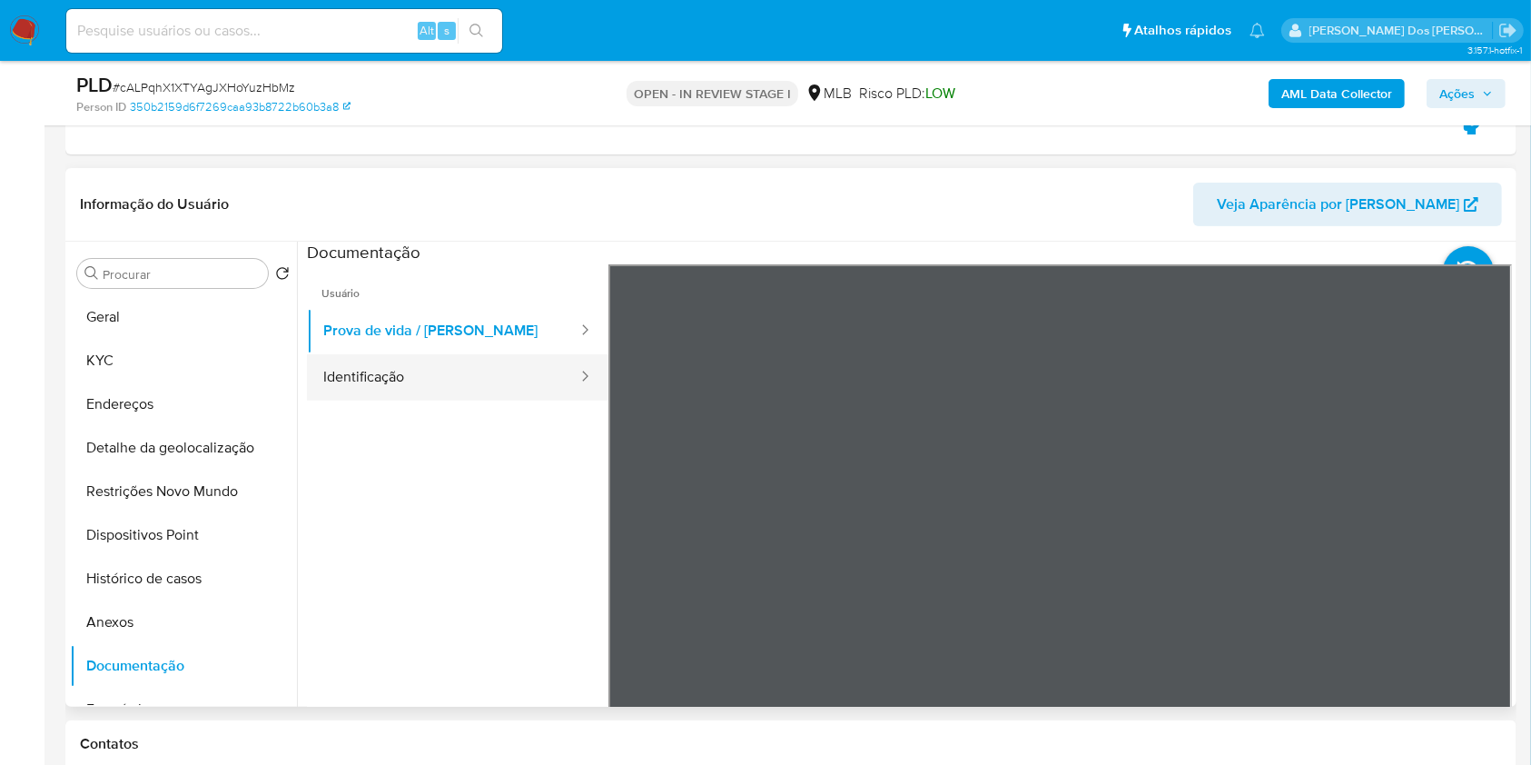
click at [411, 401] on button "Identificação" at bounding box center [443, 377] width 272 height 46
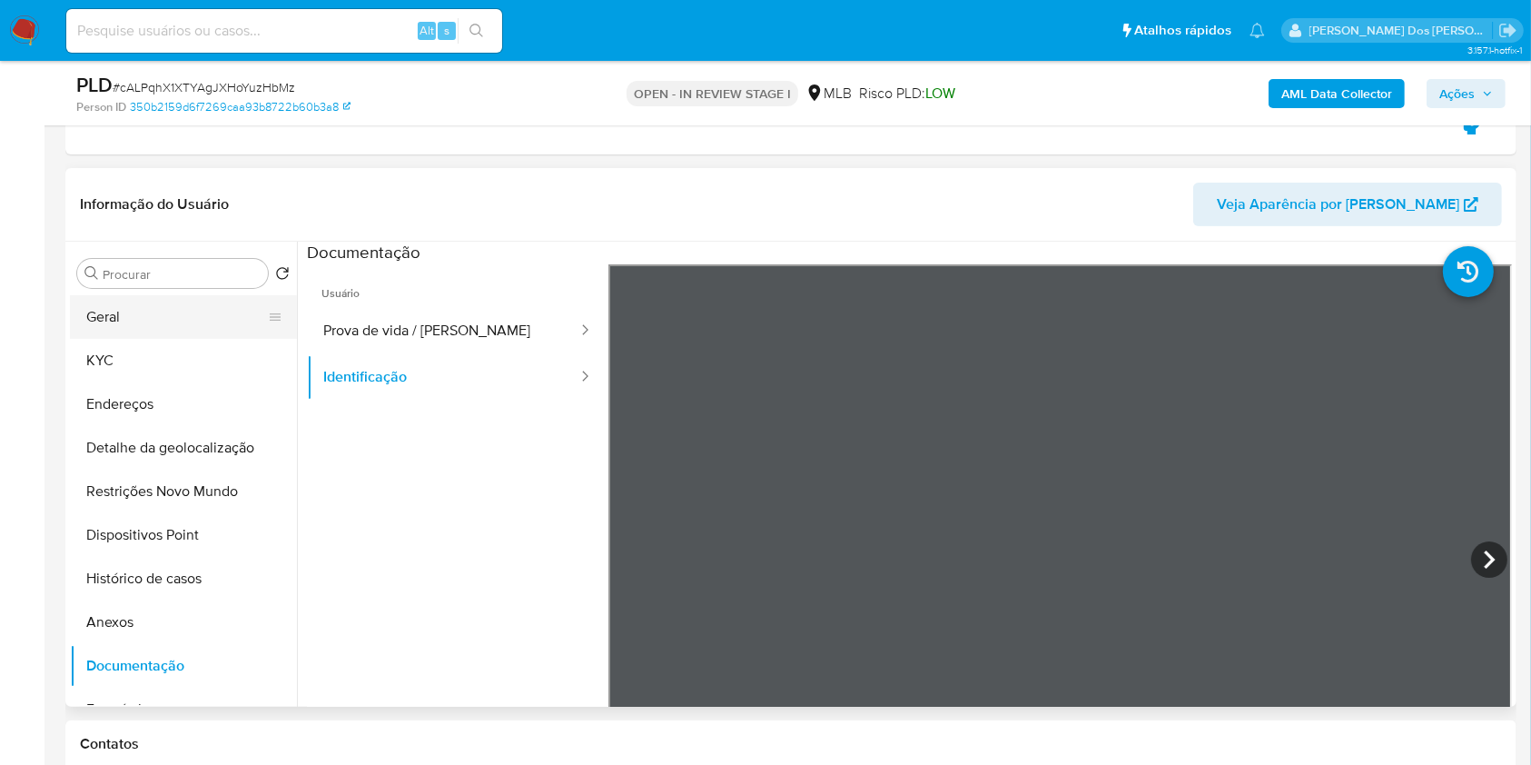
click at [173, 339] on button "Geral" at bounding box center [176, 317] width 213 height 44
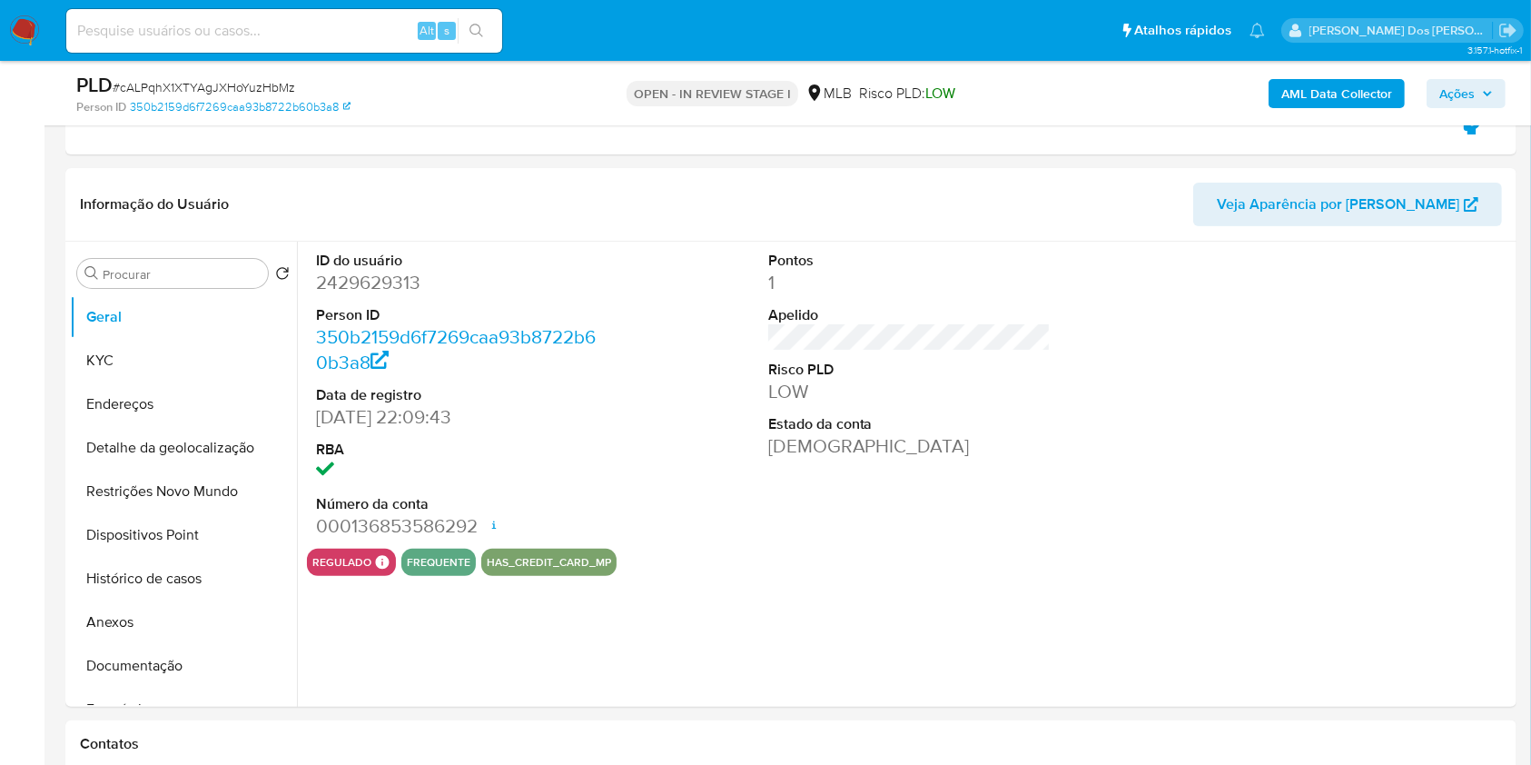
click at [351, 295] on dd "2429629313" at bounding box center [457, 282] width 283 height 25
copy dd "2429629313"
click at [366, 295] on dd "2429629313" at bounding box center [457, 282] width 283 height 25
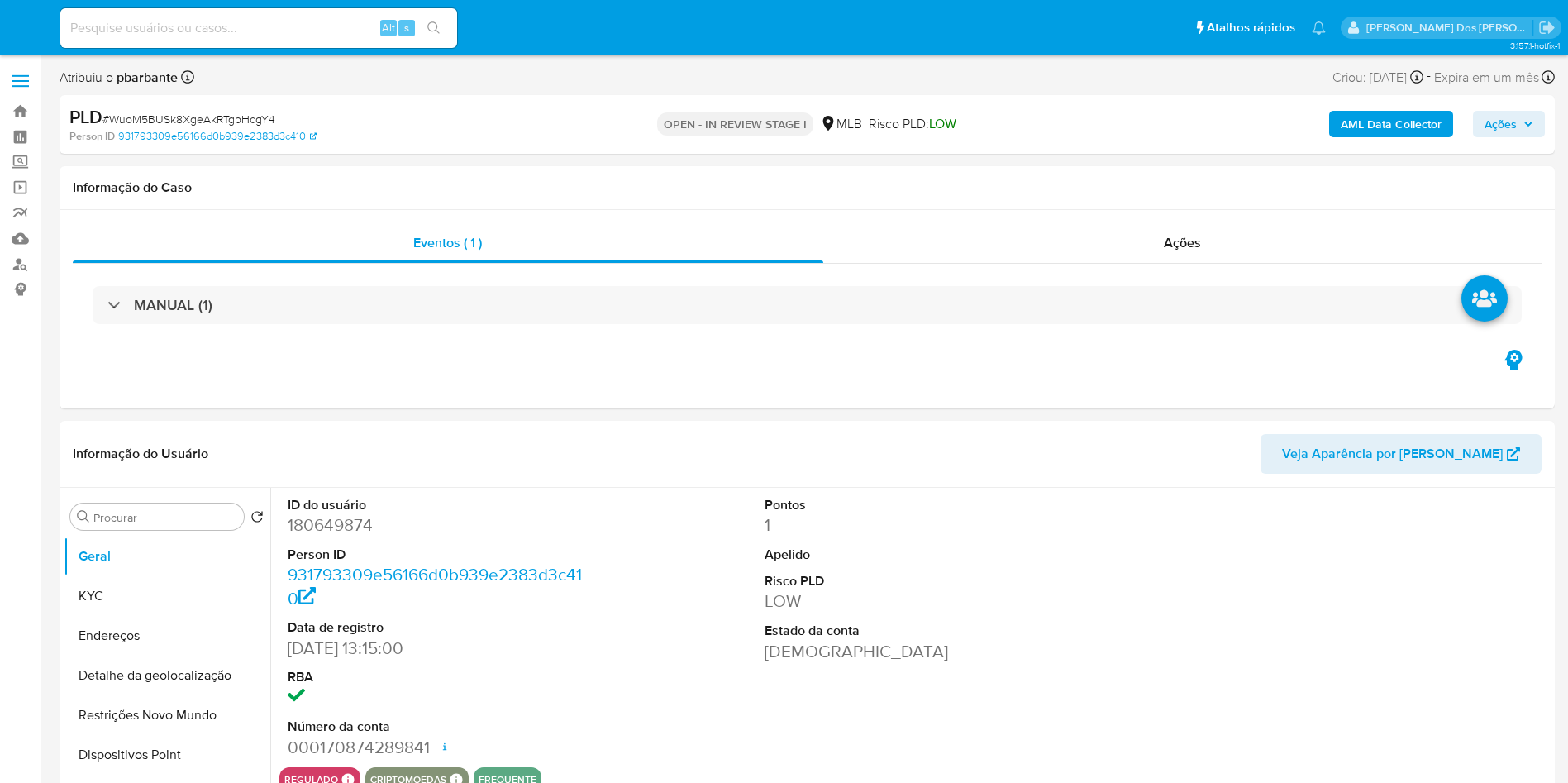
select select "10"
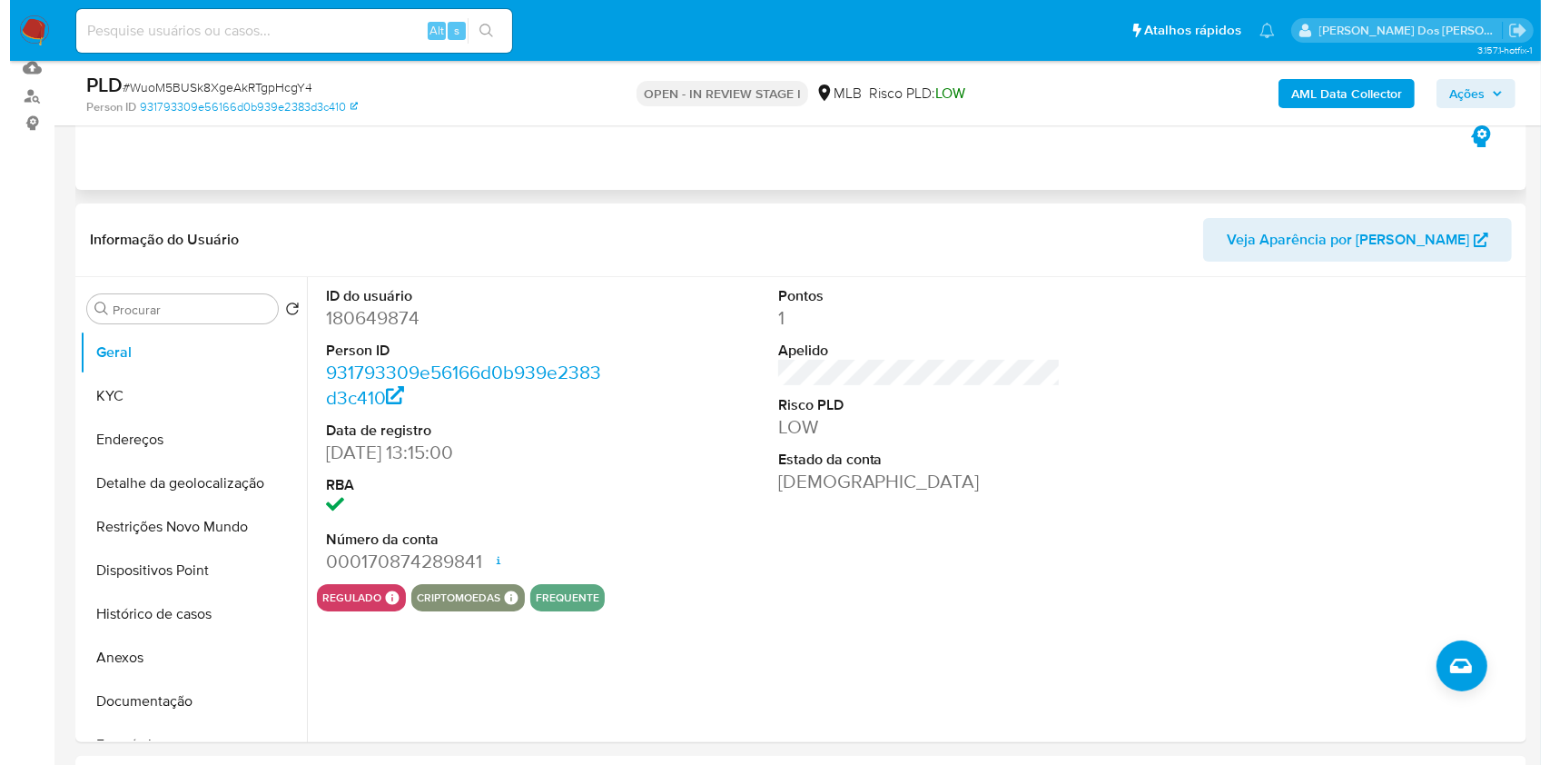
scroll to position [242, 0]
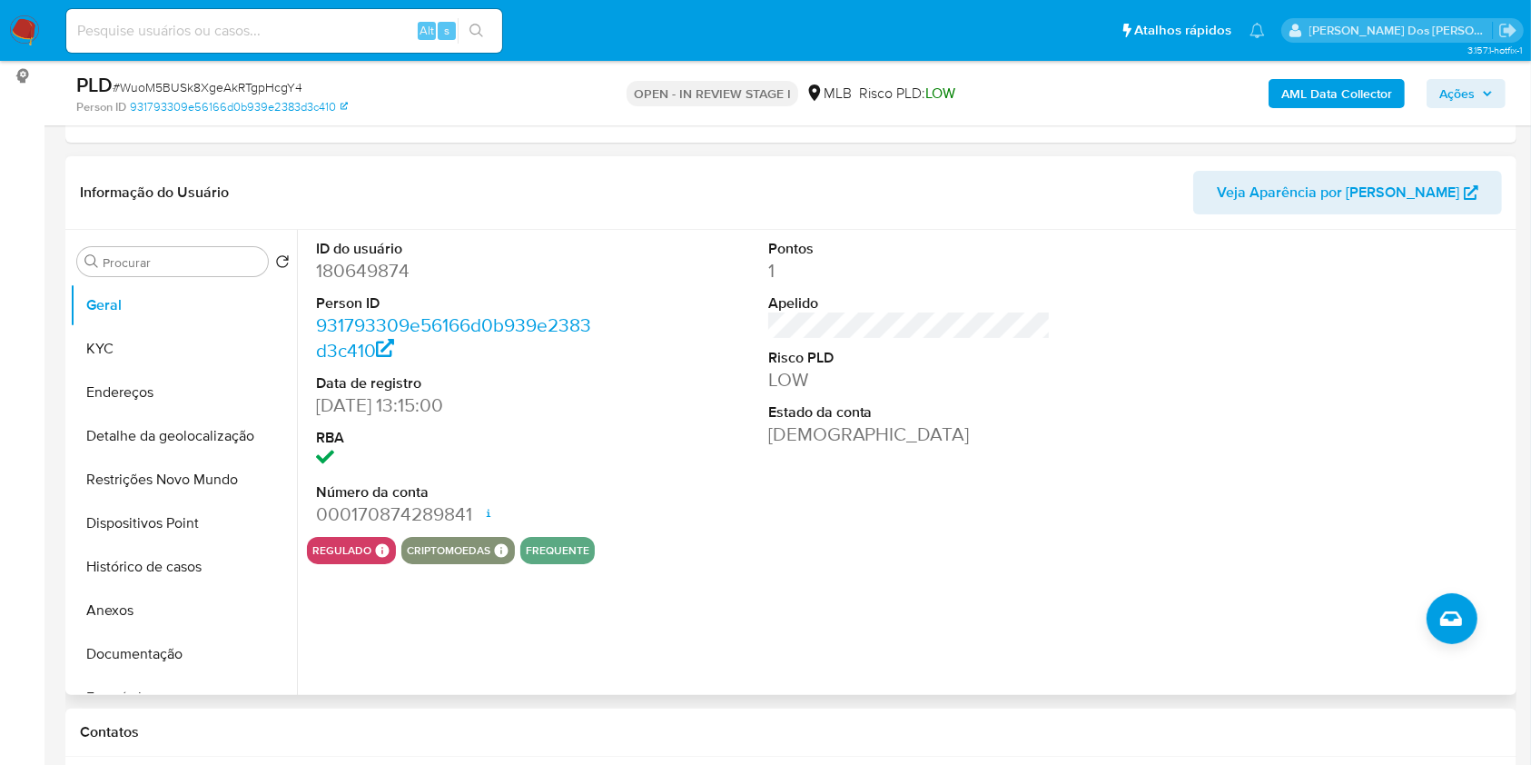
click at [393, 283] on dd "180649874" at bounding box center [457, 270] width 283 height 25
copy dd "180649874"
click at [148, 369] on button "KYC" at bounding box center [176, 349] width 213 height 44
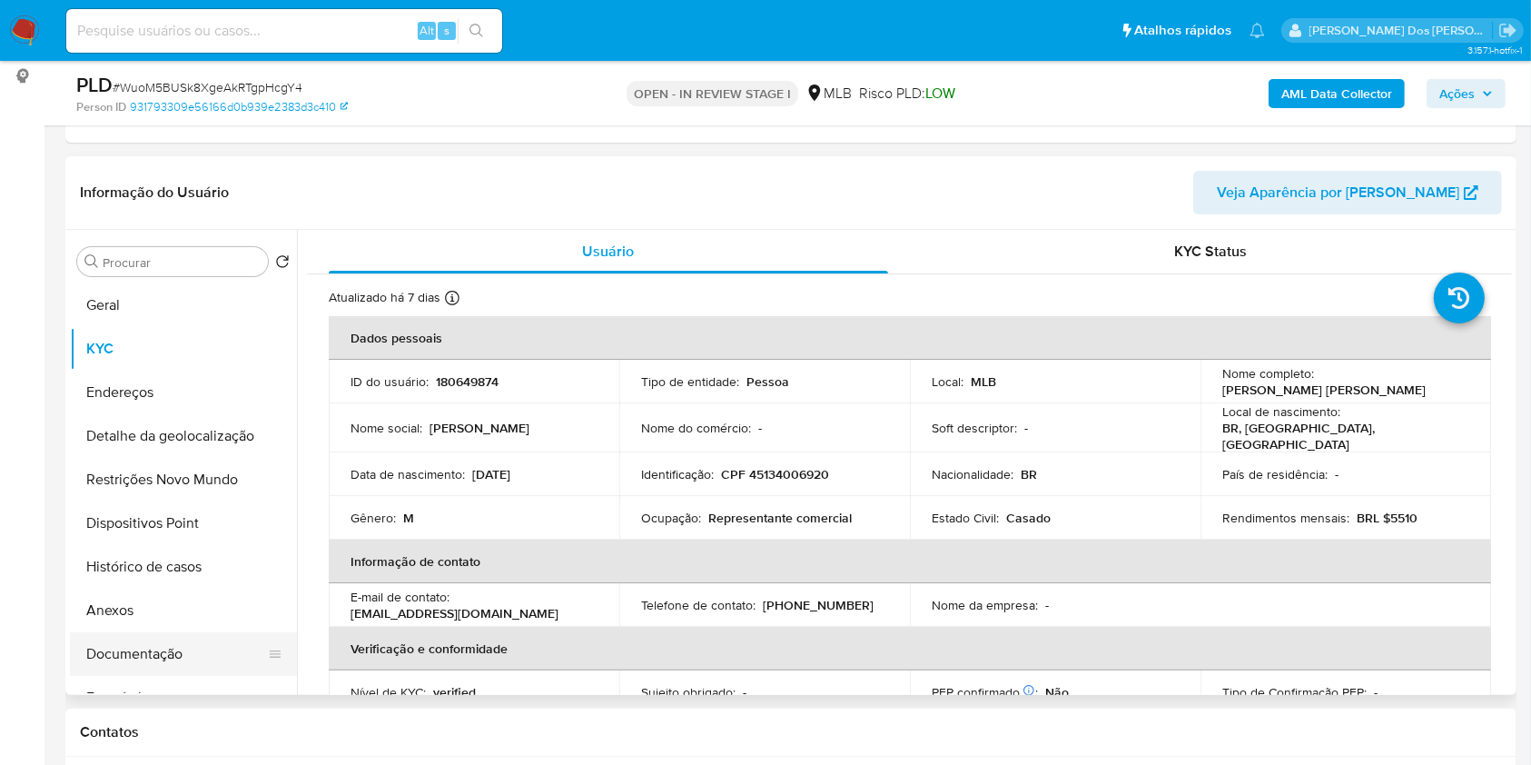
click at [129, 676] on button "Documentação" at bounding box center [176, 654] width 213 height 44
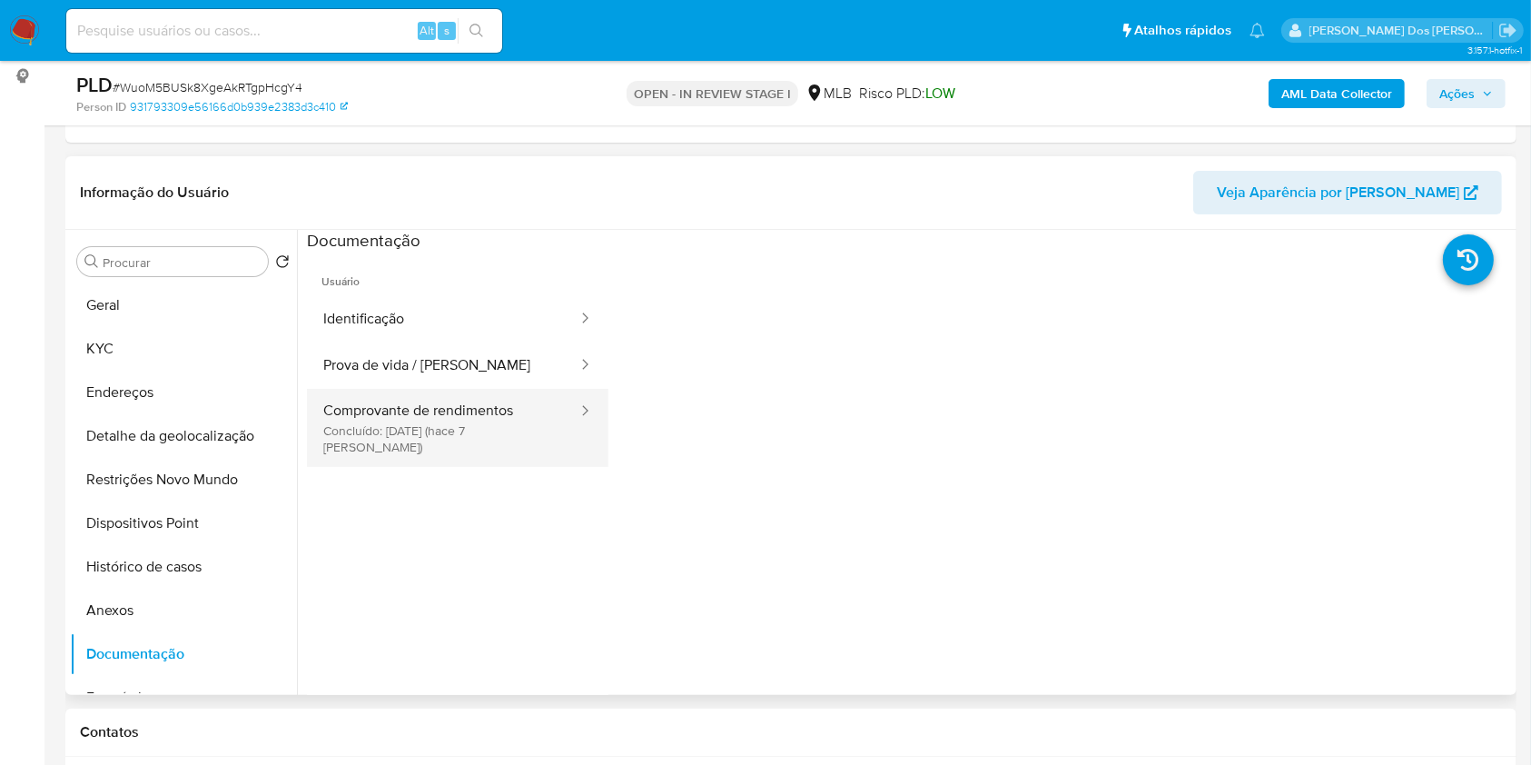
click at [438, 440] on button "Comprovante de rendimentos Concluído: [DATE] (hace 7 [PERSON_NAME])" at bounding box center [443, 428] width 272 height 78
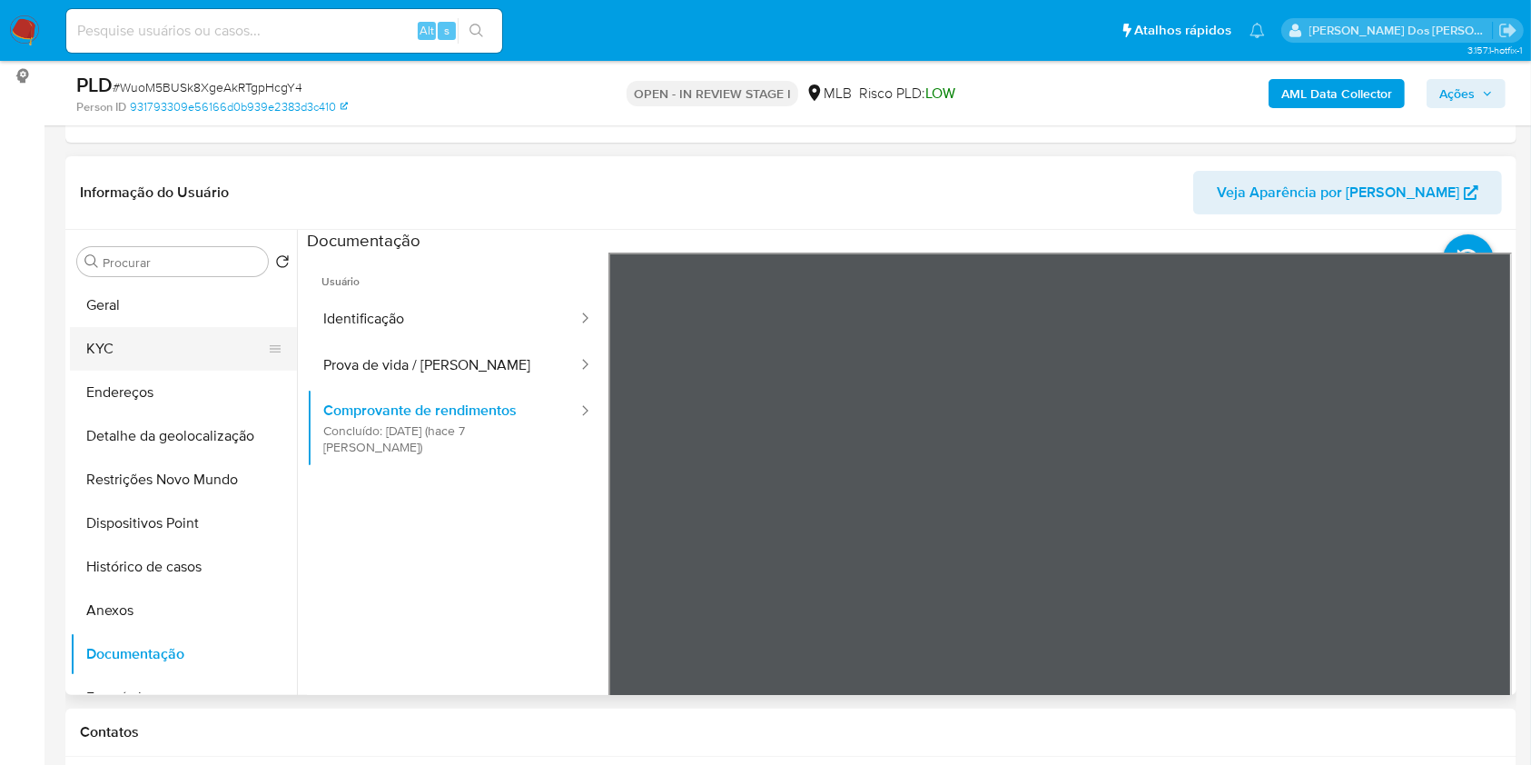
click at [179, 371] on button "KYC" at bounding box center [176, 349] width 213 height 44
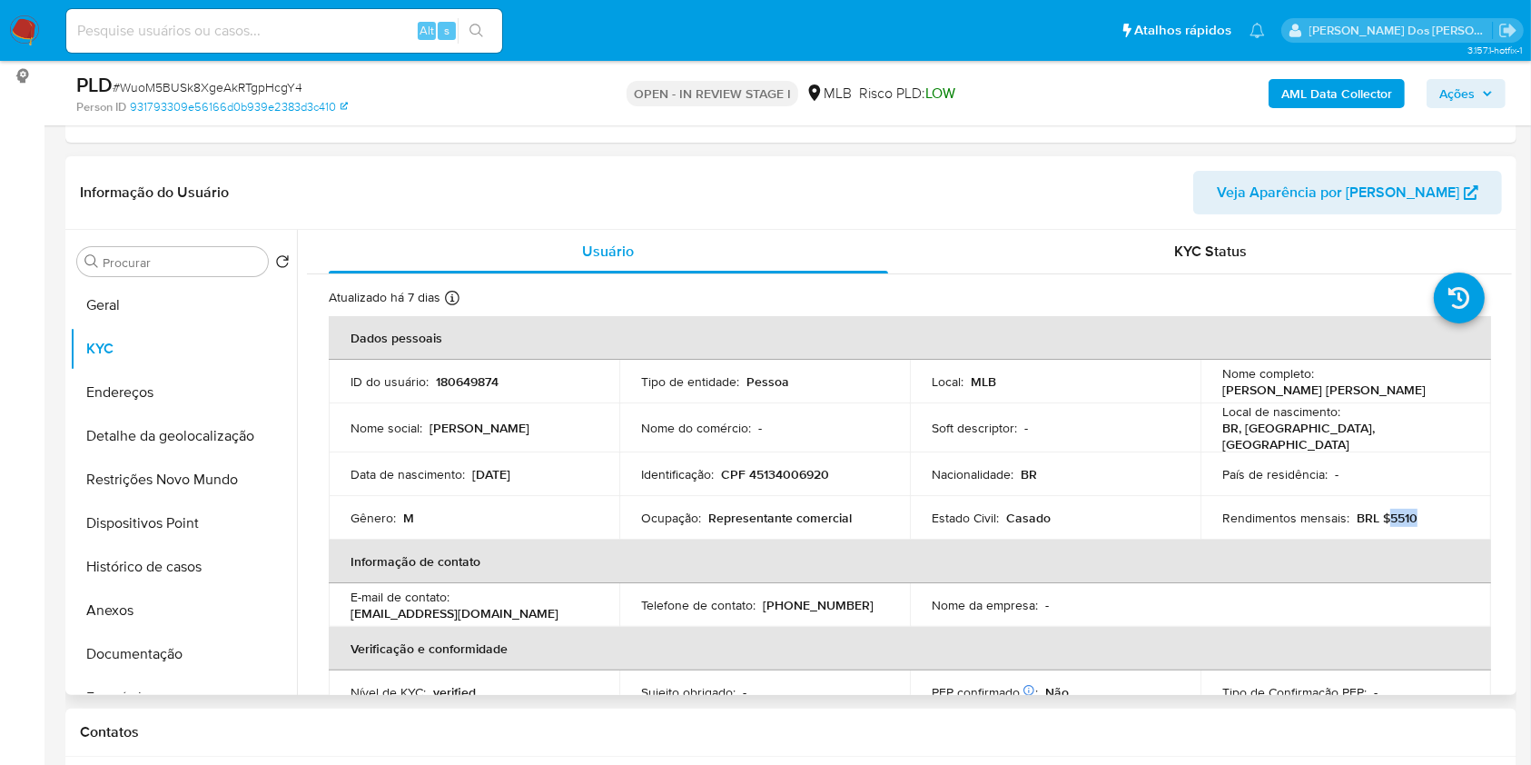
drag, startPoint x: 1428, startPoint y: 548, endPoint x: 1381, endPoint y: 540, distance: 46.9
click at [1381, 539] on td "Rendimentos mensais : BRL $5510" at bounding box center [1346, 518] width 291 height 44
copy p "5510"
click at [1401, 94] on button "AML Data Collector" at bounding box center [1337, 93] width 136 height 29
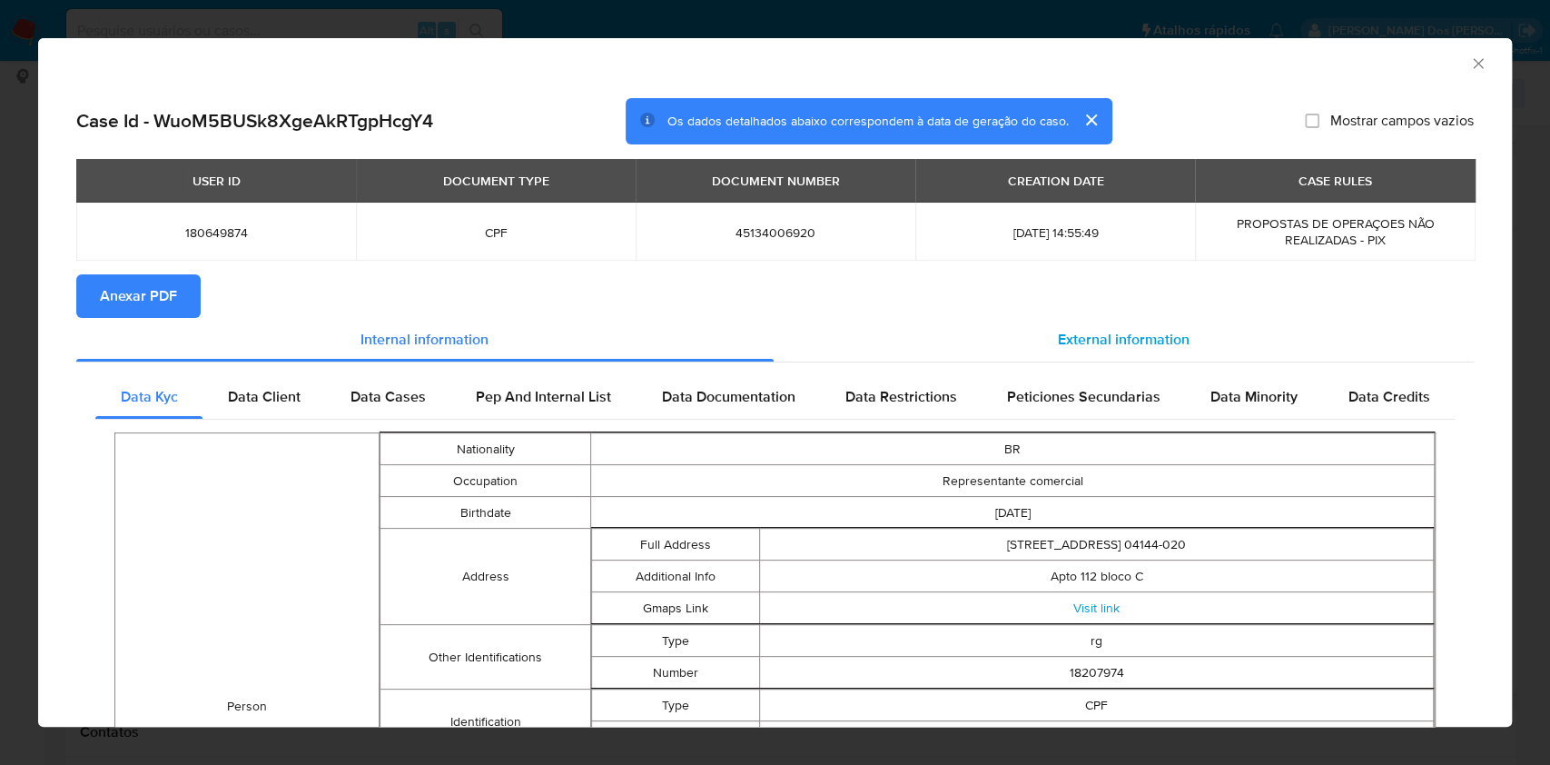
click at [1208, 351] on div "External information" at bounding box center [1124, 340] width 701 height 44
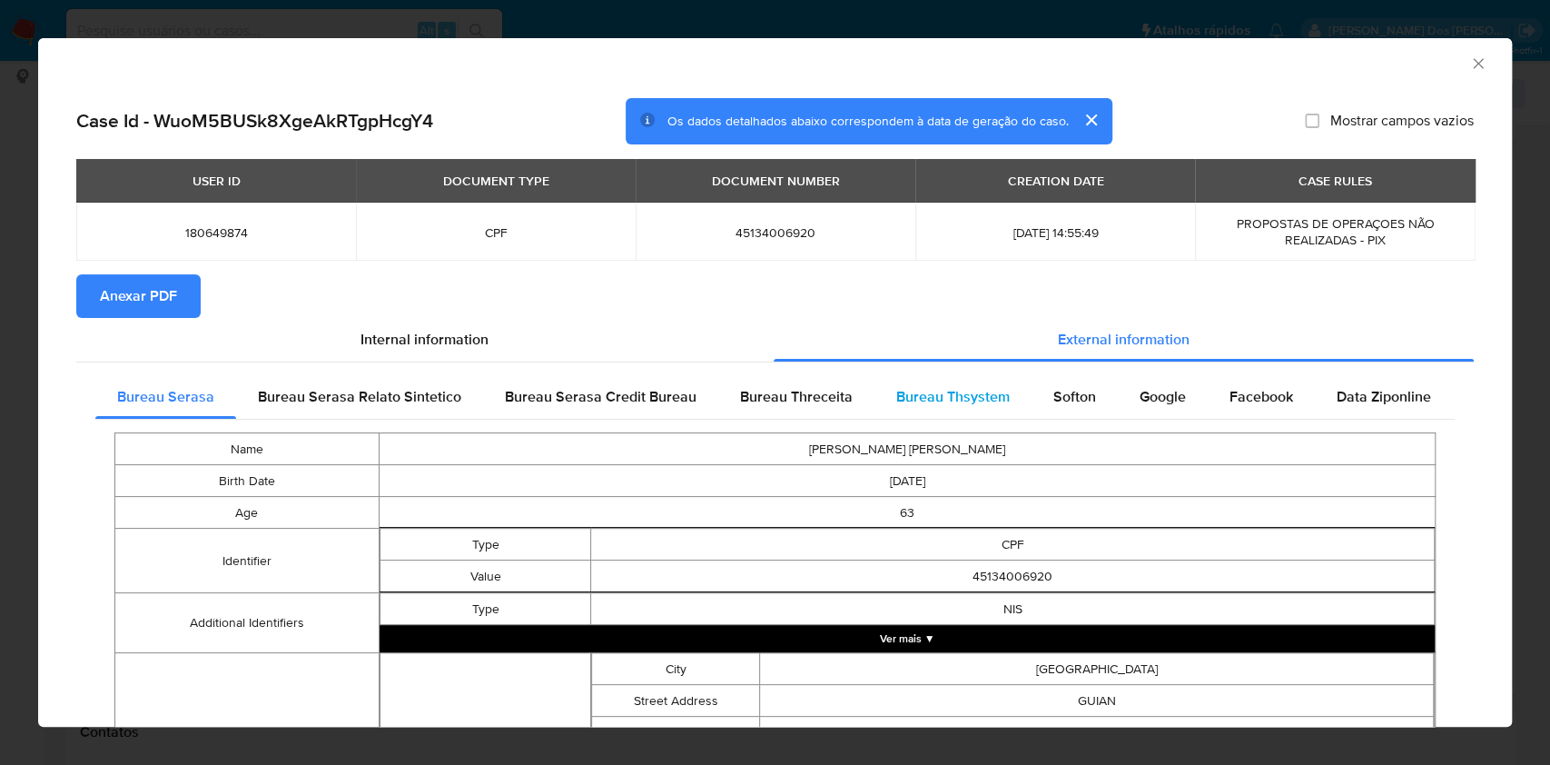
click at [952, 398] on span "Bureau Thsystem" at bounding box center [953, 396] width 114 height 21
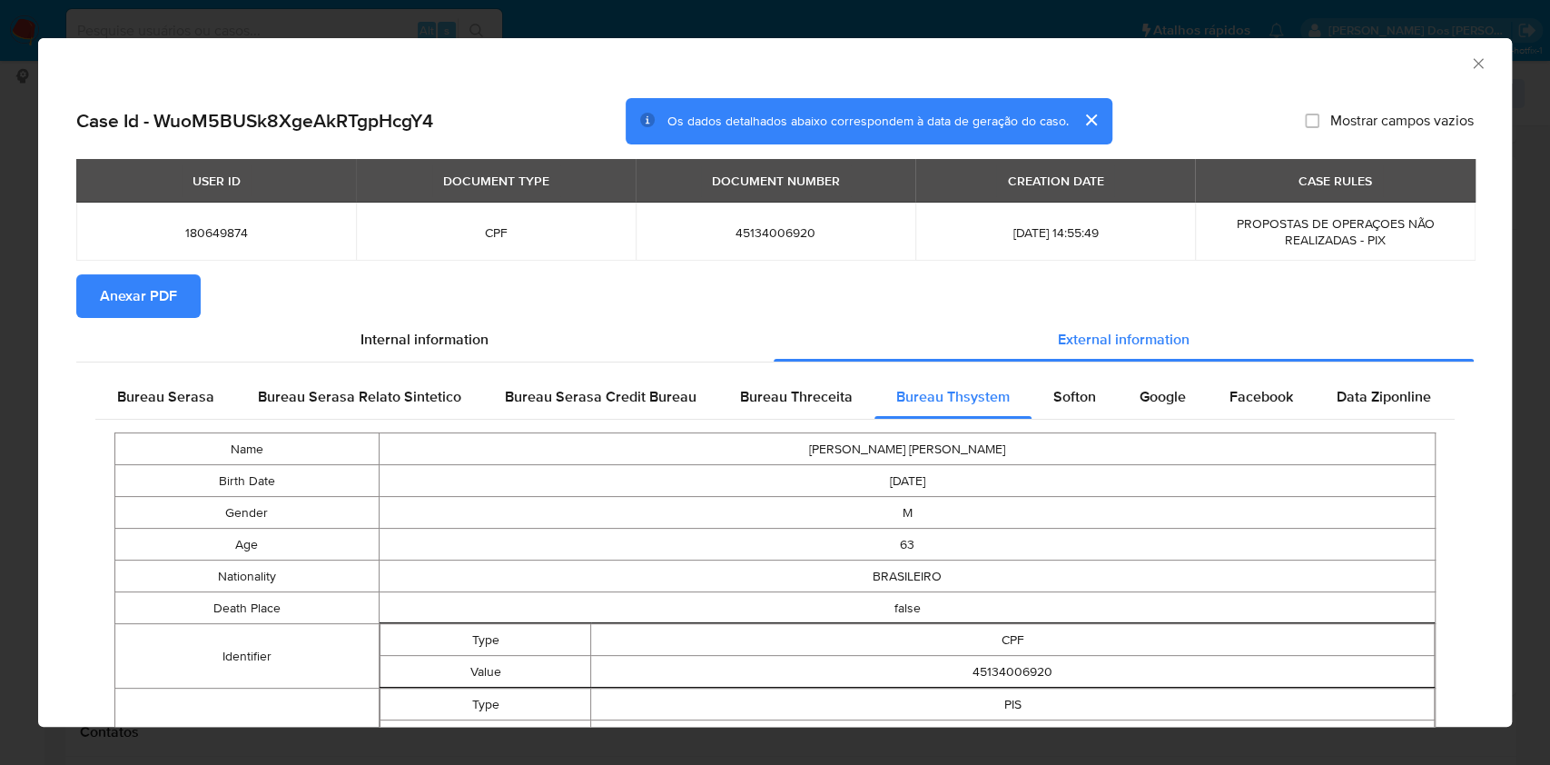
click at [127, 303] on span "Anexar PDF" at bounding box center [138, 296] width 77 height 40
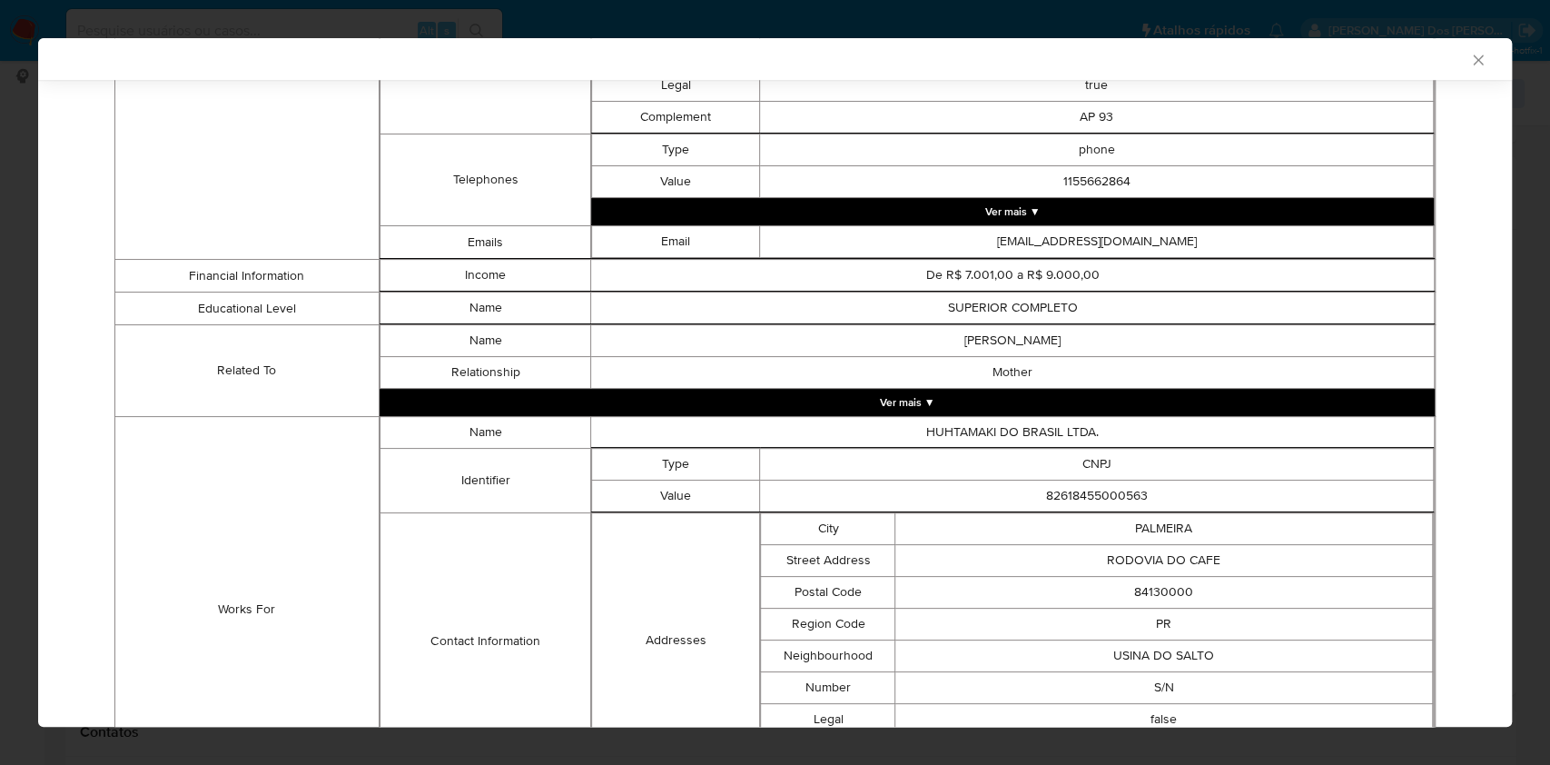
scroll to position [1321, 0]
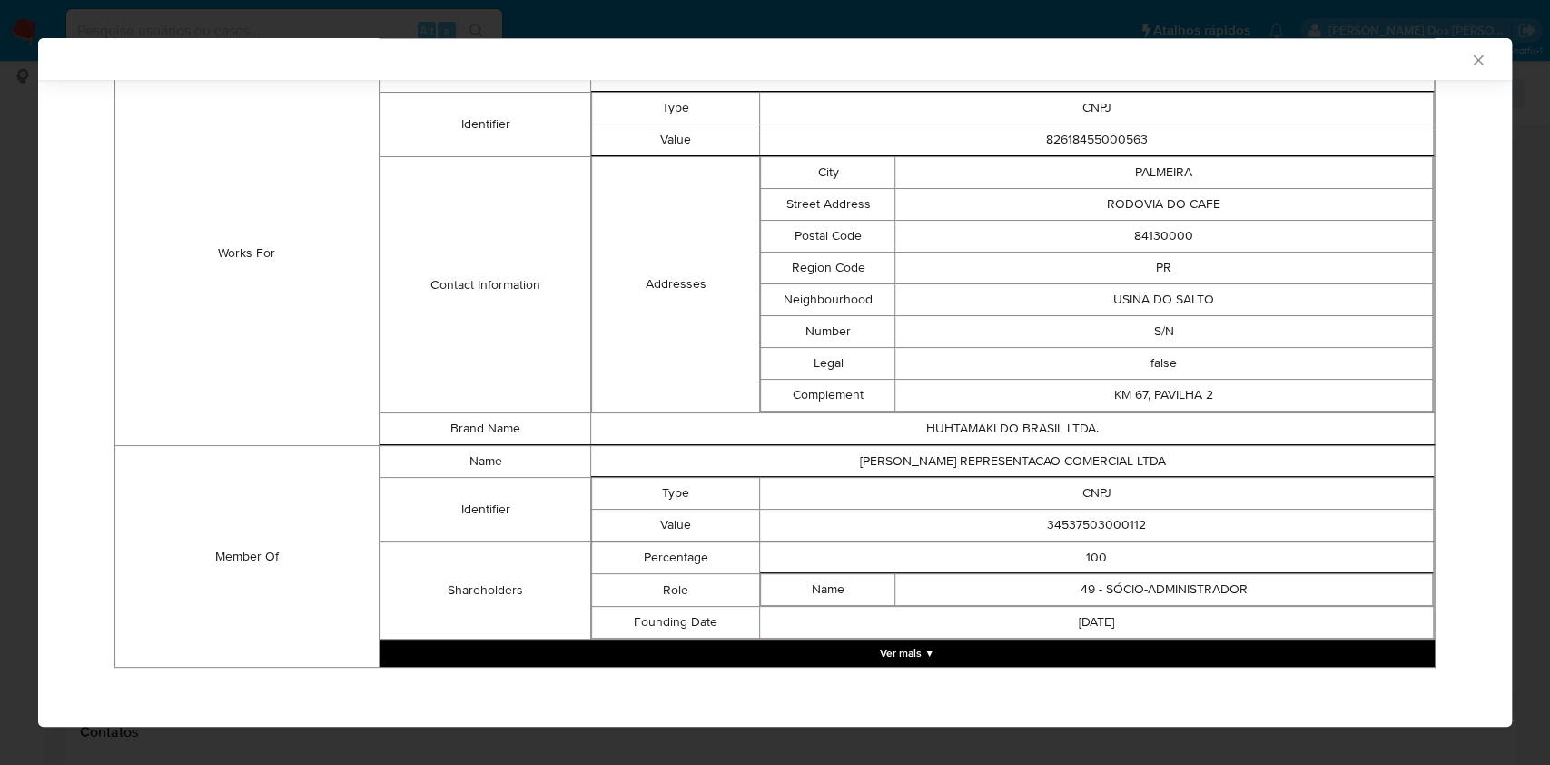
click at [1103, 532] on td "34537503000112" at bounding box center [1097, 526] width 674 height 32
copy td "34537503000112"
click at [1013, 658] on button "Ver mais ▼" at bounding box center [907, 652] width 1055 height 27
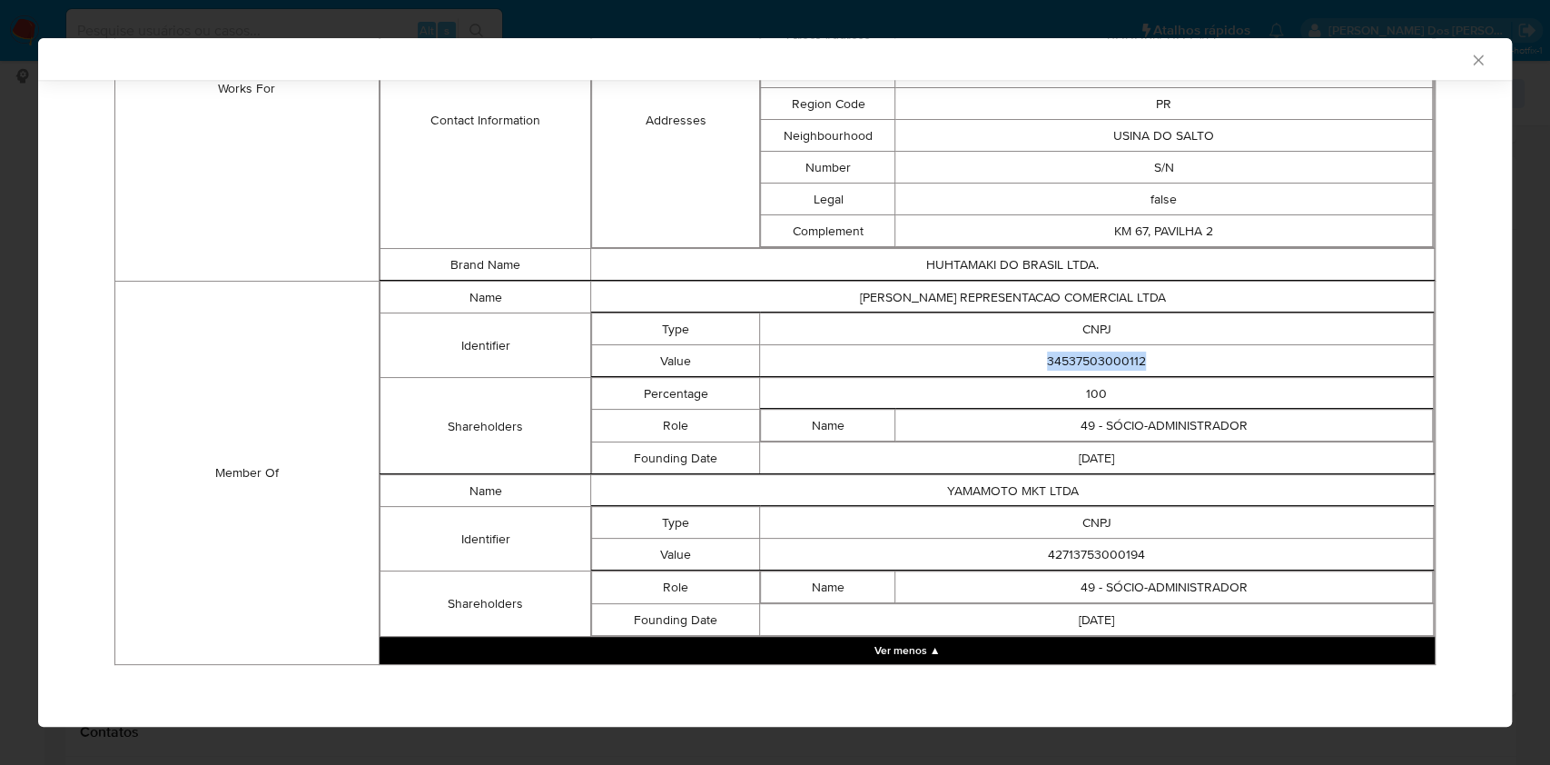
scroll to position [1479, 0]
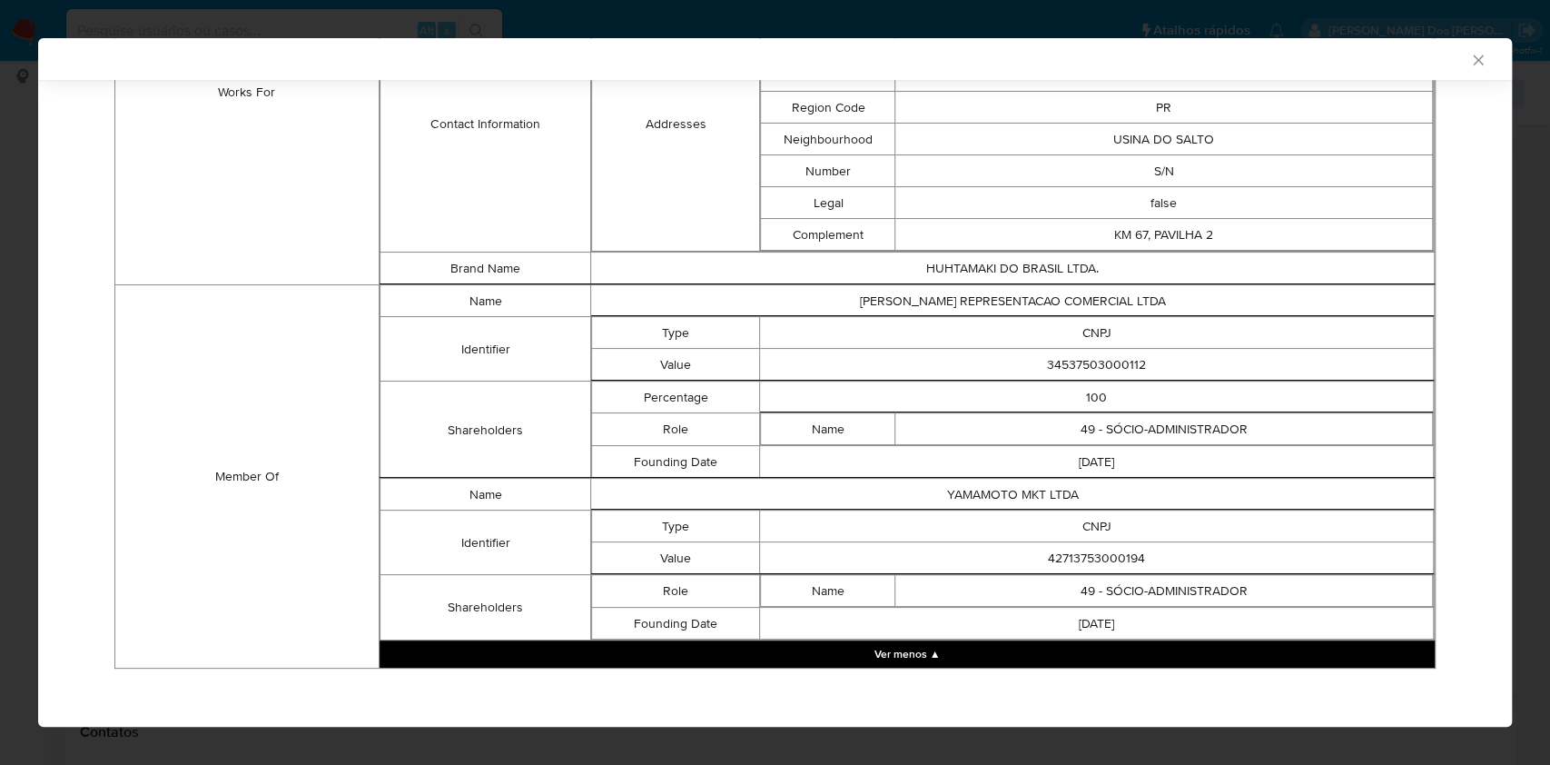
click at [1088, 545] on td "42713753000194" at bounding box center [1097, 558] width 674 height 32
copy td "42713753000194"
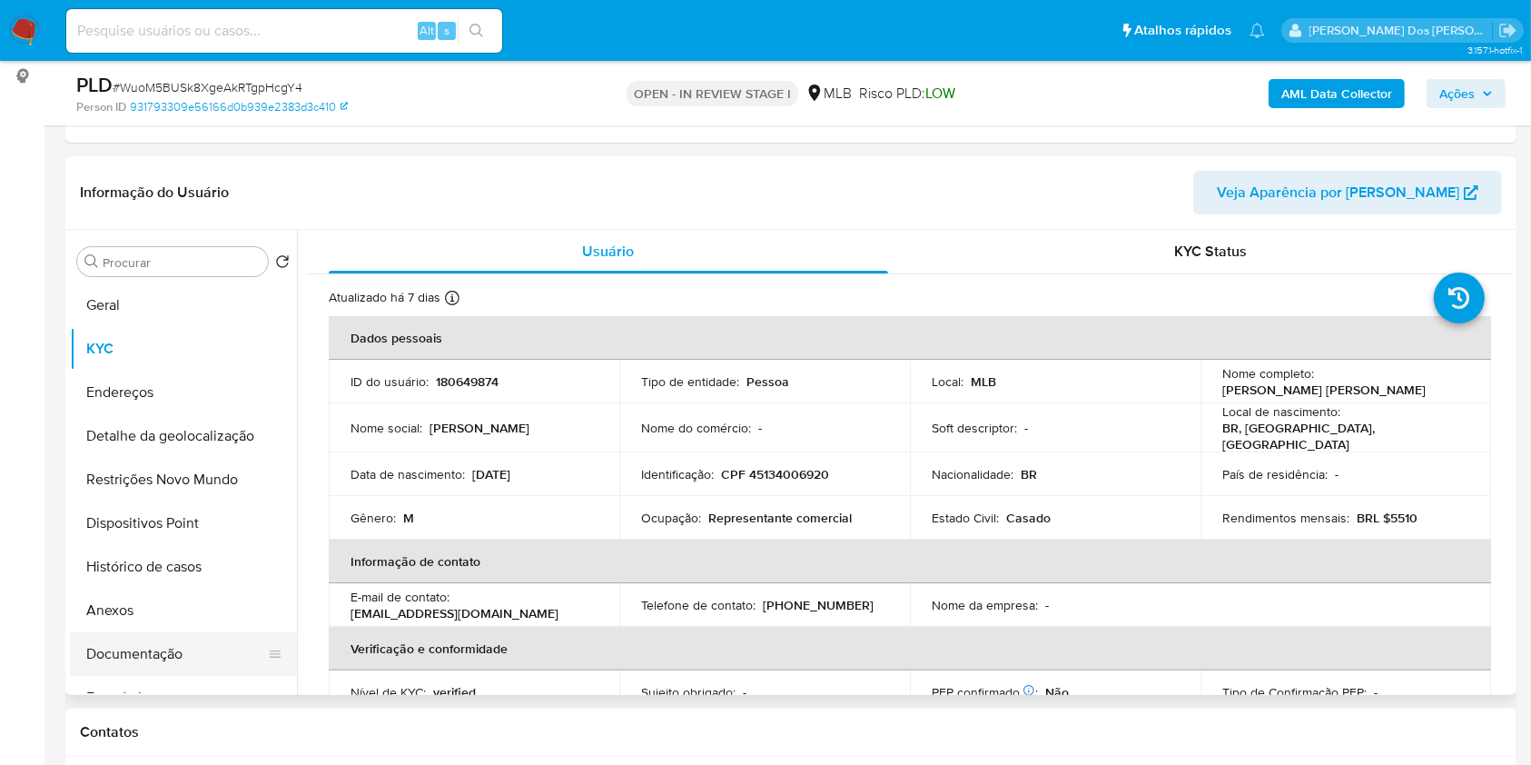
click at [216, 676] on button "Documentação" at bounding box center [176, 654] width 213 height 44
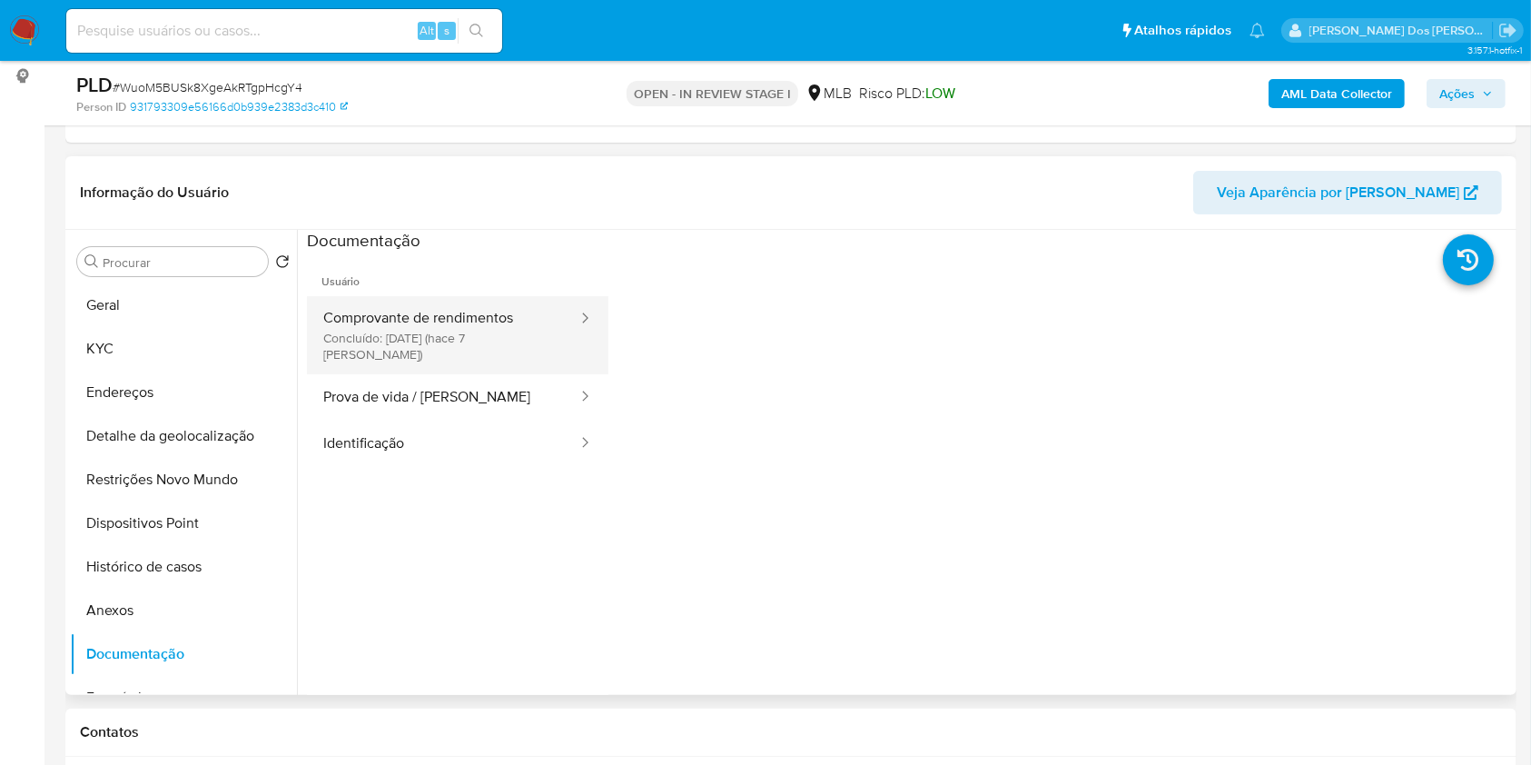
click at [494, 352] on button "Comprovante de rendimentos Concluído: 22/08/2025 (hace 7 días)" at bounding box center [443, 335] width 272 height 78
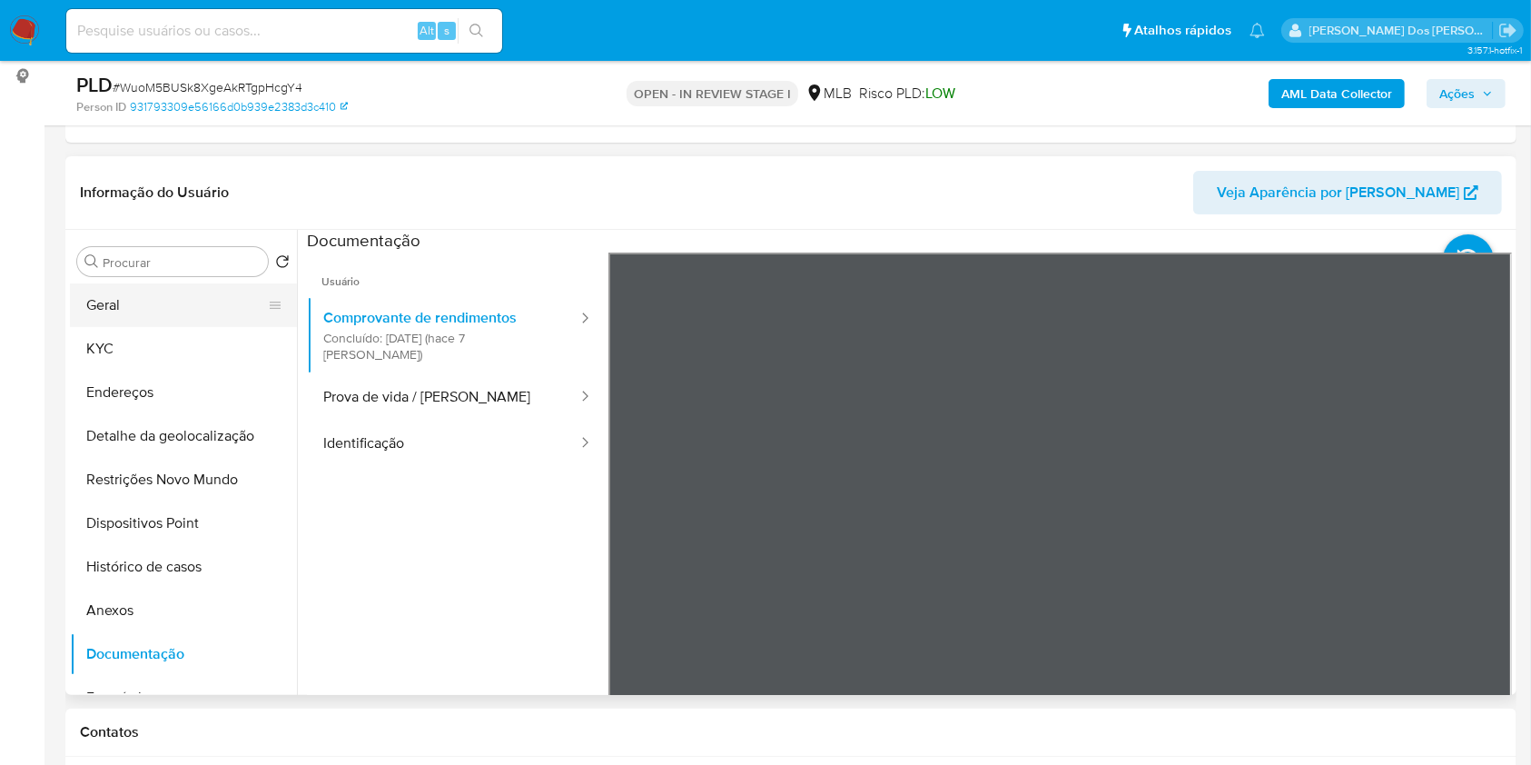
click at [173, 318] on button "Geral" at bounding box center [176, 305] width 213 height 44
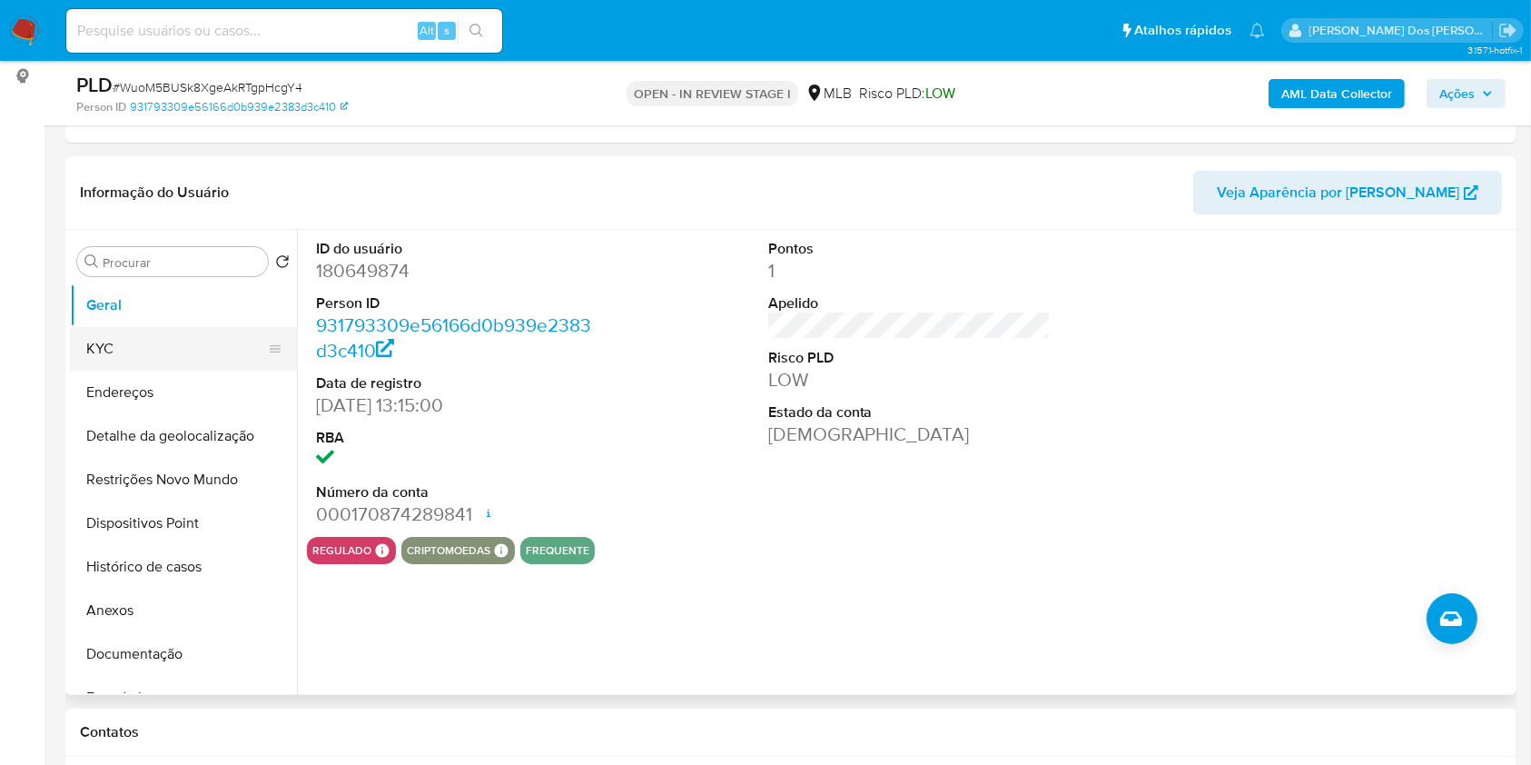
click at [187, 371] on button "KYC" at bounding box center [176, 349] width 213 height 44
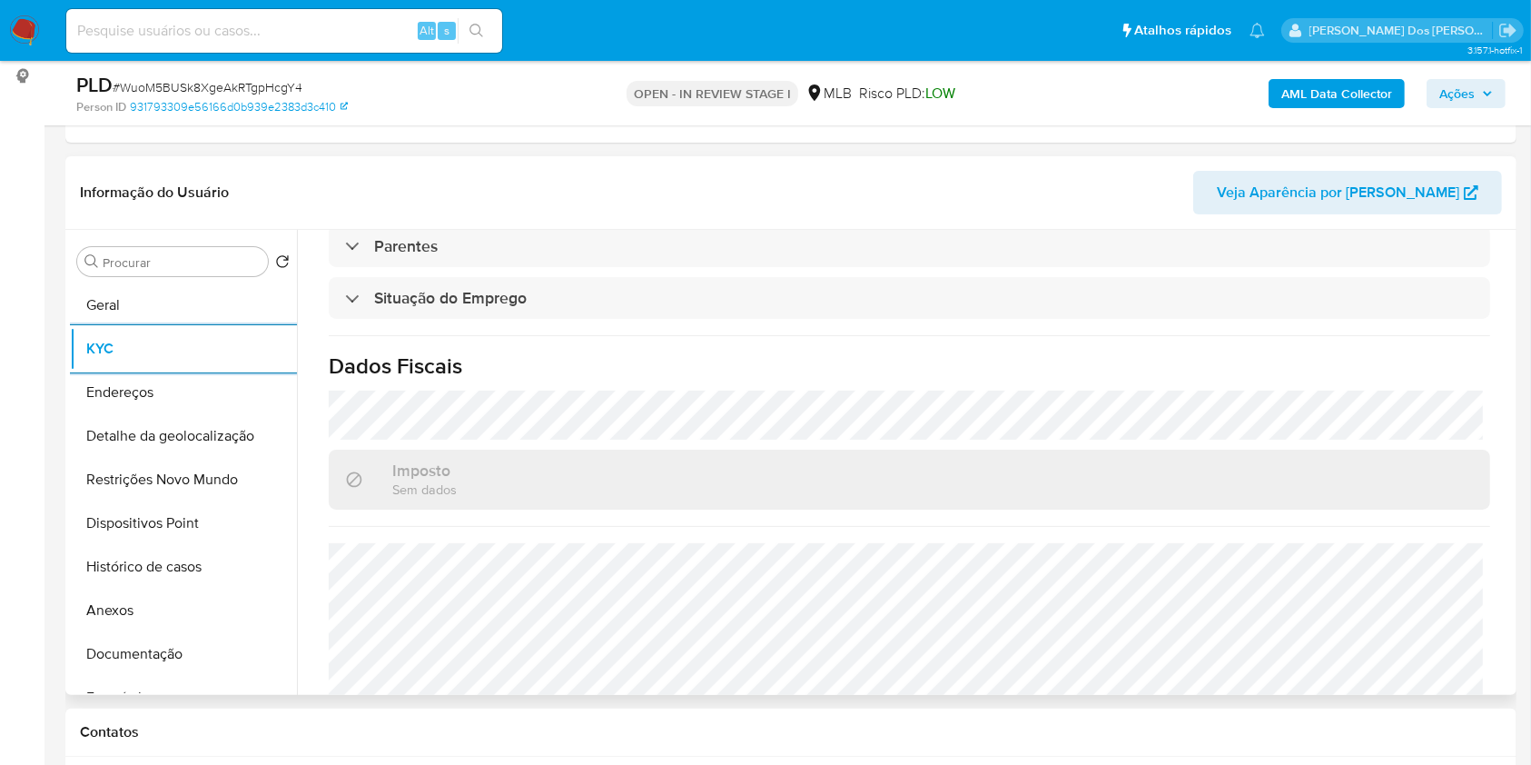
scroll to position [772, 0]
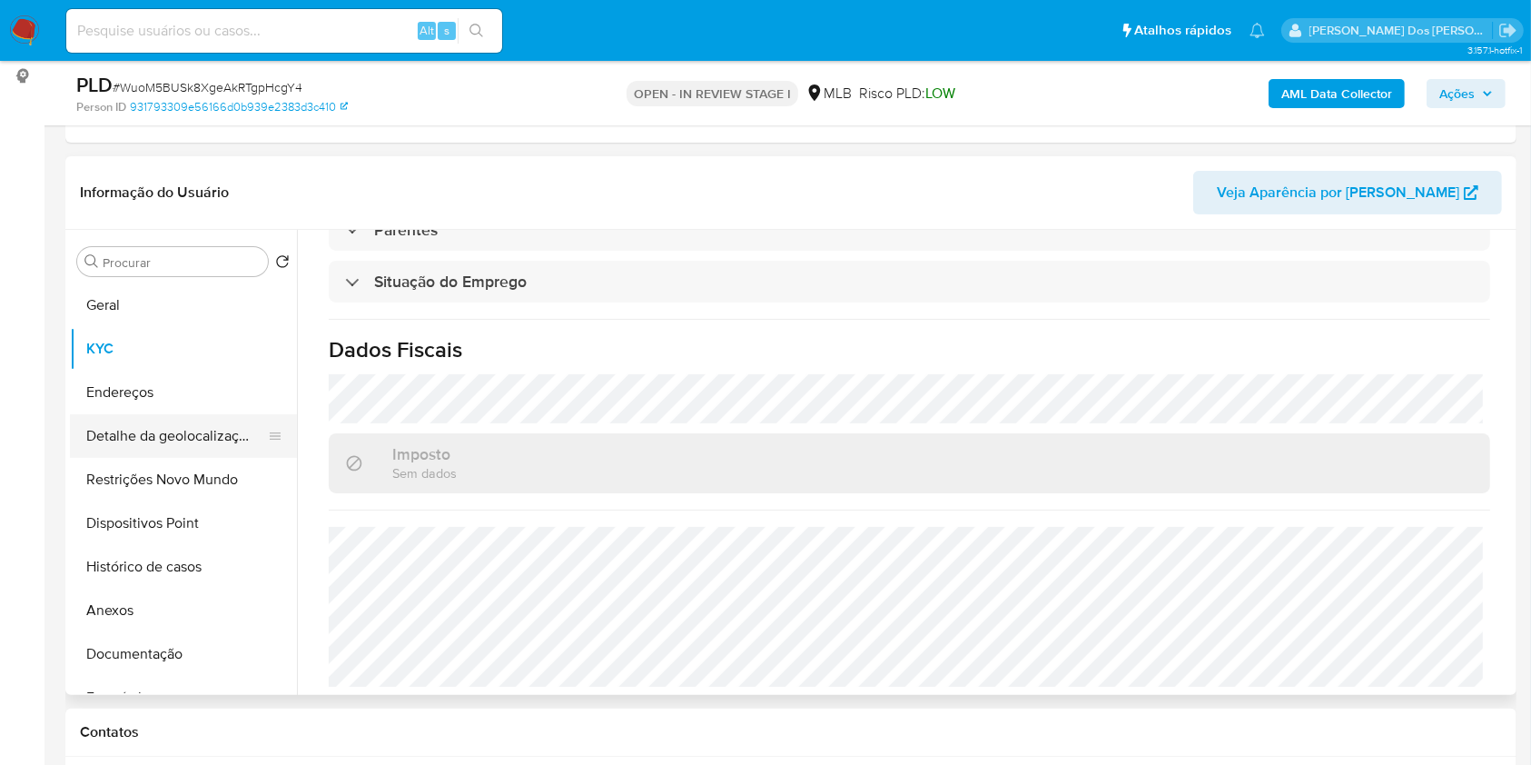
click at [237, 458] on button "Detalhe da geolocalização" at bounding box center [176, 436] width 213 height 44
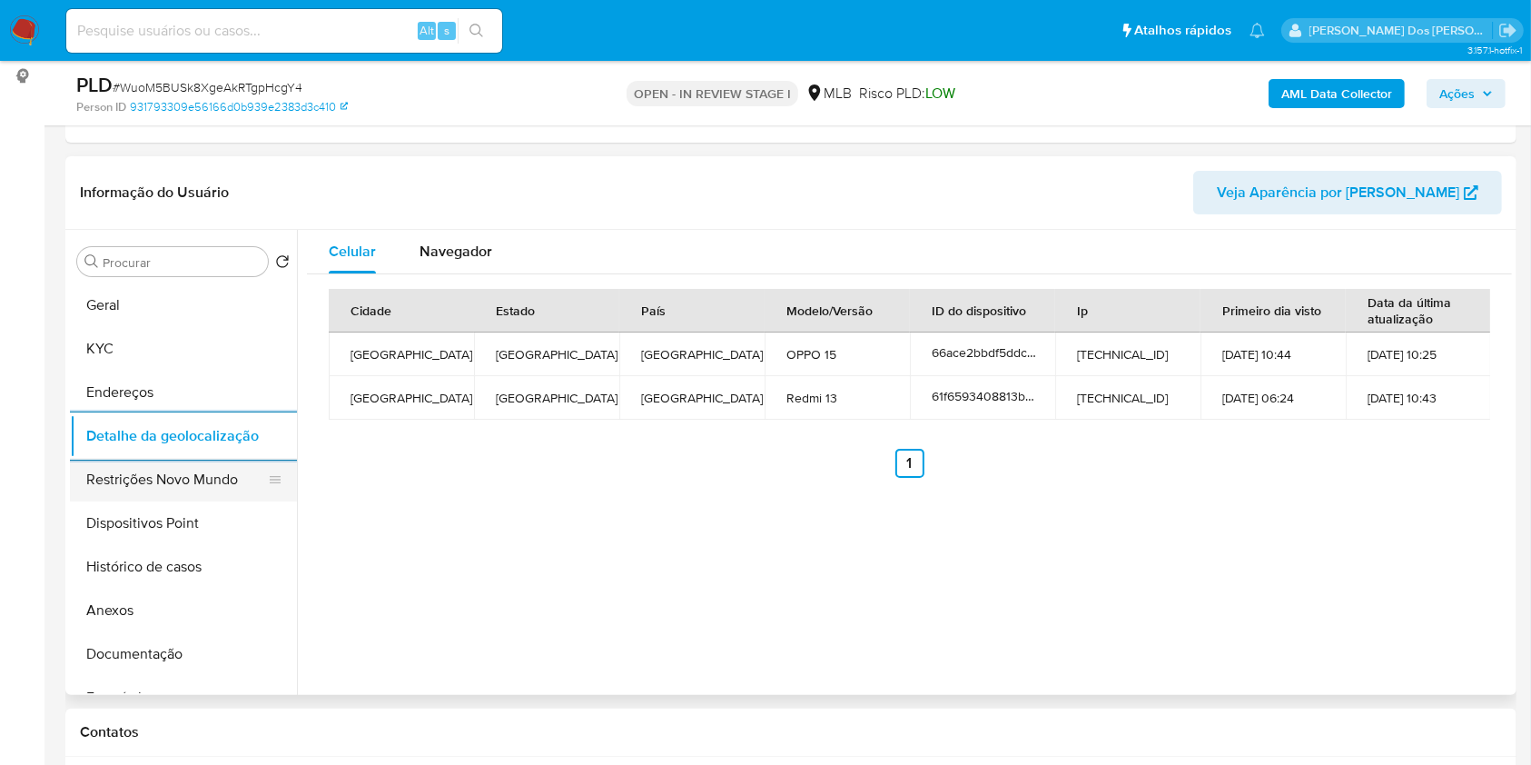
click at [176, 501] on button "Restrições Novo Mundo" at bounding box center [176, 480] width 213 height 44
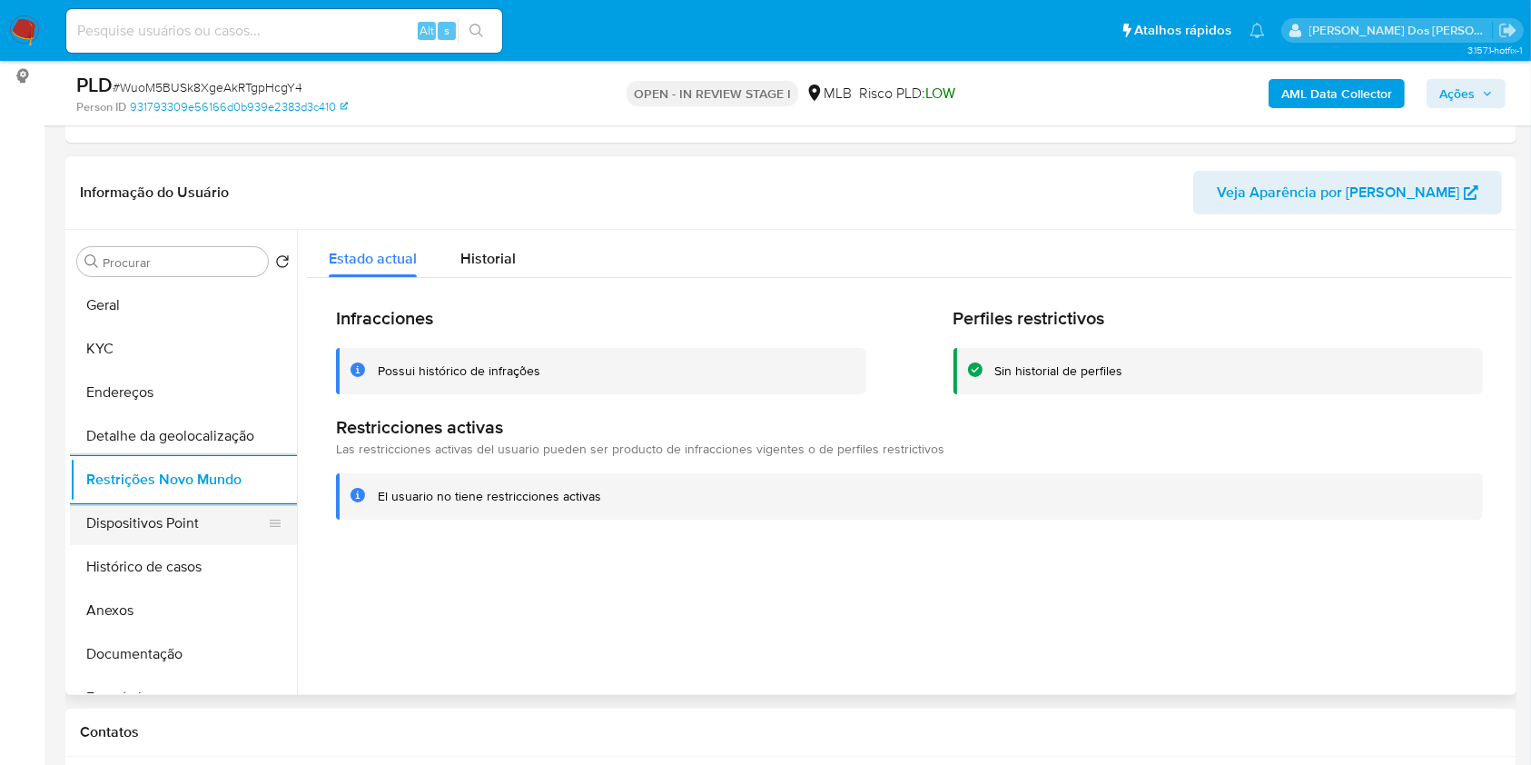
click at [138, 545] on button "Dispositivos Point" at bounding box center [176, 523] width 213 height 44
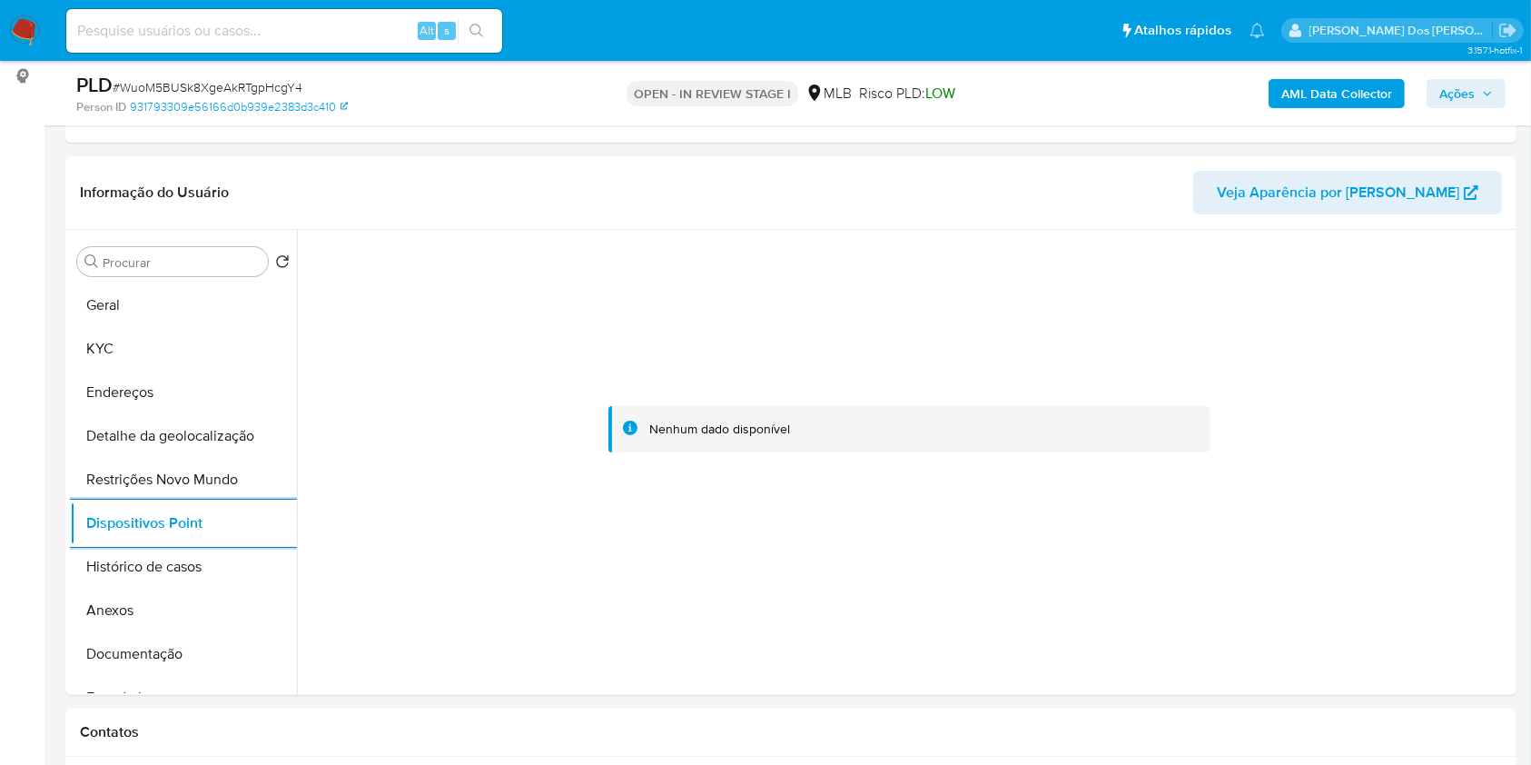
drag, startPoint x: 1469, startPoint y: 90, endPoint x: 1460, endPoint y: 95, distance: 9.8
click at [1468, 90] on span "Ações" at bounding box center [1457, 93] width 35 height 29
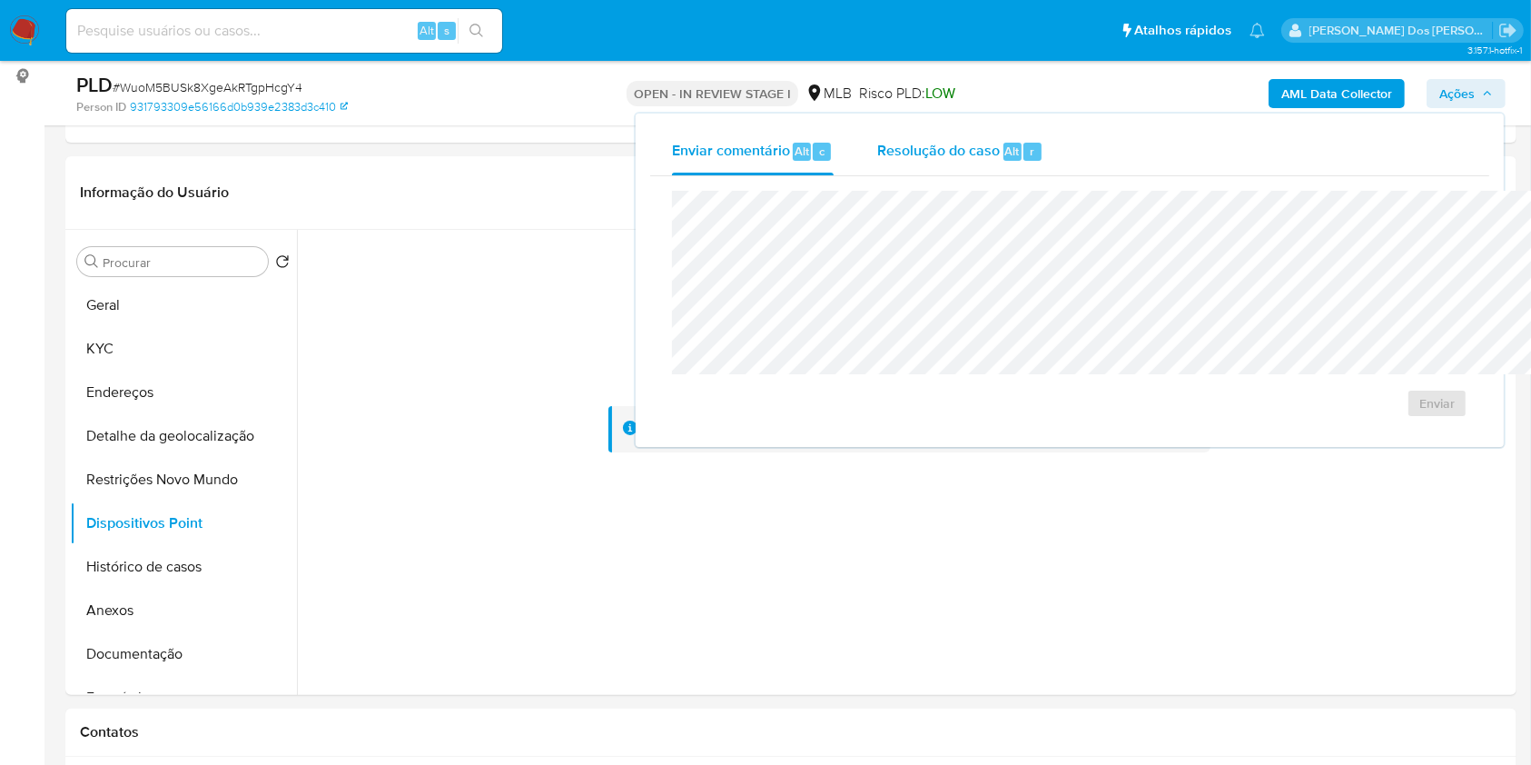
click at [877, 144] on span "Resolução do caso" at bounding box center [938, 150] width 123 height 21
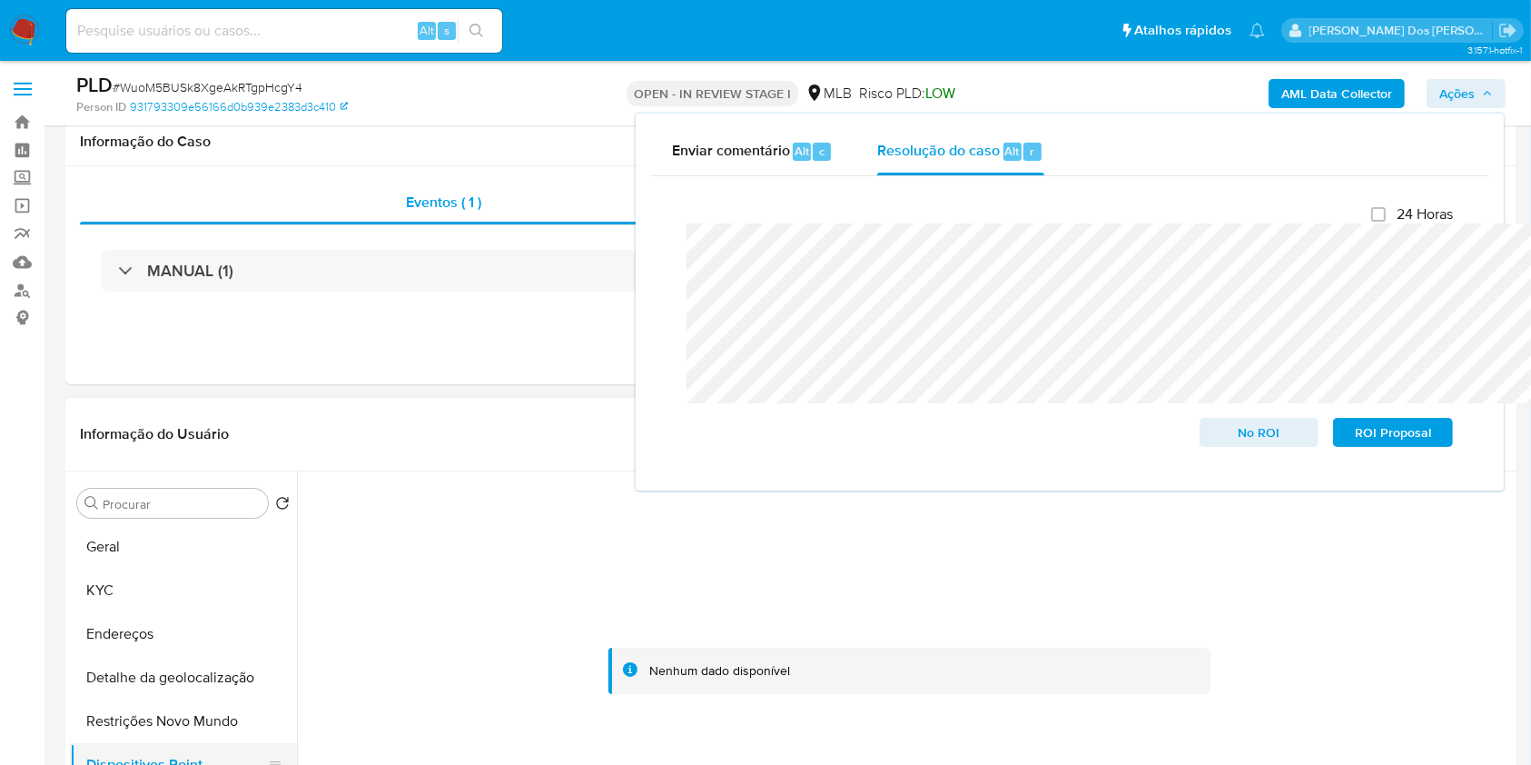
scroll to position [484, 0]
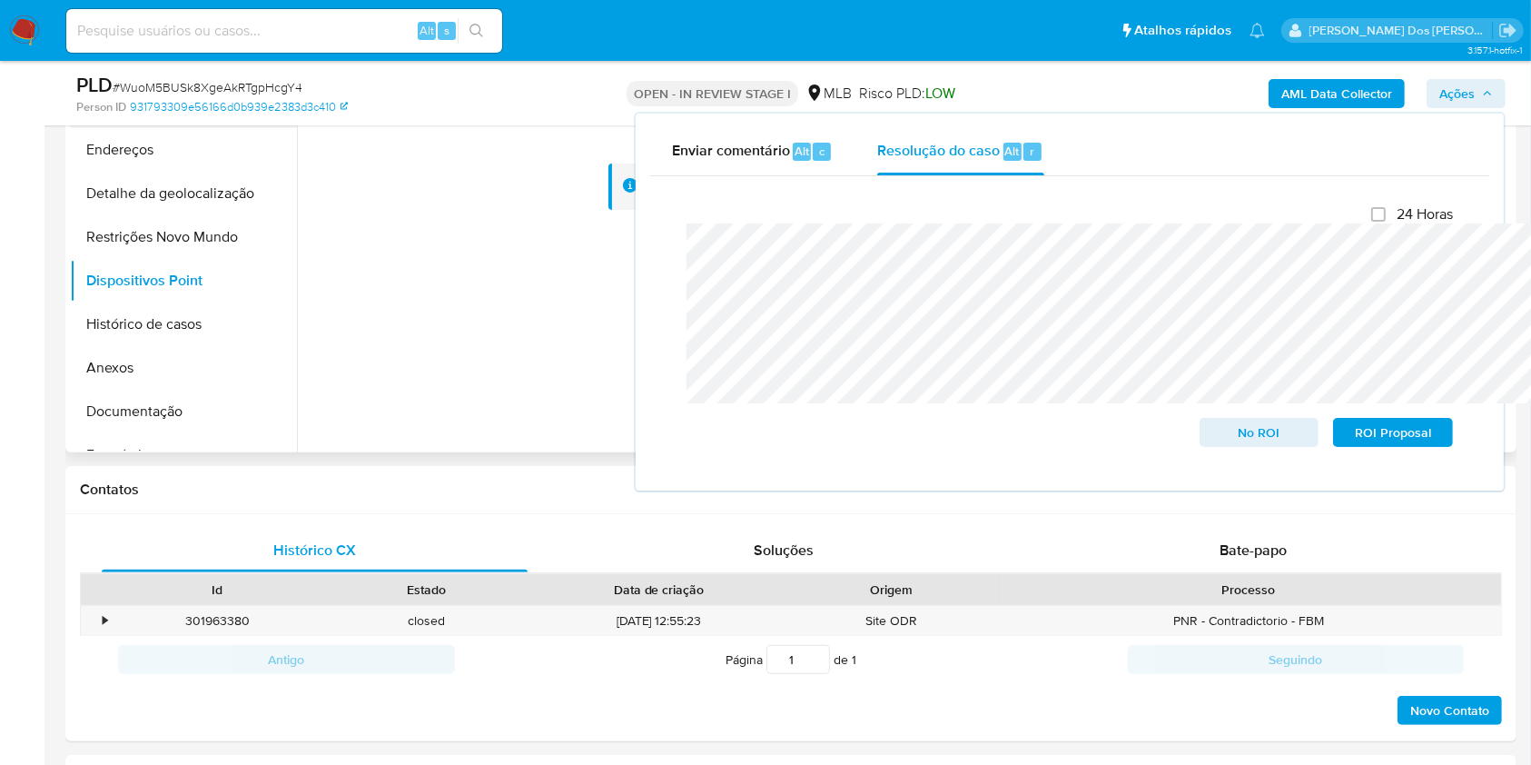
click at [134, 128] on button "KYC" at bounding box center [176, 106] width 213 height 44
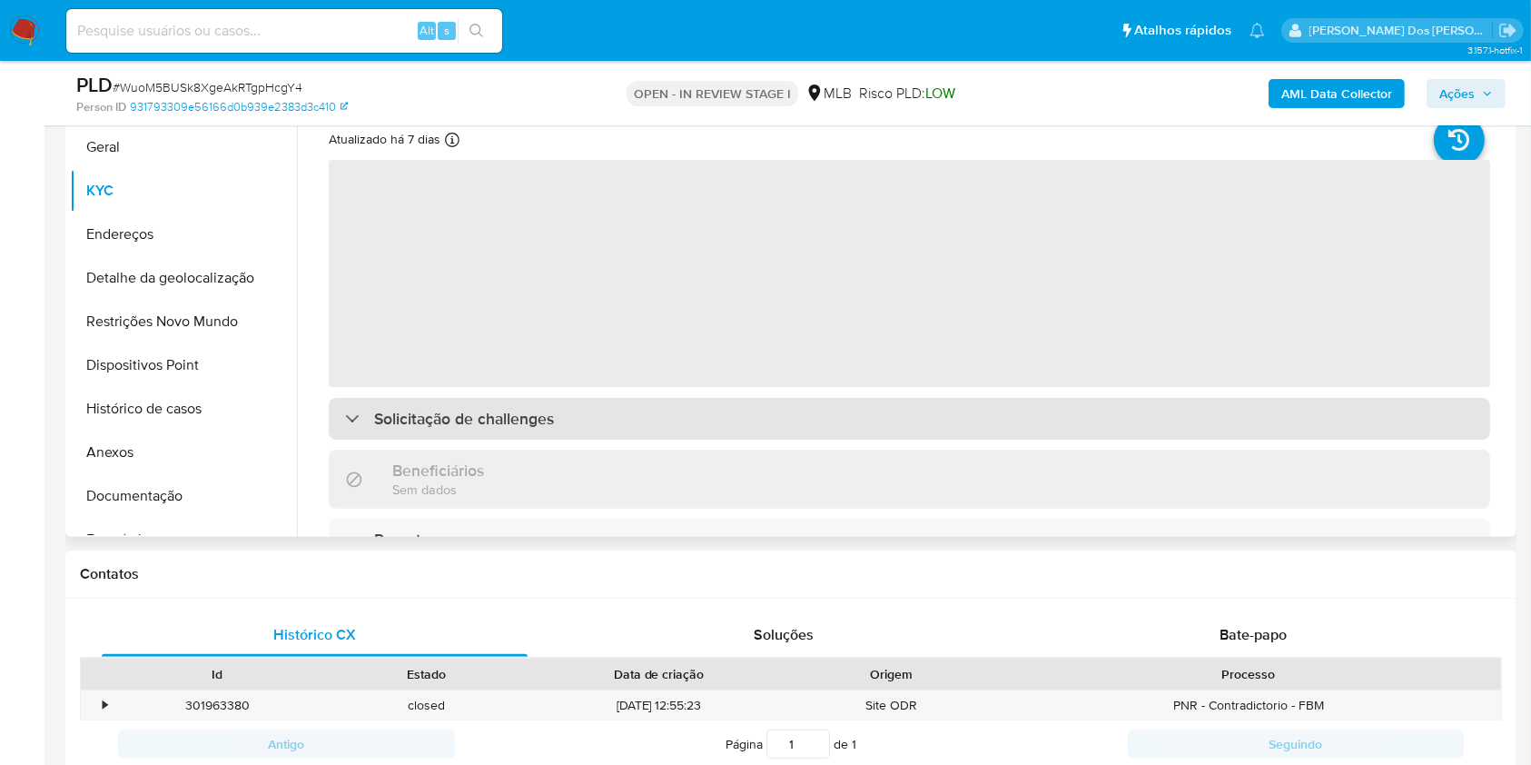
scroll to position [363, 0]
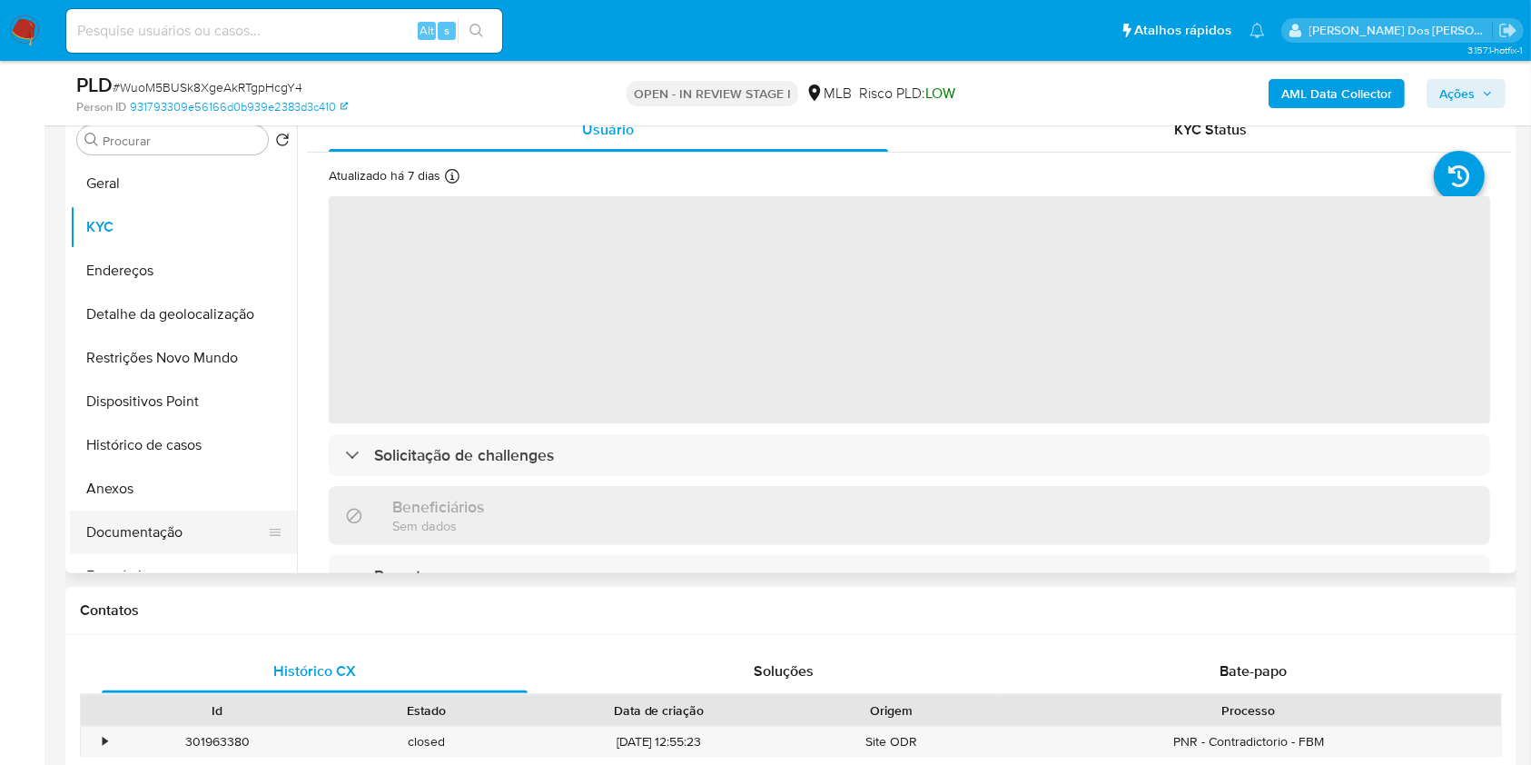
click at [173, 554] on button "Documentação" at bounding box center [176, 532] width 213 height 44
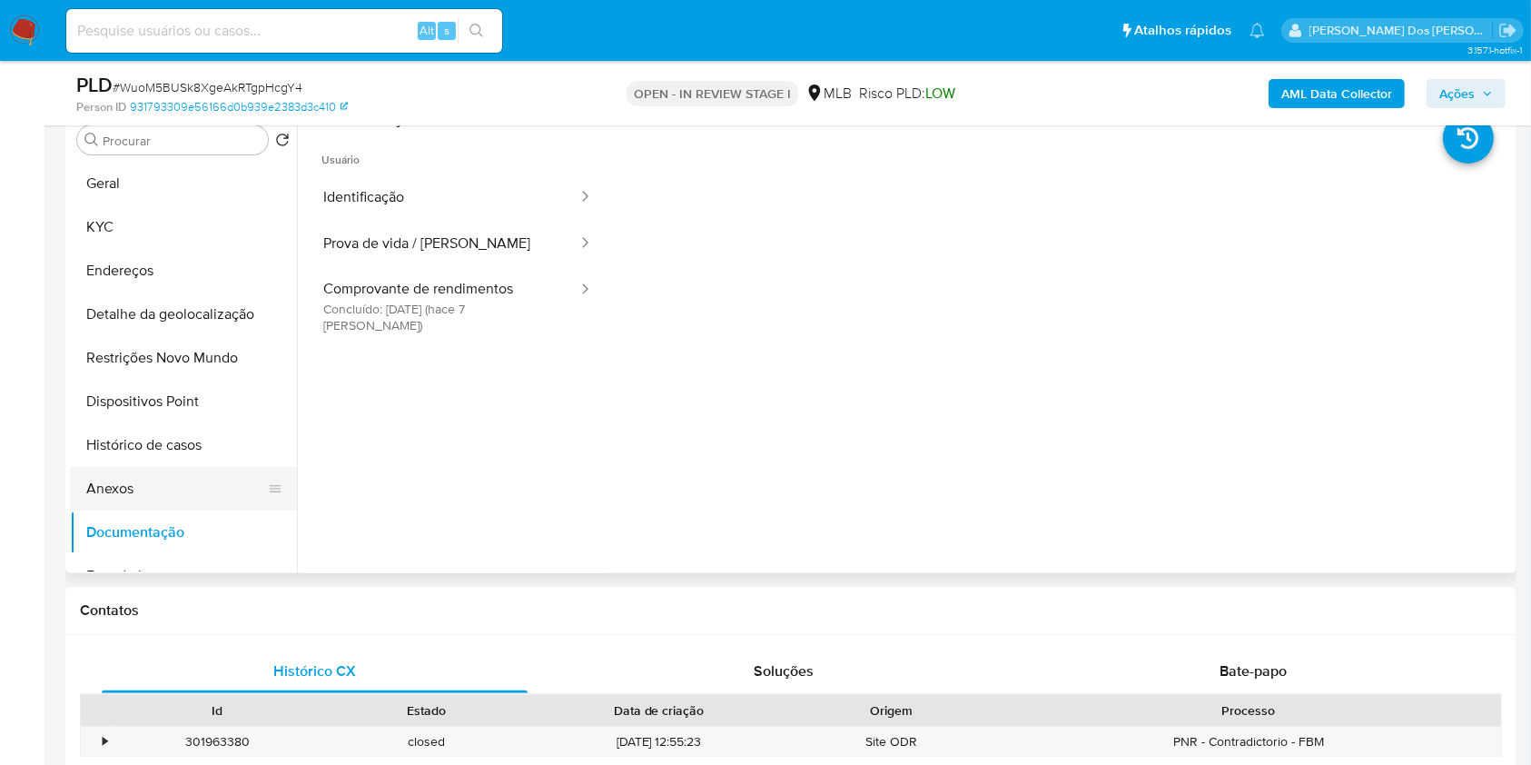
click at [104, 510] on button "Anexos" at bounding box center [176, 489] width 213 height 44
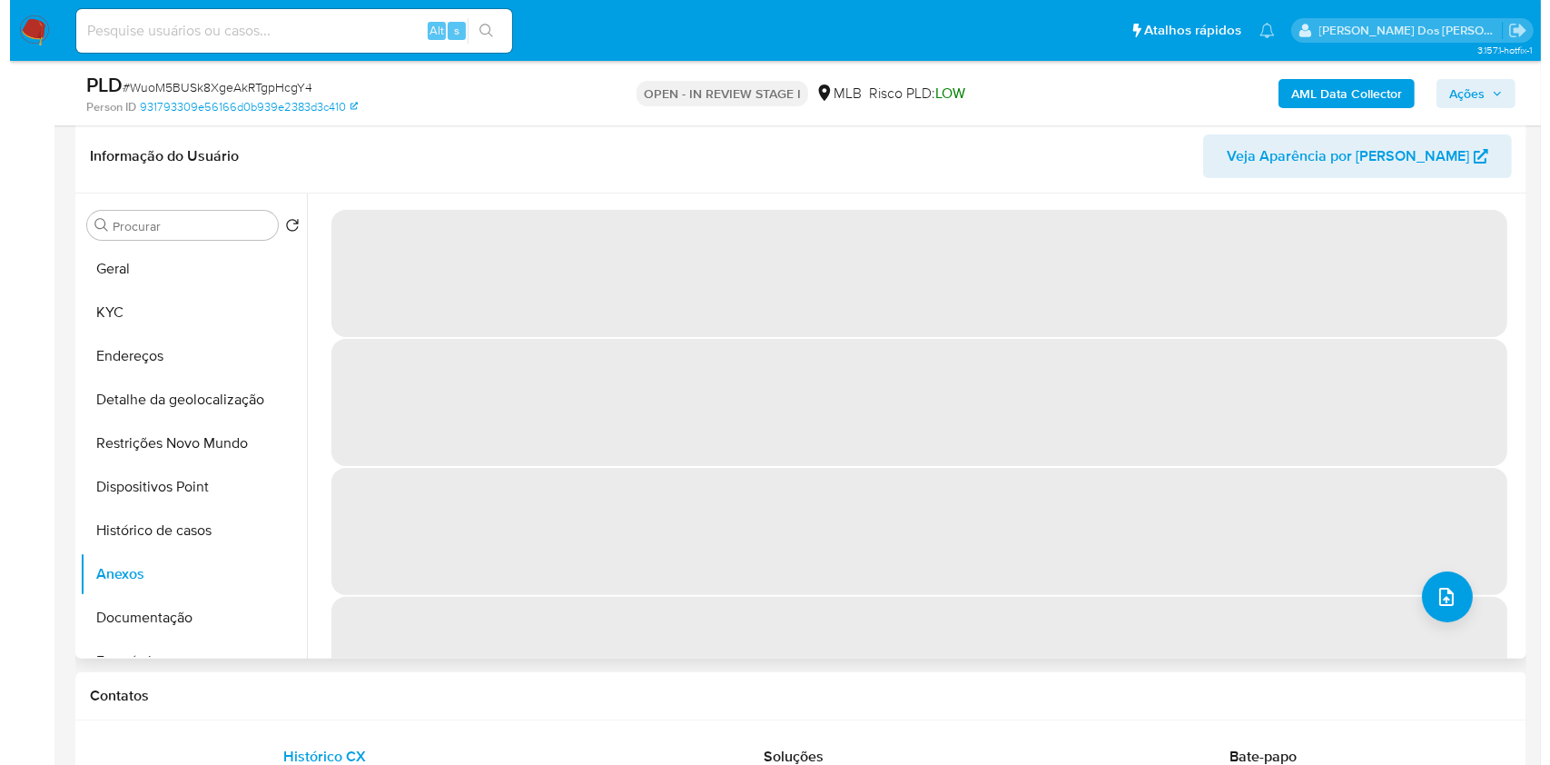
scroll to position [242, 0]
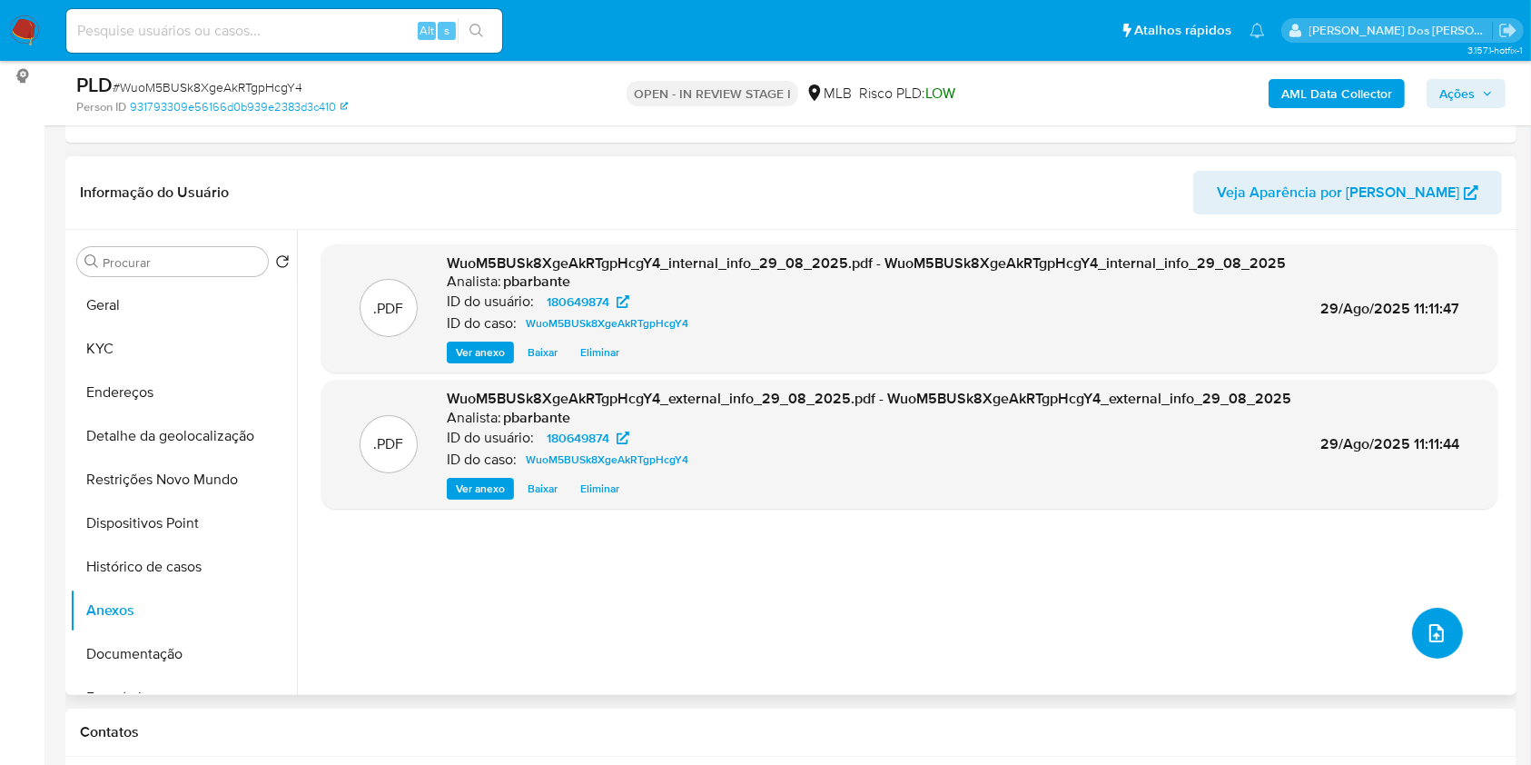
click at [1430, 642] on icon "upload-file" at bounding box center [1437, 633] width 15 height 18
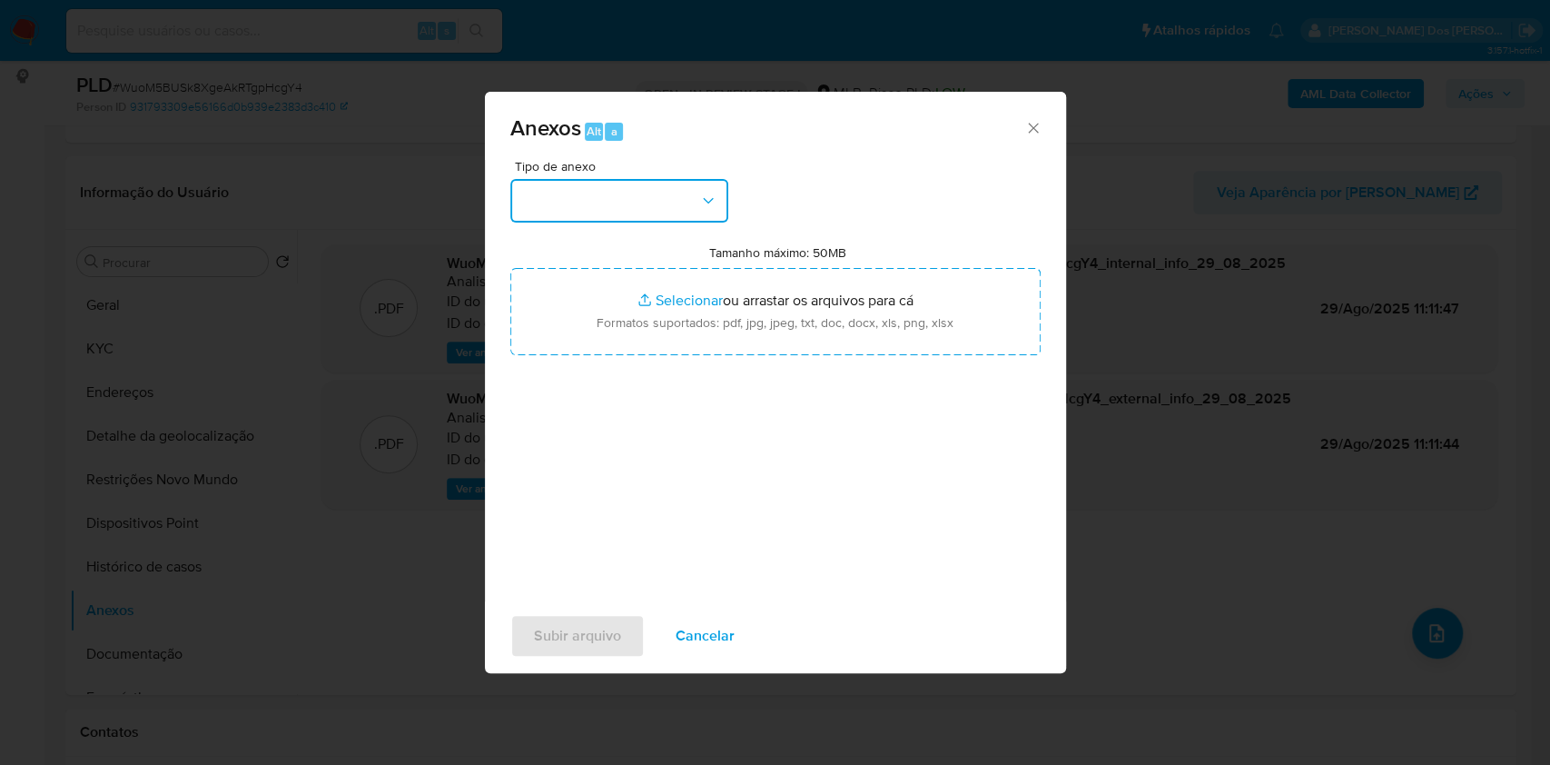
click at [647, 179] on button "button" at bounding box center [619, 201] width 218 height 44
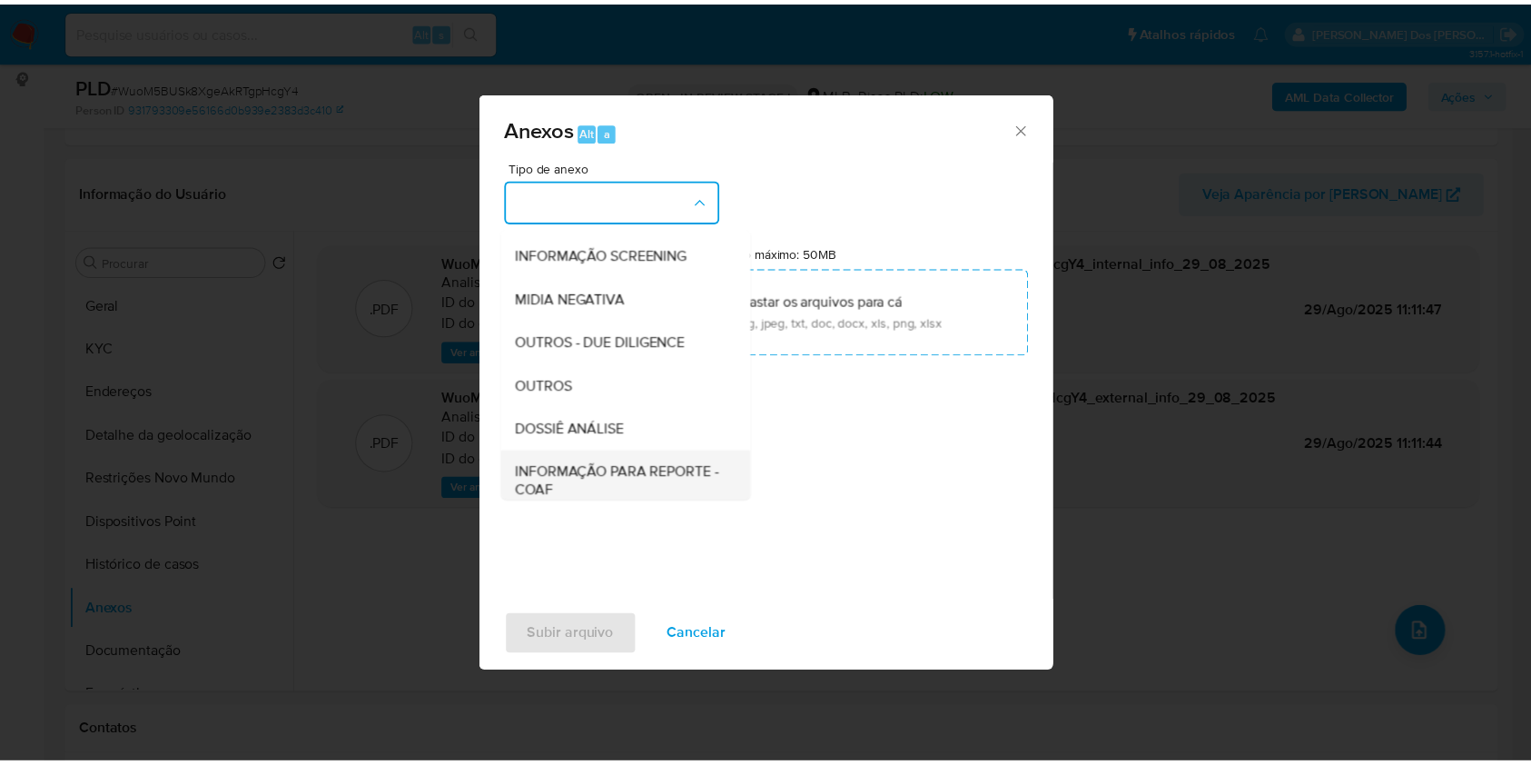
scroll to position [225, 0]
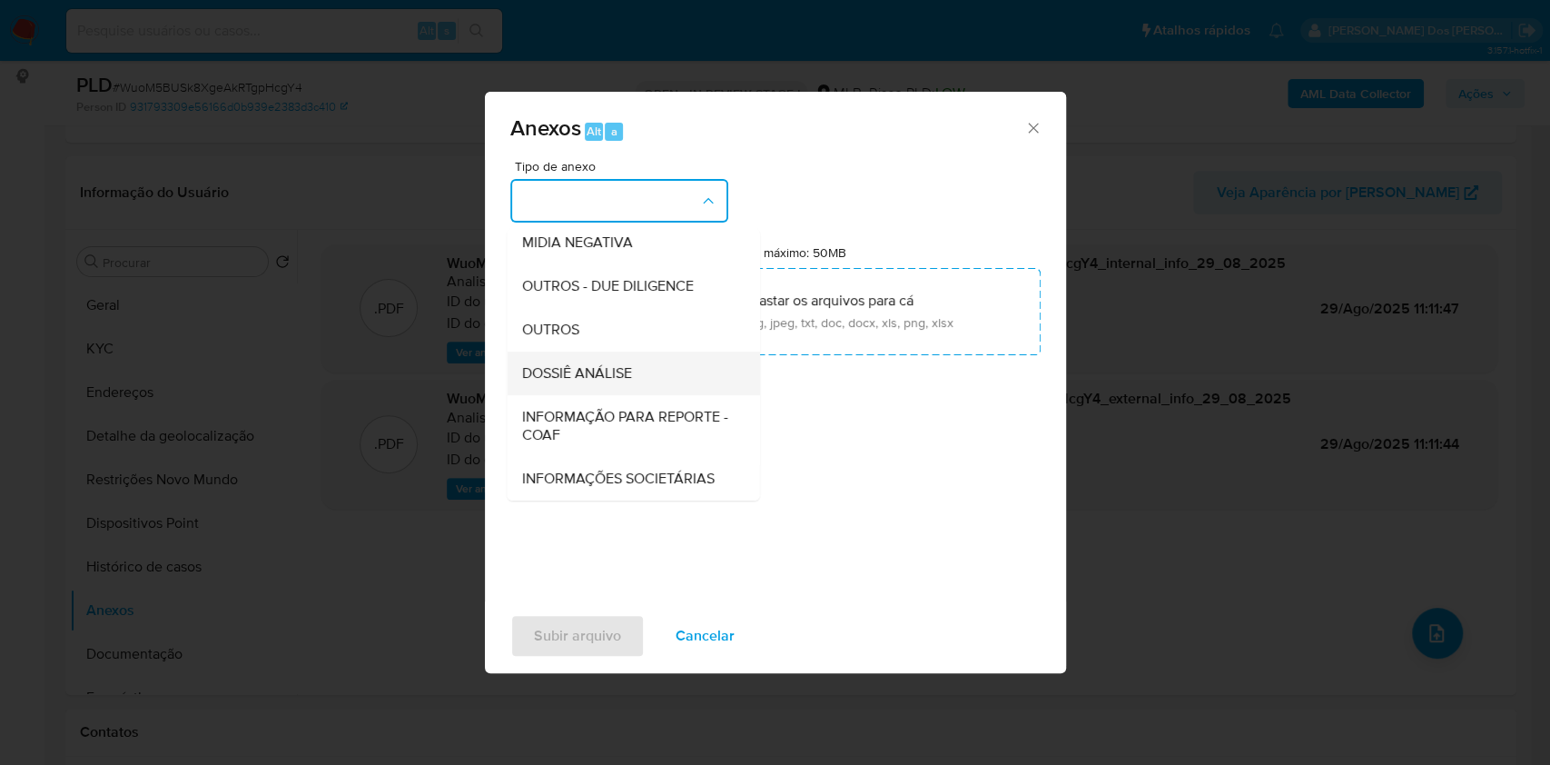
click at [587, 352] on div "DOSSIÊ ANÁLISE" at bounding box center [627, 373] width 213 height 44
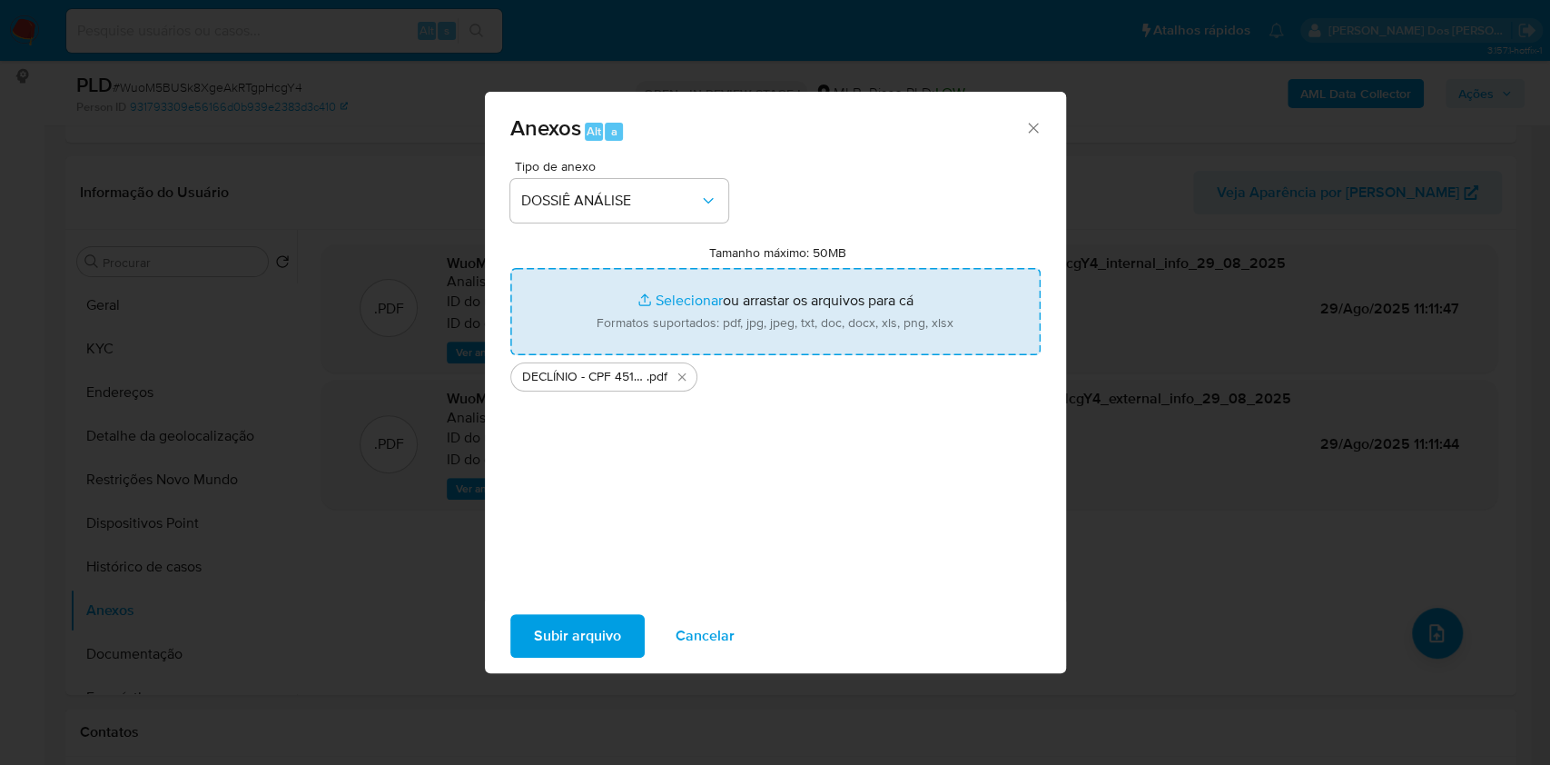
type input "C:\fakepath\Mulan 180649874_2025_08_28_11_34_03.xlsx"
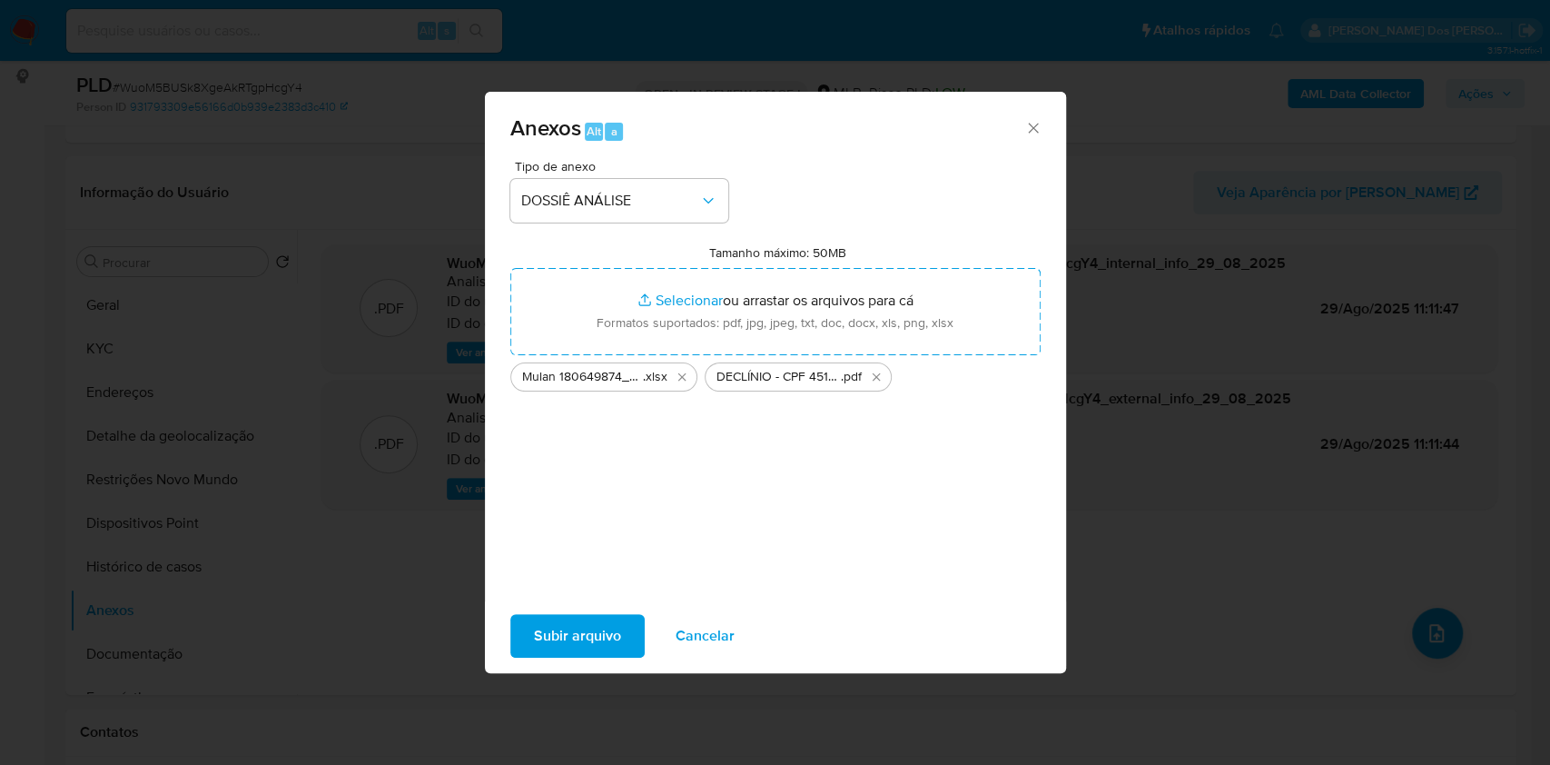
click at [565, 653] on span "Subir arquivo" at bounding box center [577, 636] width 87 height 40
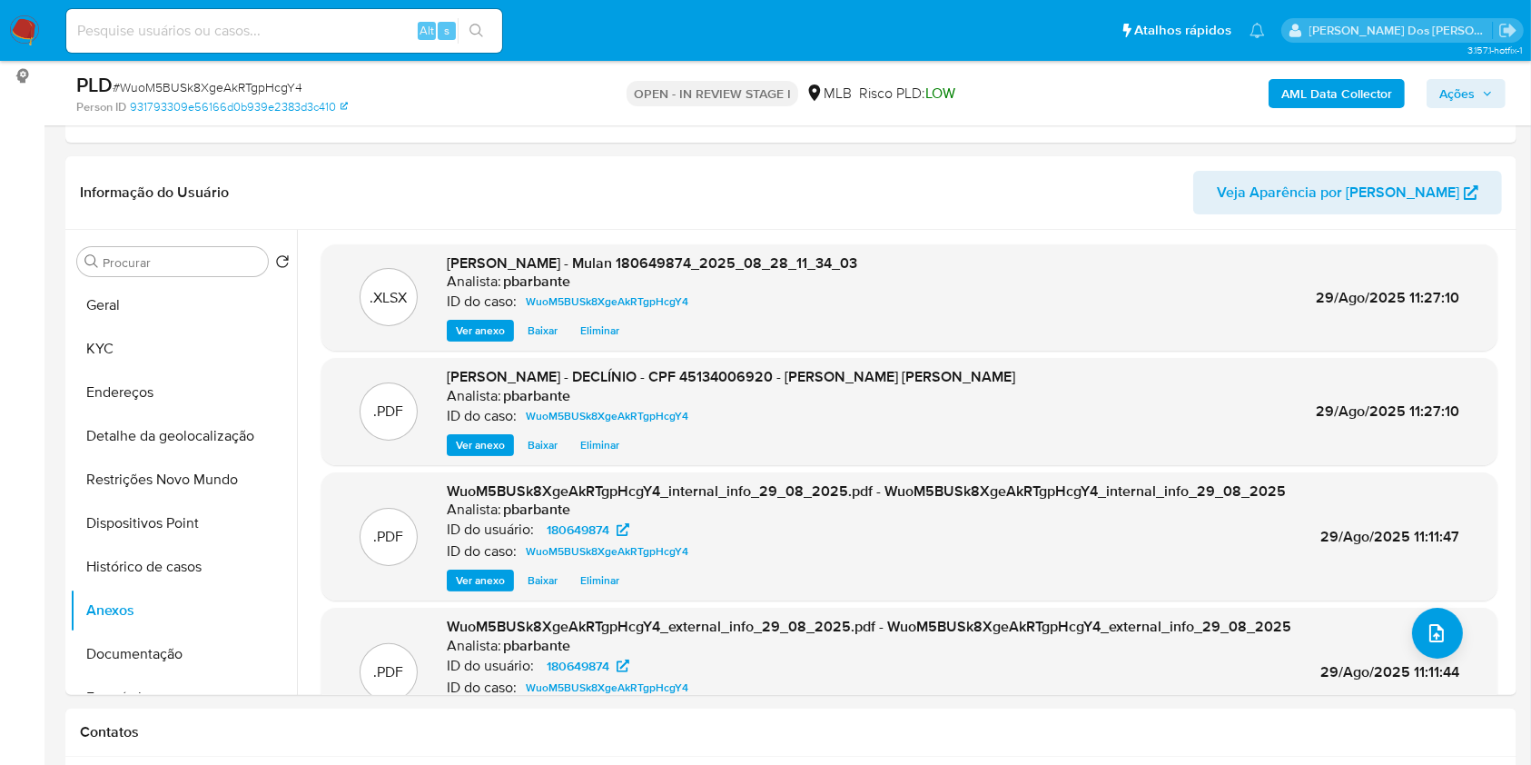
click at [1470, 86] on span "Ações" at bounding box center [1457, 93] width 35 height 29
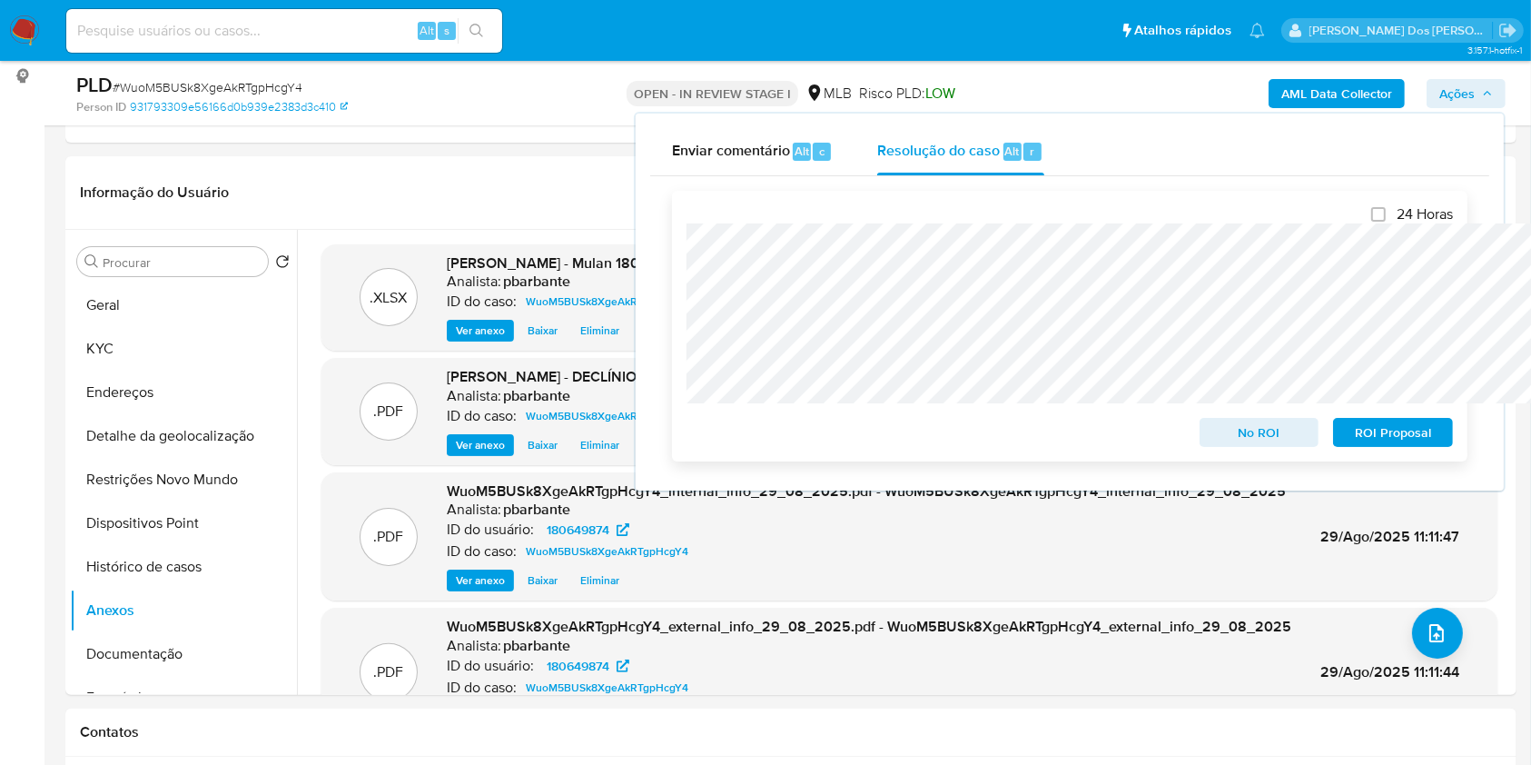
click at [1265, 431] on span "No ROI" at bounding box center [1260, 432] width 94 height 25
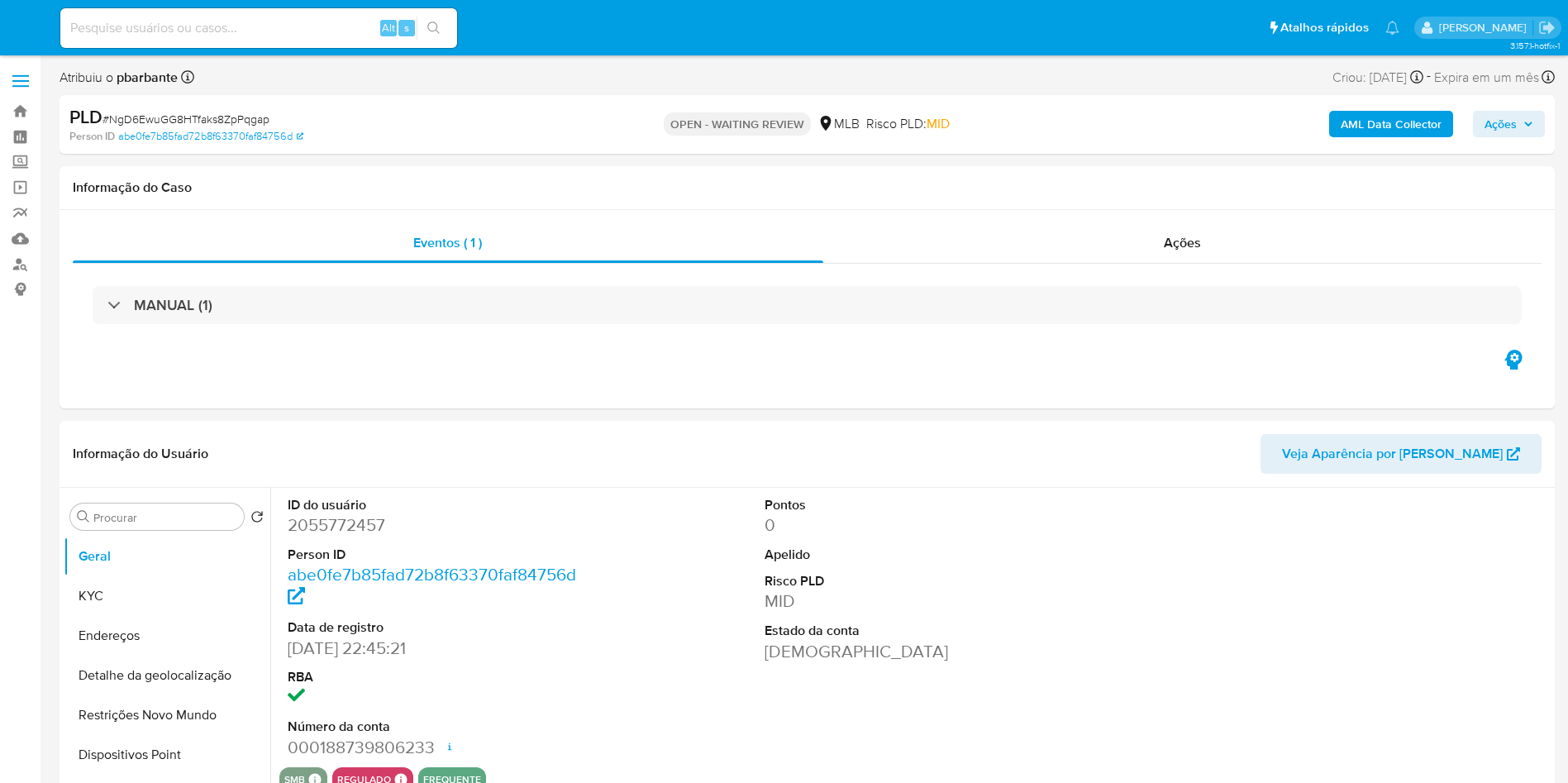
select select "10"
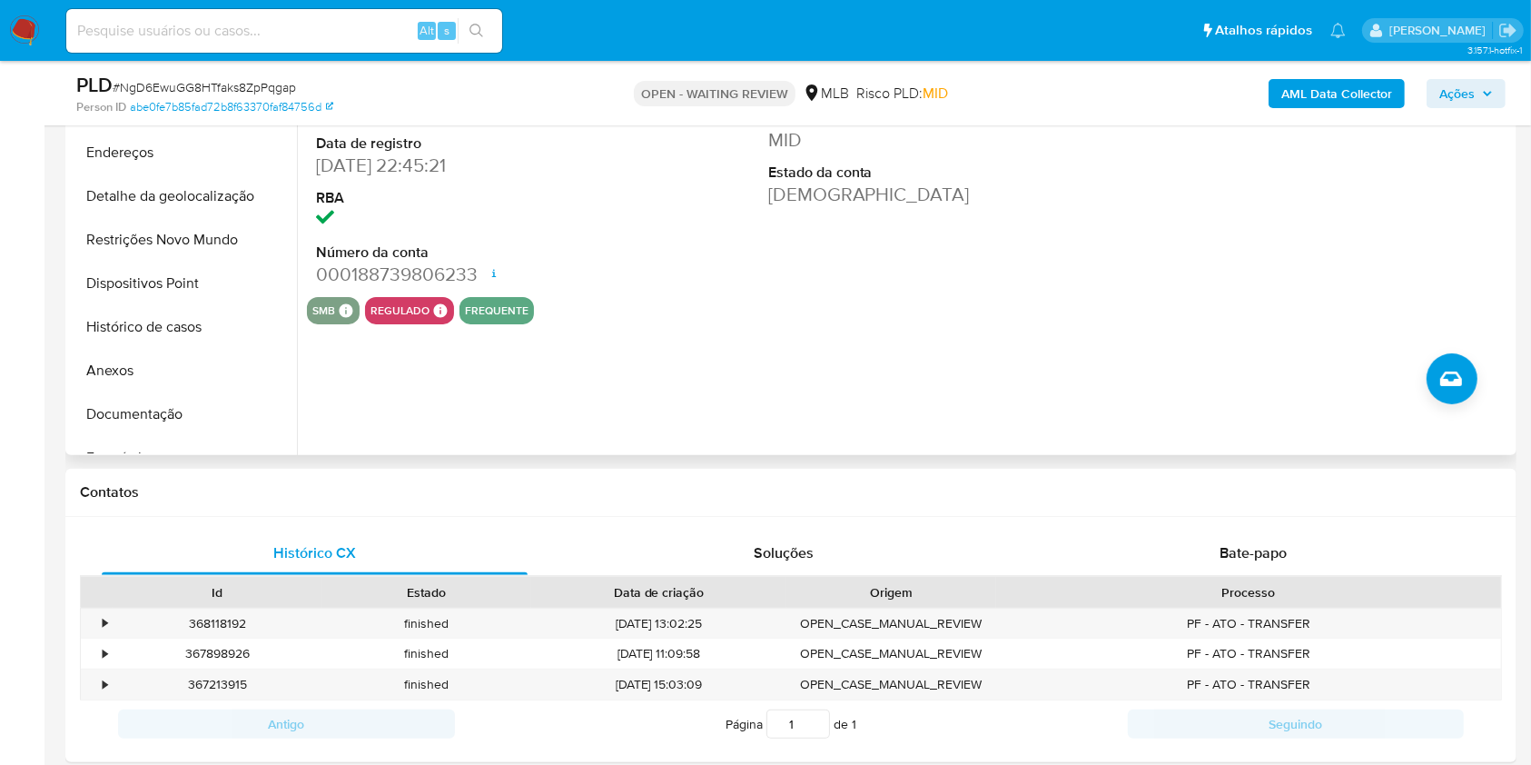
scroll to position [605, 0]
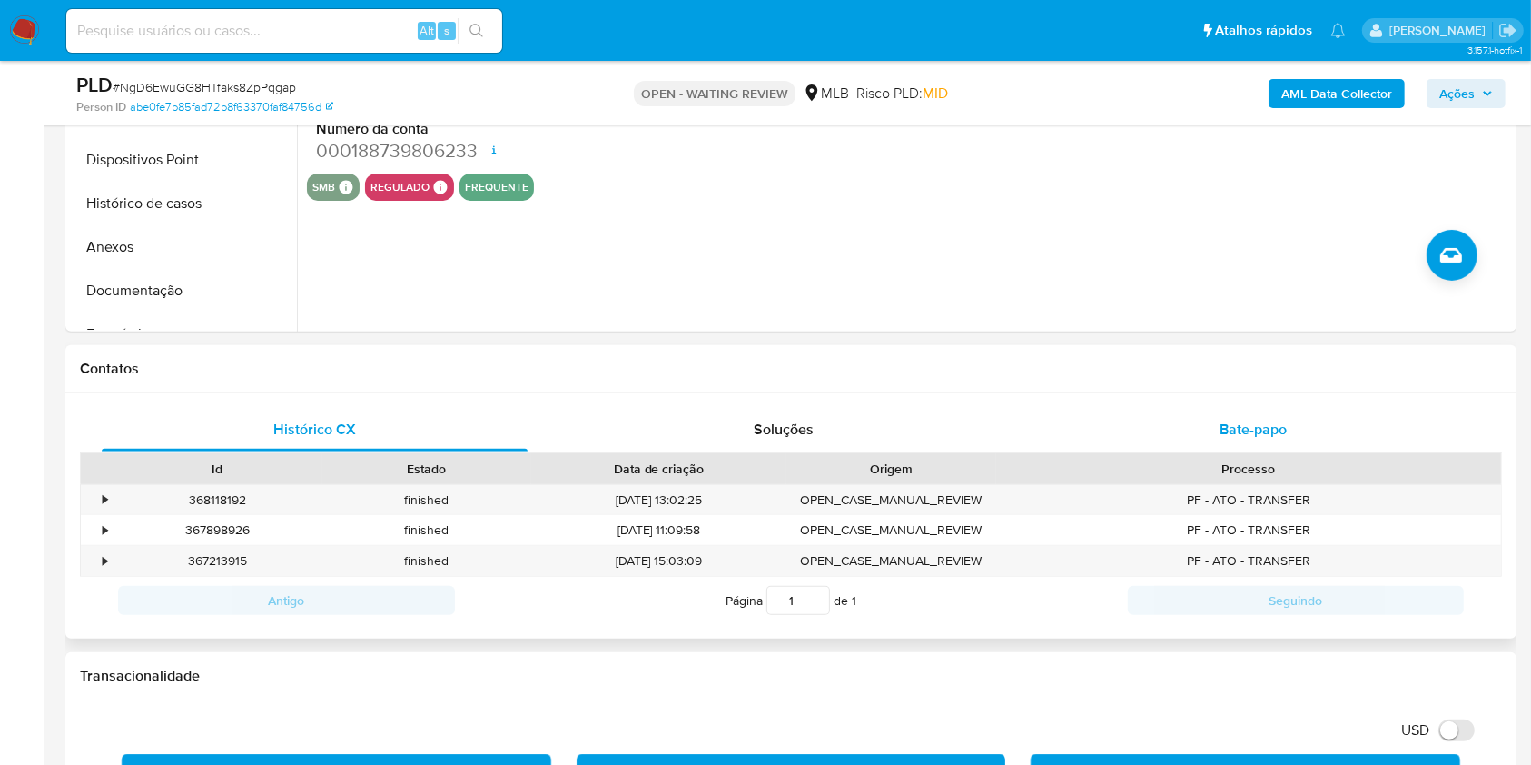
click at [1199, 439] on div "Bate-papo" at bounding box center [1254, 430] width 426 height 44
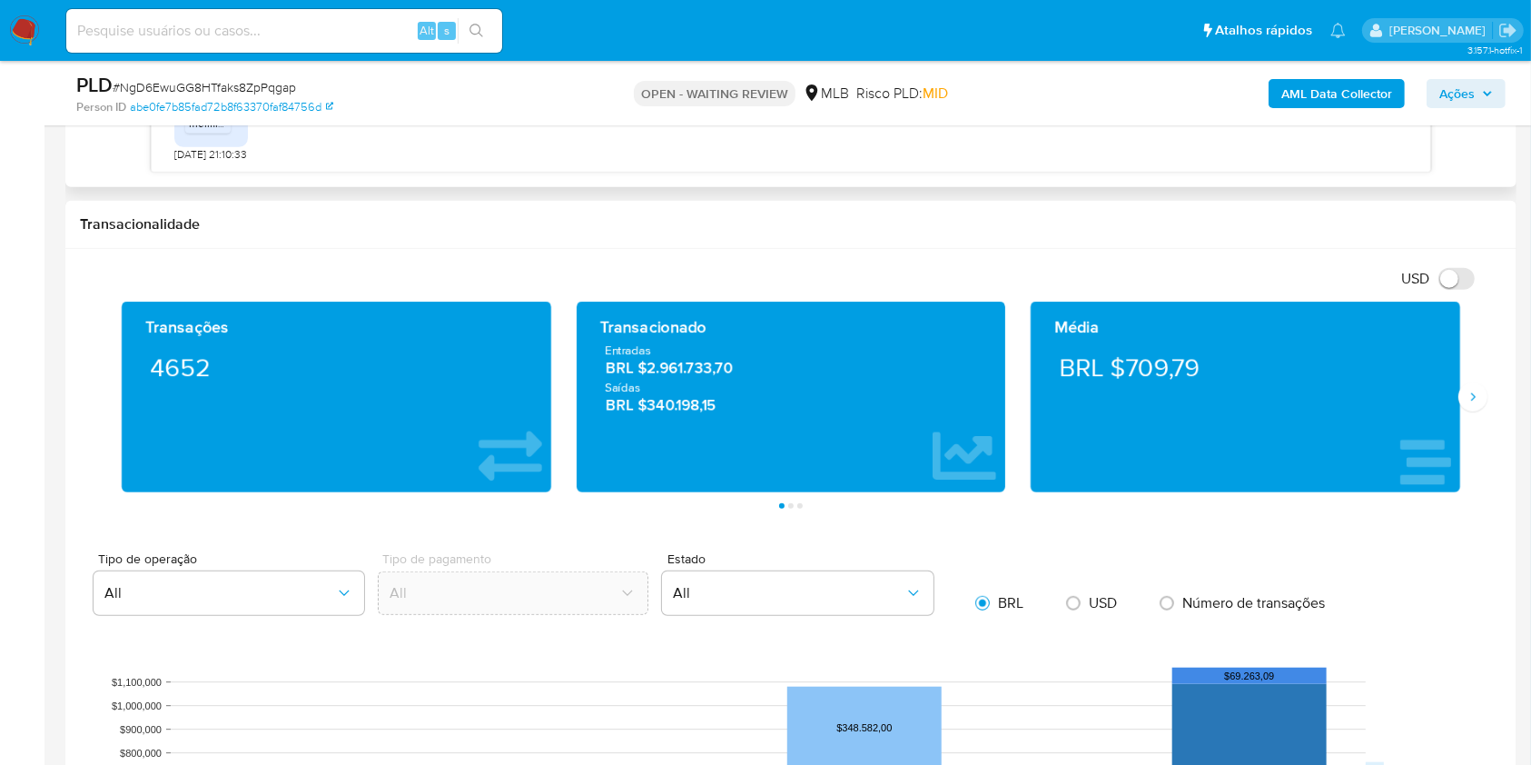
scroll to position [1090, 0]
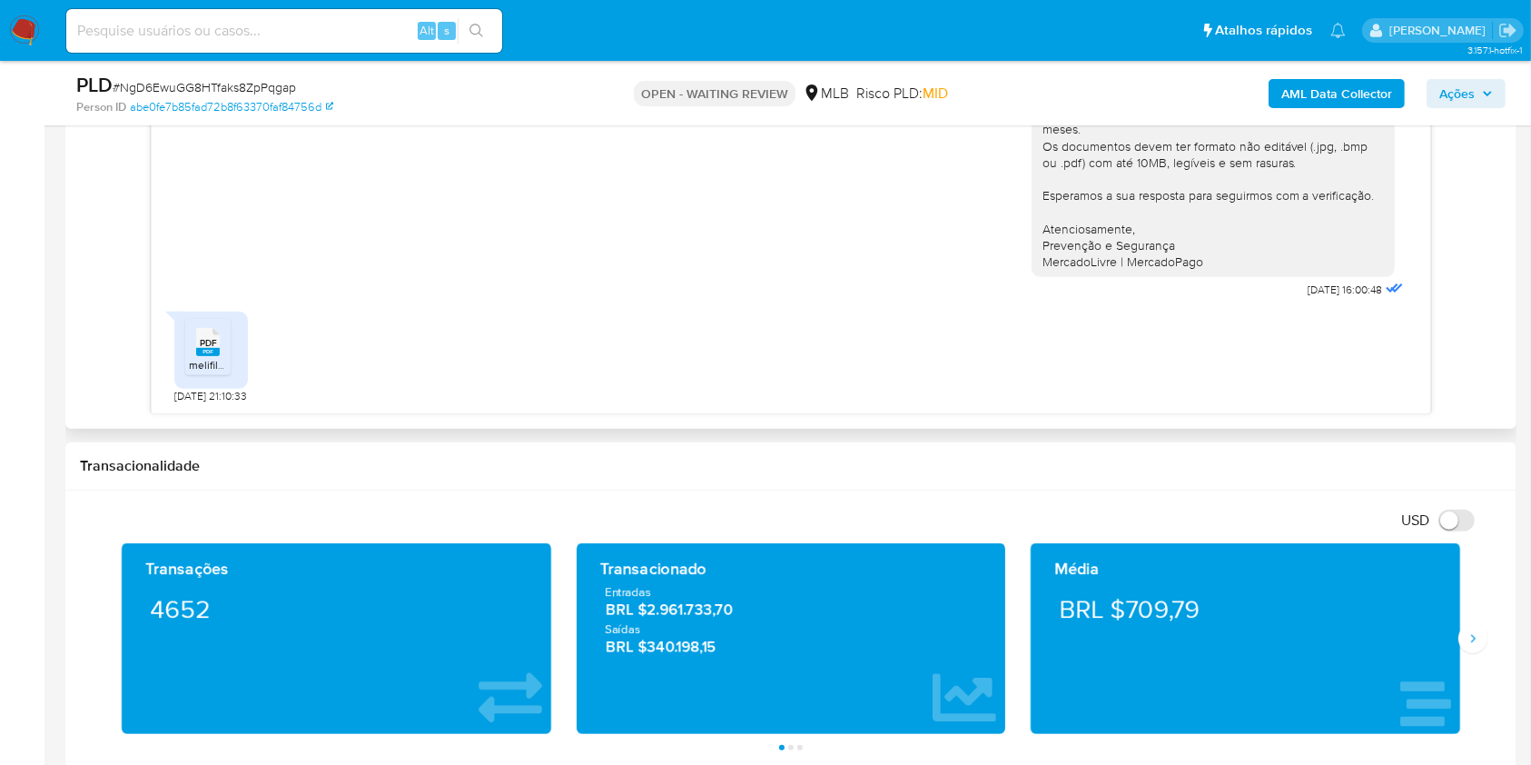
click at [227, 375] on li "PDF PDF melifile6663214437317703247.pdf" at bounding box center [207, 347] width 45 height 56
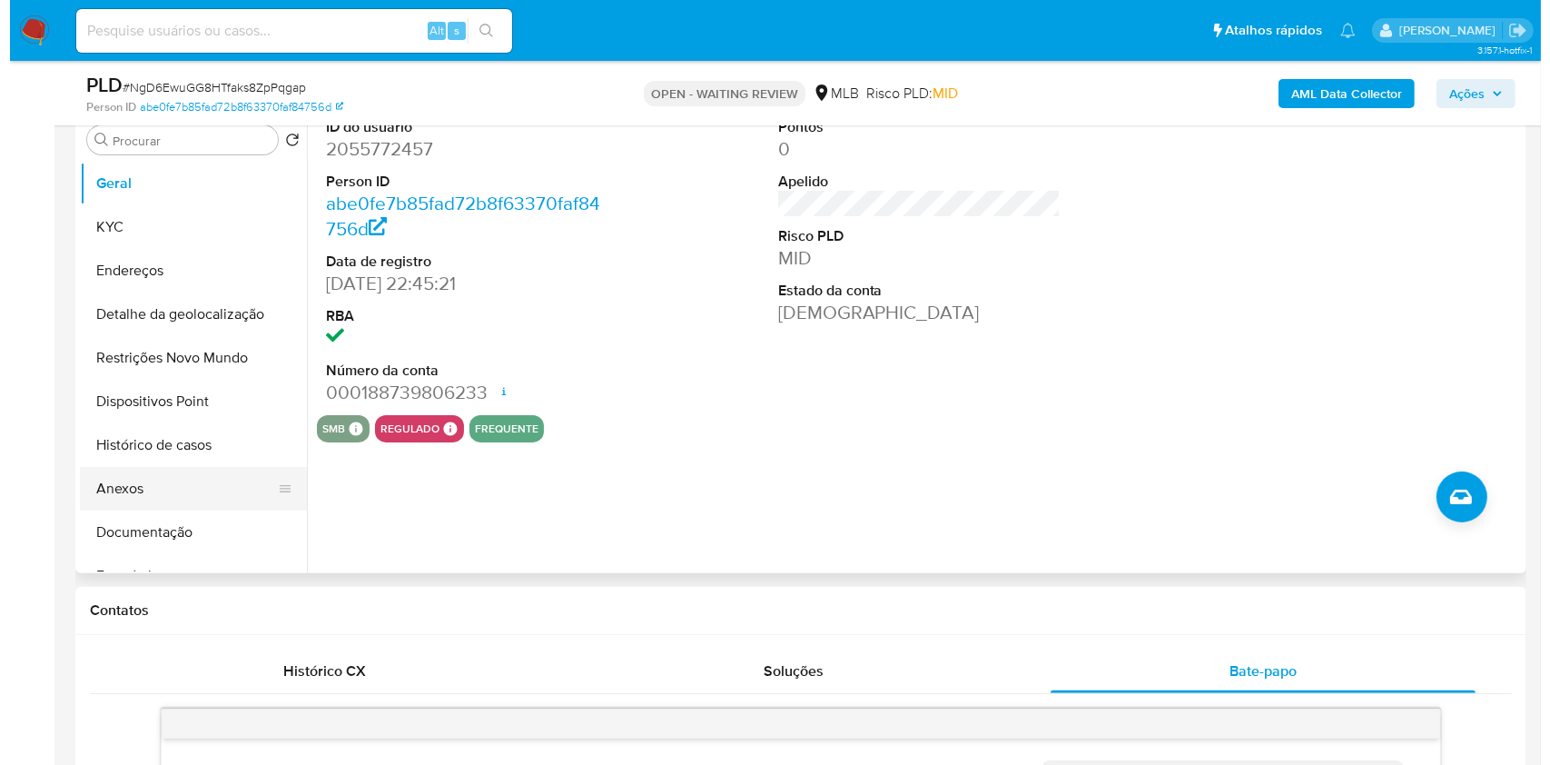
scroll to position [363, 0]
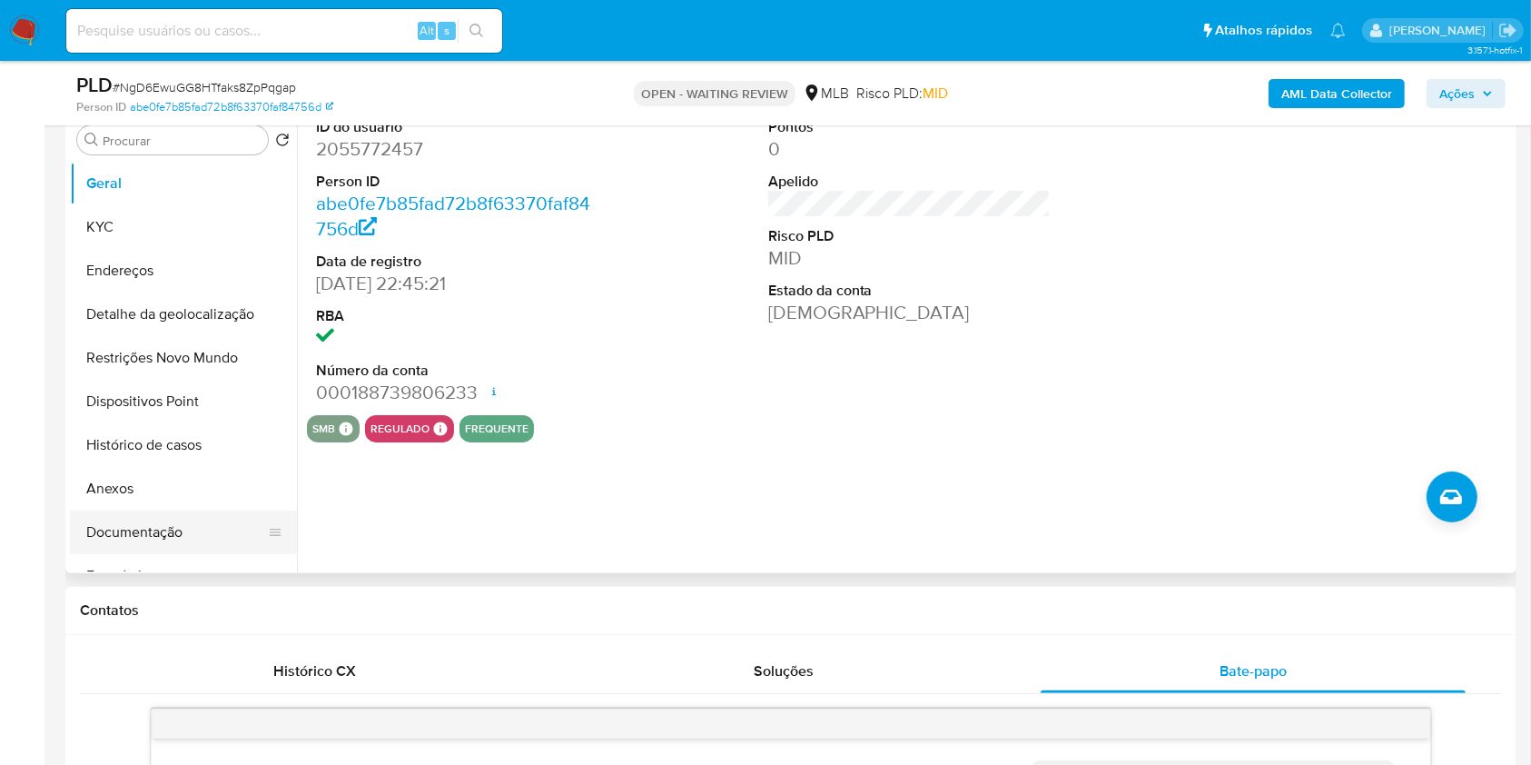
click at [185, 554] on button "Documentação" at bounding box center [176, 532] width 213 height 44
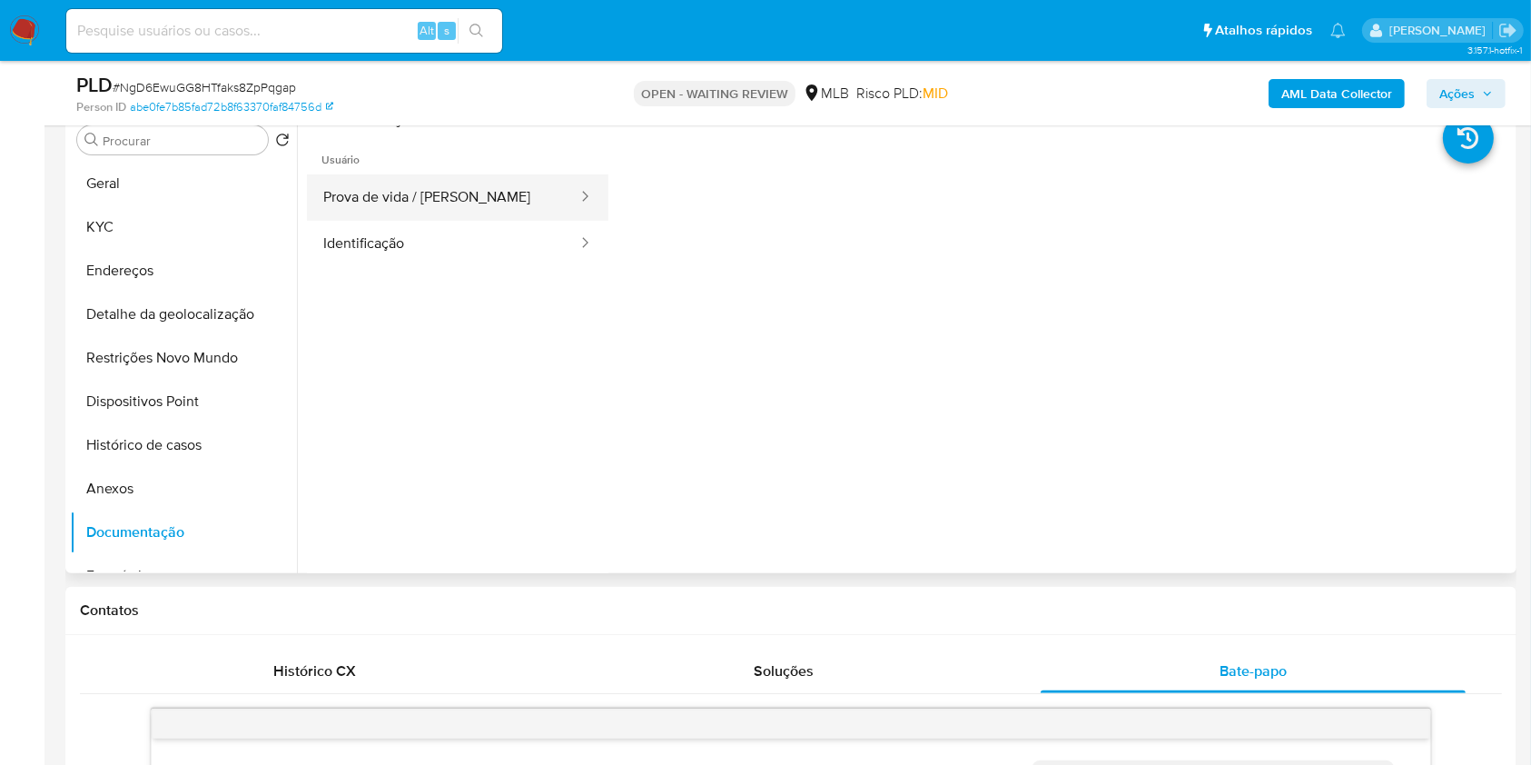
click at [470, 217] on button "Prova de vida / Selfie" at bounding box center [443, 197] width 272 height 46
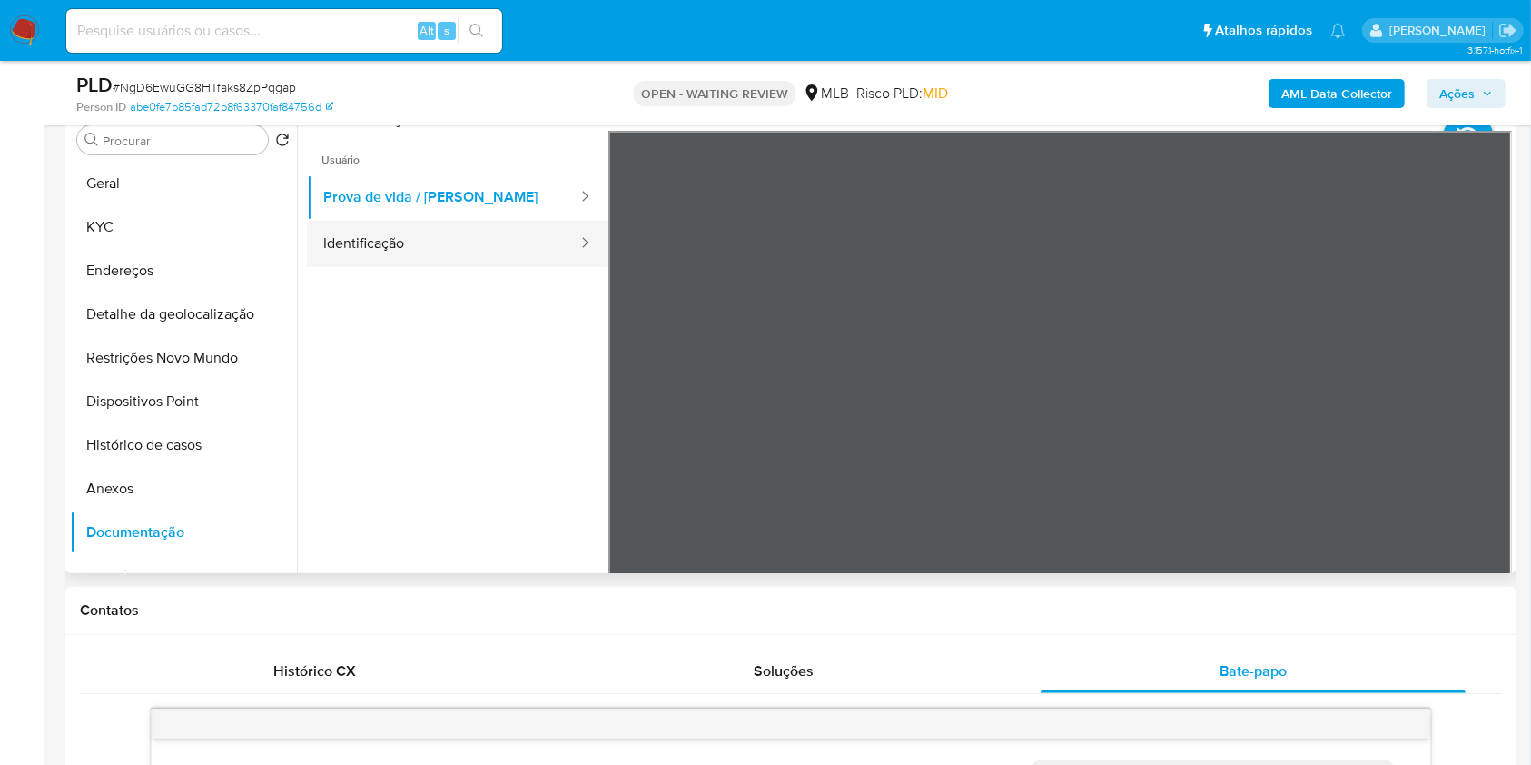
click at [449, 262] on button "Identificação" at bounding box center [443, 244] width 272 height 46
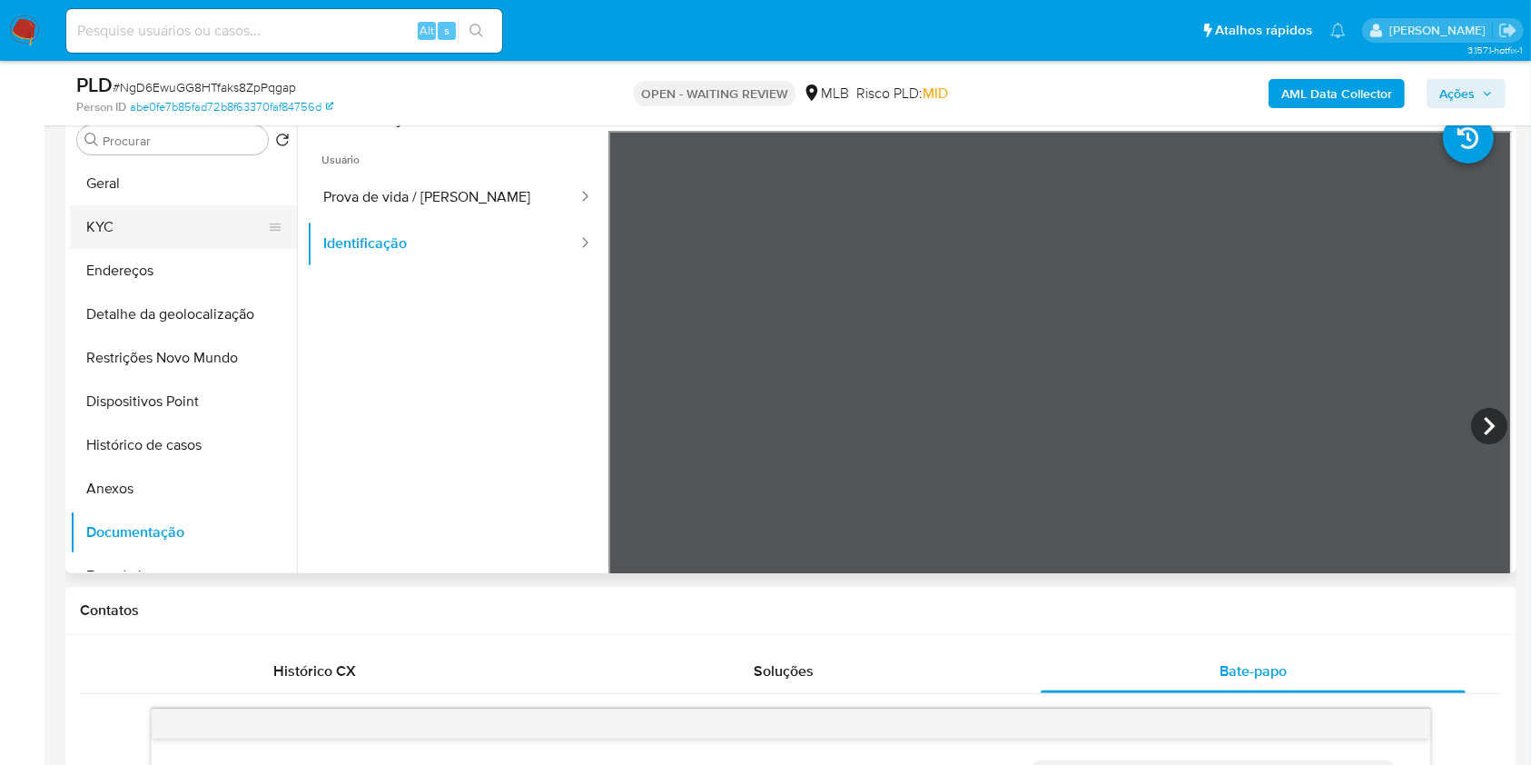
click at [156, 239] on button "KYC" at bounding box center [176, 227] width 213 height 44
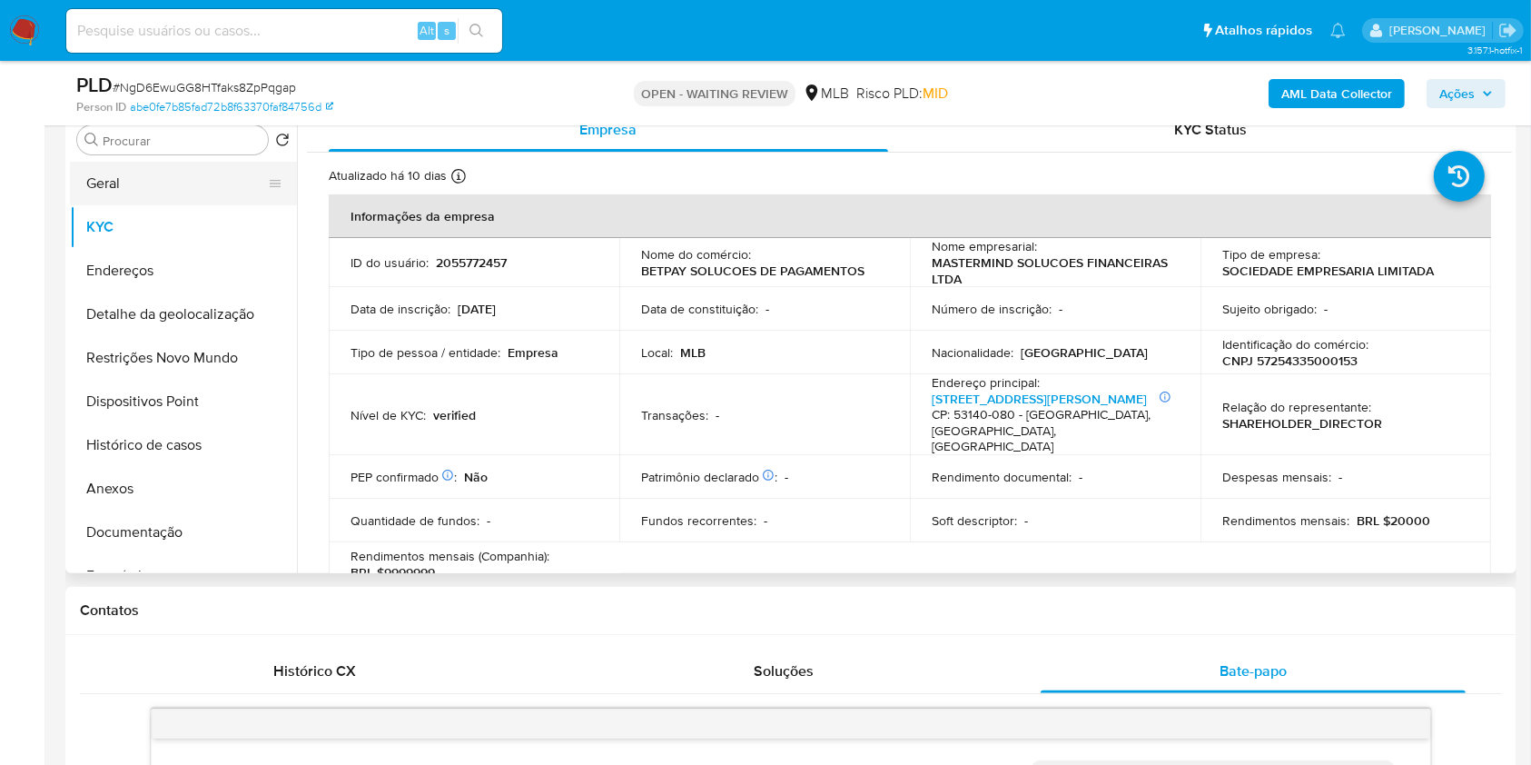
click at [145, 205] on button "Geral" at bounding box center [176, 184] width 213 height 44
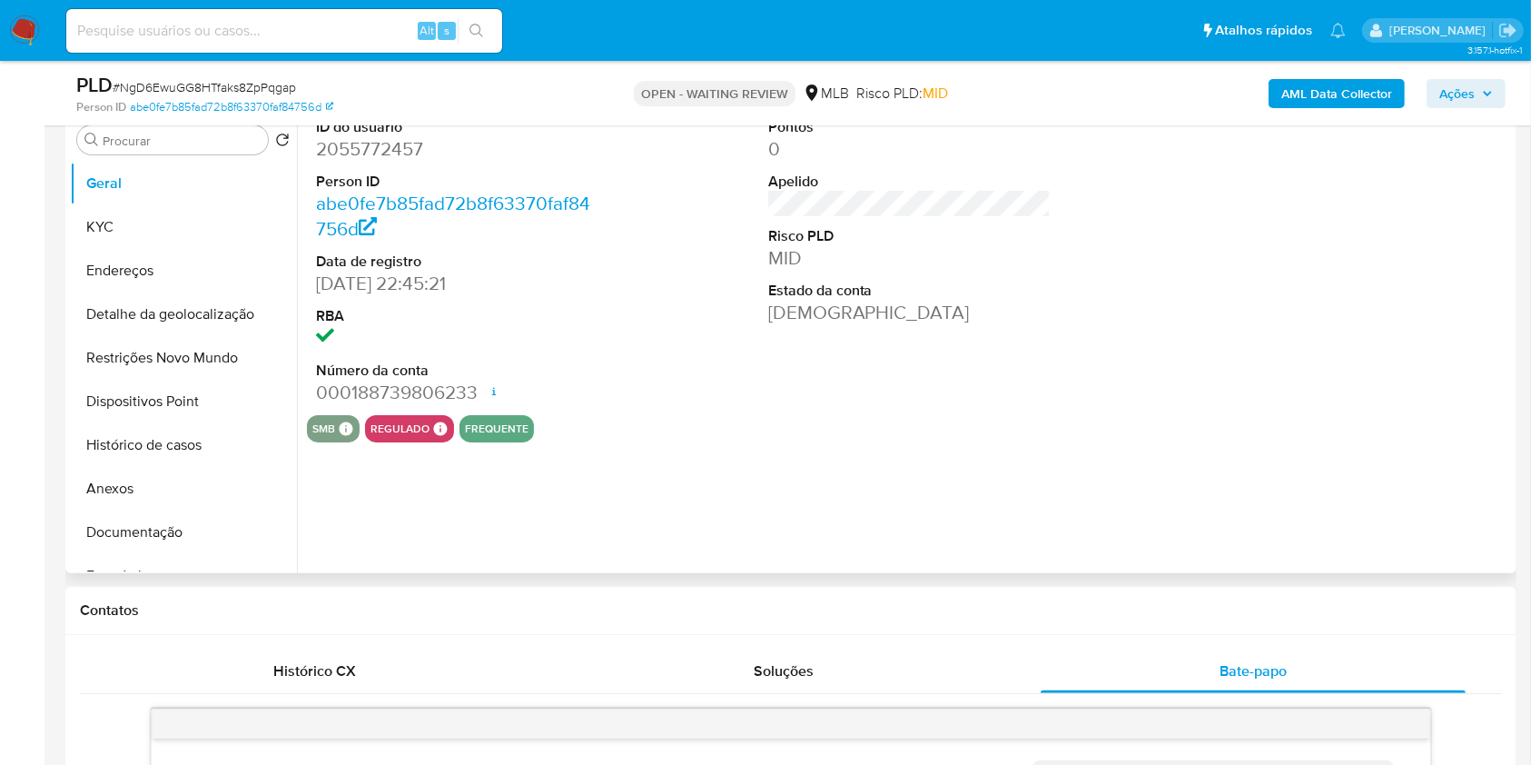
click at [390, 162] on dd "2055772457" at bounding box center [457, 148] width 283 height 25
click at [388, 162] on dd "2055772457" at bounding box center [457, 148] width 283 height 25
copy dd "2055772457"
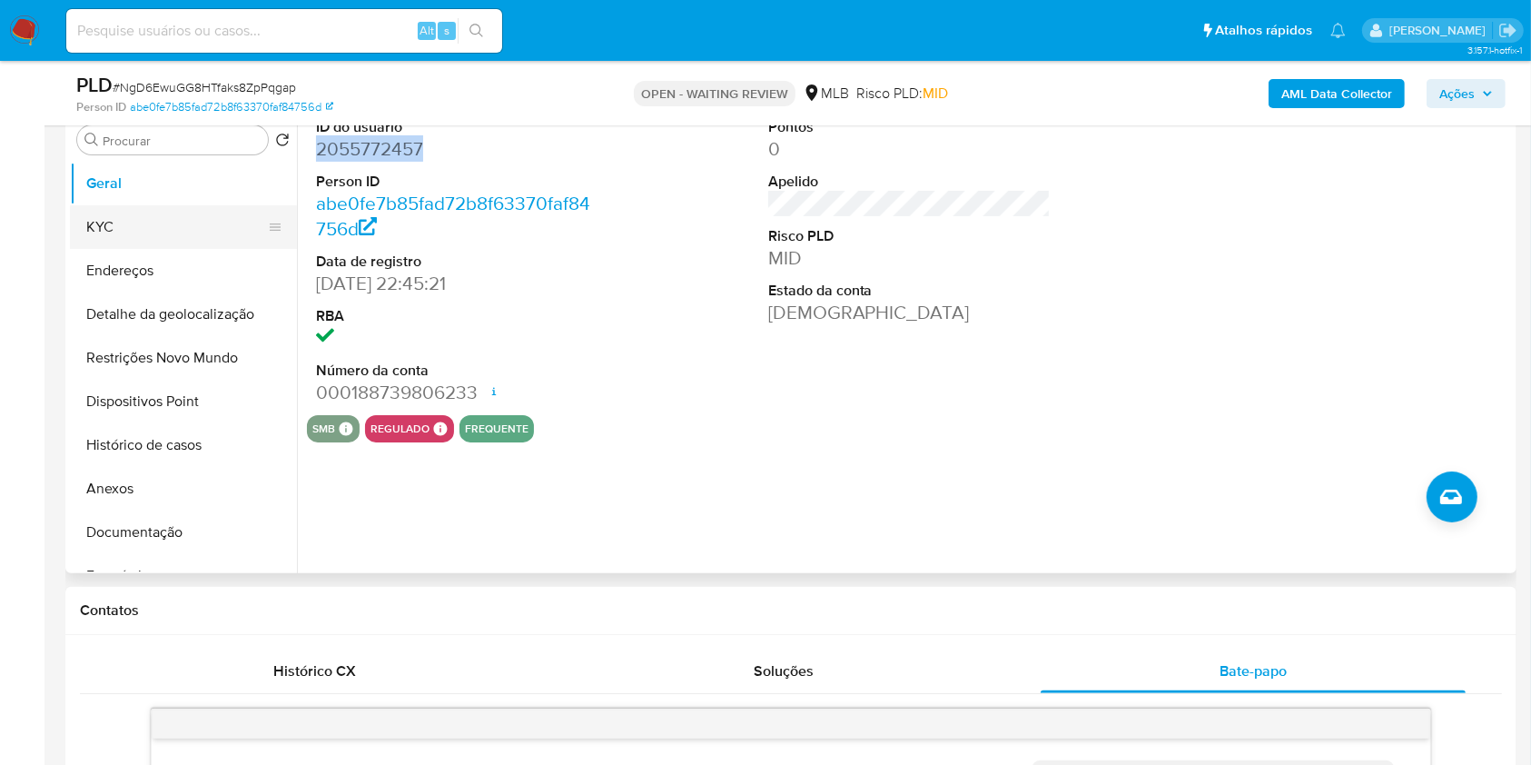
click at [135, 249] on button "KYC" at bounding box center [176, 227] width 213 height 44
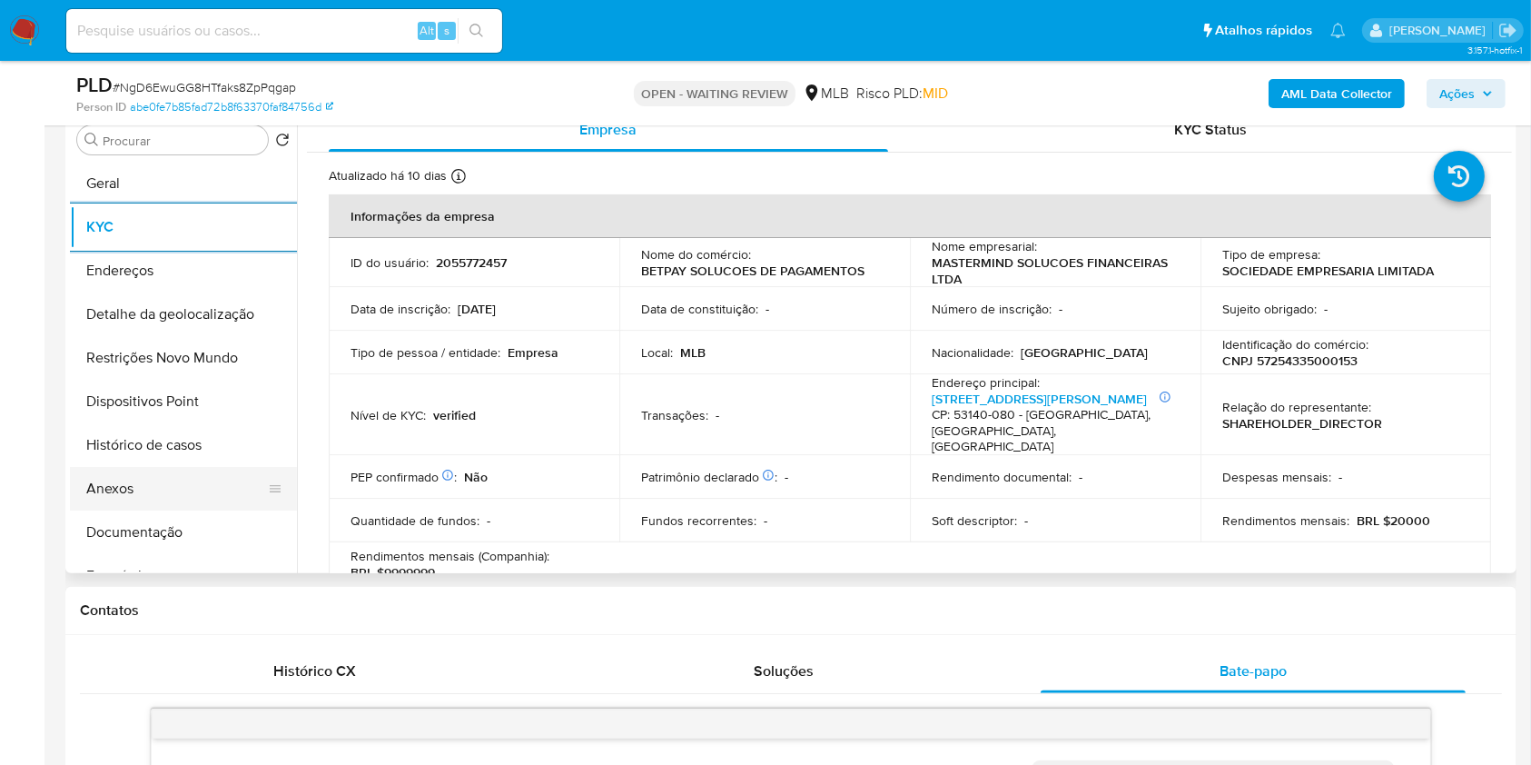
click at [163, 510] on button "Anexos" at bounding box center [176, 489] width 213 height 44
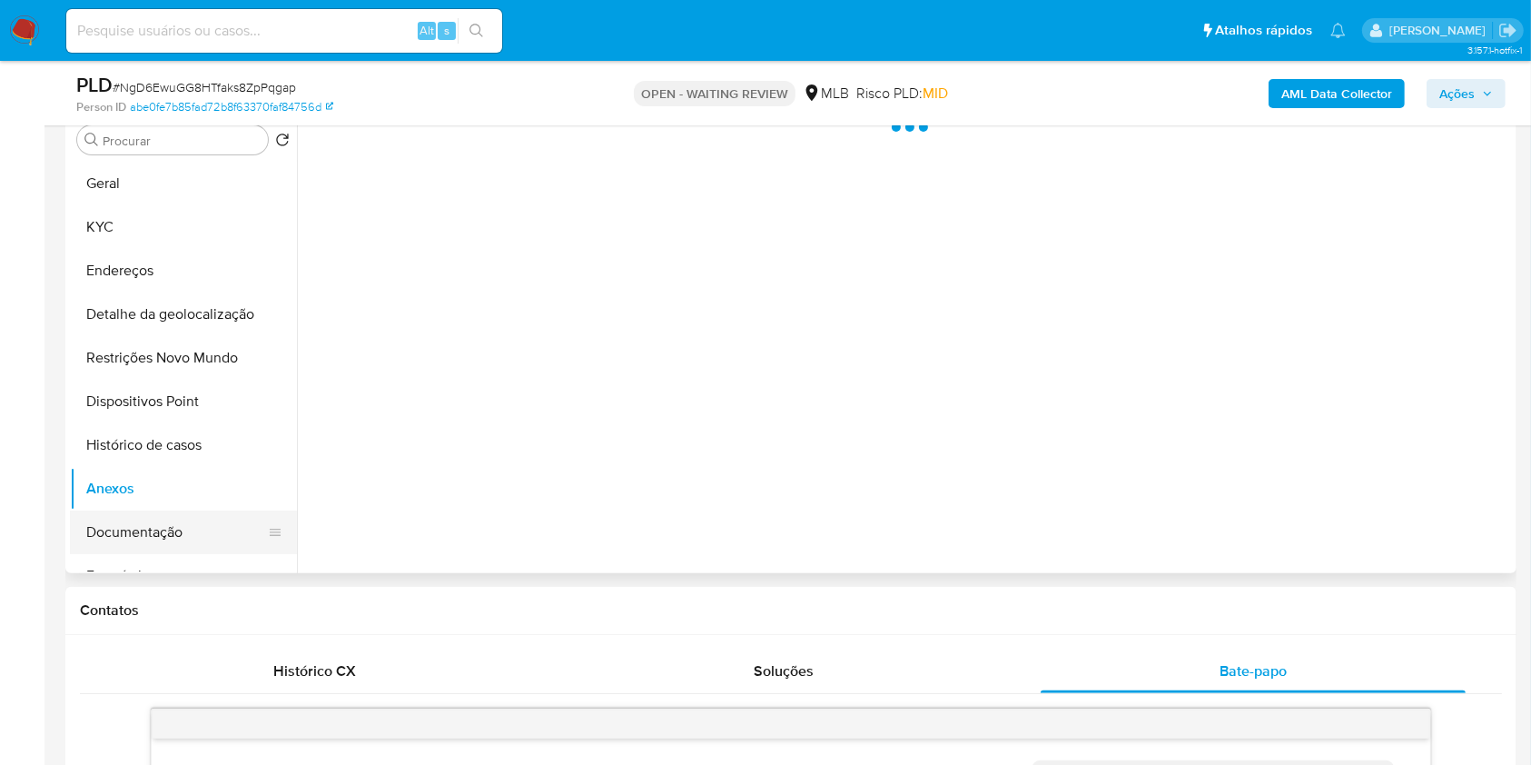
click at [154, 554] on button "Documentação" at bounding box center [176, 532] width 213 height 44
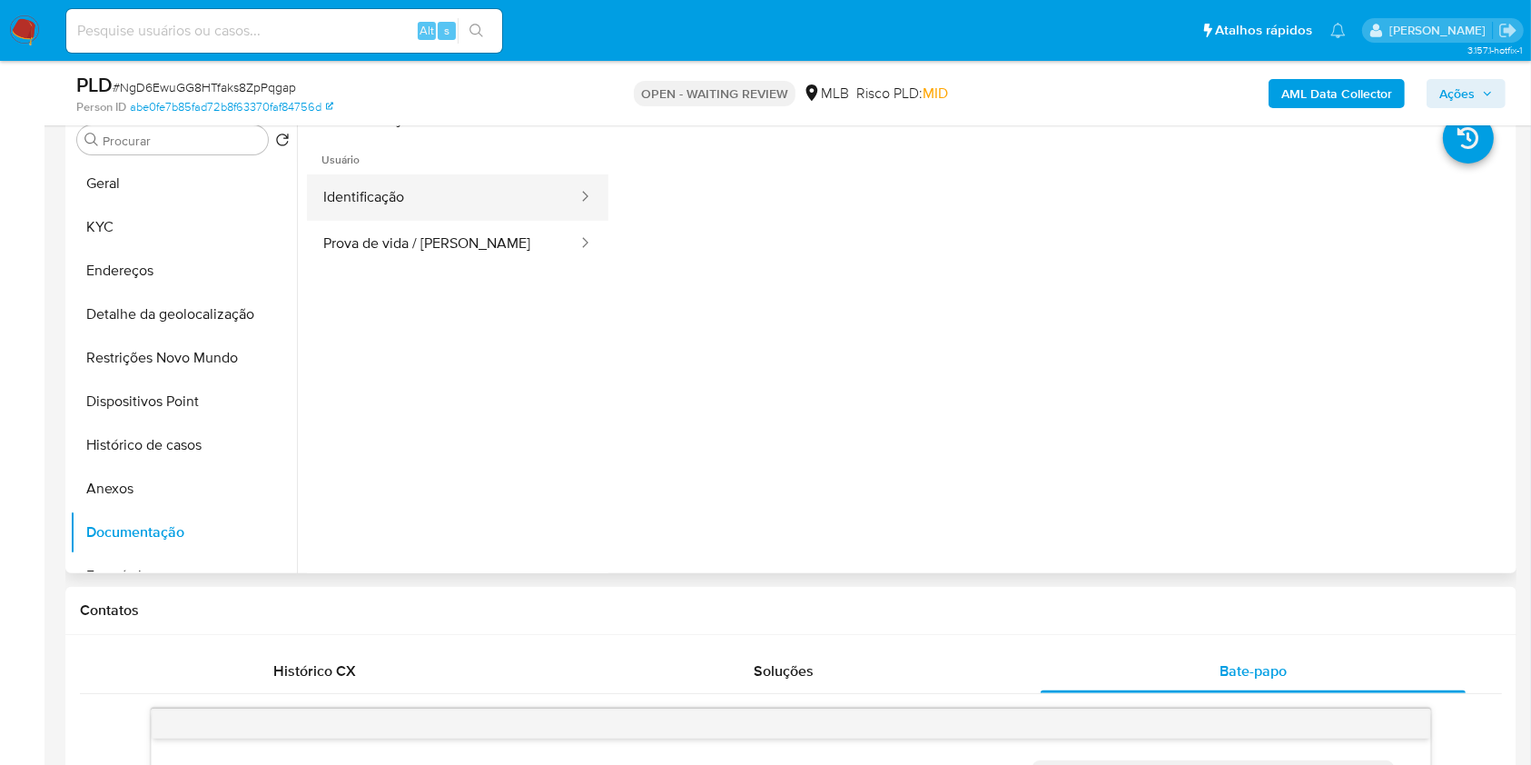
click at [474, 221] on button "Identificação" at bounding box center [443, 197] width 272 height 46
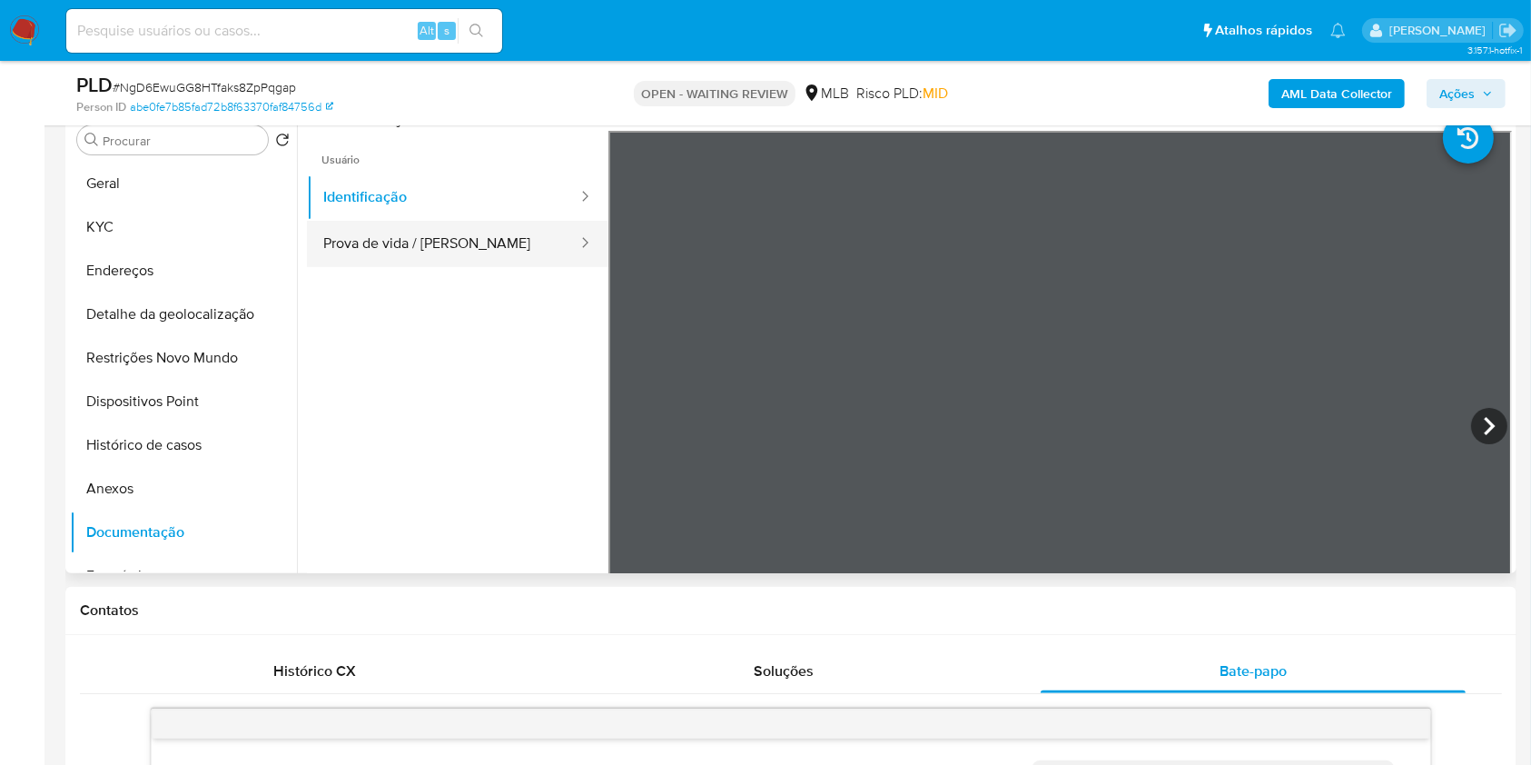
click at [452, 267] on button "Prova de vida / Selfie" at bounding box center [443, 244] width 272 height 46
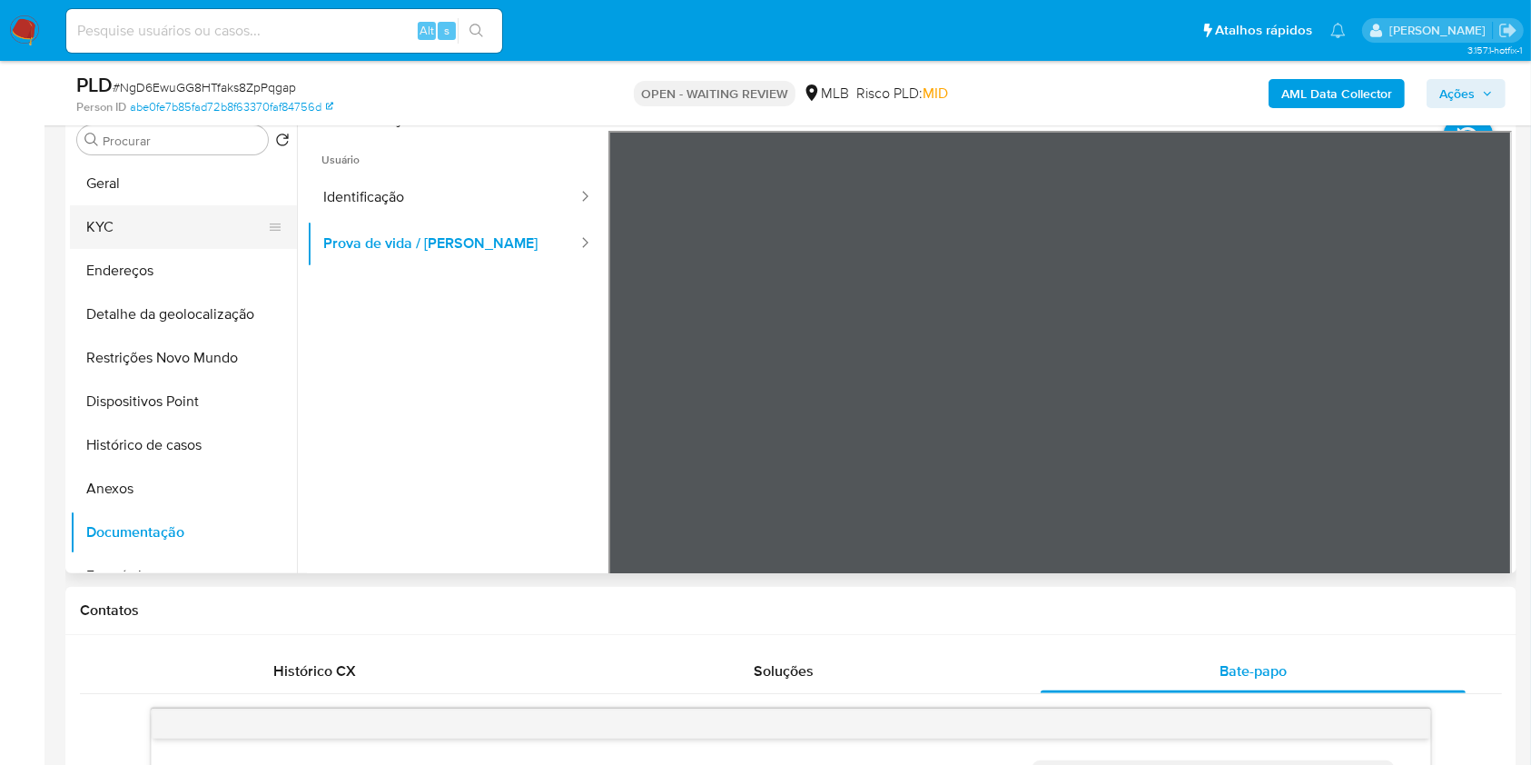
click at [134, 249] on button "KYC" at bounding box center [176, 227] width 213 height 44
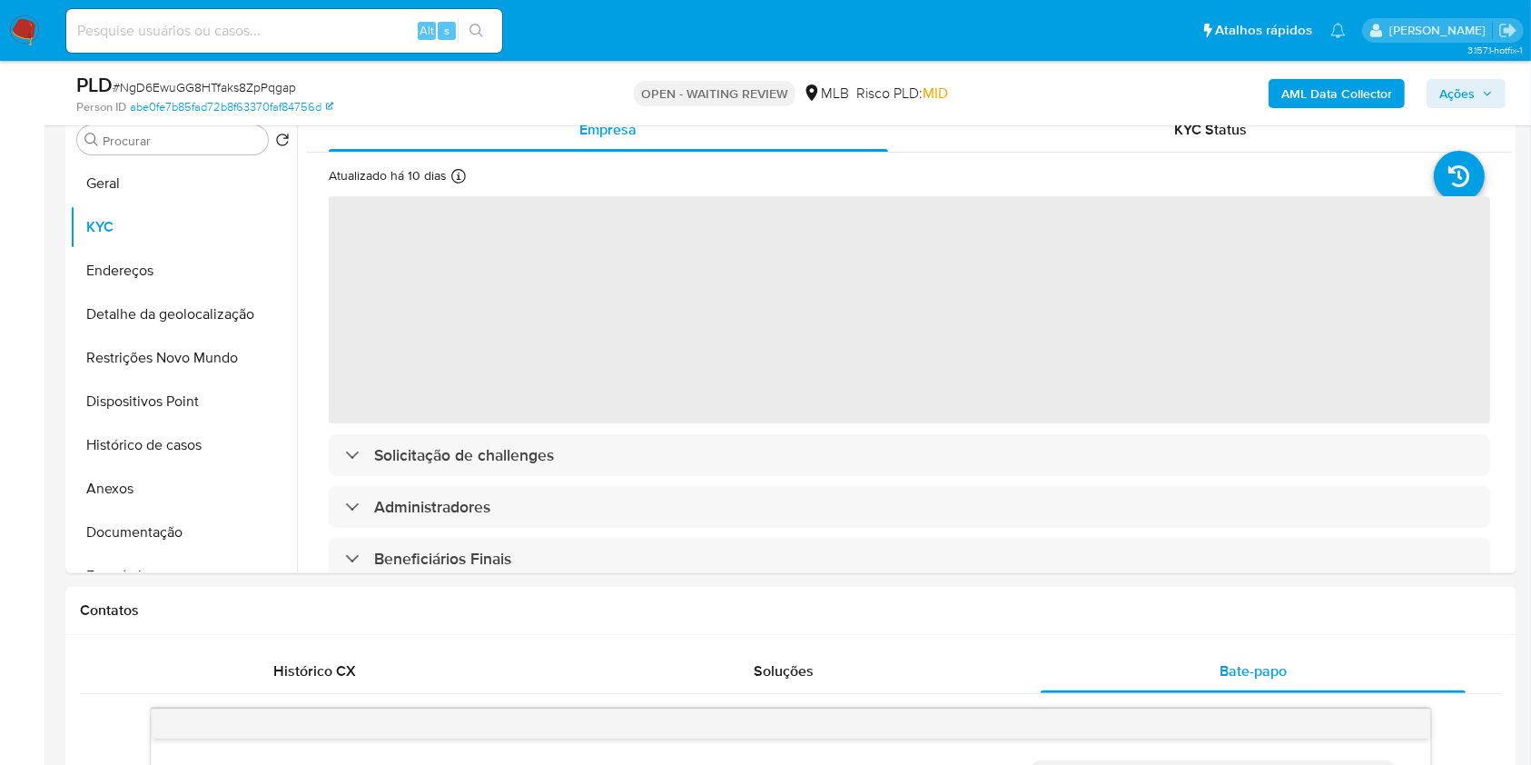
click at [1322, 84] on b "AML Data Collector" at bounding box center [1337, 93] width 111 height 29
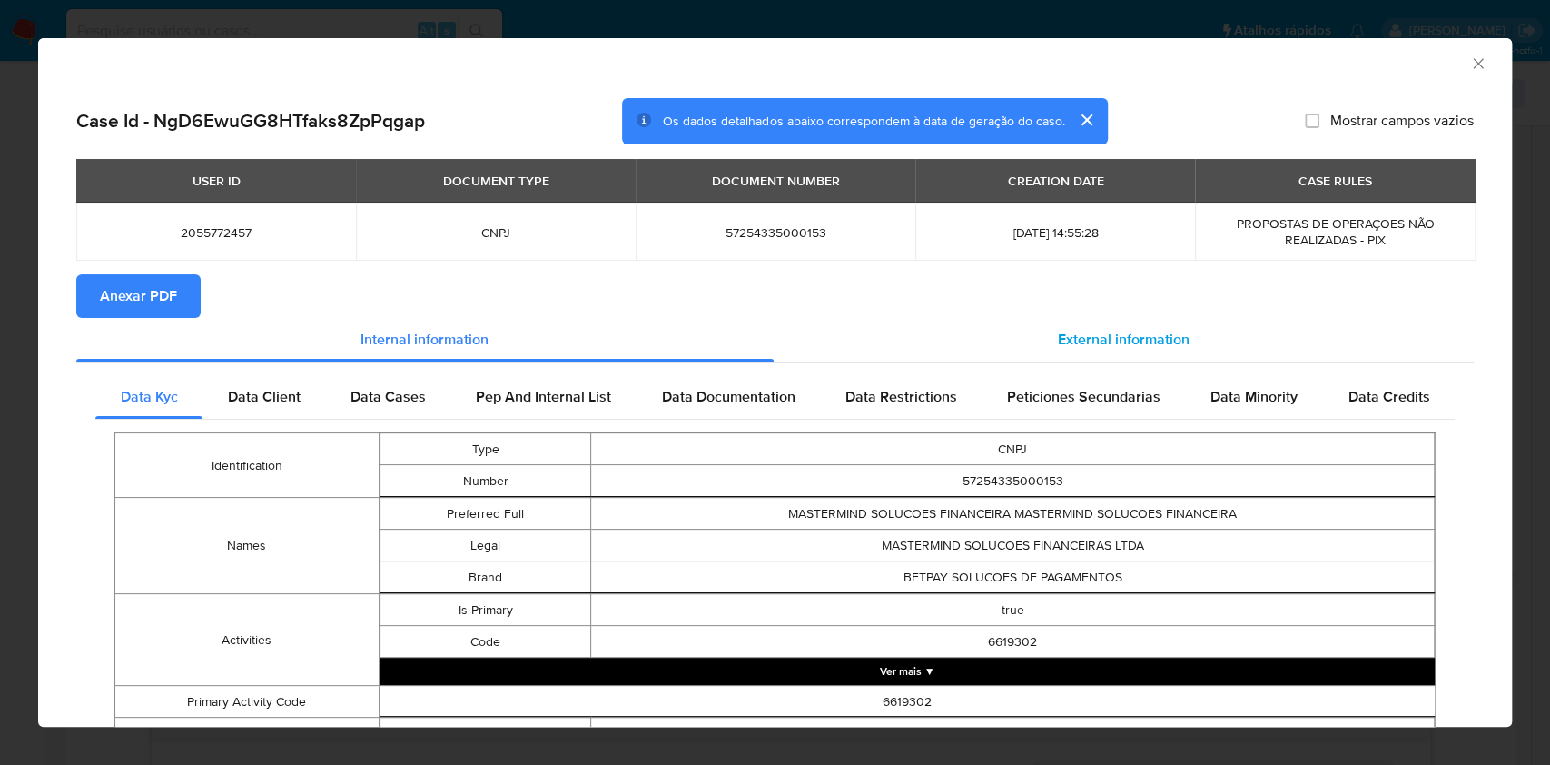
click at [1086, 357] on div "External information" at bounding box center [1124, 340] width 701 height 44
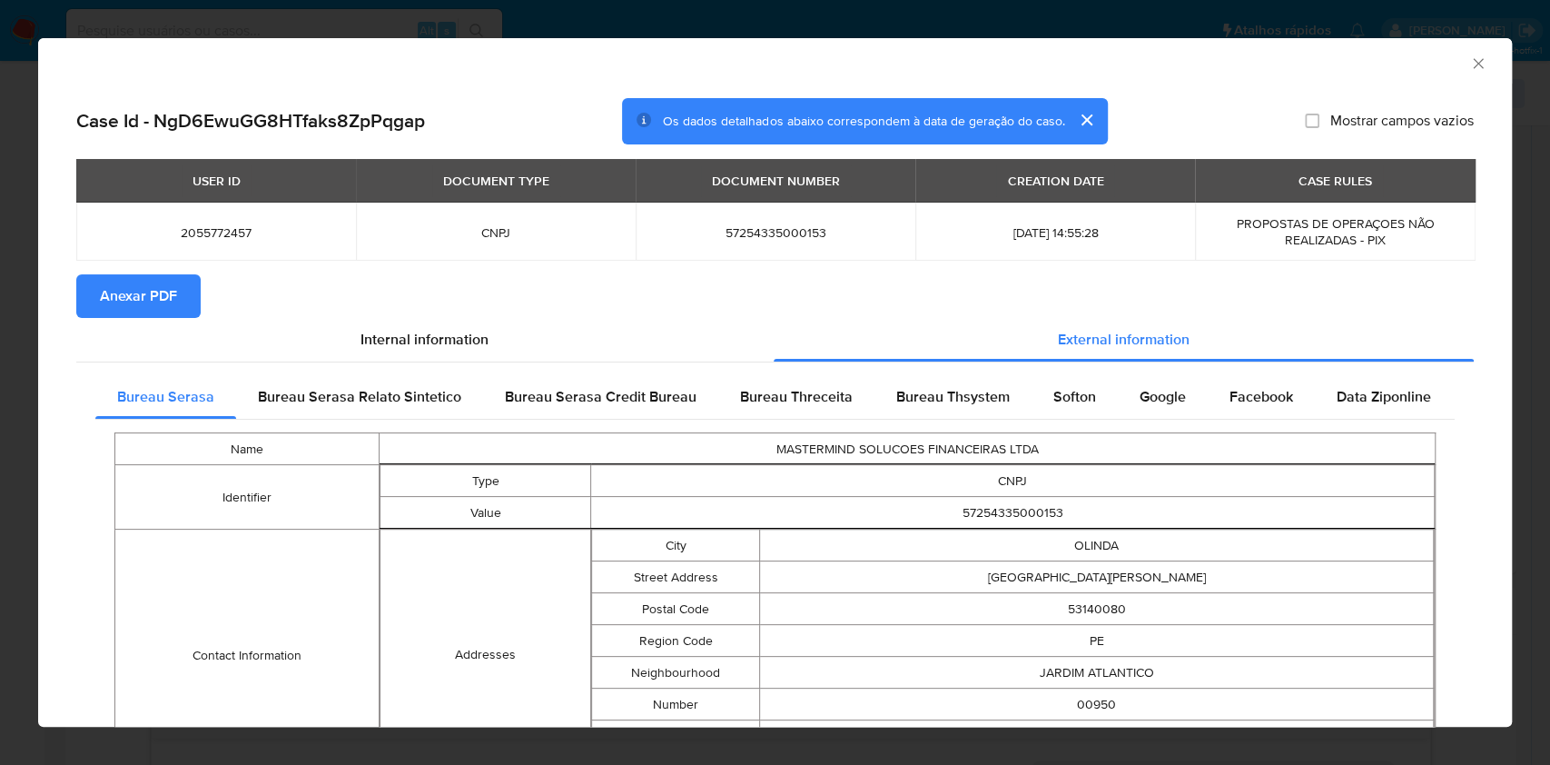
click at [181, 300] on button "Anexar PDF" at bounding box center [138, 296] width 124 height 44
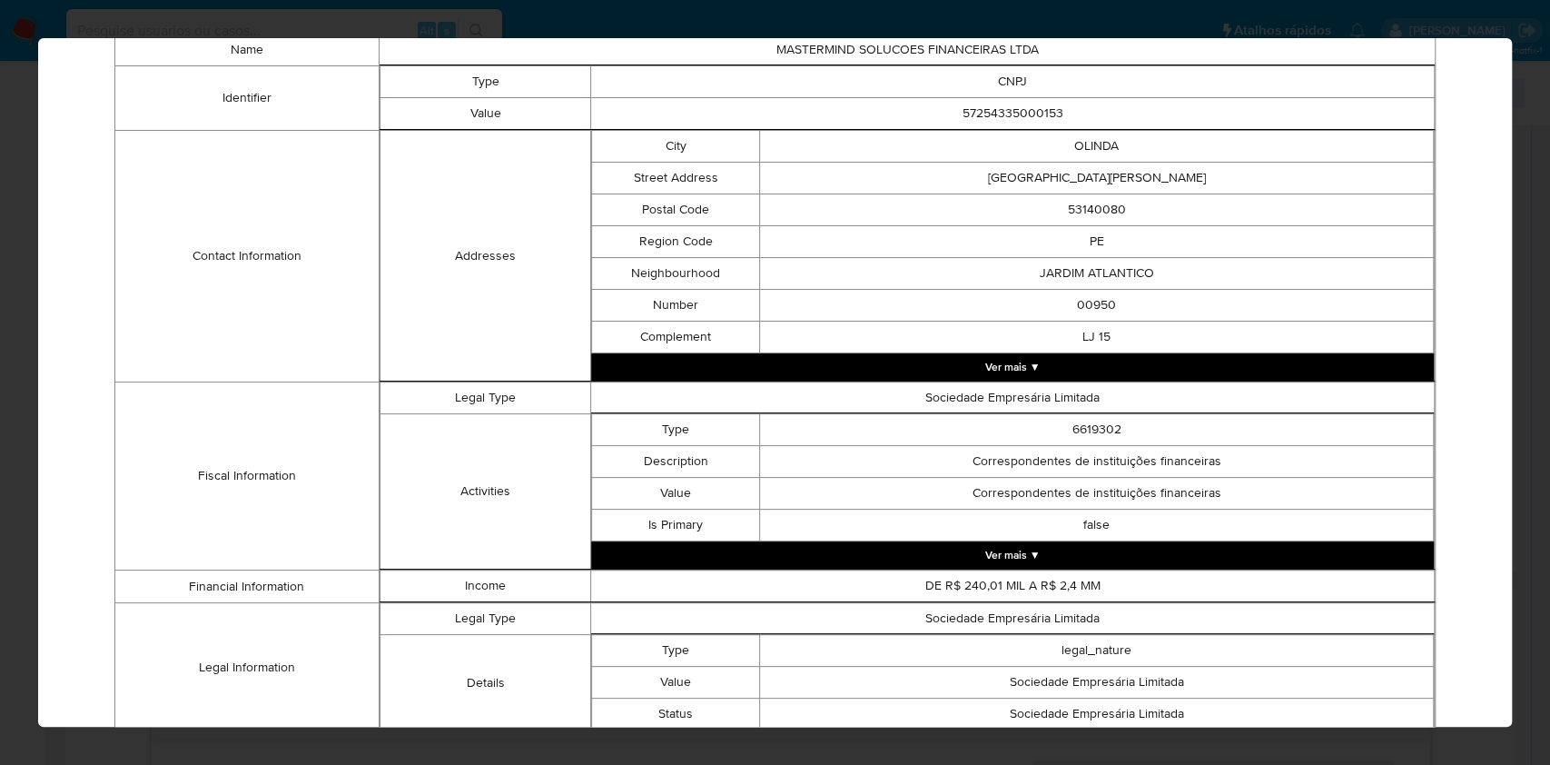
scroll to position [686, 0]
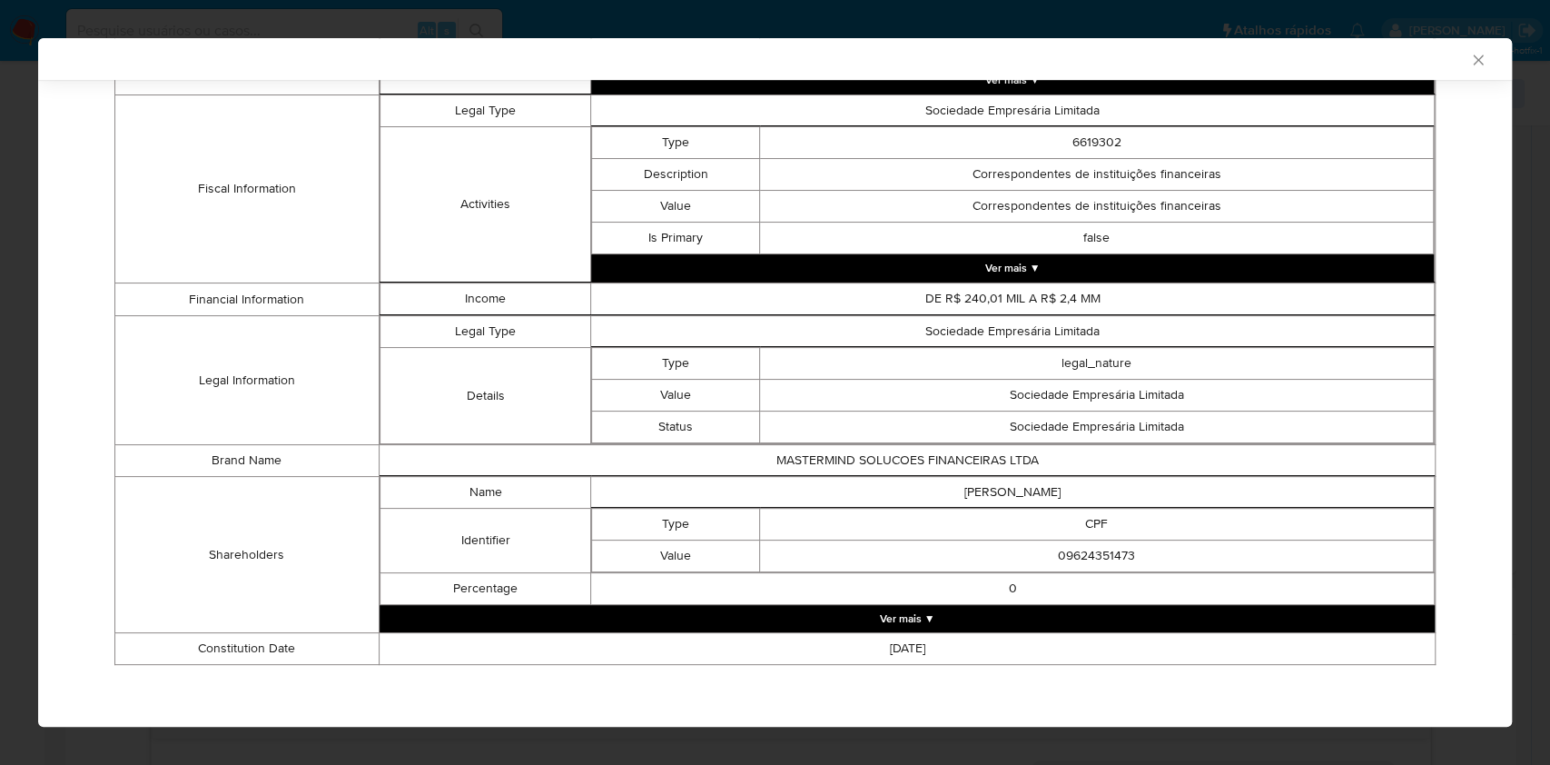
click at [896, 619] on button "Ver mais ▼" at bounding box center [907, 618] width 1055 height 27
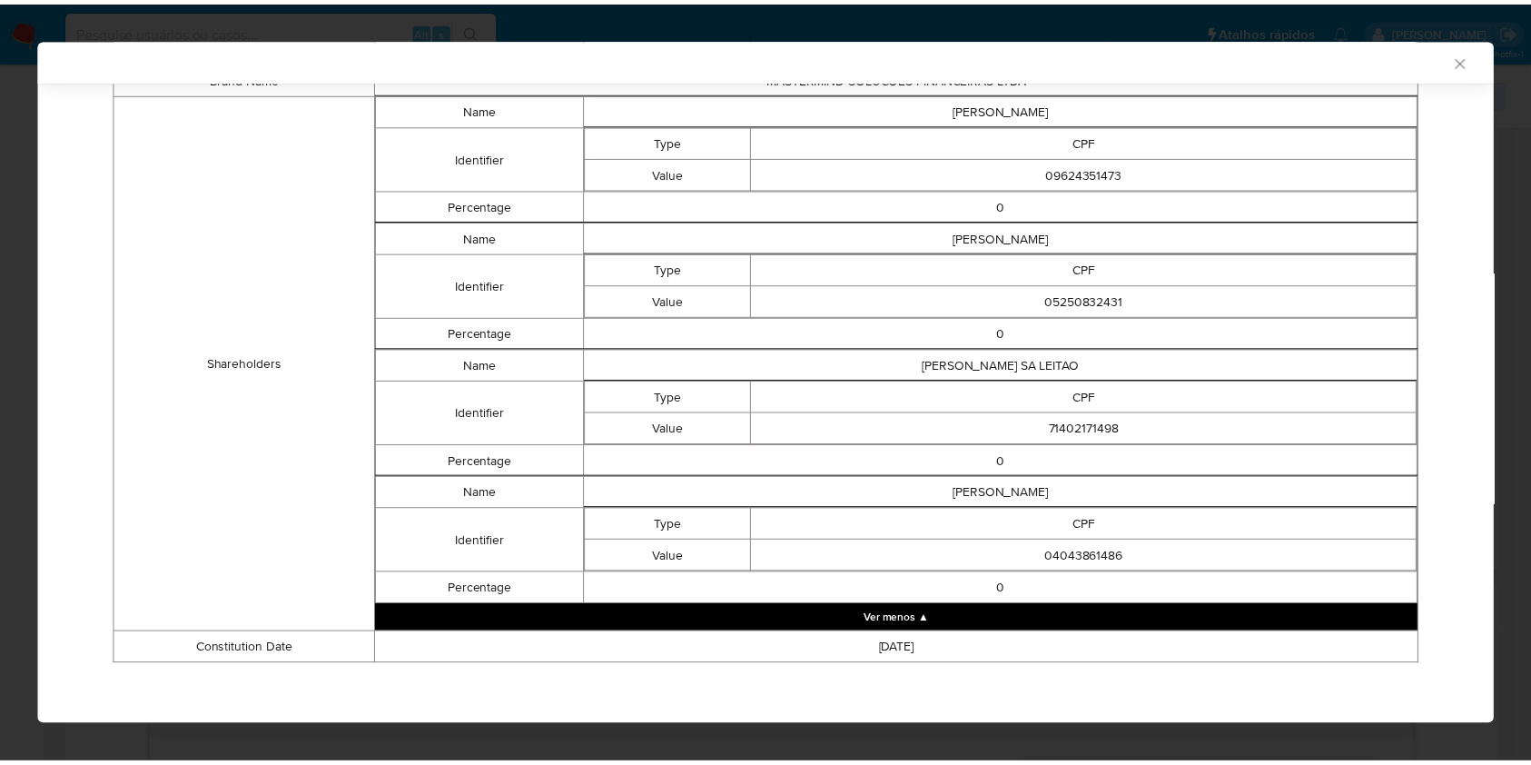
scroll to position [1065, 0]
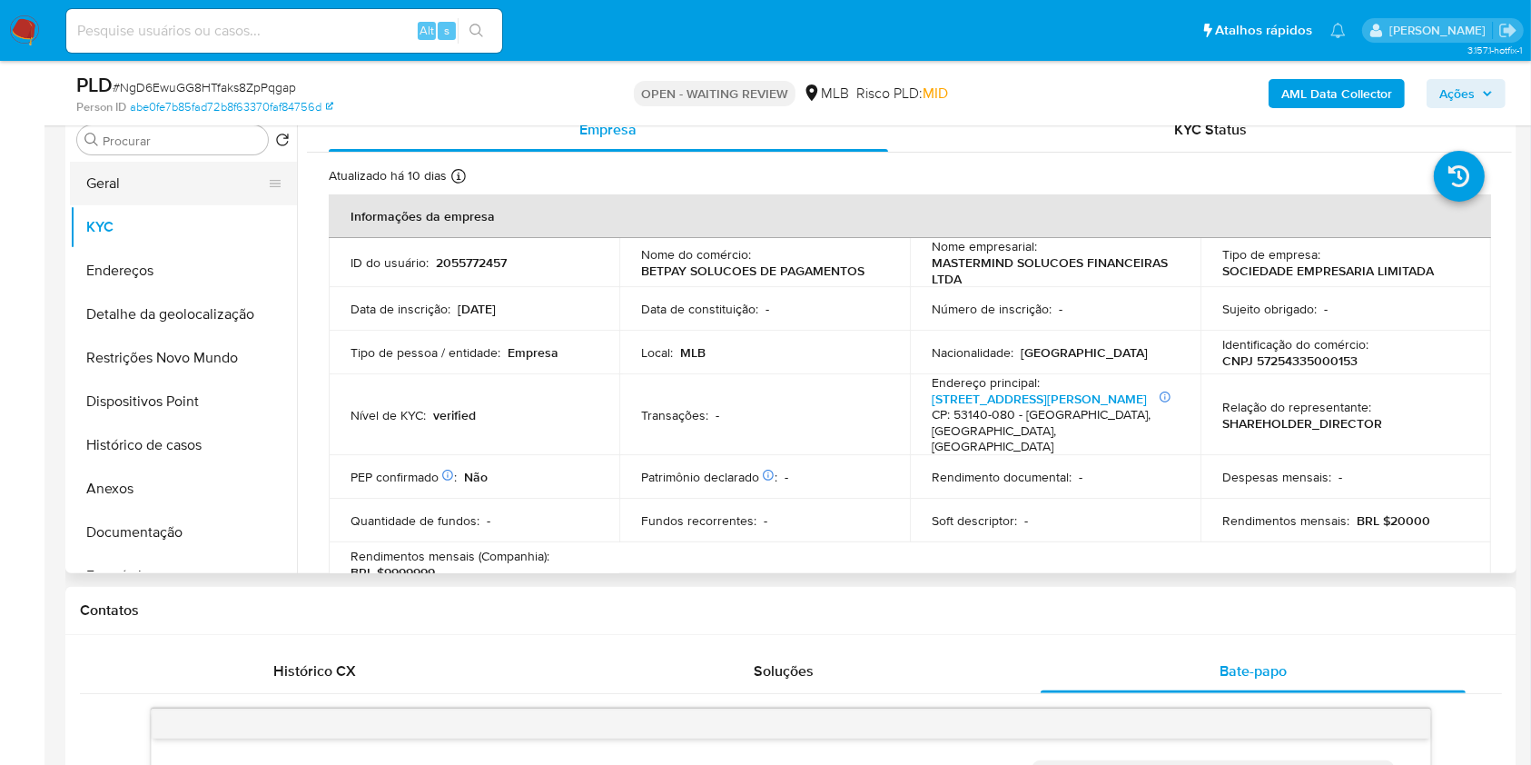
click at [176, 205] on button "Geral" at bounding box center [176, 184] width 213 height 44
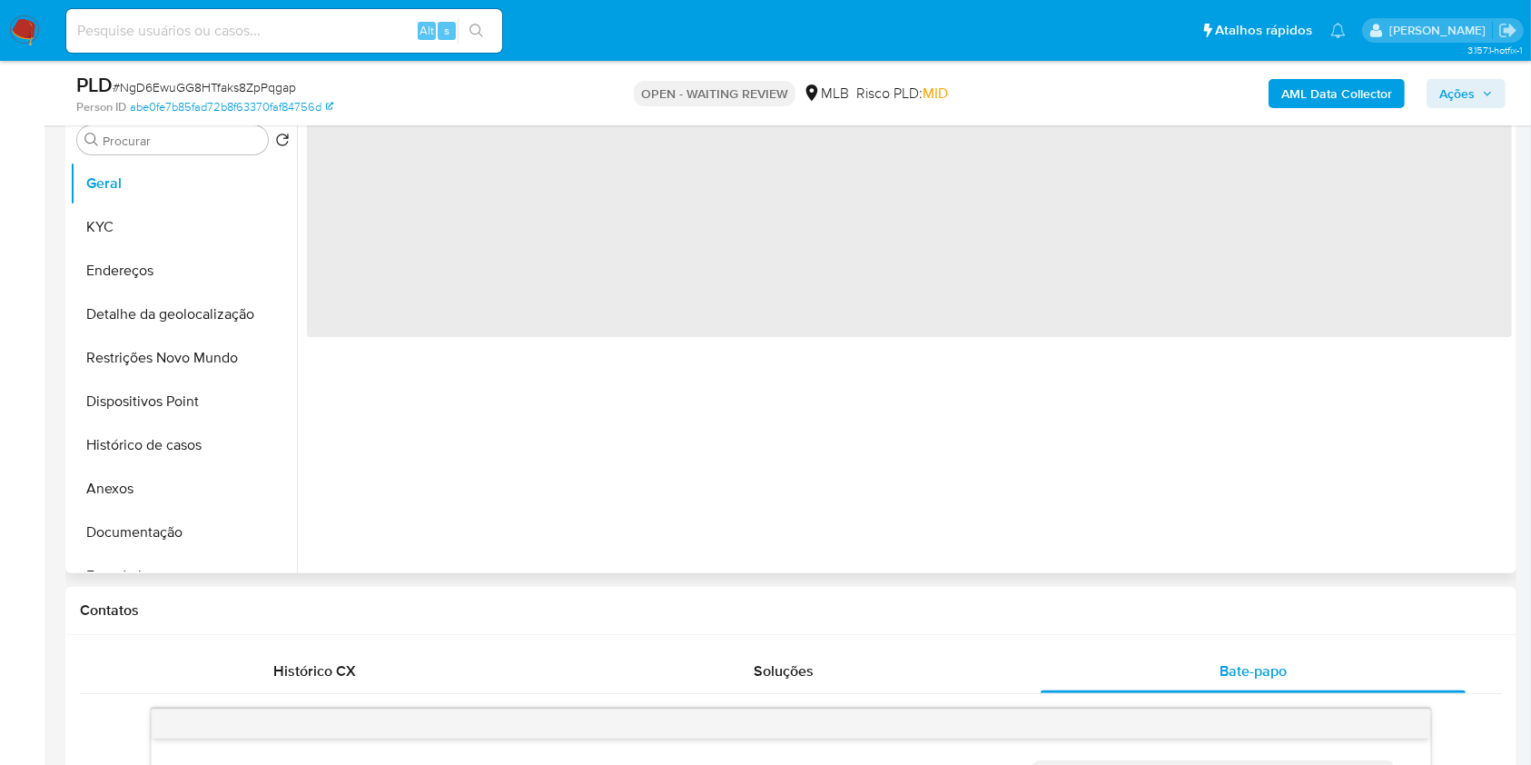
click at [599, 385] on div "‌" at bounding box center [904, 340] width 1215 height 465
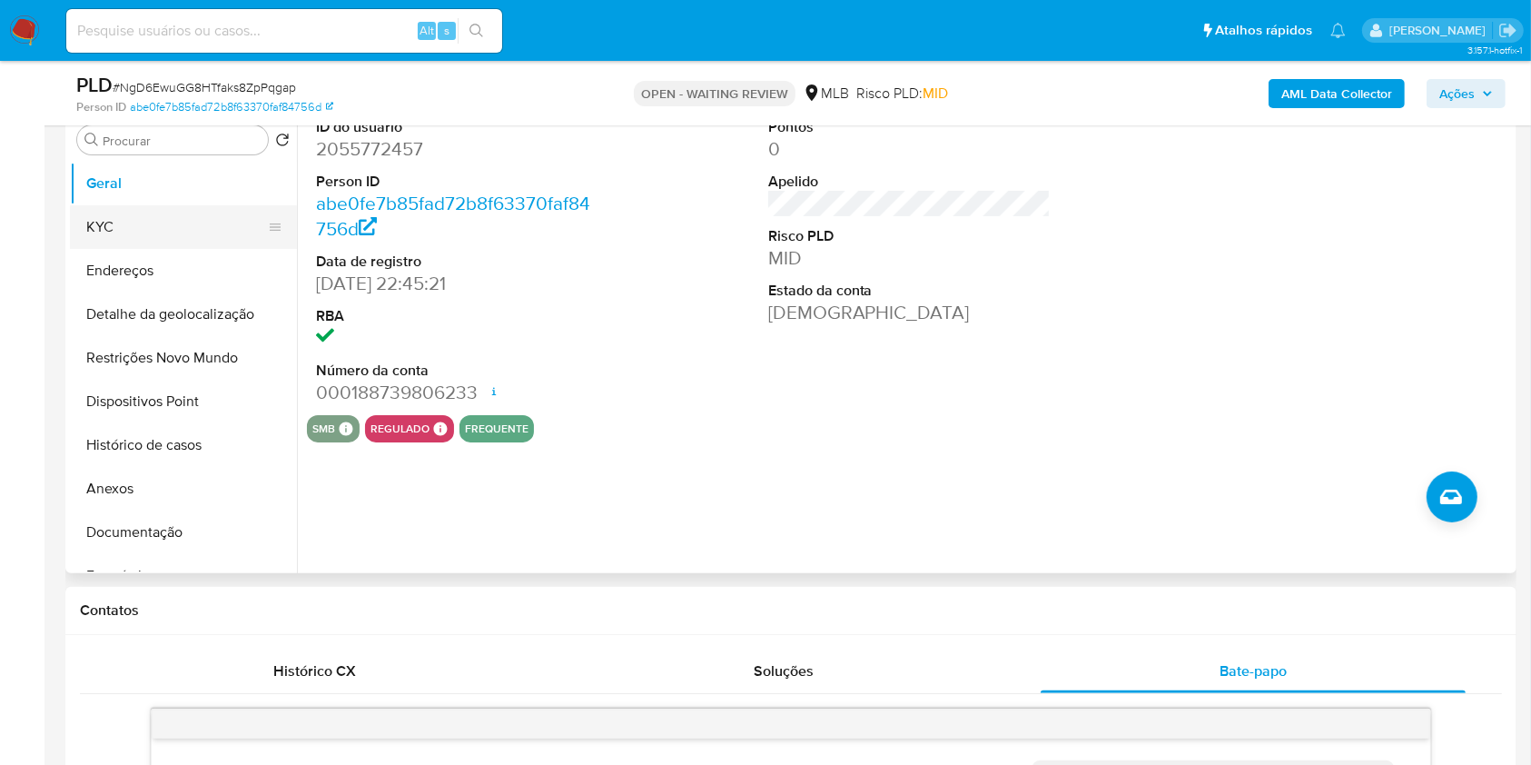
click at [182, 249] on button "KYC" at bounding box center [176, 227] width 213 height 44
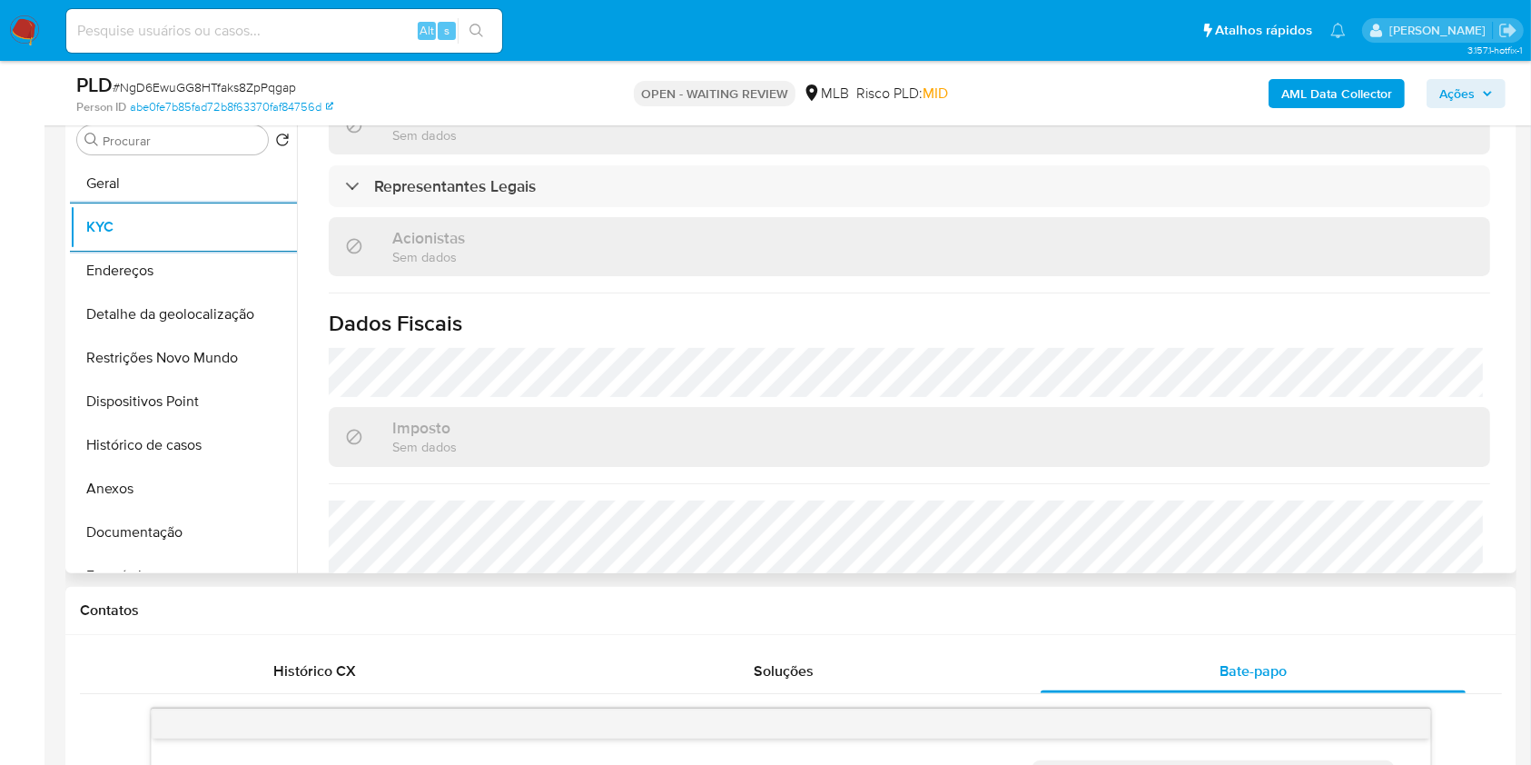
scroll to position [1047, 0]
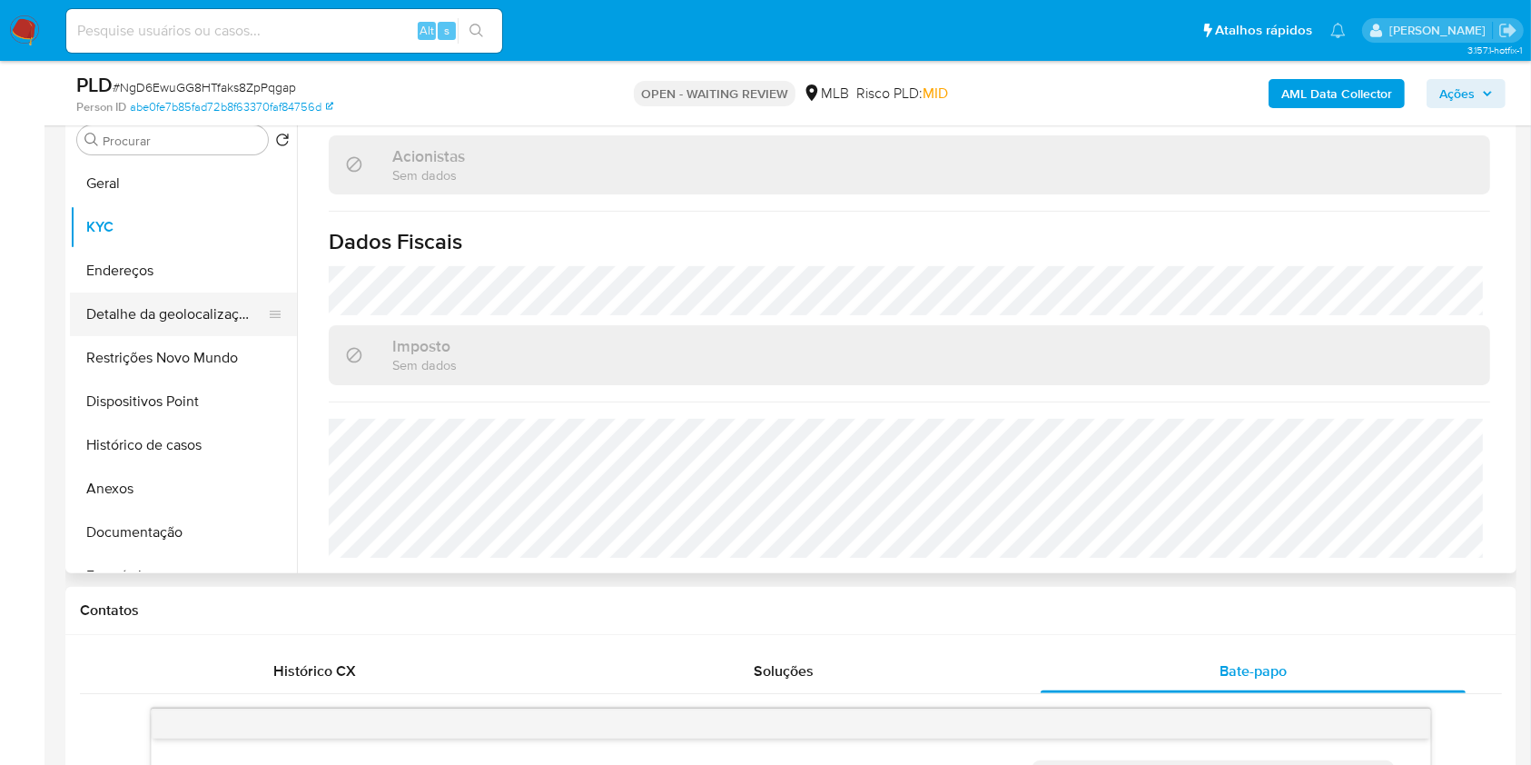
click at [123, 336] on button "Detalhe da geolocalização" at bounding box center [176, 314] width 213 height 44
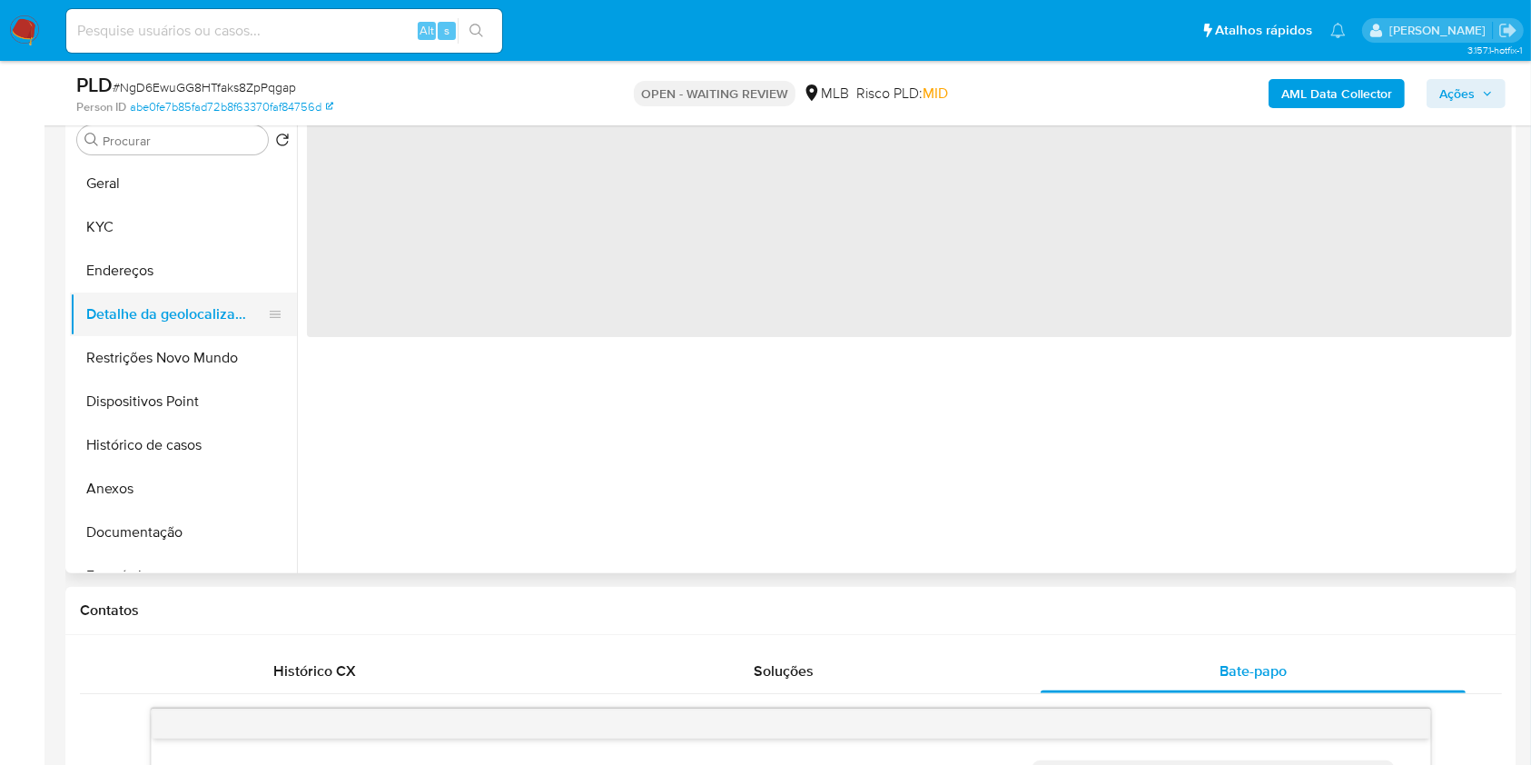
scroll to position [0, 0]
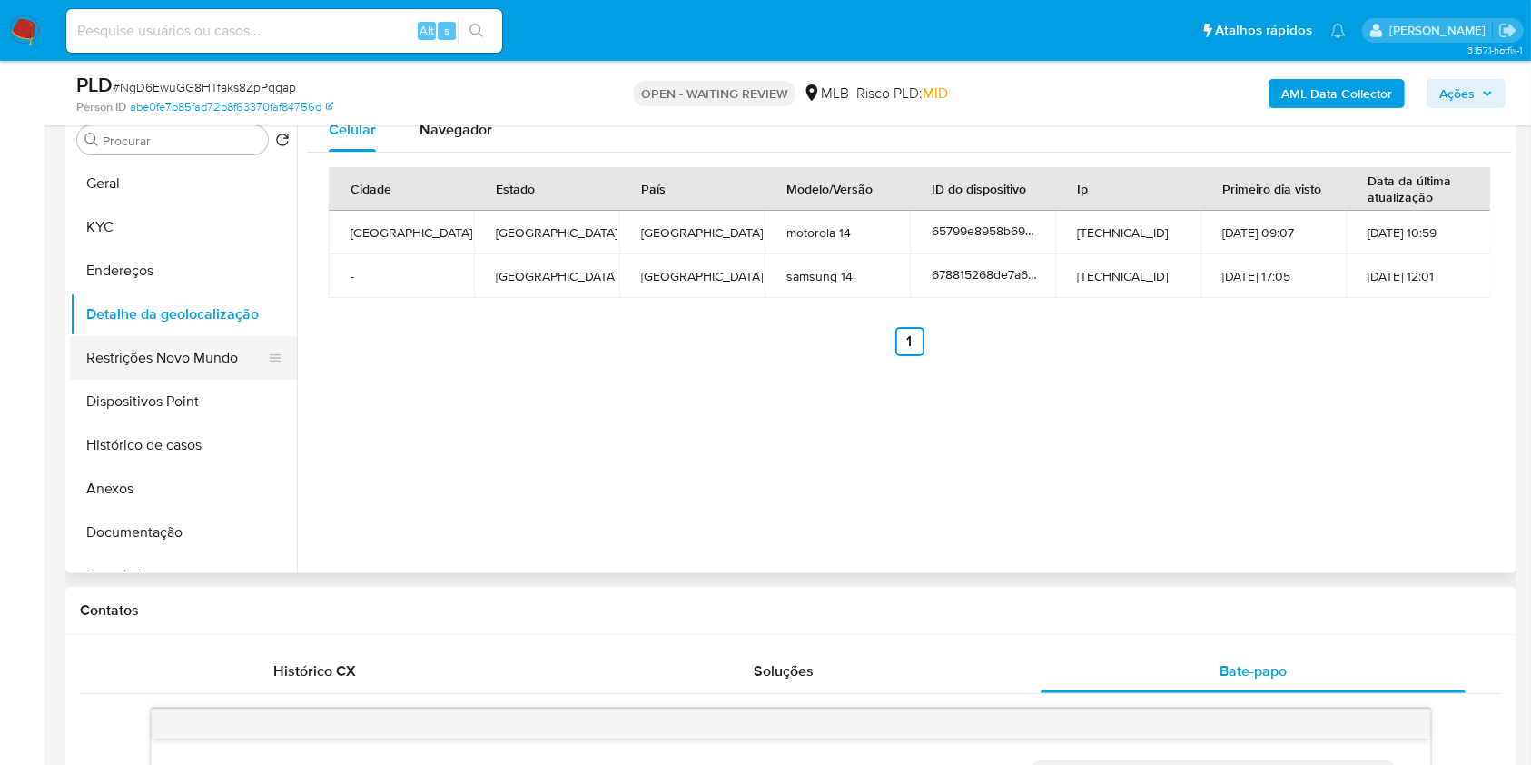
click at [145, 380] on button "Restrições Novo Mundo" at bounding box center [176, 358] width 213 height 44
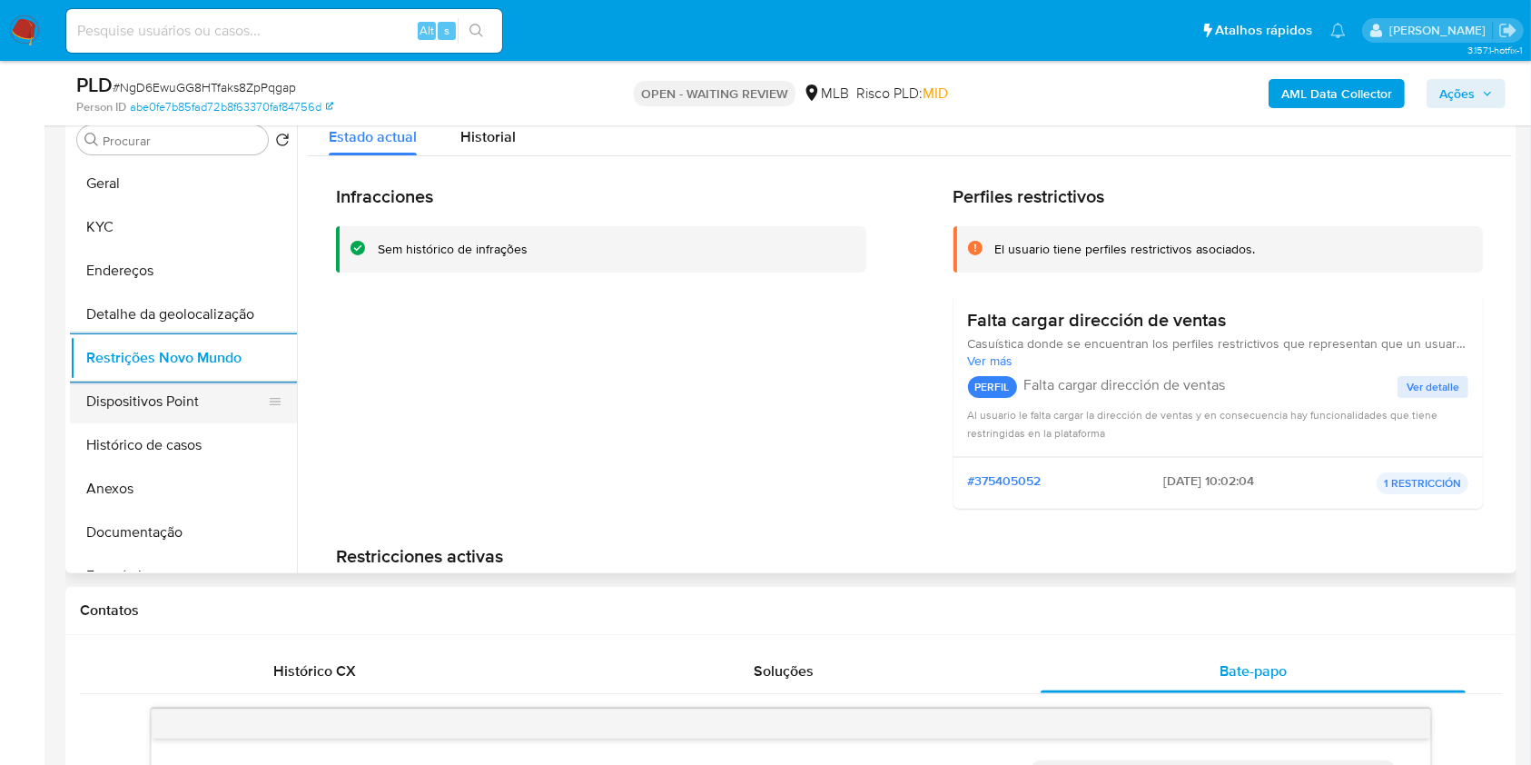
click at [249, 423] on button "Dispositivos Point" at bounding box center [176, 402] width 213 height 44
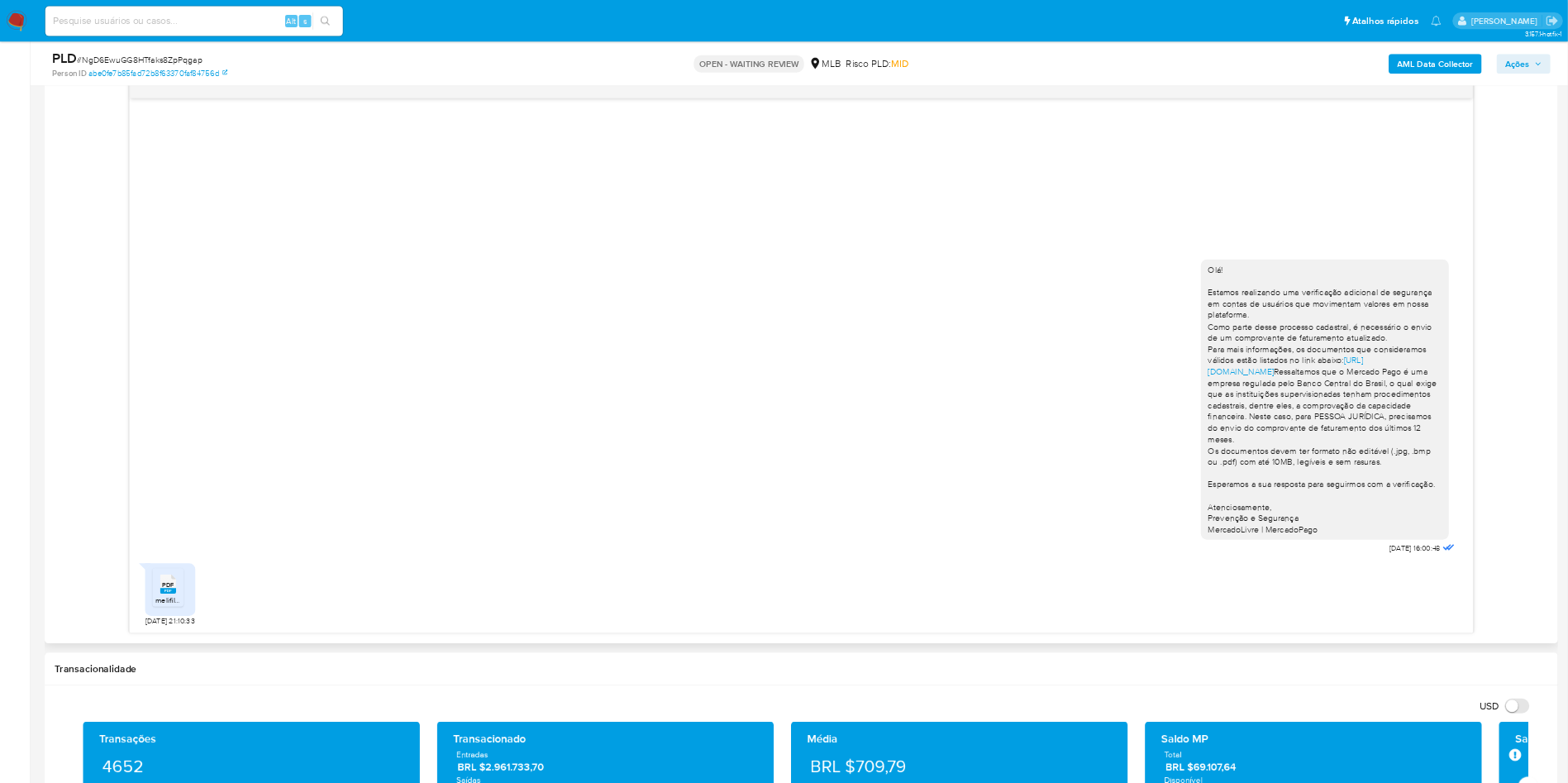
scroll to position [872, 0]
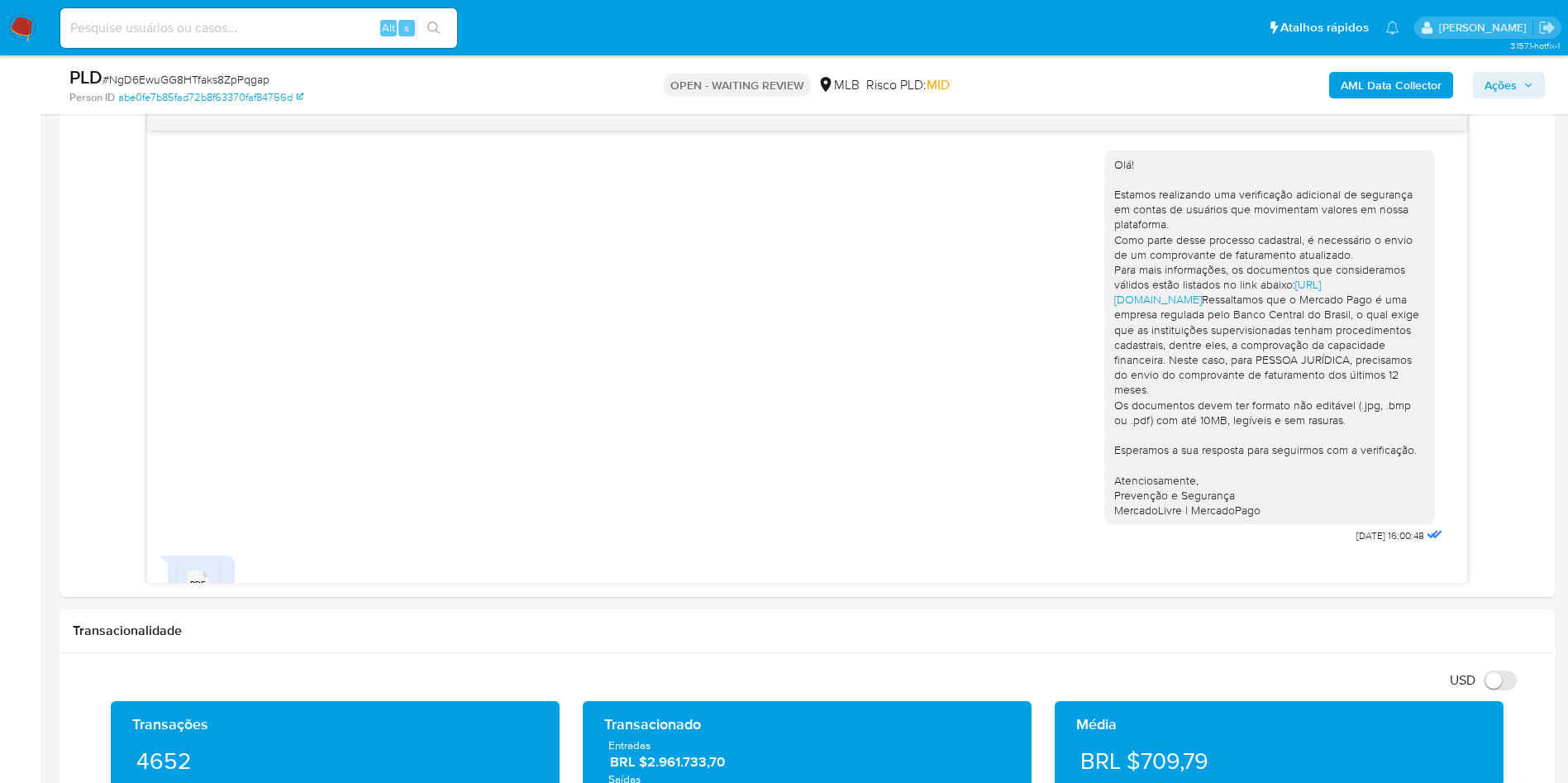
click at [1421, 86] on b "AML Data Collector" at bounding box center [1391, 85] width 101 height 26
click at [1513, 75] on span "Ações" at bounding box center [1500, 85] width 32 height 26
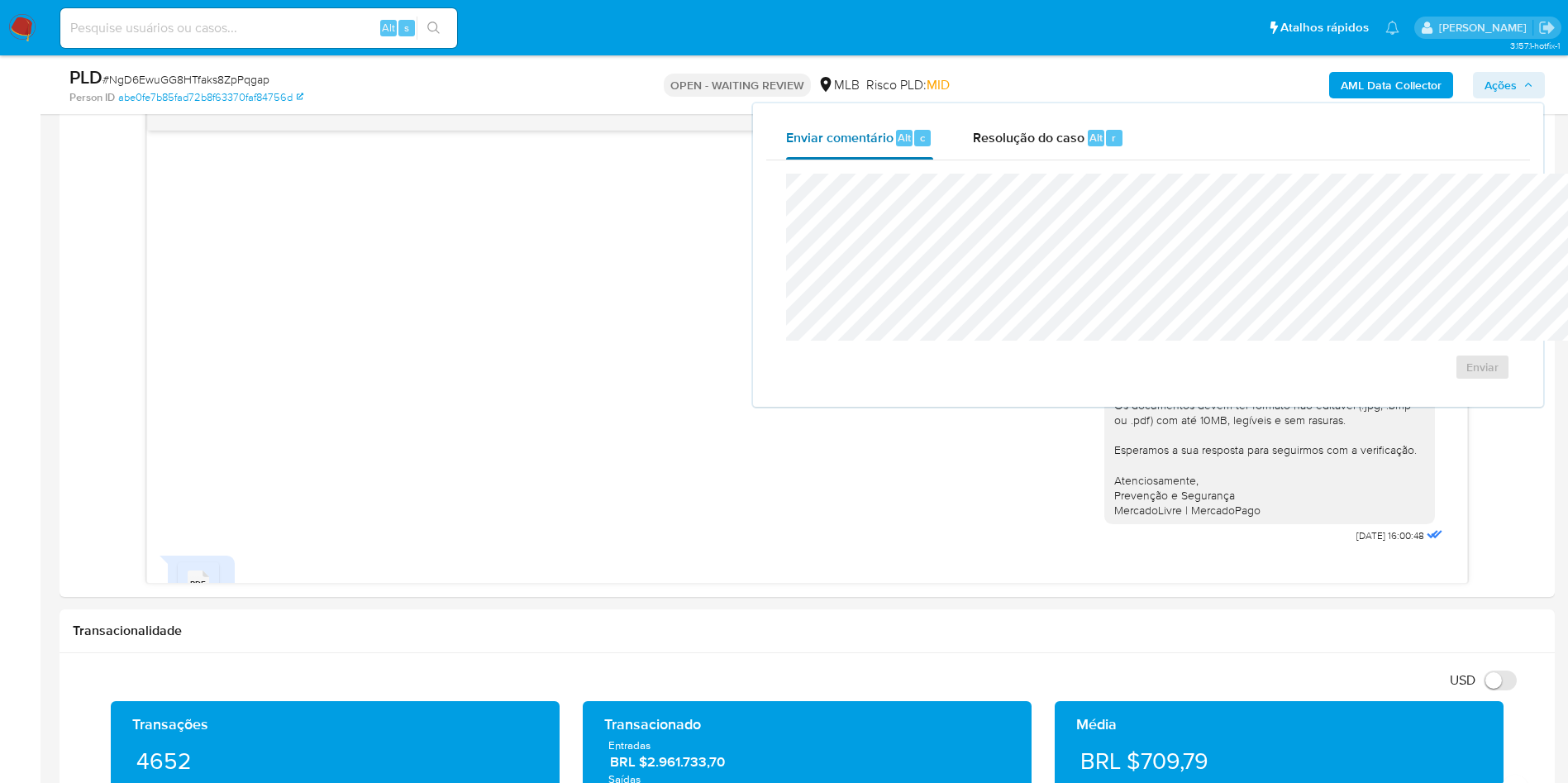
click at [837, 141] on button "Enviar comentário Alt c" at bounding box center [859, 137] width 187 height 43
click at [973, 154] on div "Resolução do caso Alt r" at bounding box center [1048, 137] width 151 height 43
click at [586, 450] on div "Olá! Estamos realizando uma verificação adicional de segurança em contas de usu…" at bounding box center [806, 344] width 1279 height 410
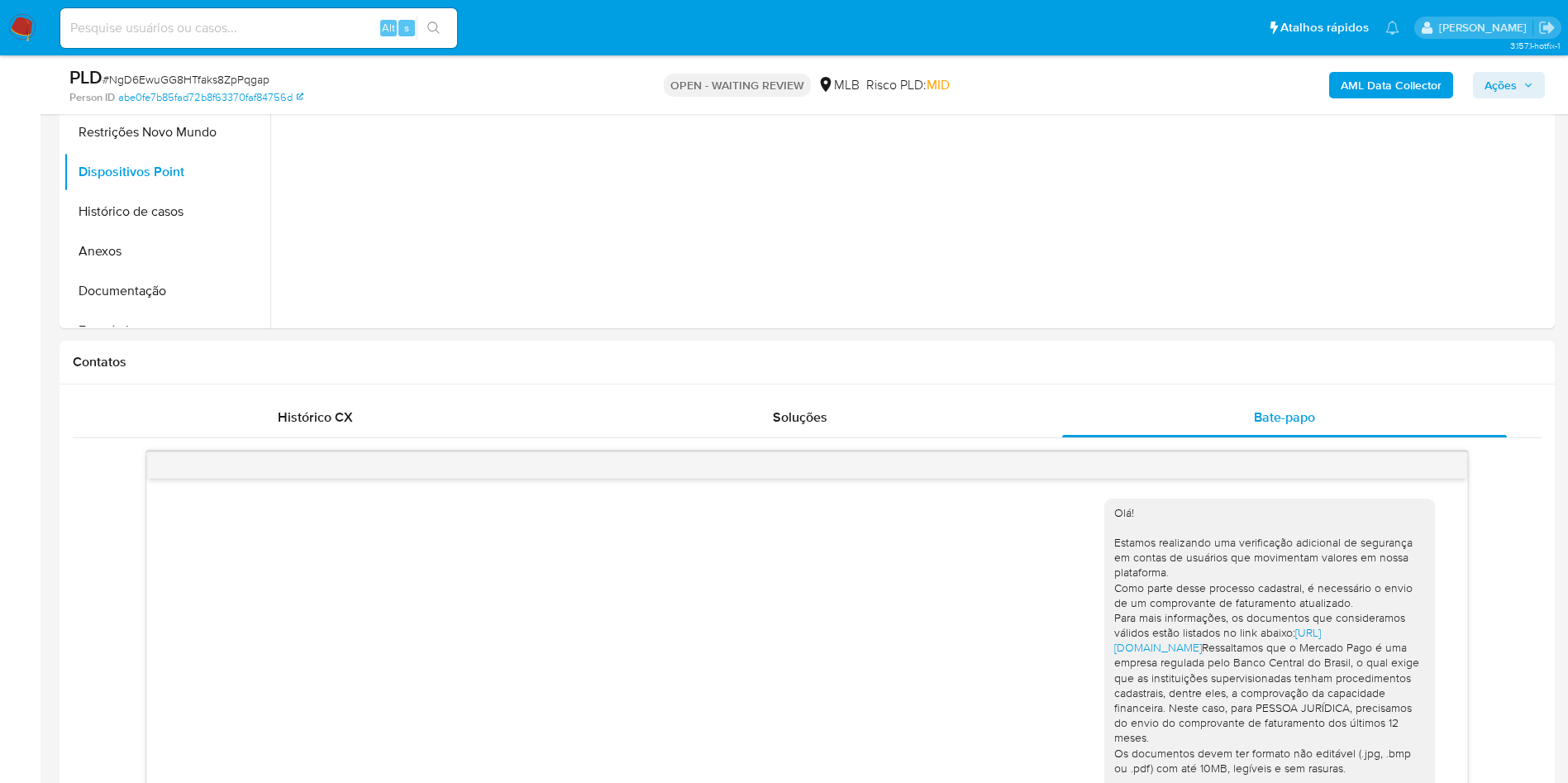
scroll to position [128, 0]
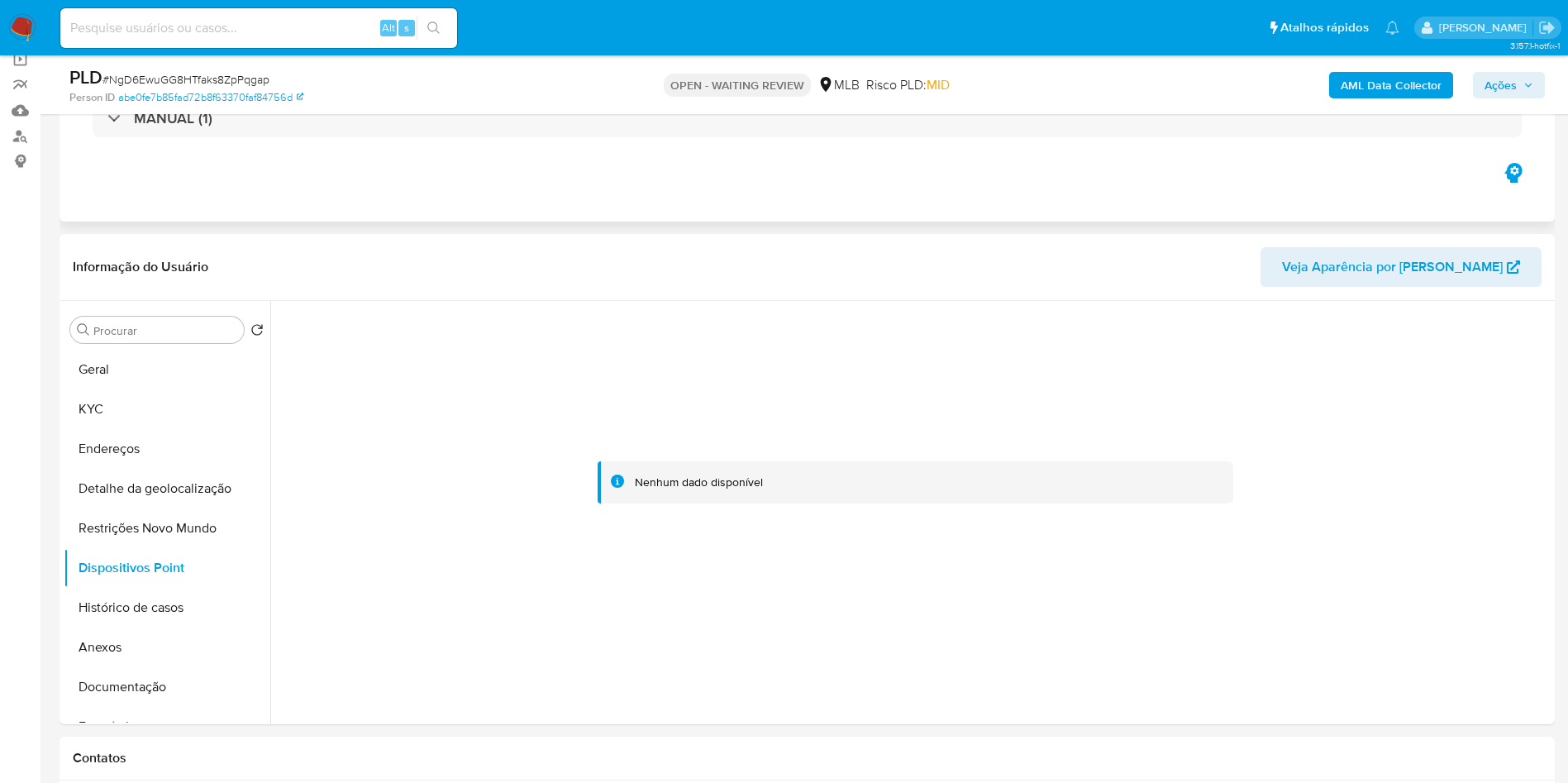
click at [554, 198] on div "Eventos ( 1 ) Ações MANUAL (1)" at bounding box center [806, 122] width 1495 height 198
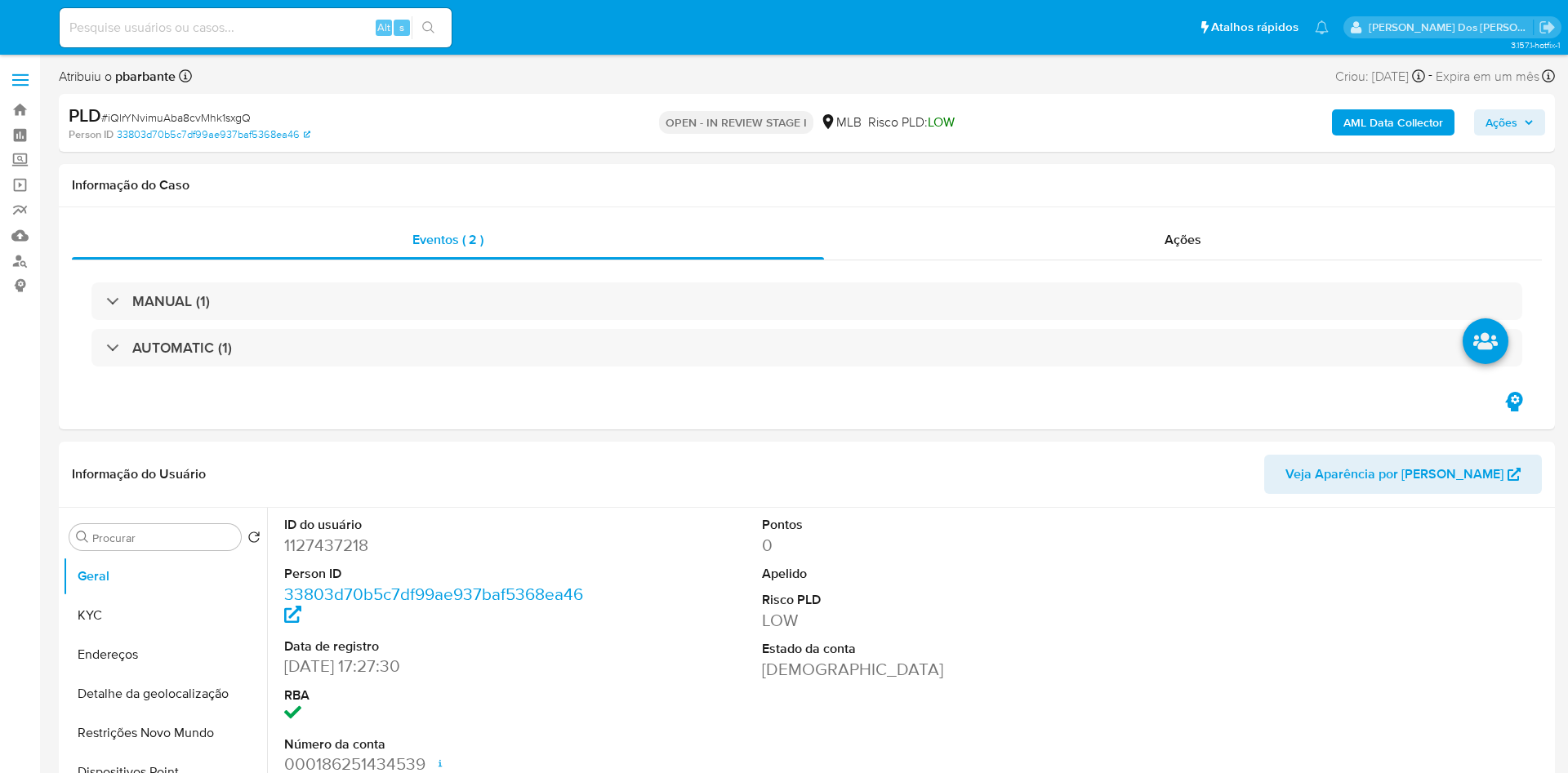
select select "10"
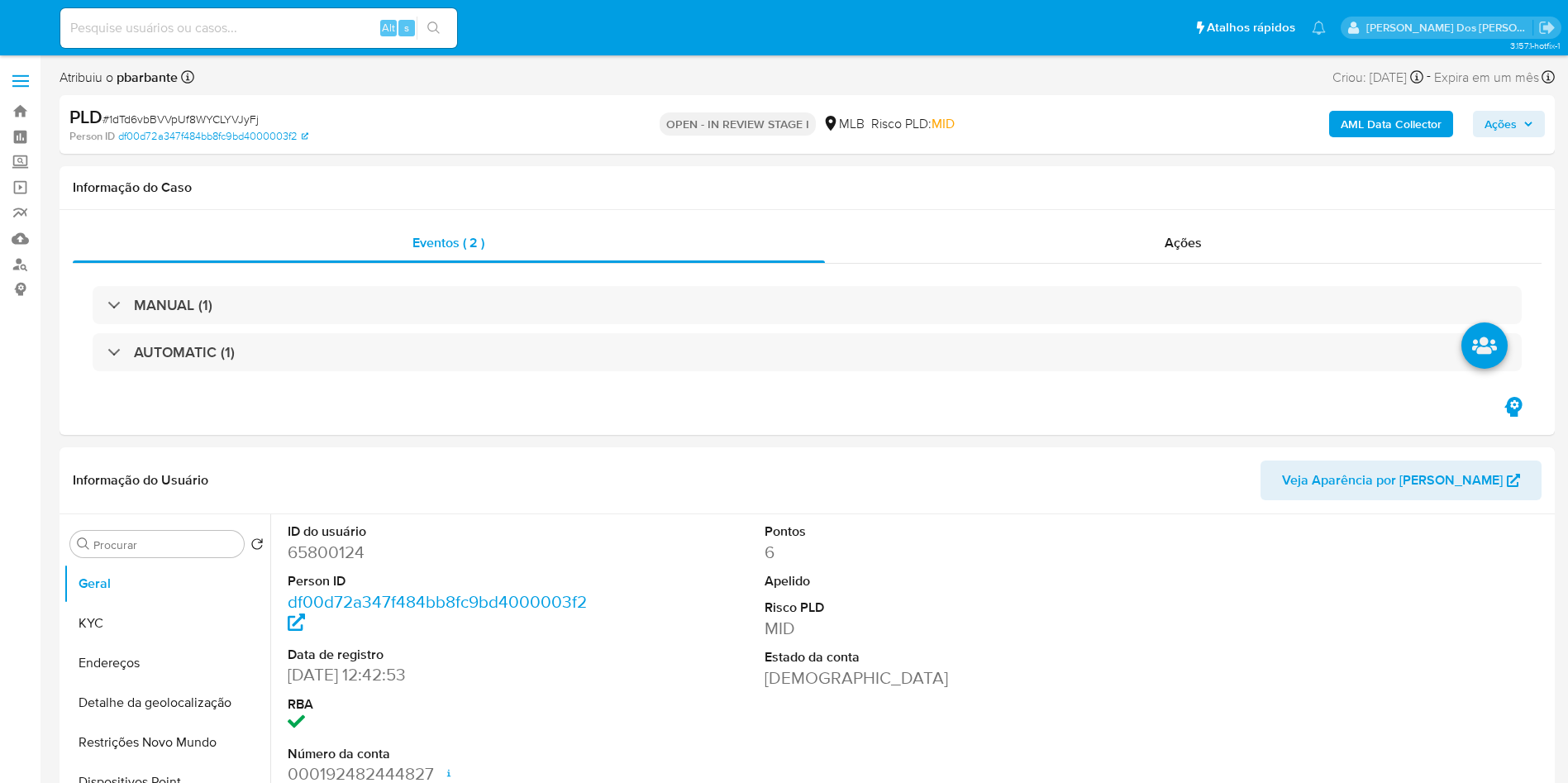
select select "10"
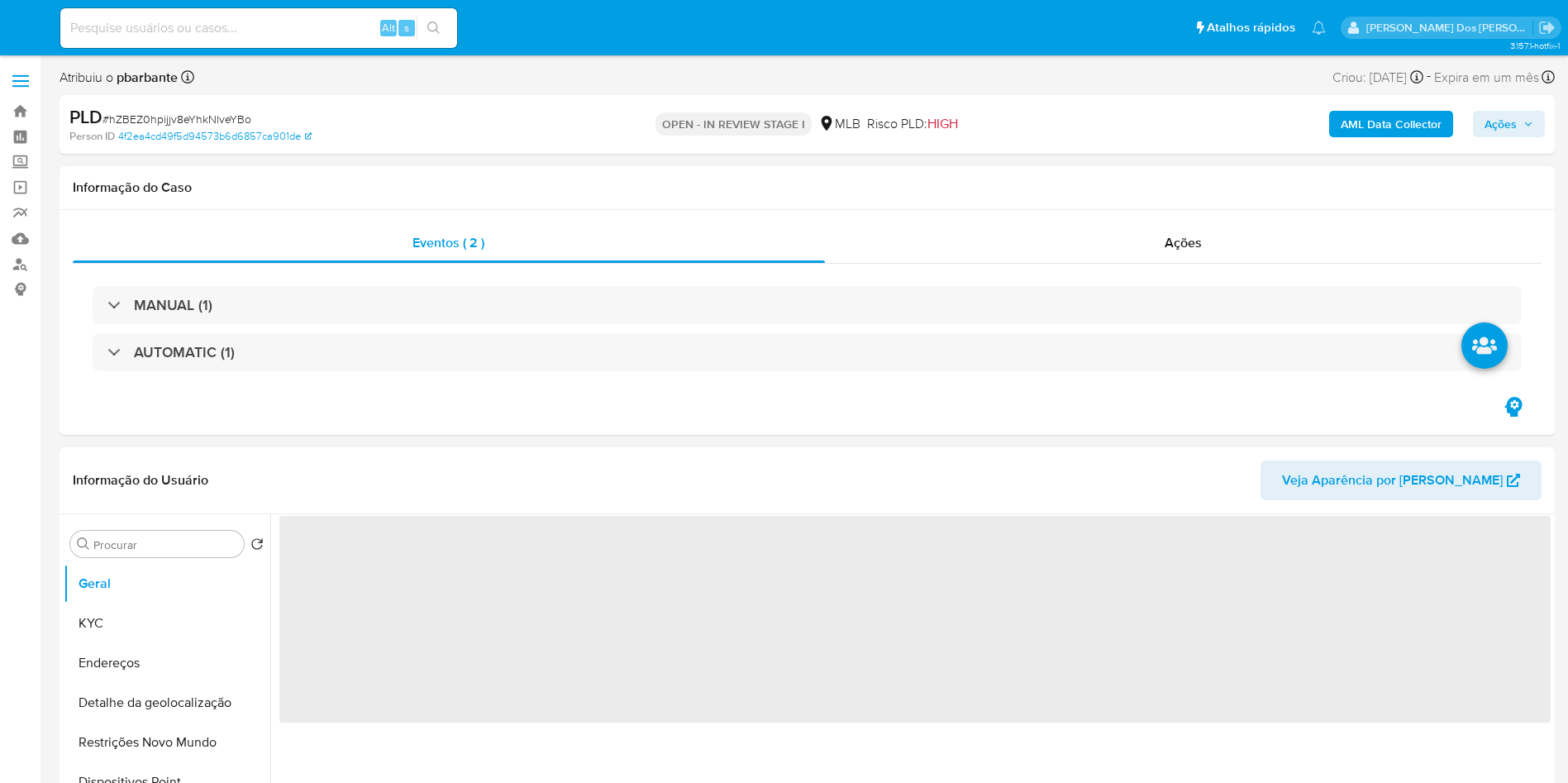
select select "10"
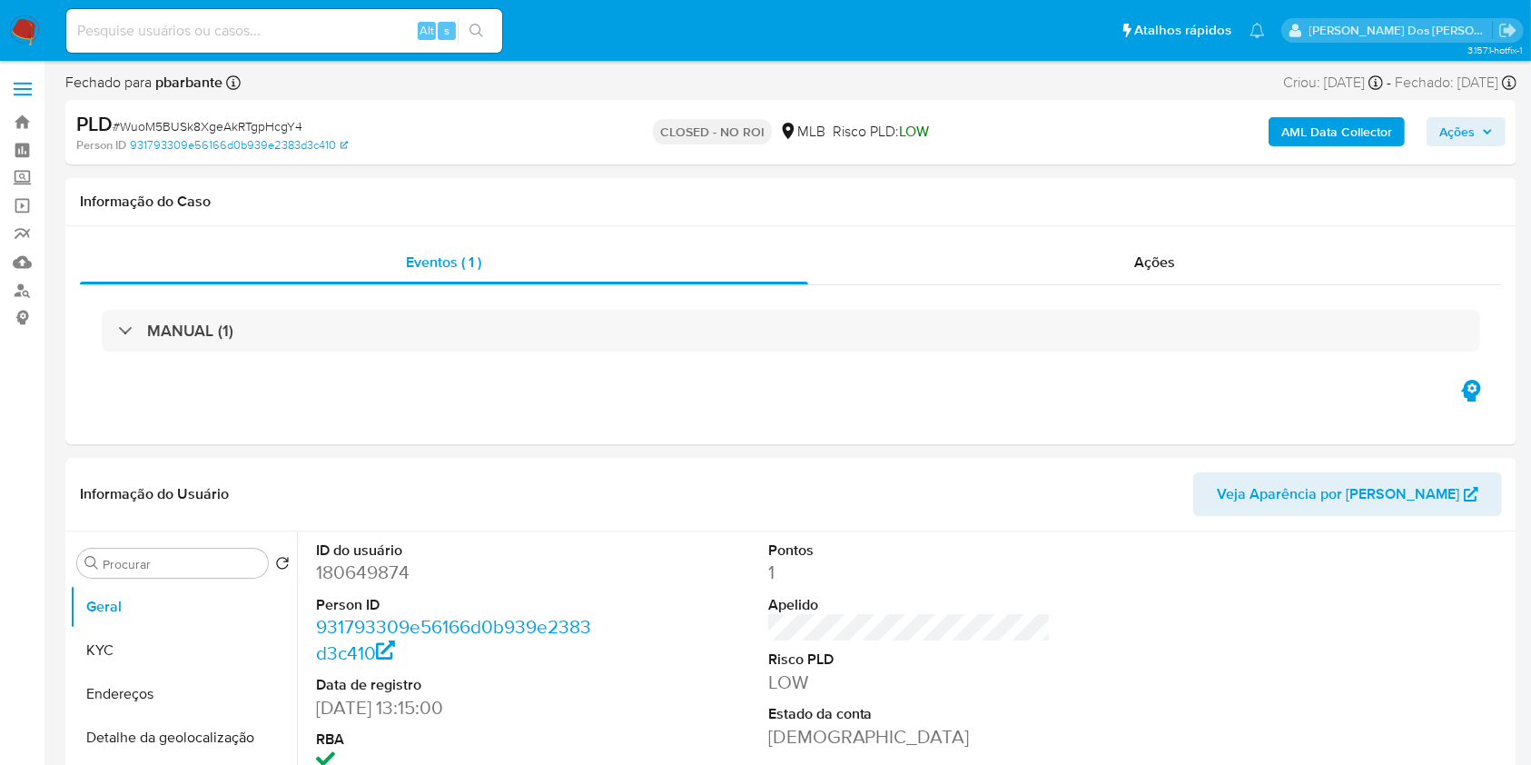
select select "10"
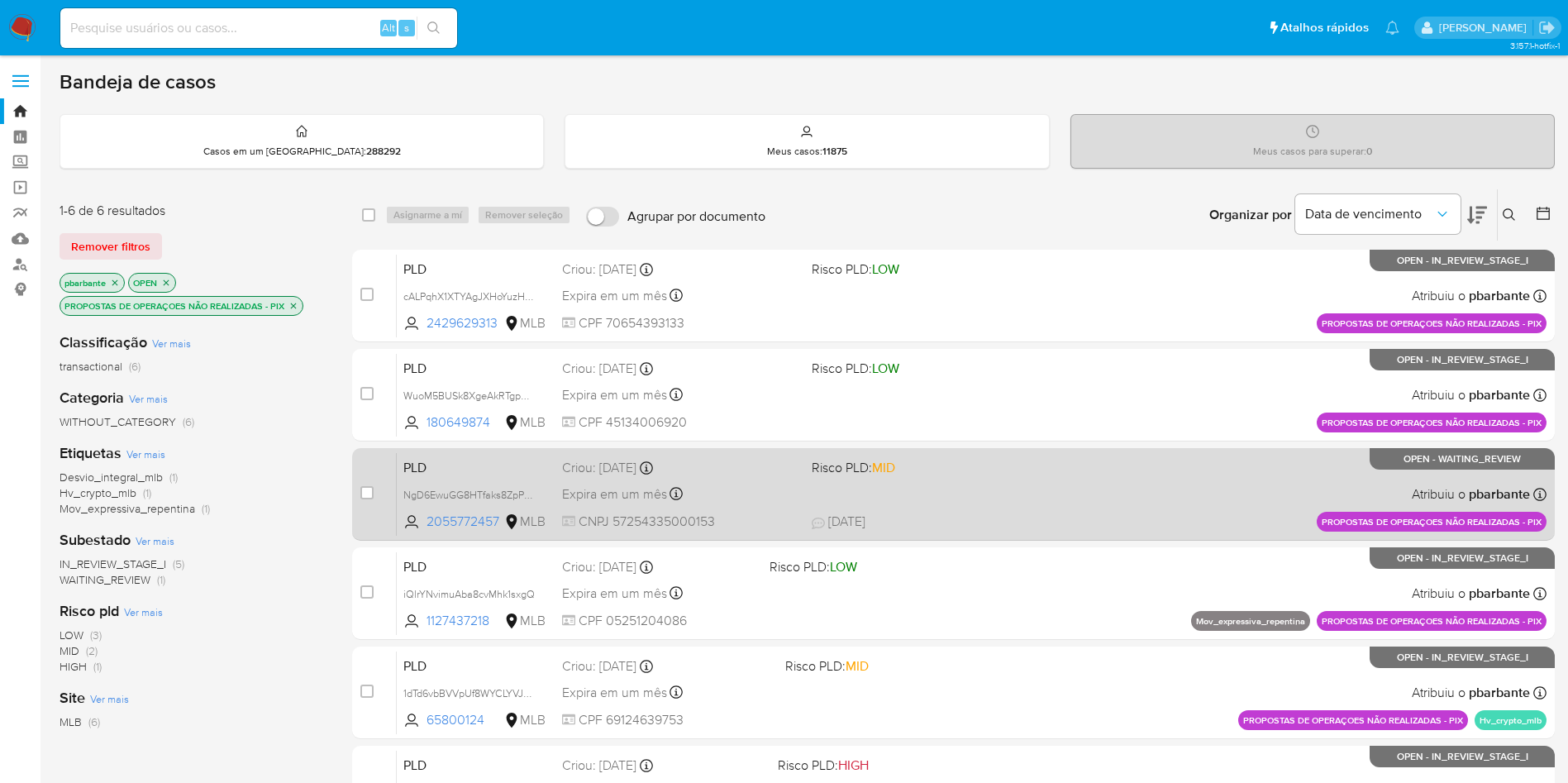
click at [397, 531] on div "case-item-checkbox Incapaz de atribuir o caso" at bounding box center [379, 494] width 36 height 84
click at [374, 500] on input "checkbox" at bounding box center [367, 493] width 14 height 14
checkbox input "true"
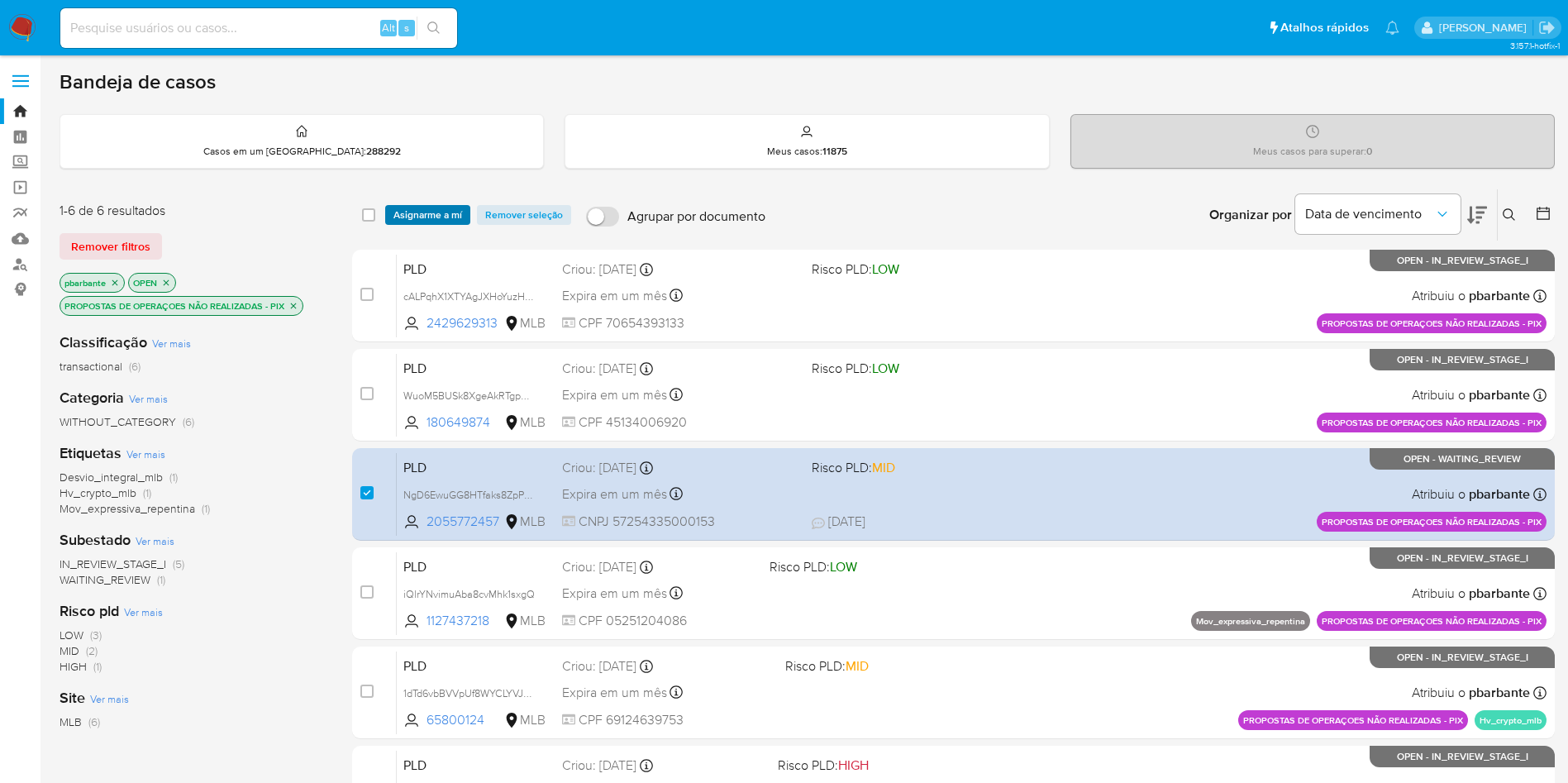
click at [462, 219] on span "Asignarme a mí" at bounding box center [427, 215] width 68 height 16
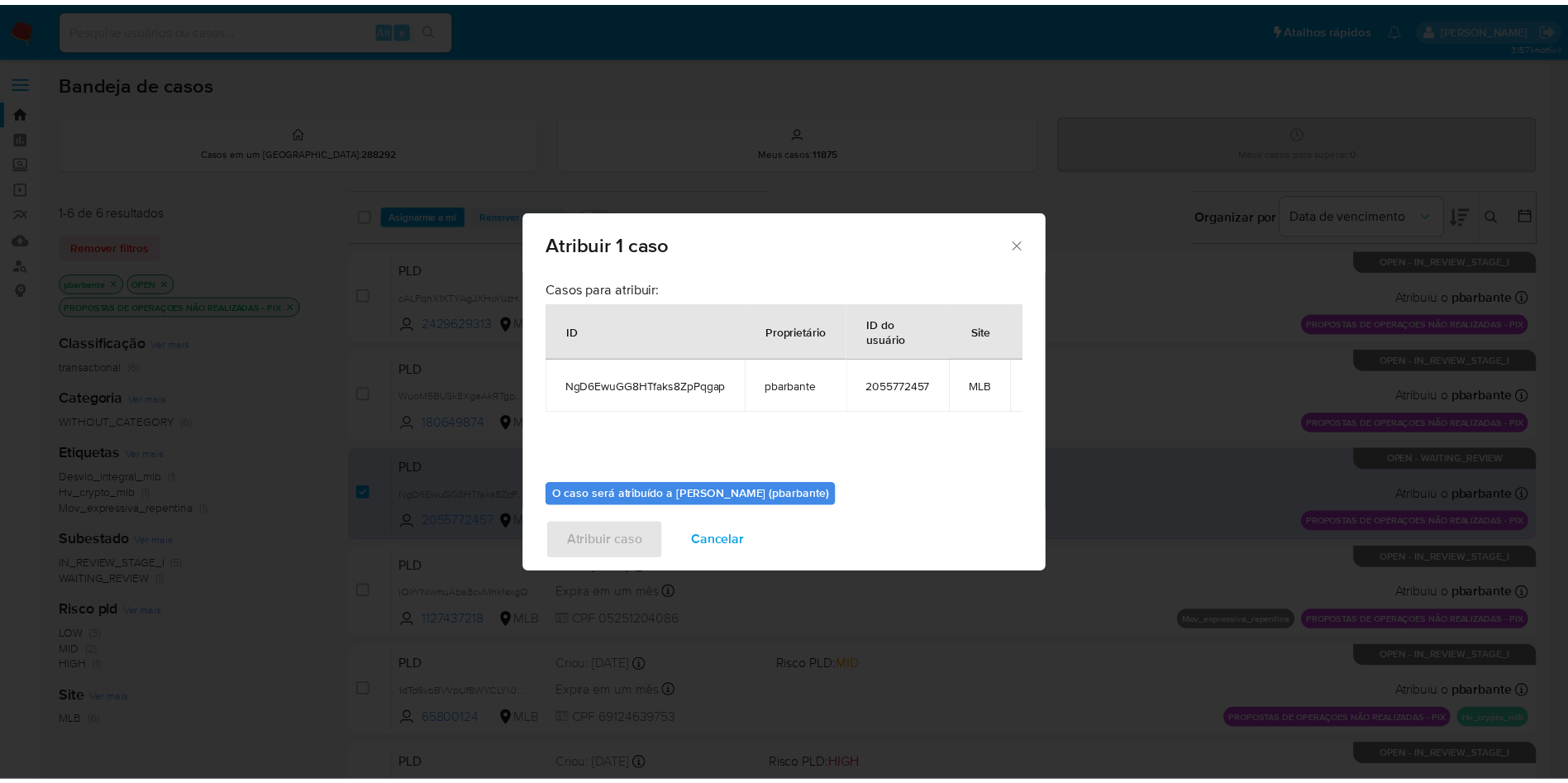
scroll to position [93, 0]
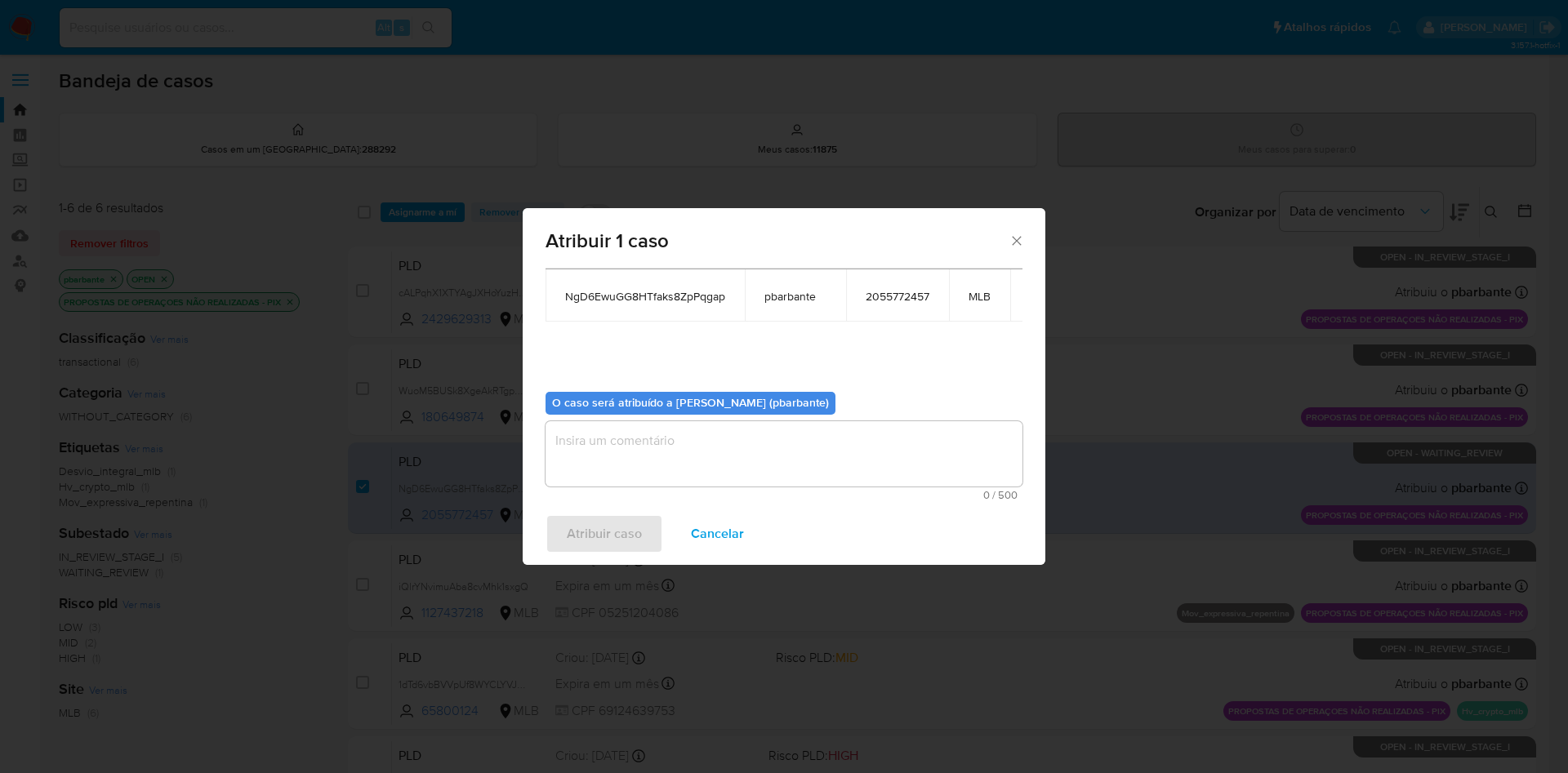
click at [615, 453] on textarea "assign-modal" at bounding box center [784, 454] width 477 height 66
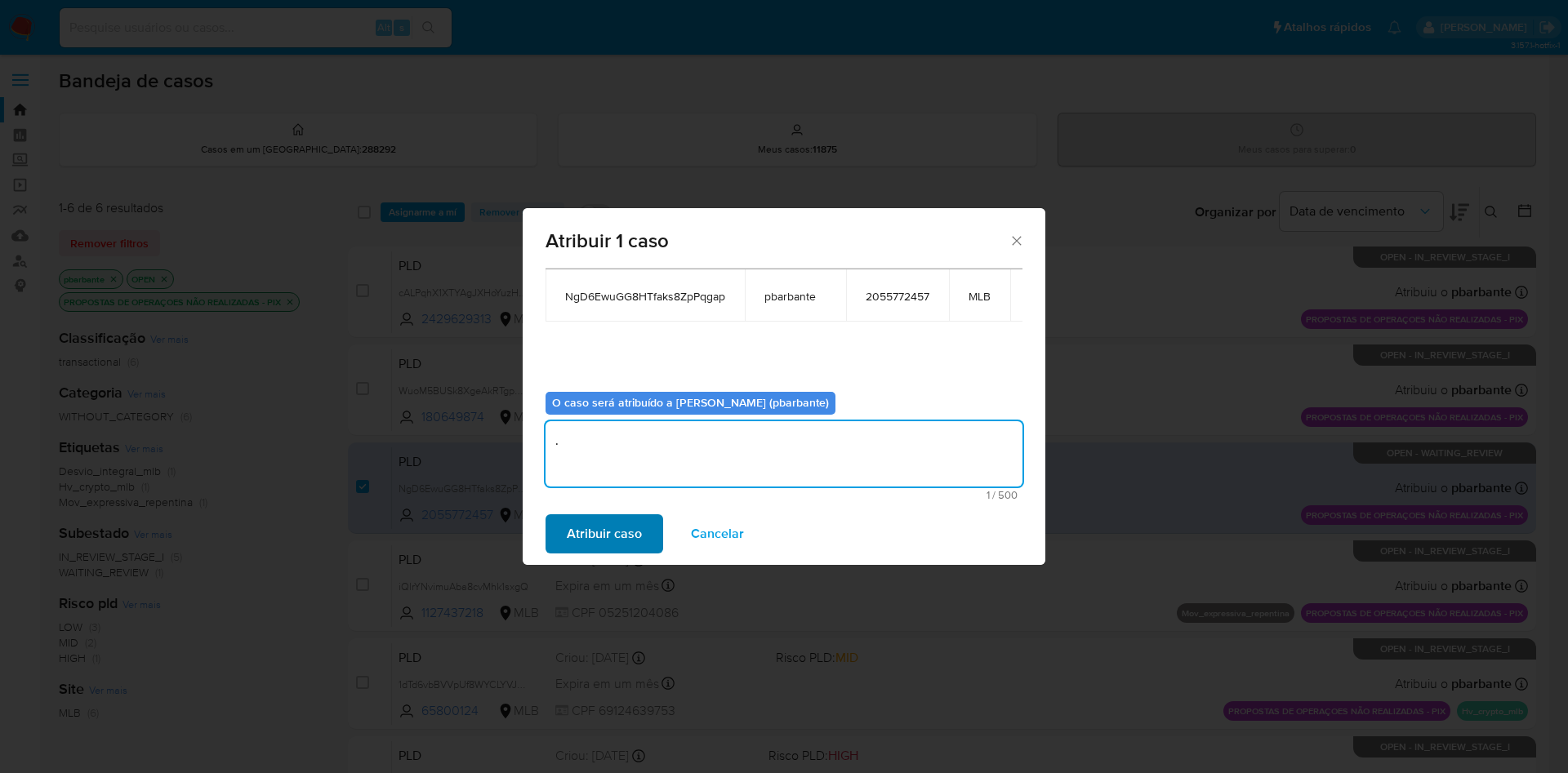
type textarea "."
click at [598, 552] on span "Atribuir caso" at bounding box center [604, 534] width 76 height 36
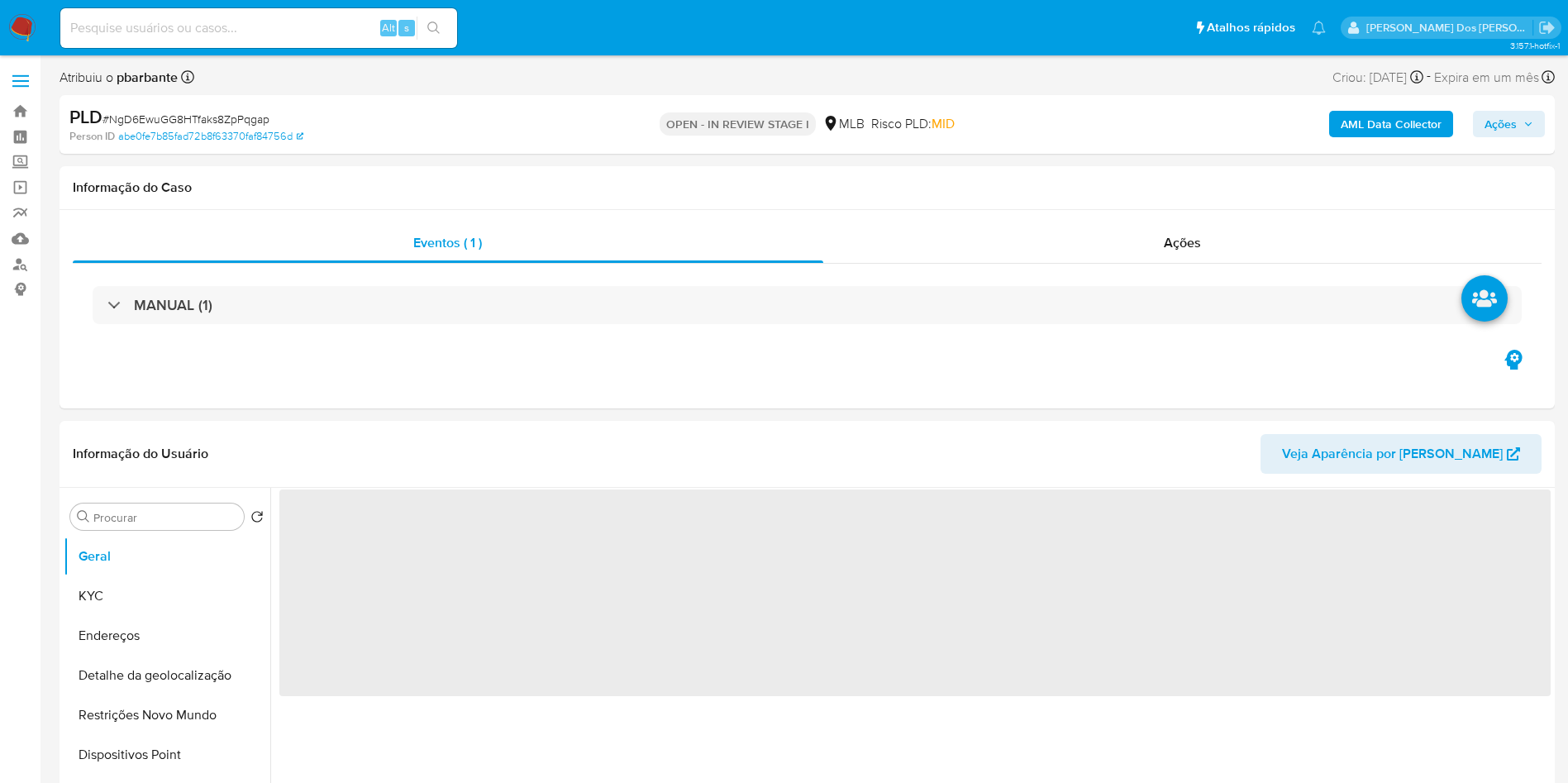
click at [1518, 111] on button "Ações" at bounding box center [1508, 124] width 72 height 26
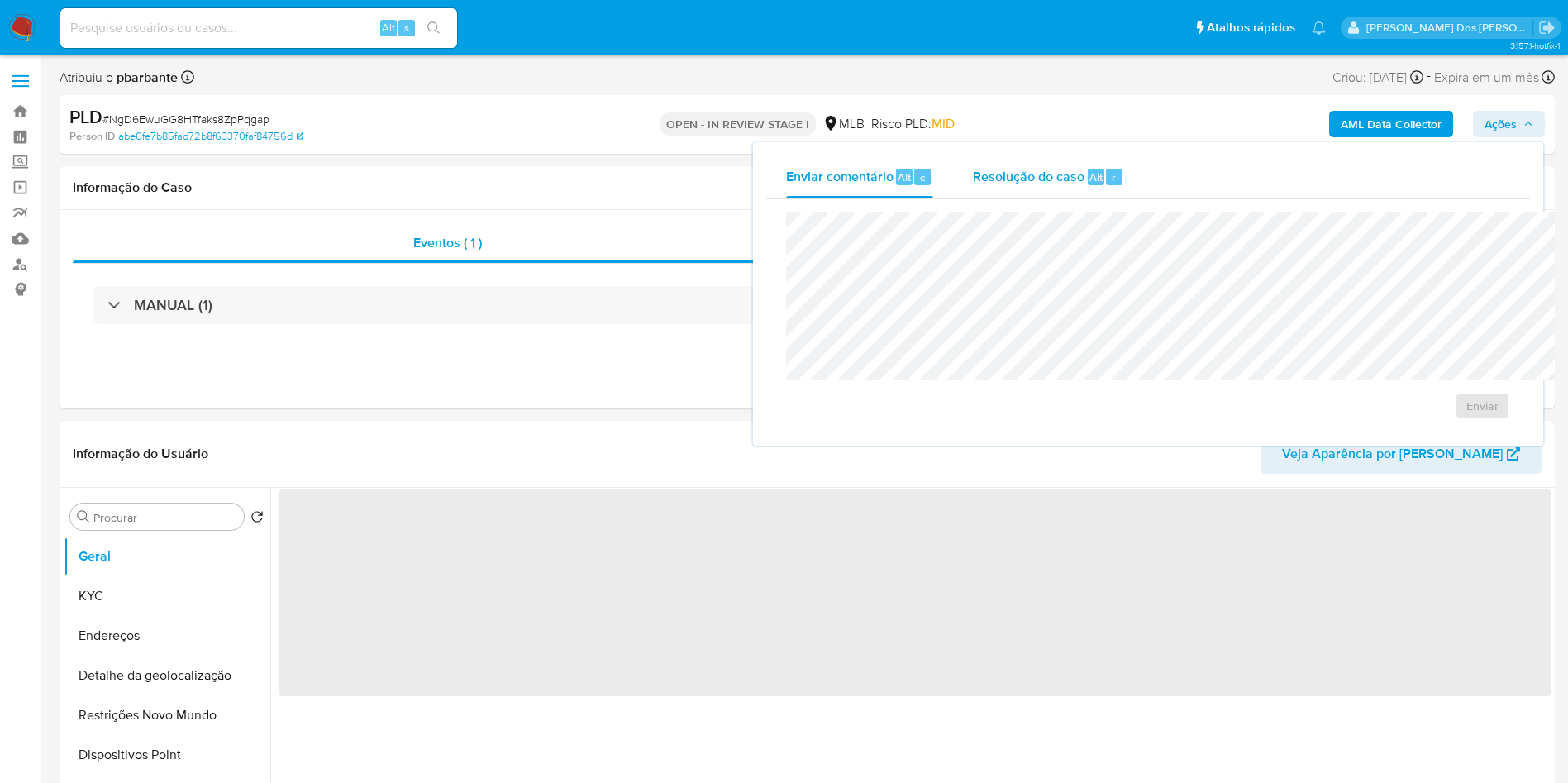
click at [973, 188] on div "Resolução do caso Alt r" at bounding box center [1048, 177] width 151 height 43
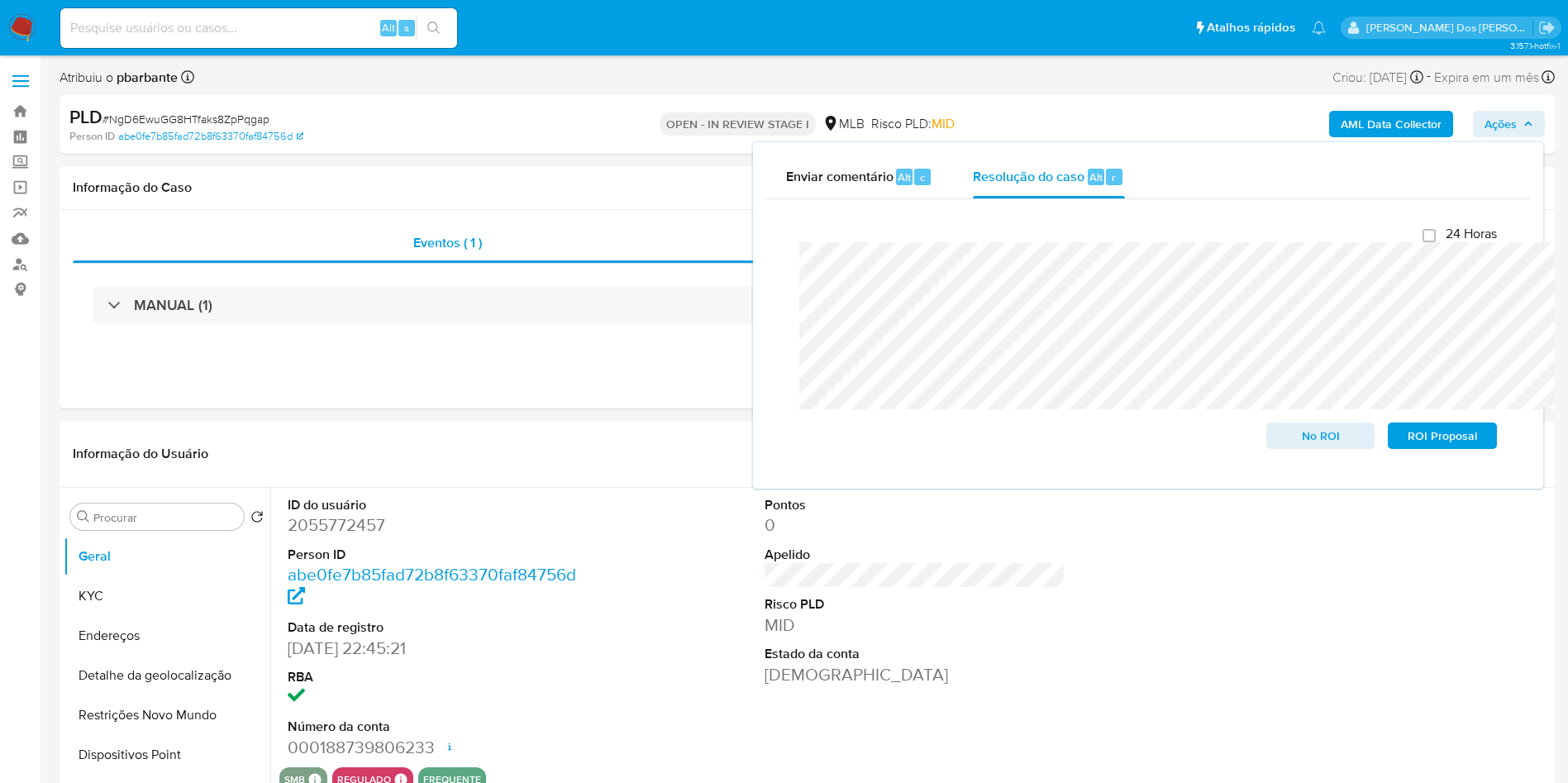
select select "10"
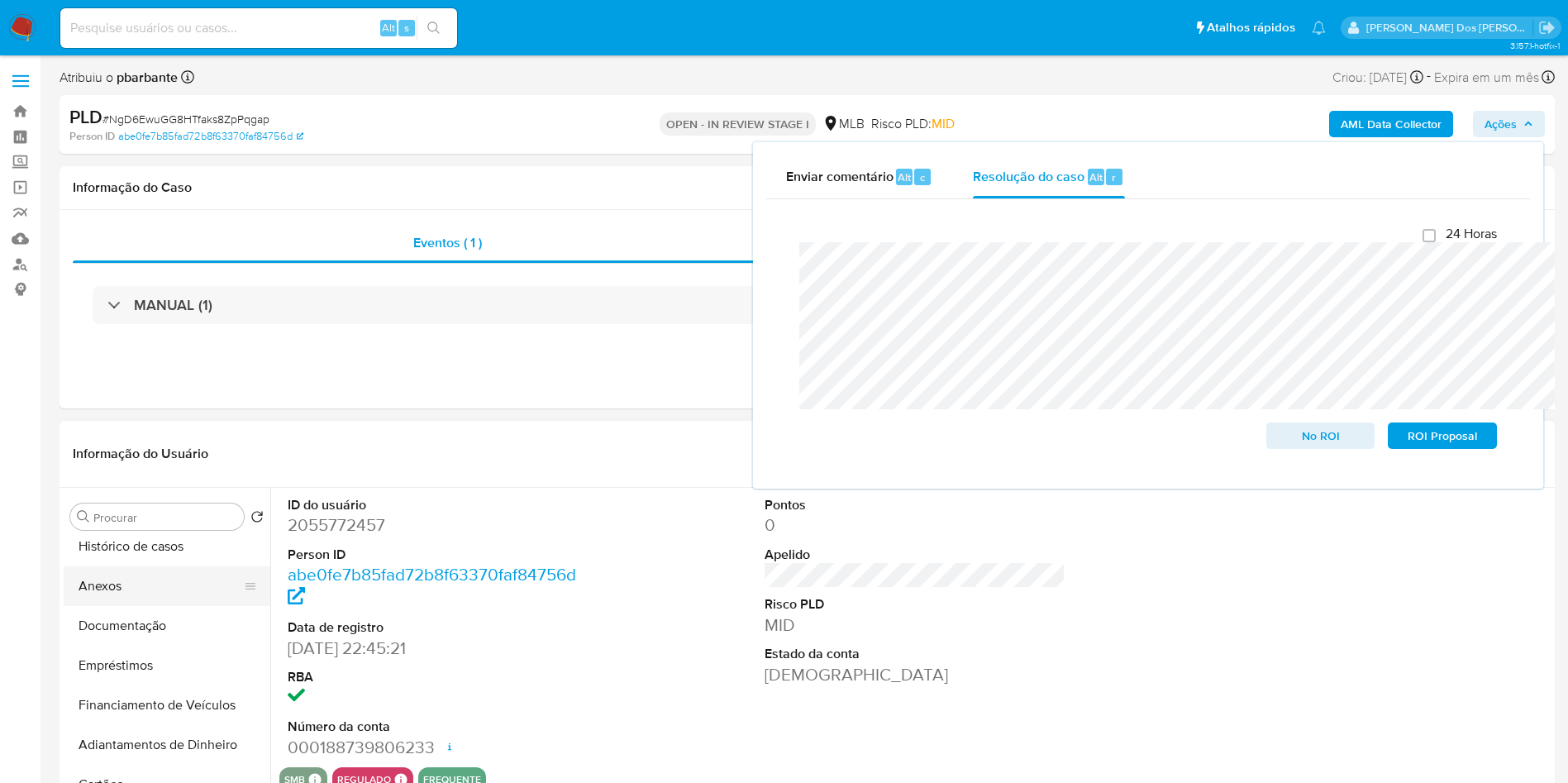
click at [124, 606] on button "Anexos" at bounding box center [160, 586] width 194 height 40
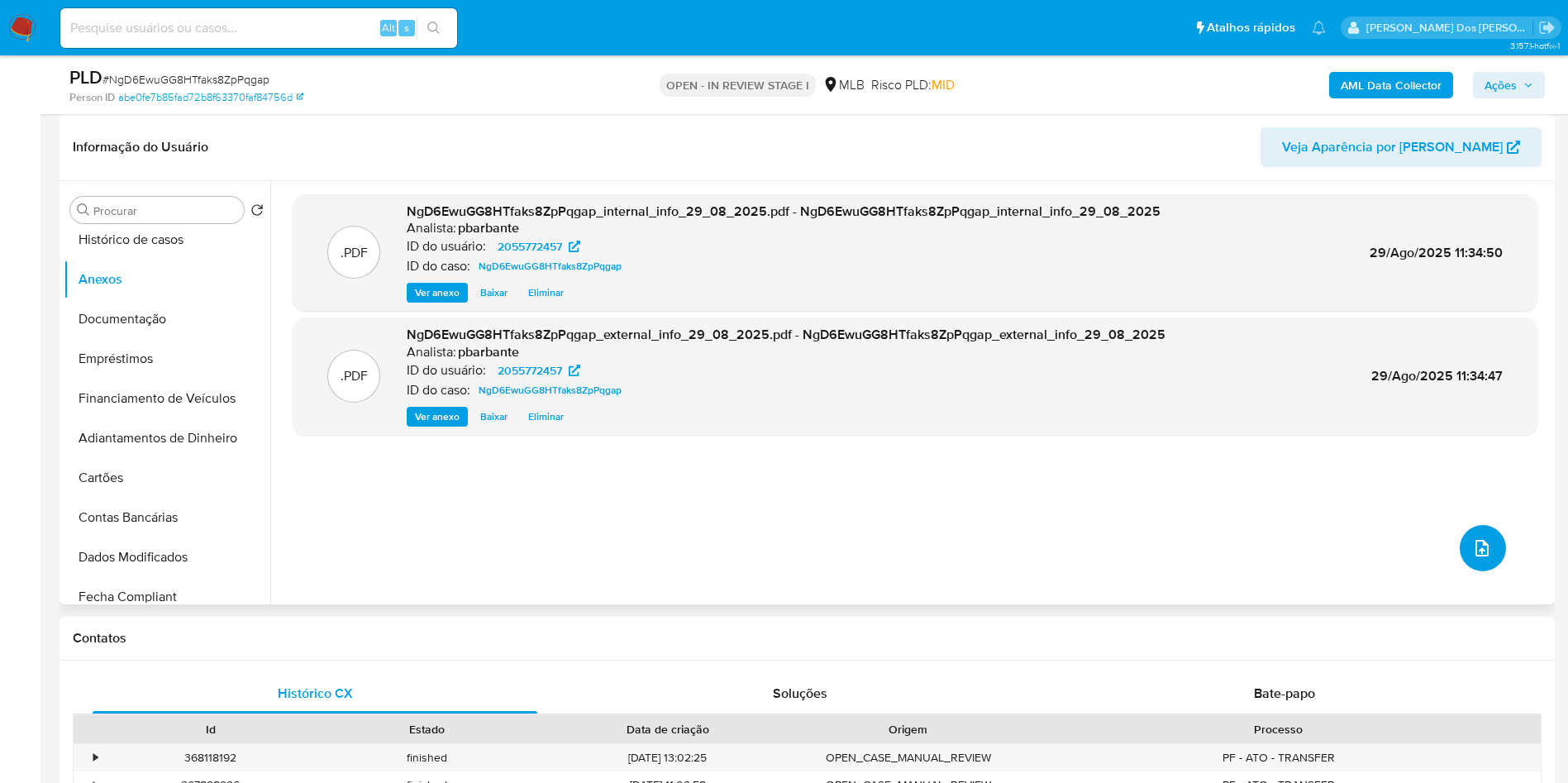
click at [1475, 556] on icon "upload-file" at bounding box center [1482, 548] width 14 height 16
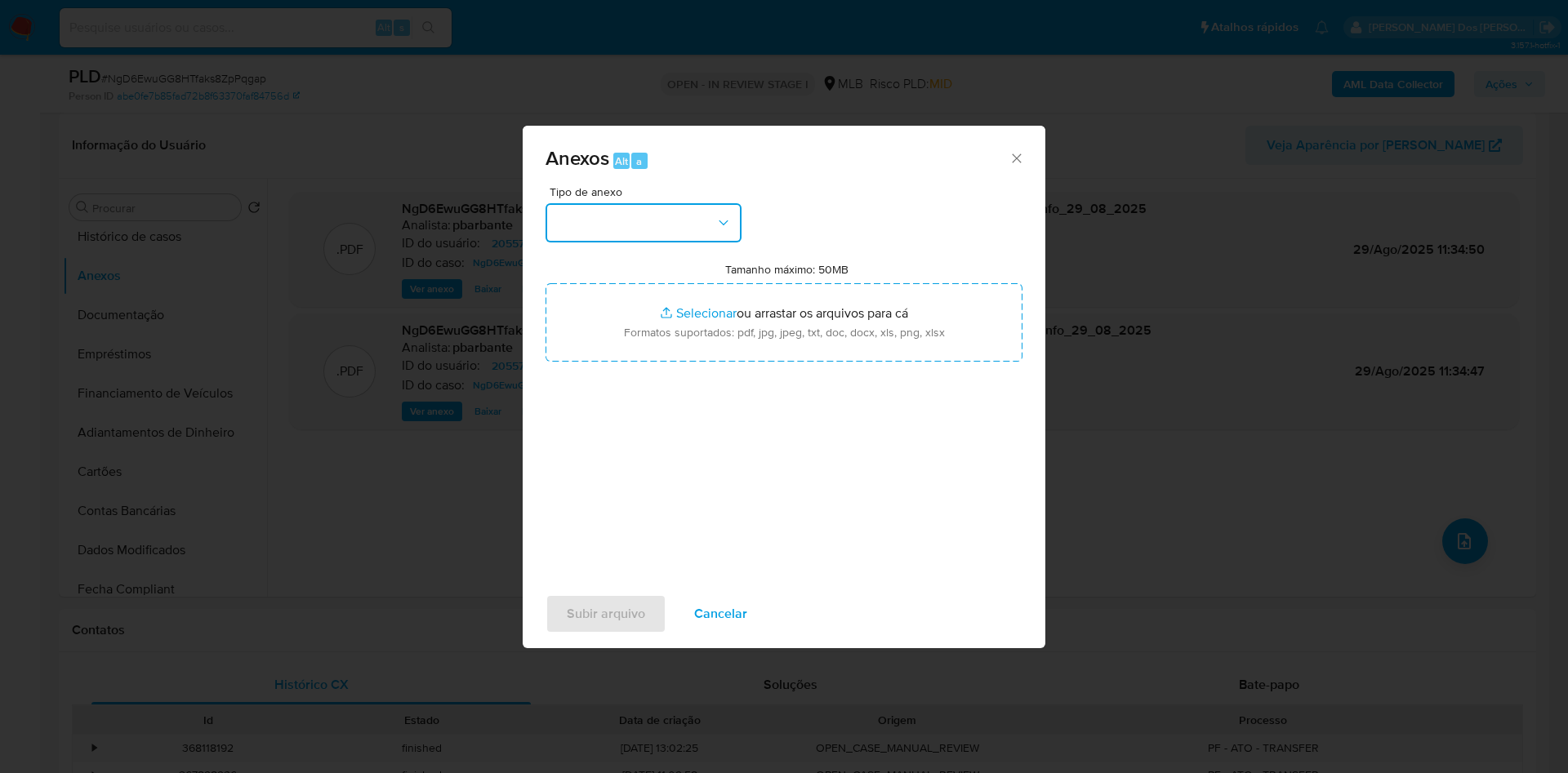
click at [618, 203] on button "button" at bounding box center [644, 223] width 196 height 40
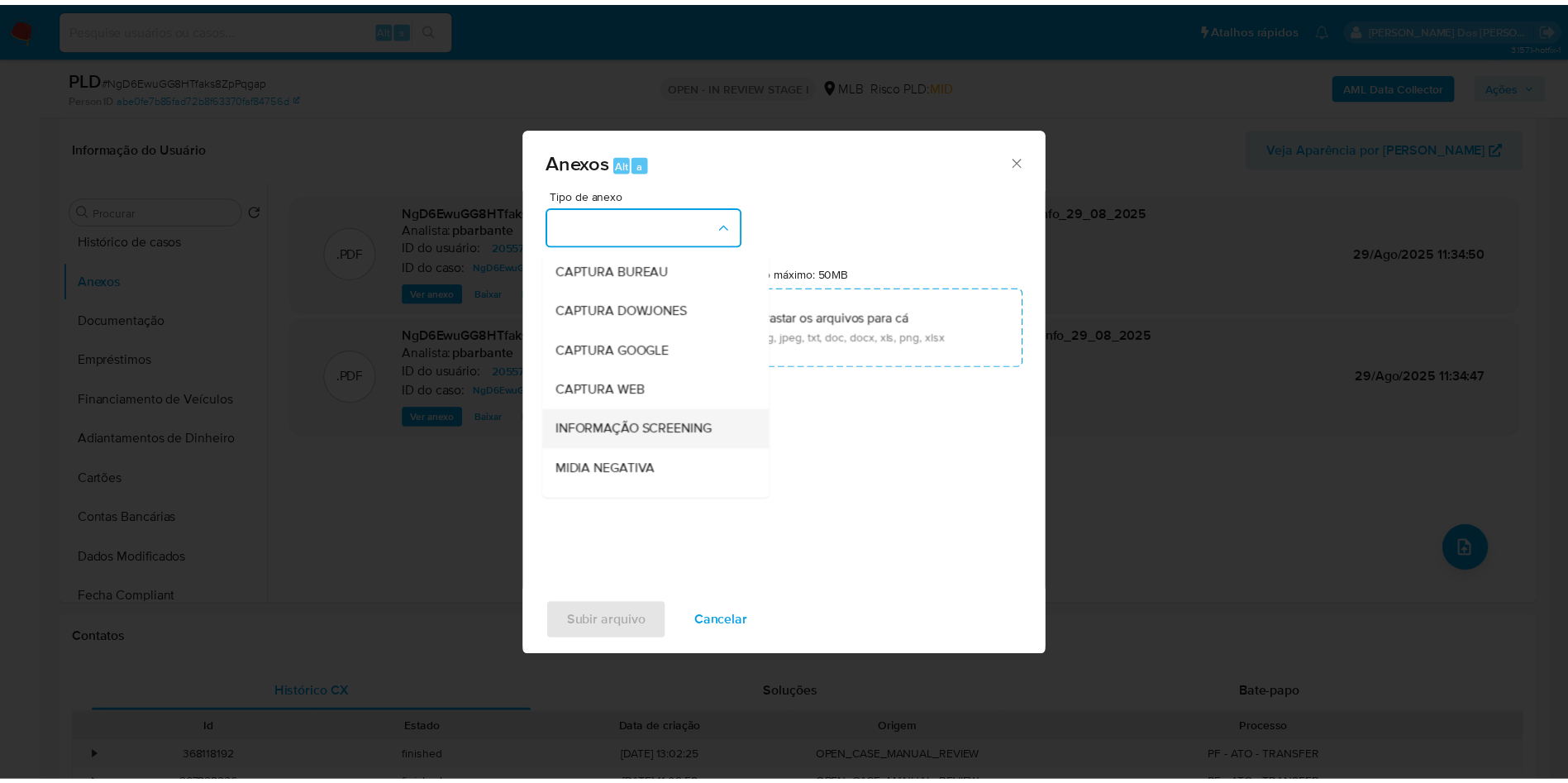
scroll to position [221, 0]
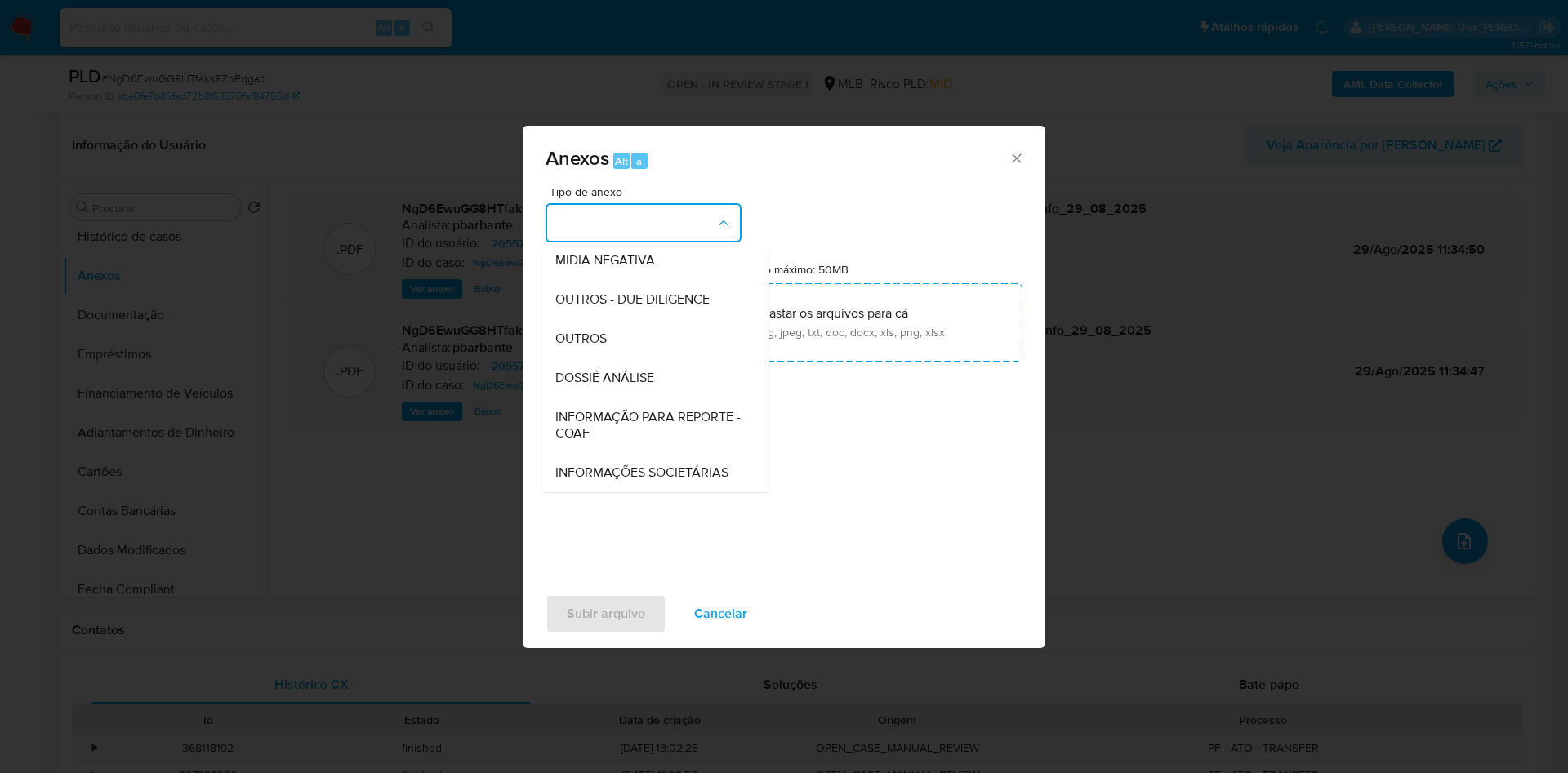
click at [616, 409] on span "INFORMAÇÃO PARA REPORTE - COAF" at bounding box center [651, 425] width 192 height 32
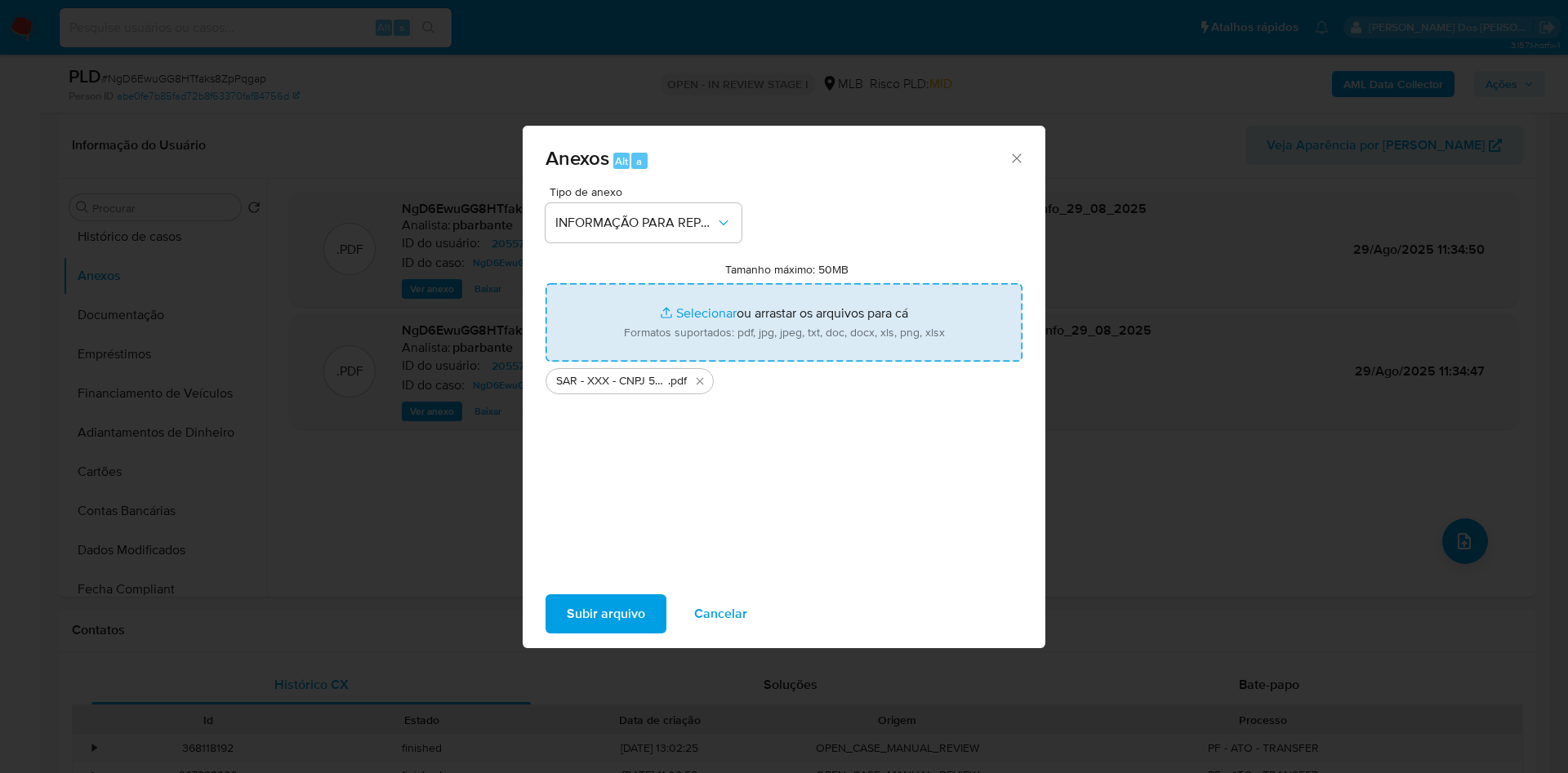
type input "C:\fakepath\Mulan 2055772457_2025_08_26_11_14_26.xlsx"
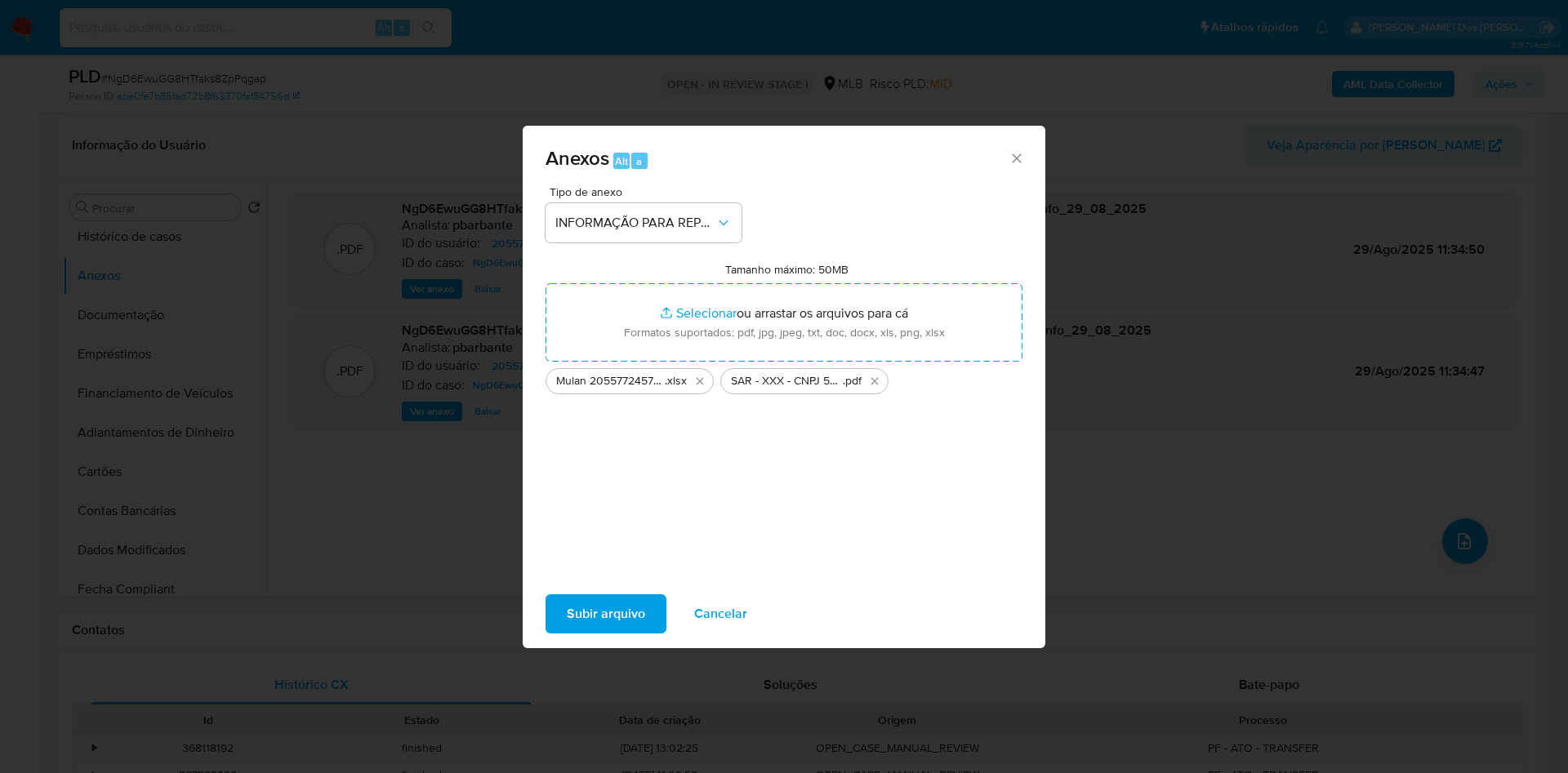
click at [591, 619] on span "Subir arquivo" at bounding box center [605, 614] width 78 height 36
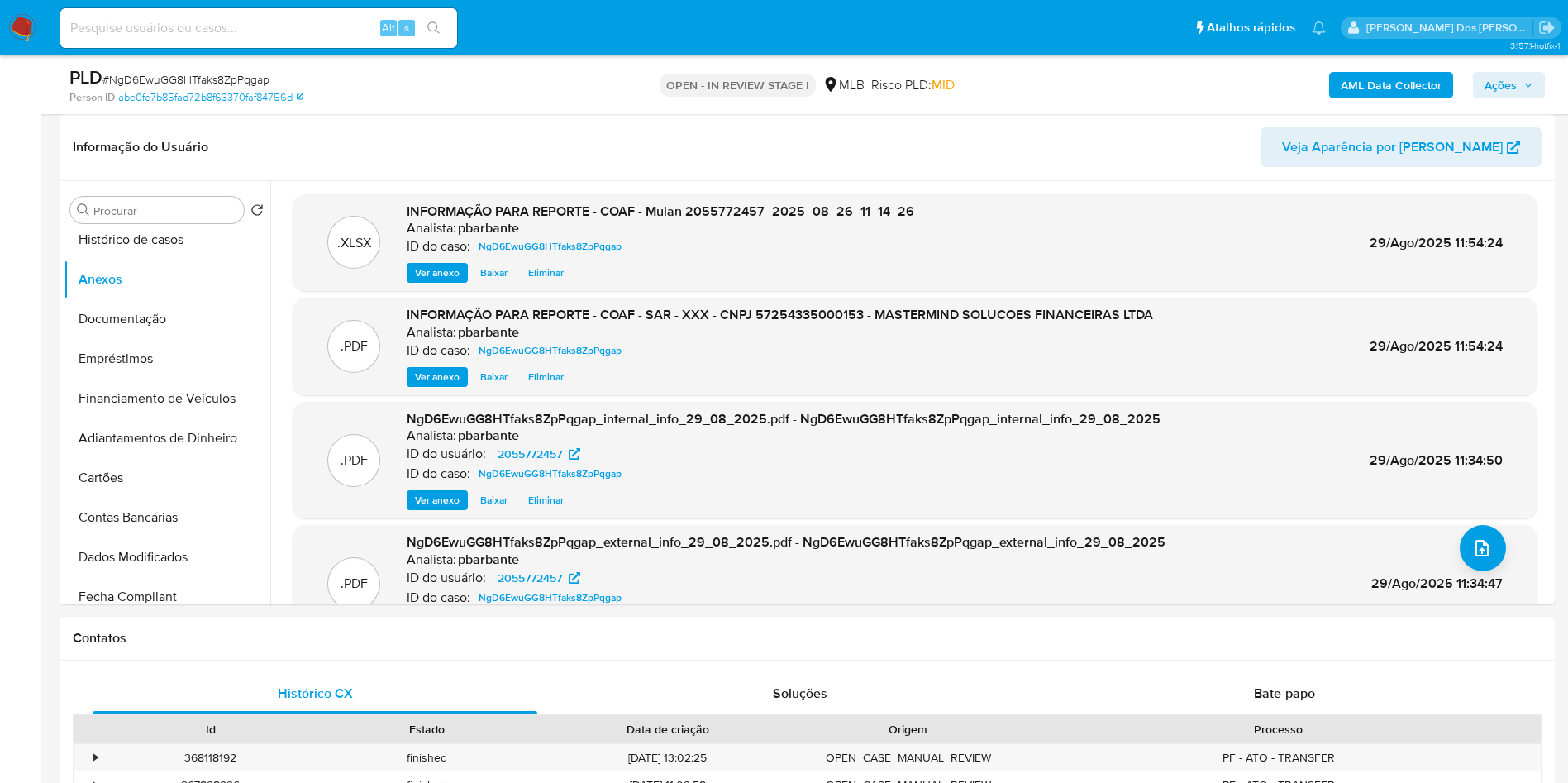
drag, startPoint x: 1532, startPoint y: 89, endPoint x: 1526, endPoint y: 97, distance: 10.0
click at [1529, 89] on icon "button" at bounding box center [1528, 85] width 10 height 10
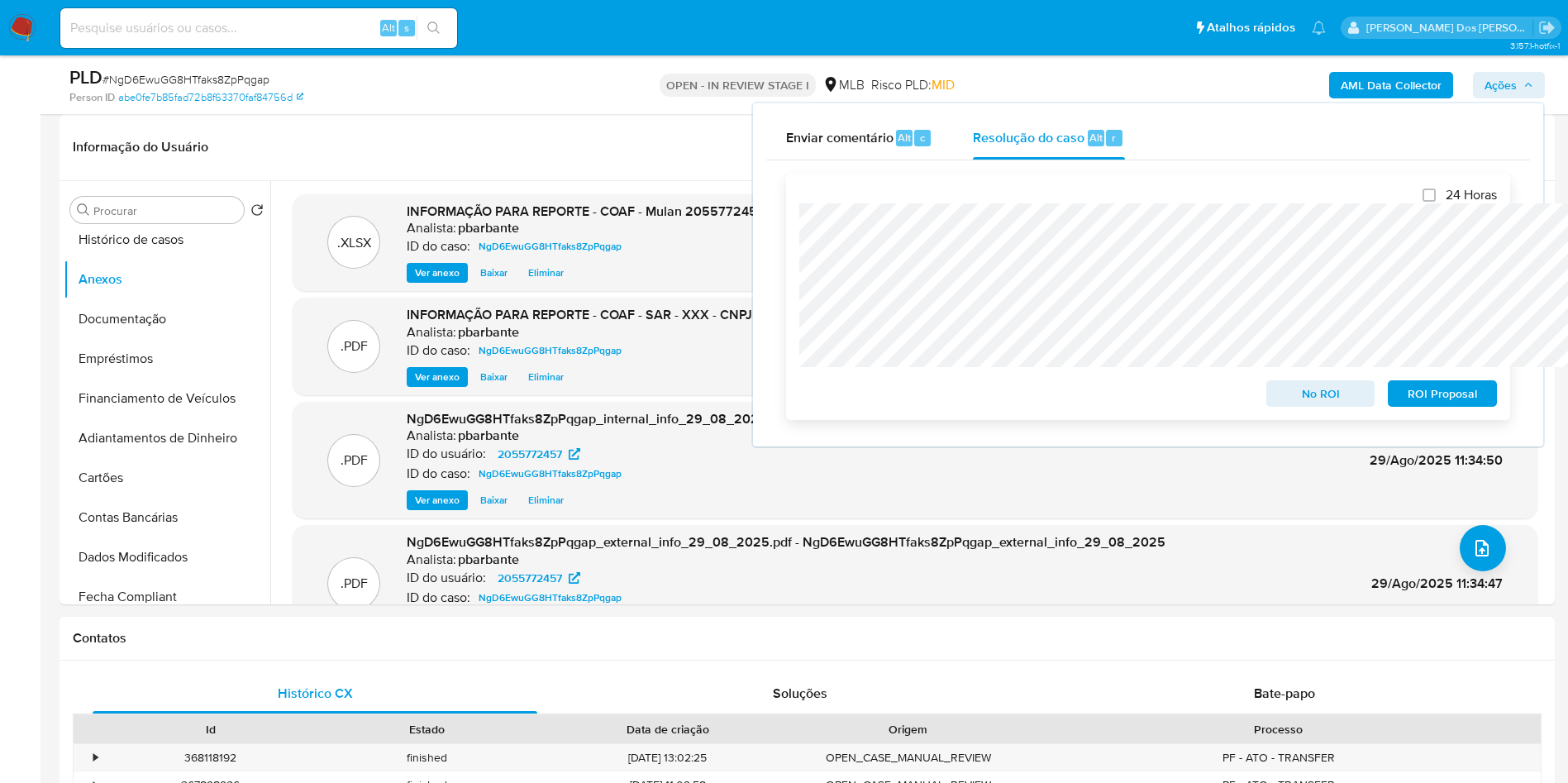
click at [1441, 396] on span "ROI Proposal" at bounding box center [1442, 393] width 86 height 23
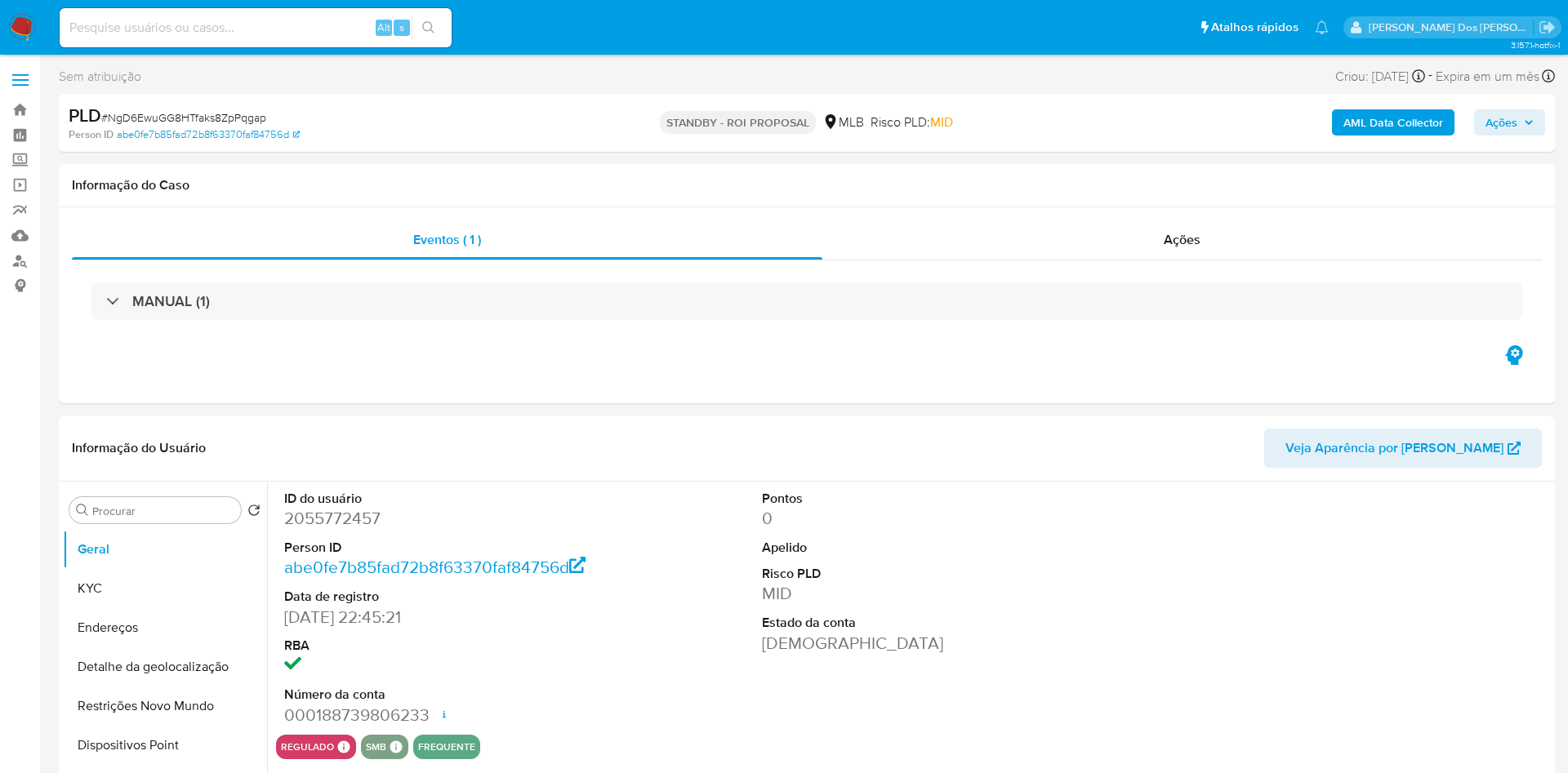
select select "10"
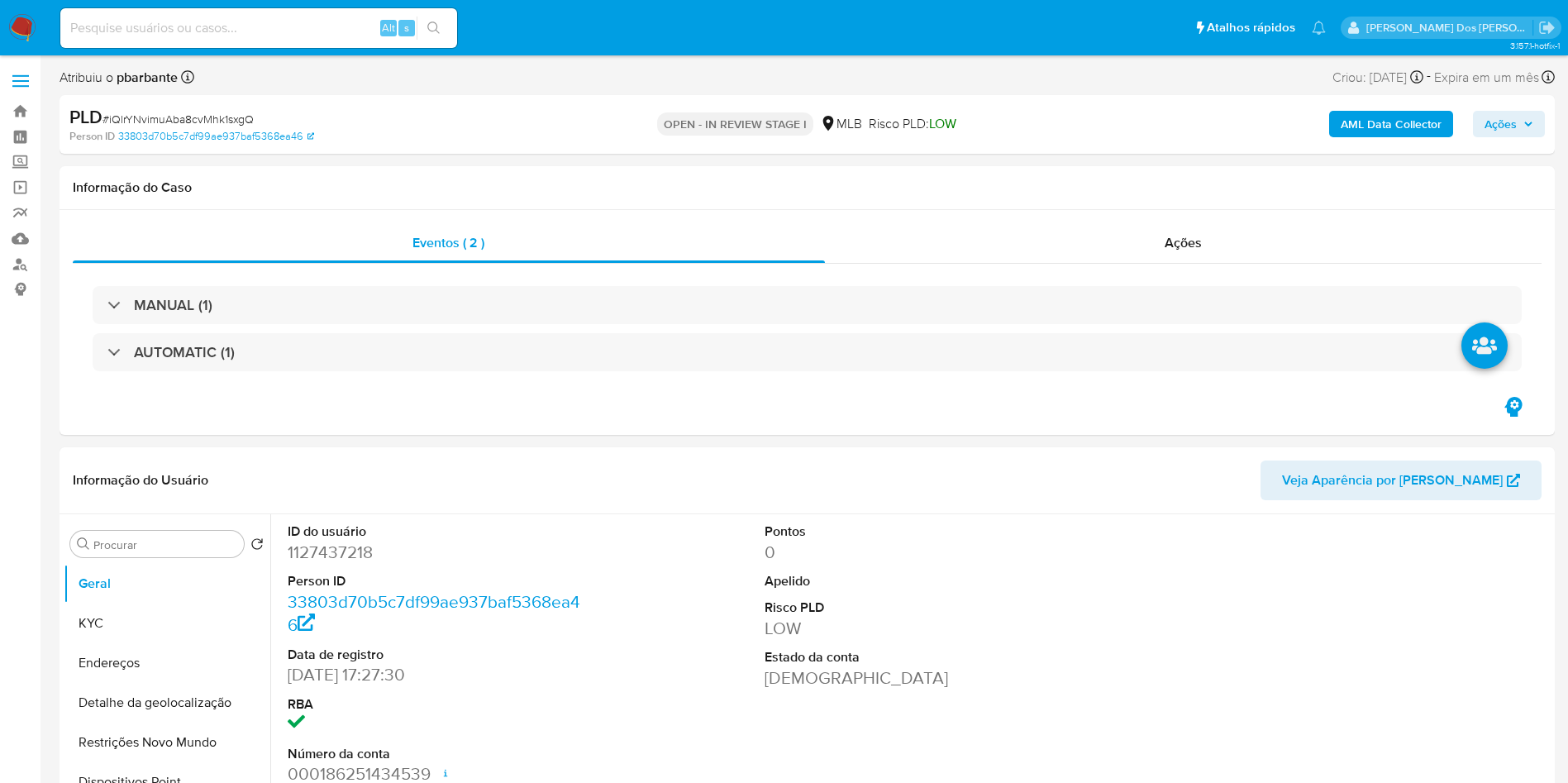
select select "10"
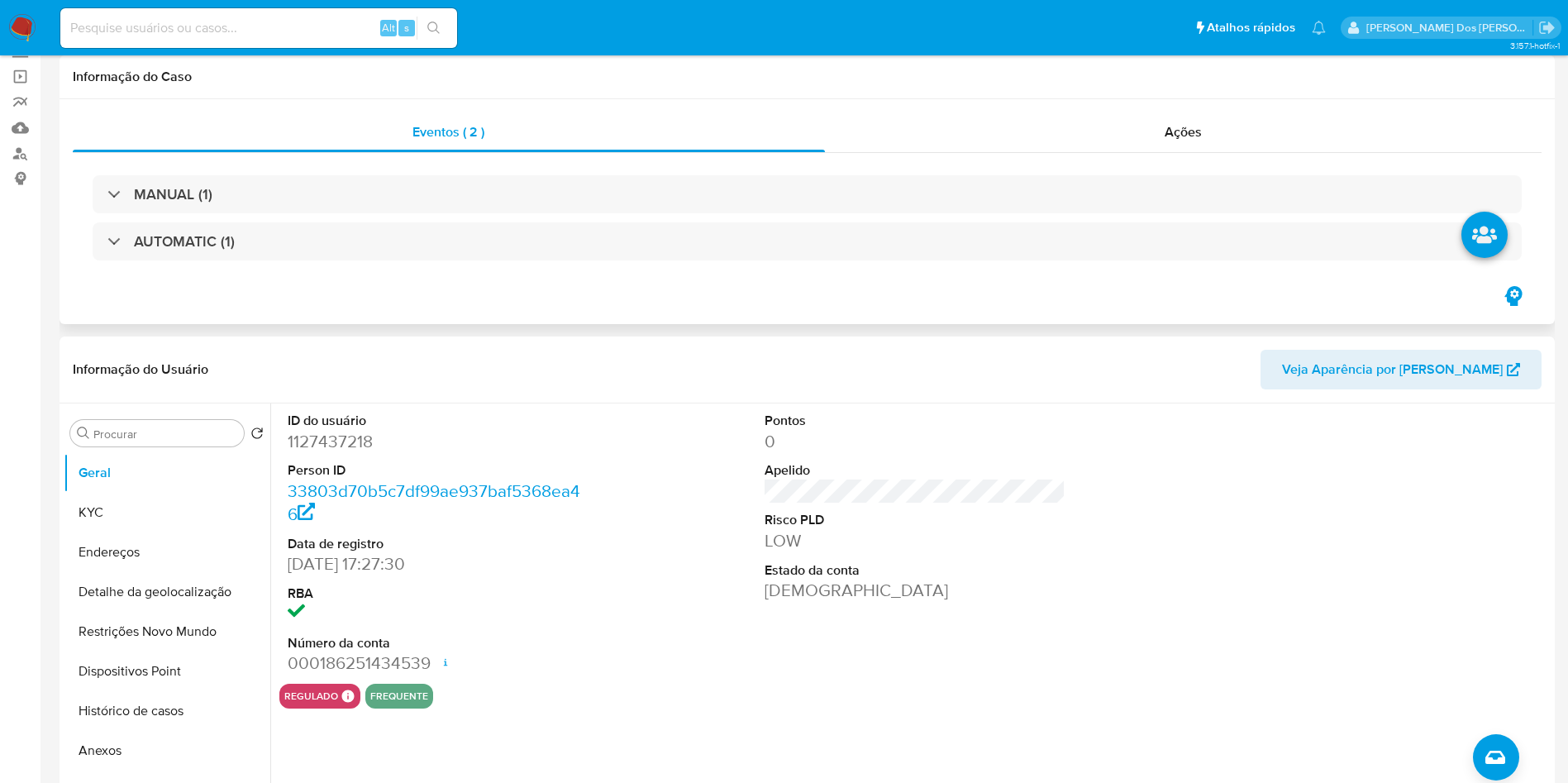
scroll to position [248, 0]
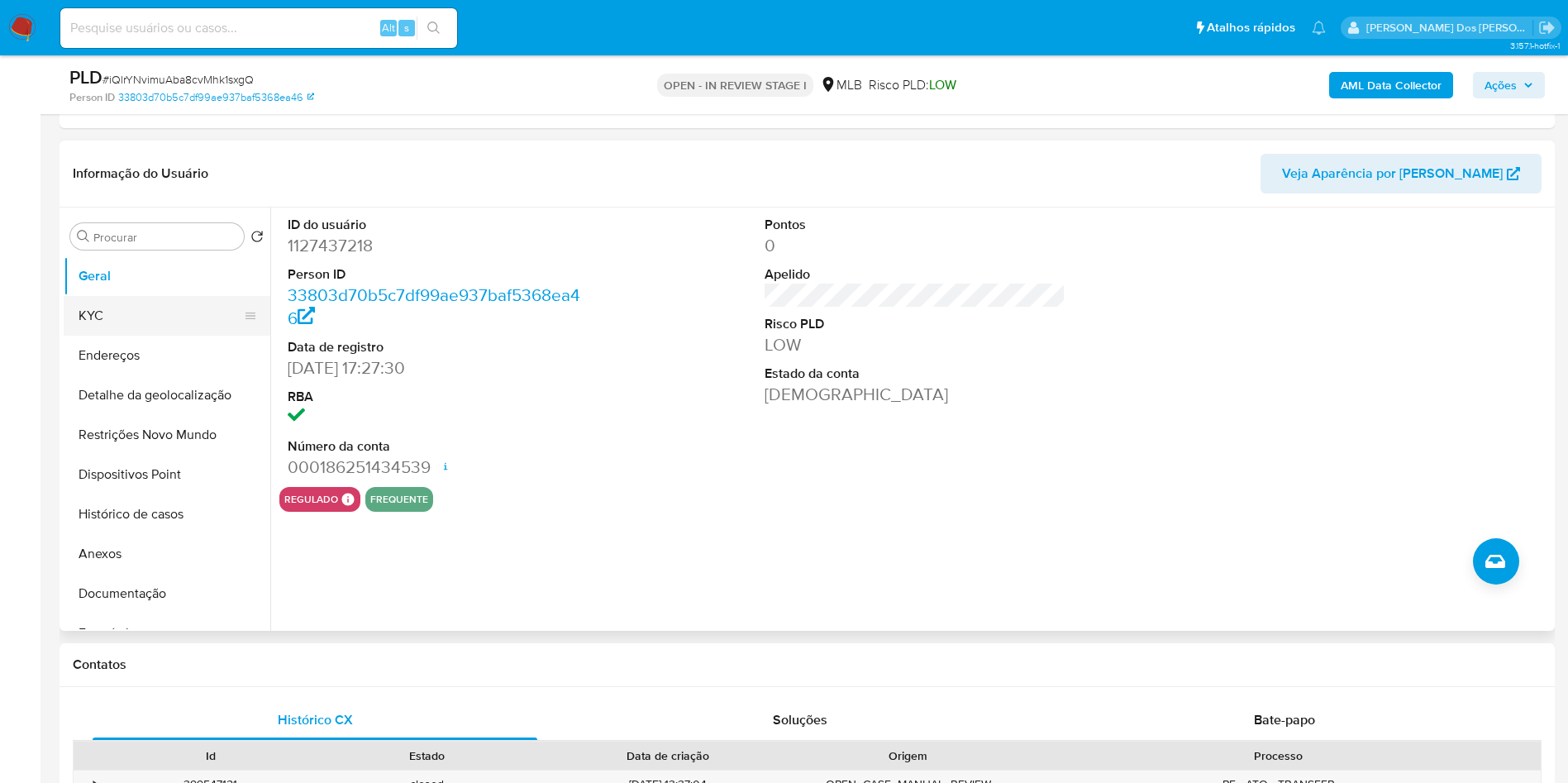
click at [124, 321] on button "KYC" at bounding box center [160, 316] width 194 height 40
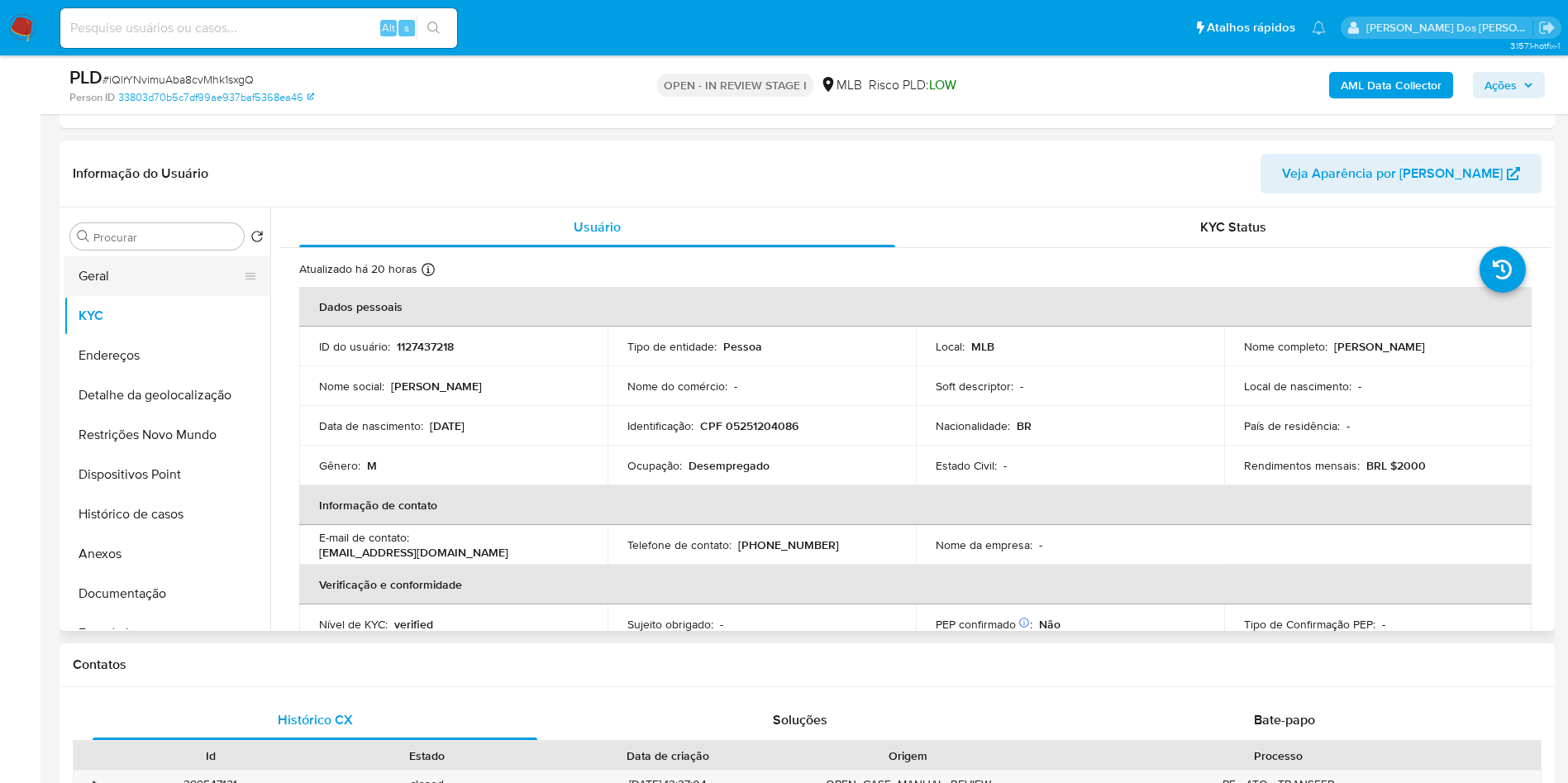
click at [126, 273] on button "Geral" at bounding box center [160, 277] width 194 height 40
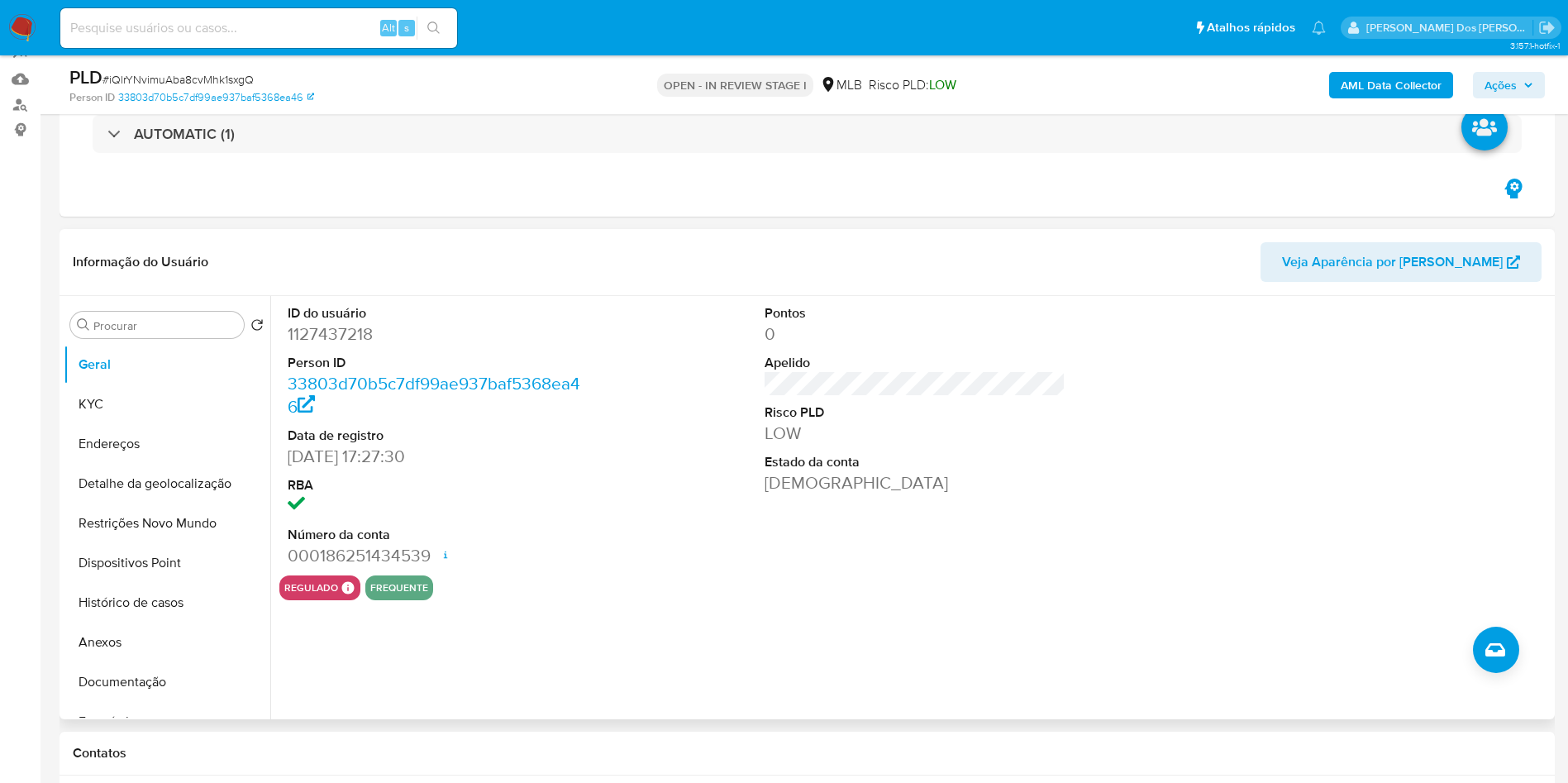
scroll to position [124, 0]
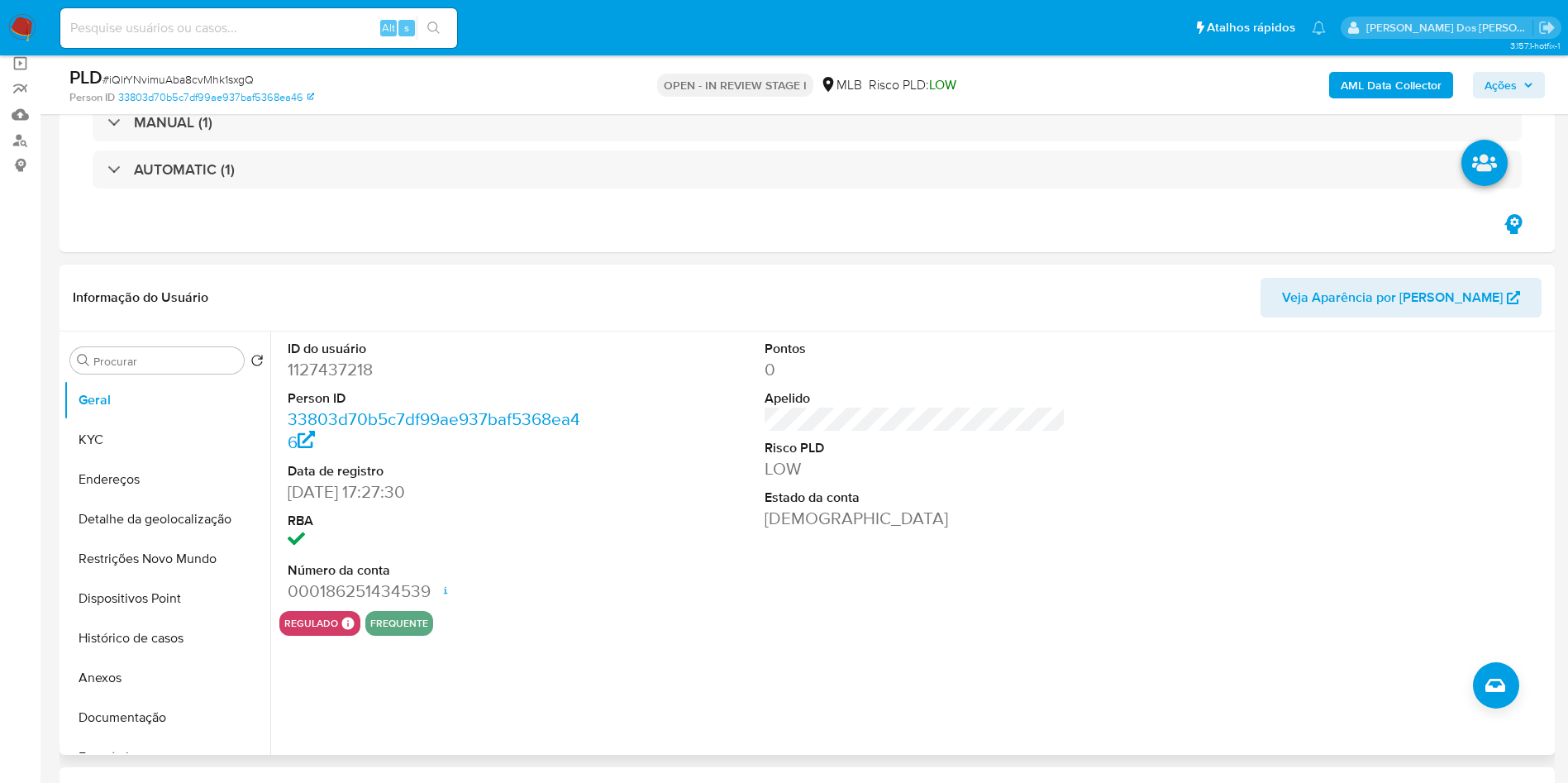
click at [329, 371] on dd "1127437218" at bounding box center [439, 369] width 302 height 23
copy dd "1127437218"
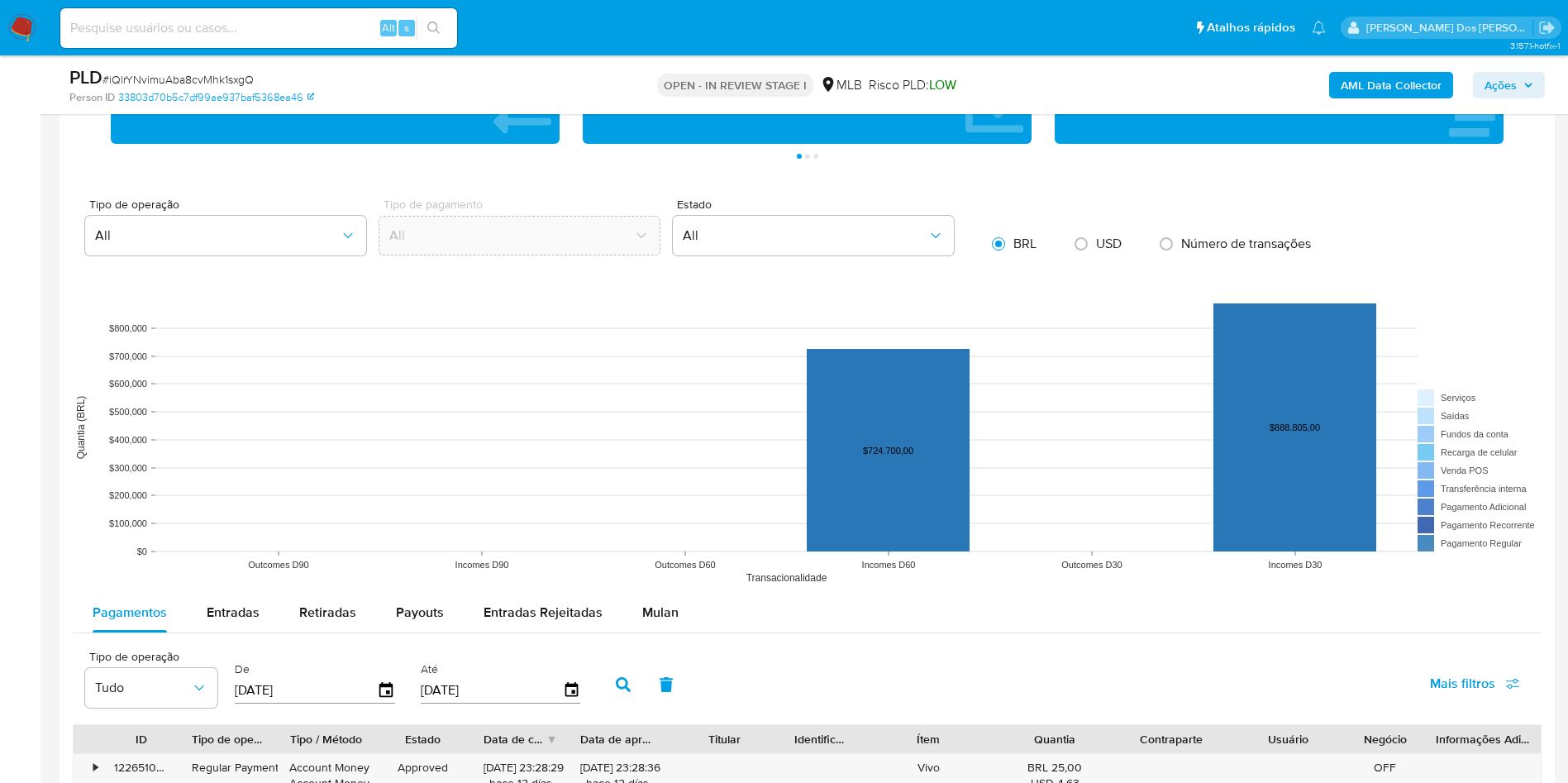
scroll to position [1489, 0]
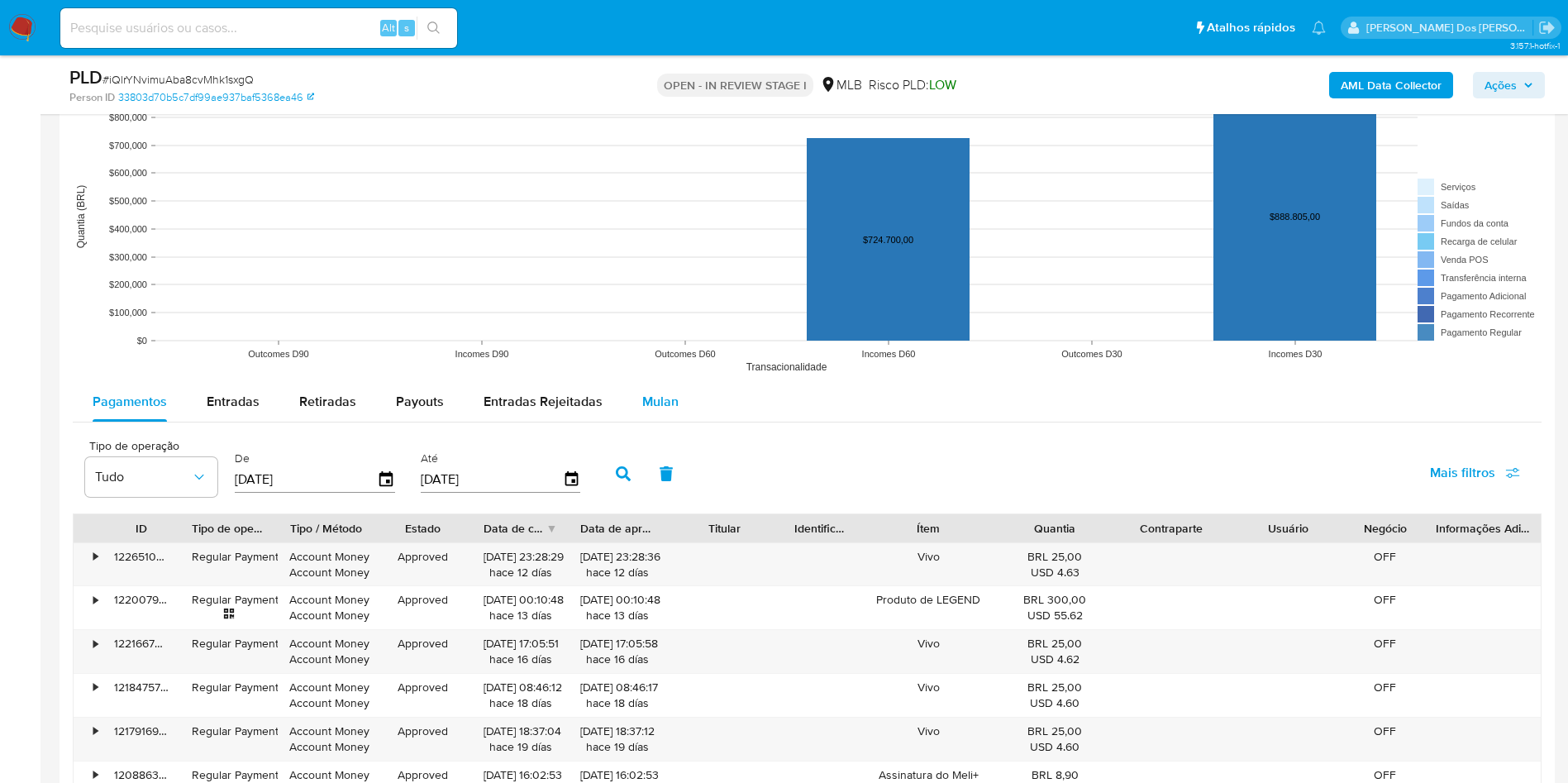
click at [663, 402] on span "Mulan" at bounding box center [661, 402] width 36 height 19
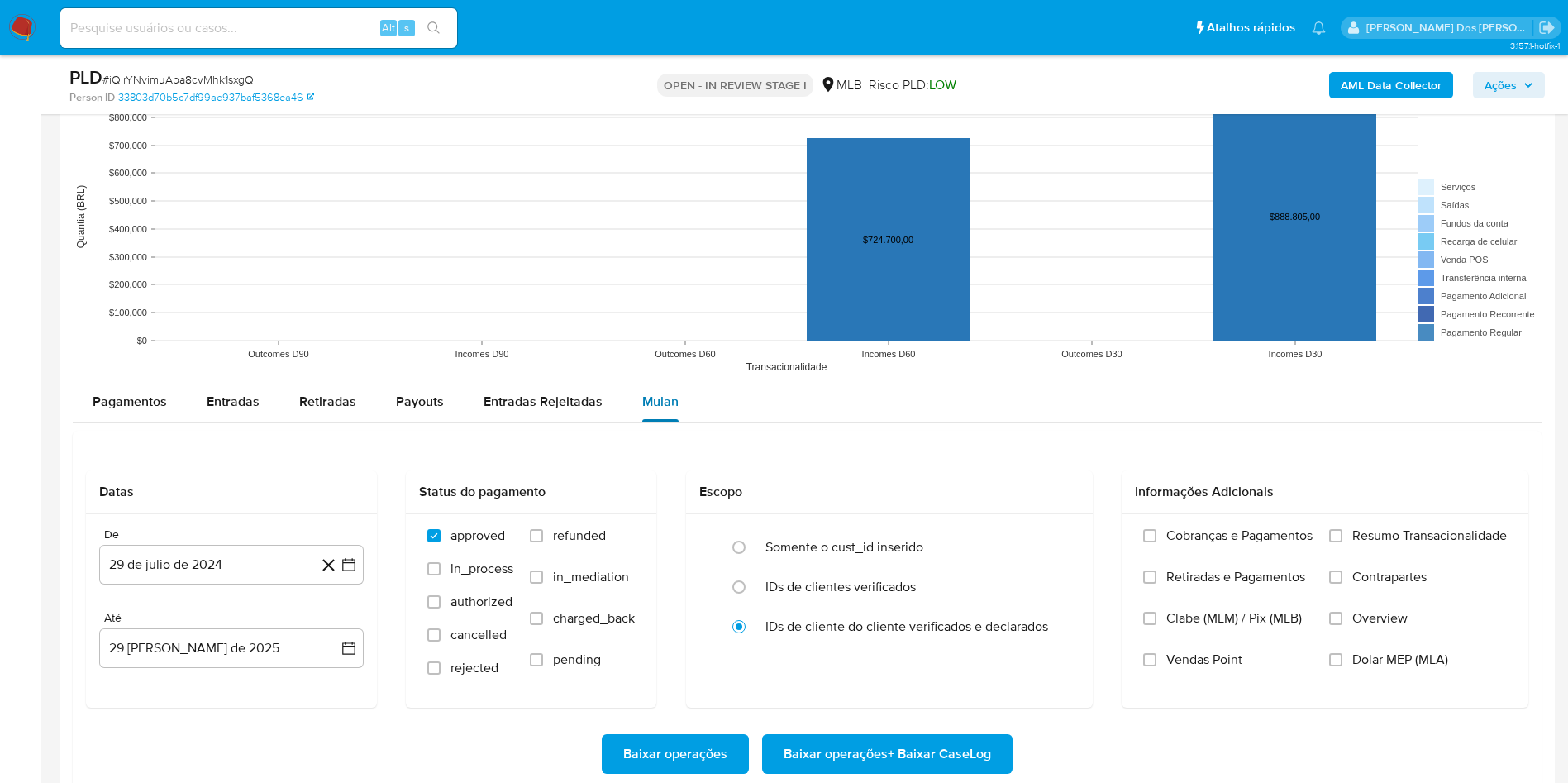
scroll to position [1736, 0]
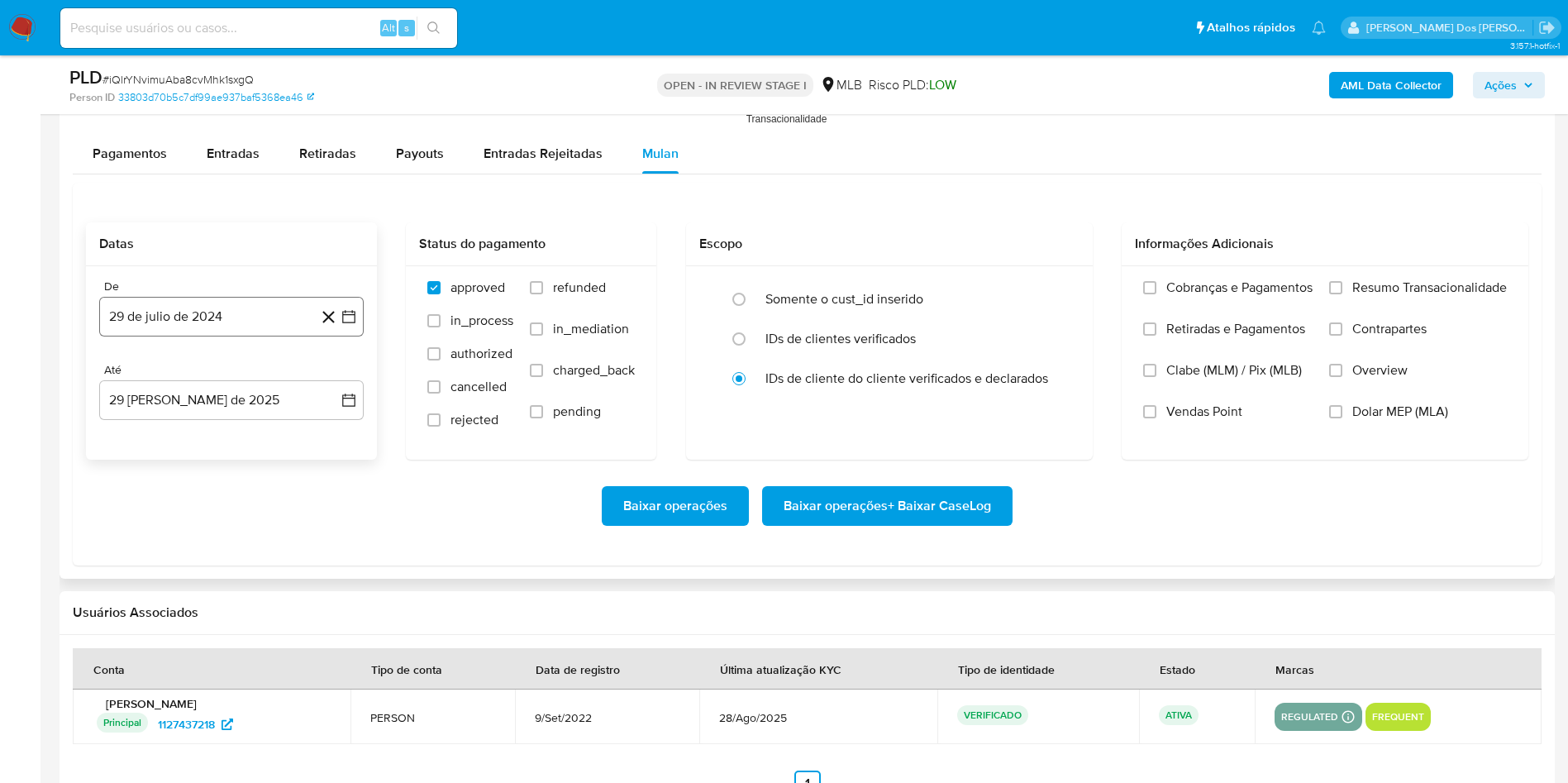
click at [348, 322] on icon "button" at bounding box center [349, 317] width 16 height 16
click at [331, 379] on icon "Mes siguiente" at bounding box center [334, 376] width 20 height 20
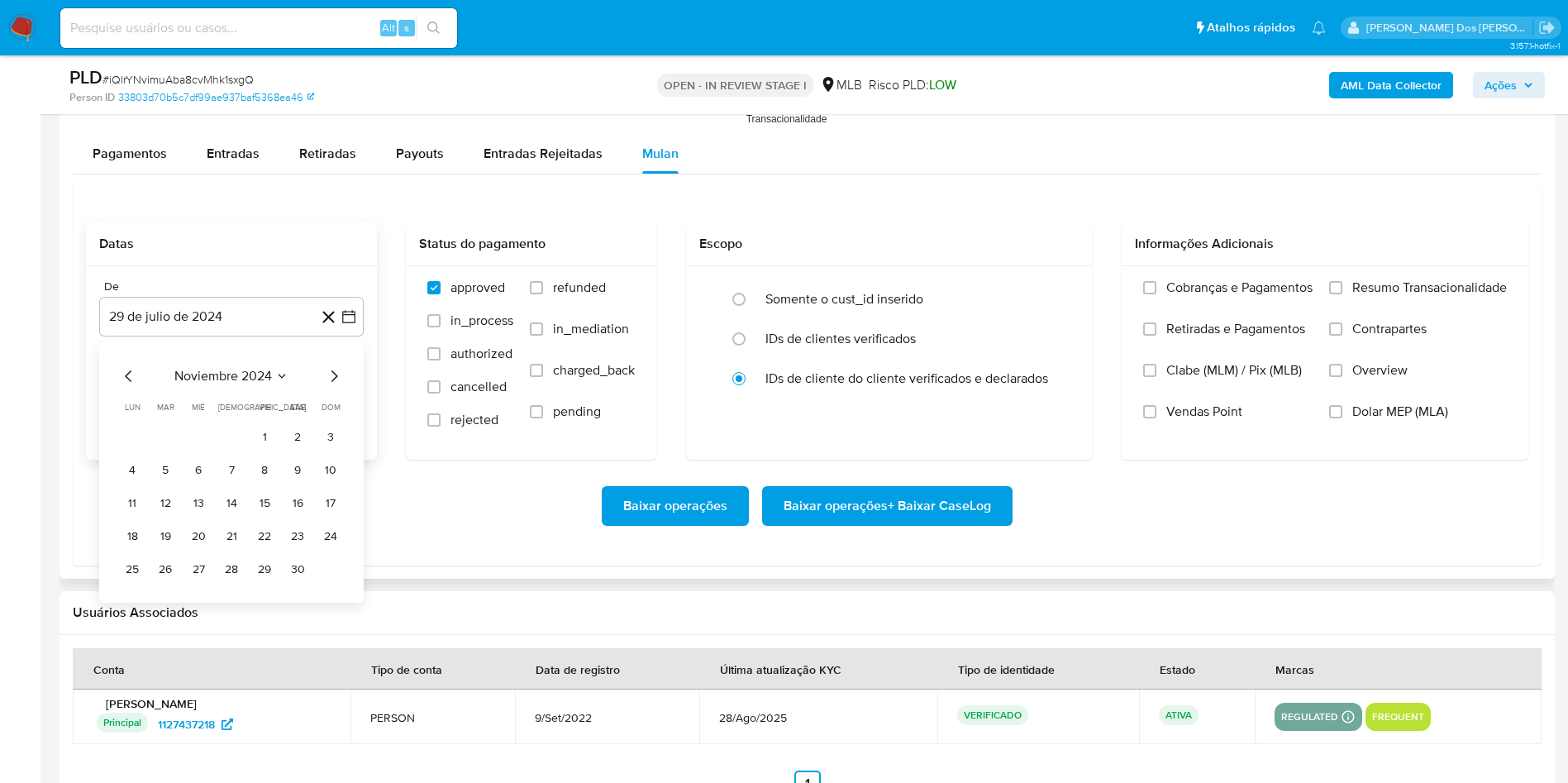
click at [331, 379] on icon "Mes siguiente" at bounding box center [334, 376] width 20 height 20
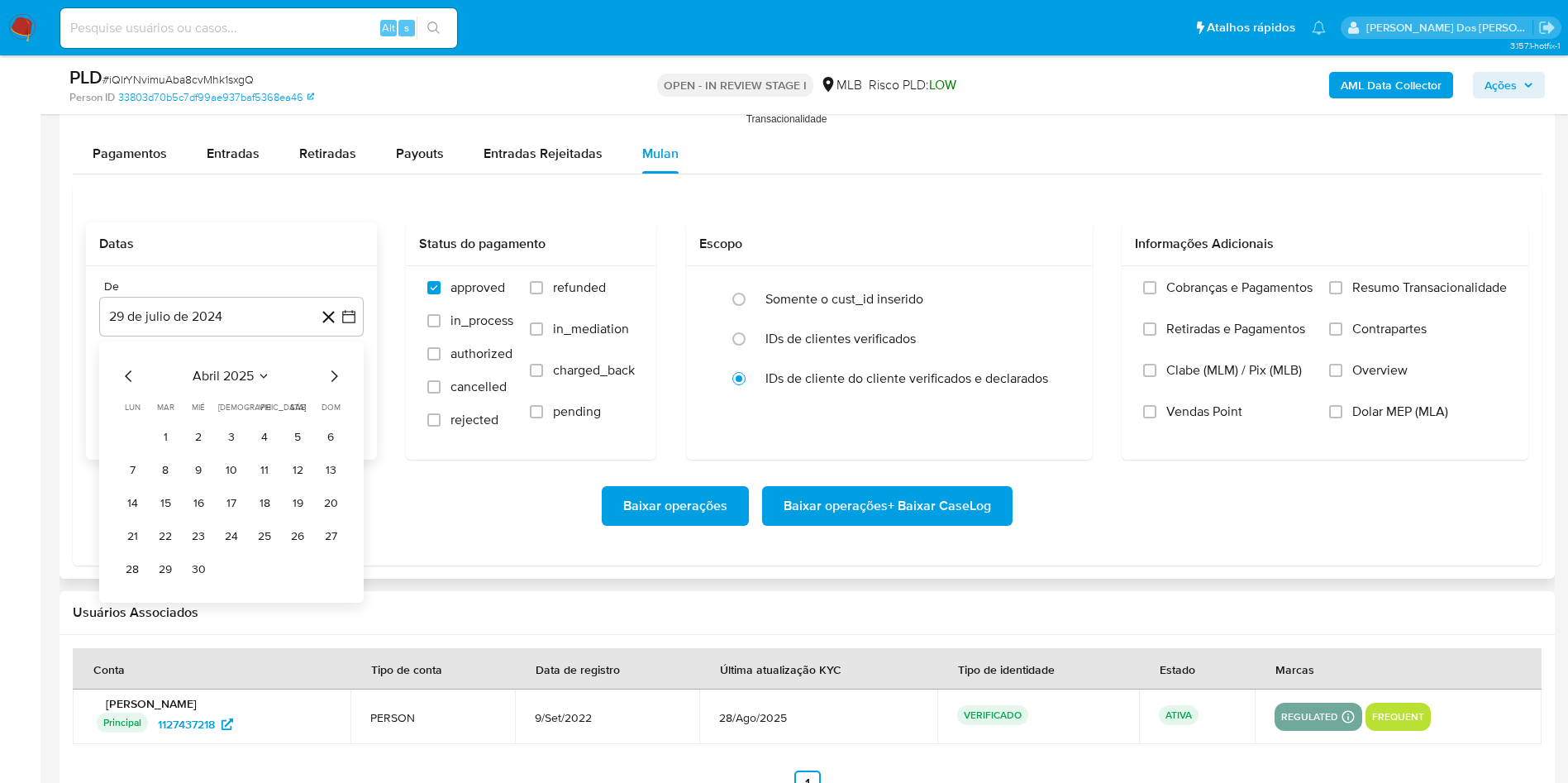
click at [334, 379] on icon "Mes siguiente" at bounding box center [334, 376] width 20 height 20
click at [337, 383] on icon "Mes siguiente" at bounding box center [334, 376] width 20 height 20
click at [161, 443] on button "1" at bounding box center [165, 437] width 26 height 26
click at [1445, 285] on span "Resumo Transacionalidade" at bounding box center [1430, 288] width 155 height 16
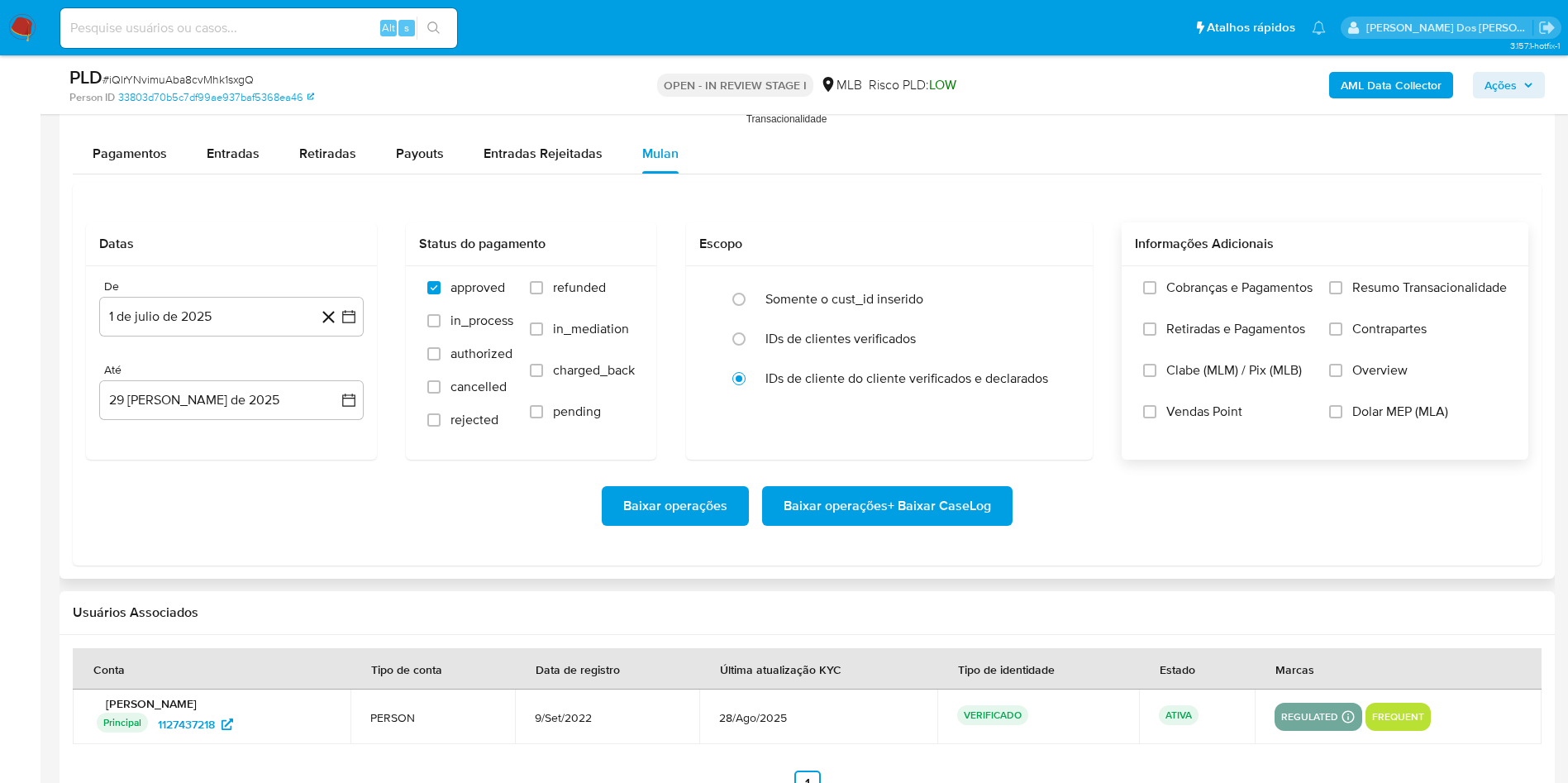
click at [1342, 285] on input "Resumo Transacionalidade" at bounding box center [1335, 288] width 14 height 14
click at [978, 514] on span "Baixar operações + Baixar CaseLog" at bounding box center [887, 506] width 207 height 36
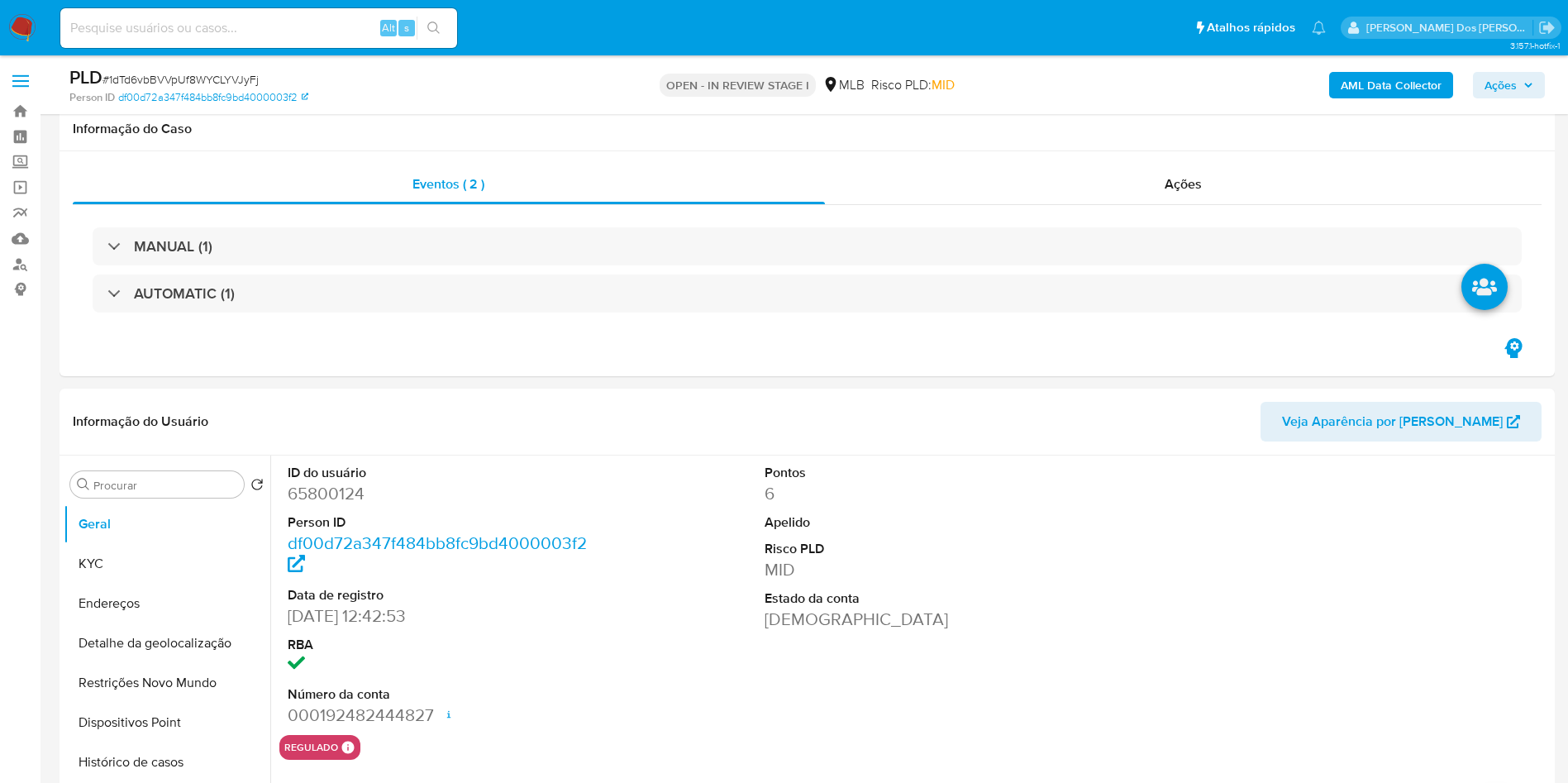
select select "10"
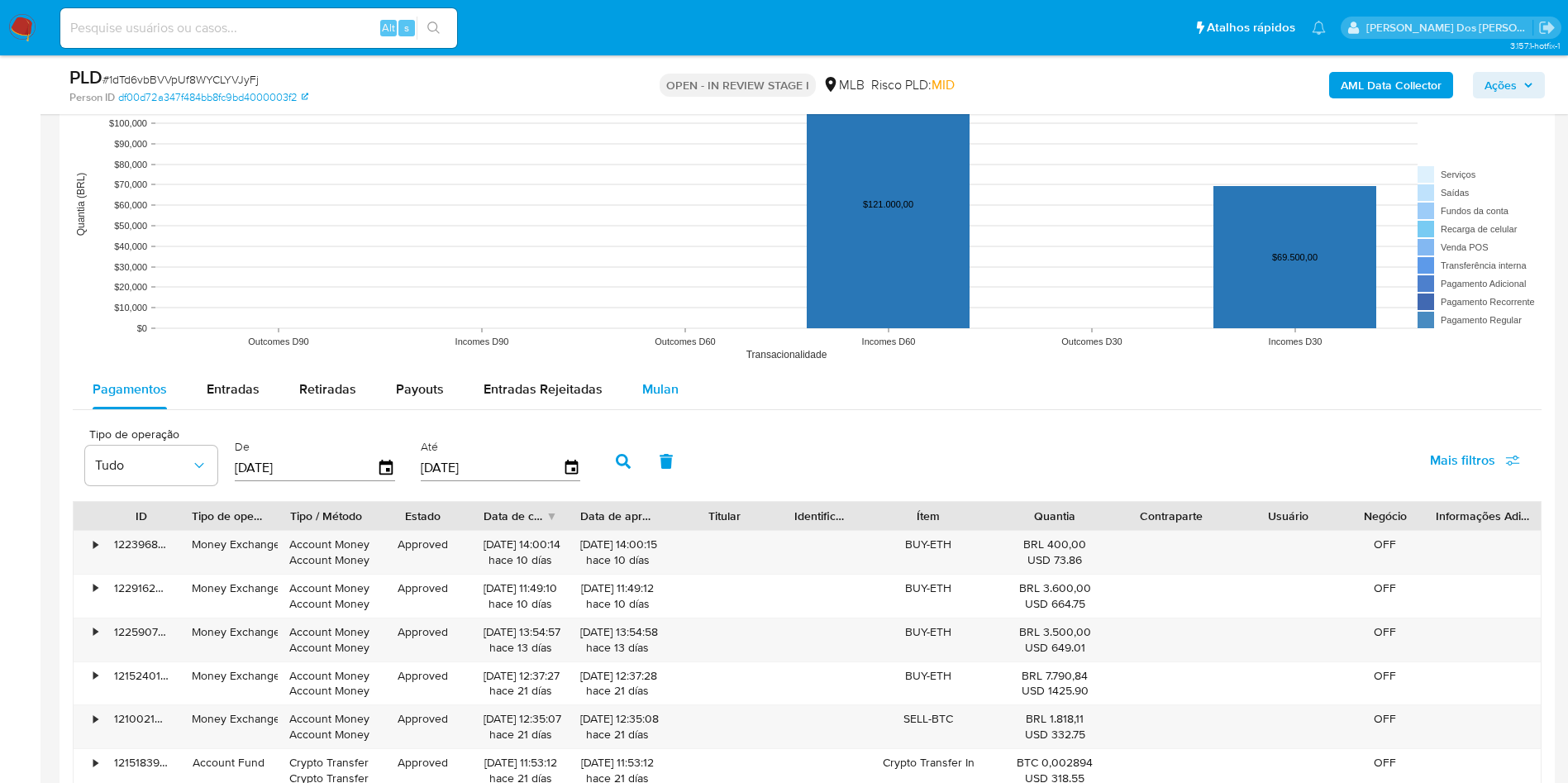
click at [658, 391] on span "Mulan" at bounding box center [661, 389] width 36 height 19
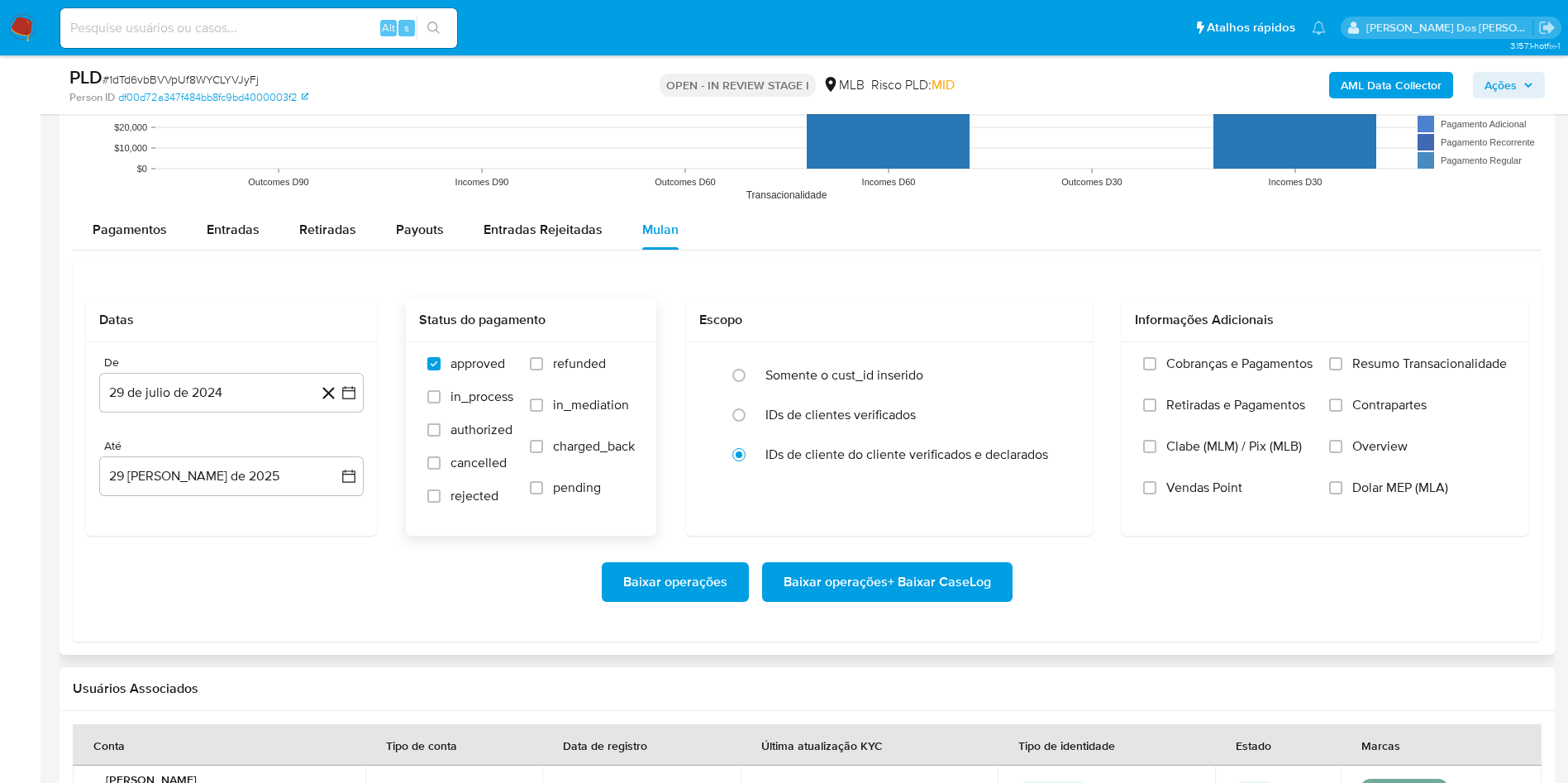
scroll to position [1861, 0]
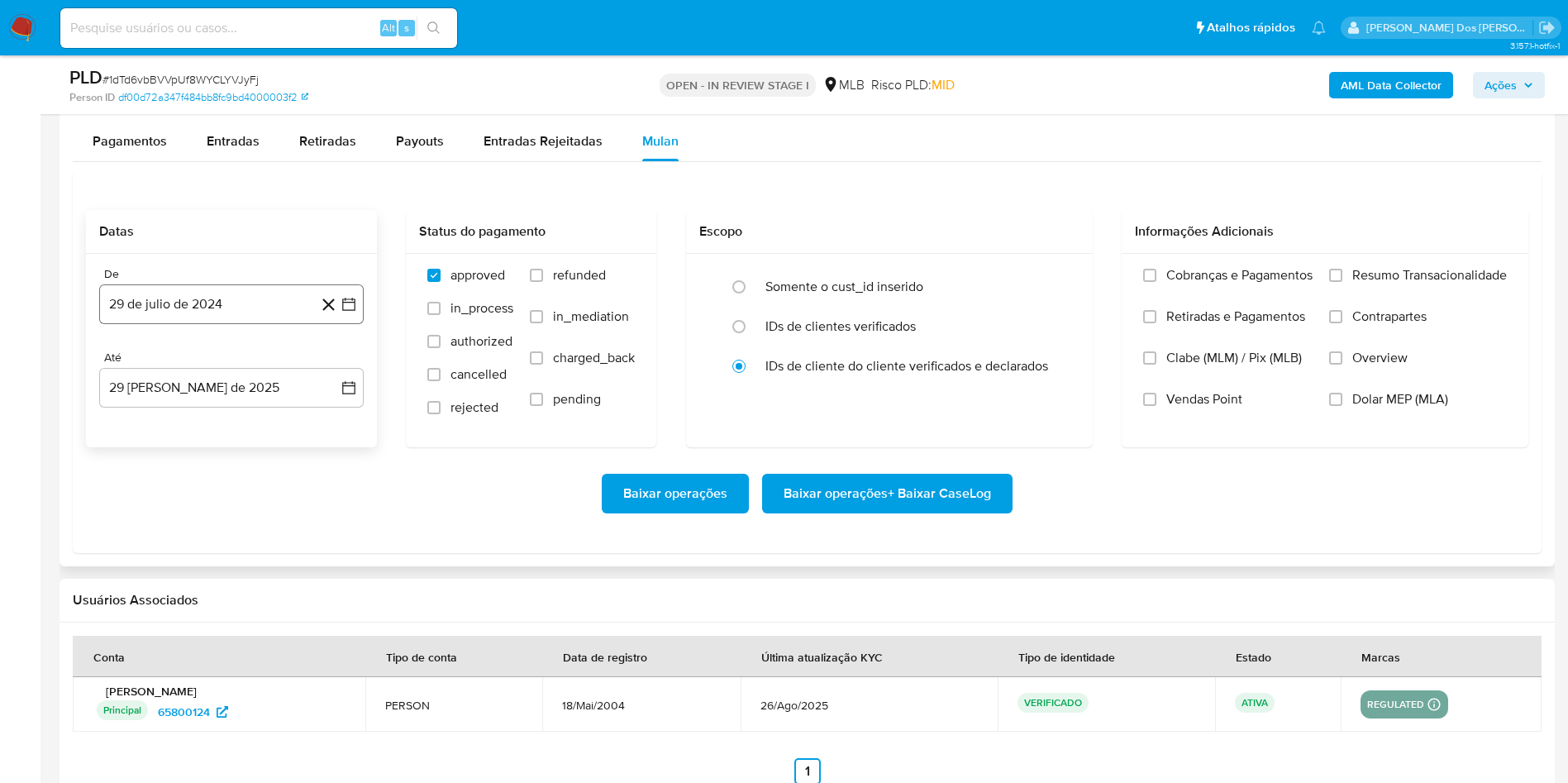
click at [344, 310] on icon "button" at bounding box center [349, 304] width 16 height 16
click at [333, 367] on icon "Mes siguiente" at bounding box center [334, 364] width 20 height 20
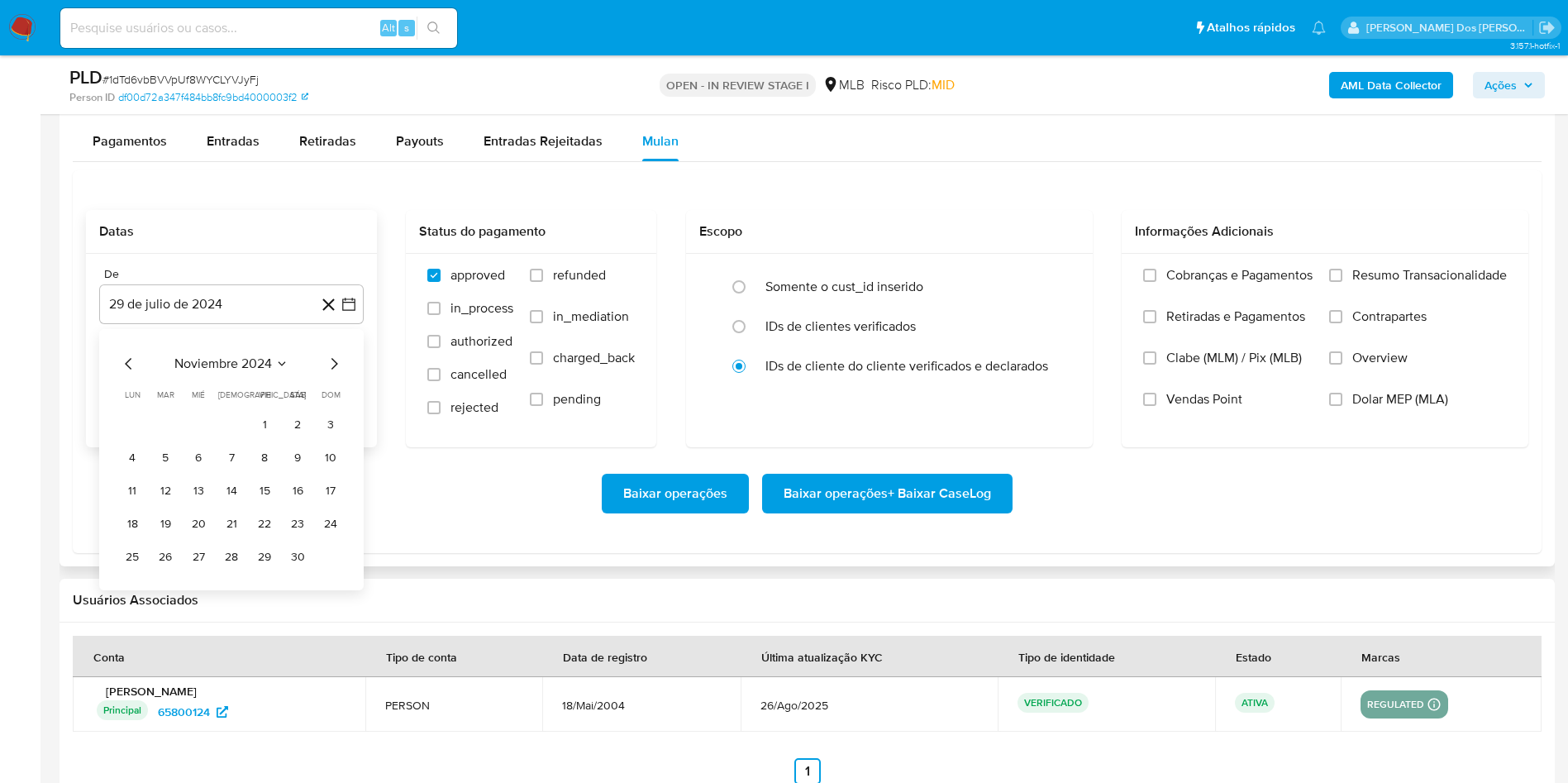
click at [333, 367] on icon "Mes siguiente" at bounding box center [334, 364] width 20 height 20
click at [334, 362] on icon "Mes siguiente" at bounding box center [334, 364] width 20 height 20
click at [331, 362] on icon "Mes siguiente" at bounding box center [334, 364] width 20 height 20
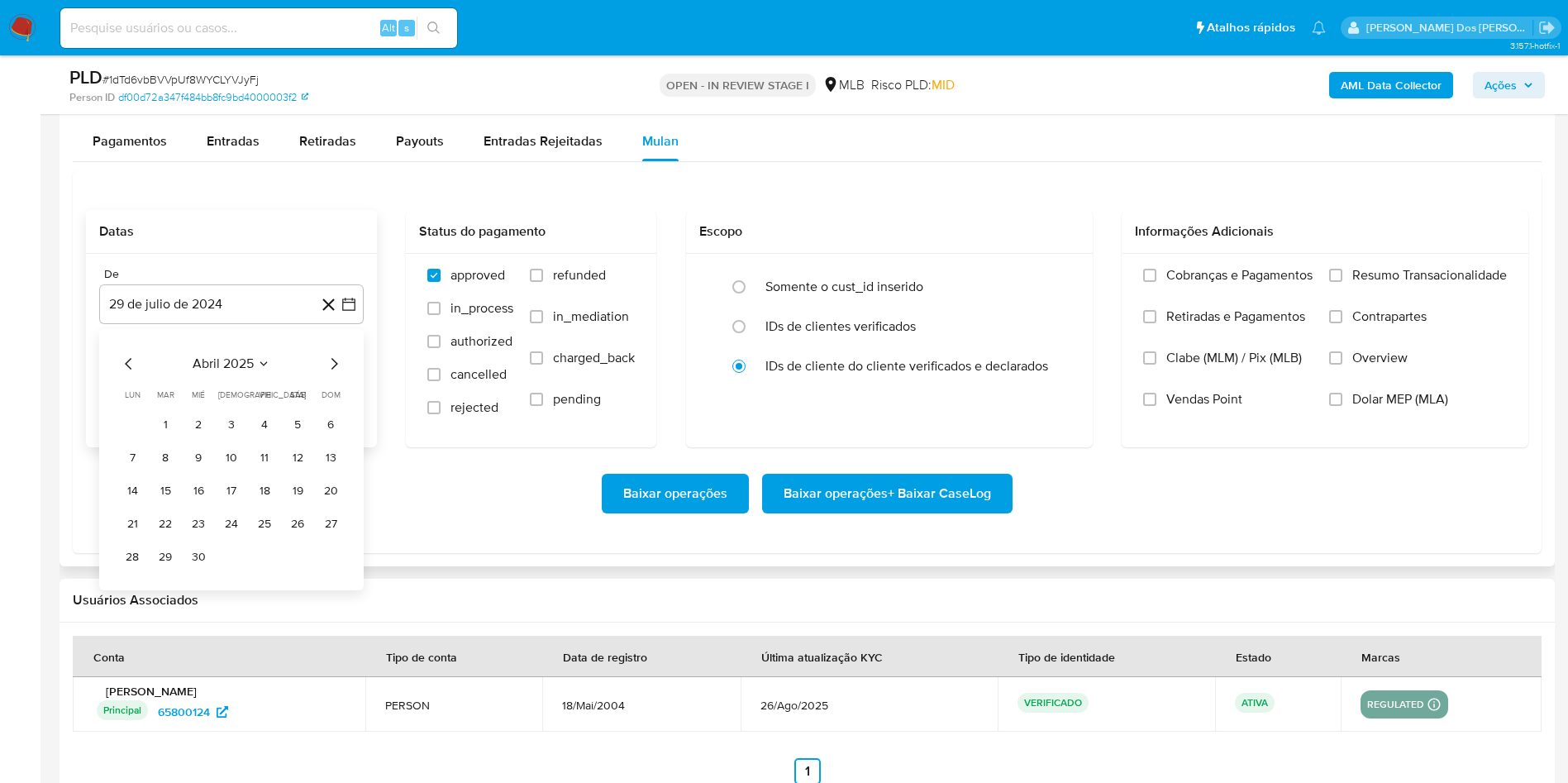
click at [329, 362] on icon "Mes siguiente" at bounding box center [334, 364] width 20 height 20
click at [326, 359] on icon "Mes siguiente" at bounding box center [334, 364] width 20 height 20
click at [338, 364] on icon "Mes siguiente" at bounding box center [334, 364] width 20 height 20
click at [155, 432] on button "1" at bounding box center [165, 424] width 26 height 26
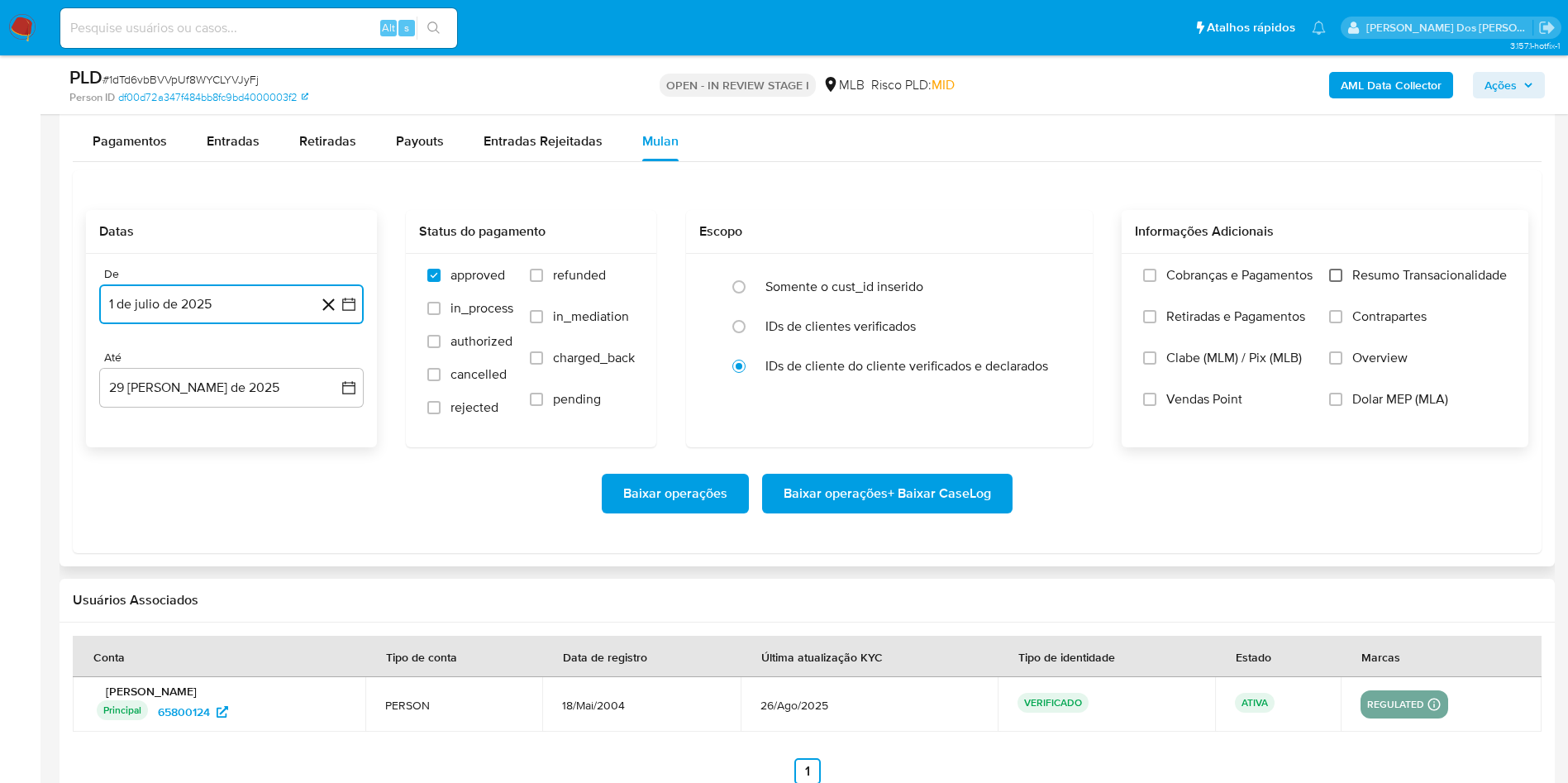
click at [1333, 282] on input "Resumo Transacionalidade" at bounding box center [1335, 275] width 14 height 14
click at [969, 507] on span "Baixar operações + Baixar CaseLog" at bounding box center [887, 493] width 207 height 36
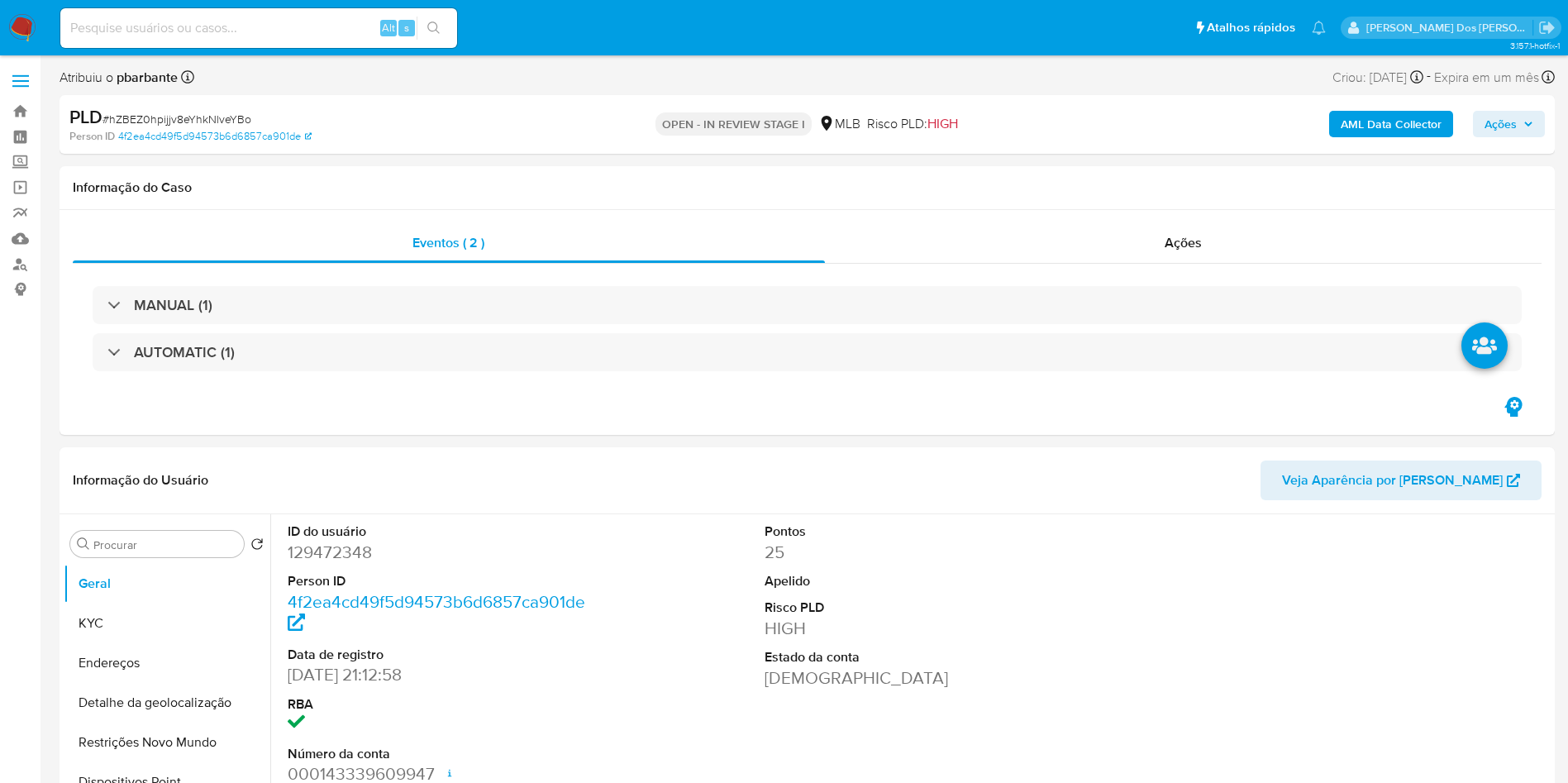
select select "10"
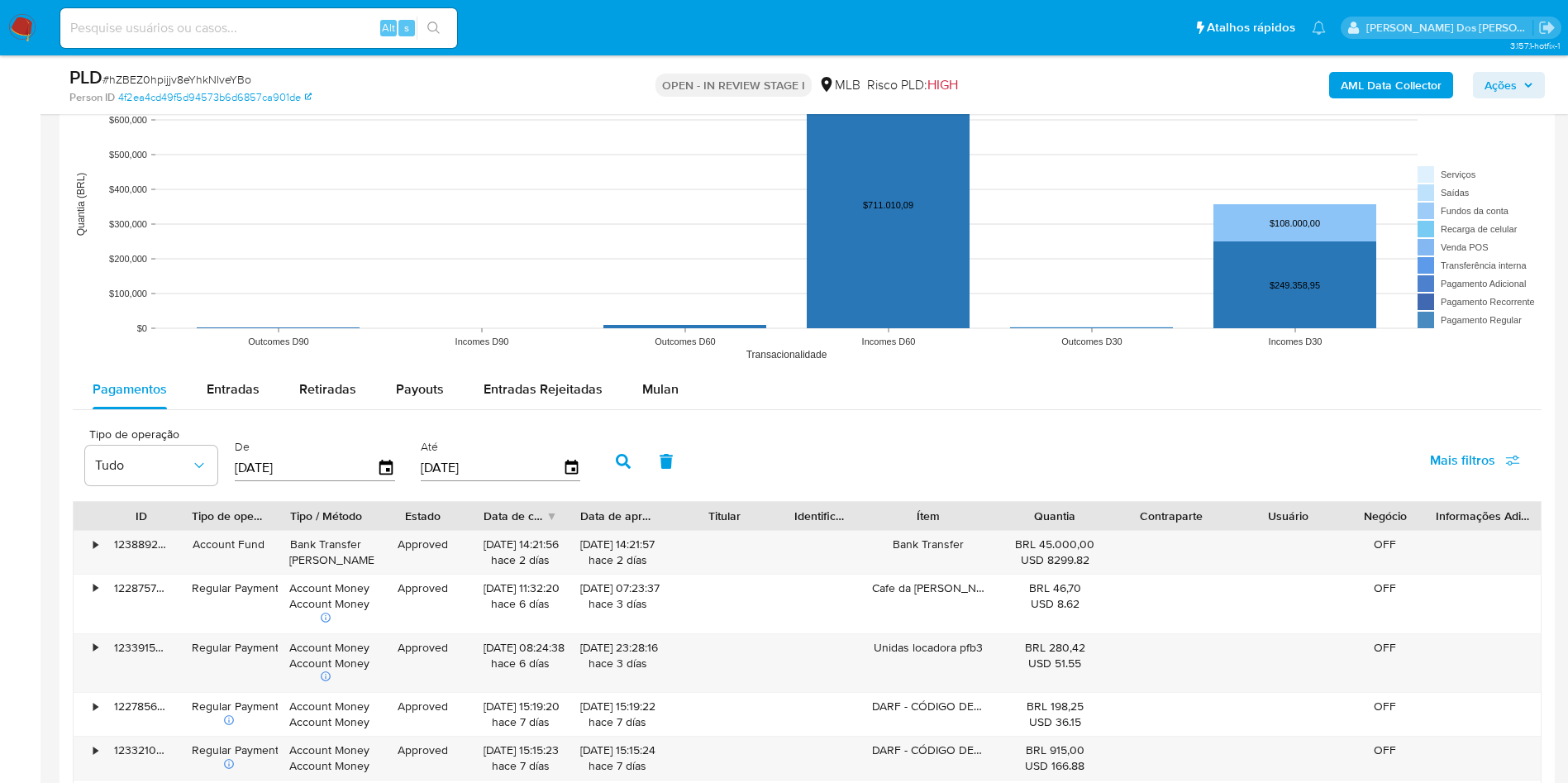
scroll to position [1861, 0]
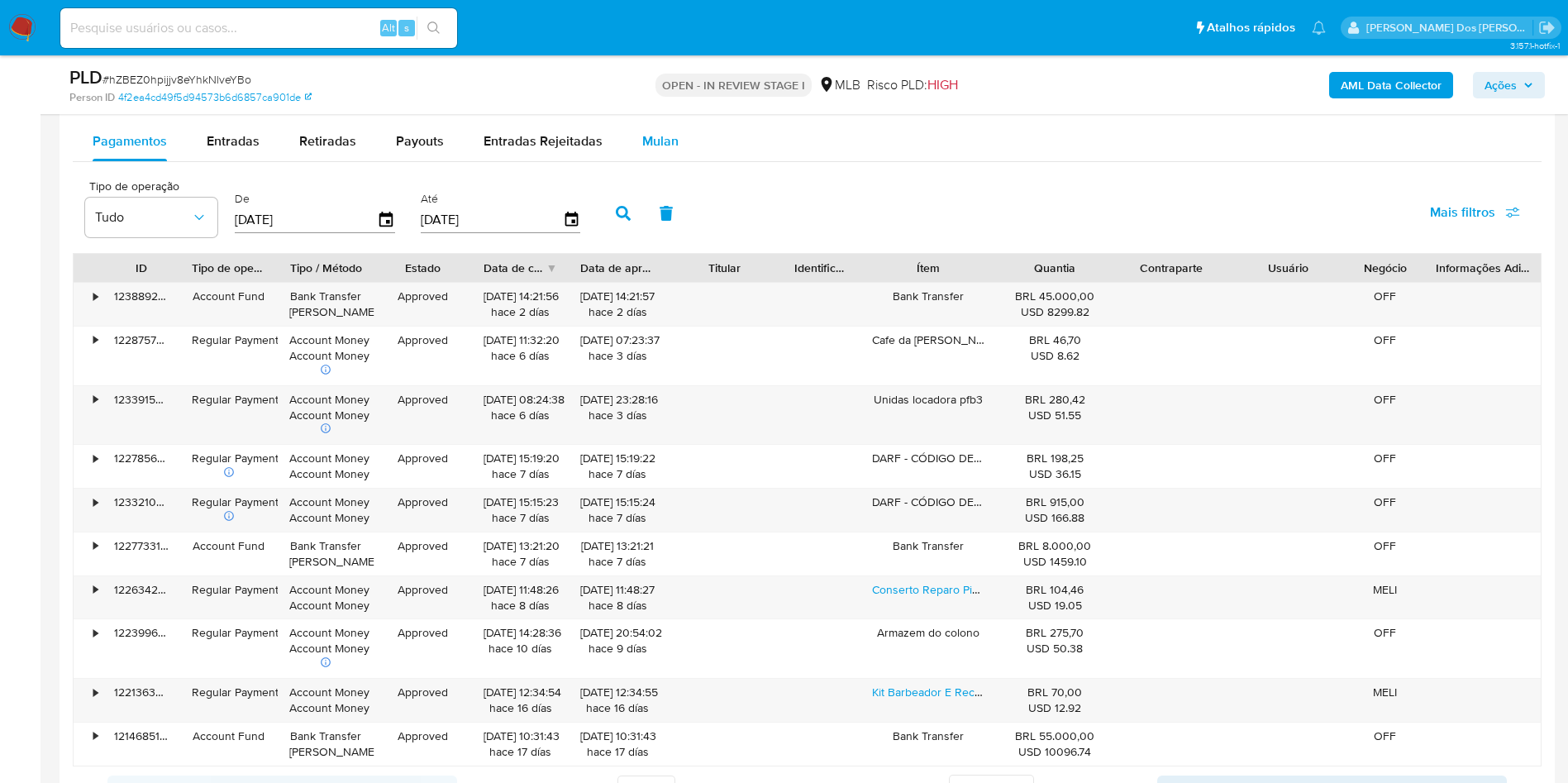
click at [647, 128] on div "Mulan" at bounding box center [661, 142] width 36 height 40
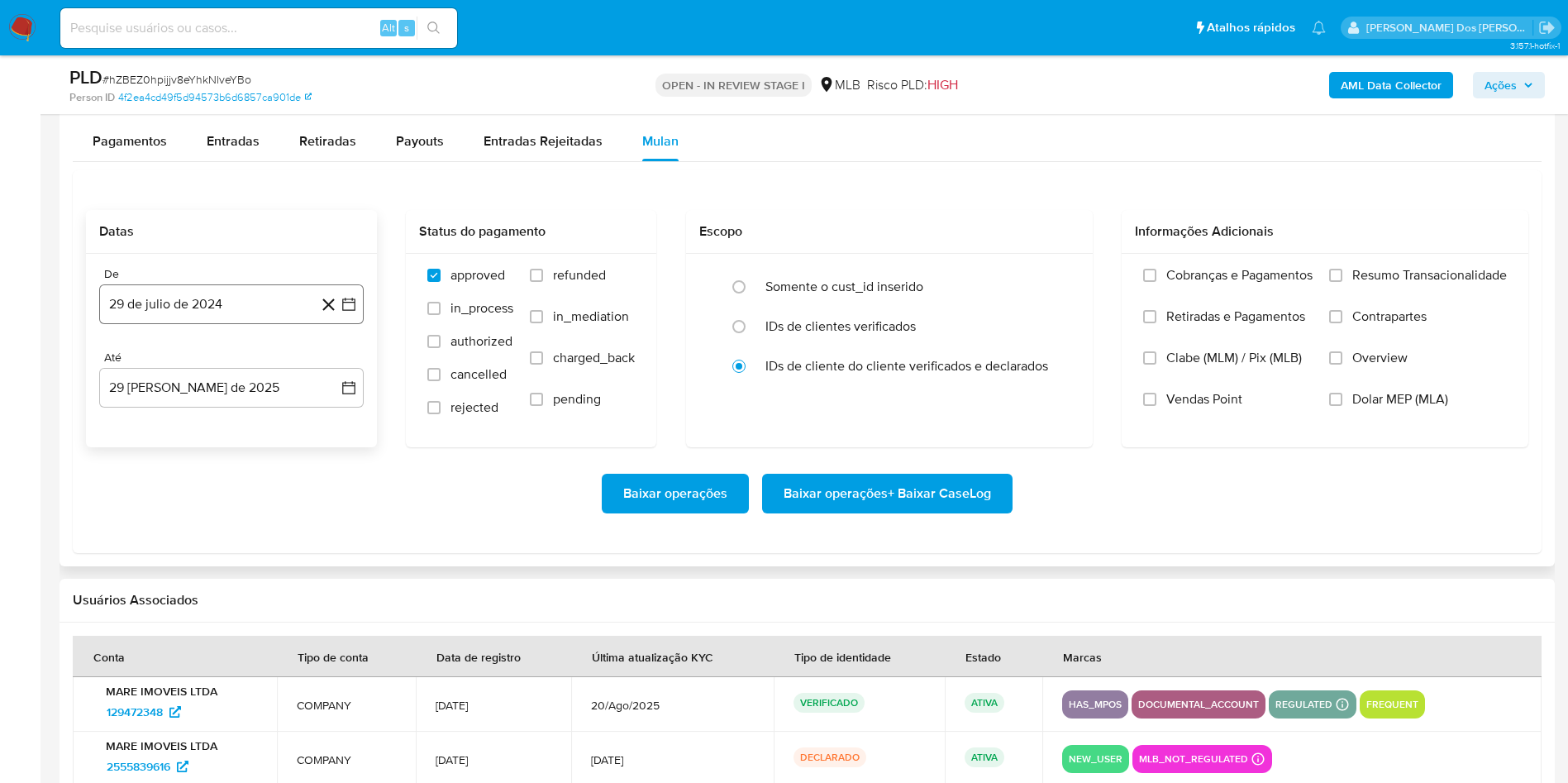
click at [350, 300] on icon "button" at bounding box center [349, 304] width 16 height 16
click at [329, 364] on icon "Mes siguiente" at bounding box center [334, 364] width 20 height 20
click at [331, 364] on icon "Mes siguiente" at bounding box center [334, 364] width 20 height 20
click at [334, 365] on icon "Mes siguiente" at bounding box center [334, 364] width 20 height 20
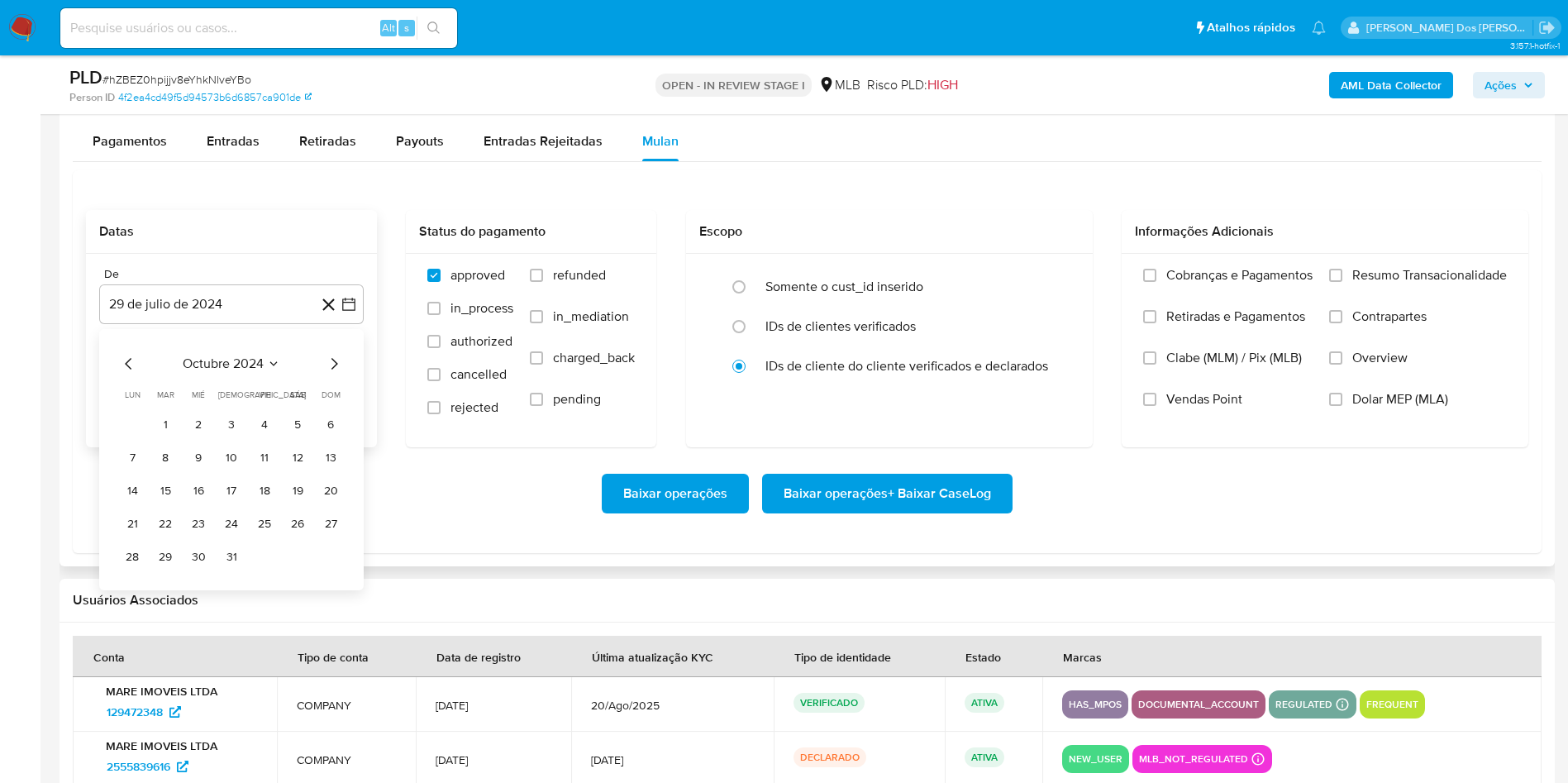
click at [334, 365] on icon "Mes siguiente" at bounding box center [334, 364] width 20 height 20
click at [338, 369] on icon "Mes siguiente" at bounding box center [334, 364] width 20 height 20
click at [339, 369] on icon "Mes siguiente" at bounding box center [334, 364] width 20 height 20
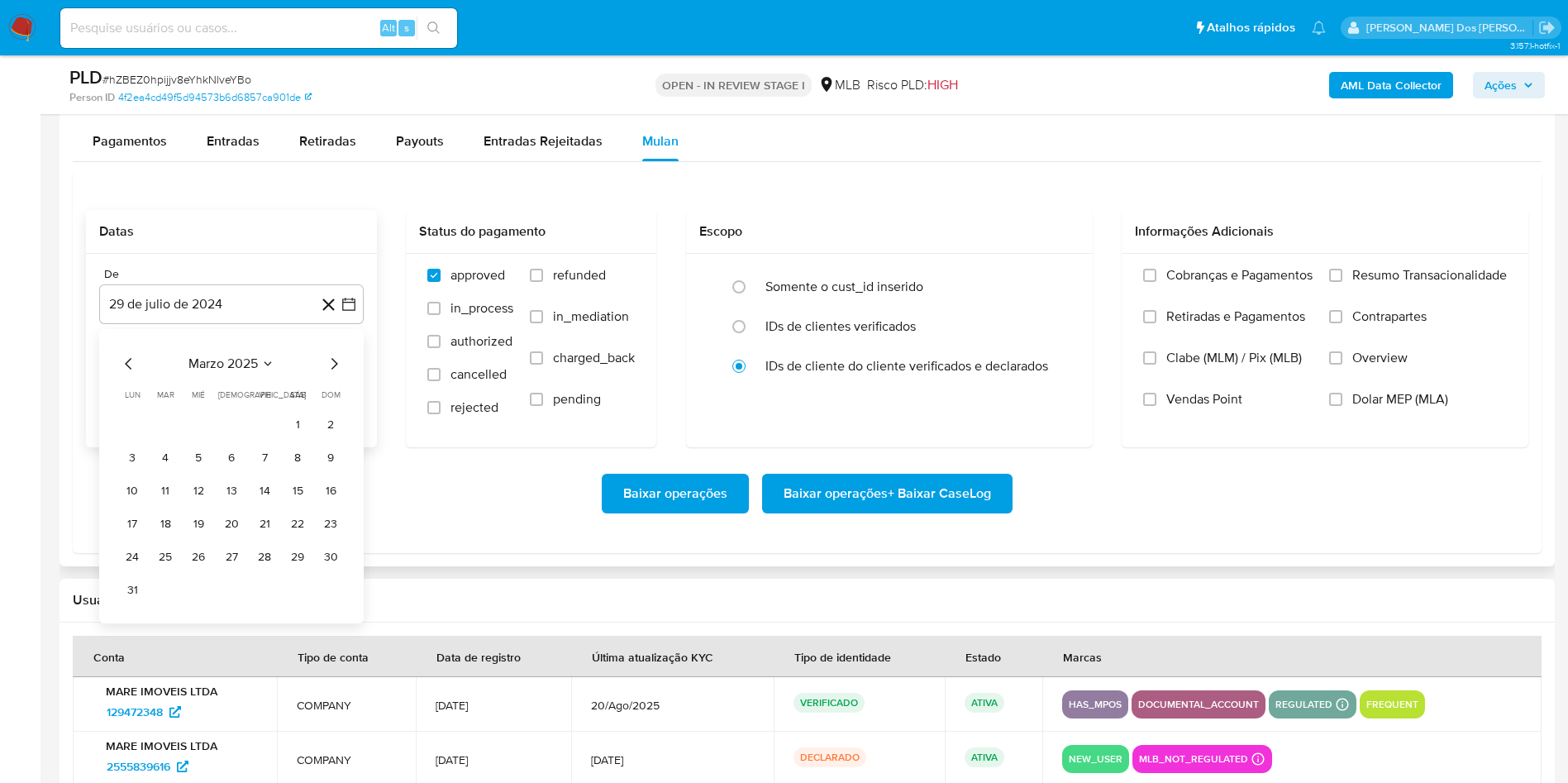
click at [339, 369] on icon "Mes siguiente" at bounding box center [334, 364] width 20 height 20
click at [338, 369] on icon "Mes siguiente" at bounding box center [334, 364] width 20 height 20
click at [161, 424] on button "1" at bounding box center [165, 424] width 26 height 26
click at [1391, 292] on label "Resumo Transacionalidade" at bounding box center [1417, 287] width 177 height 41
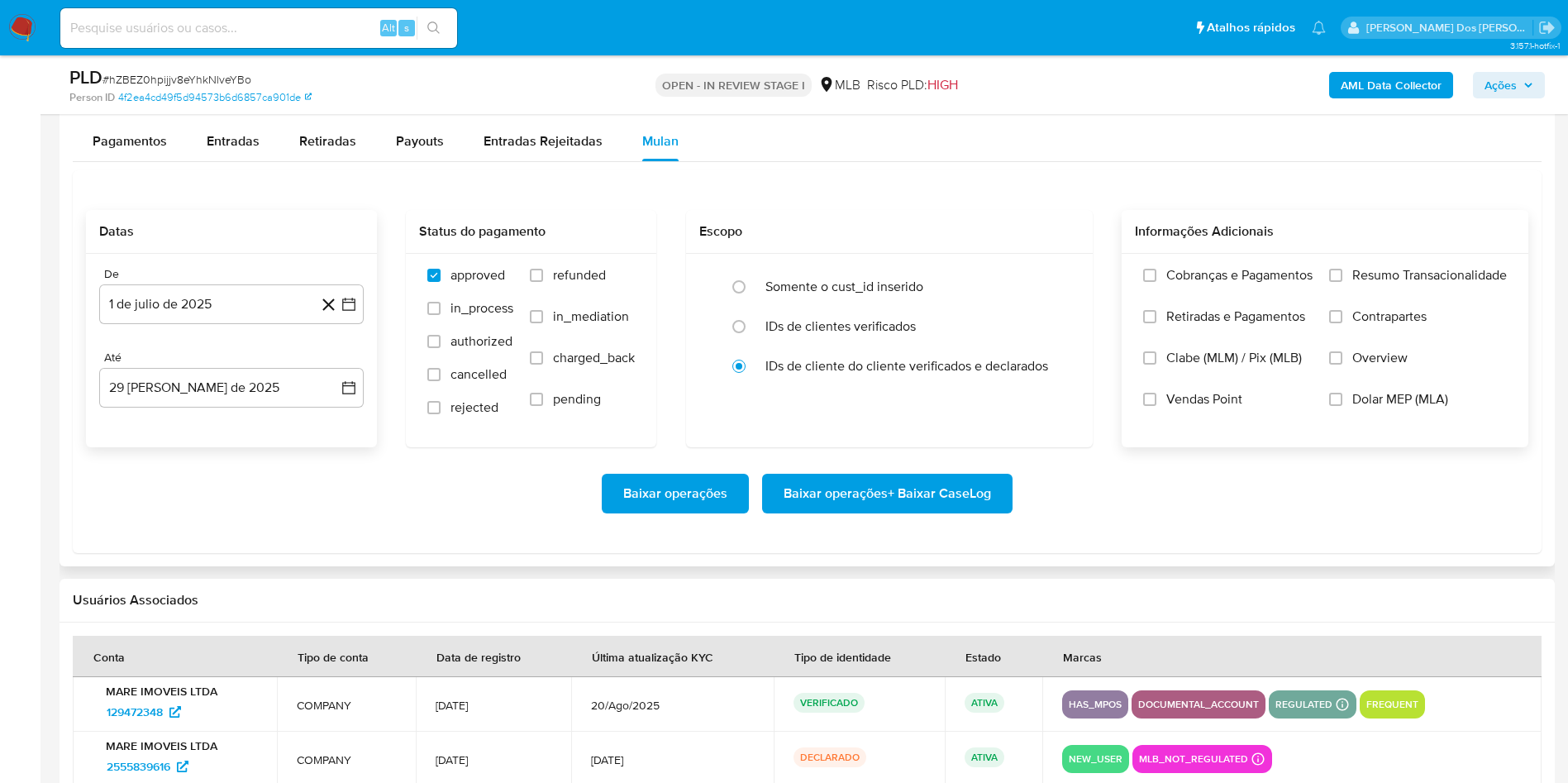
click at [1342, 282] on input "Resumo Transacionalidade" at bounding box center [1335, 275] width 14 height 14
click at [898, 502] on span "Baixar operações + Baixar CaseLog" at bounding box center [887, 493] width 207 height 36
